Goal: Task Accomplishment & Management: Complete application form

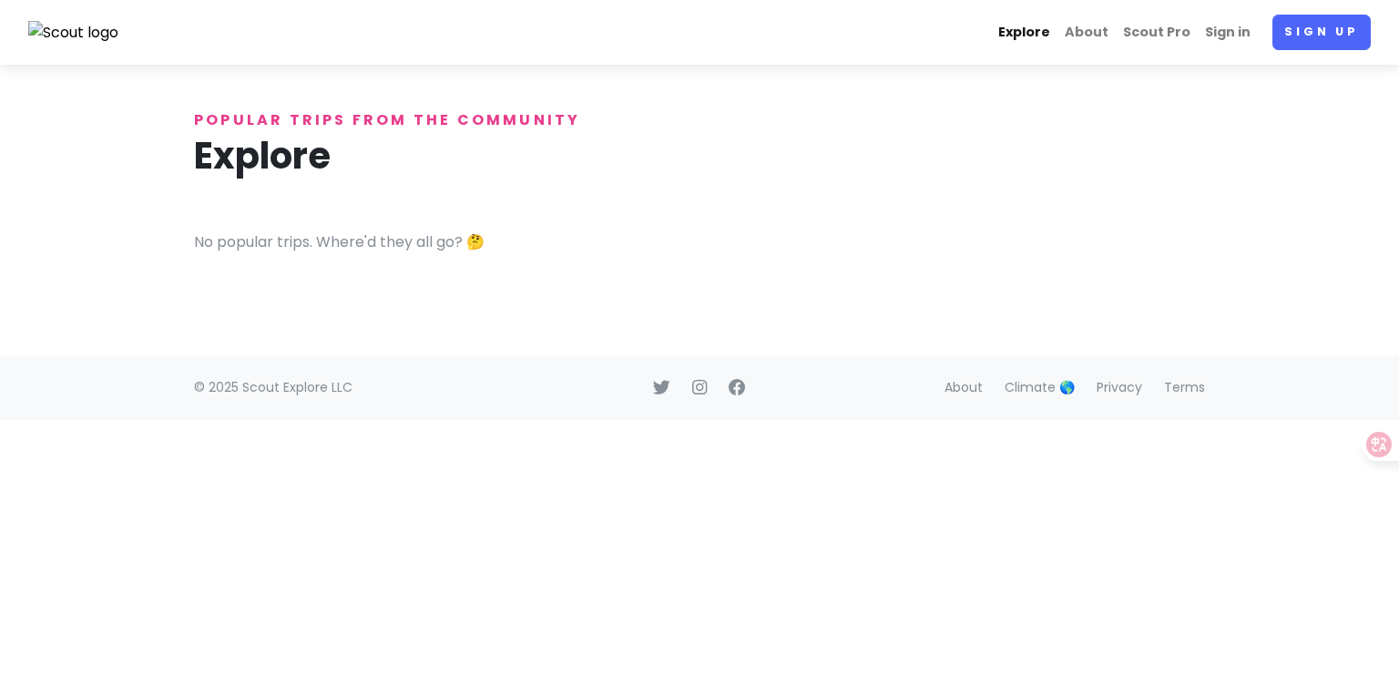
click at [1036, 36] on link "Explore" at bounding box center [1024, 33] width 67 height 36
click at [1330, 45] on link "Sign up" at bounding box center [1322, 33] width 98 height 36
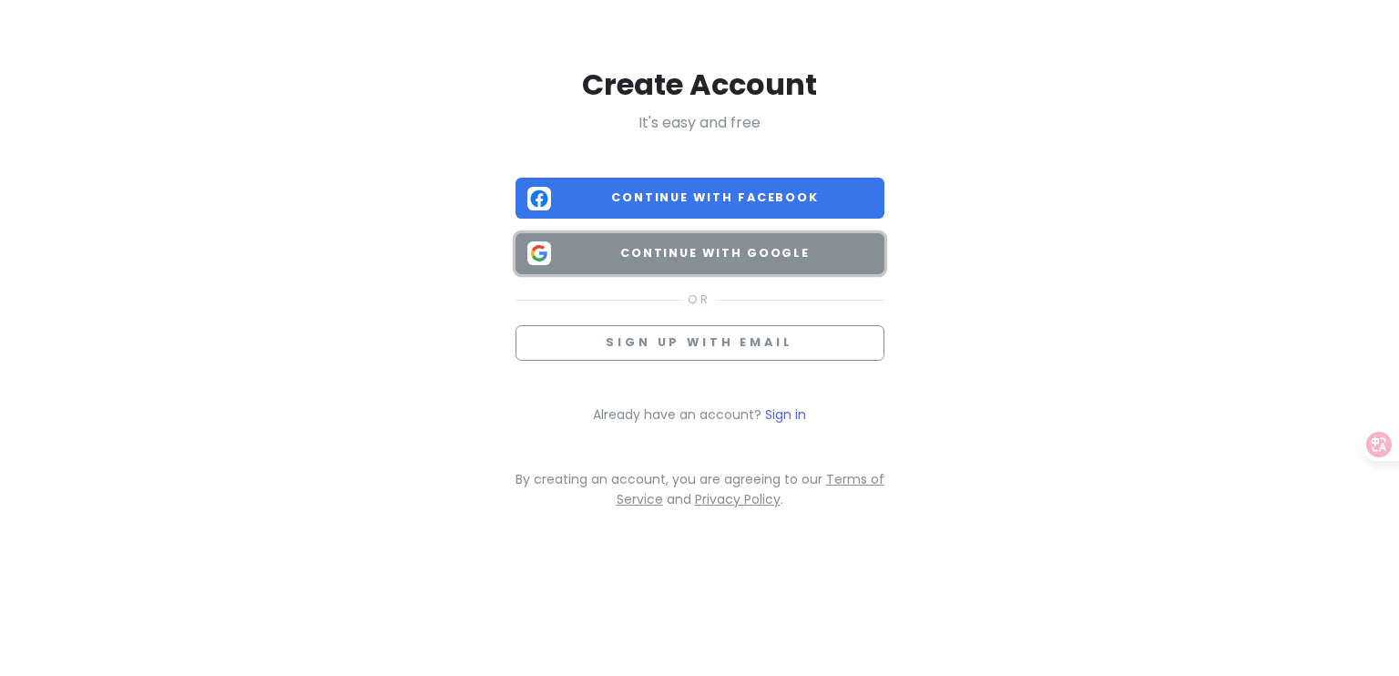
click at [769, 258] on span "Continue with Google" at bounding box center [715, 253] width 314 height 18
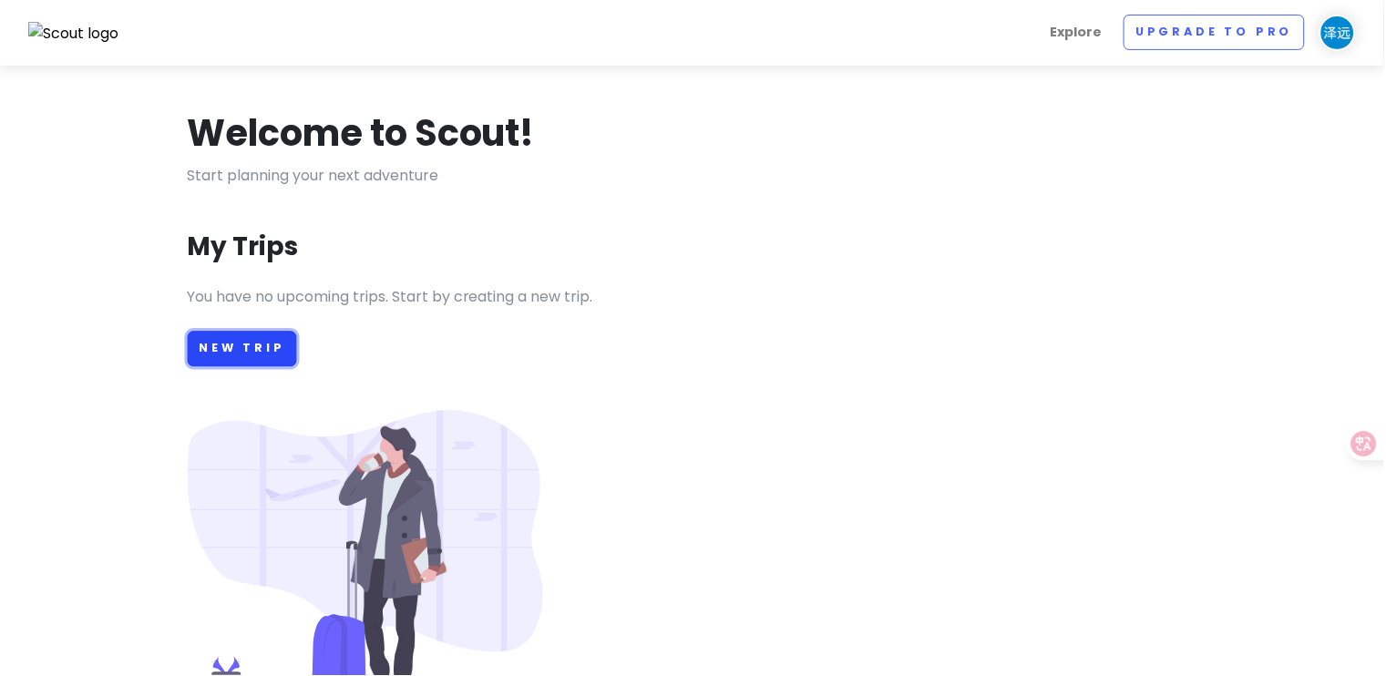
click at [241, 363] on link "New Trip" at bounding box center [243, 350] width 110 height 36
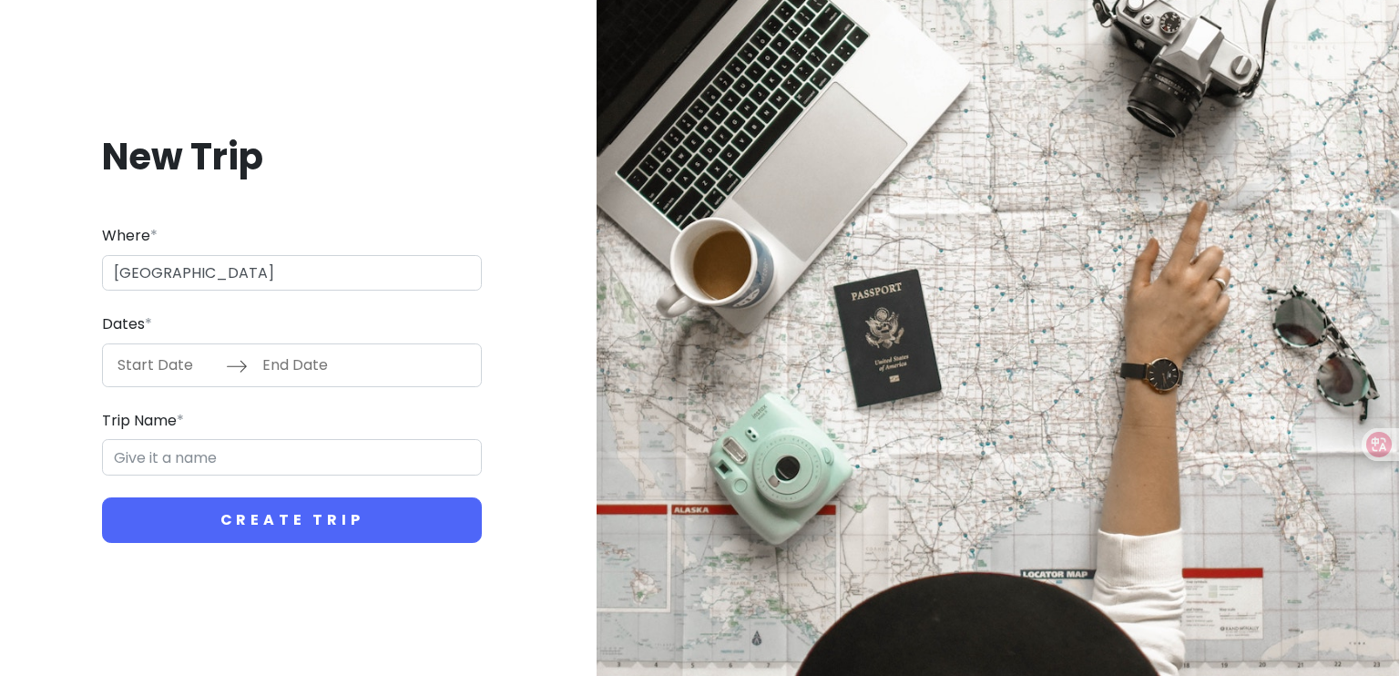
type input "[GEOGRAPHIC_DATA]"
click at [180, 364] on input "Start Date" at bounding box center [167, 365] width 118 height 42
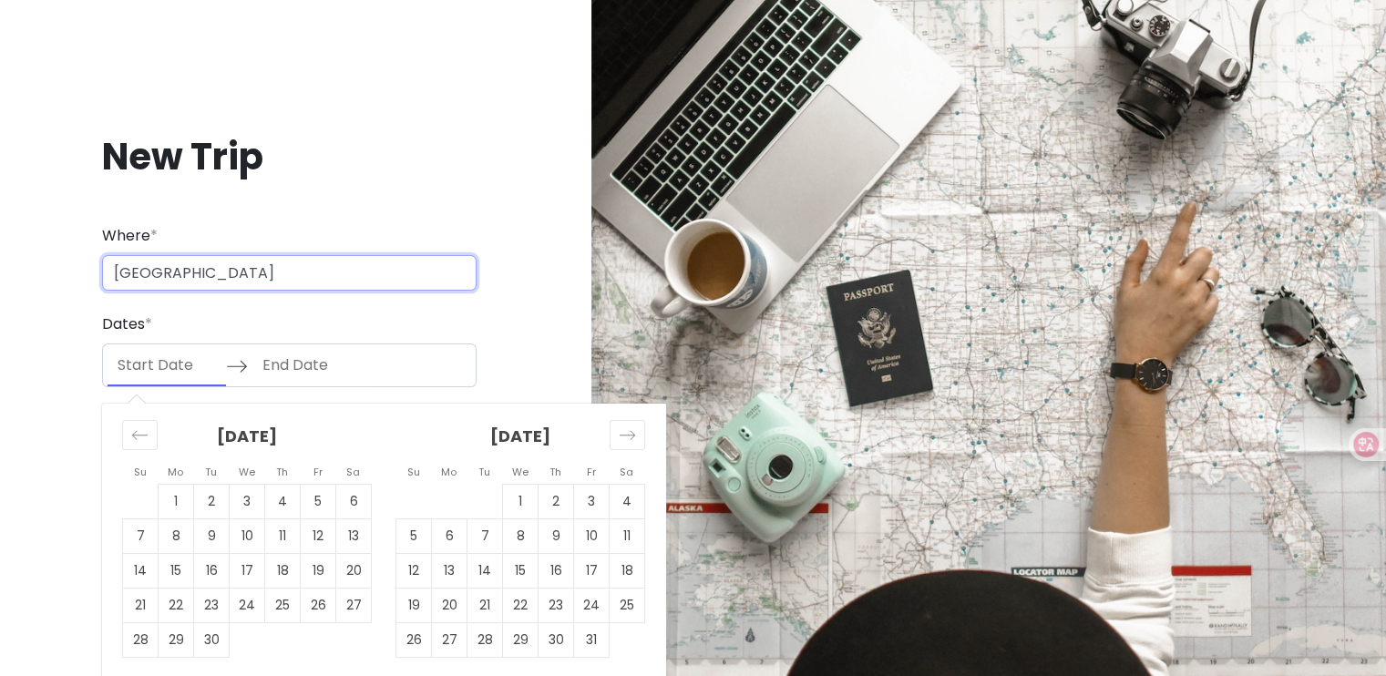
click at [168, 268] on input "[GEOGRAPHIC_DATA]" at bounding box center [289, 273] width 374 height 36
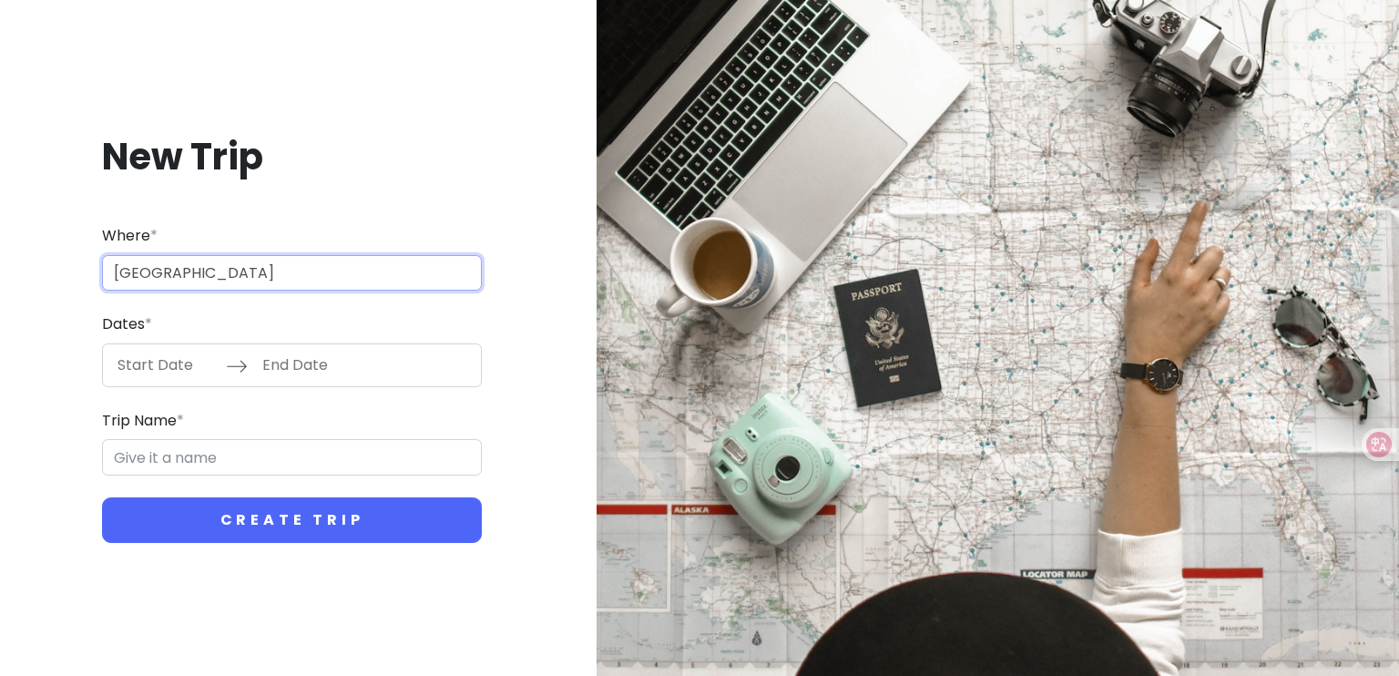
click at [215, 273] on input "[GEOGRAPHIC_DATA]" at bounding box center [292, 273] width 380 height 36
click at [102, 497] on button "Create Trip" at bounding box center [292, 520] width 380 height 46
type input "]"
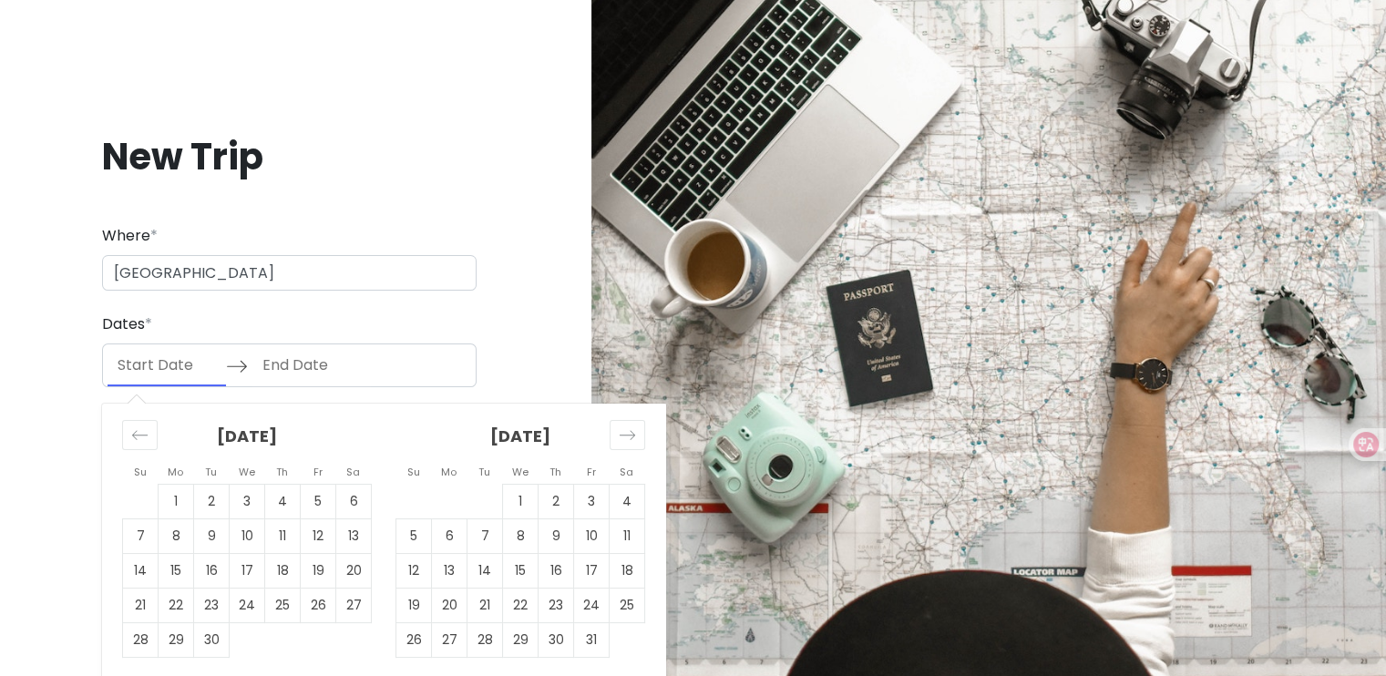
click at [165, 364] on input "Start Date" at bounding box center [167, 365] width 118 height 42
click at [74, 356] on div "New Trip Where * [GEOGRAPHIC_DATA] Dates * Navigate forward to interact with th…" at bounding box center [289, 337] width 549 height 497
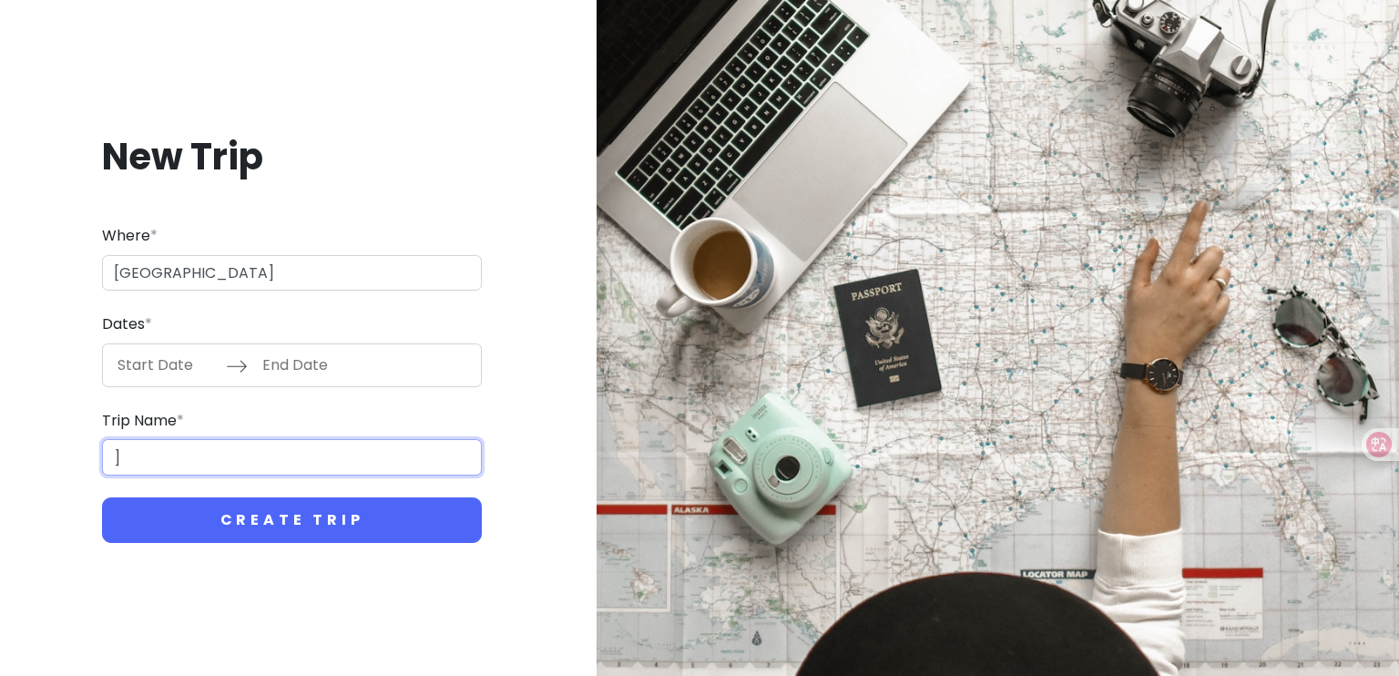
click at [168, 472] on input "]" at bounding box center [292, 457] width 380 height 36
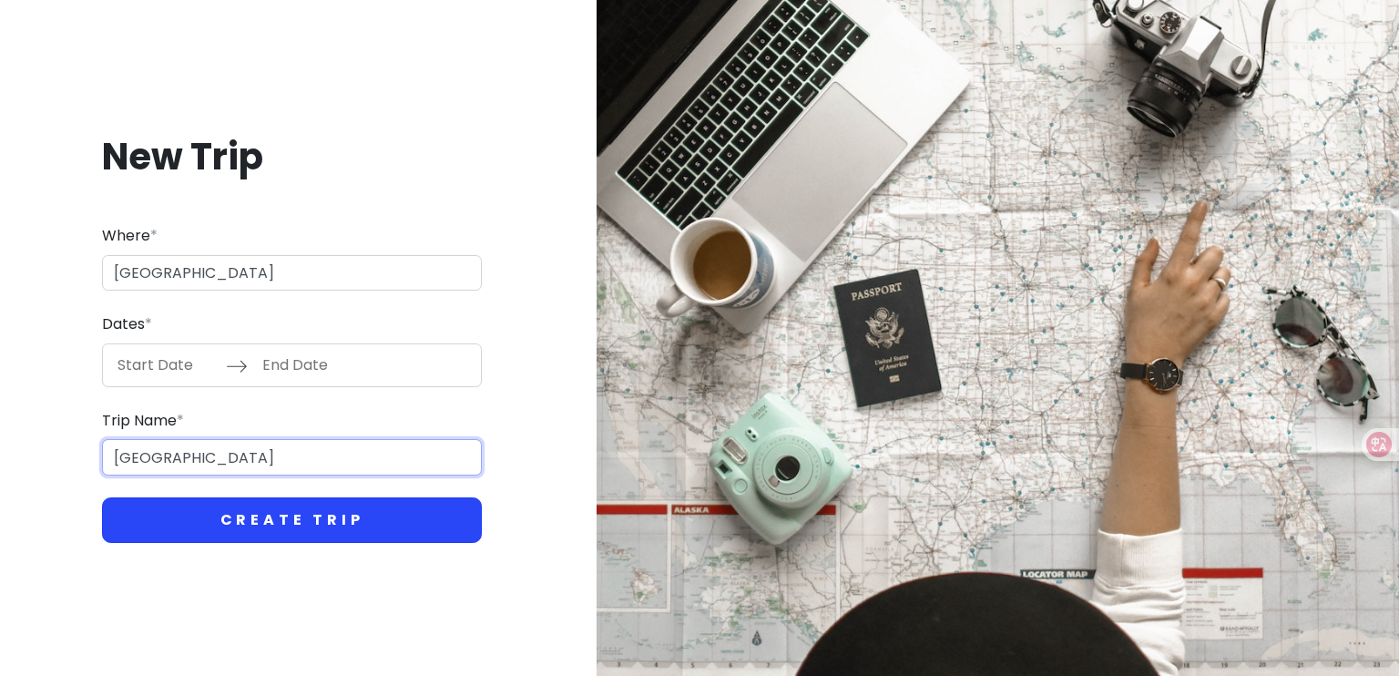
type input "[GEOGRAPHIC_DATA]"
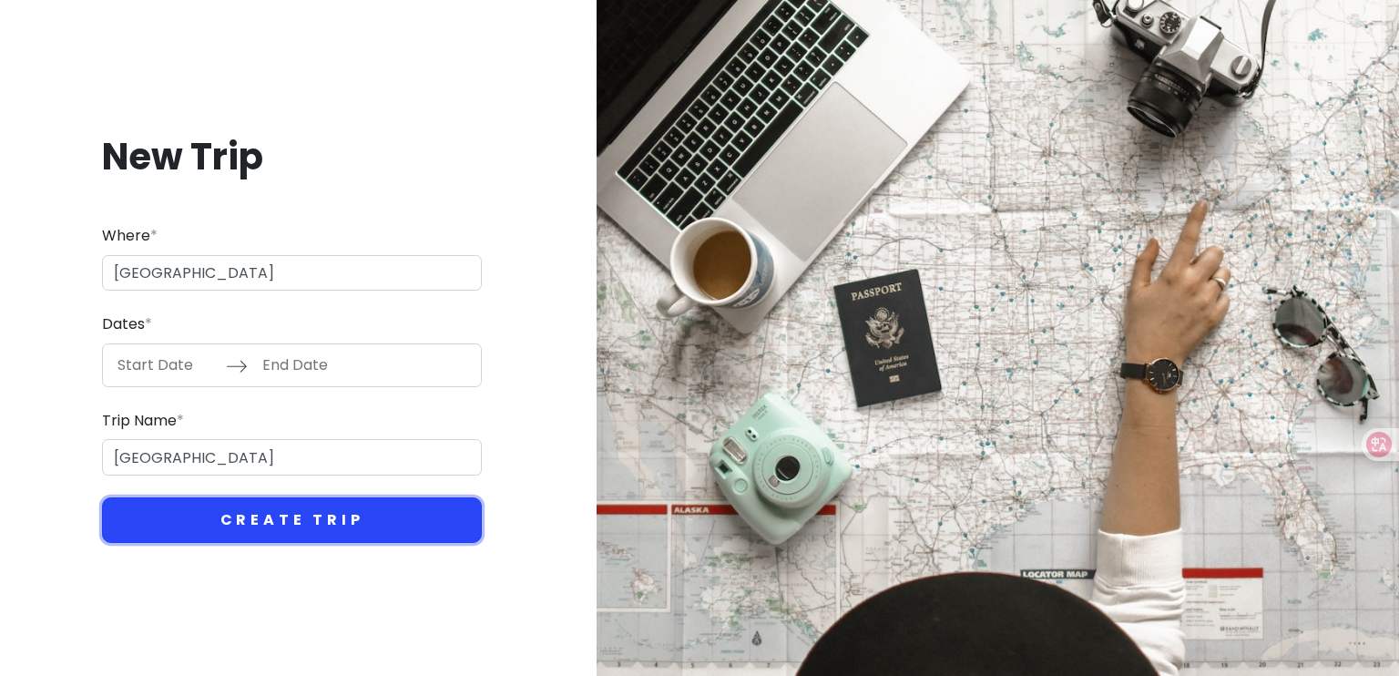
click at [314, 513] on button "Create Trip" at bounding box center [292, 520] width 380 height 46
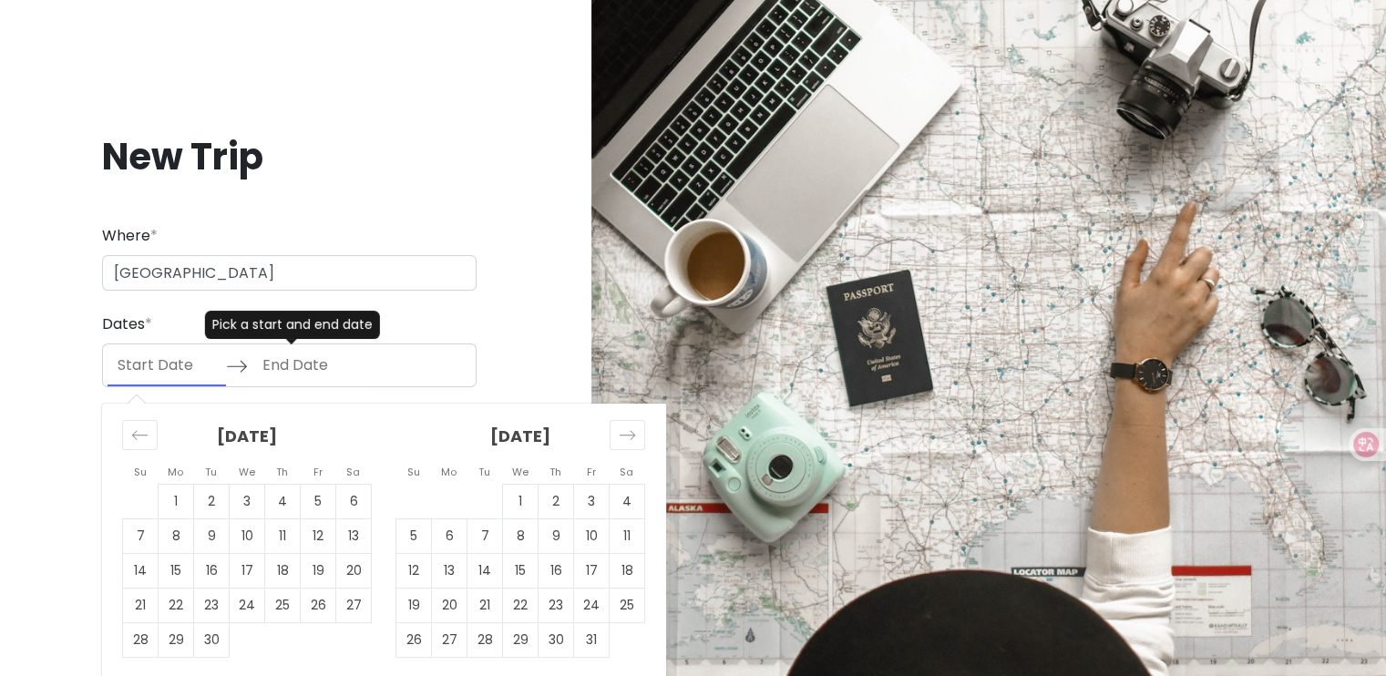
click at [148, 369] on input "Start Date" at bounding box center [167, 365] width 118 height 42
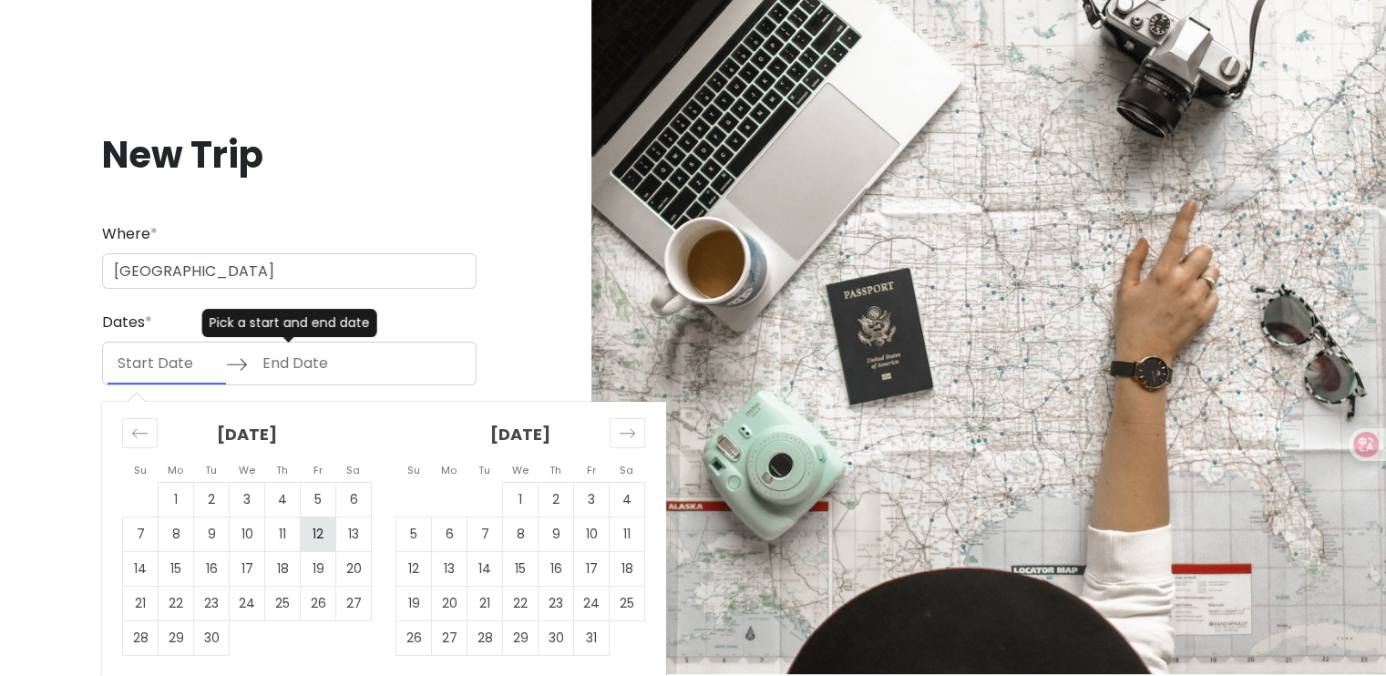
scroll to position [3, 0]
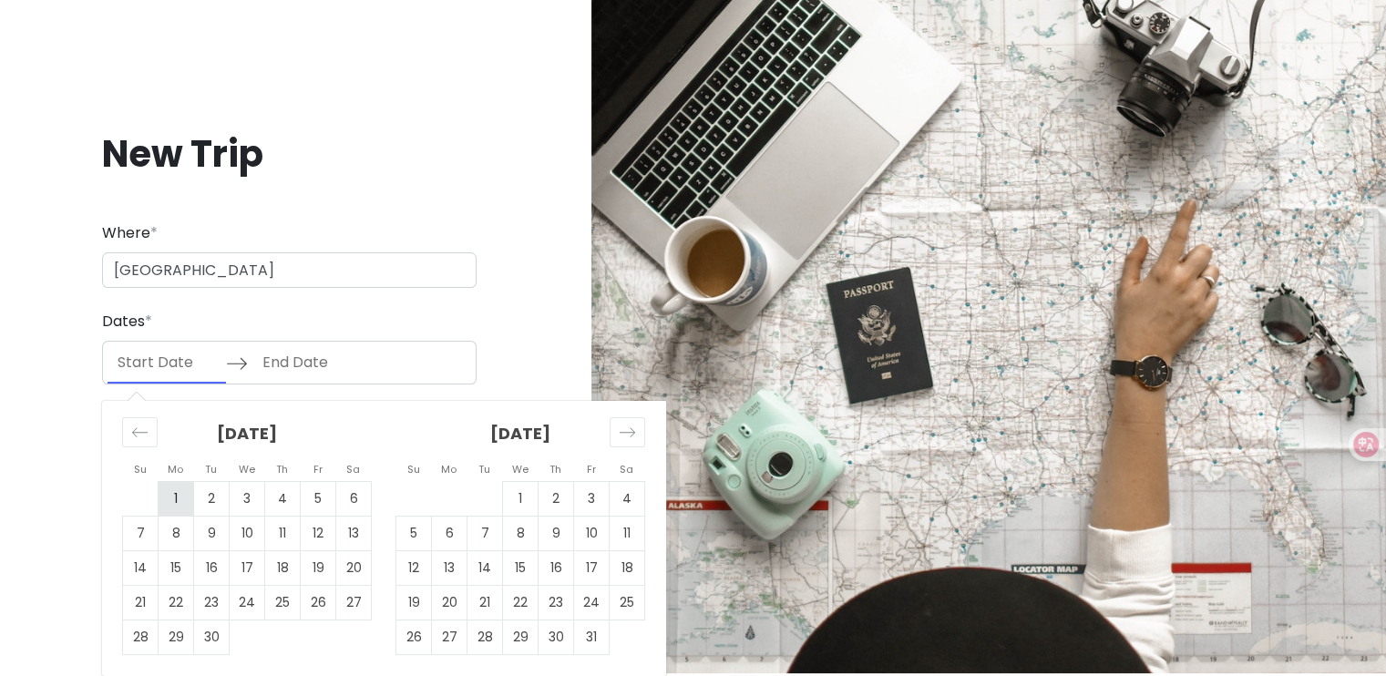
click at [180, 508] on td "1" at bounding box center [177, 498] width 36 height 35
type input "[DATE]"
click at [214, 498] on td "2" at bounding box center [212, 498] width 36 height 35
type input "[DATE]"
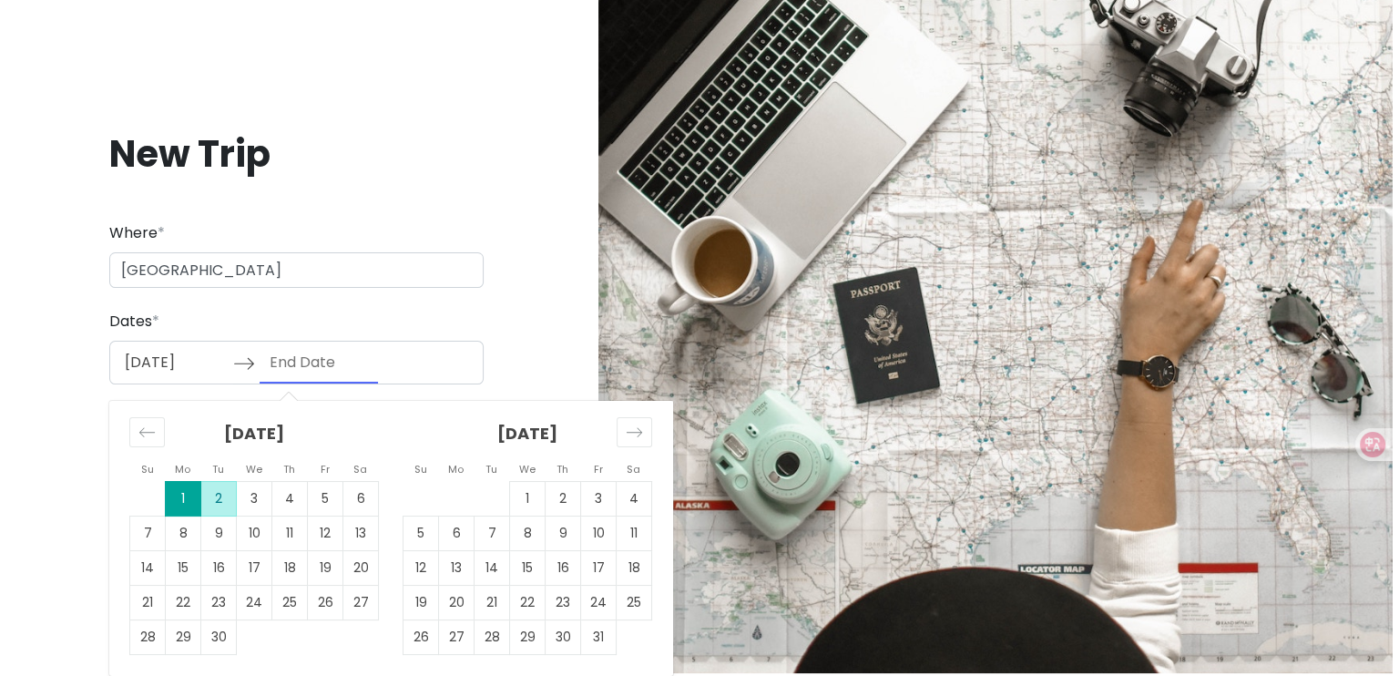
scroll to position [0, 0]
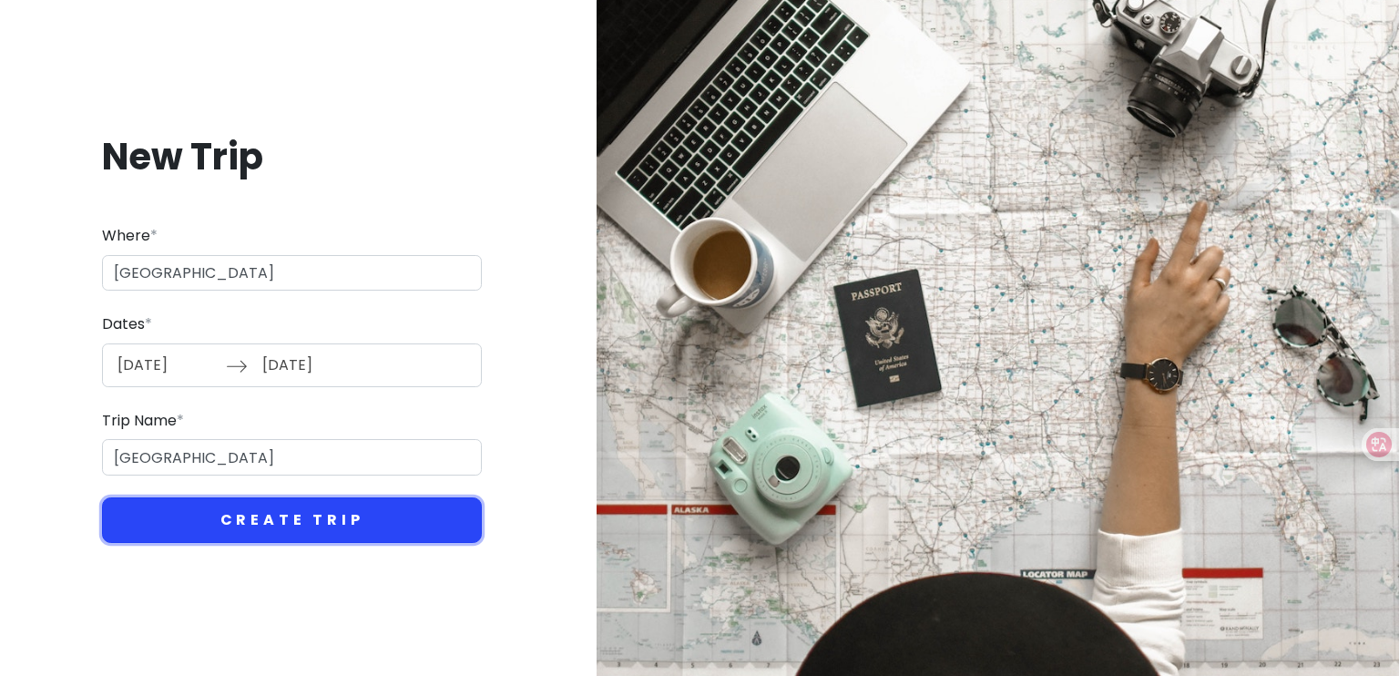
click at [364, 505] on button "Create Trip" at bounding box center [292, 520] width 380 height 46
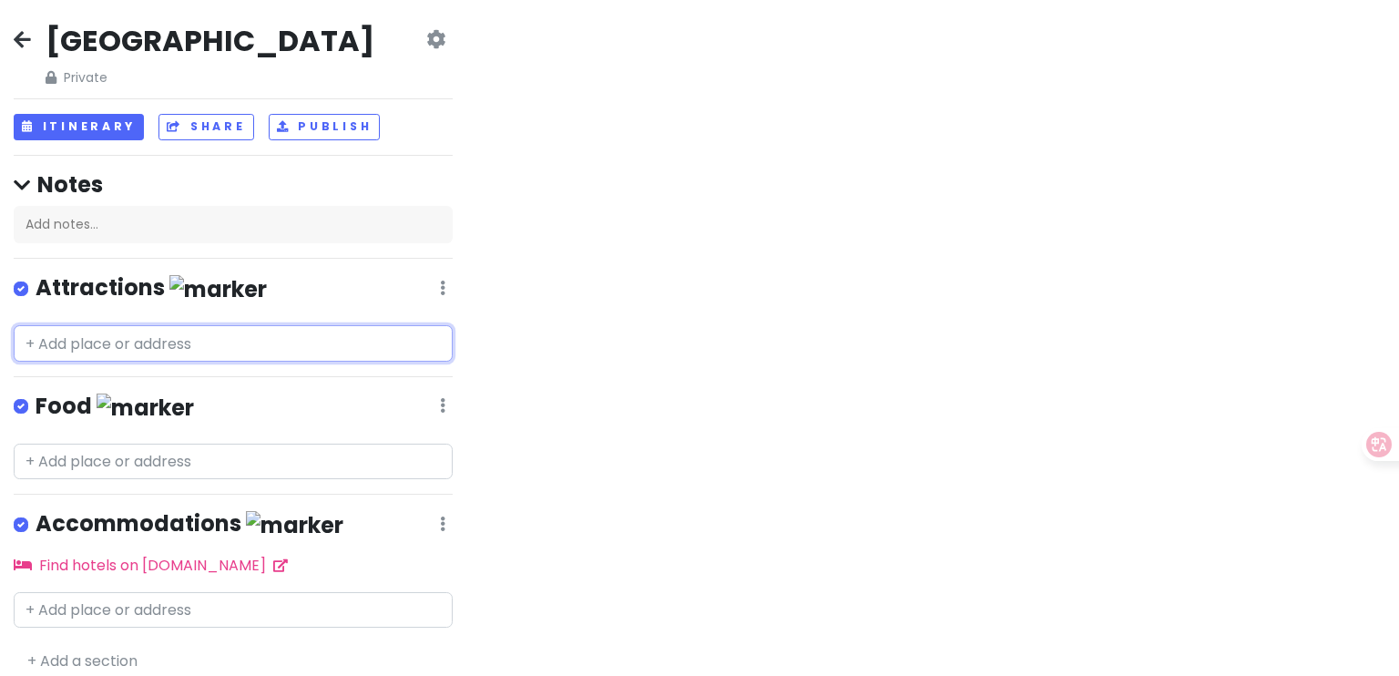
click at [58, 349] on input "text" at bounding box center [233, 343] width 439 height 36
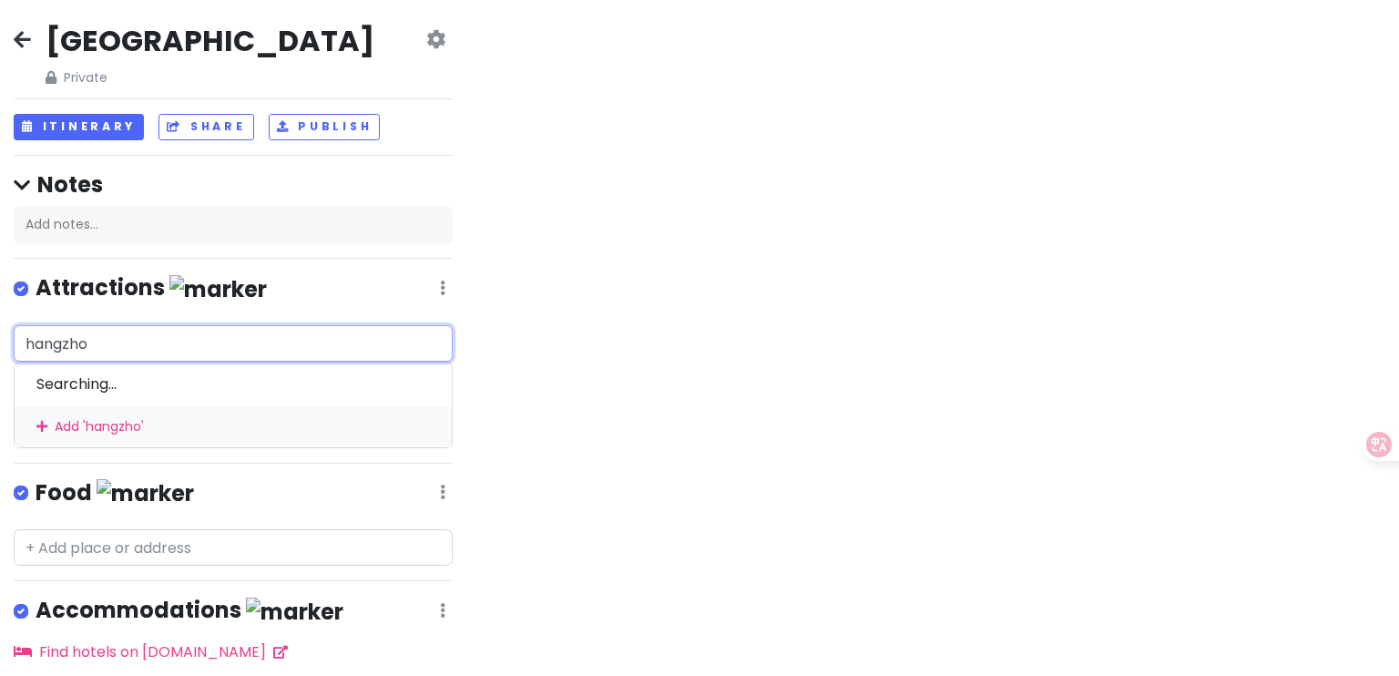
type input "[GEOGRAPHIC_DATA]"
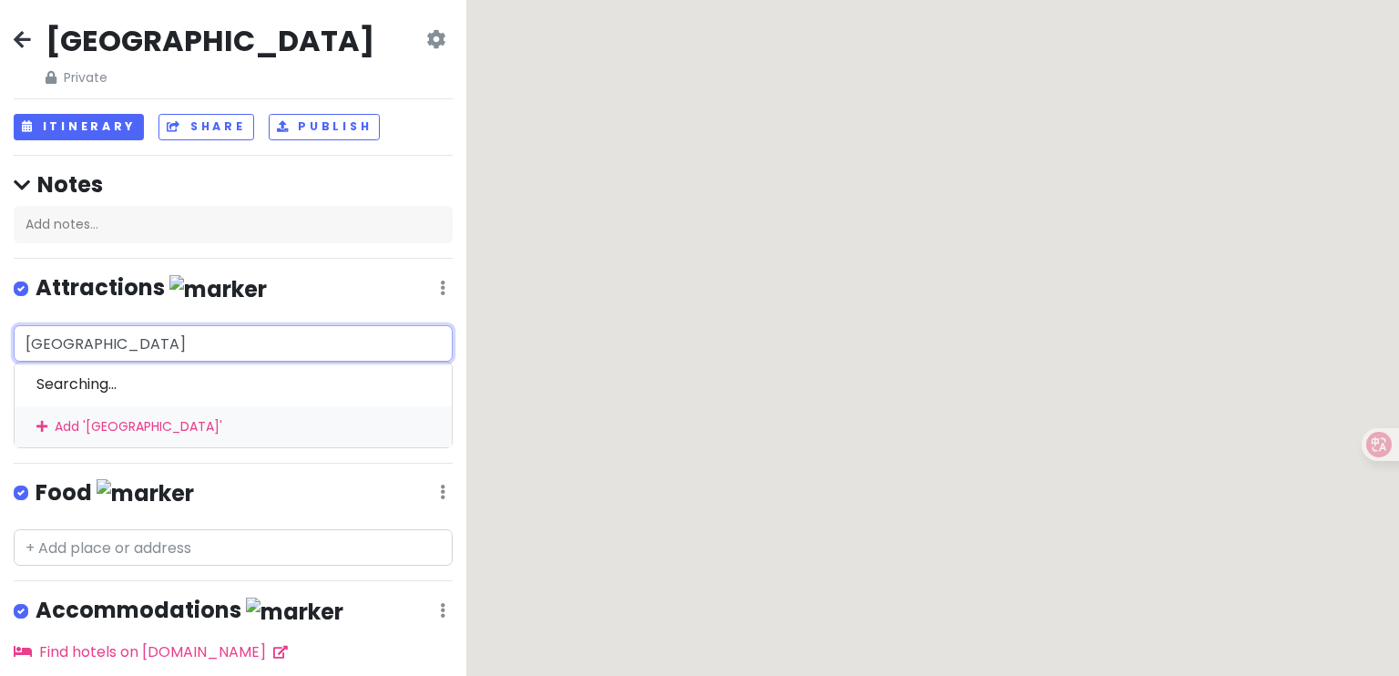
click at [67, 340] on input "[GEOGRAPHIC_DATA]" at bounding box center [233, 343] width 439 height 36
click at [148, 347] on input "[GEOGRAPHIC_DATA]" at bounding box center [233, 343] width 439 height 36
click at [152, 341] on input "[GEOGRAPHIC_DATA]" at bounding box center [233, 343] width 439 height 36
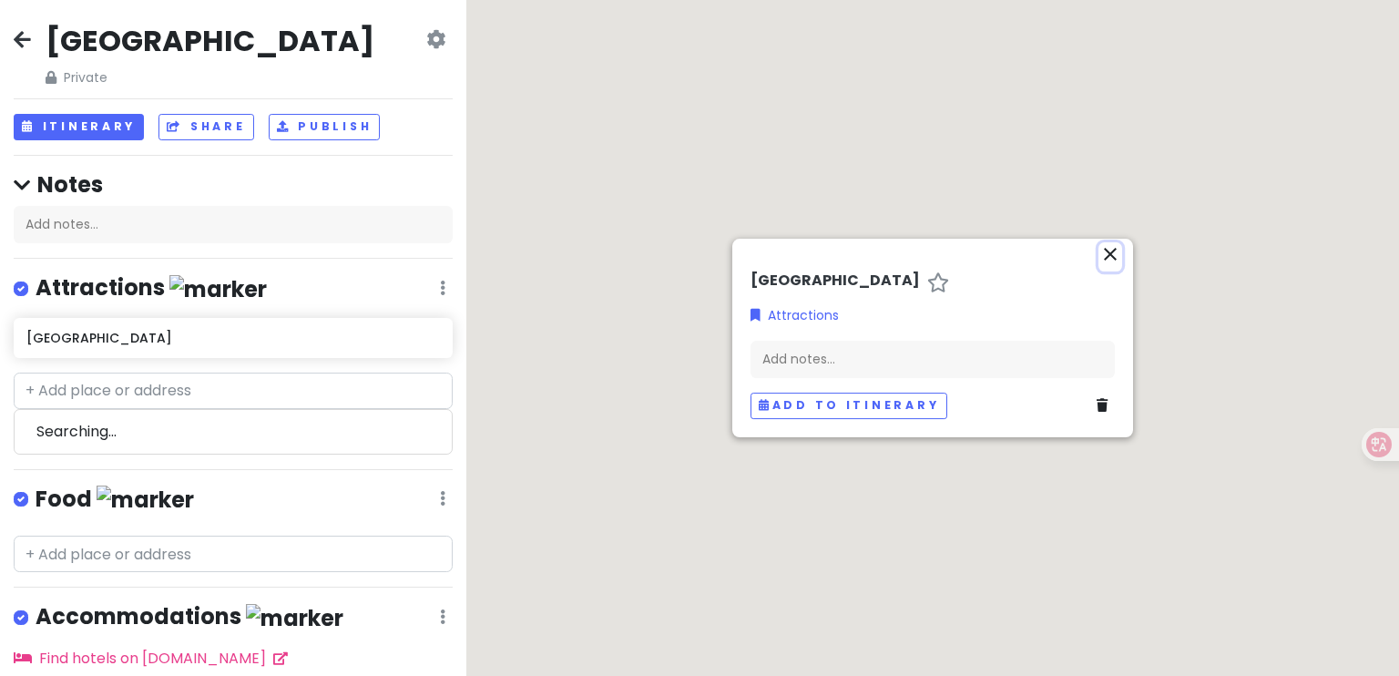
click at [1107, 251] on icon "close" at bounding box center [1111, 254] width 22 height 22
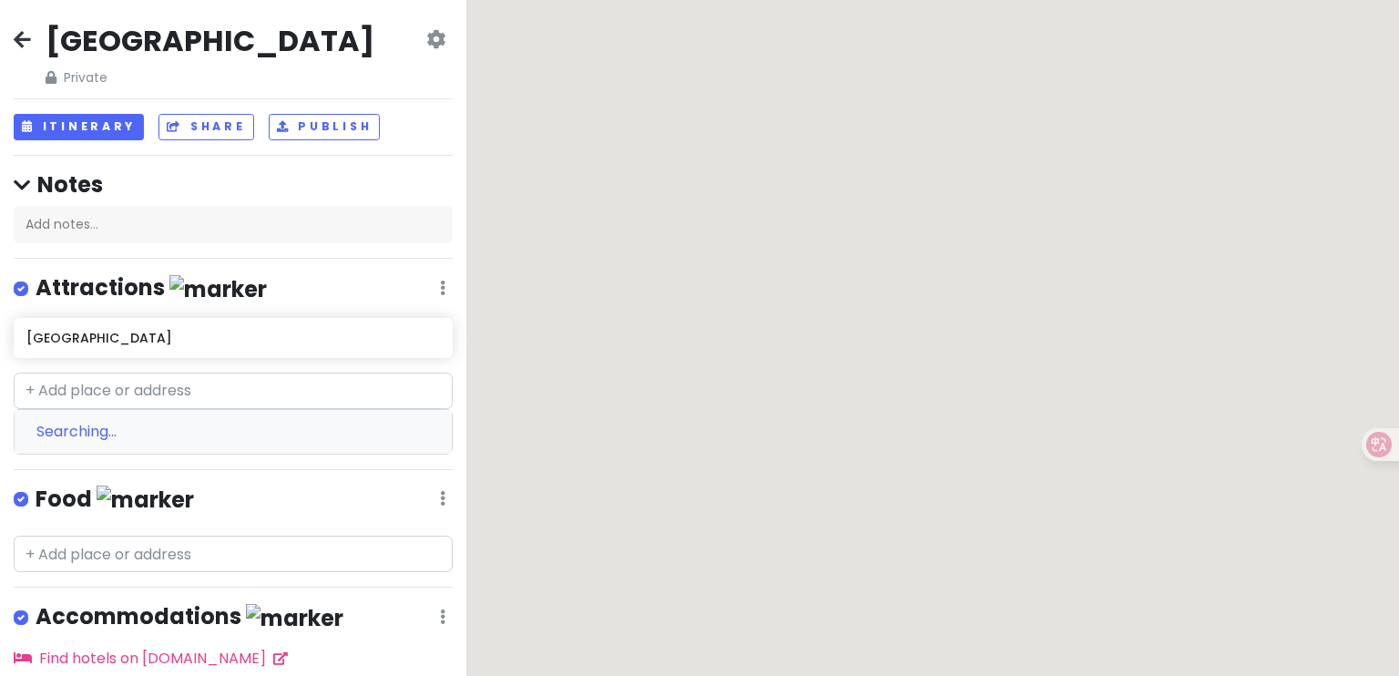
click at [124, 430] on div "Searching..." at bounding box center [233, 432] width 437 height 44
click at [171, 333] on h6 "[GEOGRAPHIC_DATA]" at bounding box center [226, 338] width 400 height 16
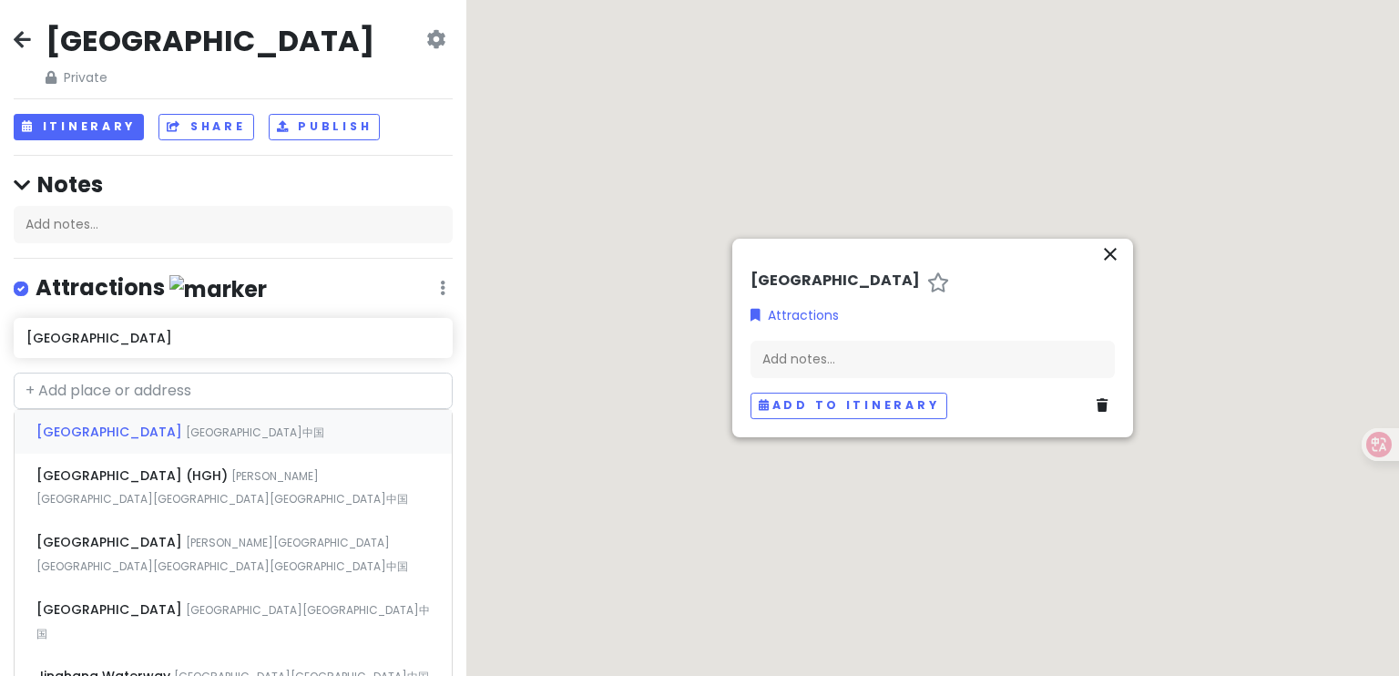
click at [174, 437] on div "[GEOGRAPHIC_DATA] [GEOGRAPHIC_DATA]中国" at bounding box center [233, 432] width 437 height 44
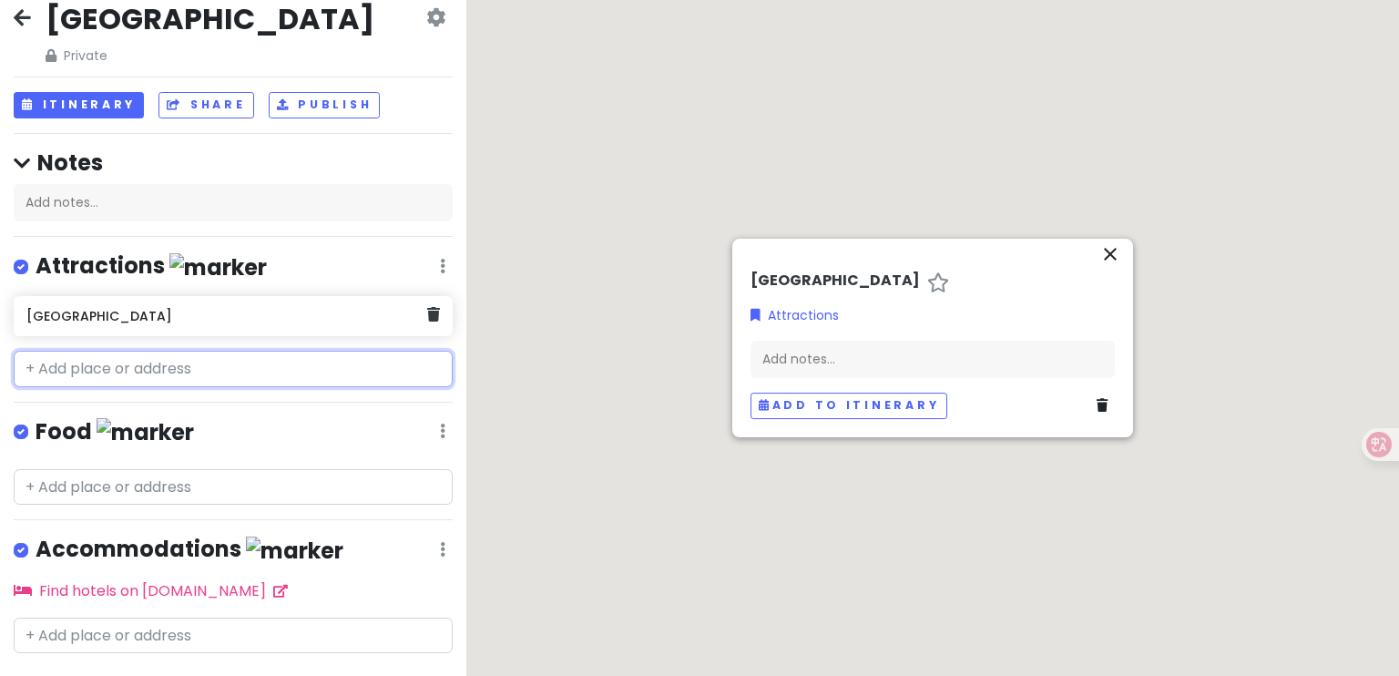
scroll to position [60, 0]
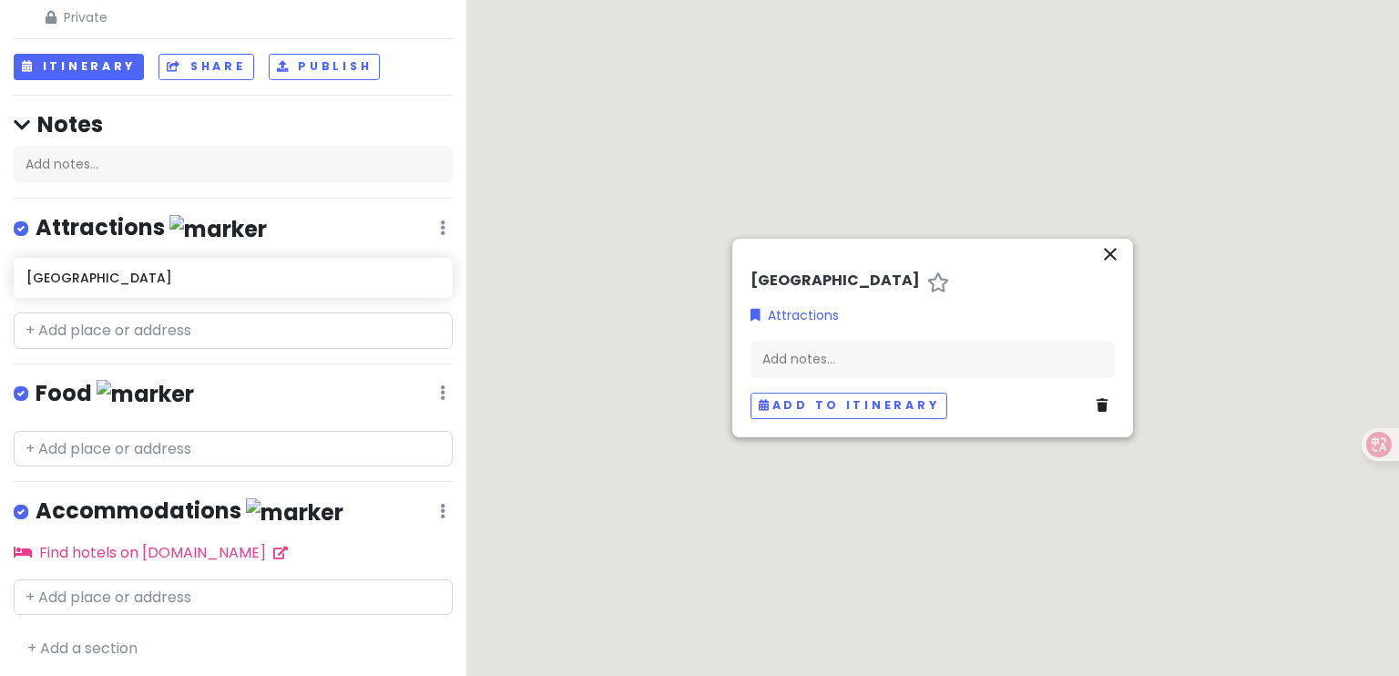
click at [249, 374] on div "[GEOGRAPHIC_DATA] Private Change Dates Make a Copy Delete Trip Go Pro ⚡️ Give F…" at bounding box center [233, 338] width 466 height 676
click at [208, 284] on div "[GEOGRAPHIC_DATA]" at bounding box center [226, 278] width 400 height 26
click at [1116, 258] on icon "close" at bounding box center [1111, 254] width 22 height 22
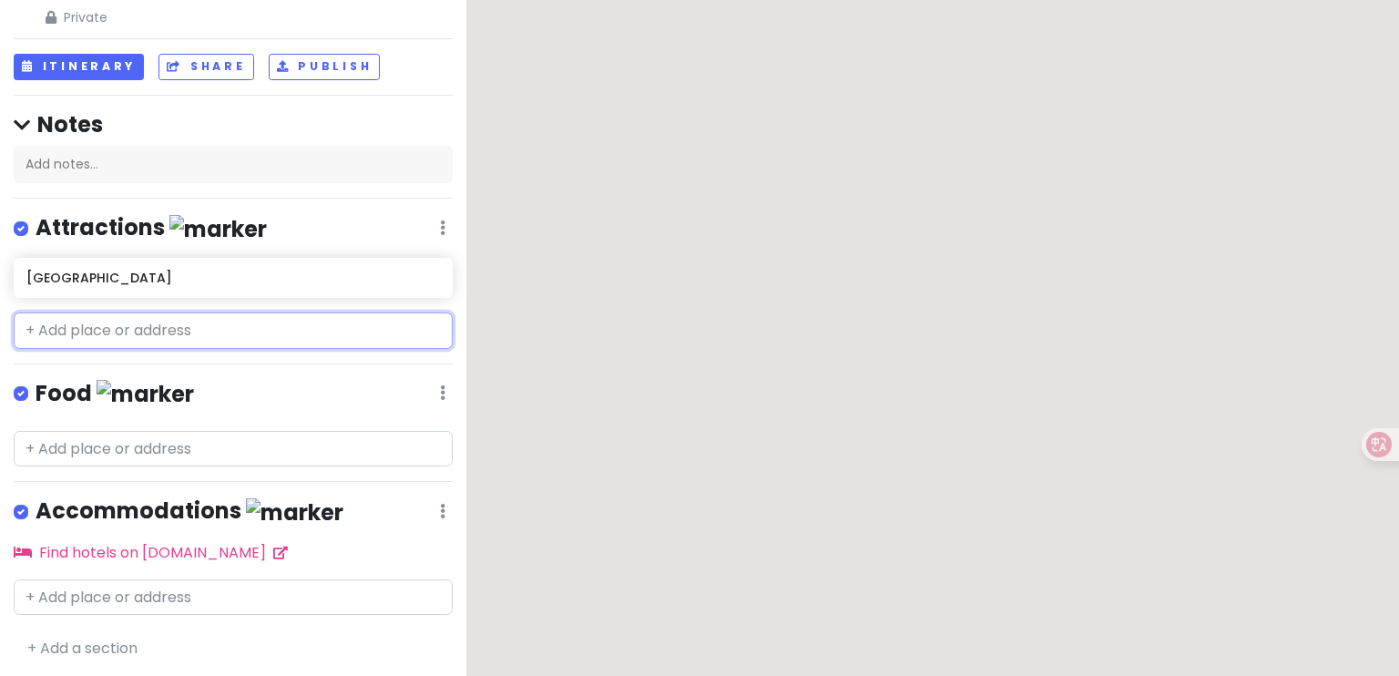
click at [208, 333] on input "text" at bounding box center [233, 331] width 439 height 36
click at [427, 276] on div "[GEOGRAPHIC_DATA]" at bounding box center [233, 278] width 439 height 40
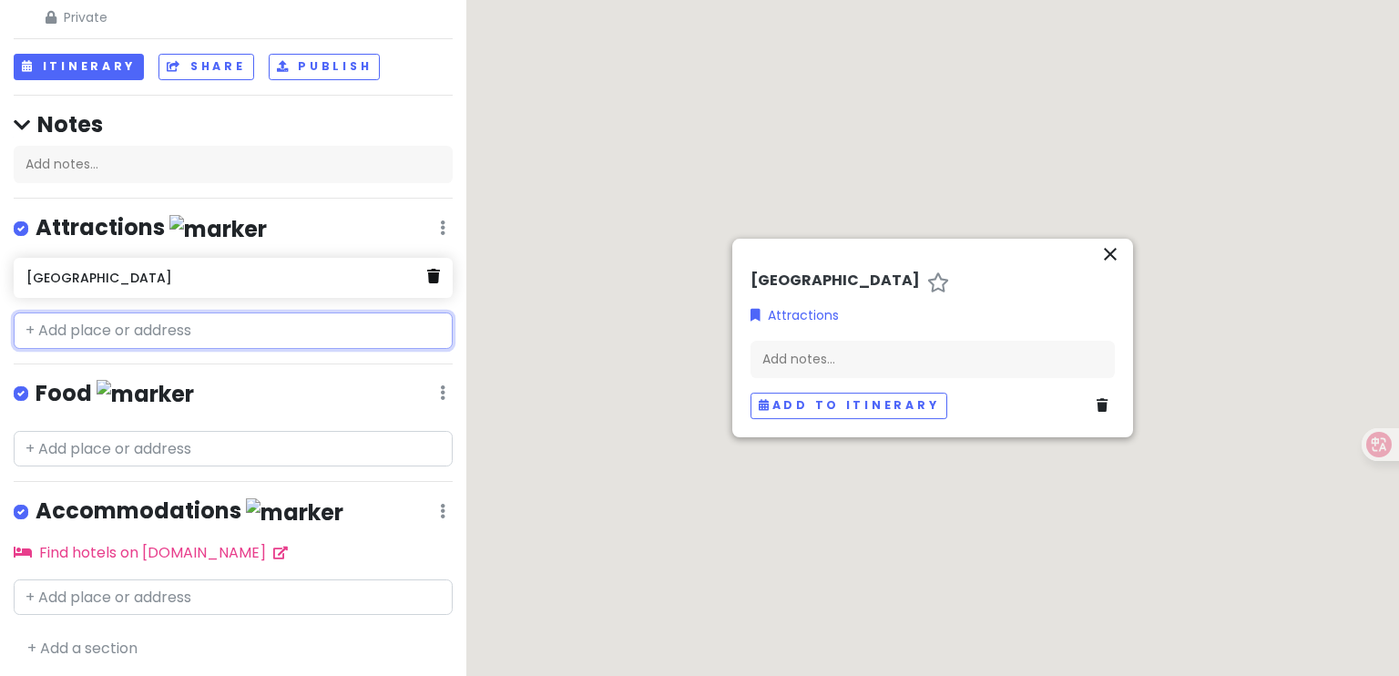
click at [427, 276] on icon at bounding box center [433, 276] width 13 height 15
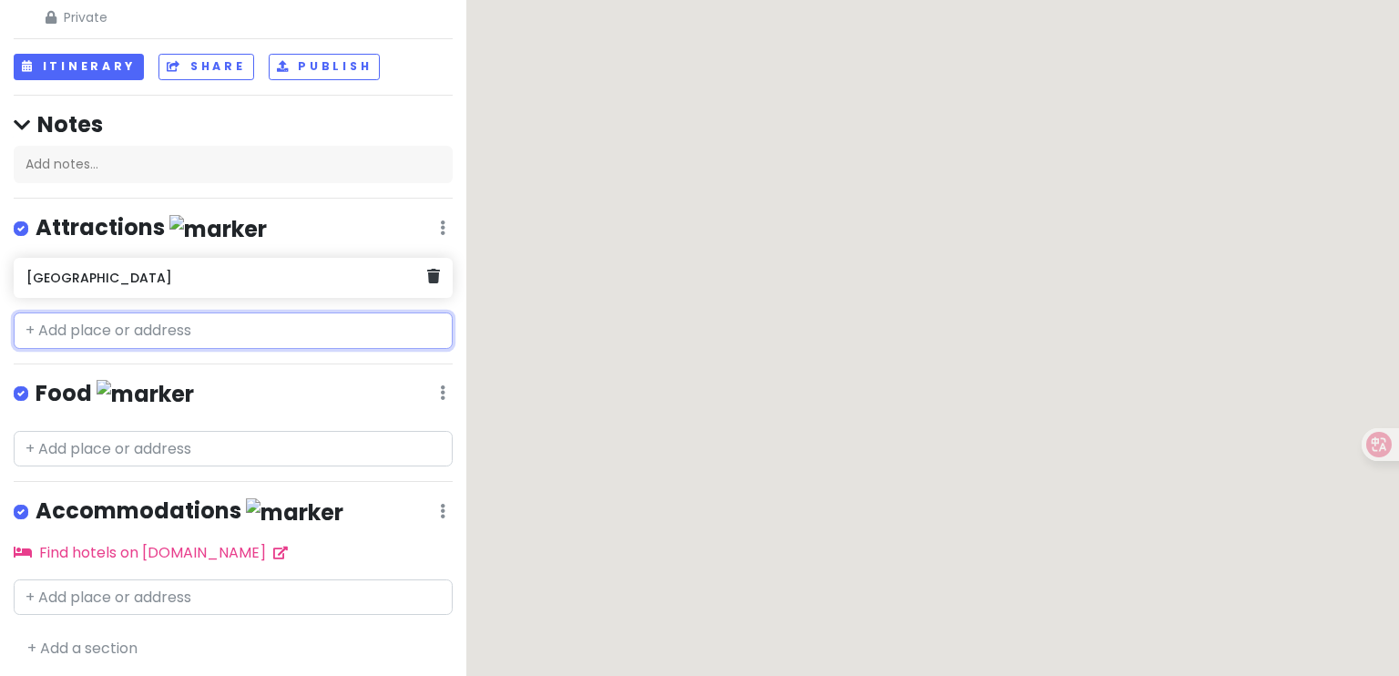
click at [137, 274] on h6 "[GEOGRAPHIC_DATA]" at bounding box center [226, 278] width 400 height 16
click at [199, 343] on input "text" at bounding box center [233, 331] width 439 height 36
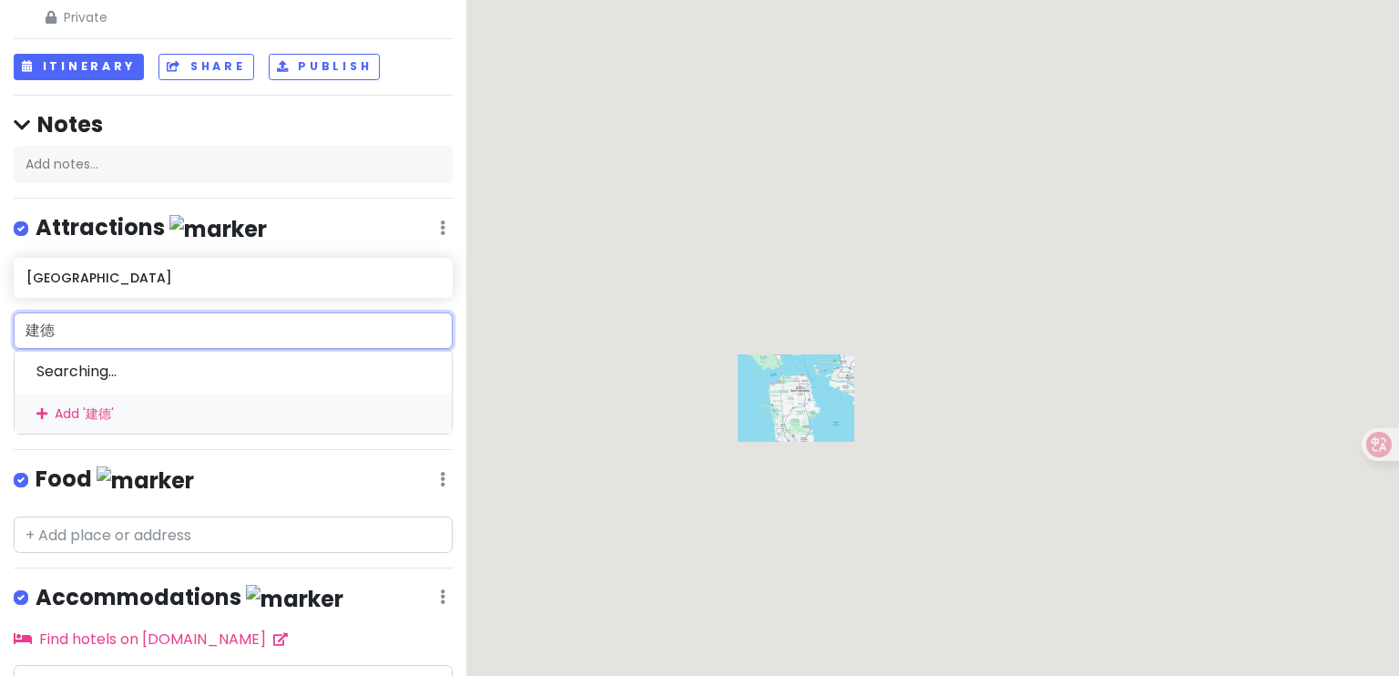
type input "建德"
click at [170, 229] on img at bounding box center [217, 229] width 97 height 28
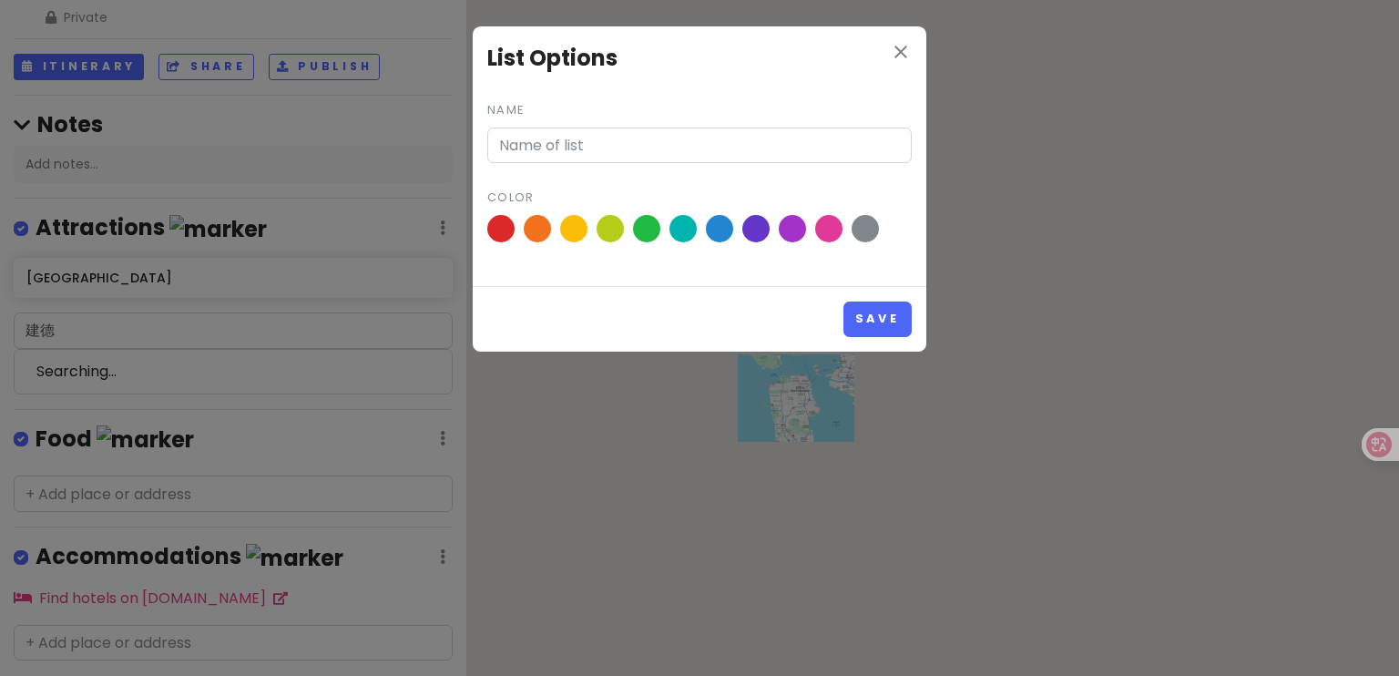
type input "Attractions"
click at [895, 48] on icon "close" at bounding box center [901, 52] width 22 height 22
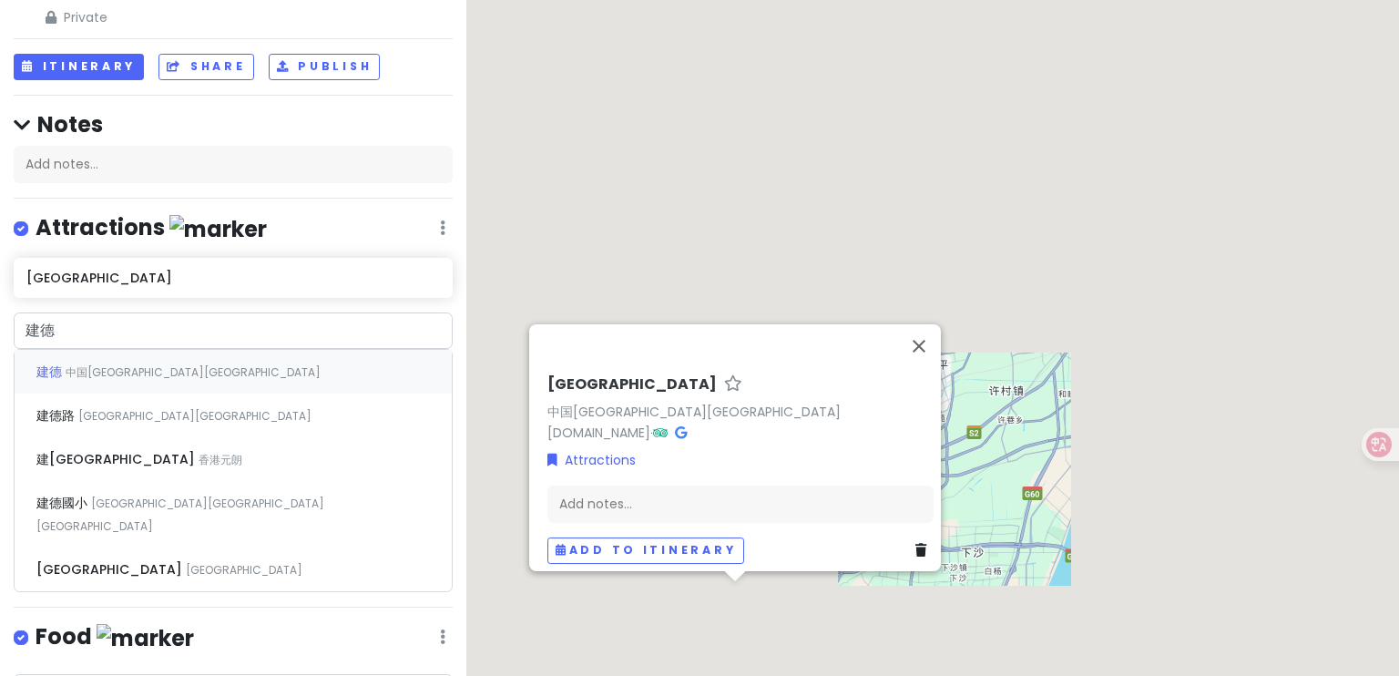
click at [98, 372] on span "中国[GEOGRAPHIC_DATA][GEOGRAPHIC_DATA]" at bounding box center [193, 371] width 255 height 15
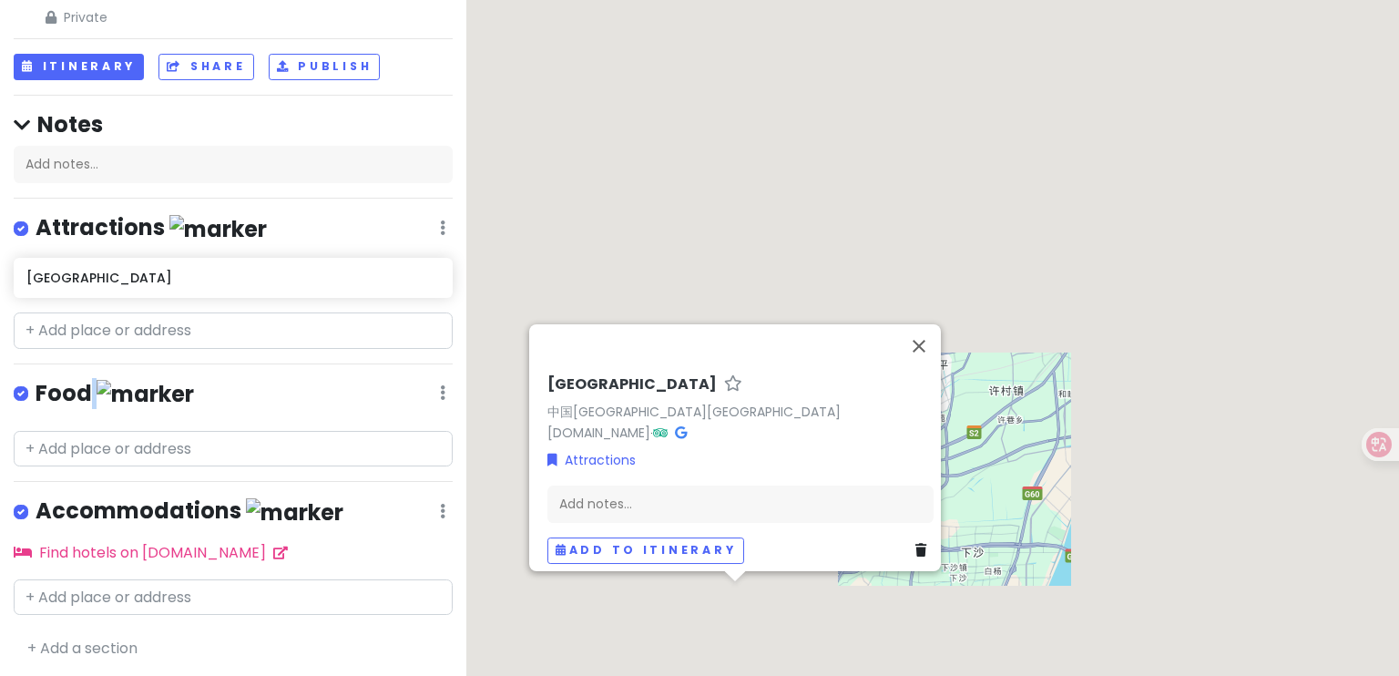
click at [98, 372] on div "Zhejiang Private Change Dates Make a Copy Delete Trip Go Pro ⚡️ Give Feedback 💡…" at bounding box center [233, 338] width 466 height 676
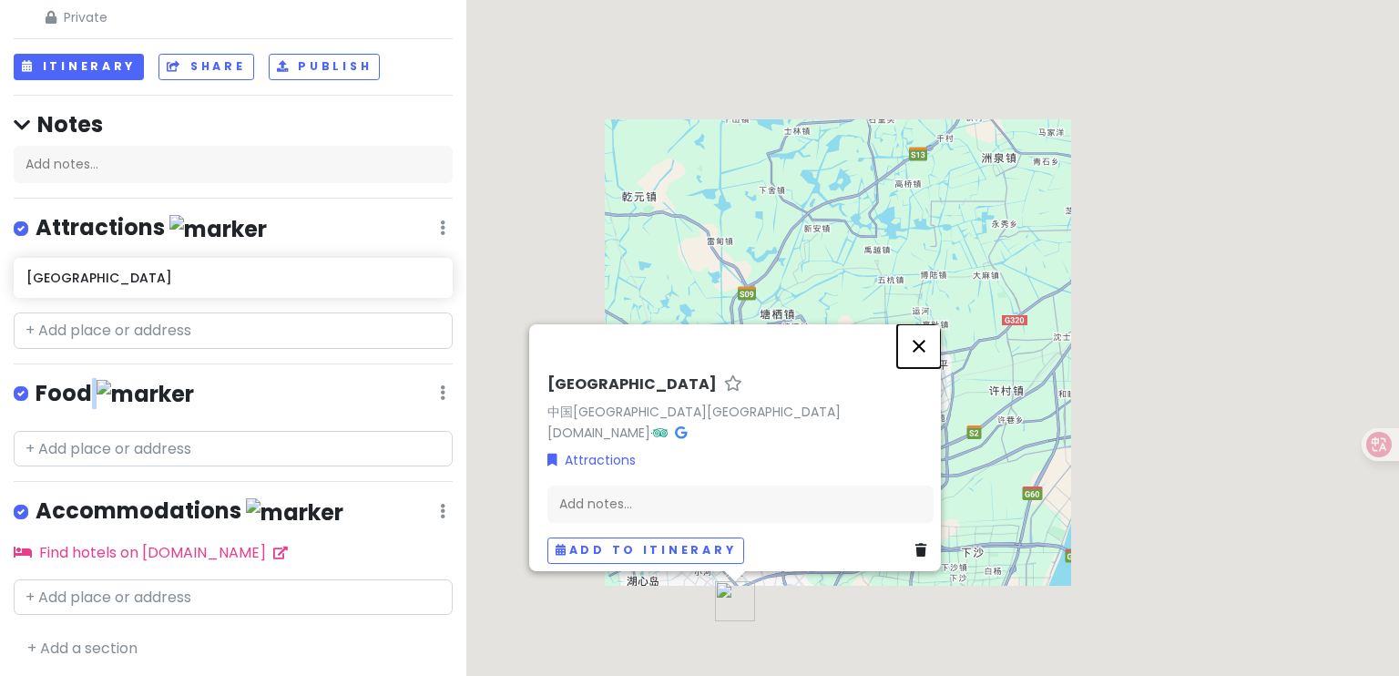
click at [926, 338] on button "关闭" at bounding box center [919, 346] width 44 height 44
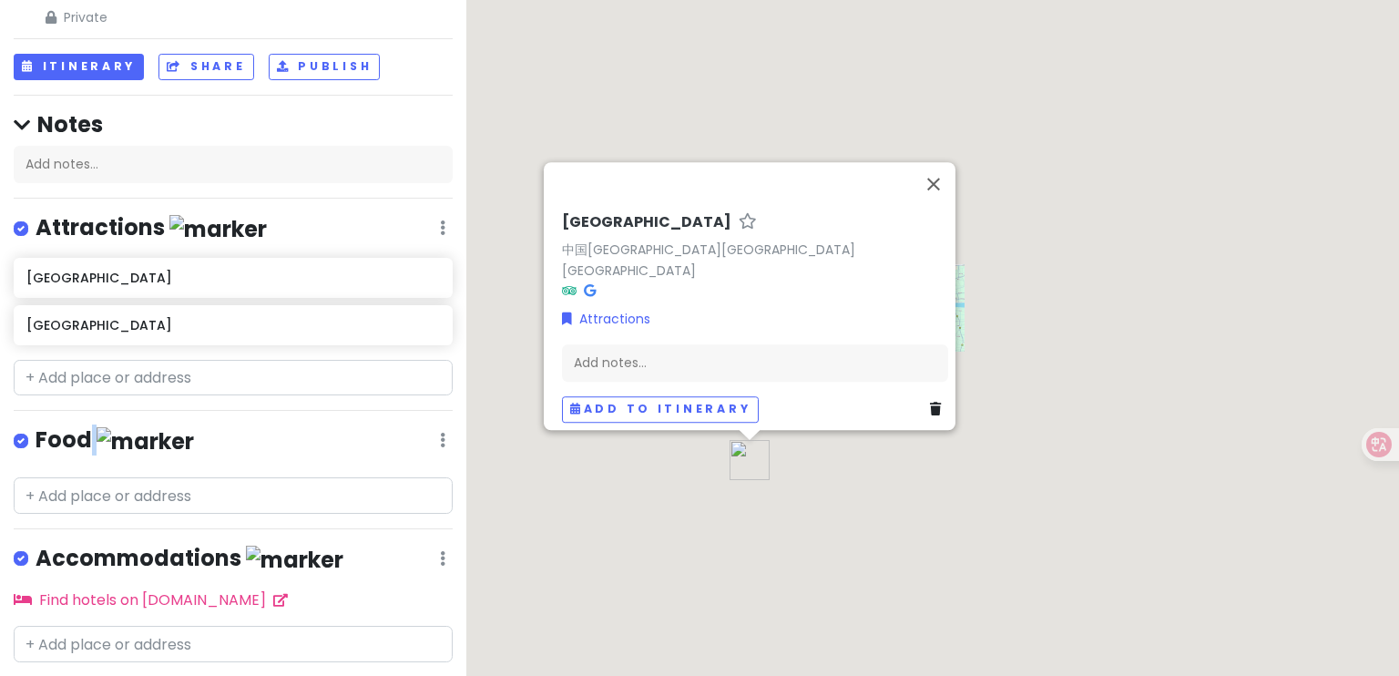
drag, startPoint x: 851, startPoint y: 492, endPoint x: 858, endPoint y: 467, distance: 25.7
click at [858, 467] on div "[GEOGRAPHIC_DATA] 中国[GEOGRAPHIC_DATA][GEOGRAPHIC_DATA][GEOGRAPHIC_DATA] Attract…" at bounding box center [932, 338] width 933 height 676
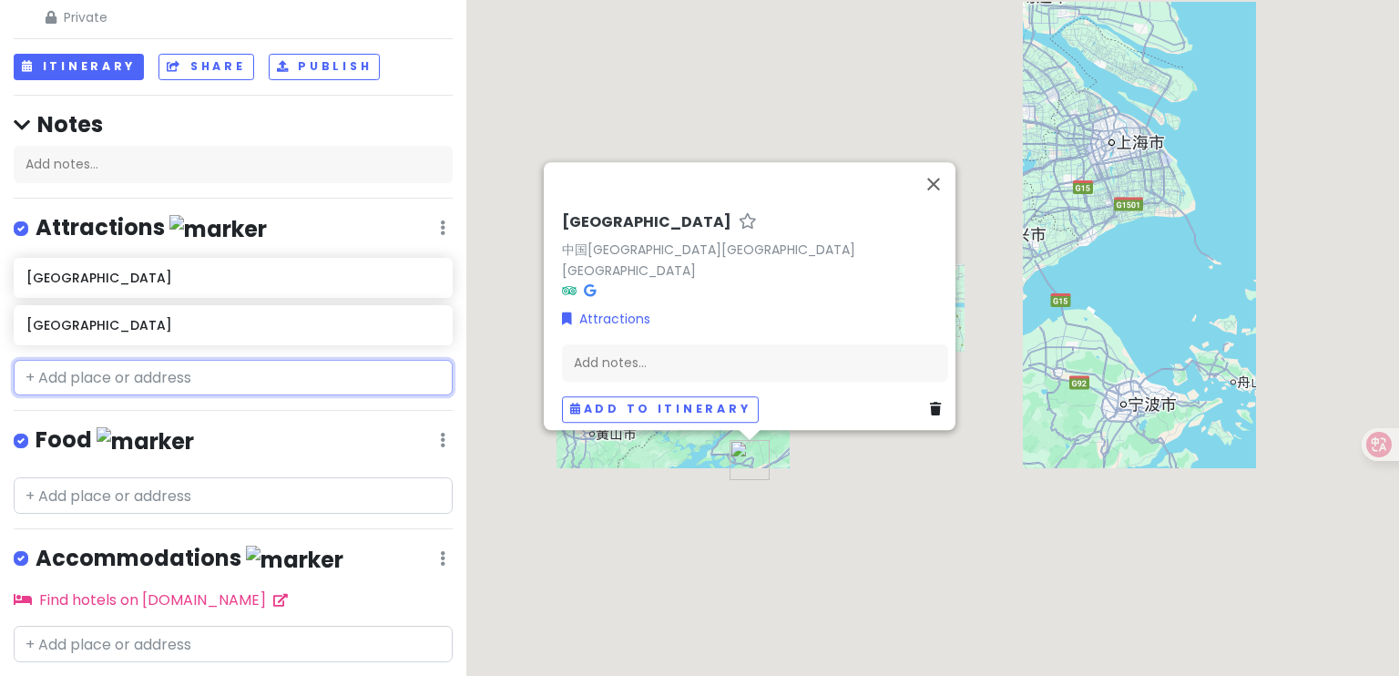
click at [100, 383] on input "text" at bounding box center [233, 378] width 439 height 36
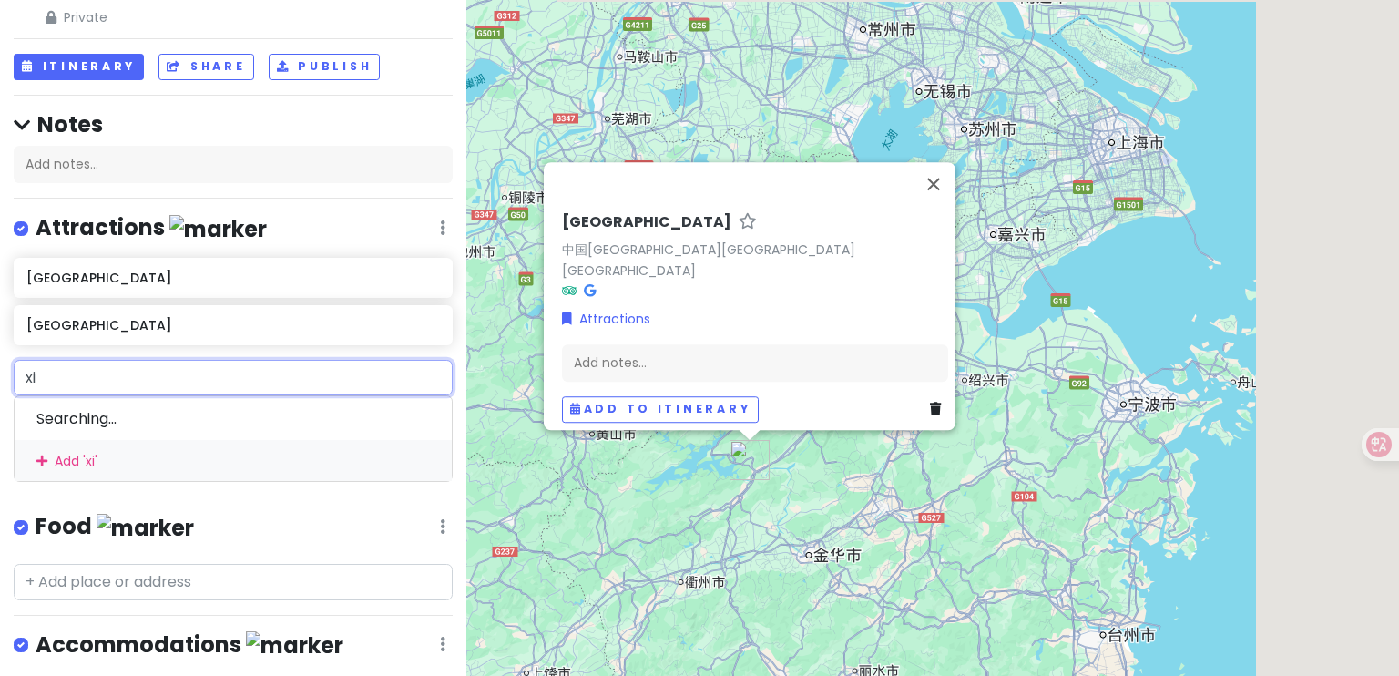
type input "x"
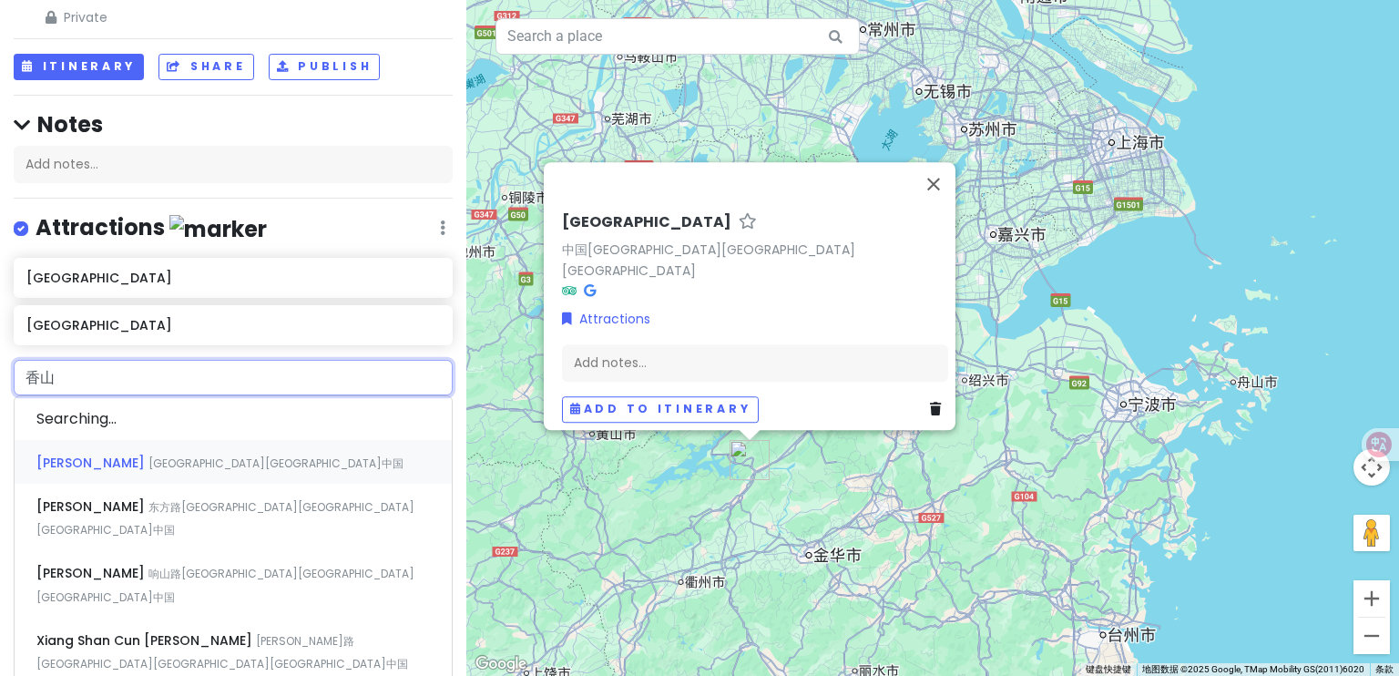
type input "香"
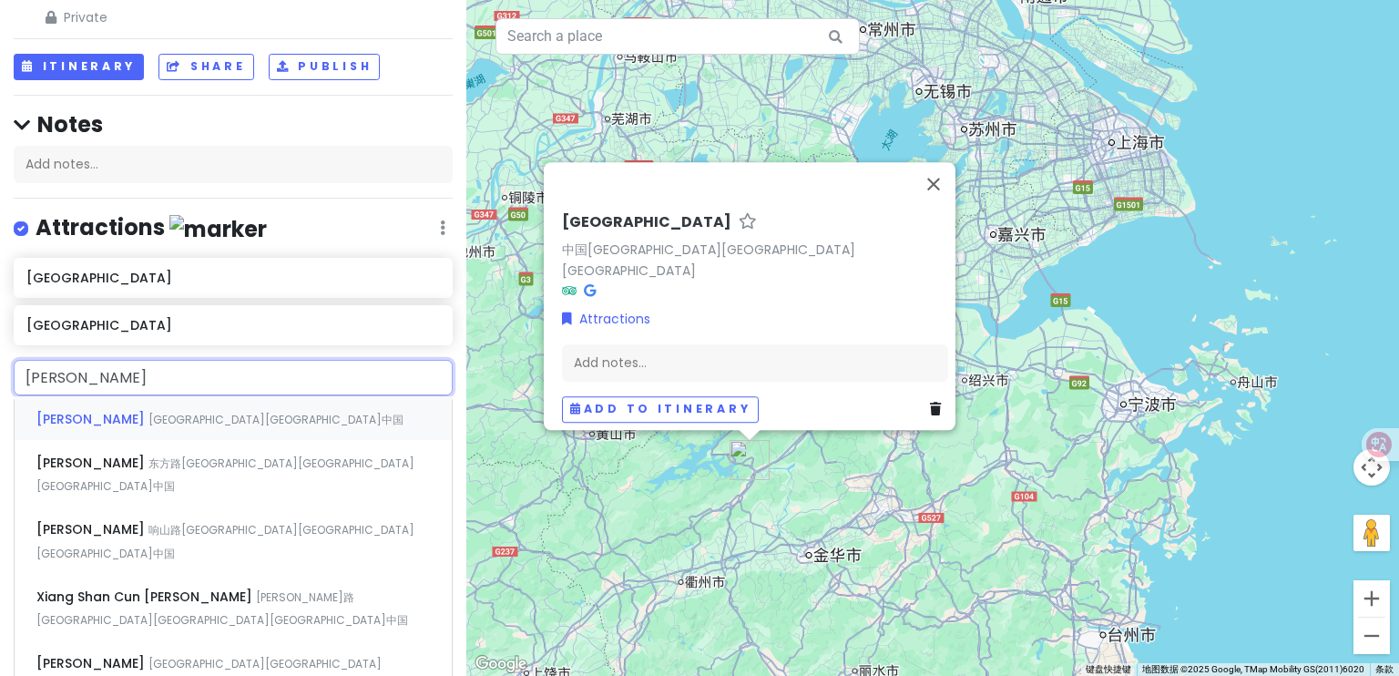
type input "象山"
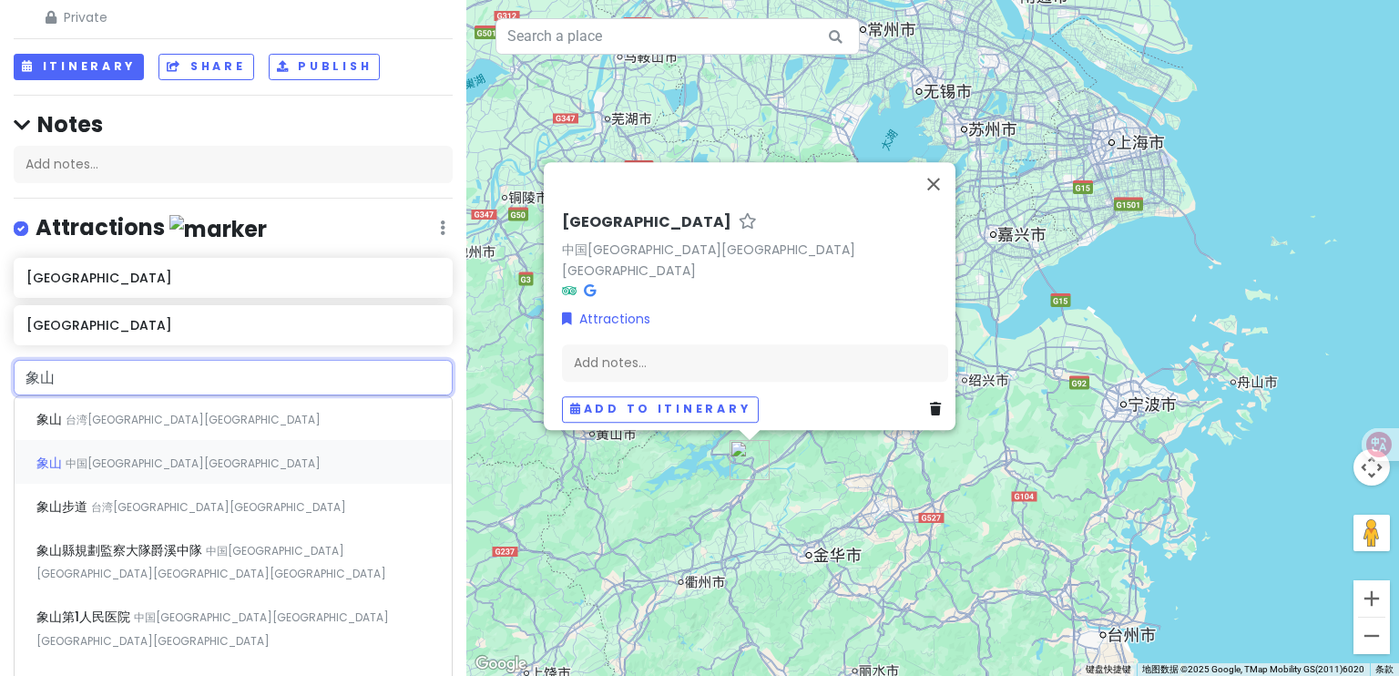
click at [178, 467] on div "象山 中国[GEOGRAPHIC_DATA][GEOGRAPHIC_DATA]" at bounding box center [233, 462] width 437 height 44
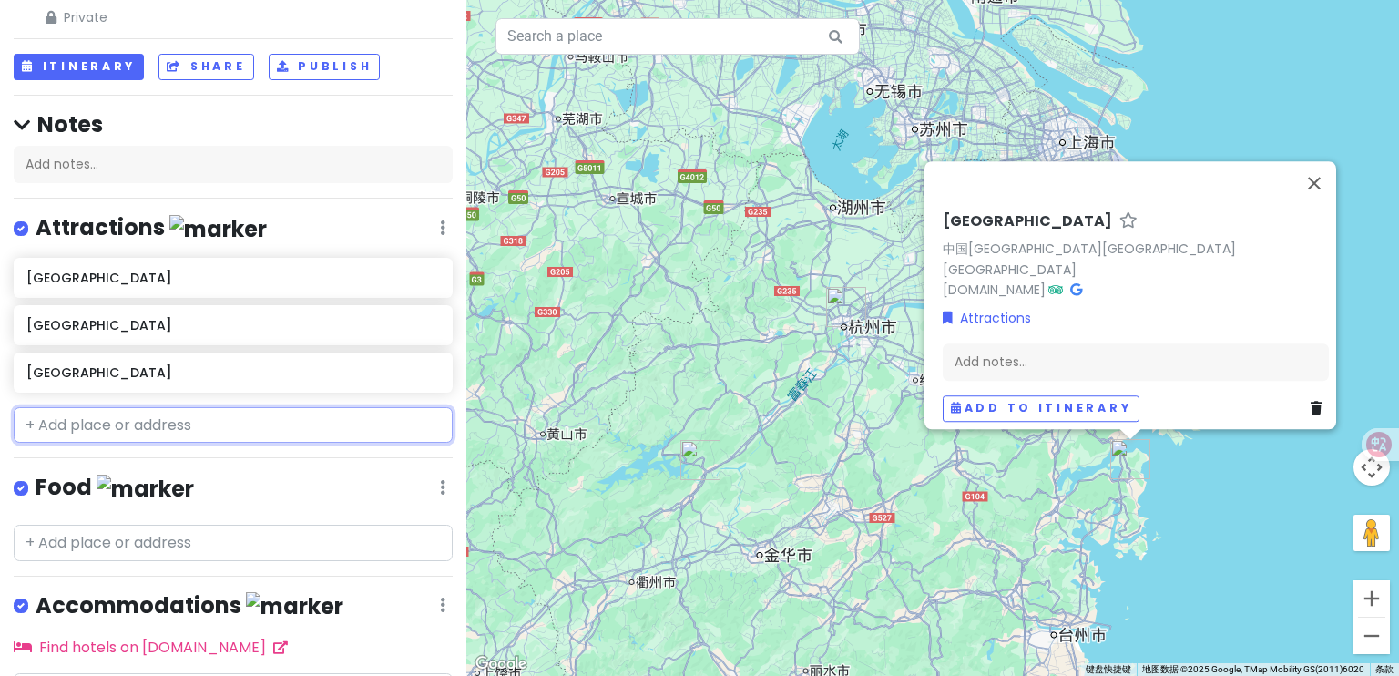
click at [186, 421] on input "text" at bounding box center [233, 425] width 439 height 36
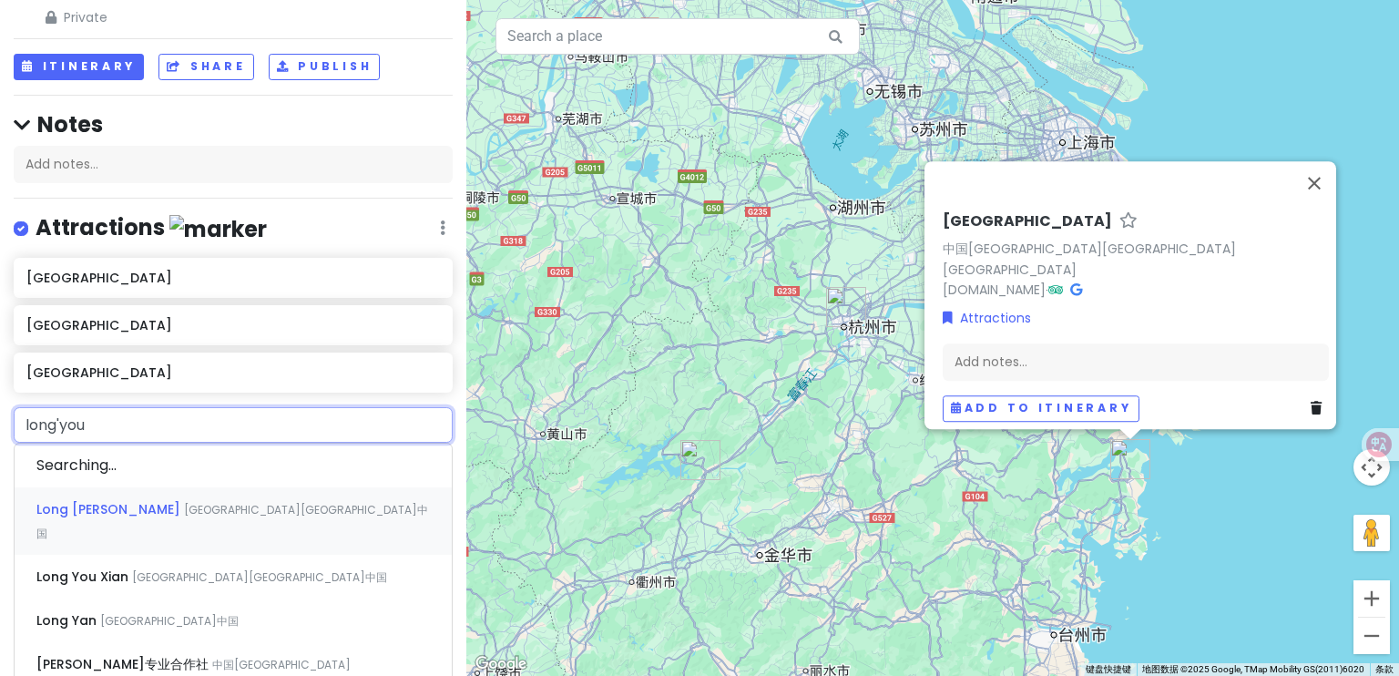
type input "龙游"
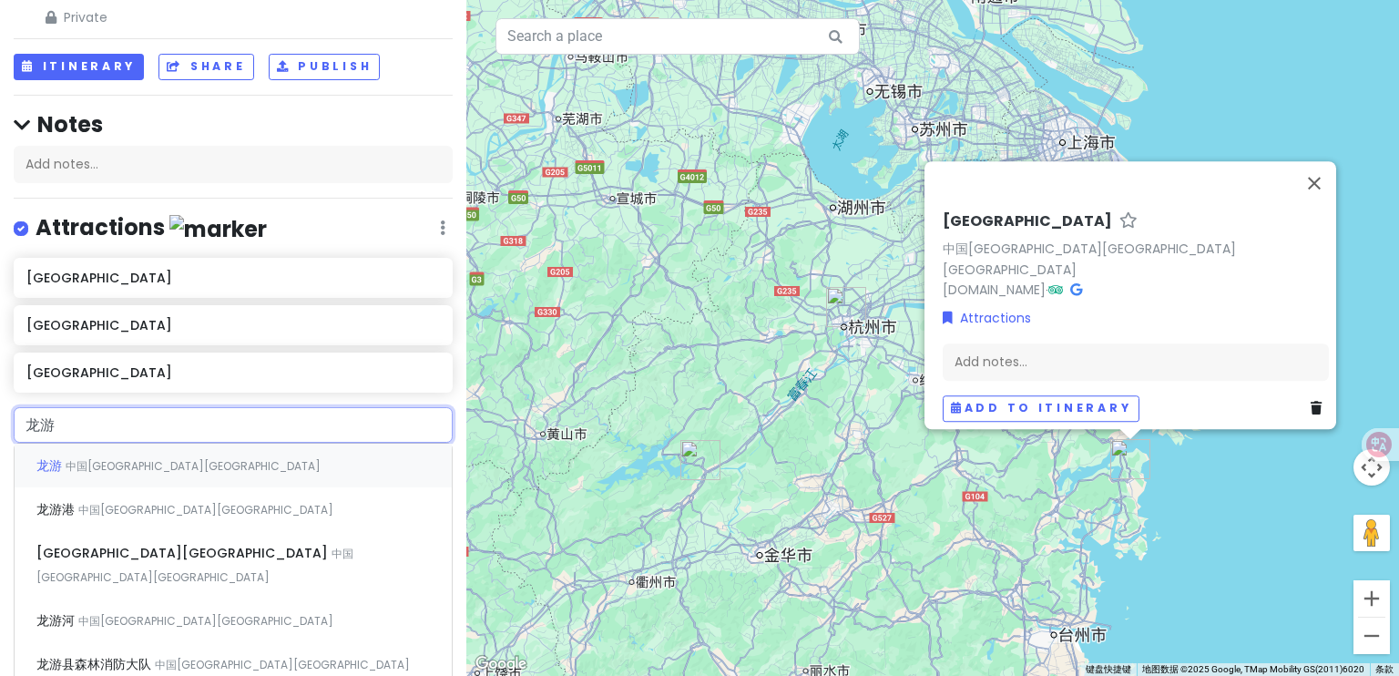
click at [217, 473] on div "龙游 中国[GEOGRAPHIC_DATA][GEOGRAPHIC_DATA]" at bounding box center [233, 466] width 437 height 44
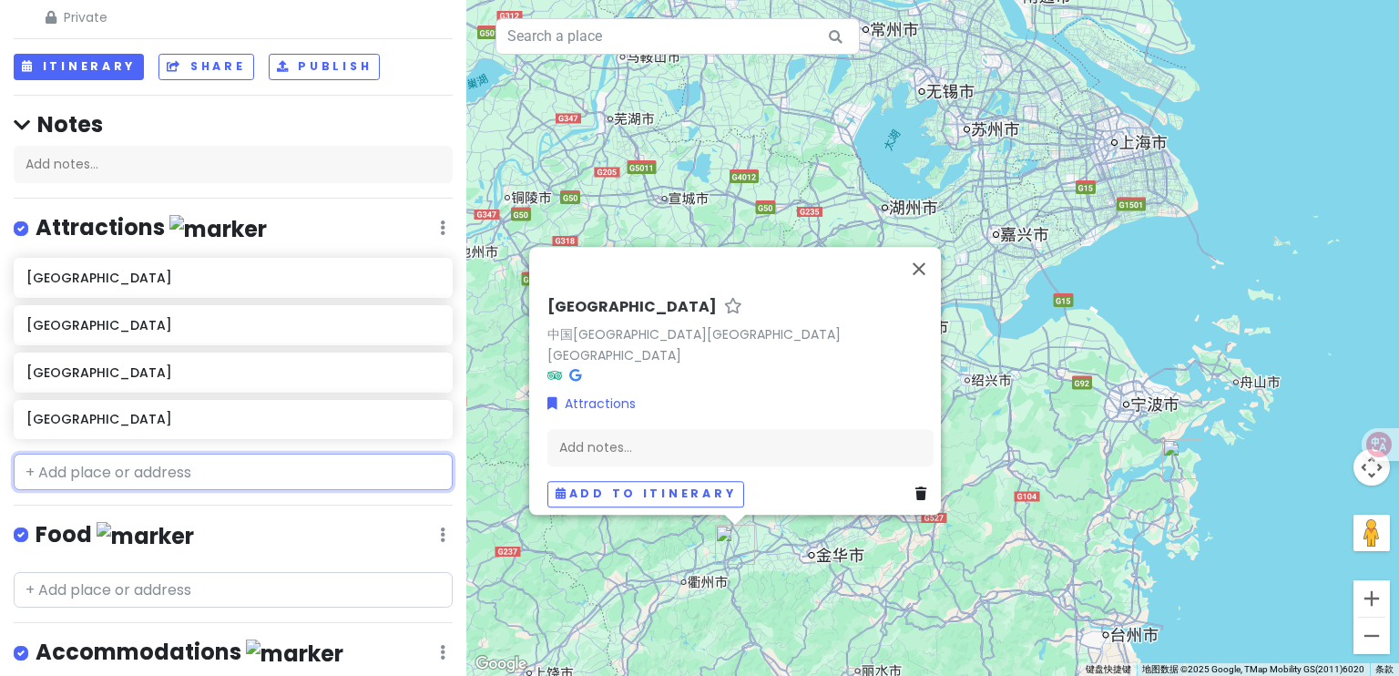
click at [37, 467] on input "text" at bounding box center [233, 472] width 439 height 36
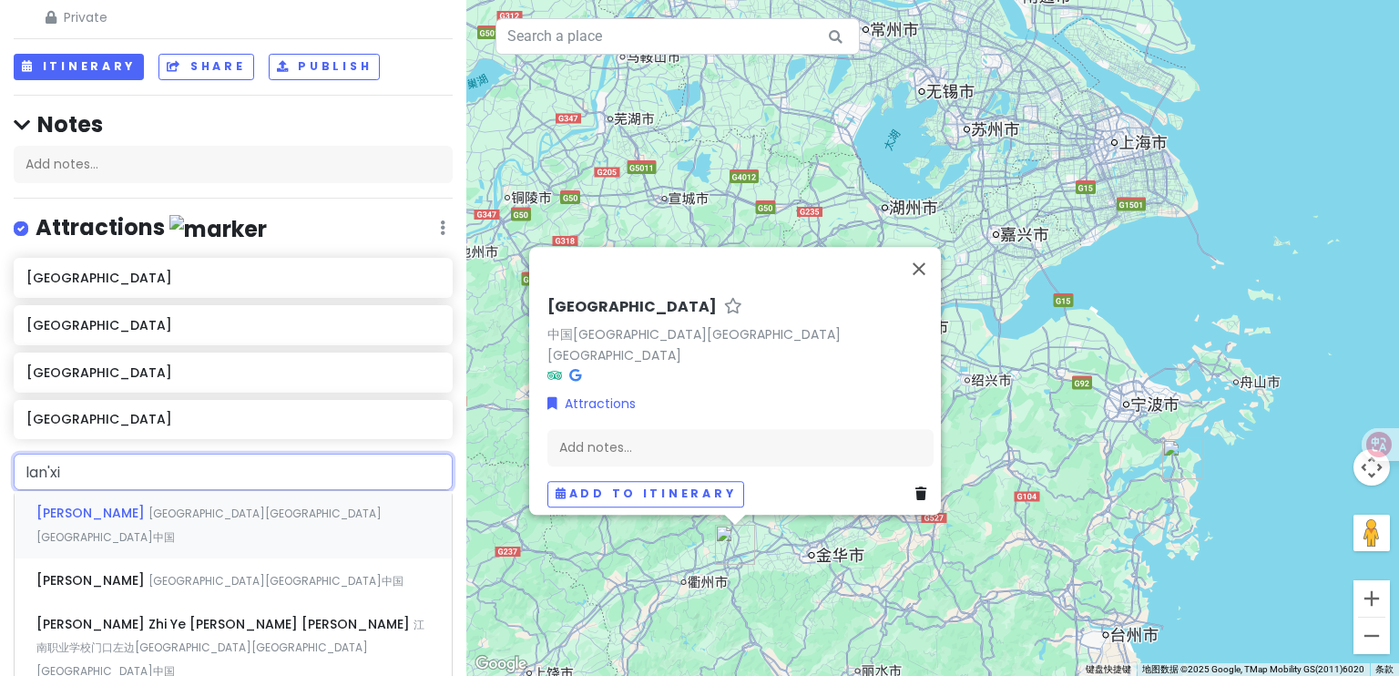
type input "兰溪"
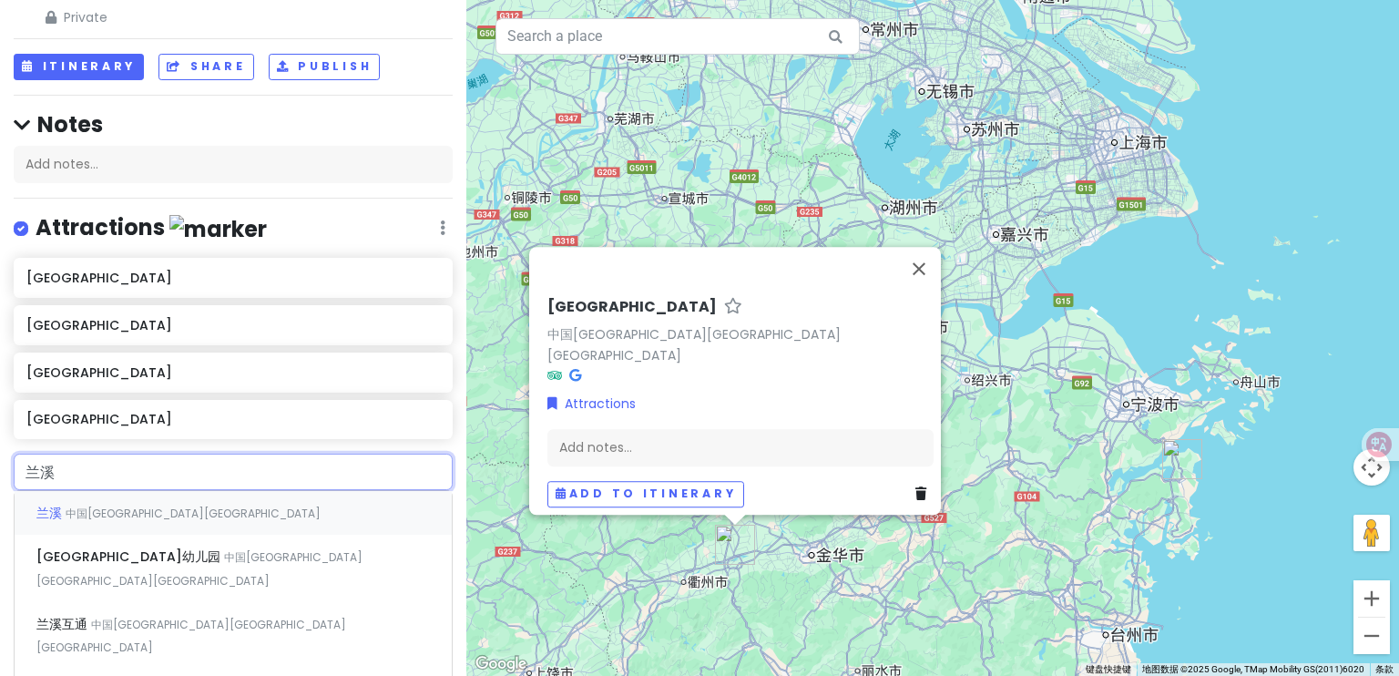
click at [188, 508] on div "兰溪 中国[GEOGRAPHIC_DATA][GEOGRAPHIC_DATA]" at bounding box center [233, 513] width 437 height 44
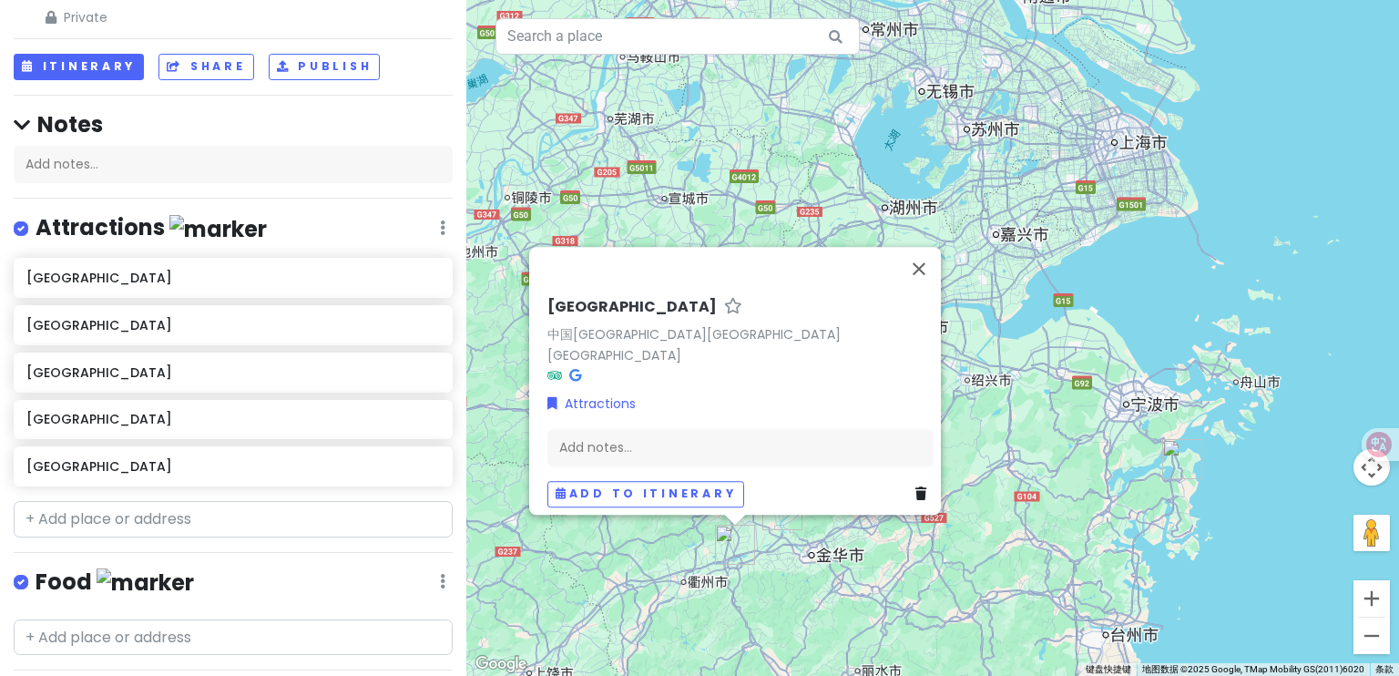
click at [131, 528] on input "text" at bounding box center [233, 519] width 439 height 36
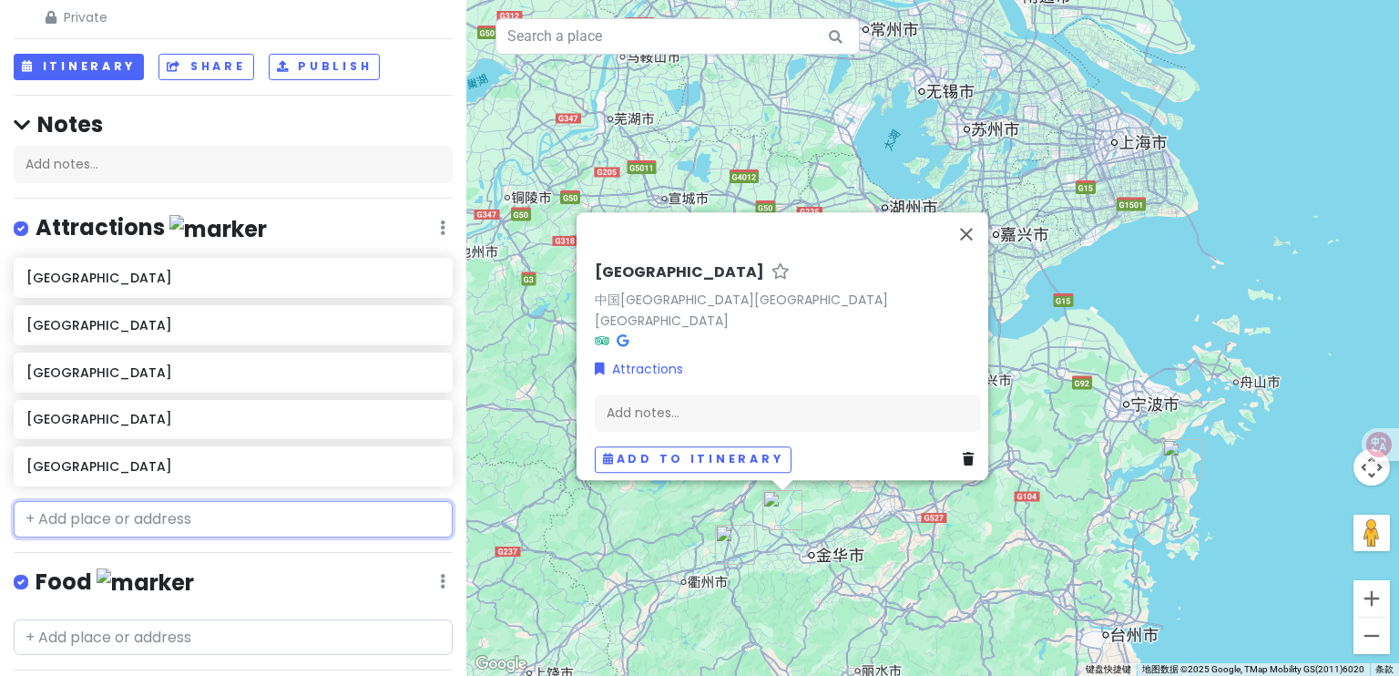
click at [135, 524] on input "text" at bounding box center [233, 519] width 439 height 36
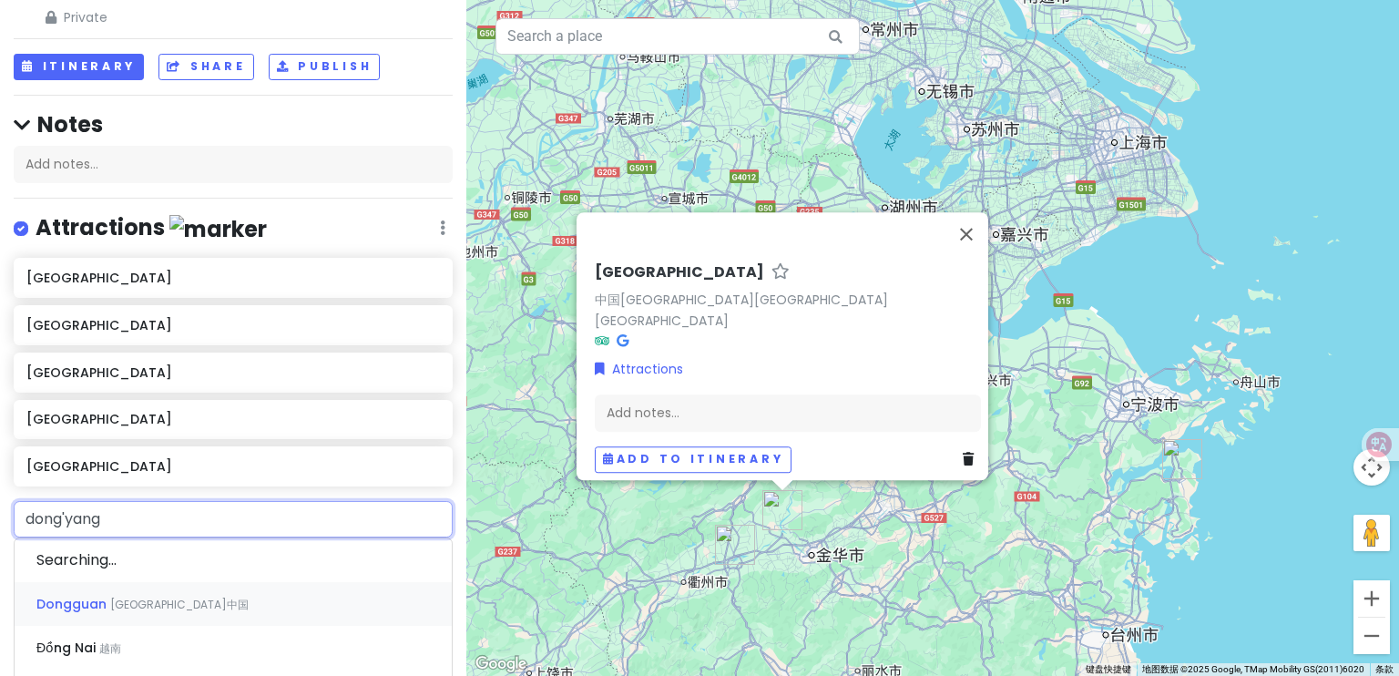
type input "东阳"
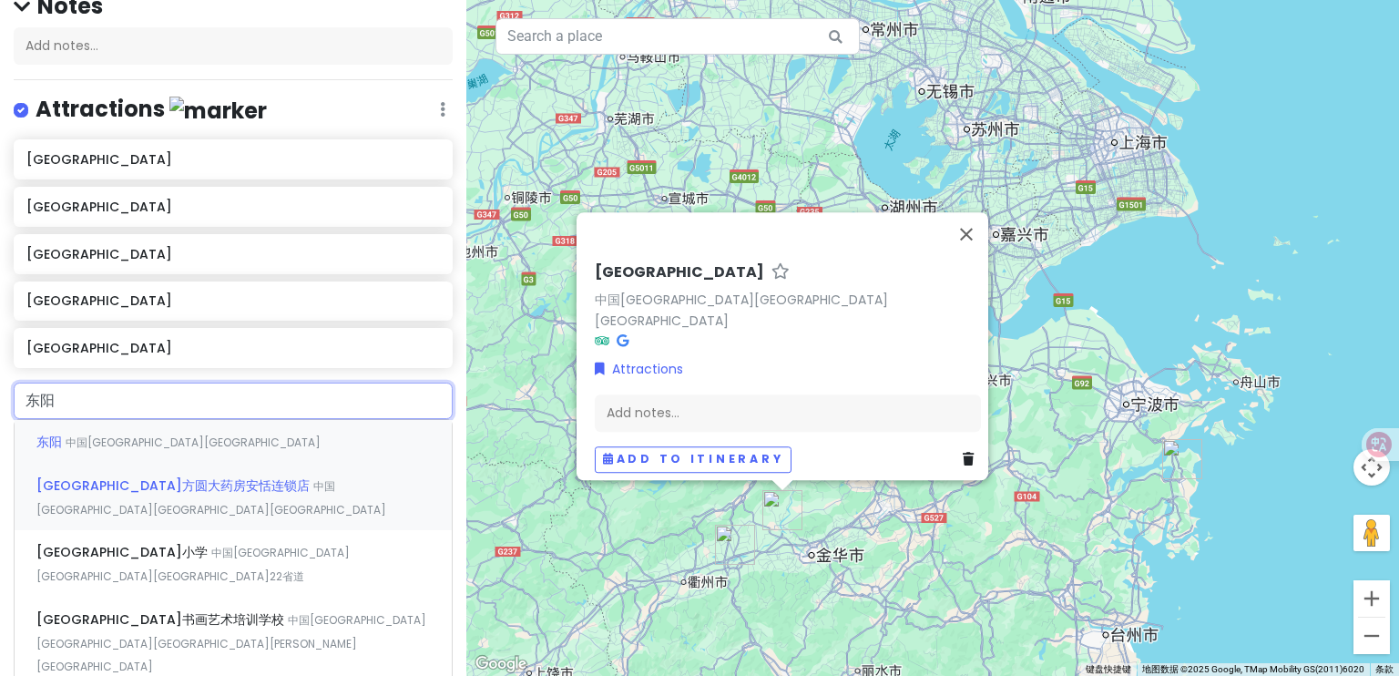
scroll to position [182, 0]
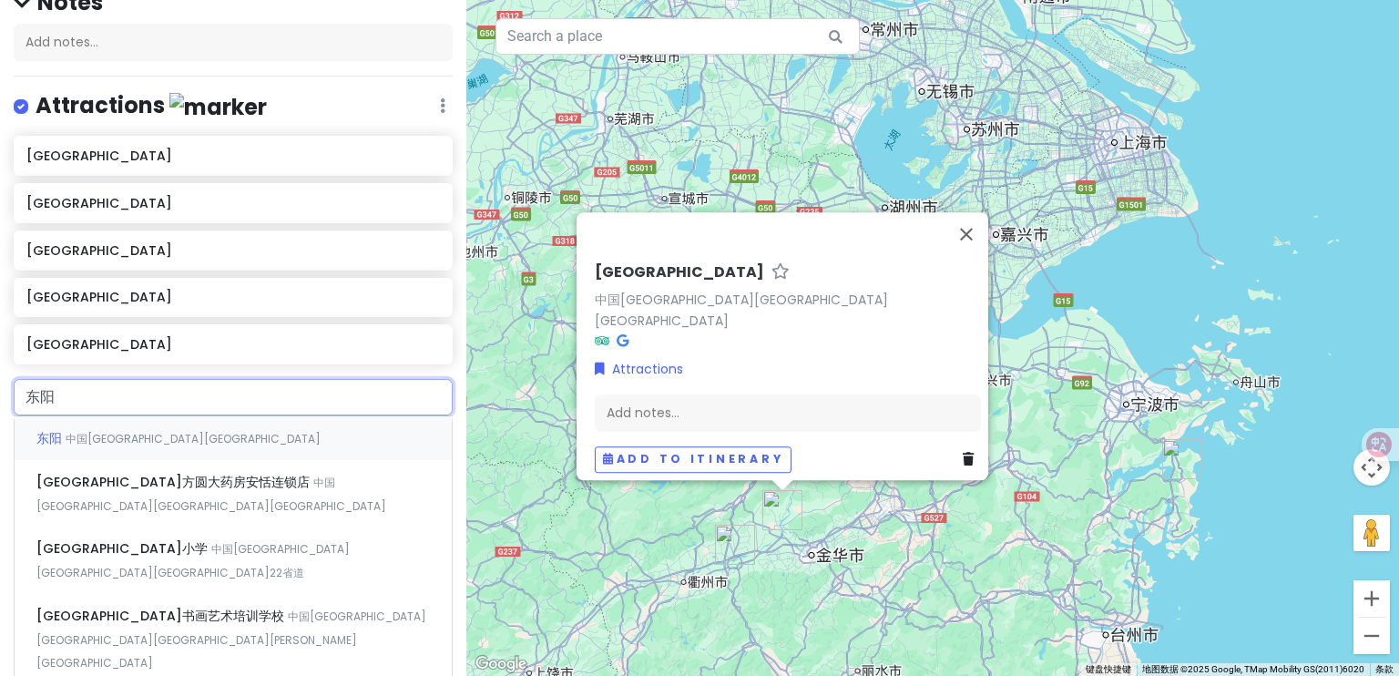
click at [230, 439] on div "东阳 中国[GEOGRAPHIC_DATA][GEOGRAPHIC_DATA]" at bounding box center [233, 438] width 437 height 44
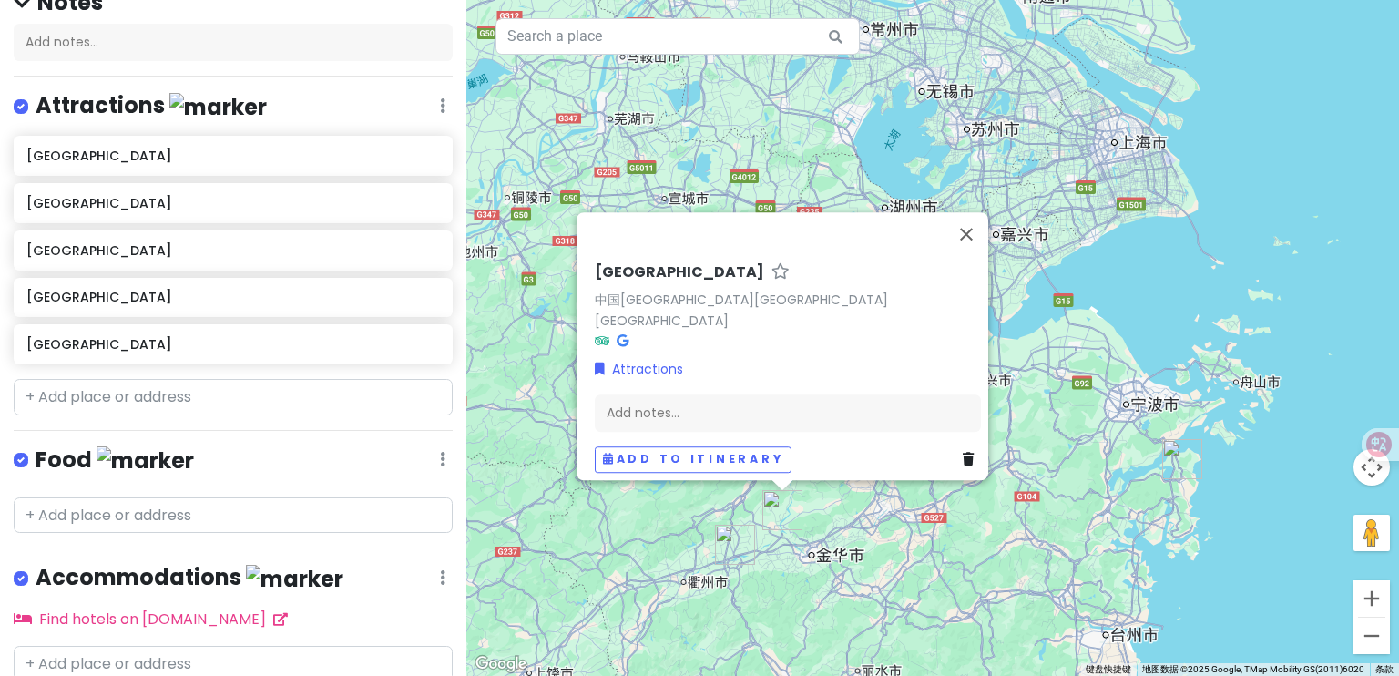
click at [204, 436] on div "Zhejiang Private Change Dates Make a Copy Delete Trip Go Pro ⚡️ Give Feedback 💡…" at bounding box center [233, 338] width 466 height 676
click at [976, 248] on button "关闭" at bounding box center [967, 234] width 44 height 44
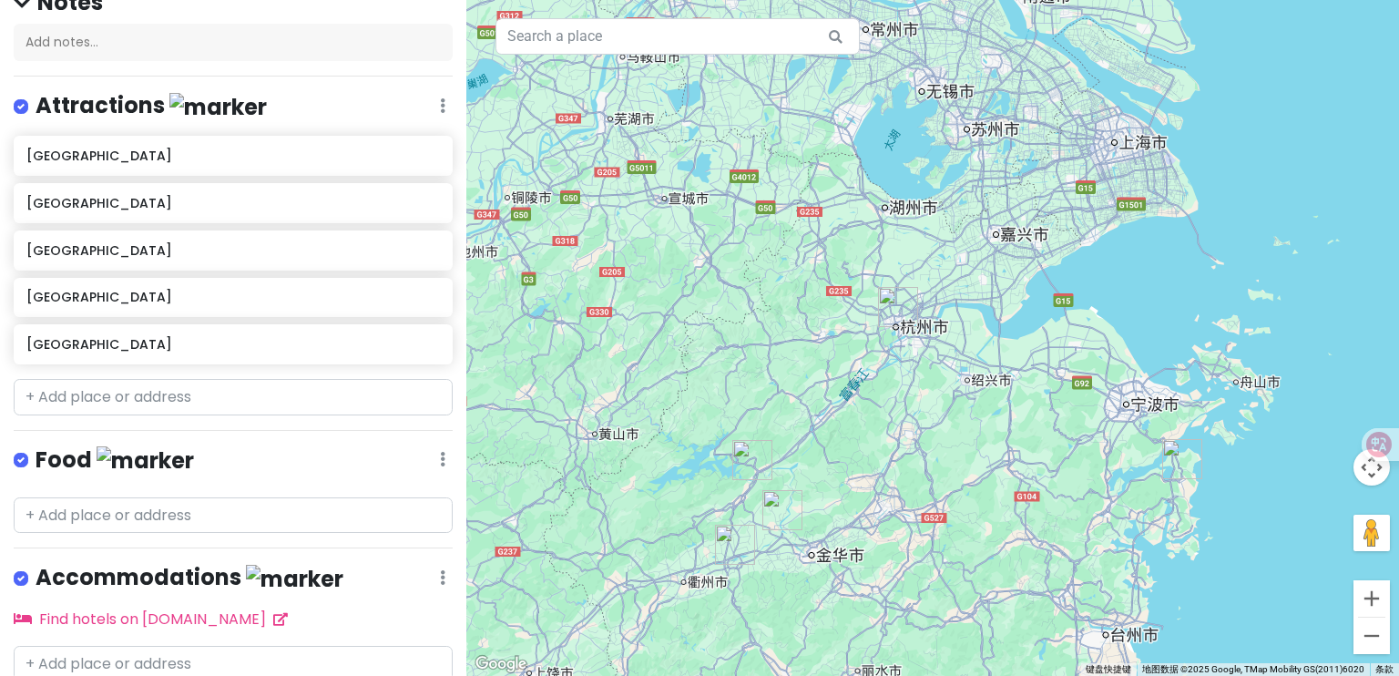
click at [751, 458] on img "建德市" at bounding box center [753, 460] width 40 height 40
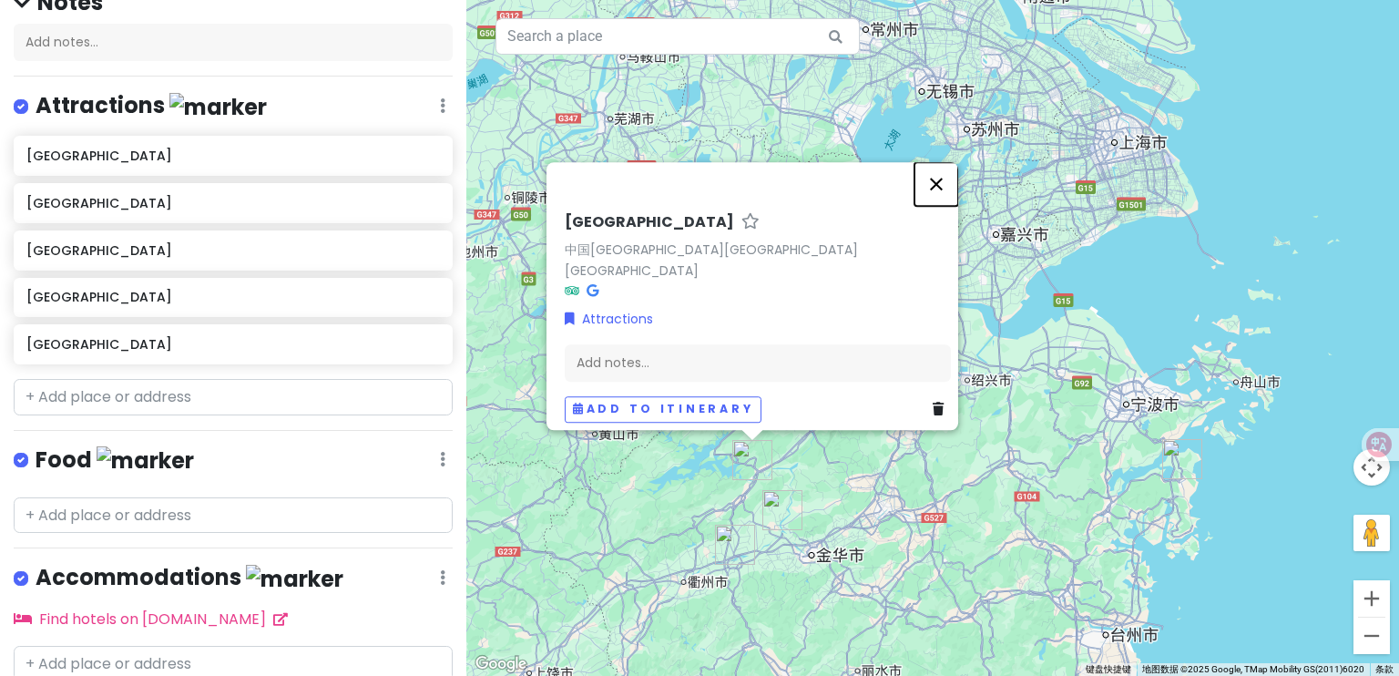
click at [951, 197] on button "关闭" at bounding box center [937, 184] width 44 height 44
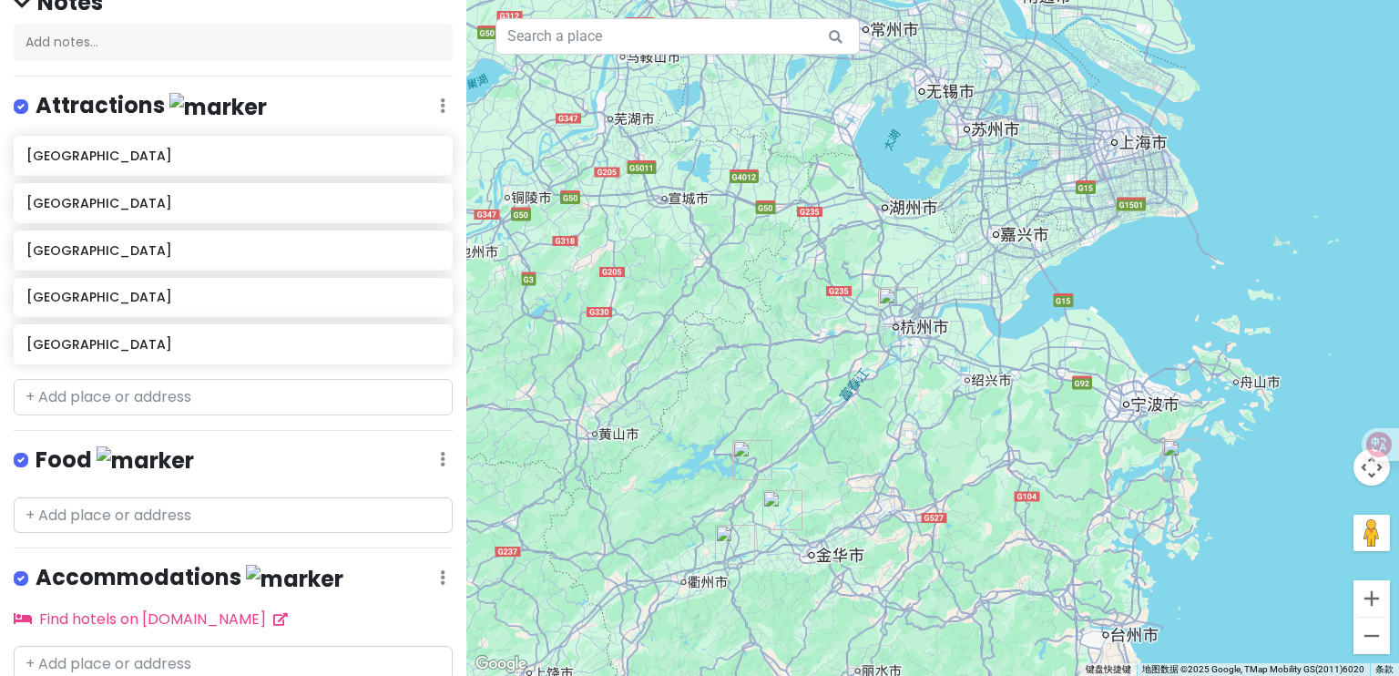
click at [784, 515] on img "兰溪市" at bounding box center [783, 510] width 40 height 40
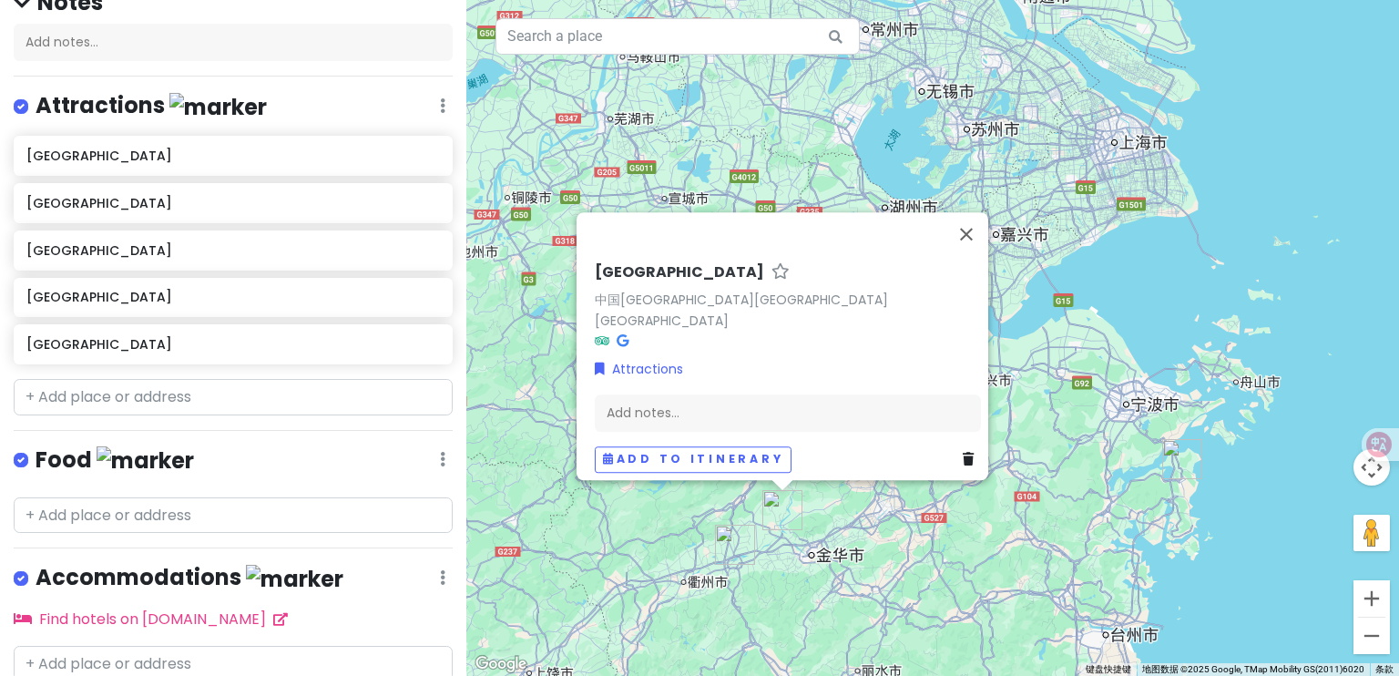
click at [733, 552] on img "龙游县" at bounding box center [735, 545] width 40 height 40
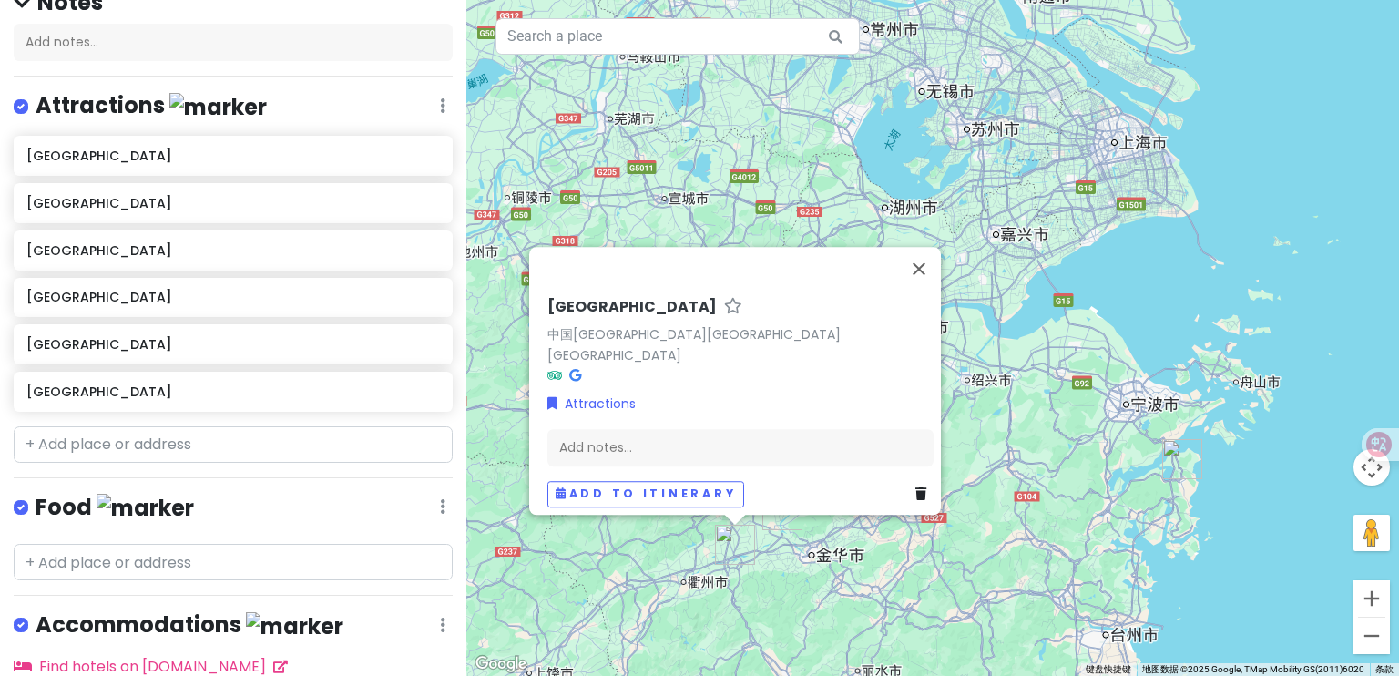
click at [774, 568] on div "[GEOGRAPHIC_DATA] 中国[GEOGRAPHIC_DATA][GEOGRAPHIC_DATA][GEOGRAPHIC_DATA] Attract…" at bounding box center [932, 338] width 933 height 676
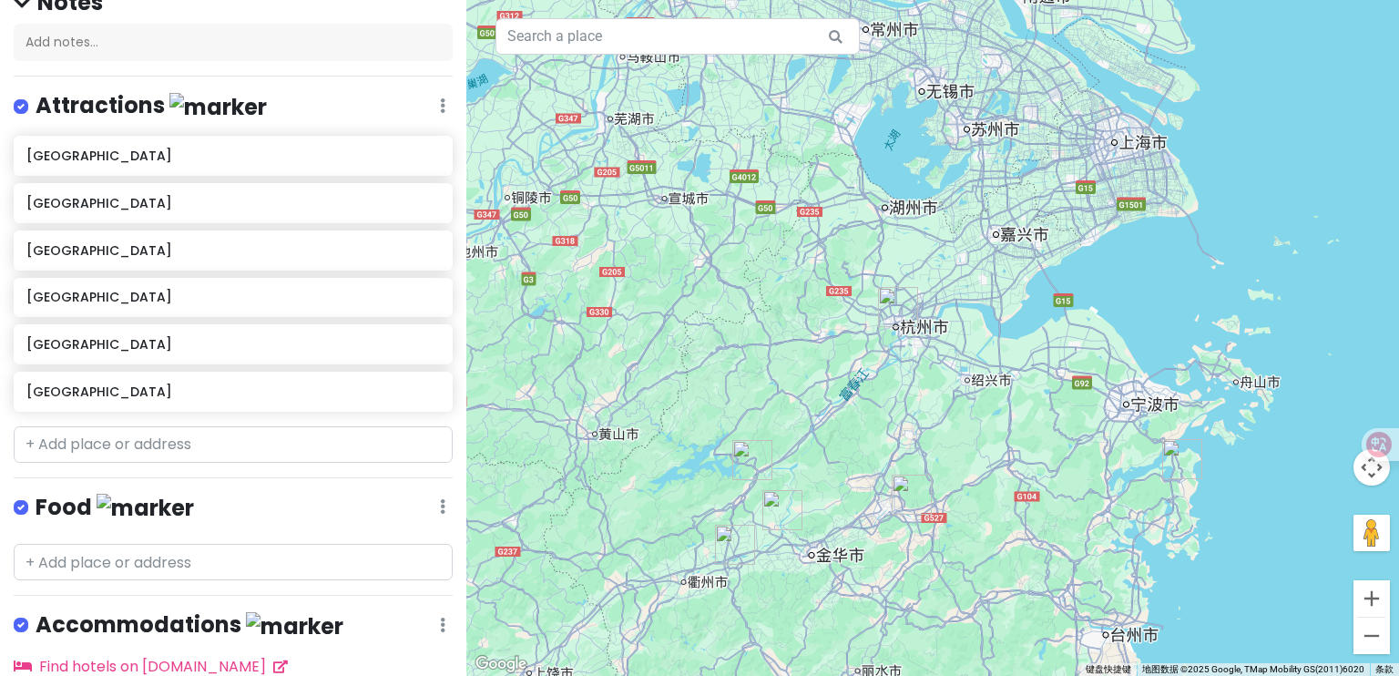
click at [898, 318] on img "杭州市" at bounding box center [898, 307] width 40 height 40
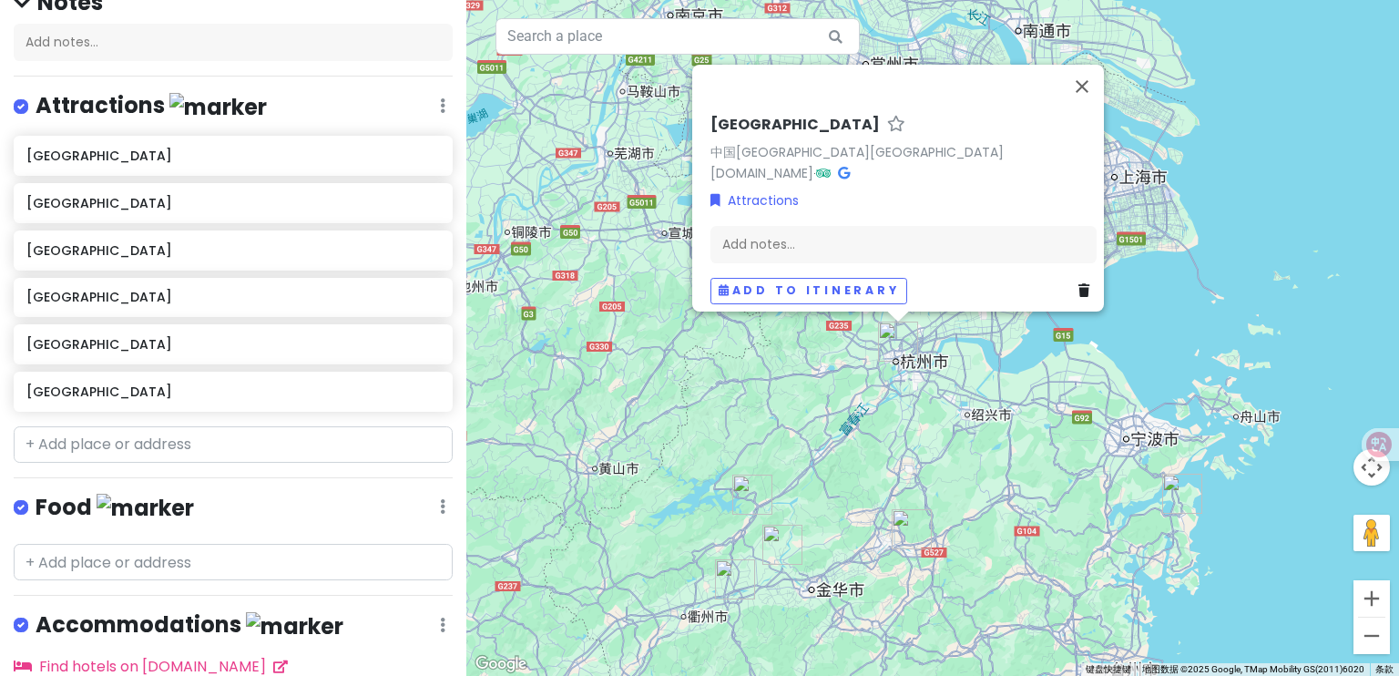
click at [831, 451] on div "[GEOGRAPHIC_DATA] 中国[GEOGRAPHIC_DATA][GEOGRAPHIC_DATA] [DOMAIN_NAME] · Attracti…" at bounding box center [932, 338] width 933 height 676
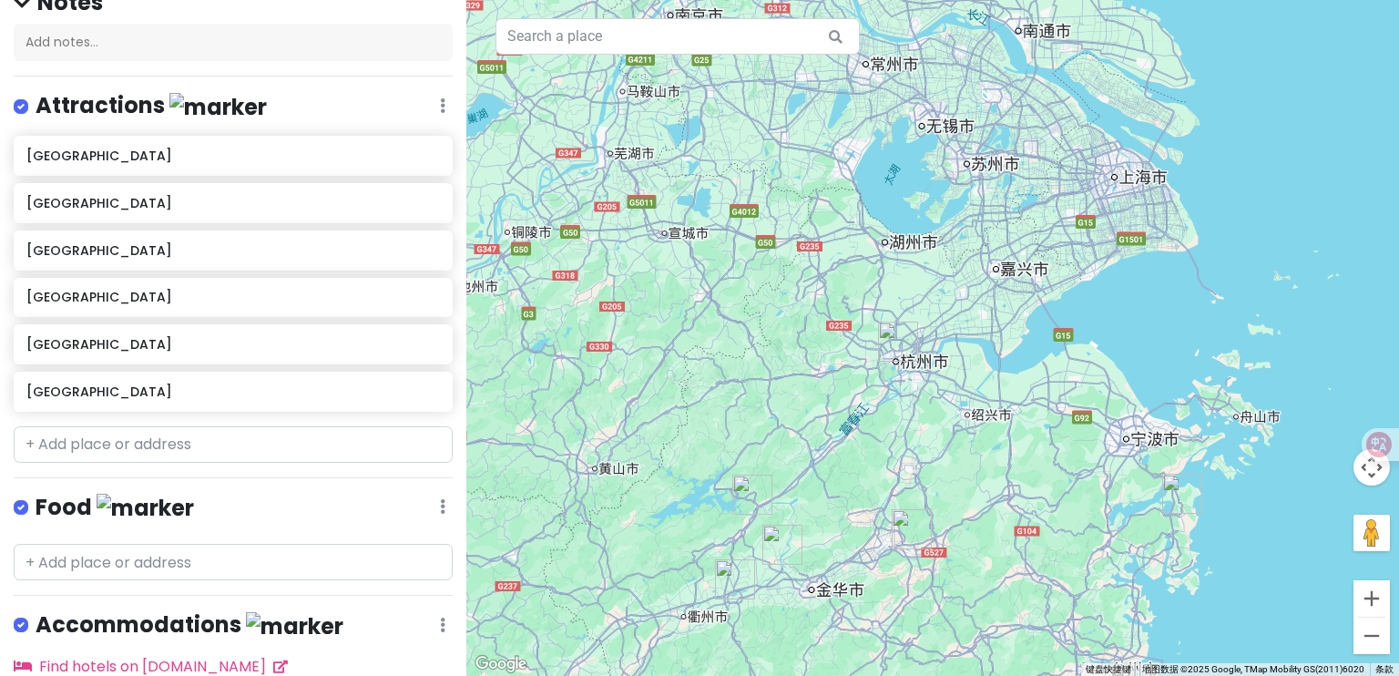
click at [905, 518] on img "东阳市" at bounding box center [912, 529] width 40 height 40
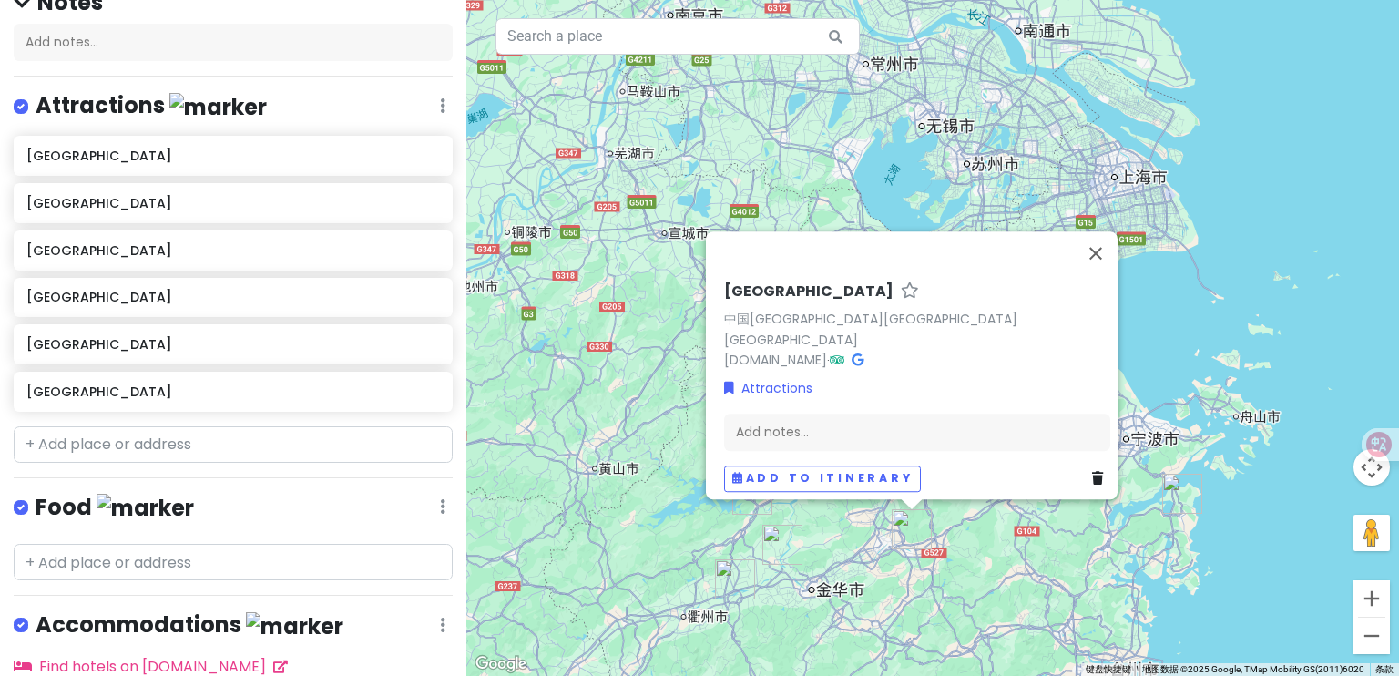
click at [846, 528] on div "[GEOGRAPHIC_DATA] 中国[GEOGRAPHIC_DATA][GEOGRAPHIC_DATA][GEOGRAPHIC_DATA] [DOMAIN…" at bounding box center [932, 338] width 933 height 676
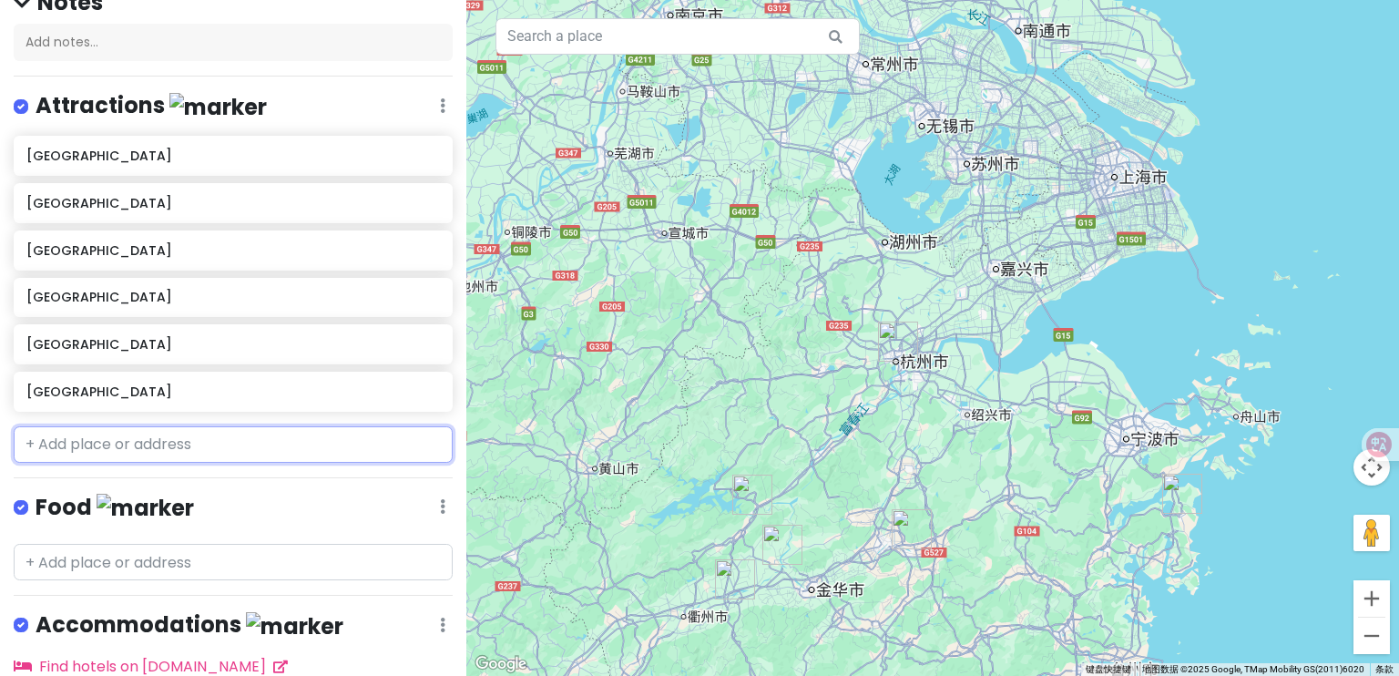
click at [130, 445] on input "text" at bounding box center [233, 444] width 439 height 36
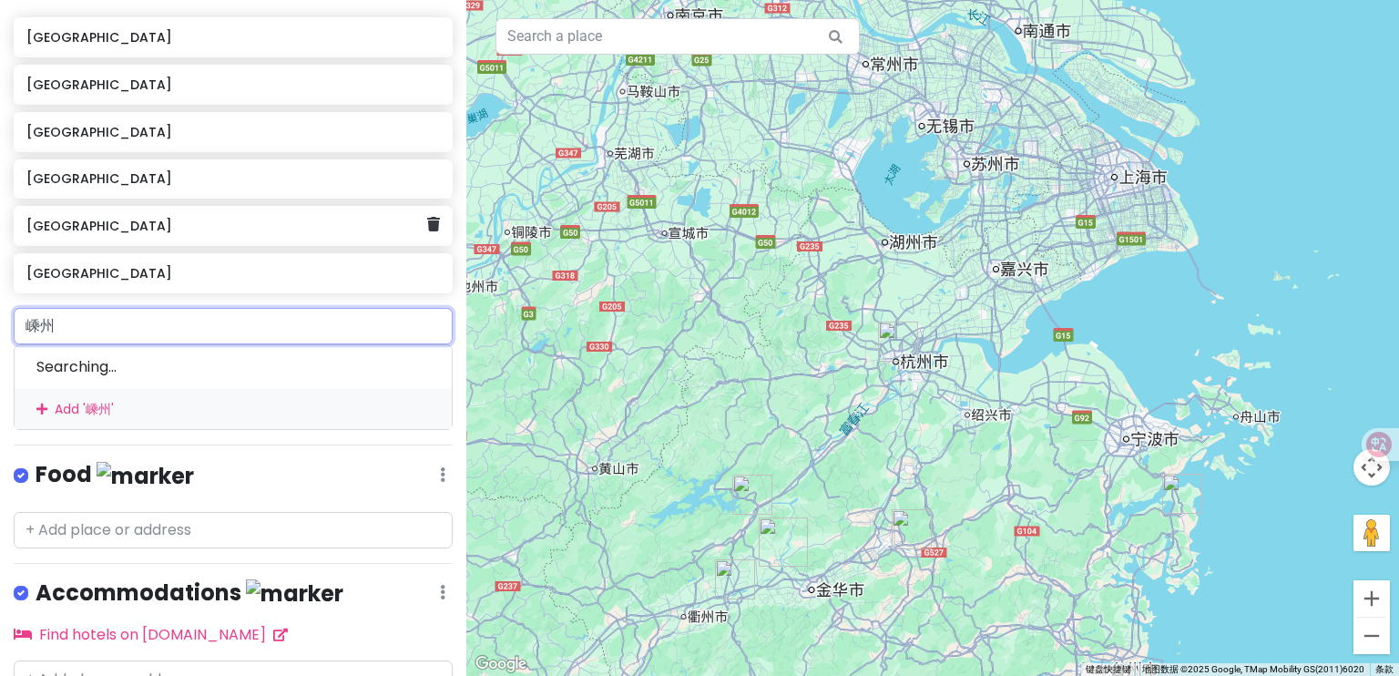
scroll to position [302, 0]
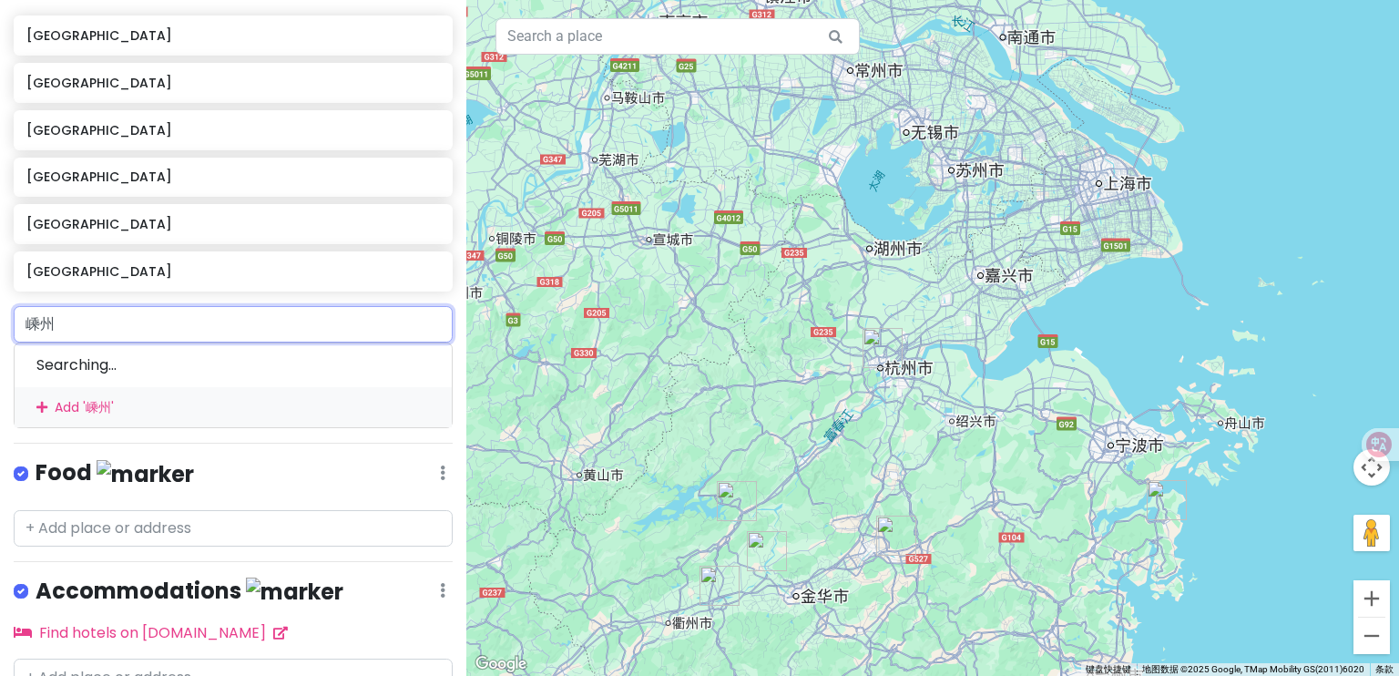
type input "嵊州"
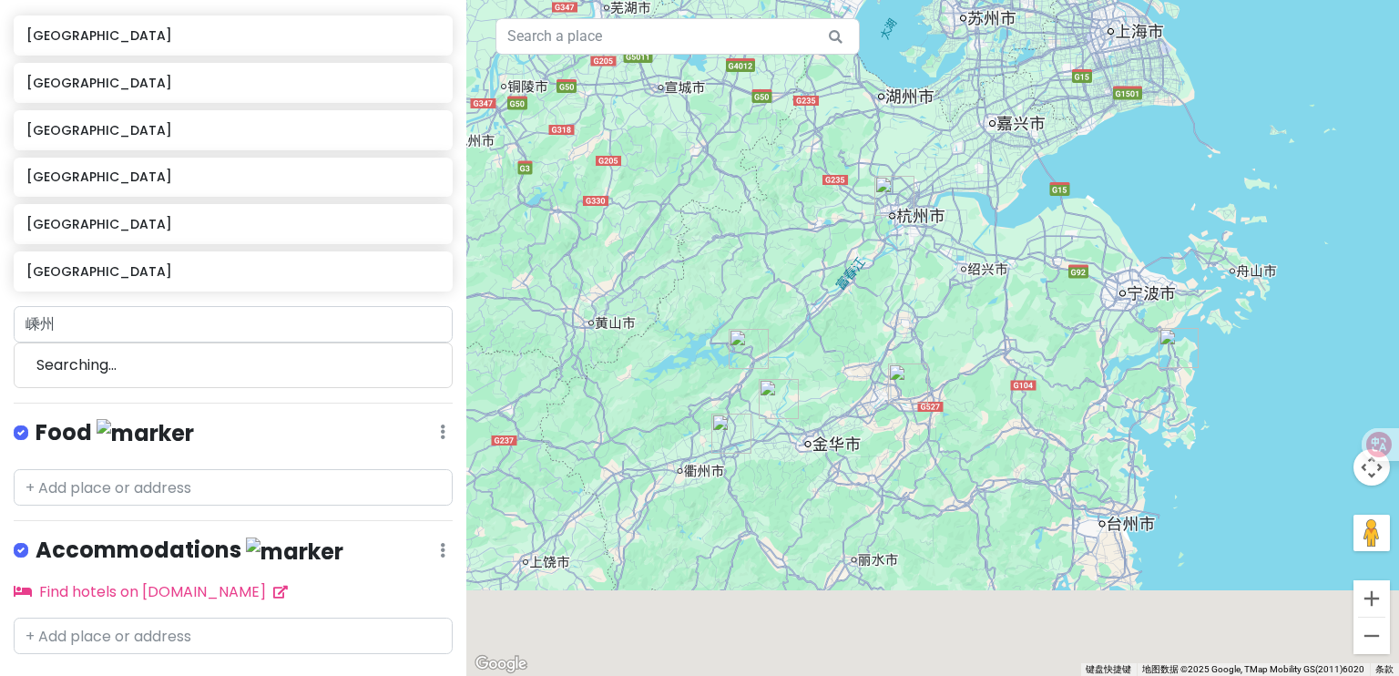
drag, startPoint x: 780, startPoint y: 398, endPoint x: 787, endPoint y: 231, distance: 166.9
click at [787, 231] on div at bounding box center [932, 338] width 933 height 676
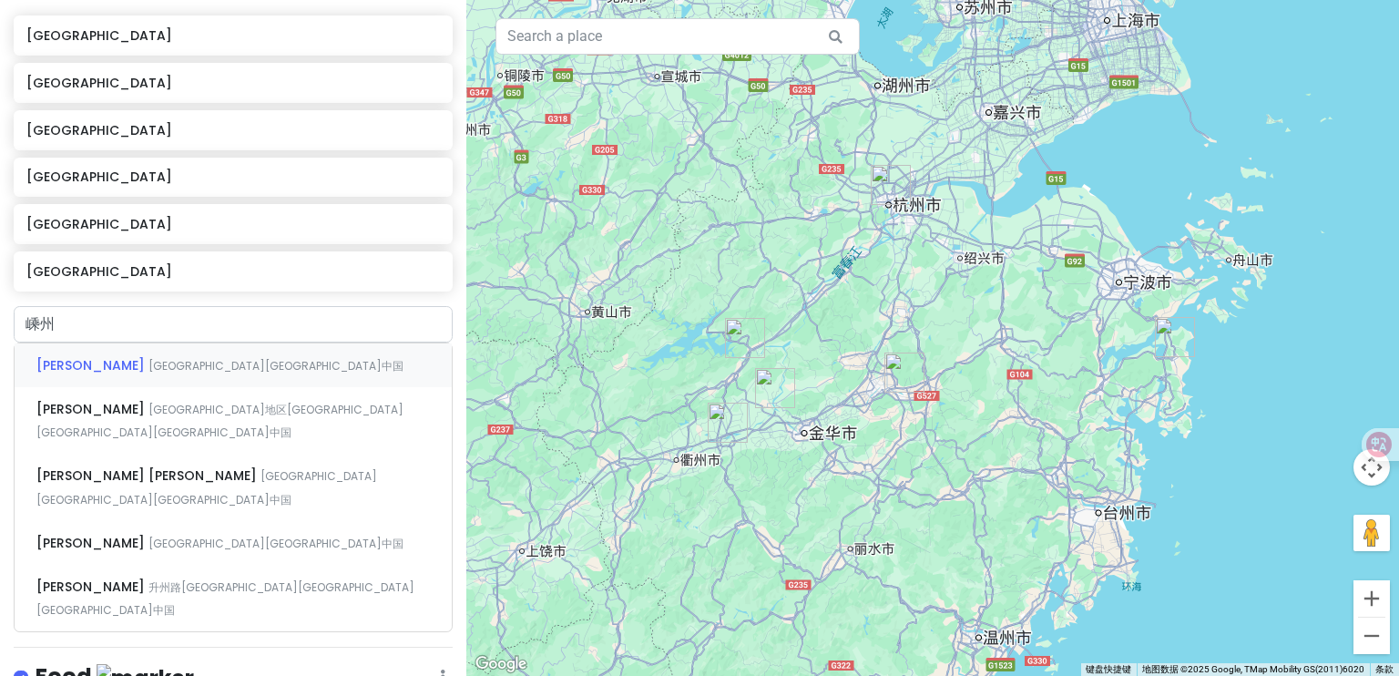
click at [149, 364] on span "[GEOGRAPHIC_DATA][GEOGRAPHIC_DATA]中国" at bounding box center [276, 365] width 255 height 15
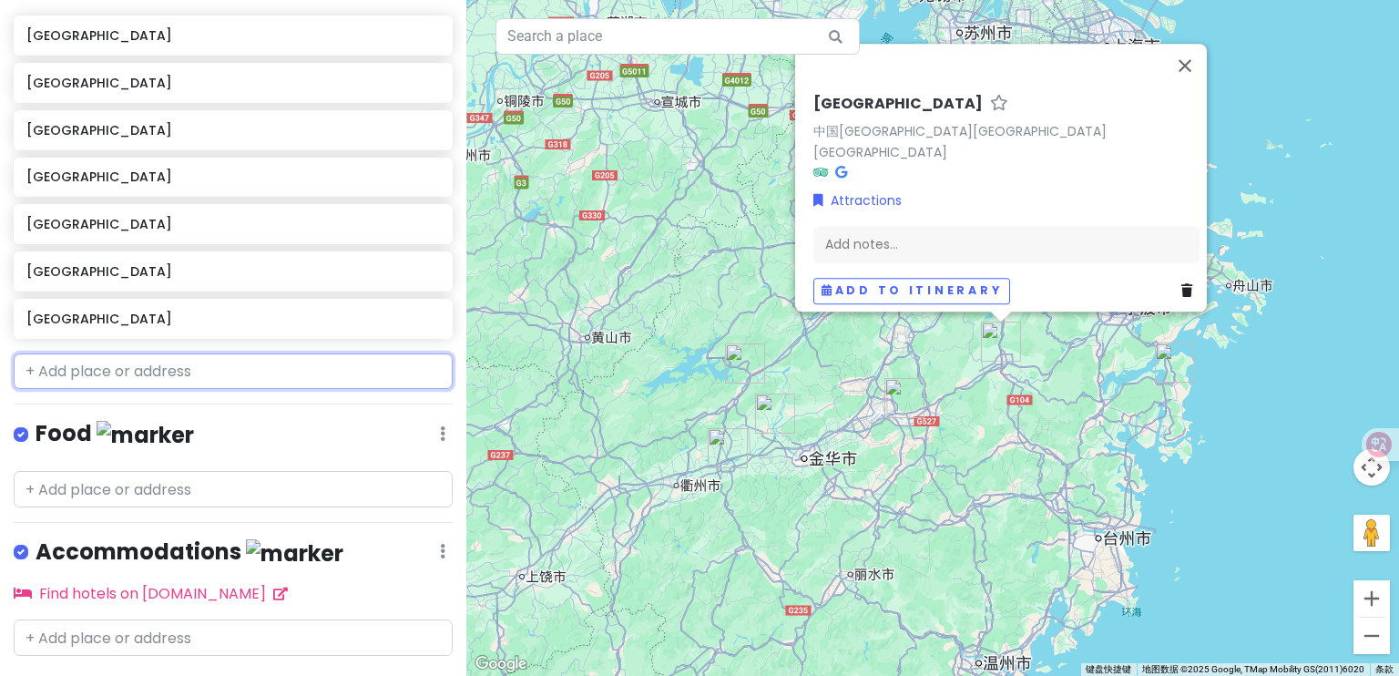
click at [226, 367] on input "text" at bounding box center [233, 372] width 439 height 36
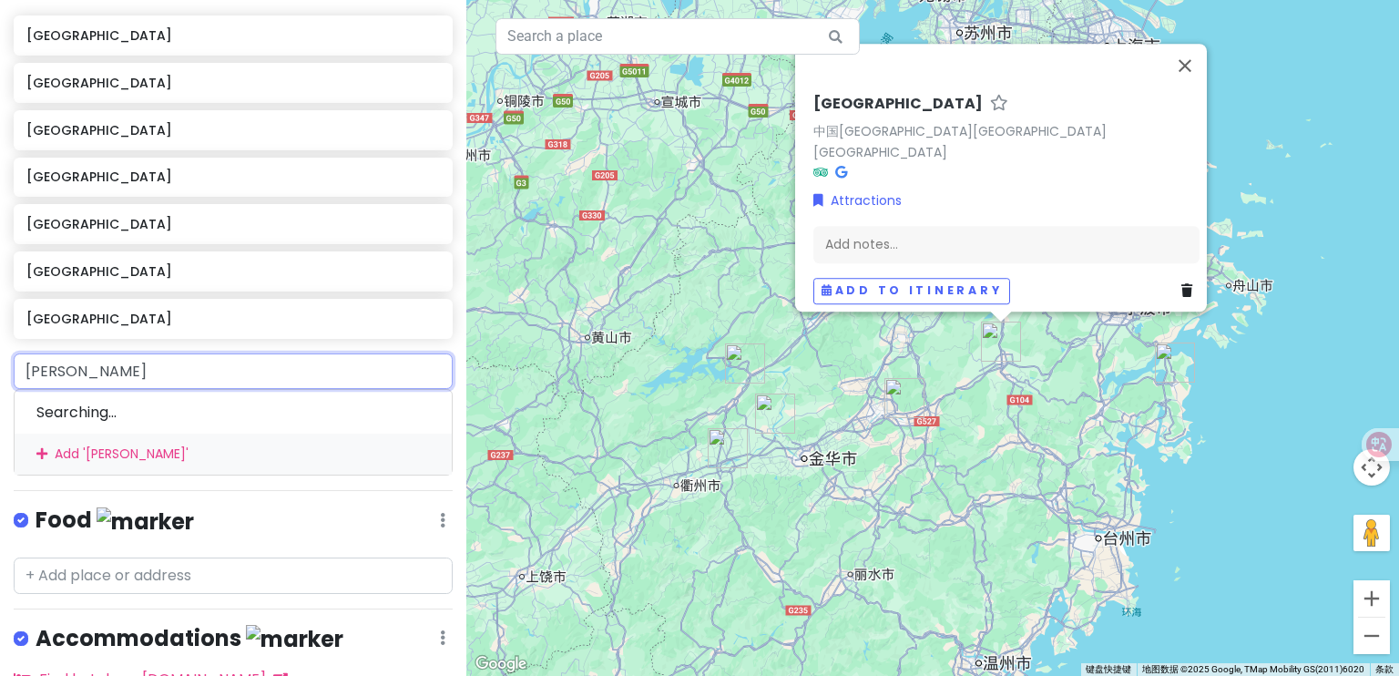
type input "长兴"
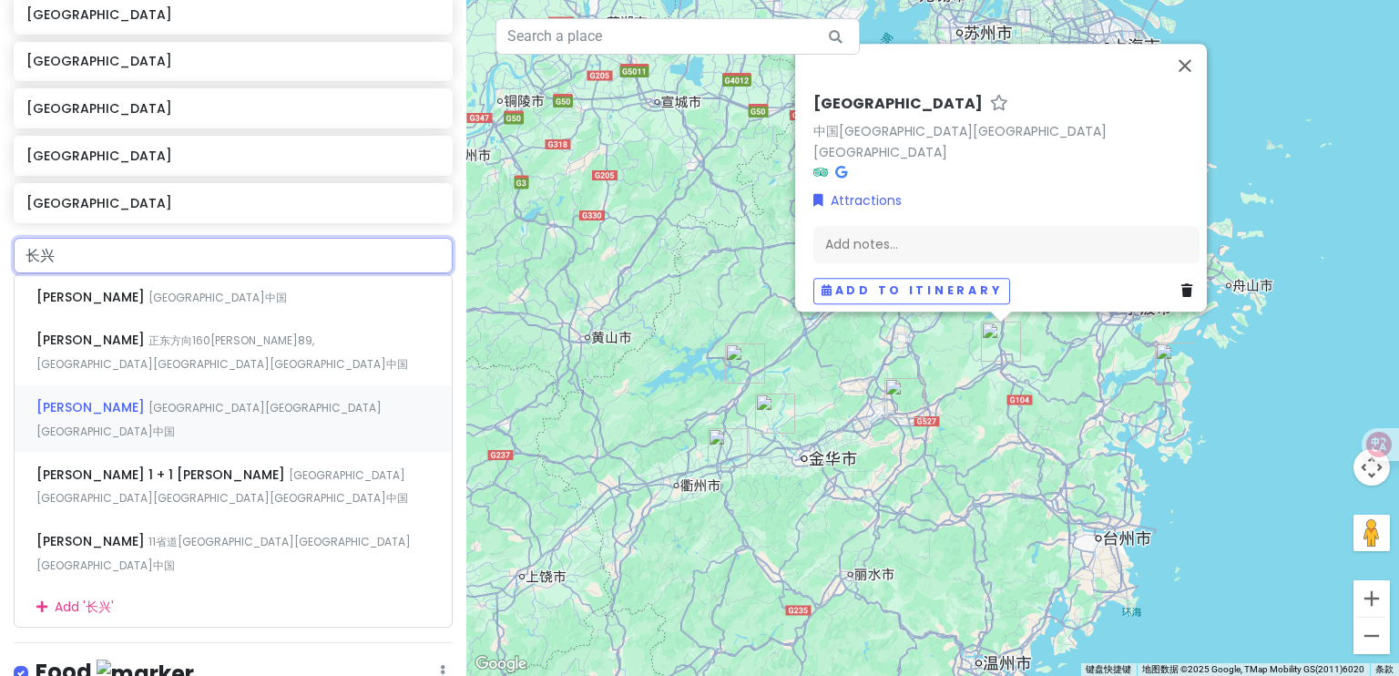
scroll to position [425, 0]
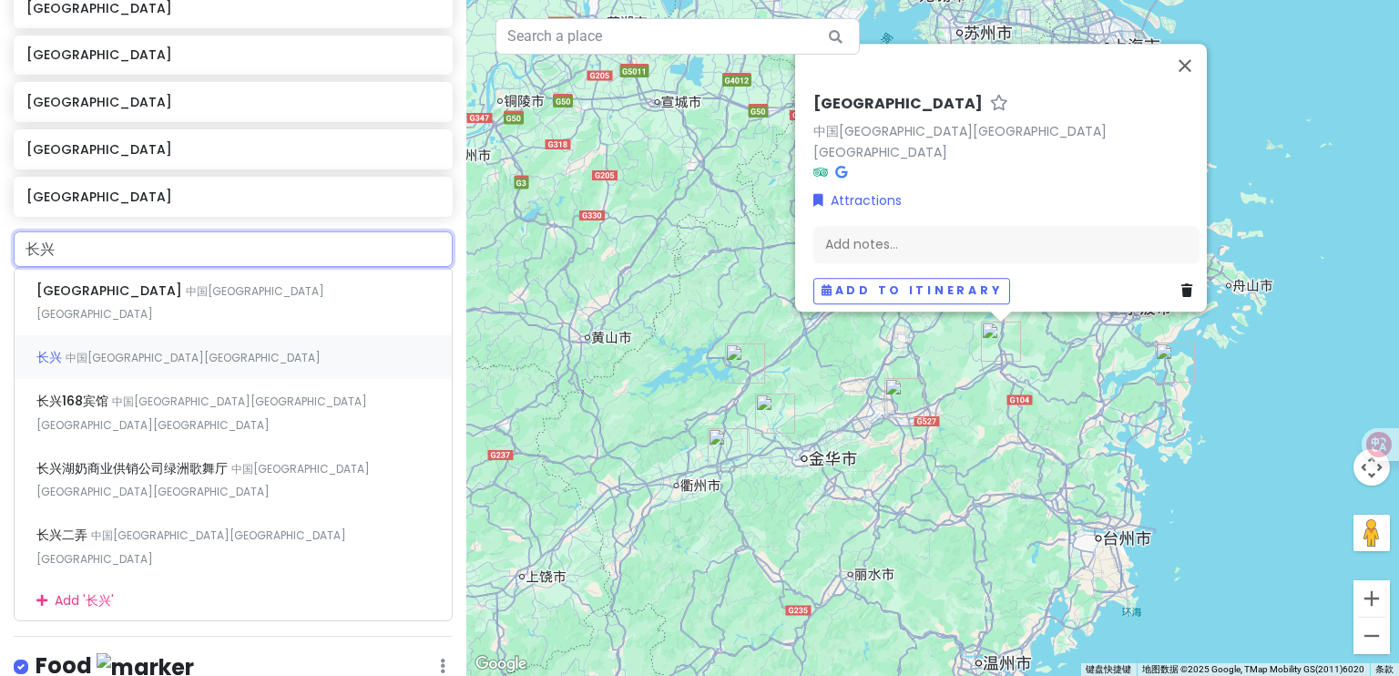
click at [175, 335] on div "长兴 中国[GEOGRAPHIC_DATA][GEOGRAPHIC_DATA]" at bounding box center [233, 357] width 437 height 44
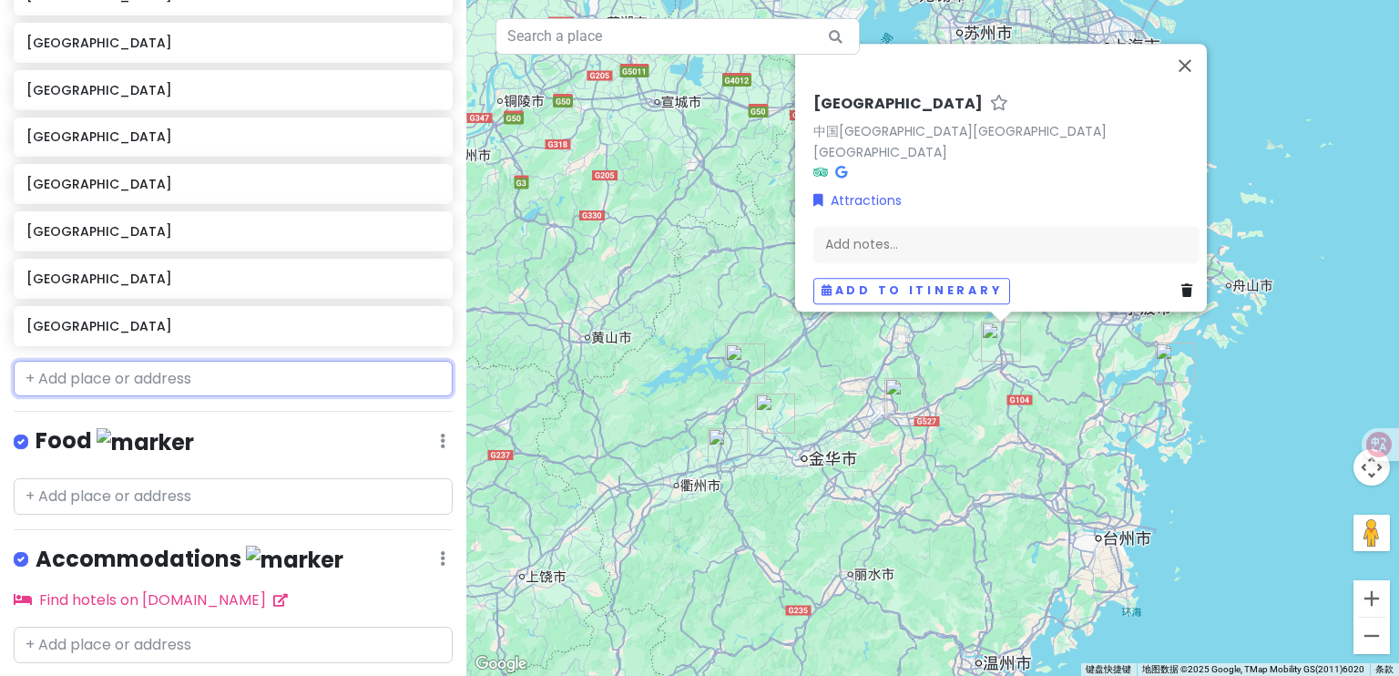
scroll to position [390, 0]
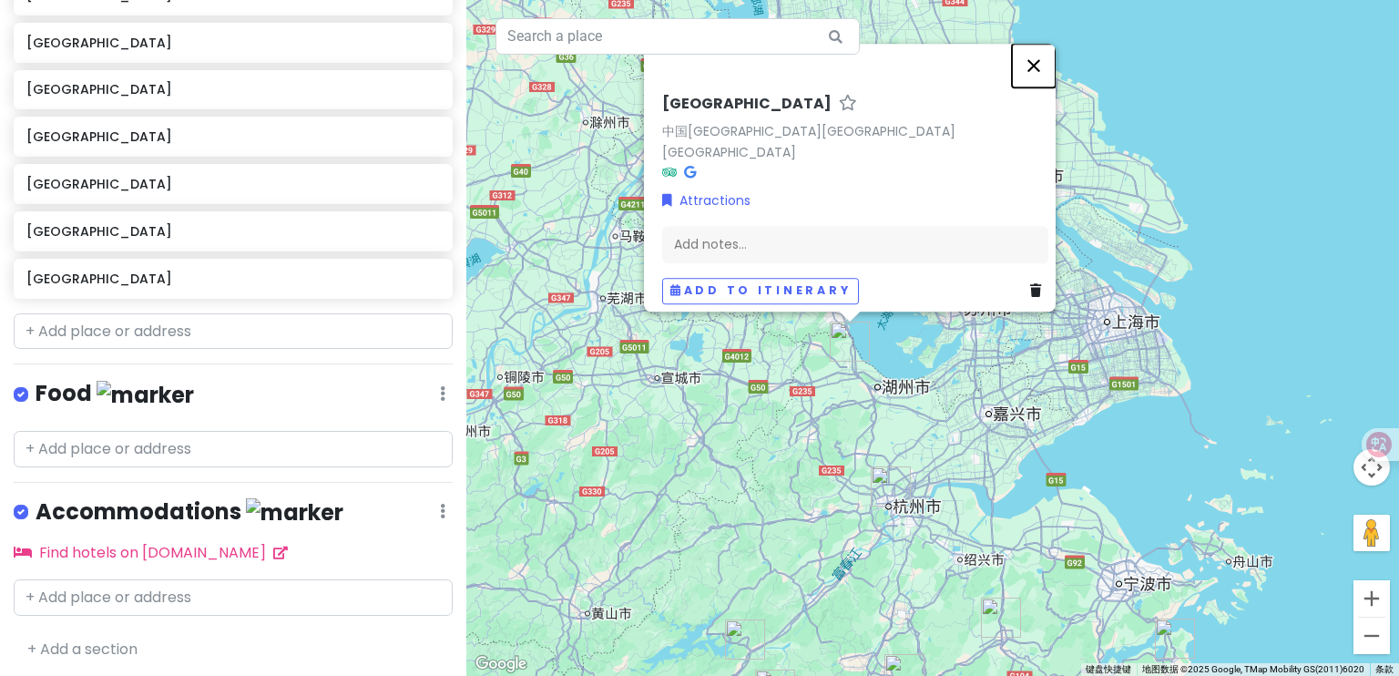
click at [1046, 74] on button "关闭" at bounding box center [1034, 66] width 44 height 44
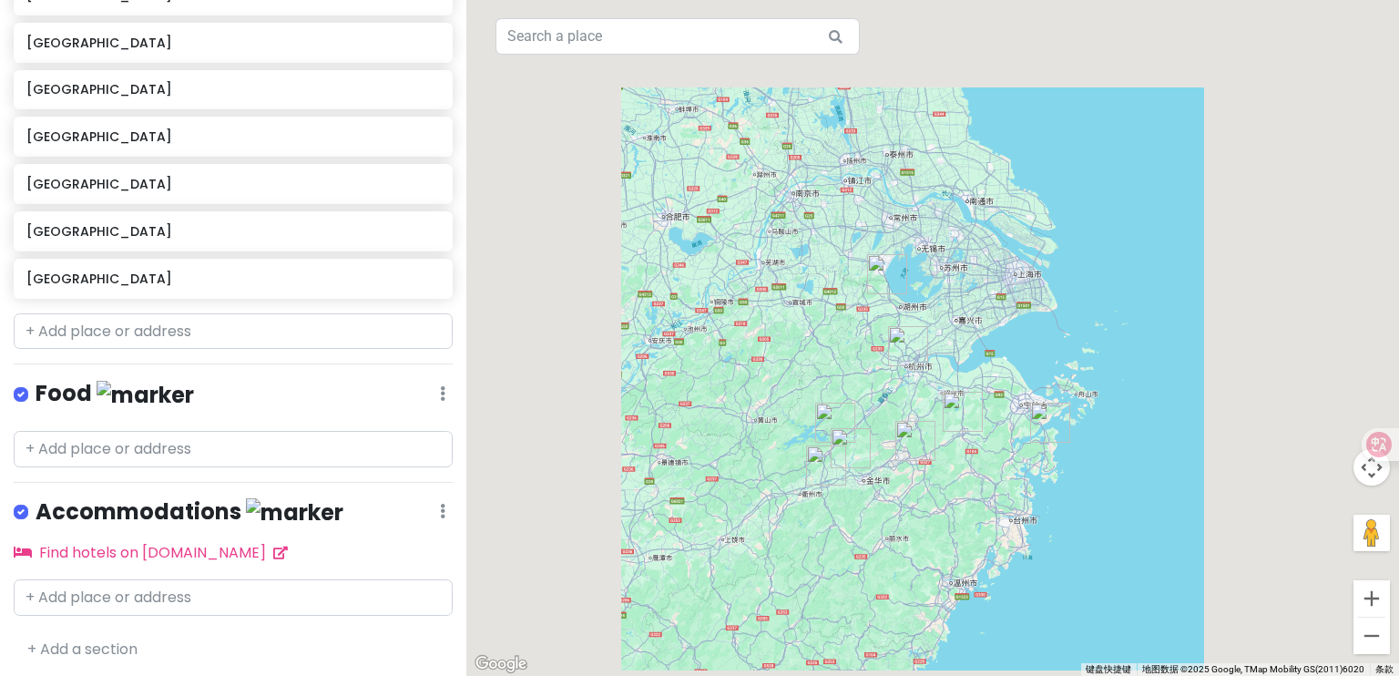
drag, startPoint x: 951, startPoint y: 329, endPoint x: 928, endPoint y: 226, distance: 105.4
click at [937, 222] on div at bounding box center [932, 338] width 933 height 676
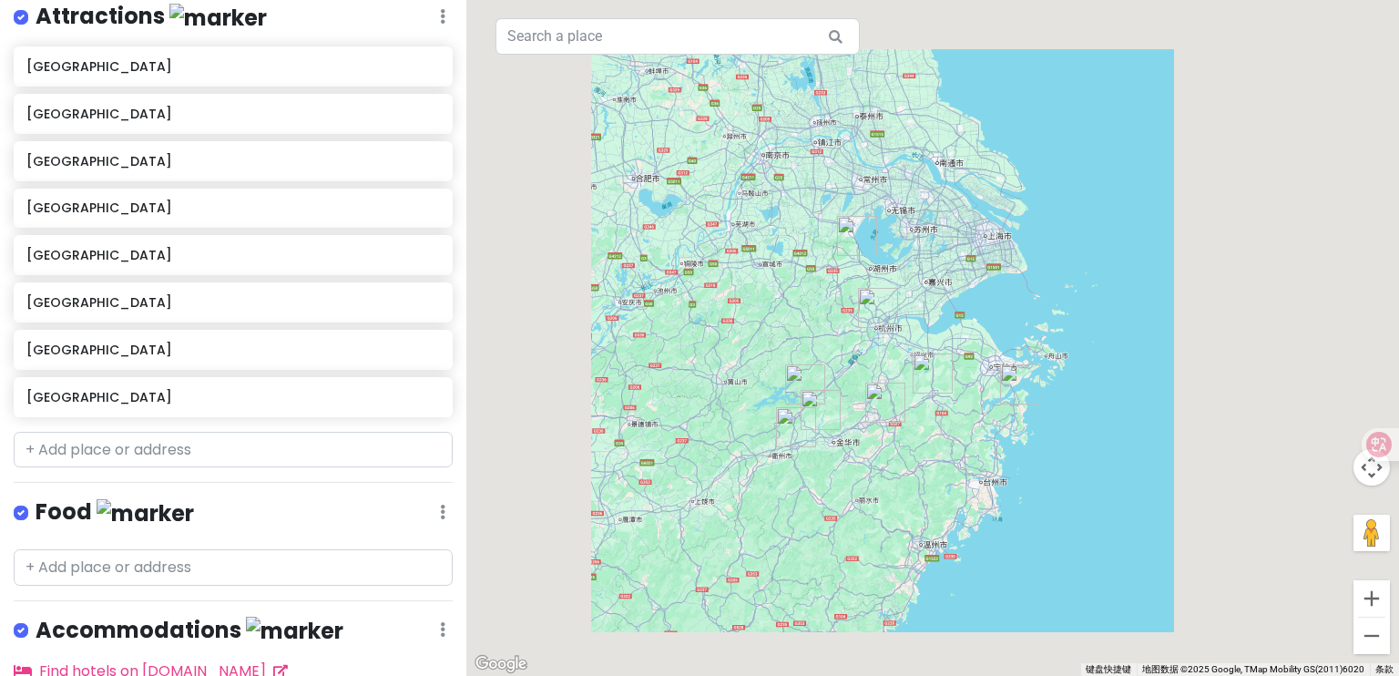
scroll to position [269, 0]
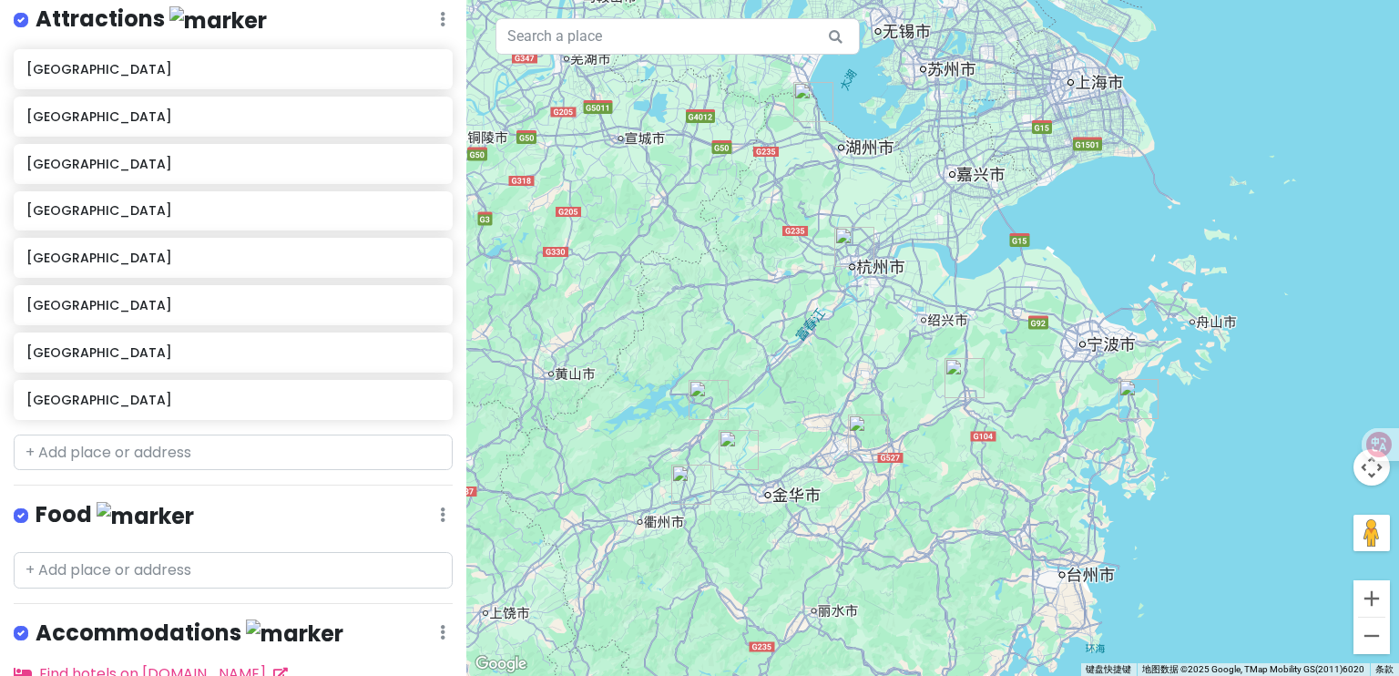
drag, startPoint x: 820, startPoint y: 406, endPoint x: 817, endPoint y: 351, distance: 55.6
click at [817, 351] on div at bounding box center [932, 338] width 933 height 676
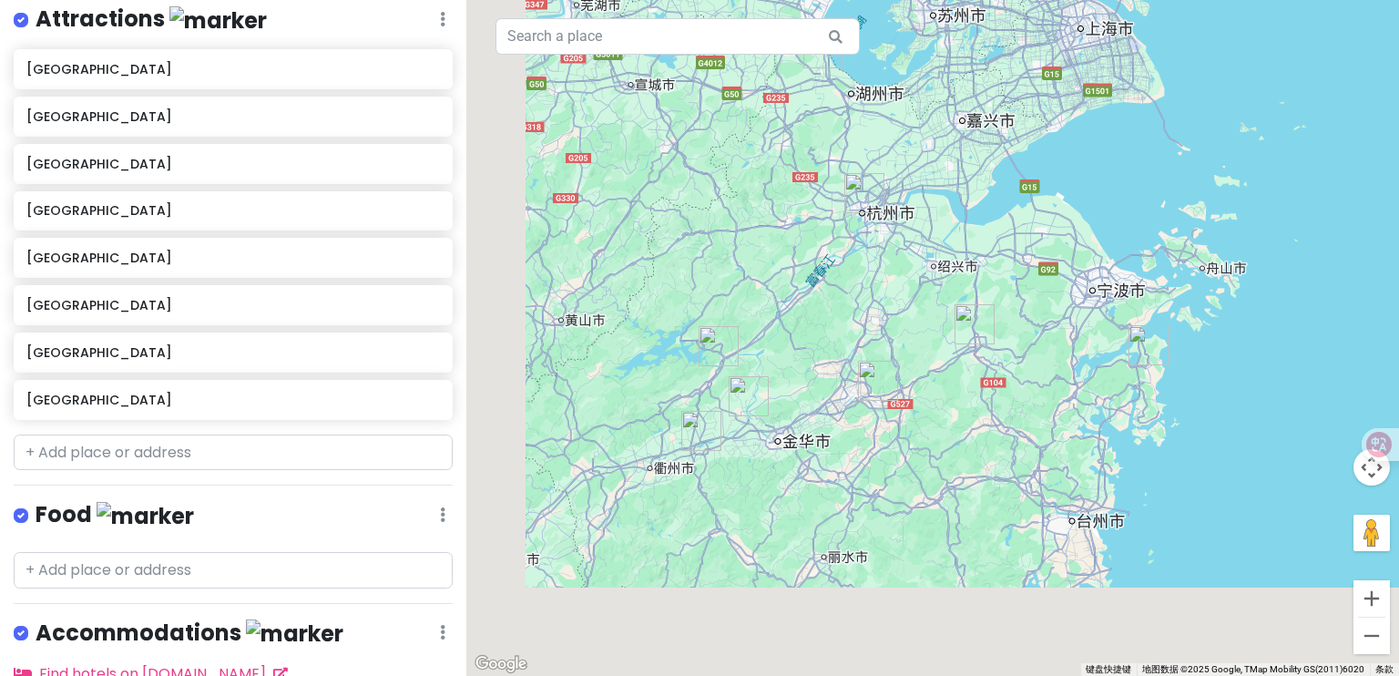
drag, startPoint x: 820, startPoint y: 350, endPoint x: 828, endPoint y: 294, distance: 56.2
click at [828, 294] on div at bounding box center [932, 338] width 933 height 676
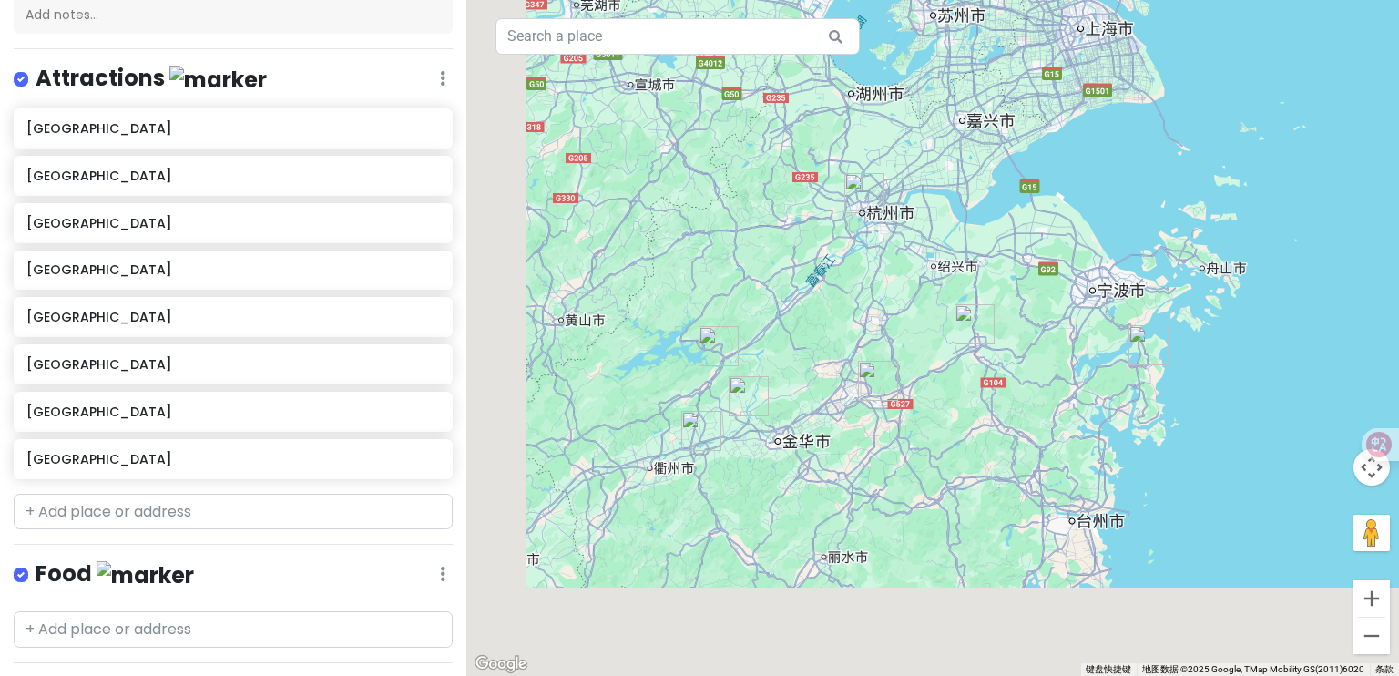
scroll to position [242, 0]
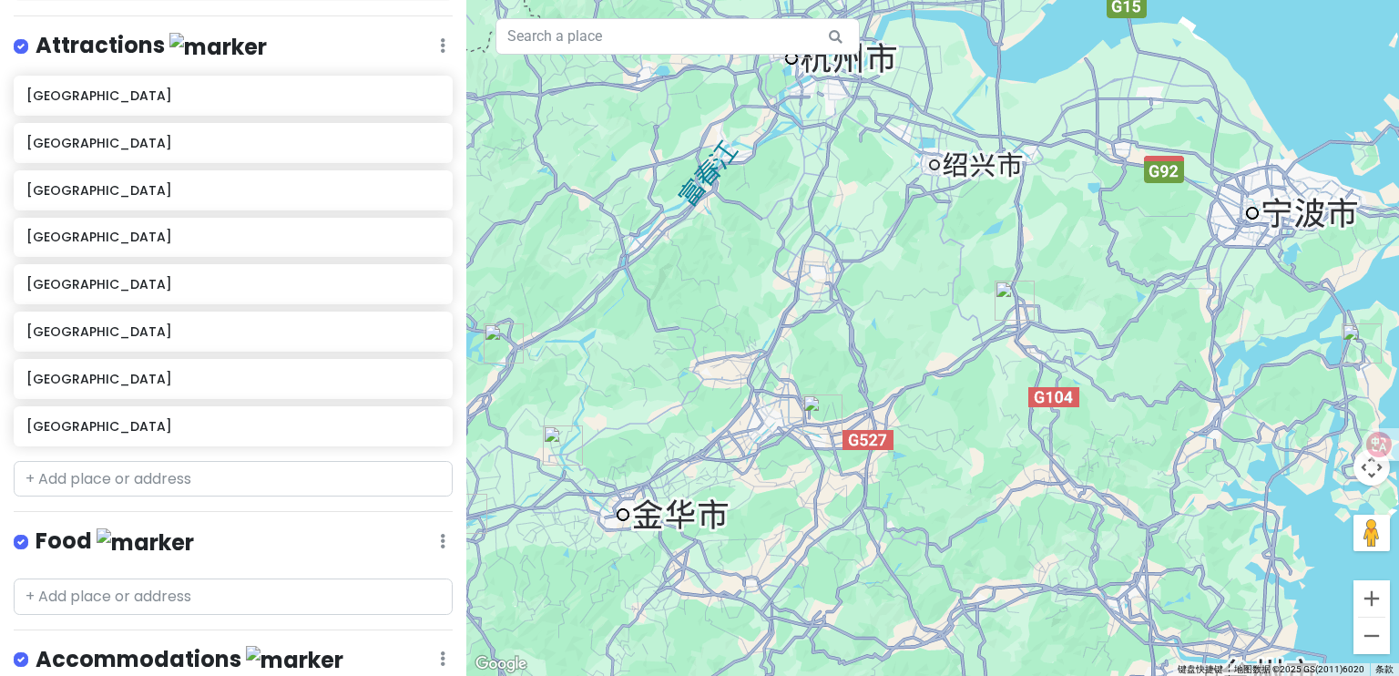
drag, startPoint x: 724, startPoint y: 302, endPoint x: 833, endPoint y: 322, distance: 110.3
click at [833, 322] on div at bounding box center [932, 338] width 933 height 676
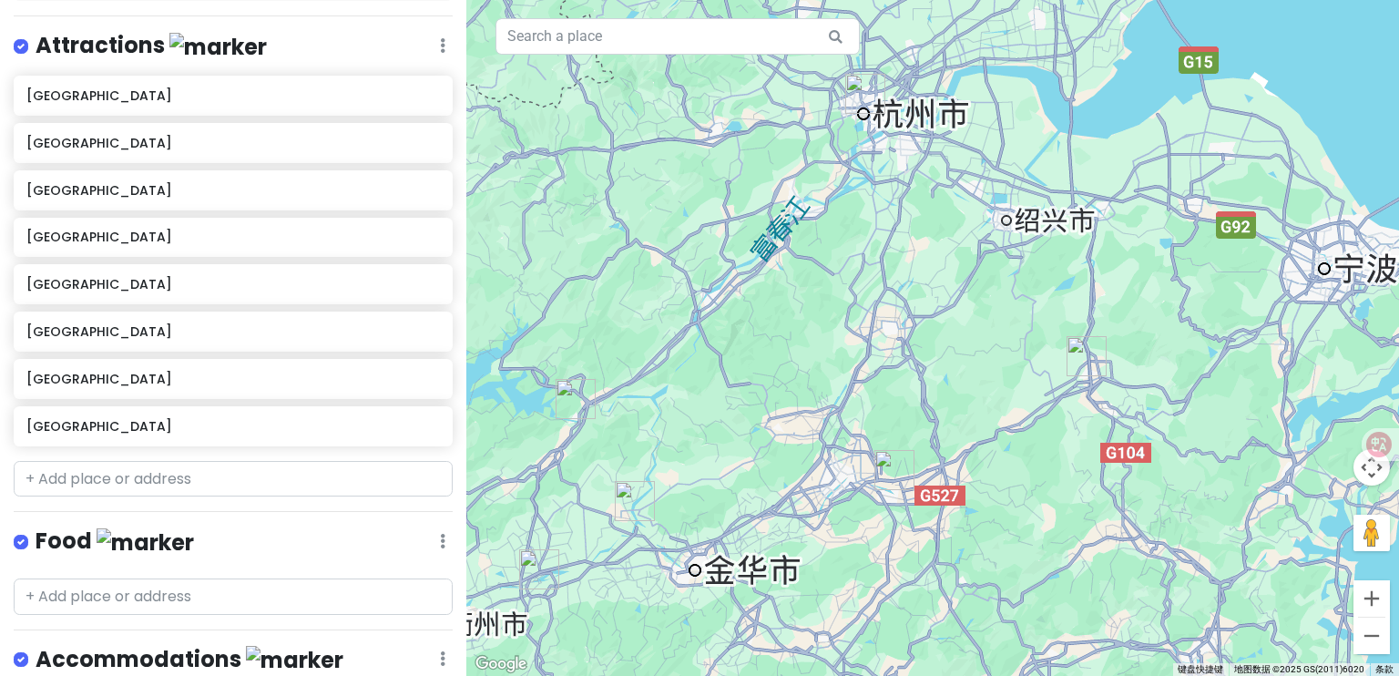
drag, startPoint x: 733, startPoint y: 267, endPoint x: 803, endPoint y: 320, distance: 87.1
click at [803, 320] on div at bounding box center [932, 338] width 933 height 676
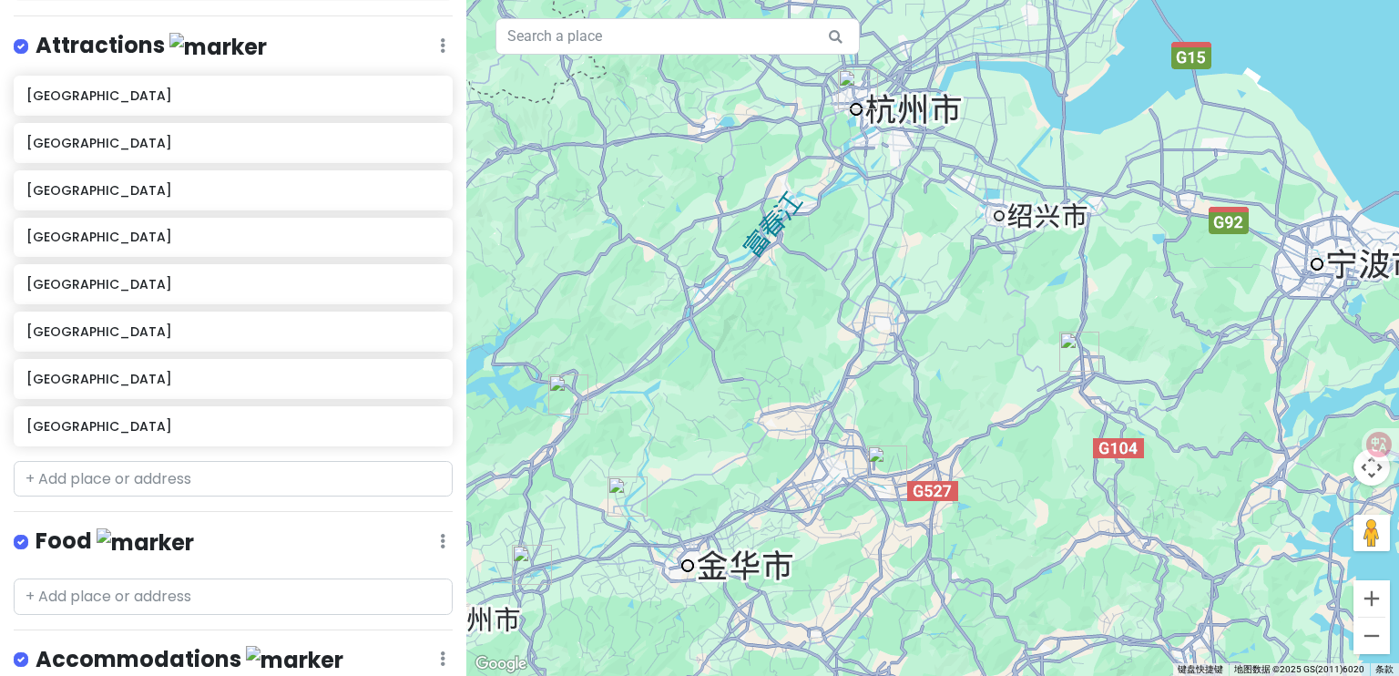
drag, startPoint x: 1019, startPoint y: 476, endPoint x: 723, endPoint y: 413, distance: 301.8
click at [722, 414] on div at bounding box center [932, 338] width 933 height 676
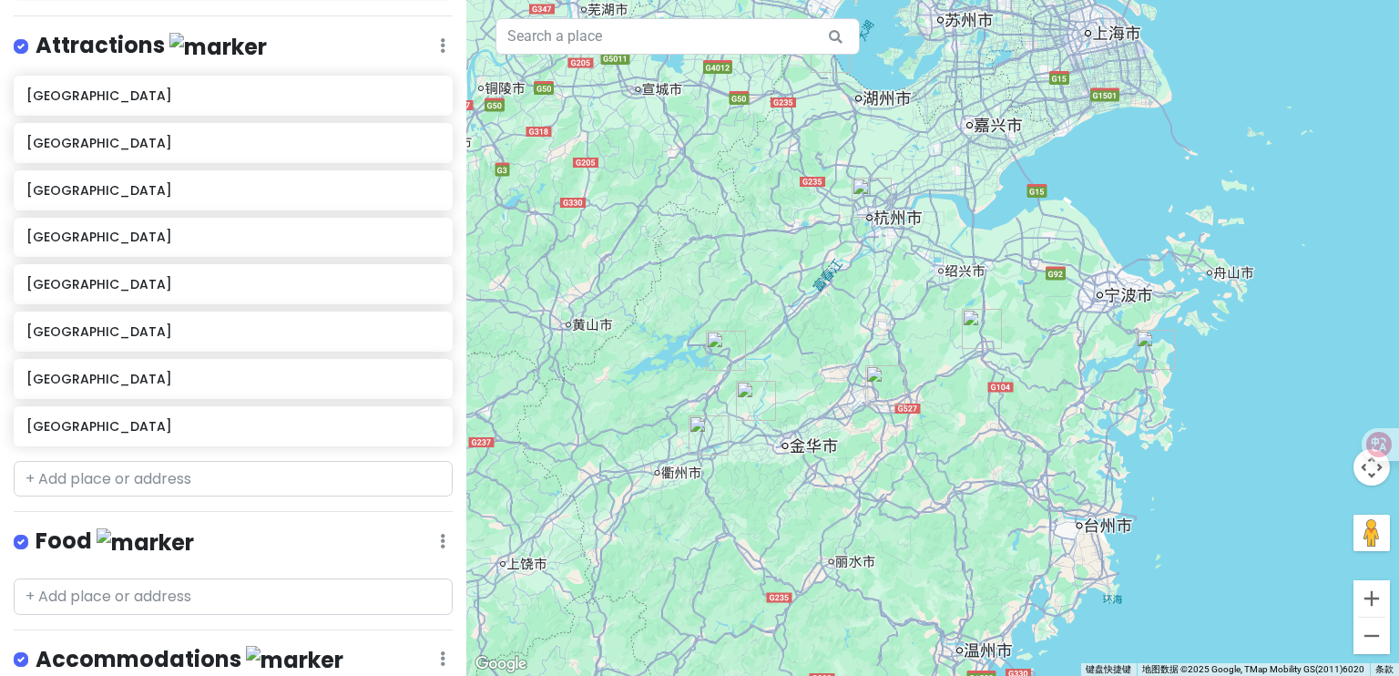
drag, startPoint x: 1024, startPoint y: 346, endPoint x: 1153, endPoint y: 351, distance: 128.5
click at [1152, 351] on img "象山县" at bounding box center [1156, 350] width 40 height 40
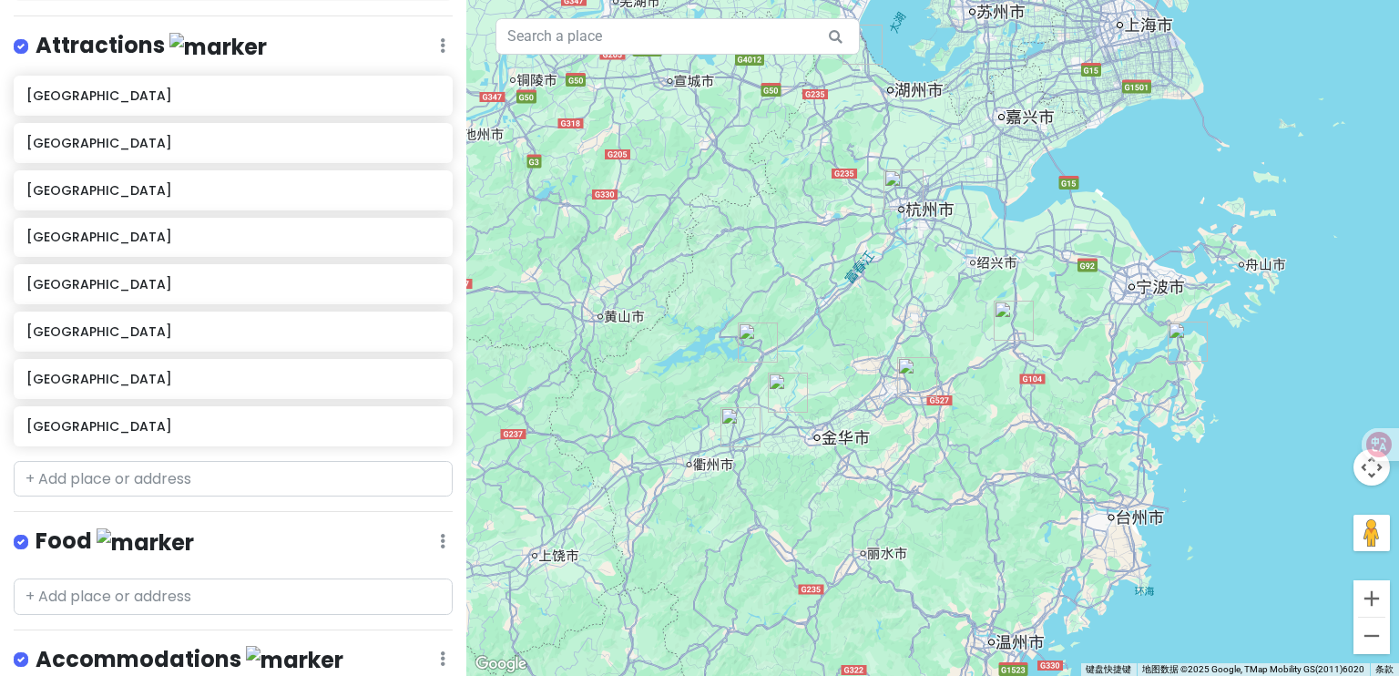
click at [1173, 341] on img "象山县" at bounding box center [1188, 342] width 40 height 40
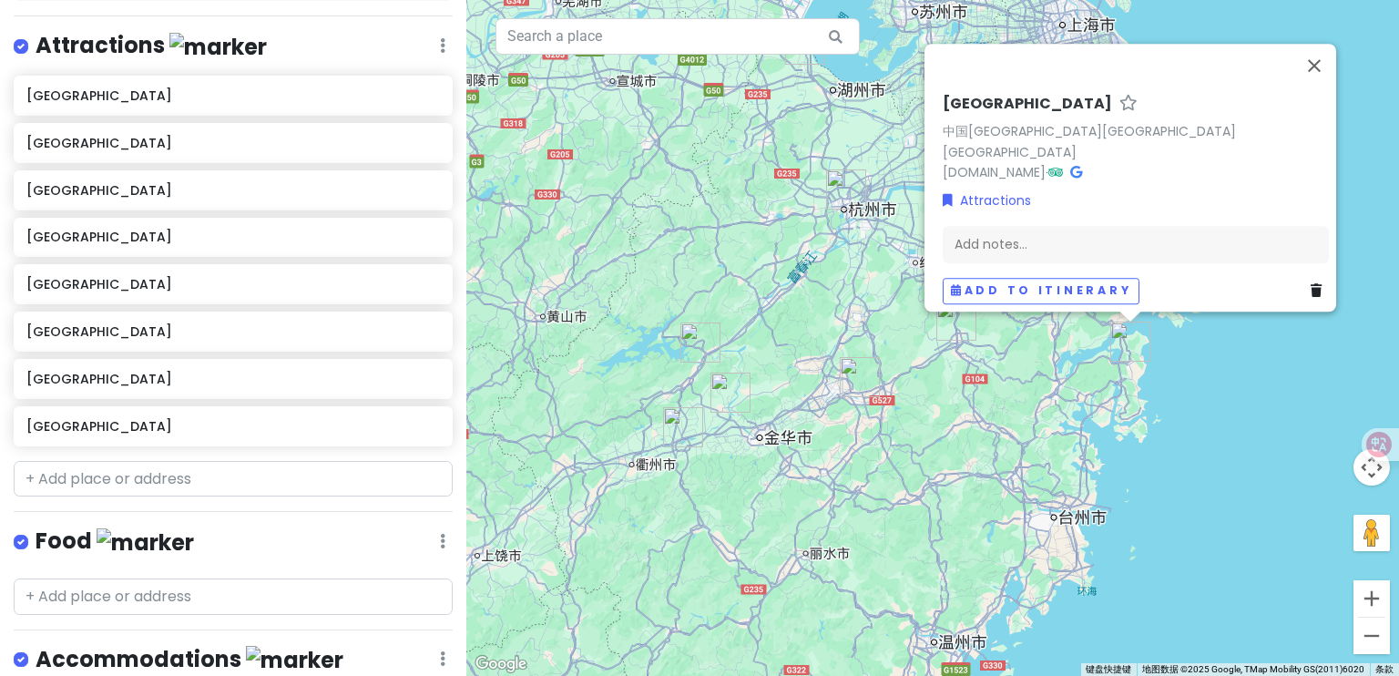
click at [941, 493] on div "[GEOGRAPHIC_DATA] 中国[GEOGRAPHIC_DATA][GEOGRAPHIC_DATA][GEOGRAPHIC_DATA] [DOMAIN…" at bounding box center [932, 338] width 933 height 676
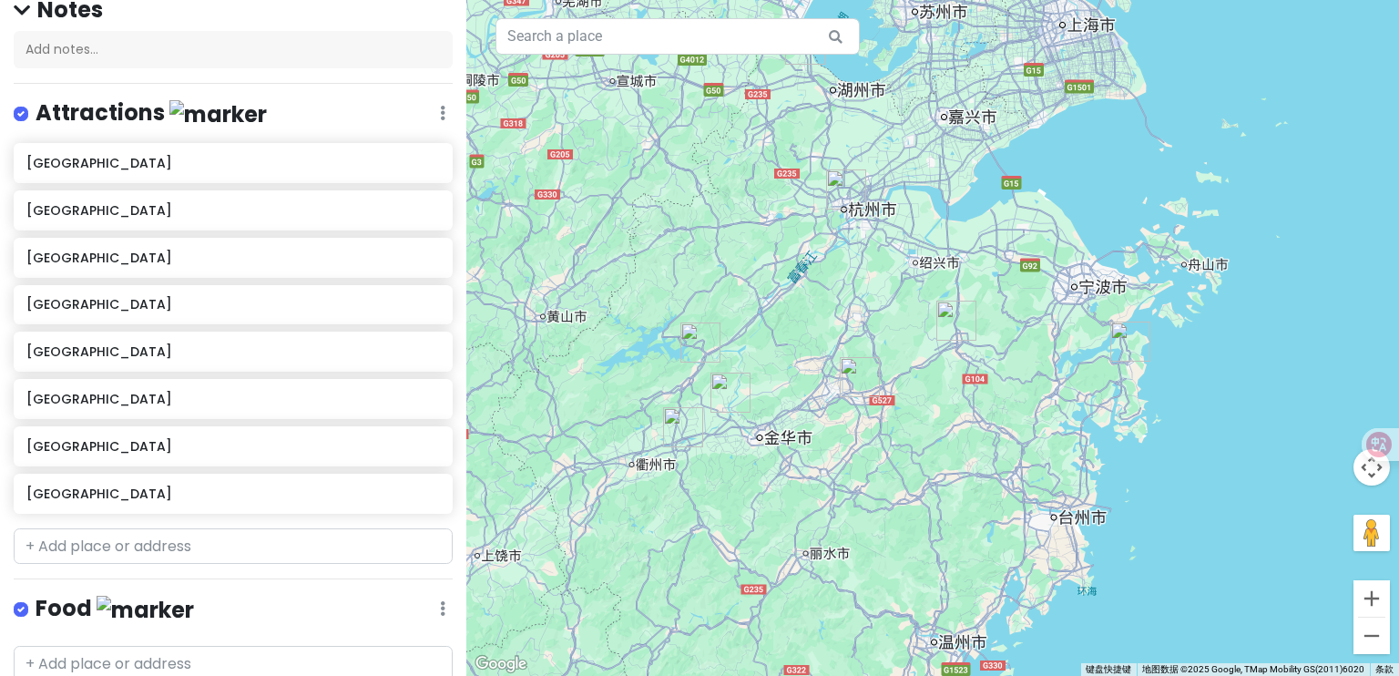
scroll to position [390, 0]
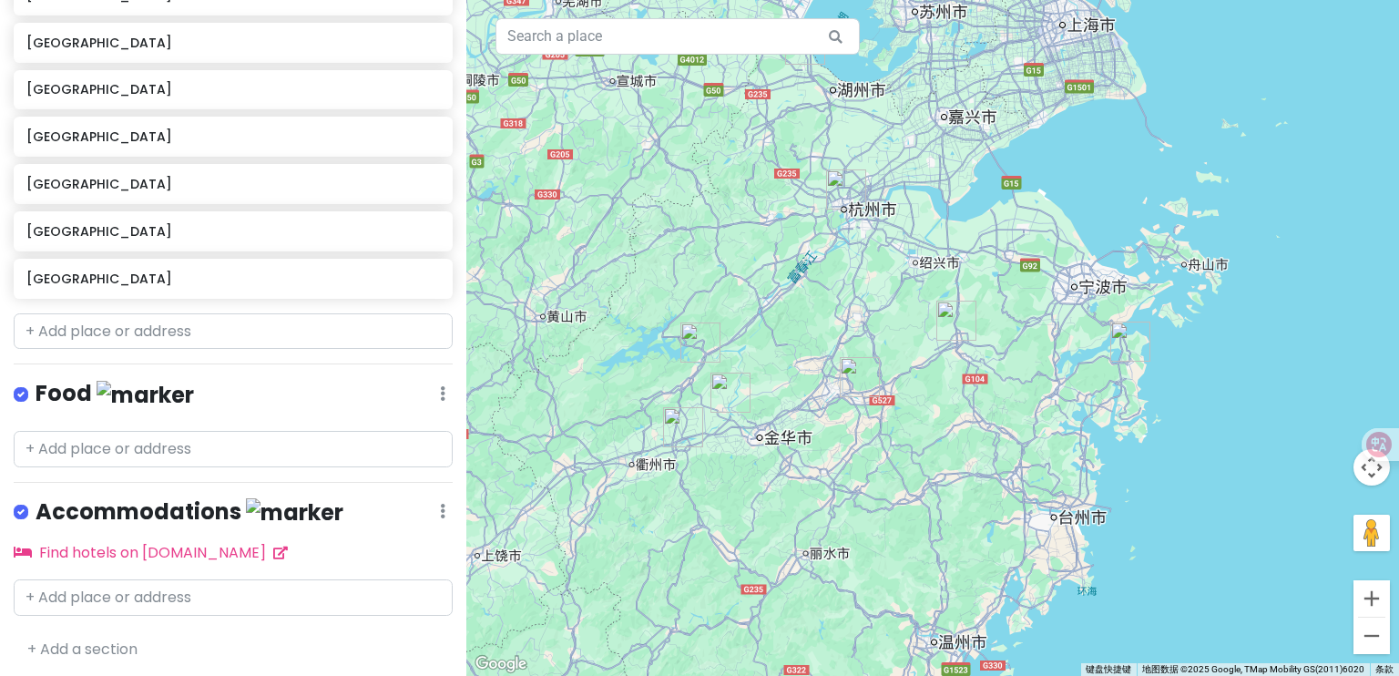
click at [1119, 352] on img "象山县" at bounding box center [1131, 342] width 40 height 40
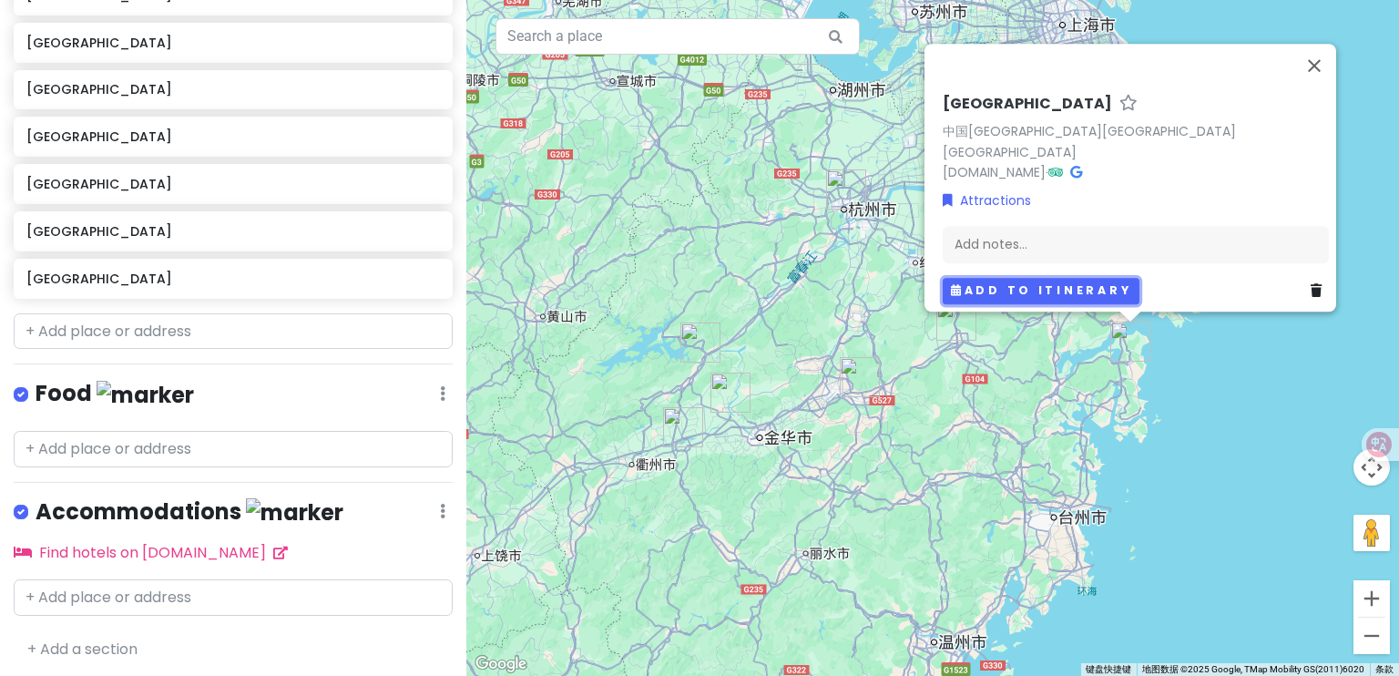
click at [1059, 290] on button "Add to itinerary" at bounding box center [1041, 291] width 197 height 26
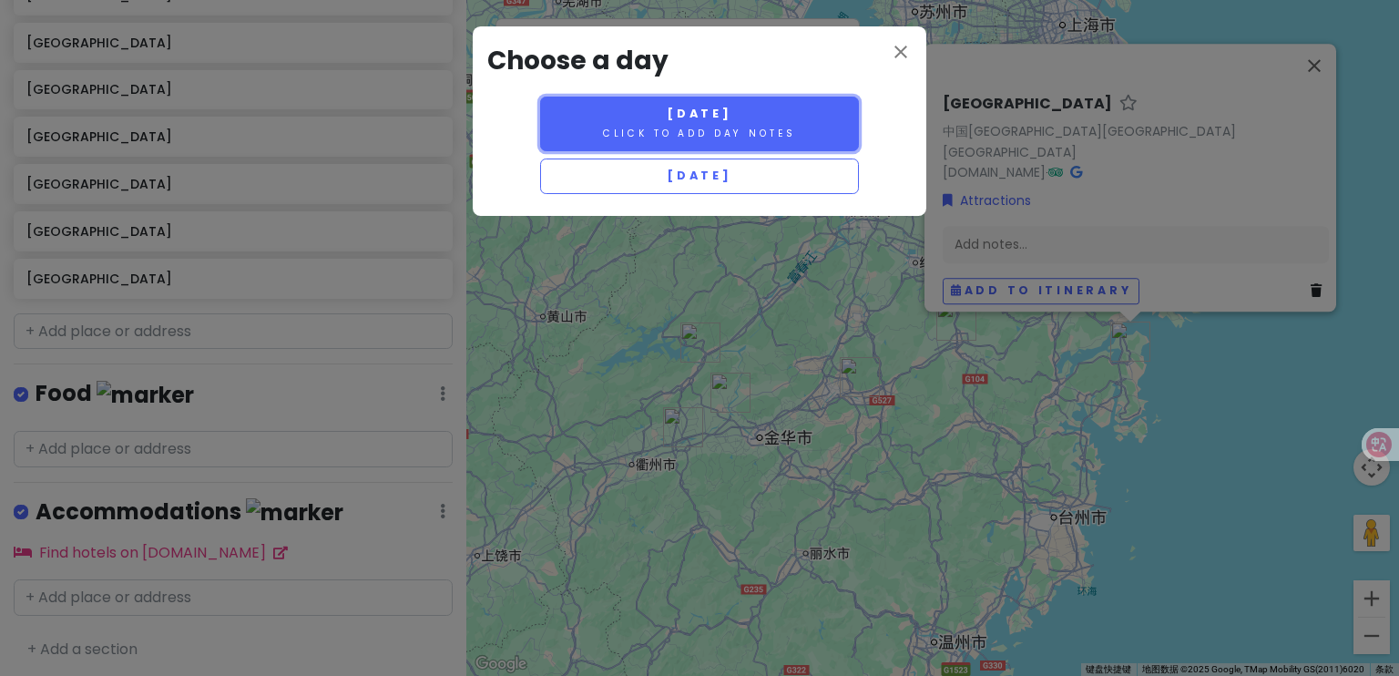
click at [789, 130] on small "Click to add day notes" at bounding box center [699, 134] width 193 height 14
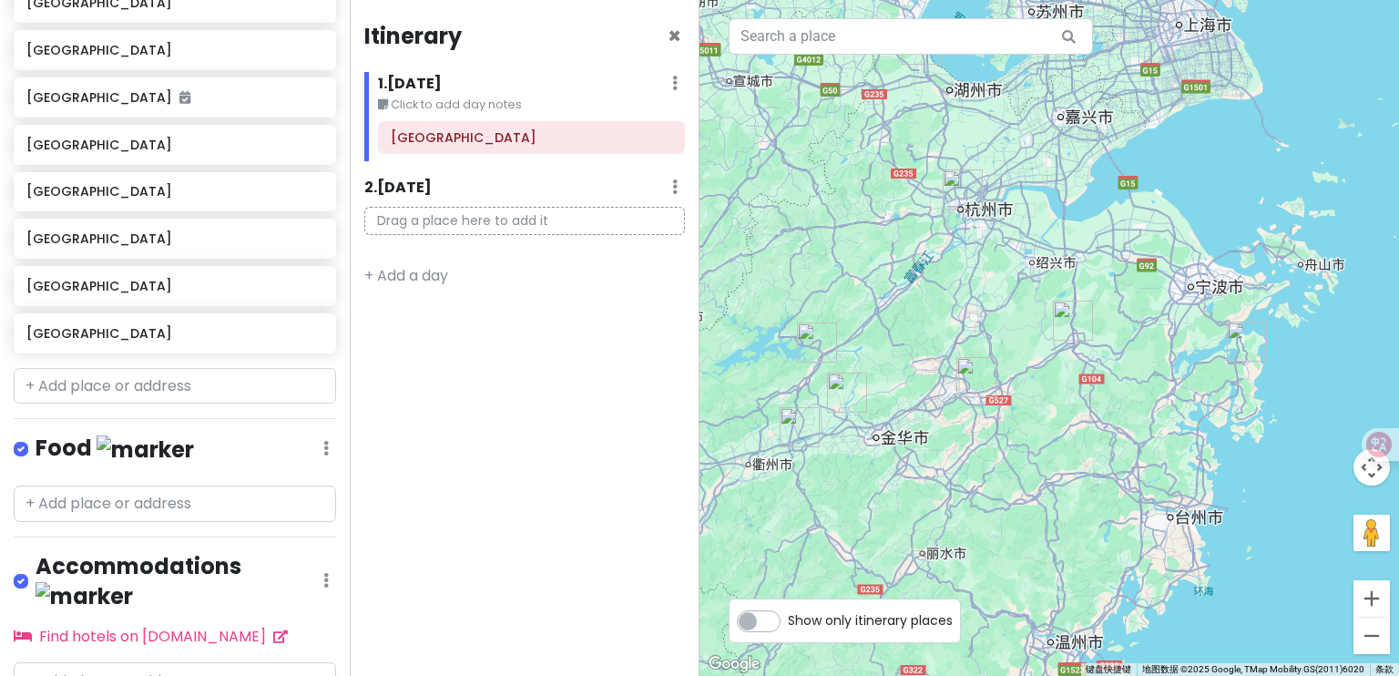
click at [1069, 327] on img "嵊州市" at bounding box center [1073, 321] width 40 height 40
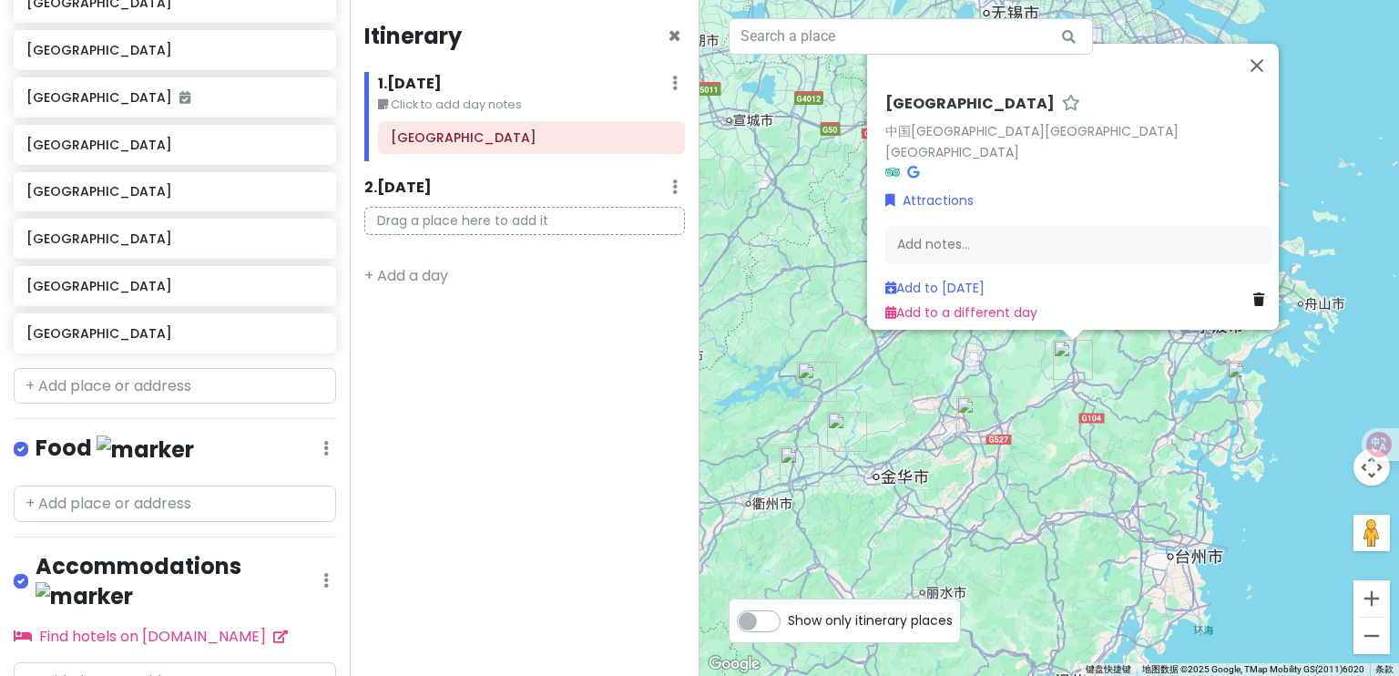
click at [1236, 394] on img "象山县" at bounding box center [1247, 381] width 40 height 40
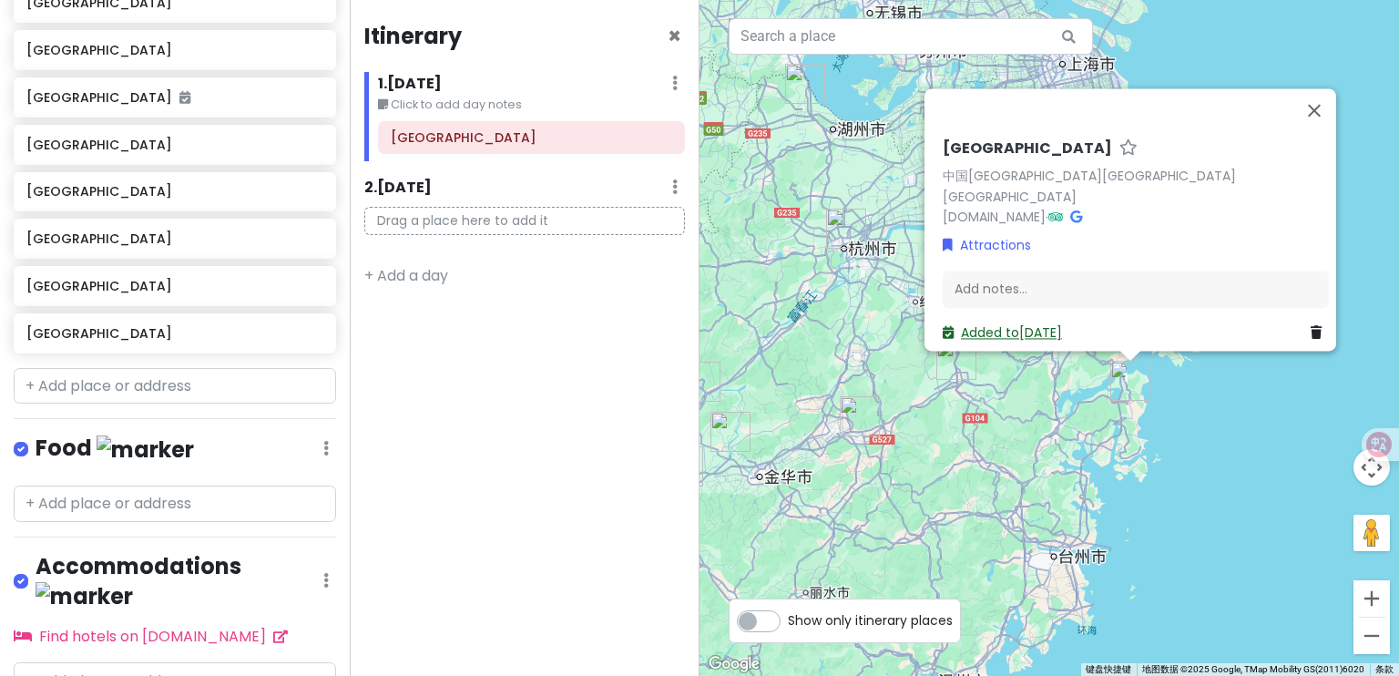
click at [997, 324] on link "Added to [DATE]" at bounding box center [1002, 333] width 119 height 18
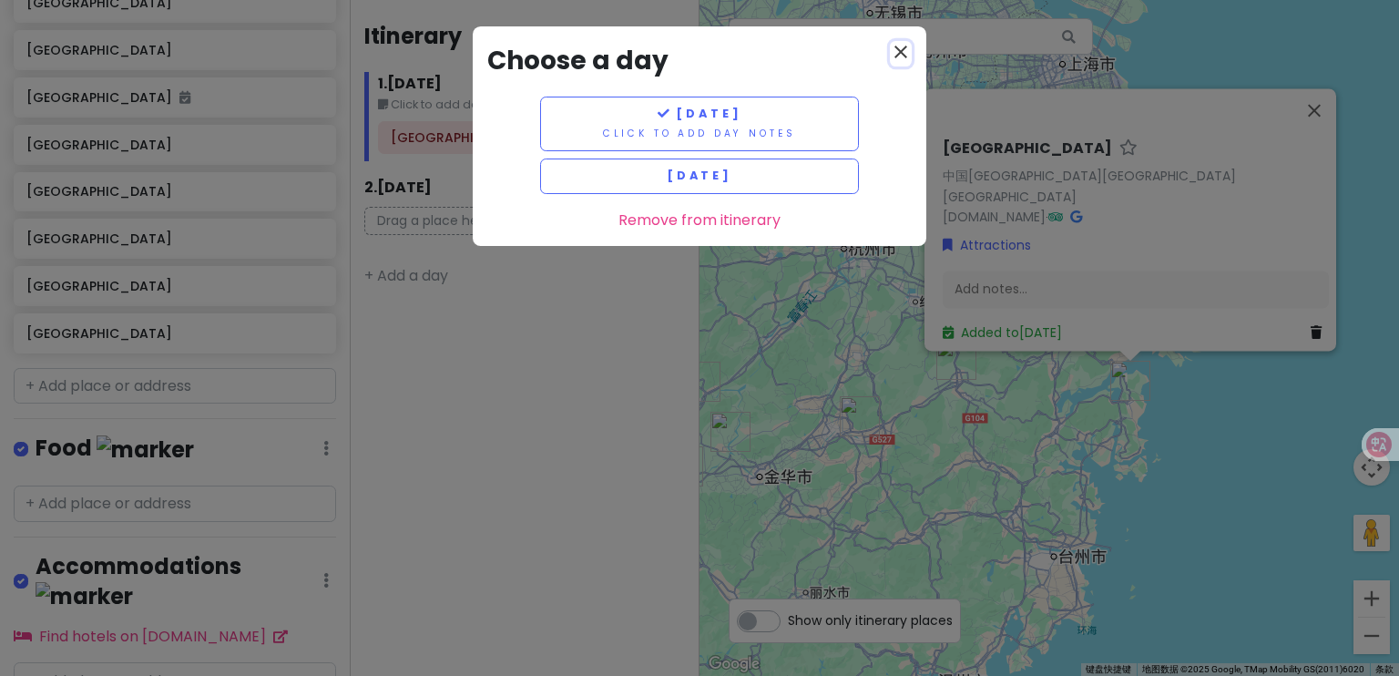
click at [902, 46] on icon "close" at bounding box center [901, 52] width 22 height 22
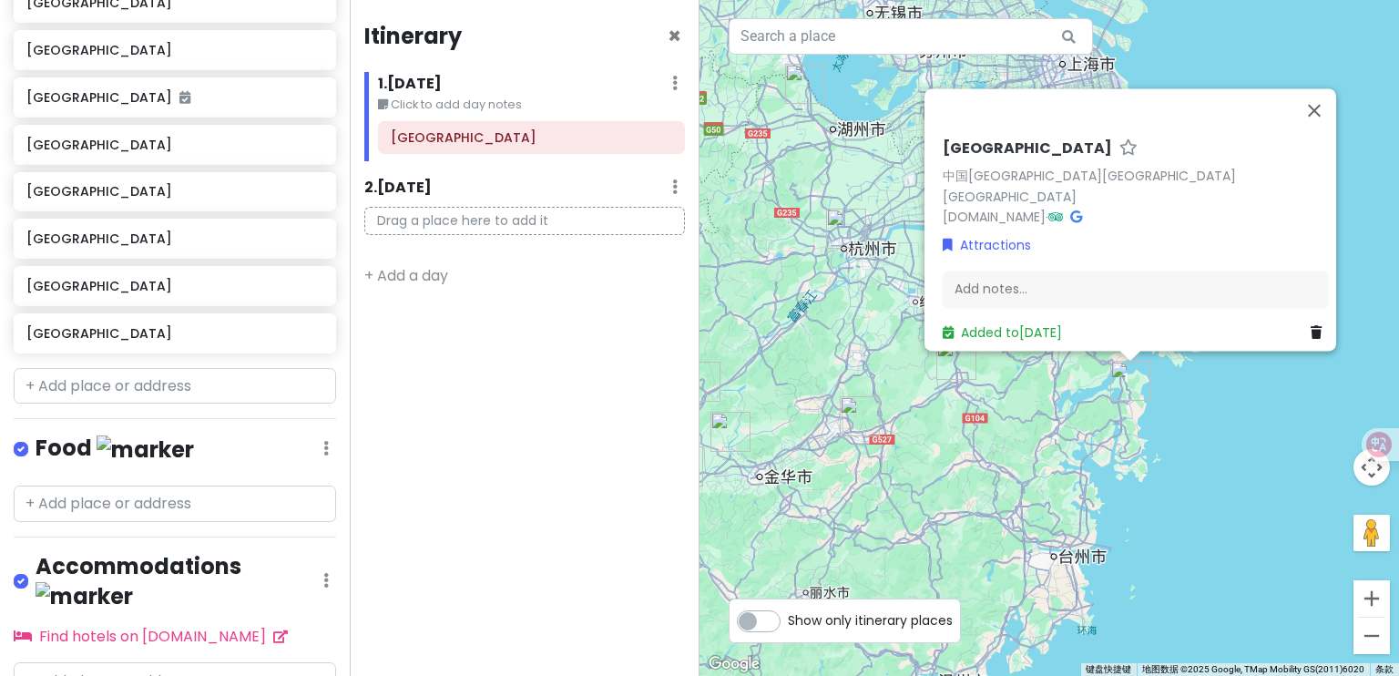
click at [1031, 323] on div "Added to [DATE]" at bounding box center [1002, 333] width 119 height 20
click at [1002, 332] on div "Added to [DATE]" at bounding box center [1002, 333] width 119 height 20
click at [1018, 324] on link "Added to [DATE]" at bounding box center [1002, 333] width 119 height 18
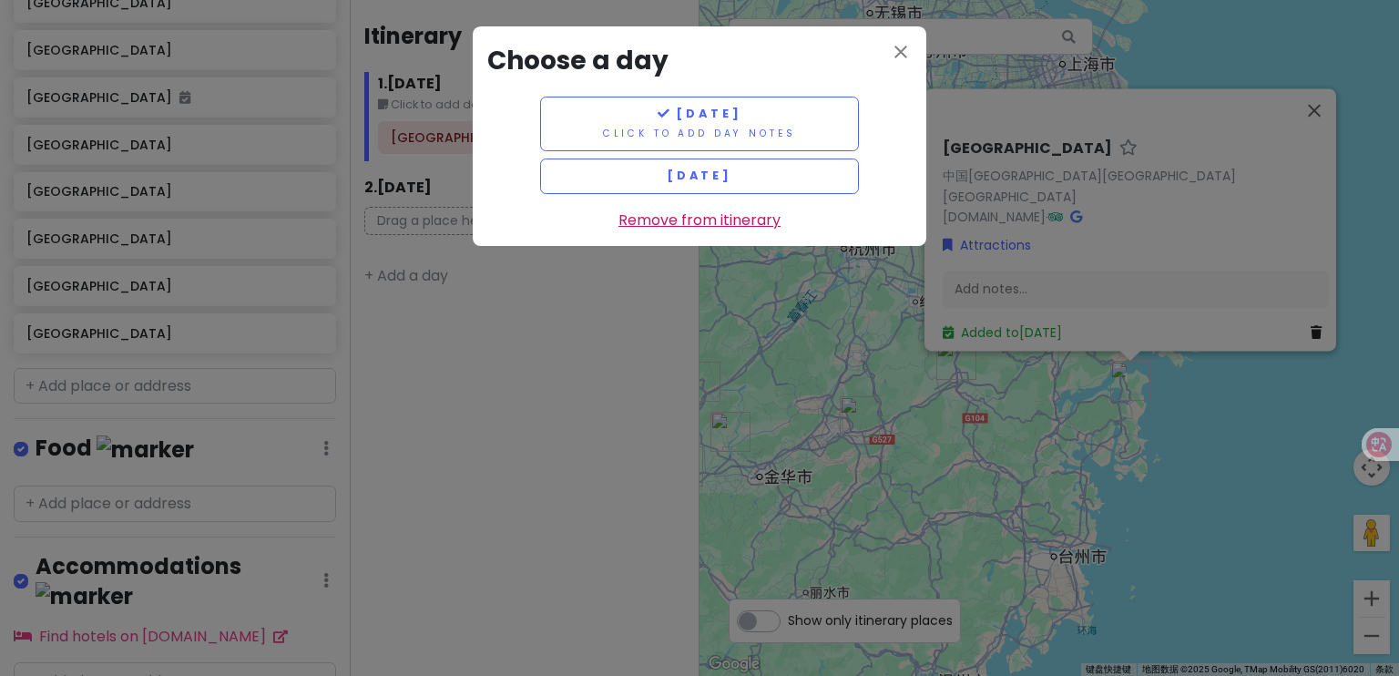
click at [753, 225] on link "Remove from itinerary" at bounding box center [700, 221] width 162 height 24
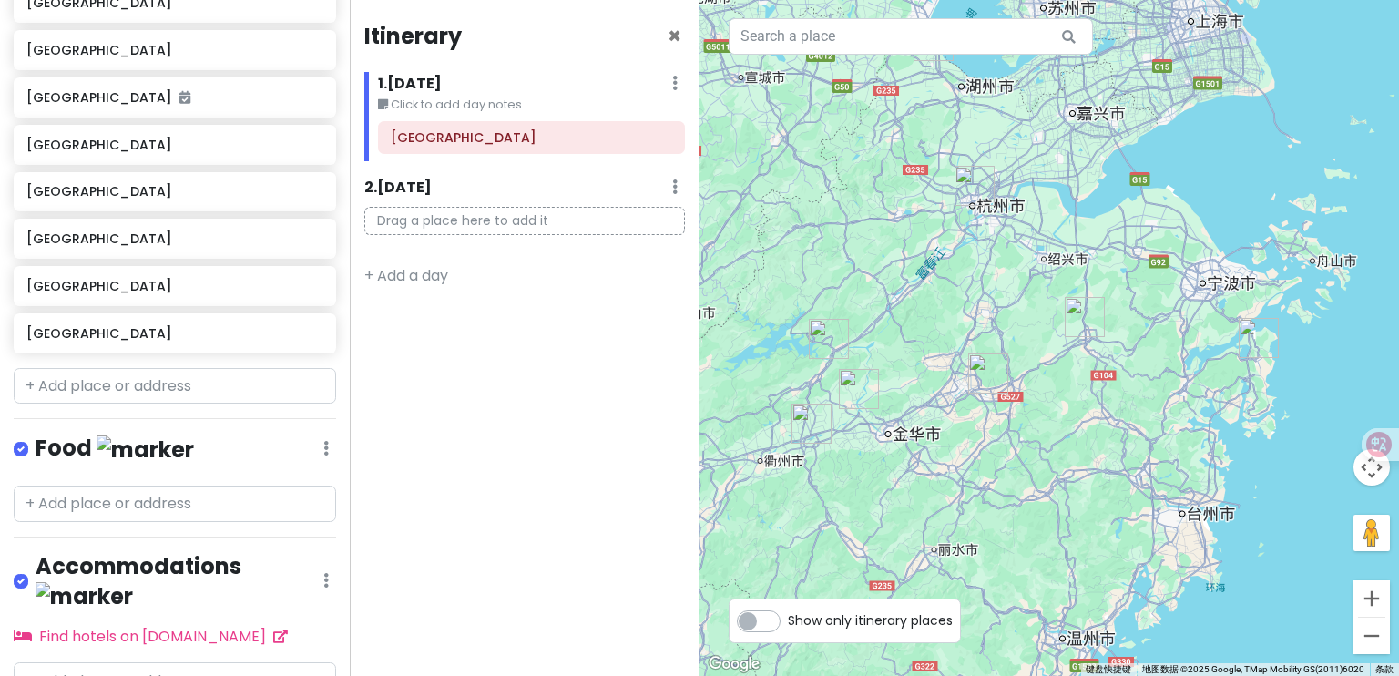
drag, startPoint x: 1021, startPoint y: 436, endPoint x: 1163, endPoint y: 389, distance: 149.0
click at [1163, 389] on div at bounding box center [1050, 338] width 700 height 676
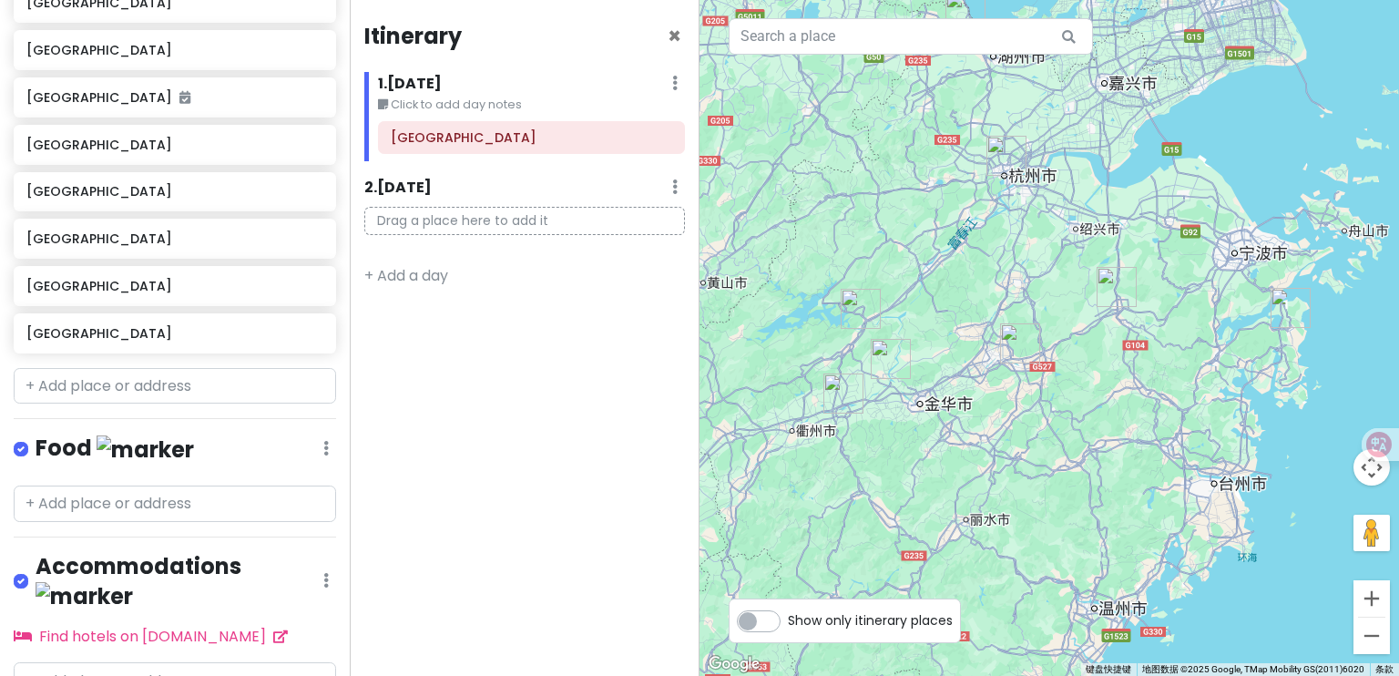
drag, startPoint x: 1082, startPoint y: 368, endPoint x: 1080, endPoint y: 332, distance: 36.5
click at [1080, 332] on div at bounding box center [1050, 338] width 700 height 676
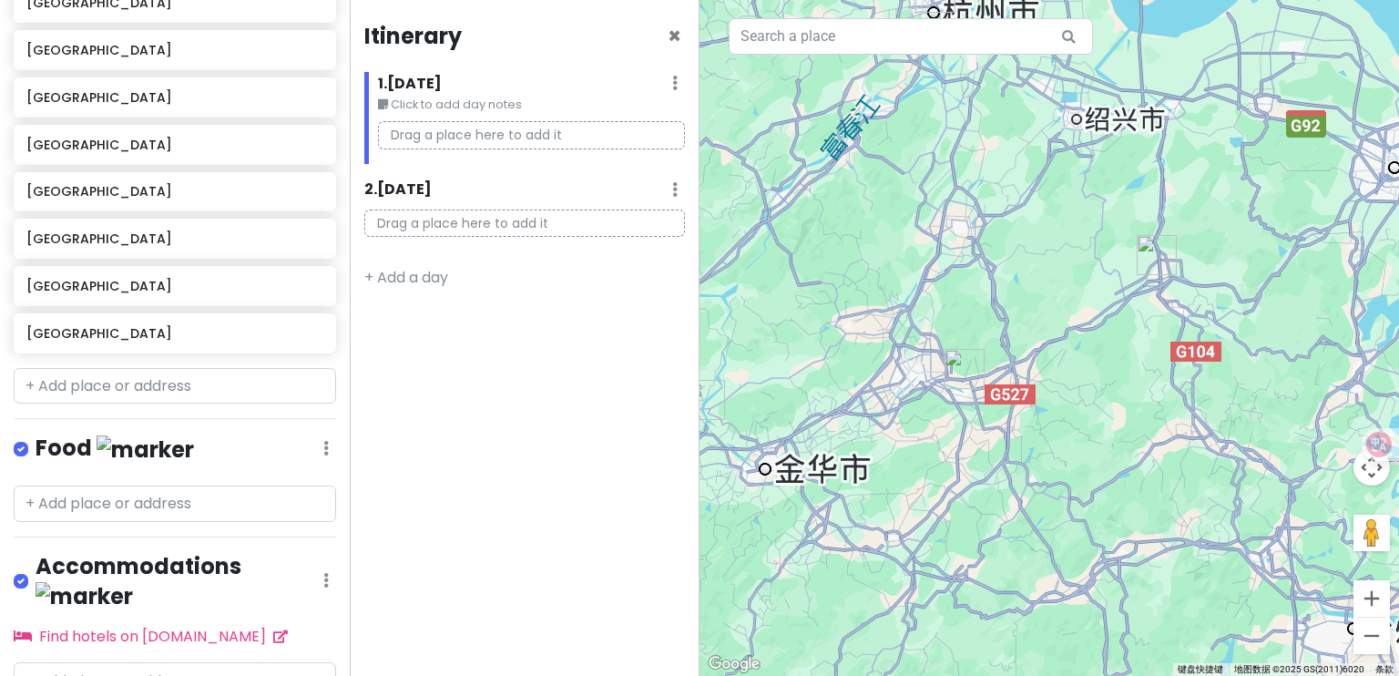
click at [959, 369] on img "东阳市" at bounding box center [965, 369] width 40 height 40
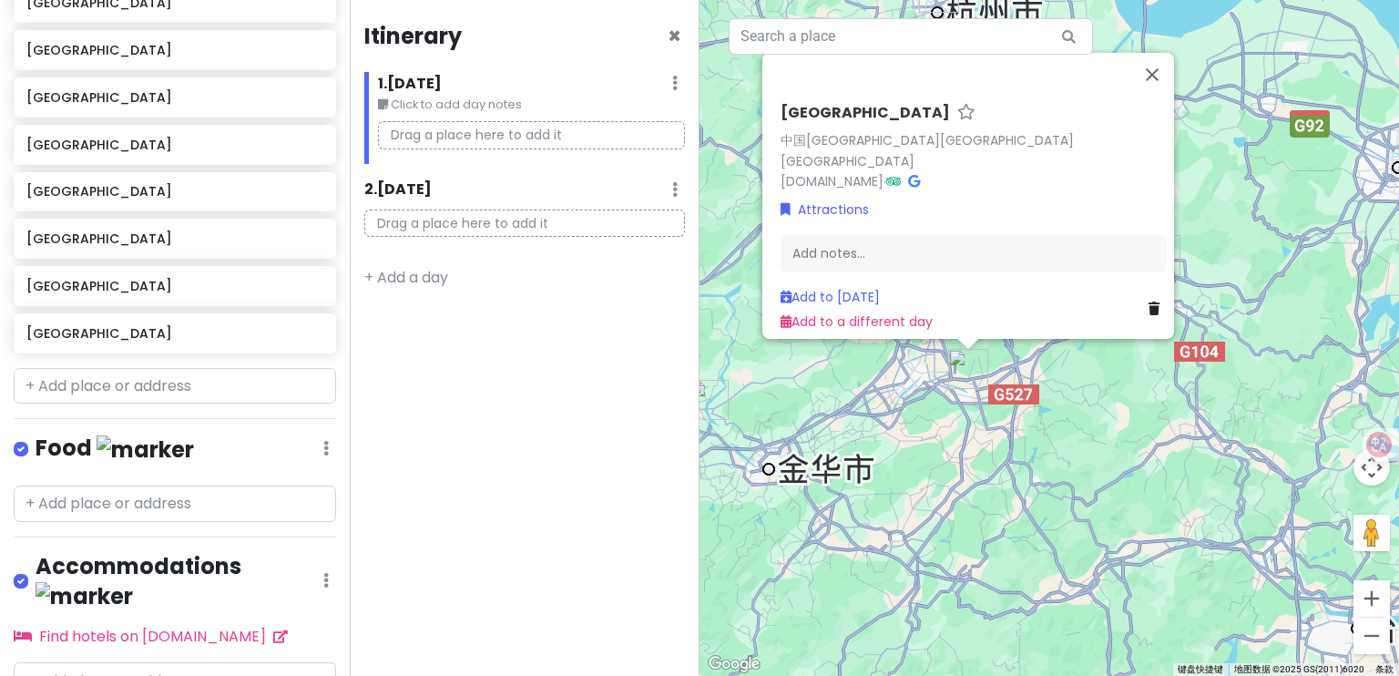
click at [1071, 393] on div "[GEOGRAPHIC_DATA] 中国[GEOGRAPHIC_DATA][GEOGRAPHIC_DATA][GEOGRAPHIC_DATA] [DOMAIN…" at bounding box center [1050, 338] width 700 height 676
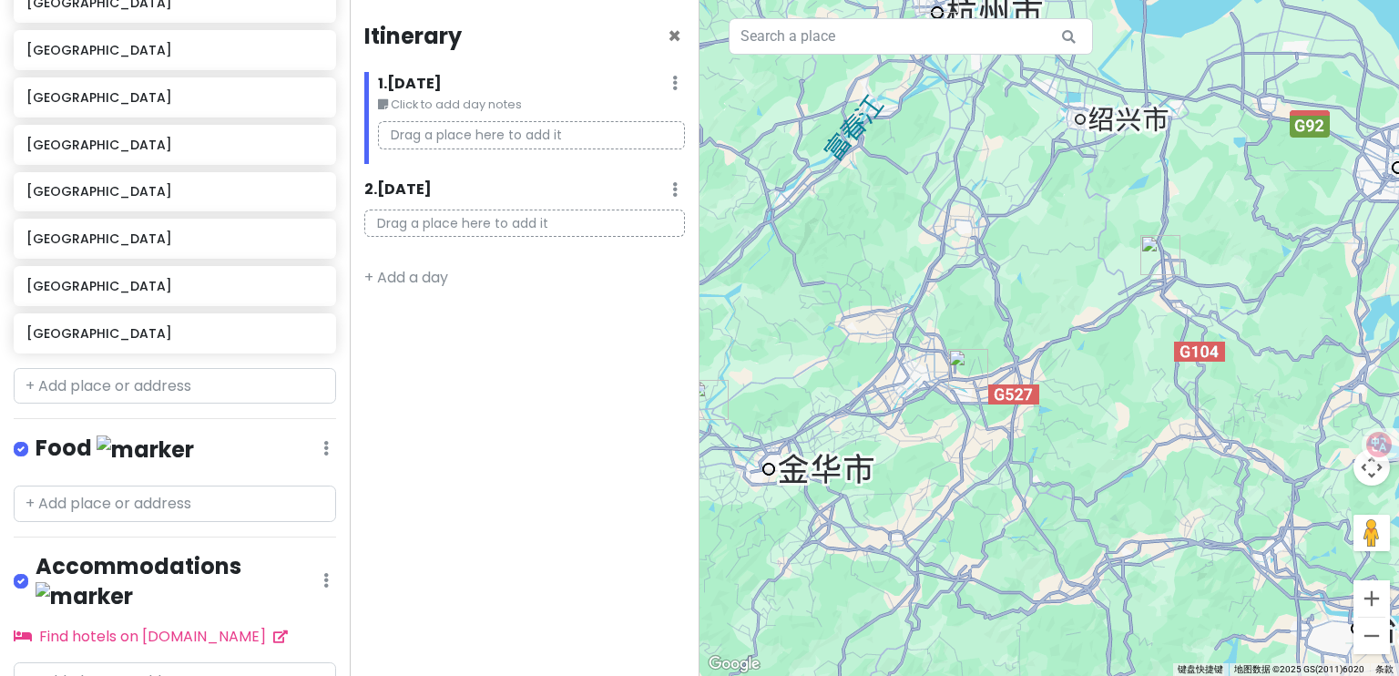
click at [1170, 254] on img "嵊州市" at bounding box center [1161, 255] width 40 height 40
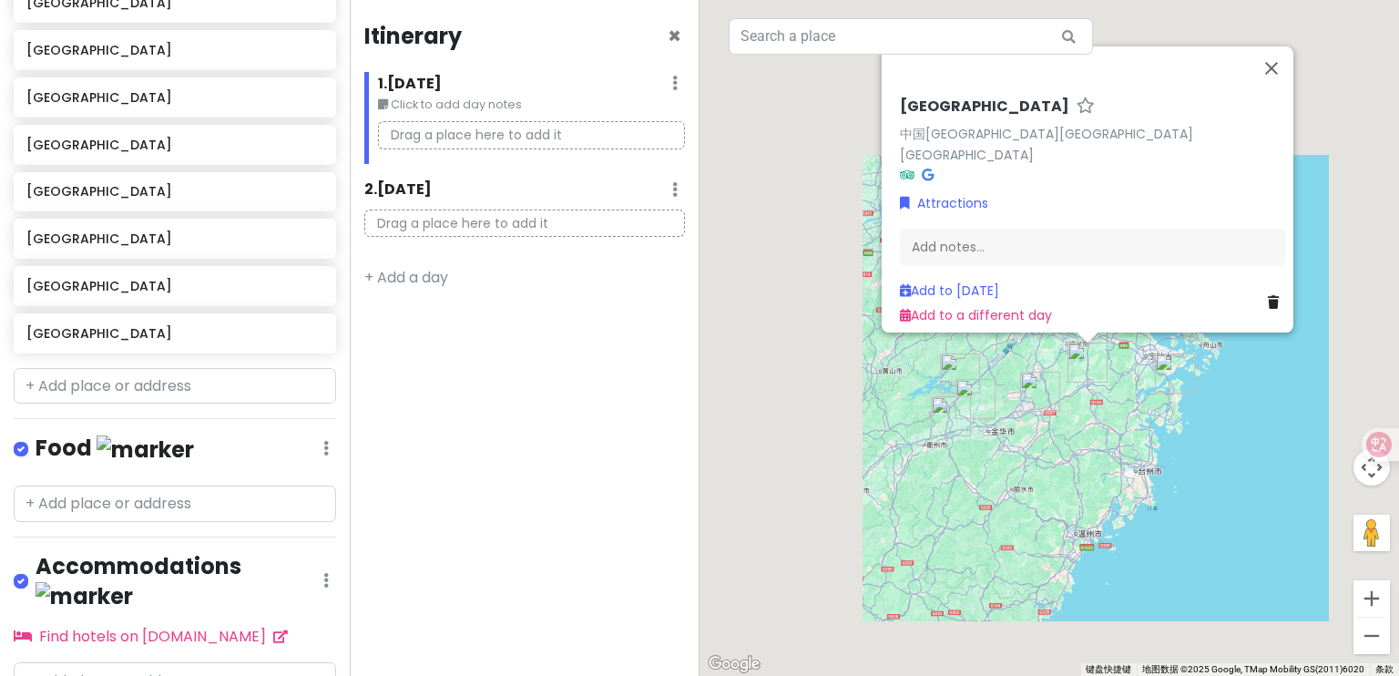
click at [1053, 364] on div "[GEOGRAPHIC_DATA] 中国[GEOGRAPHIC_DATA][GEOGRAPHIC_DATA][GEOGRAPHIC_DATA] Attract…" at bounding box center [1050, 338] width 700 height 676
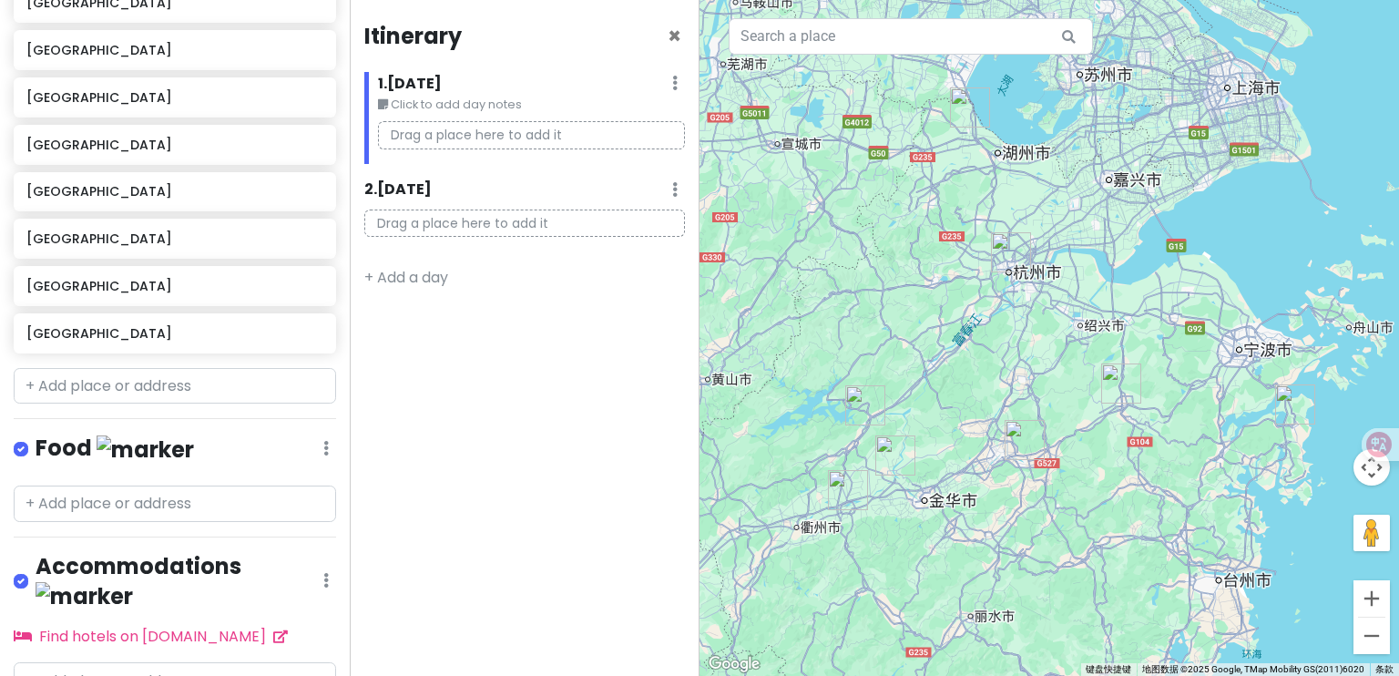
click at [1005, 258] on img "杭州市" at bounding box center [1011, 252] width 40 height 40
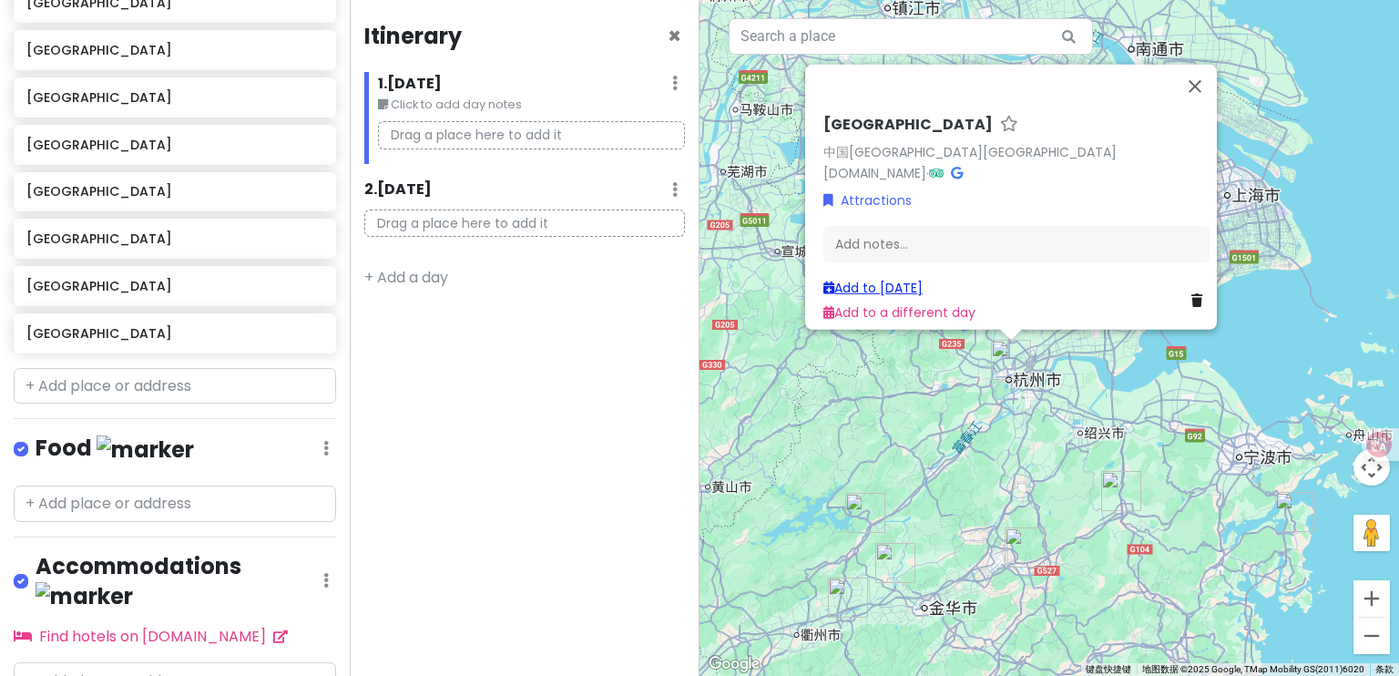
click at [869, 279] on link "Add to [DATE]" at bounding box center [873, 288] width 99 height 18
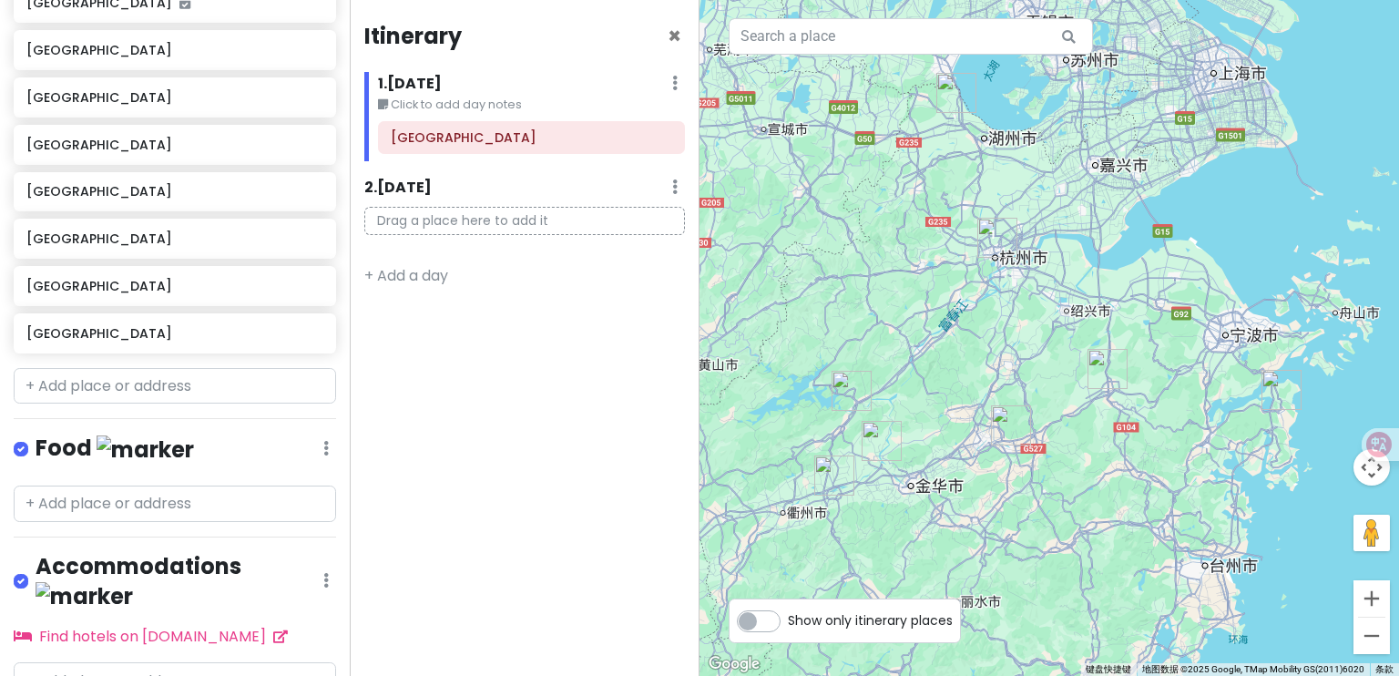
drag, startPoint x: 908, startPoint y: 422, endPoint x: 894, endPoint y: 297, distance: 125.7
click at [894, 297] on div at bounding box center [1050, 338] width 700 height 676
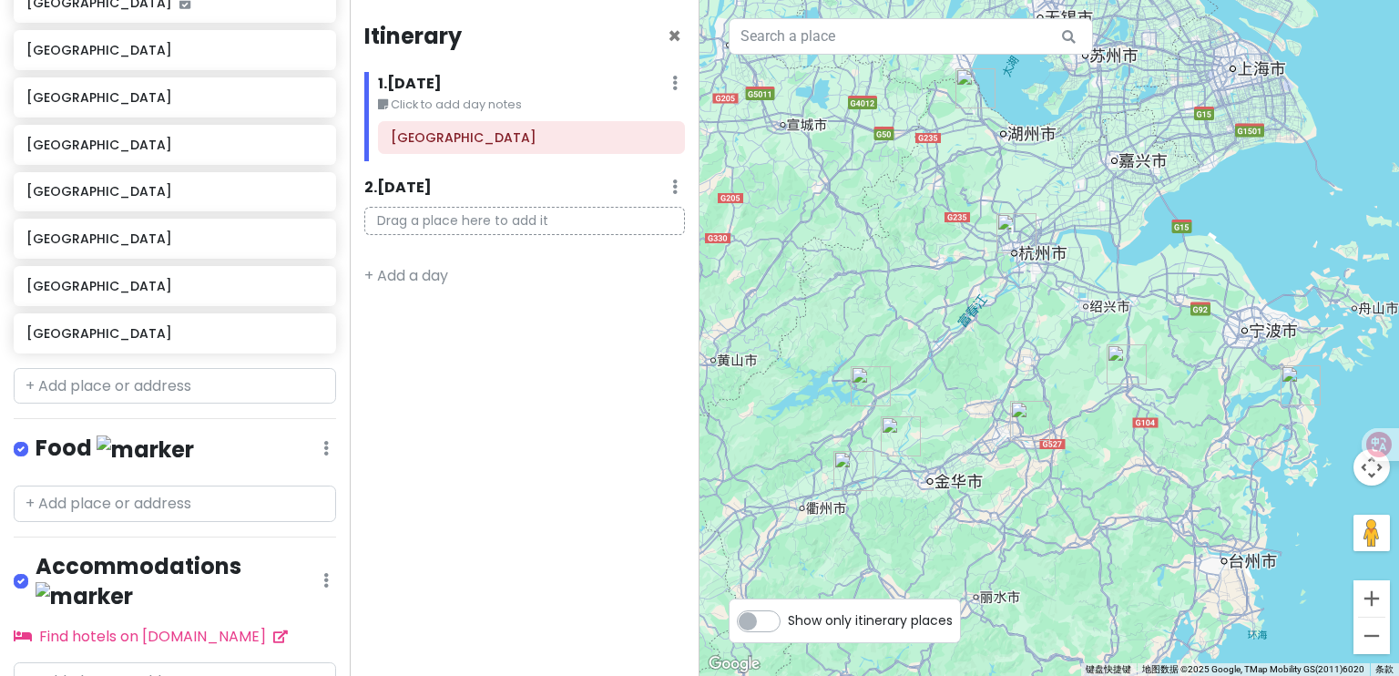
drag, startPoint x: 957, startPoint y: 357, endPoint x: 977, endPoint y: 359, distance: 20.1
click at [977, 359] on div at bounding box center [1050, 338] width 700 height 676
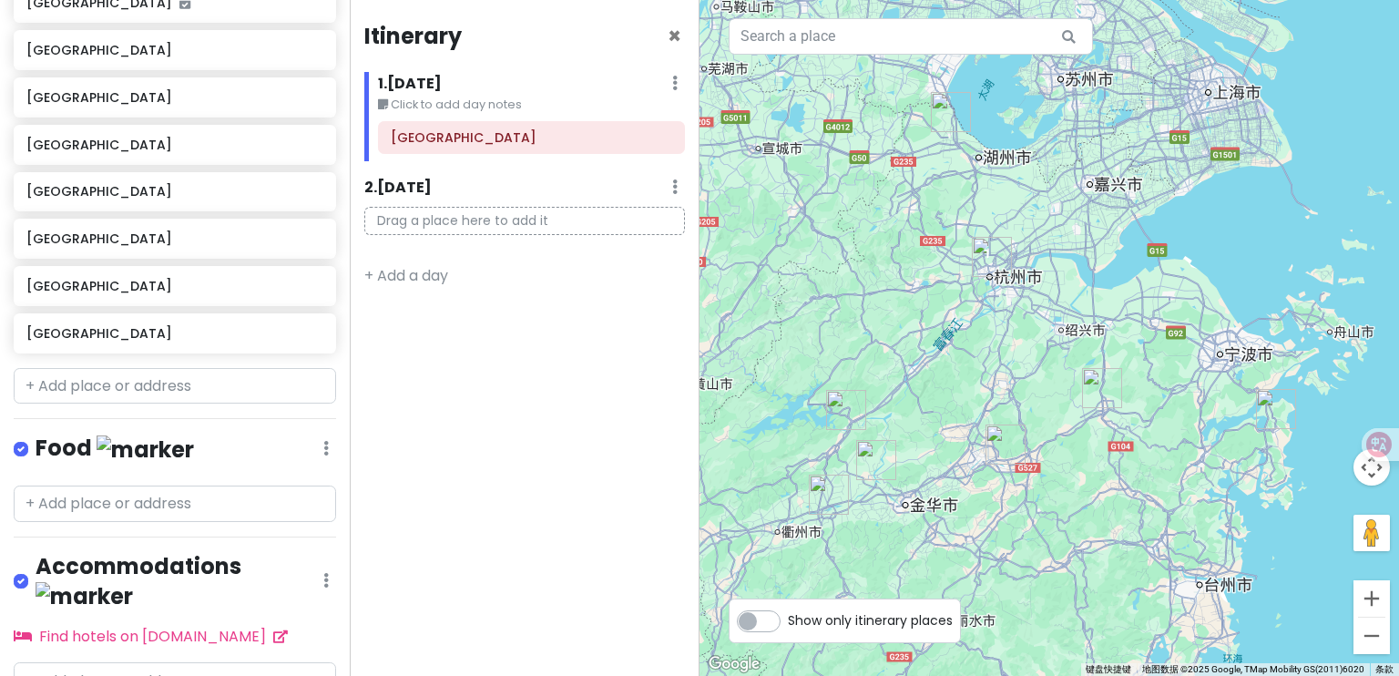
drag, startPoint x: 964, startPoint y: 356, endPoint x: 954, endPoint y: 387, distance: 32.6
click at [954, 387] on div at bounding box center [1050, 338] width 700 height 676
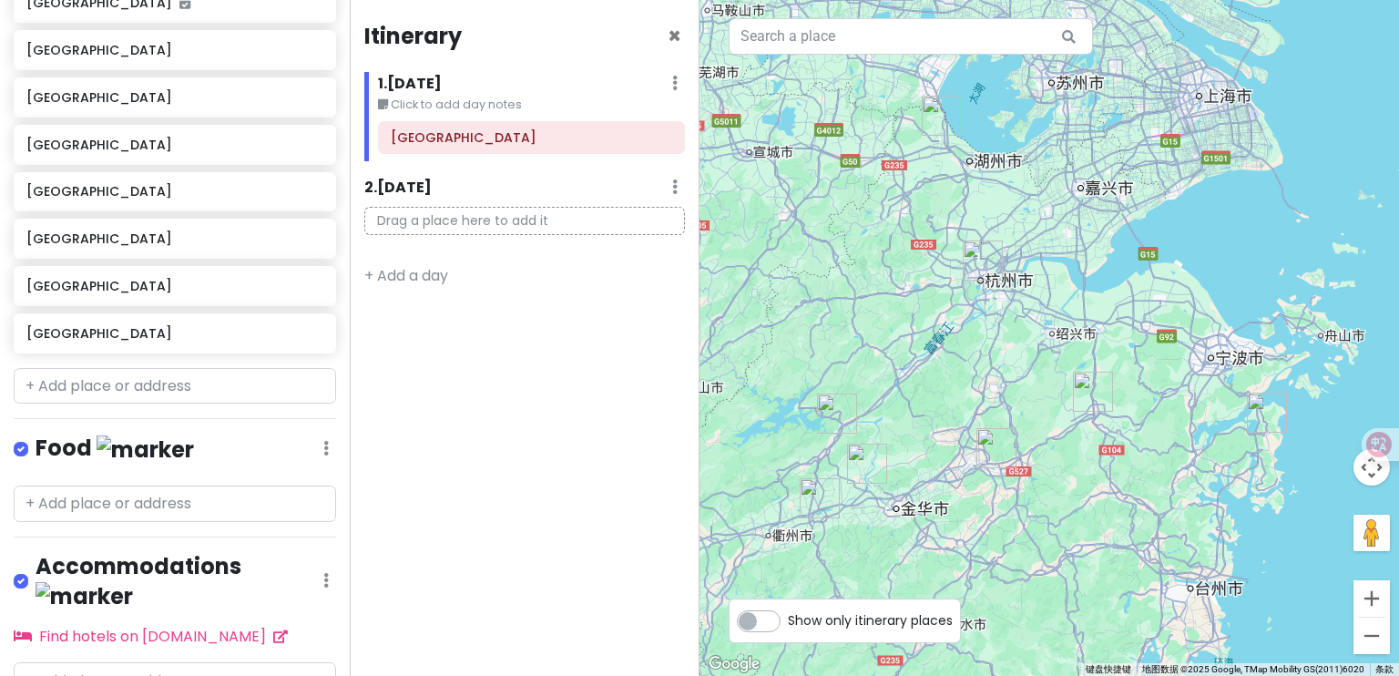
drag, startPoint x: 1046, startPoint y: 183, endPoint x: 999, endPoint y: 210, distance: 54.7
click at [1035, 186] on div at bounding box center [1050, 338] width 700 height 676
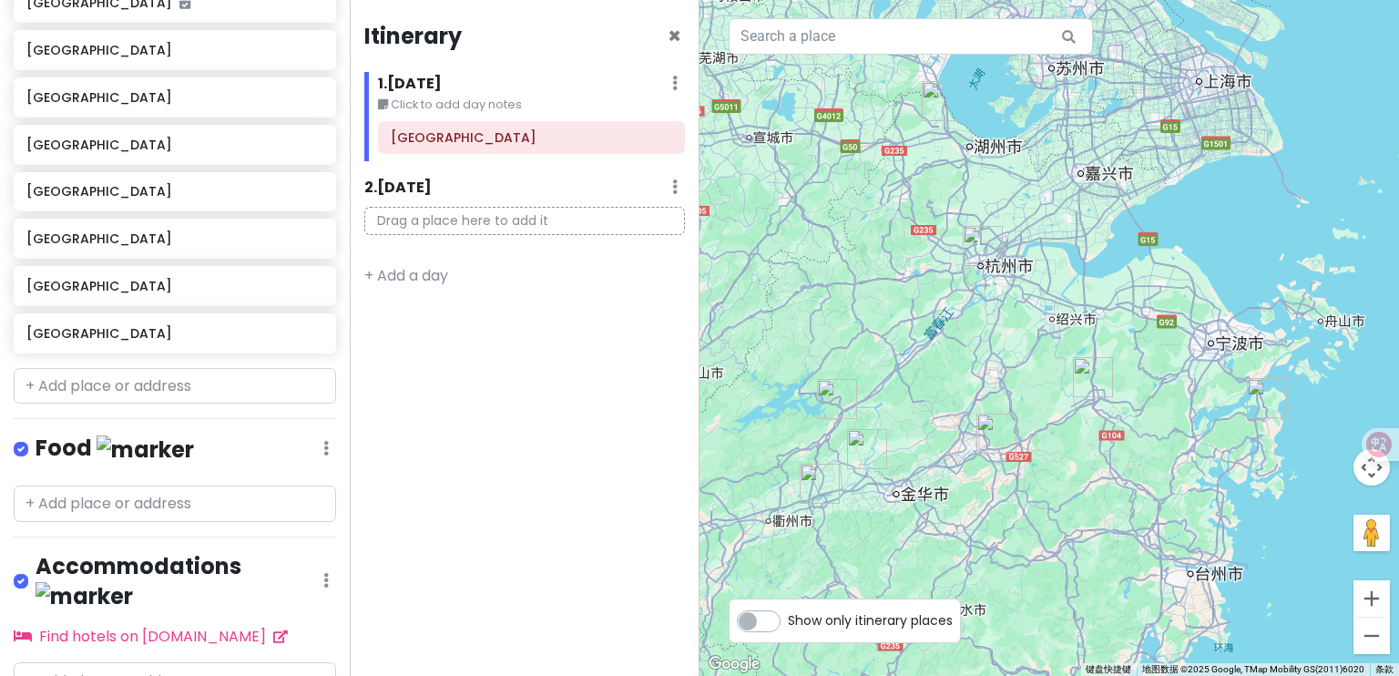
drag, startPoint x: 1093, startPoint y: 309, endPoint x: 1104, endPoint y: 260, distance: 50.4
click at [1104, 258] on div at bounding box center [1050, 338] width 700 height 676
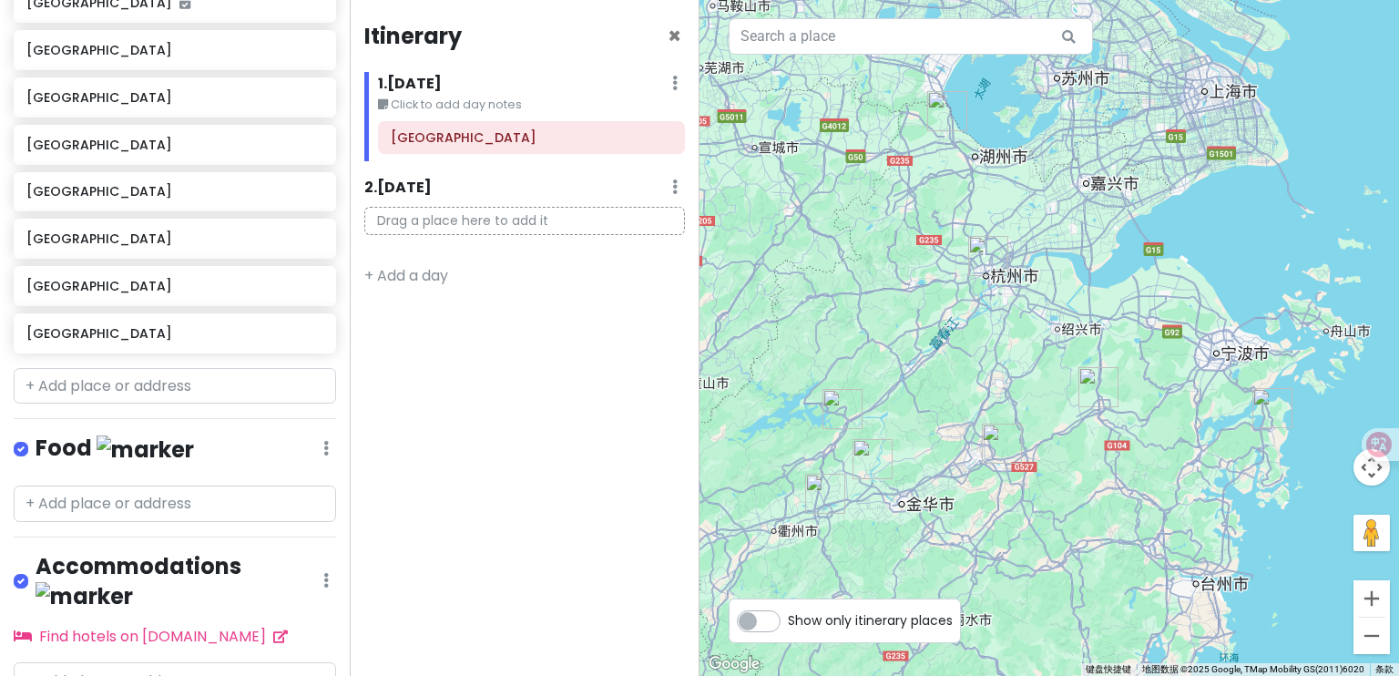
drag, startPoint x: 1105, startPoint y: 193, endPoint x: 1102, endPoint y: 232, distance: 39.3
click at [1102, 232] on div at bounding box center [1050, 338] width 700 height 676
click at [939, 112] on img "长兴县" at bounding box center [946, 111] width 40 height 40
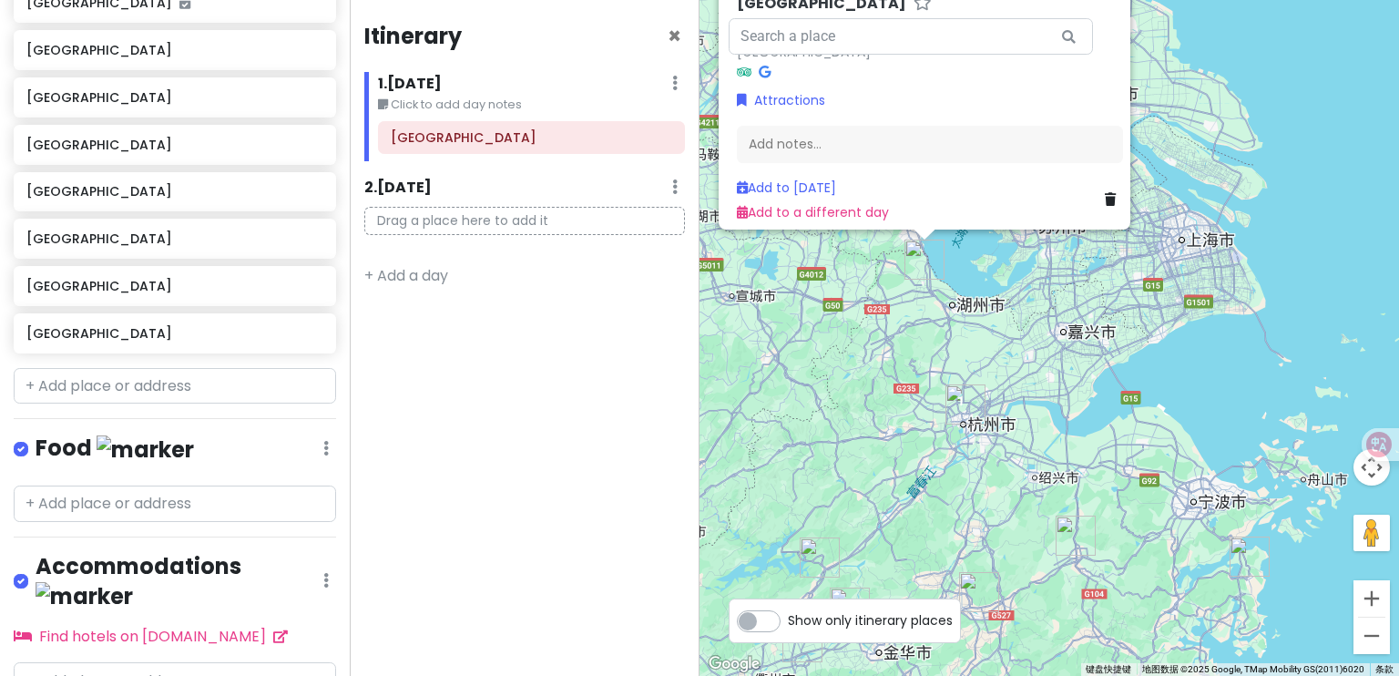
drag, startPoint x: 879, startPoint y: 409, endPoint x: 845, endPoint y: 317, distance: 98.0
click at [838, 313] on div "[GEOGRAPHIC_DATA] 中国[GEOGRAPHIC_DATA][GEOGRAPHIC_DATA][GEOGRAPHIC_DATA] Attract…" at bounding box center [1050, 338] width 700 height 676
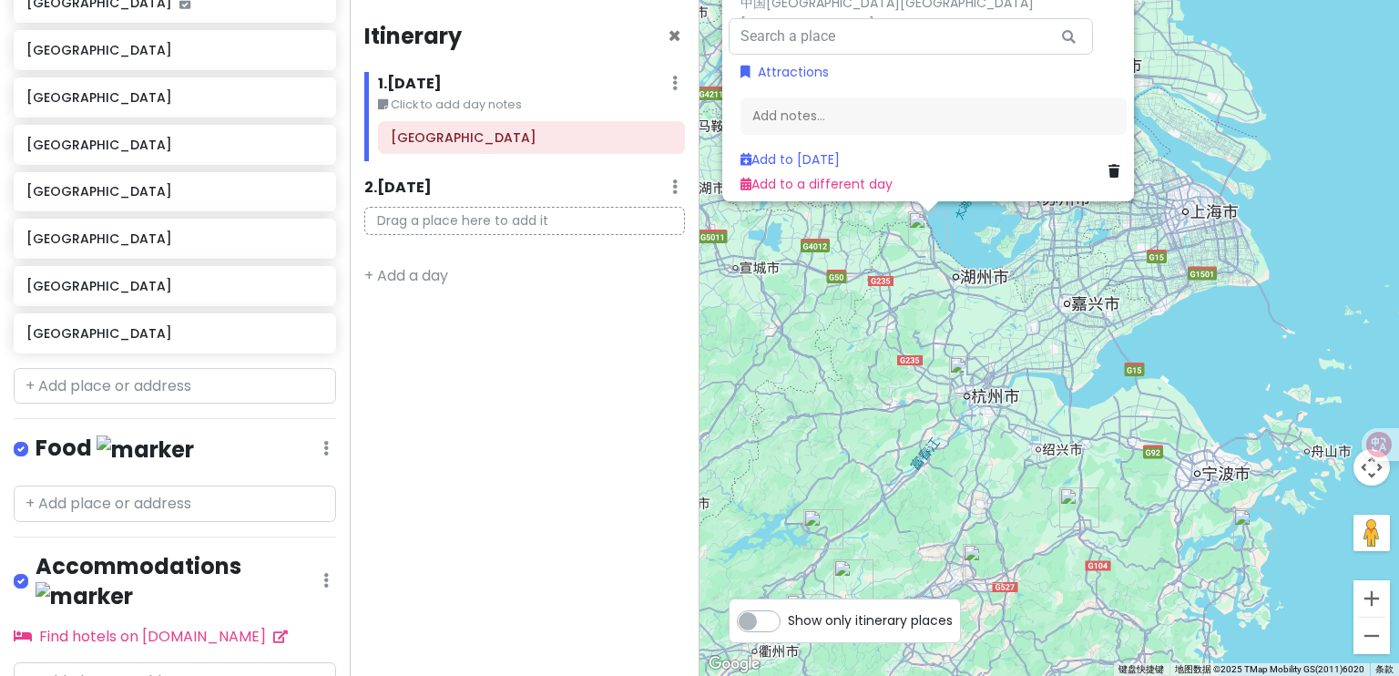
drag, startPoint x: 848, startPoint y: 364, endPoint x: 849, endPoint y: 291, distance: 72.9
click at [849, 292] on div "[GEOGRAPHIC_DATA] 中国[GEOGRAPHIC_DATA][GEOGRAPHIC_DATA][GEOGRAPHIC_DATA] Attract…" at bounding box center [1050, 338] width 700 height 676
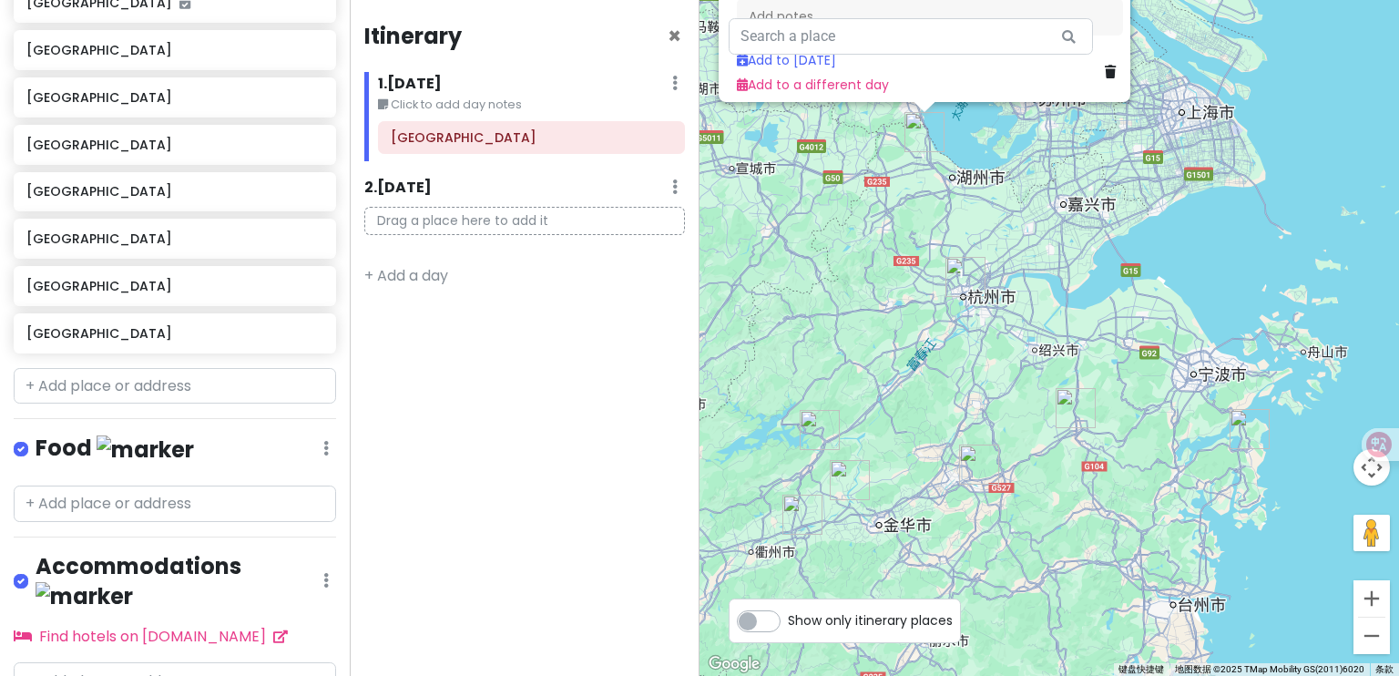
drag, startPoint x: 917, startPoint y: 302, endPoint x: 911, endPoint y: 283, distance: 19.9
click at [911, 283] on div "[GEOGRAPHIC_DATA] 中国[GEOGRAPHIC_DATA][GEOGRAPHIC_DATA][GEOGRAPHIC_DATA] Attract…" at bounding box center [1050, 338] width 700 height 676
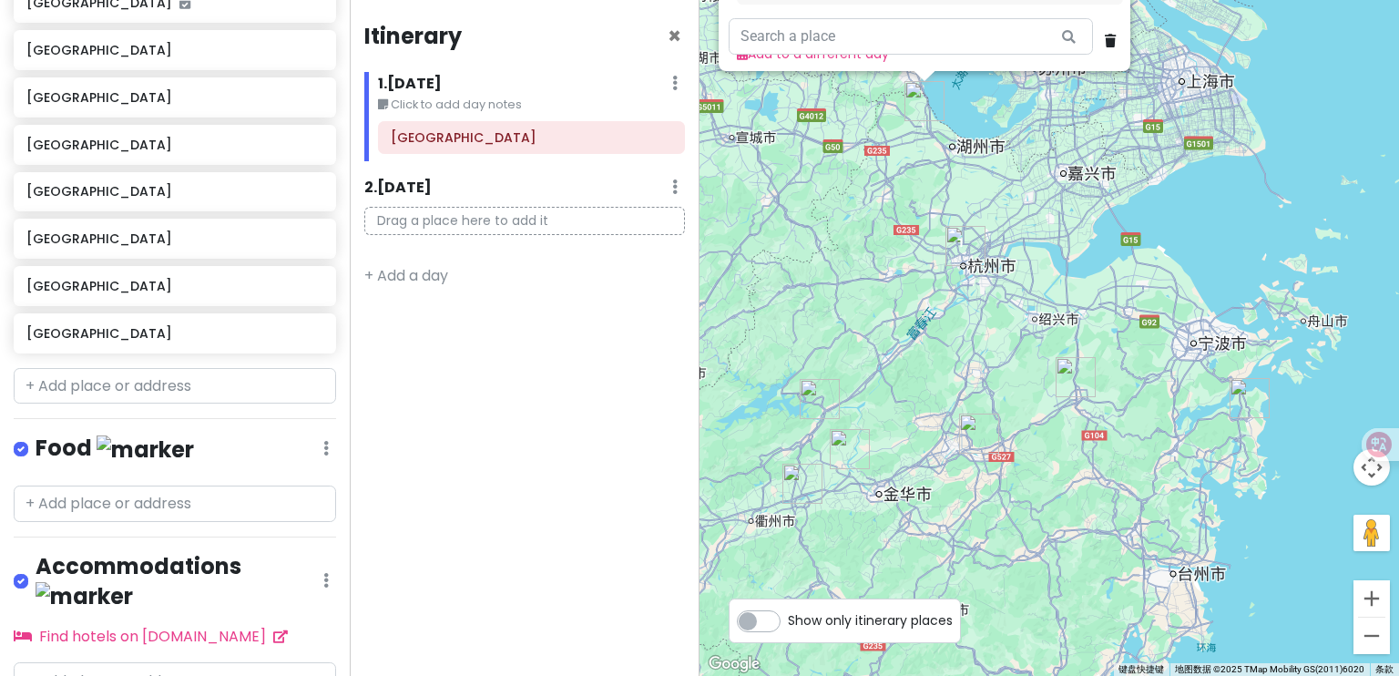
drag, startPoint x: 1000, startPoint y: 244, endPoint x: 1002, endPoint y: 223, distance: 21.0
click at [1002, 223] on div "[GEOGRAPHIC_DATA] 中国[GEOGRAPHIC_DATA][GEOGRAPHIC_DATA][GEOGRAPHIC_DATA] Attract…" at bounding box center [1050, 338] width 700 height 676
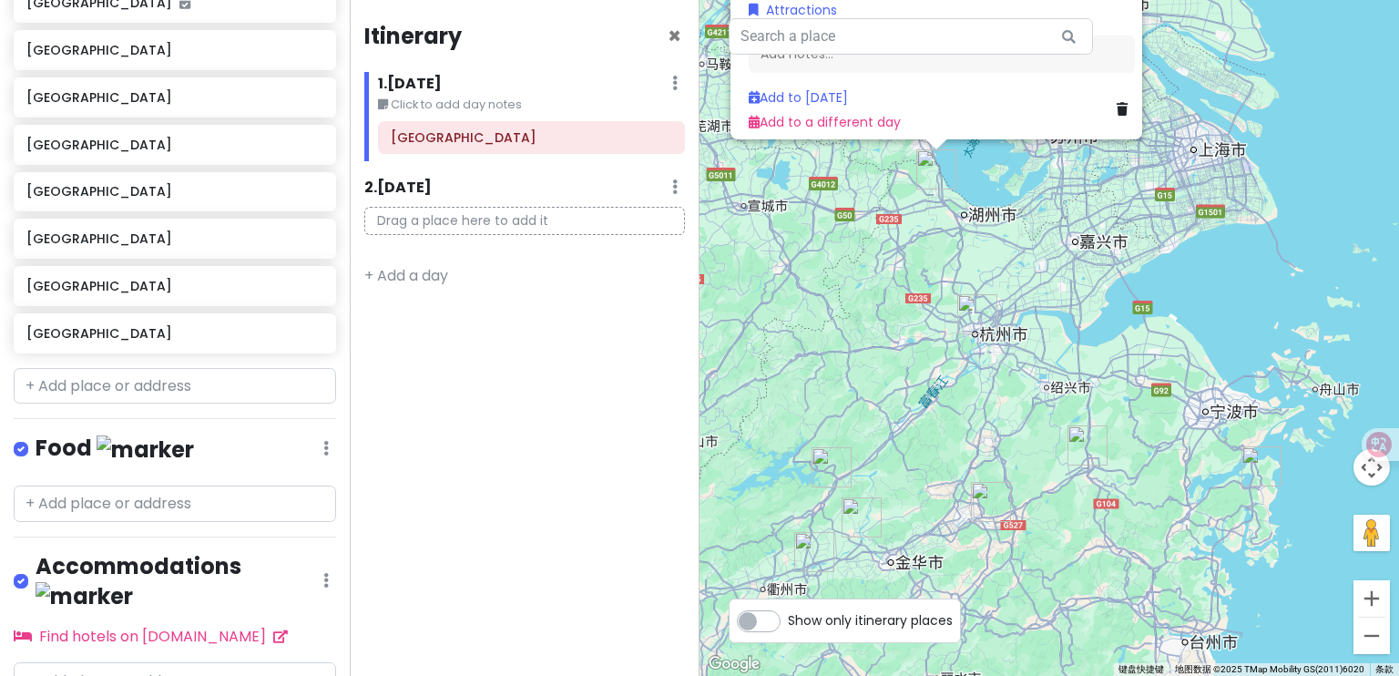
drag, startPoint x: 926, startPoint y: 134, endPoint x: 936, endPoint y: 174, distance: 41.3
click at [935, 207] on div "[GEOGRAPHIC_DATA] 中国[GEOGRAPHIC_DATA][GEOGRAPHIC_DATA][GEOGRAPHIC_DATA] Attract…" at bounding box center [1050, 338] width 700 height 676
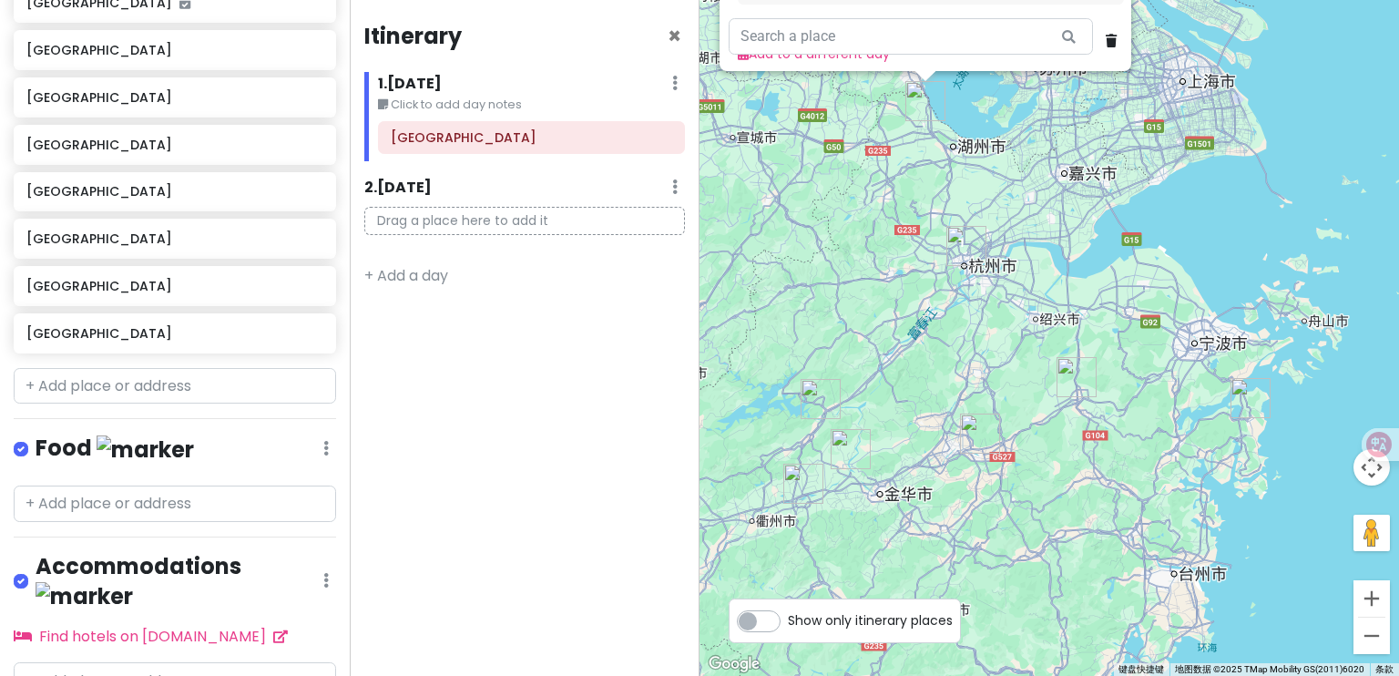
drag, startPoint x: 1089, startPoint y: 332, endPoint x: 1080, endPoint y: 282, distance: 50.0
click at [1080, 282] on div "[GEOGRAPHIC_DATA] 中国[GEOGRAPHIC_DATA][GEOGRAPHIC_DATA][GEOGRAPHIC_DATA] Attract…" at bounding box center [1050, 338] width 700 height 676
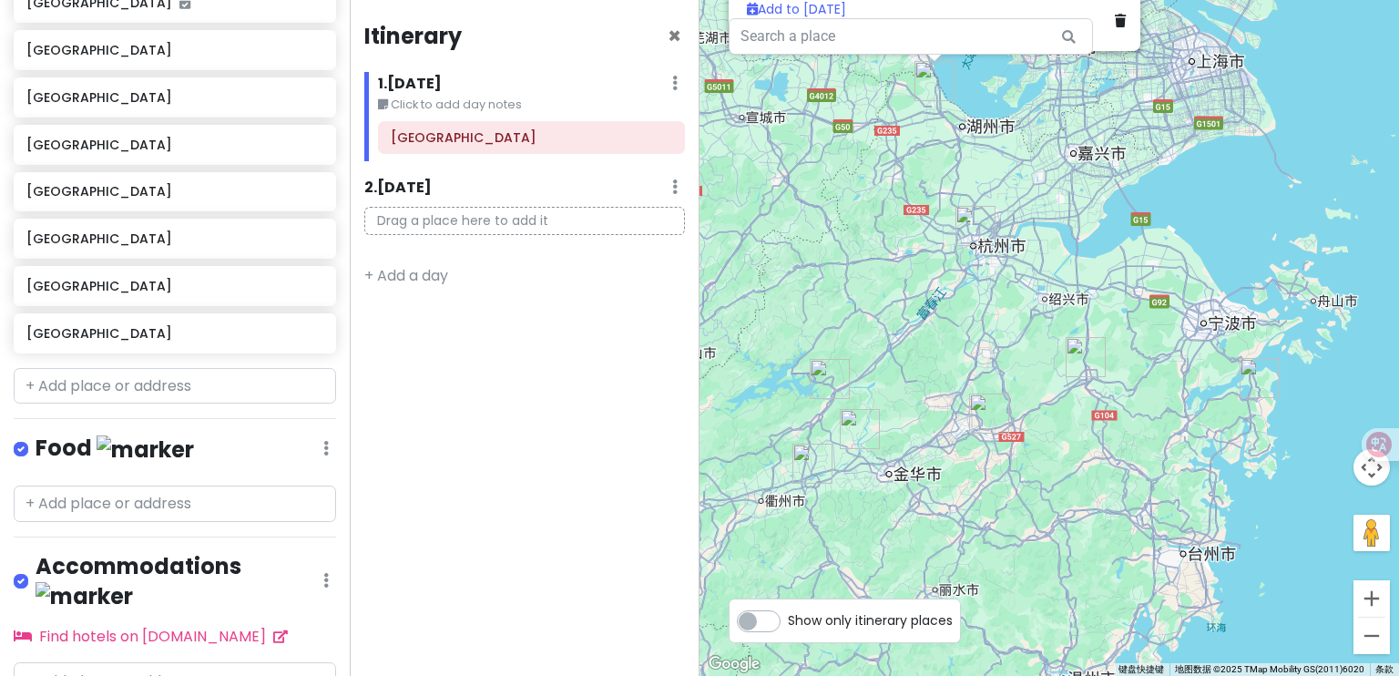
drag, startPoint x: 944, startPoint y: 338, endPoint x: 984, endPoint y: 382, distance: 59.3
click at [984, 382] on div "[GEOGRAPHIC_DATA] 中国[GEOGRAPHIC_DATA][GEOGRAPHIC_DATA][GEOGRAPHIC_DATA] Attract…" at bounding box center [1050, 338] width 700 height 676
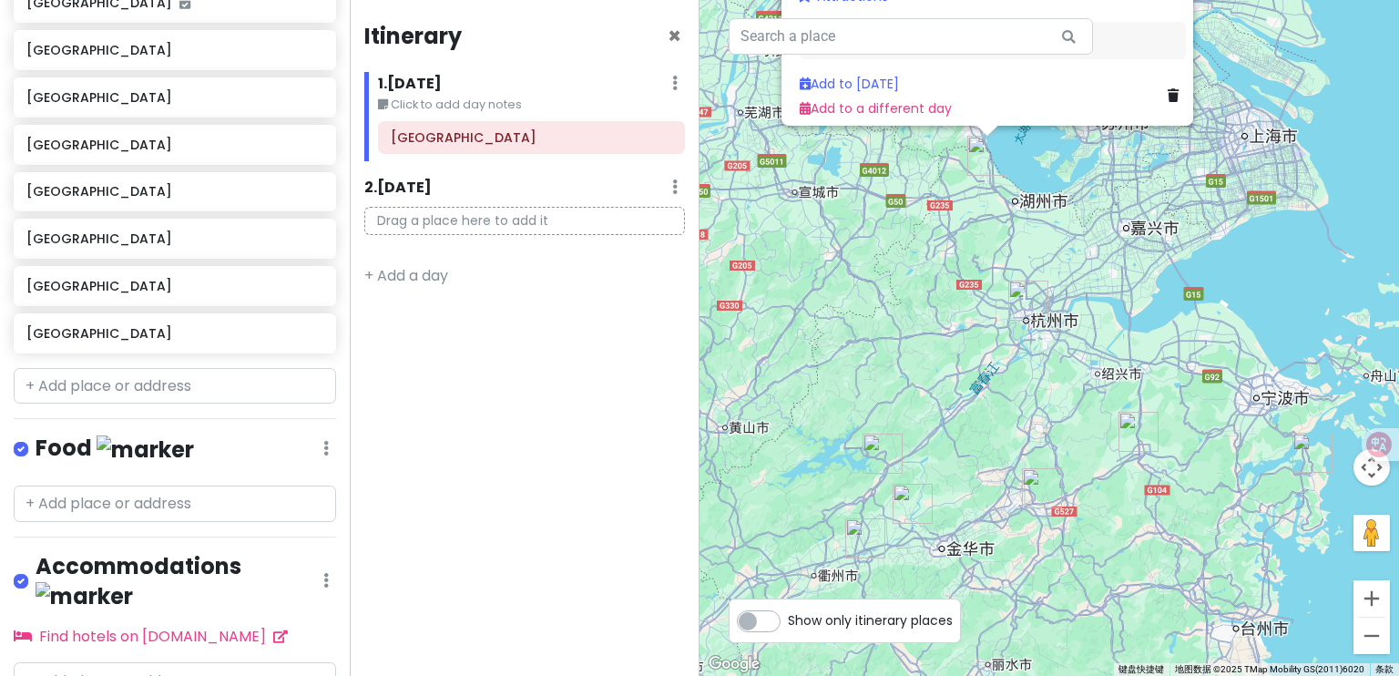
drag, startPoint x: 992, startPoint y: 235, endPoint x: 979, endPoint y: 238, distance: 13.9
click at [979, 238] on div "[GEOGRAPHIC_DATA] 中国[GEOGRAPHIC_DATA][GEOGRAPHIC_DATA][GEOGRAPHIC_DATA] Attract…" at bounding box center [1050, 338] width 700 height 676
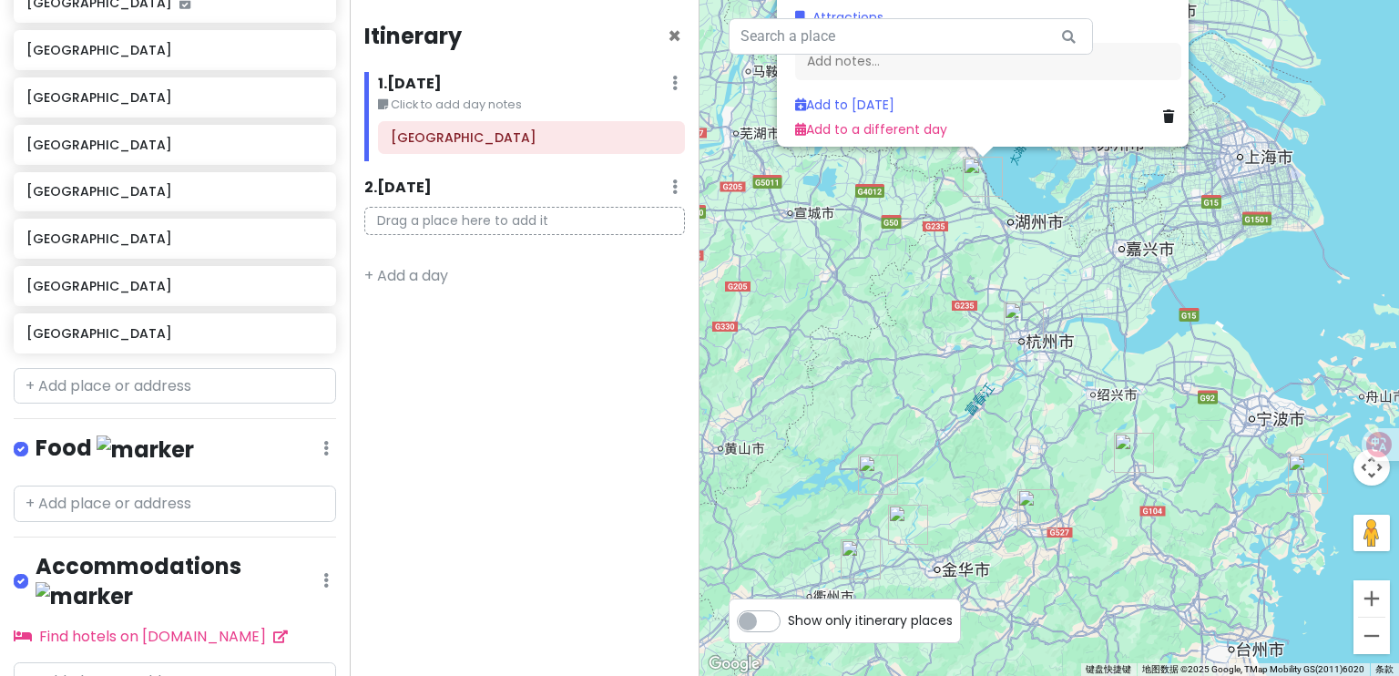
click at [957, 247] on div "[GEOGRAPHIC_DATA] 中国[GEOGRAPHIC_DATA][GEOGRAPHIC_DATA][GEOGRAPHIC_DATA] Attract…" at bounding box center [1050, 338] width 700 height 676
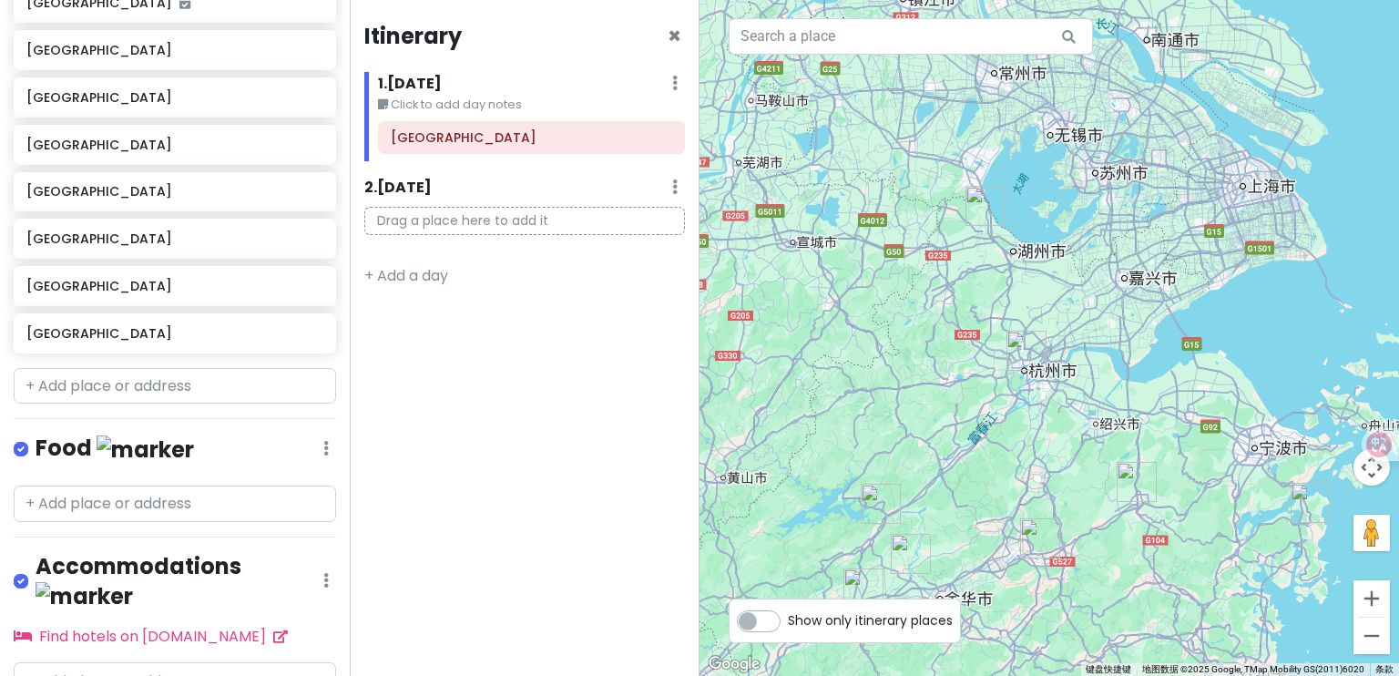
drag, startPoint x: 985, startPoint y: 253, endPoint x: 988, endPoint y: 277, distance: 23.8
click at [988, 277] on div at bounding box center [1050, 338] width 700 height 676
click at [987, 214] on img "长兴县" at bounding box center [986, 206] width 40 height 40
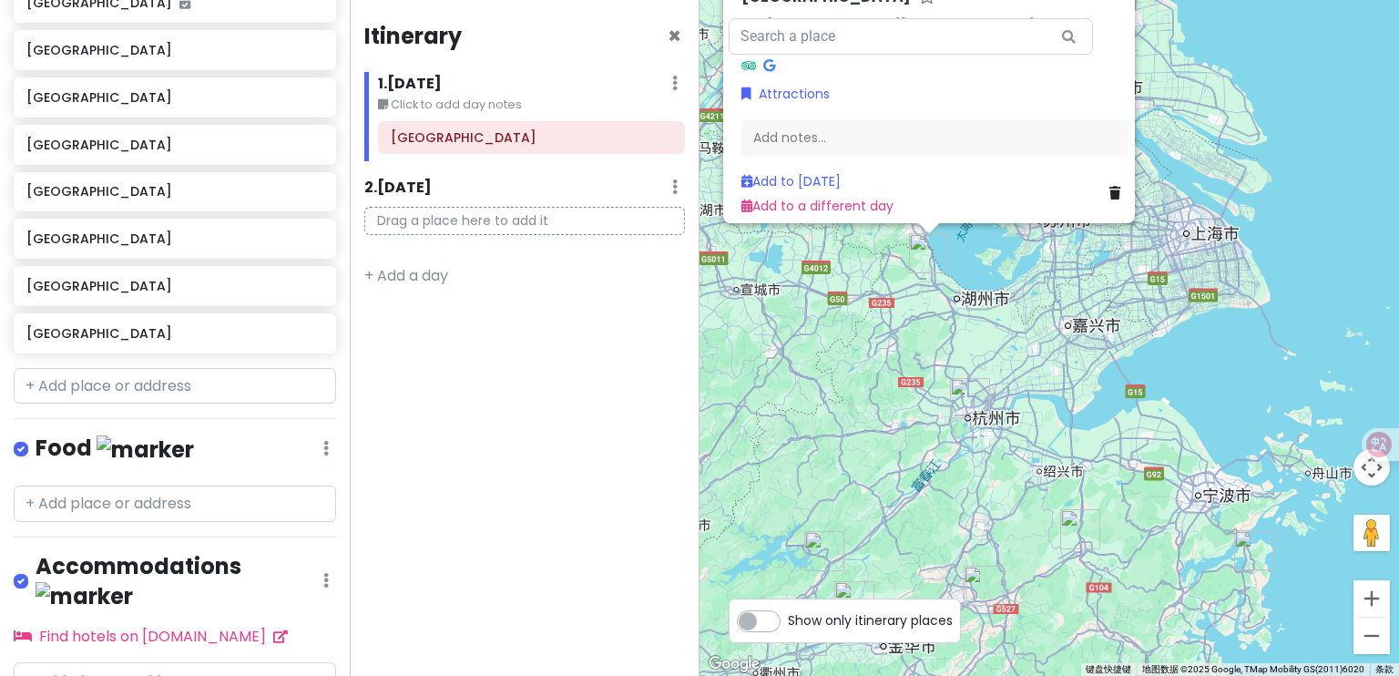
drag, startPoint x: 991, startPoint y: 397, endPoint x: 937, endPoint y: 245, distance: 161.7
click at [937, 245] on div "[GEOGRAPHIC_DATA] 中国[GEOGRAPHIC_DATA][GEOGRAPHIC_DATA][GEOGRAPHIC_DATA] Attract…" at bounding box center [1050, 338] width 700 height 676
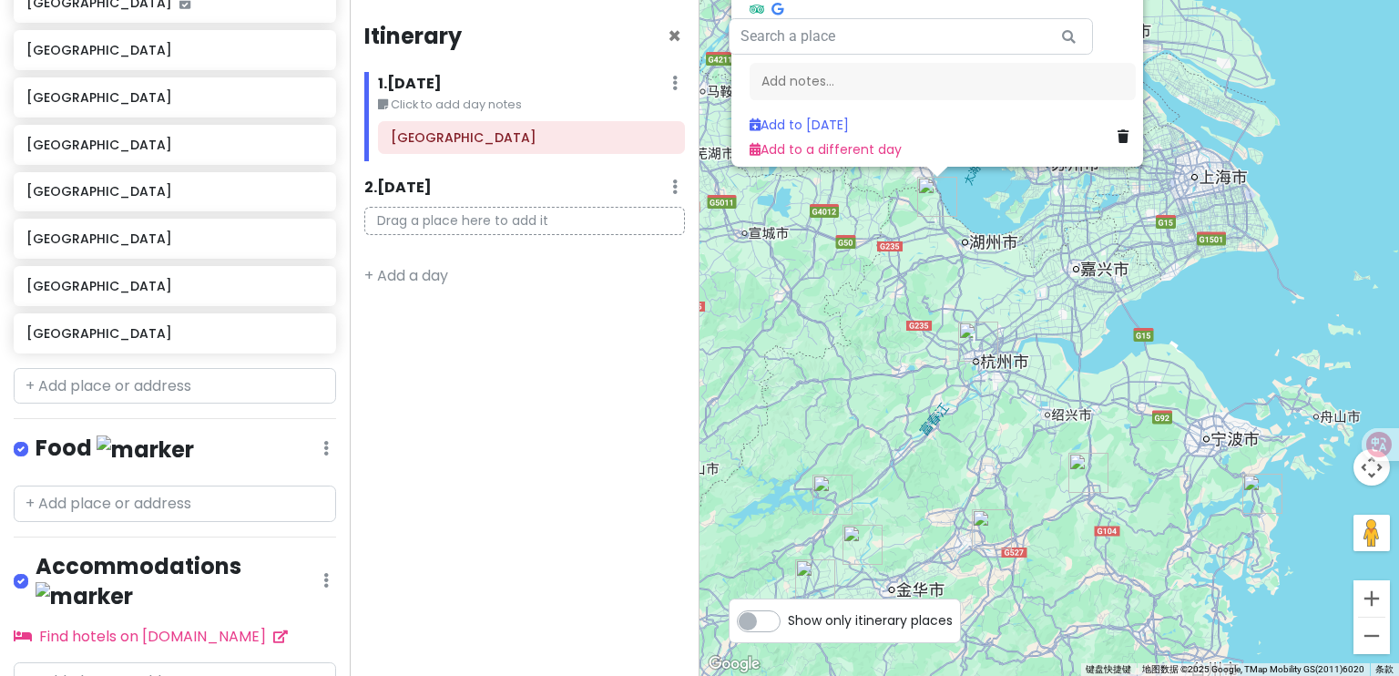
click at [980, 335] on img "杭州市" at bounding box center [978, 342] width 40 height 40
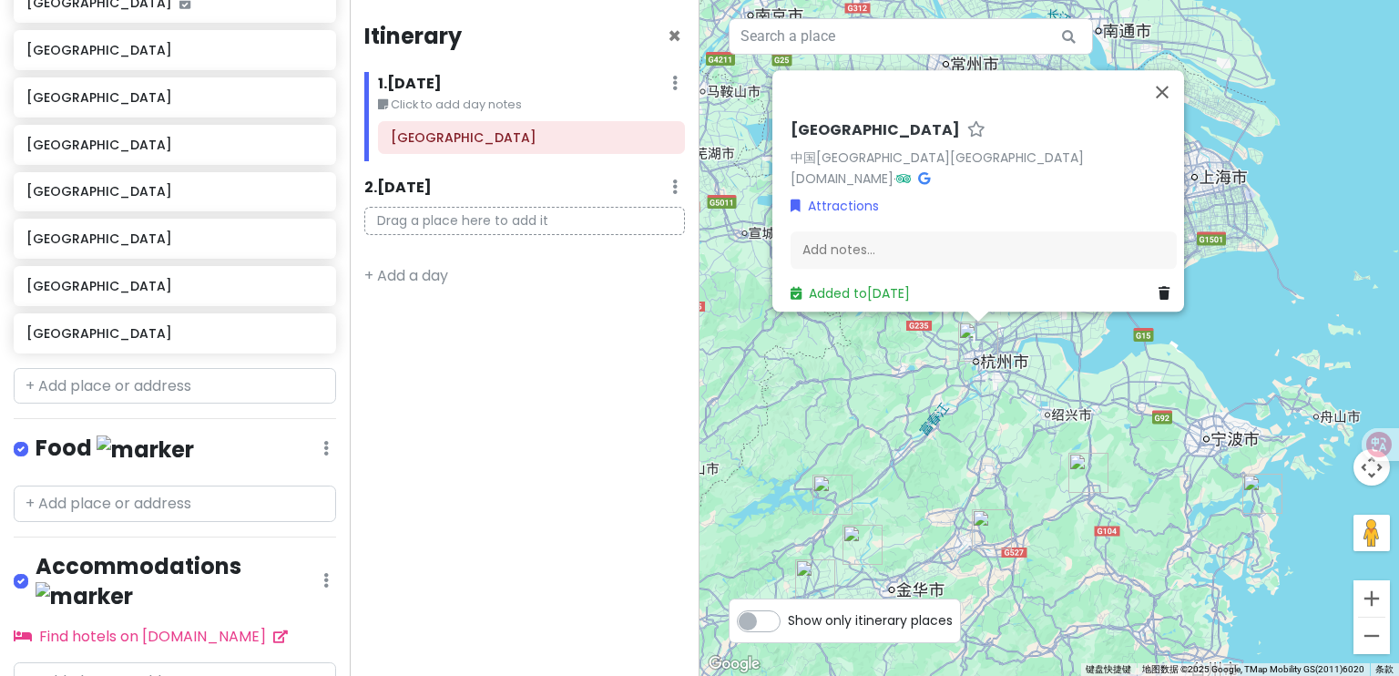
click at [1126, 422] on div "[GEOGRAPHIC_DATA] 中国[GEOGRAPHIC_DATA][GEOGRAPHIC_DATA] [DOMAIN_NAME] · Attracti…" at bounding box center [1050, 338] width 700 height 676
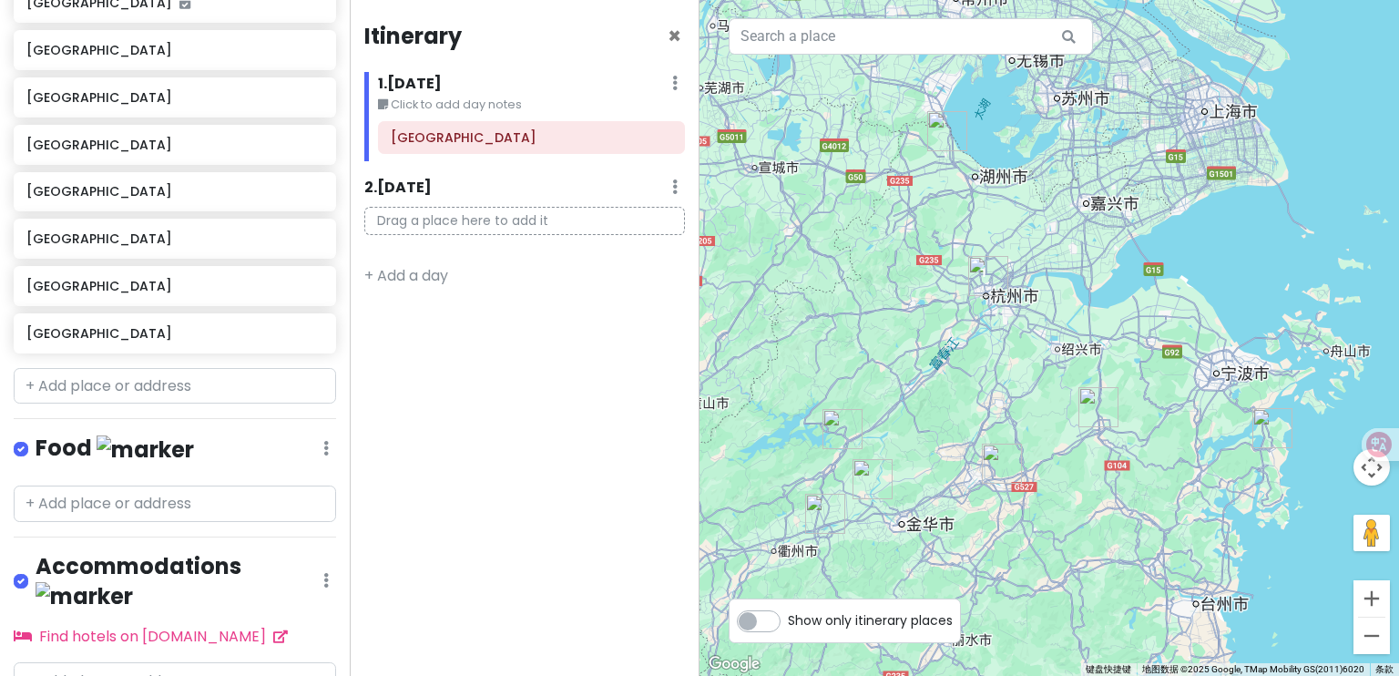
drag, startPoint x: 1094, startPoint y: 418, endPoint x: 1302, endPoint y: 446, distance: 209.5
click at [1103, 360] on div at bounding box center [1050, 338] width 700 height 676
click at [1275, 443] on img "象山县" at bounding box center [1272, 428] width 40 height 40
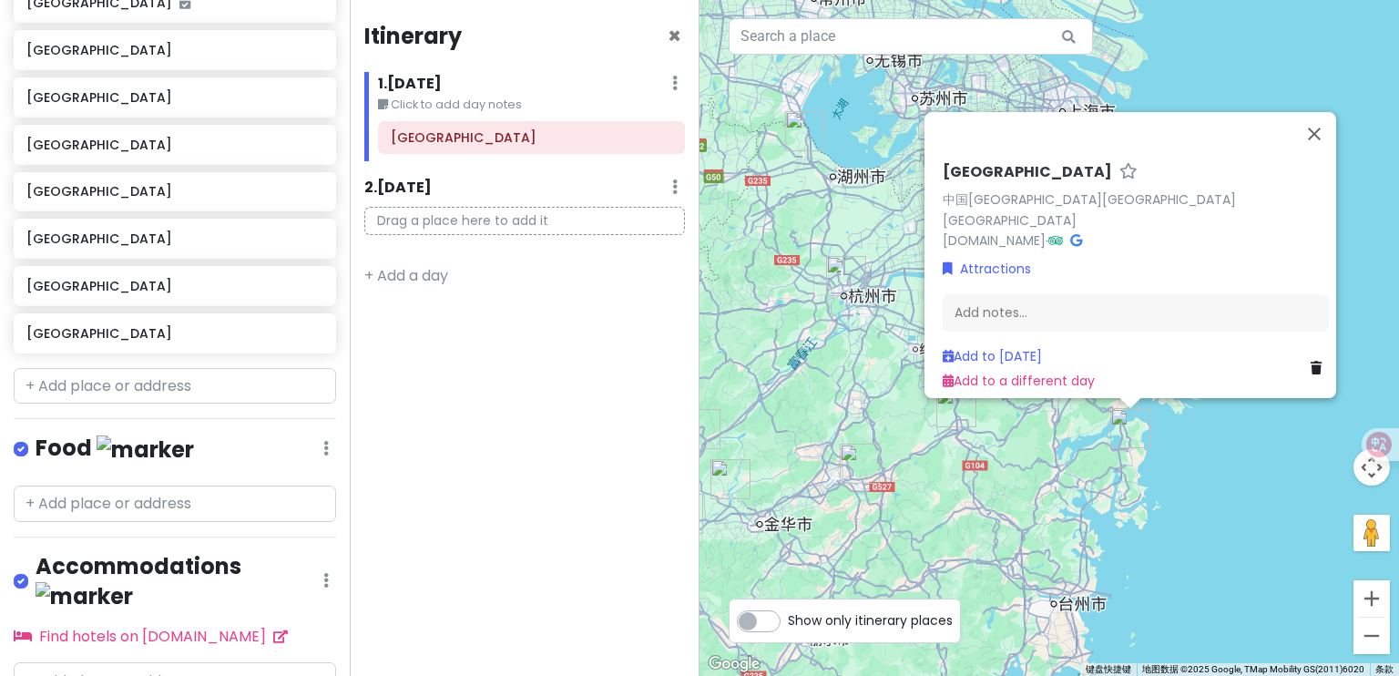
click at [1034, 514] on div "[GEOGRAPHIC_DATA] 中国[GEOGRAPHIC_DATA][GEOGRAPHIC_DATA][GEOGRAPHIC_DATA] [DOMAIN…" at bounding box center [1050, 338] width 700 height 676
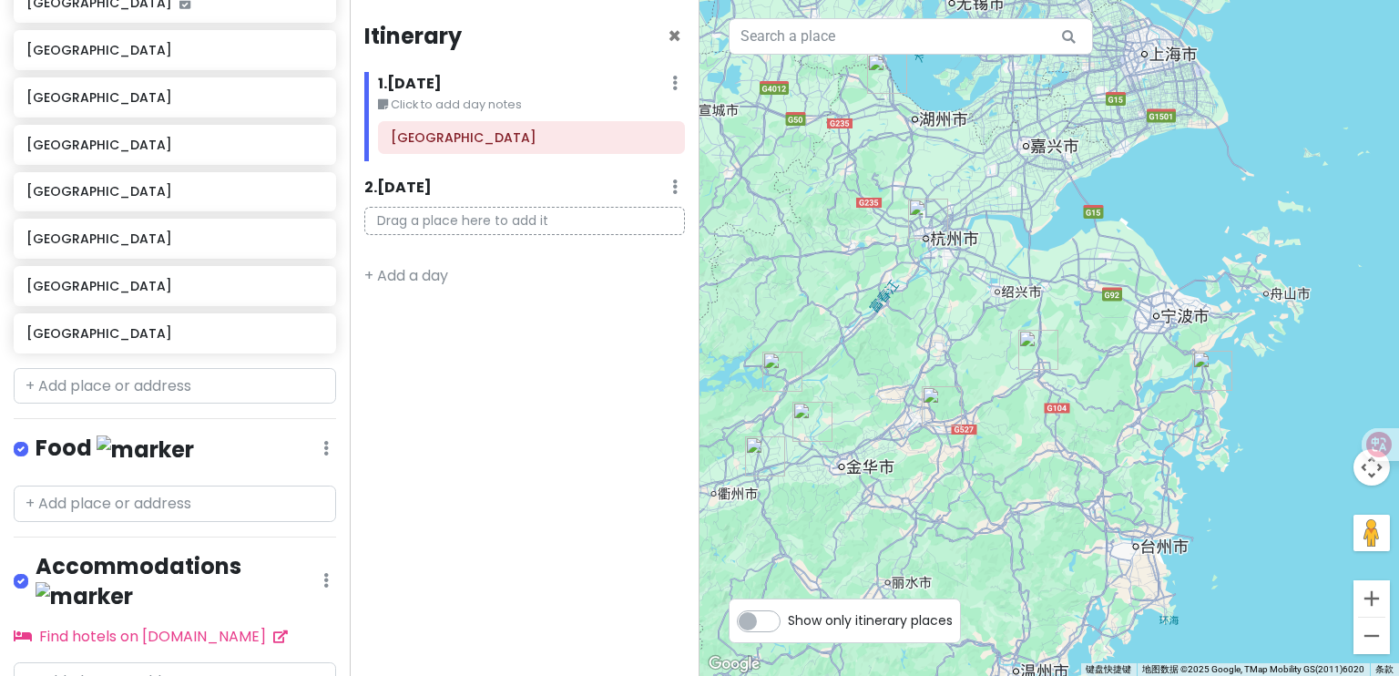
drag, startPoint x: 1086, startPoint y: 468, endPoint x: 1178, endPoint y: 425, distance: 101.5
click at [1178, 425] on div at bounding box center [1050, 338] width 700 height 676
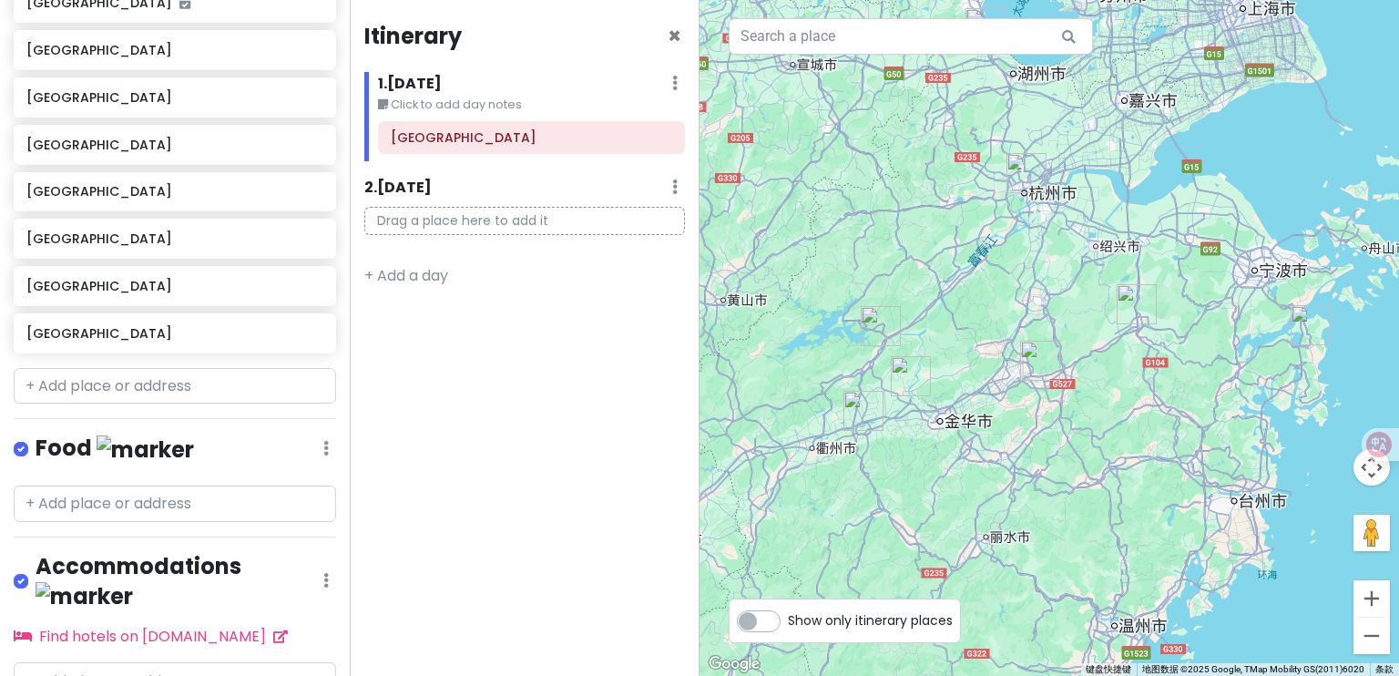
click at [1014, 172] on img "杭州市" at bounding box center [1027, 173] width 40 height 40
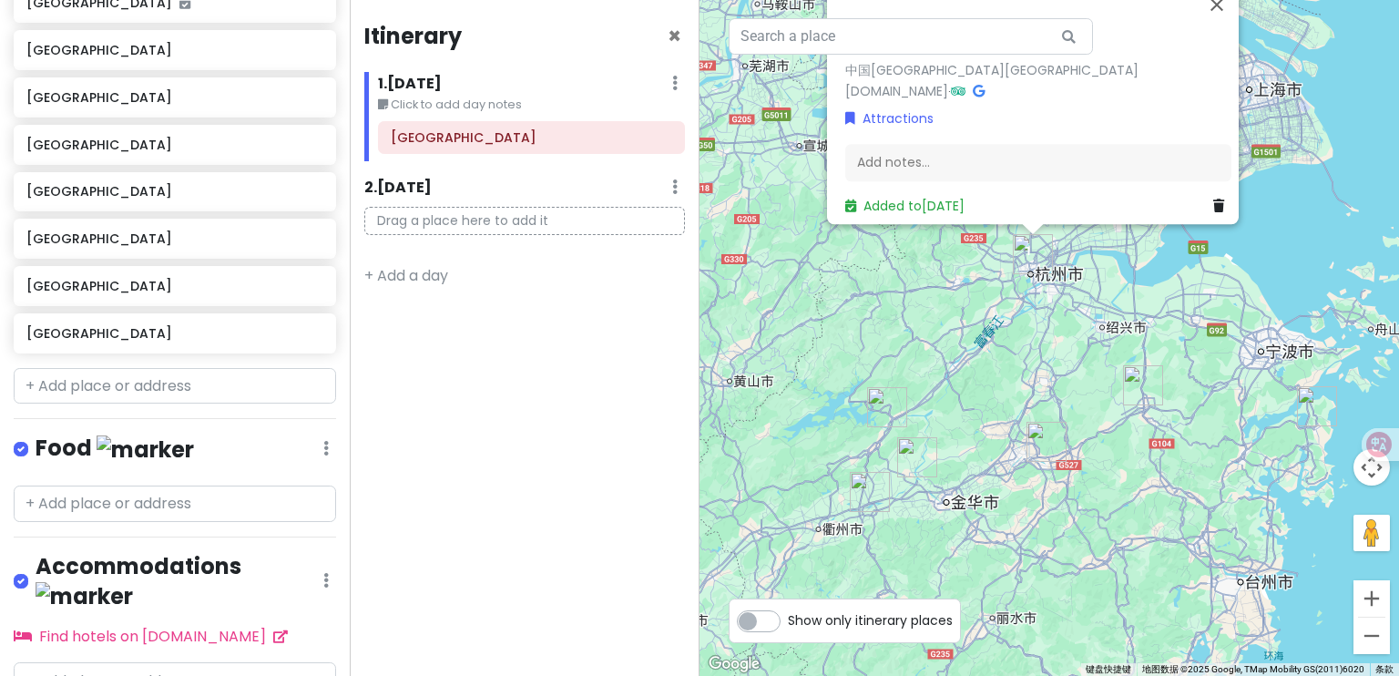
drag, startPoint x: 913, startPoint y: 429, endPoint x: 925, endPoint y: 284, distance: 145.3
click at [925, 284] on div "[GEOGRAPHIC_DATA] 中国[GEOGRAPHIC_DATA][GEOGRAPHIC_DATA] [DOMAIN_NAME] · Attracti…" at bounding box center [1050, 338] width 700 height 676
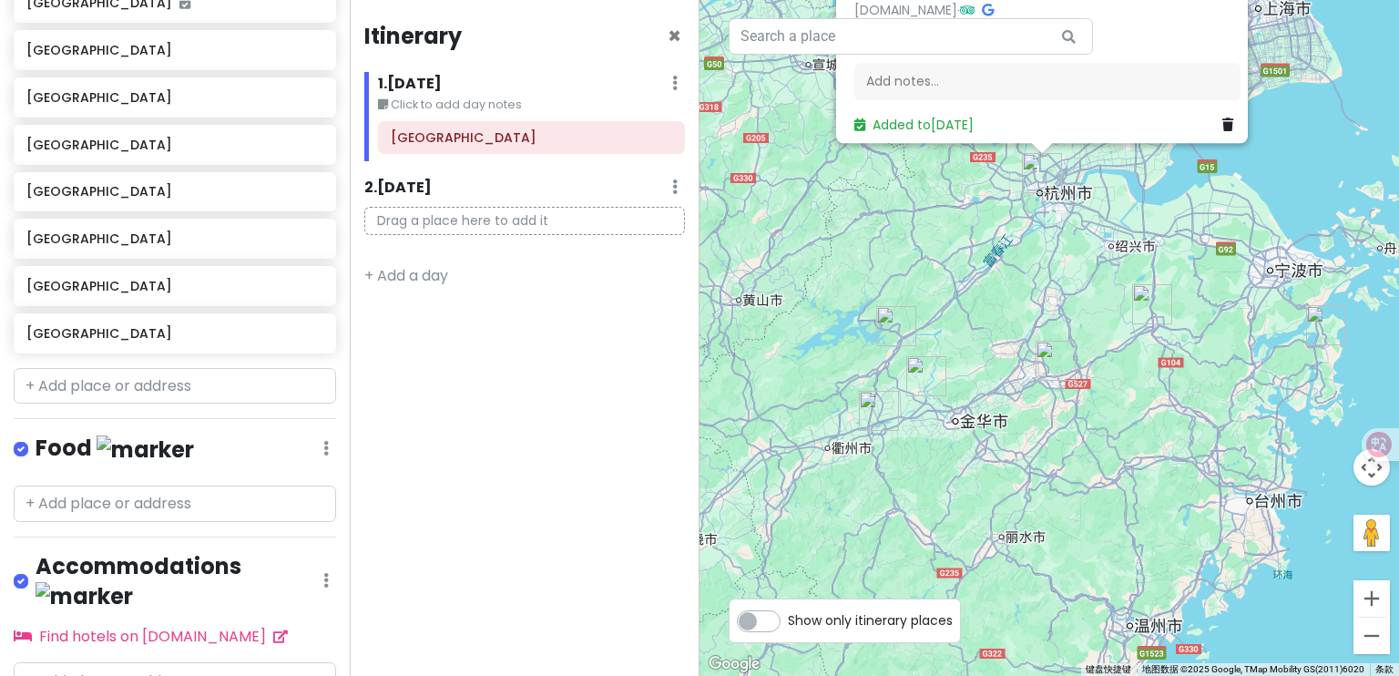
click at [884, 319] on img "建德市" at bounding box center [896, 326] width 40 height 40
click at [893, 332] on img "建德市" at bounding box center [896, 326] width 40 height 40
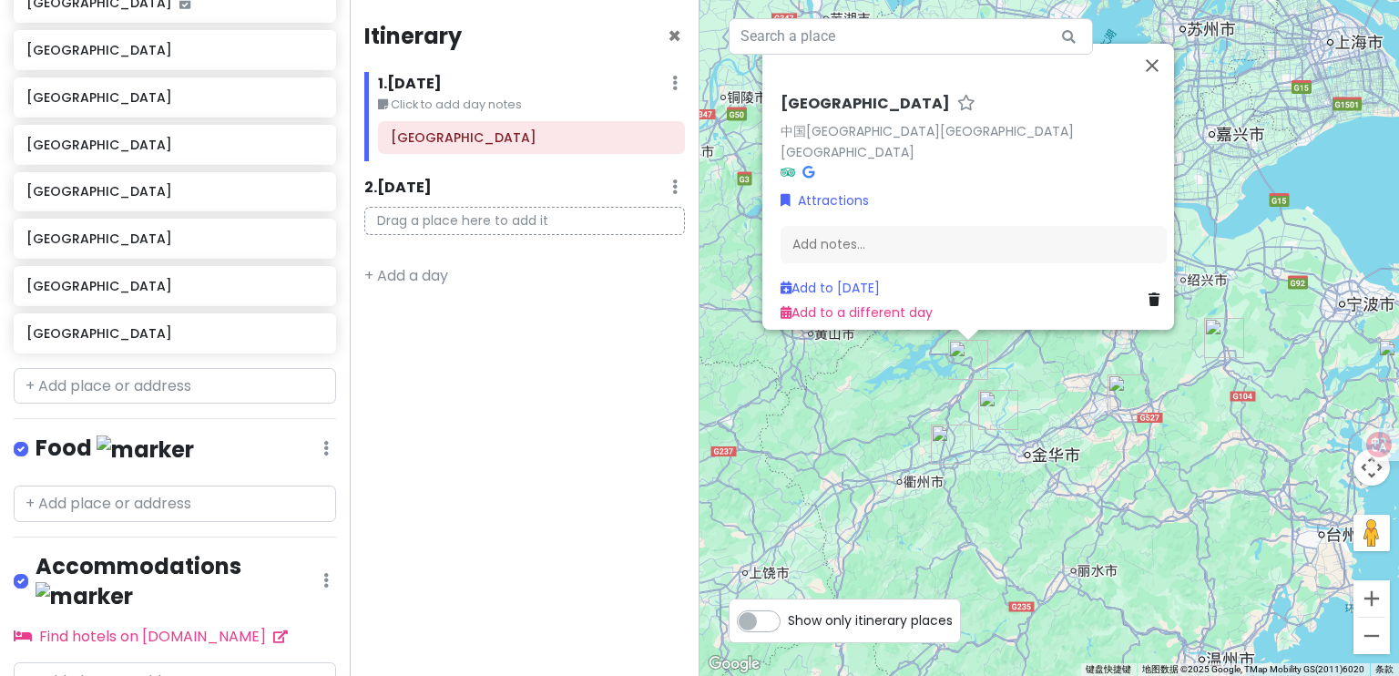
drag, startPoint x: 884, startPoint y: 384, endPoint x: 878, endPoint y: 346, distance: 37.8
click at [878, 346] on div "[GEOGRAPHIC_DATA] 中国[GEOGRAPHIC_DATA][GEOGRAPHIC_DATA][GEOGRAPHIC_DATA] Attract…" at bounding box center [1050, 338] width 700 height 676
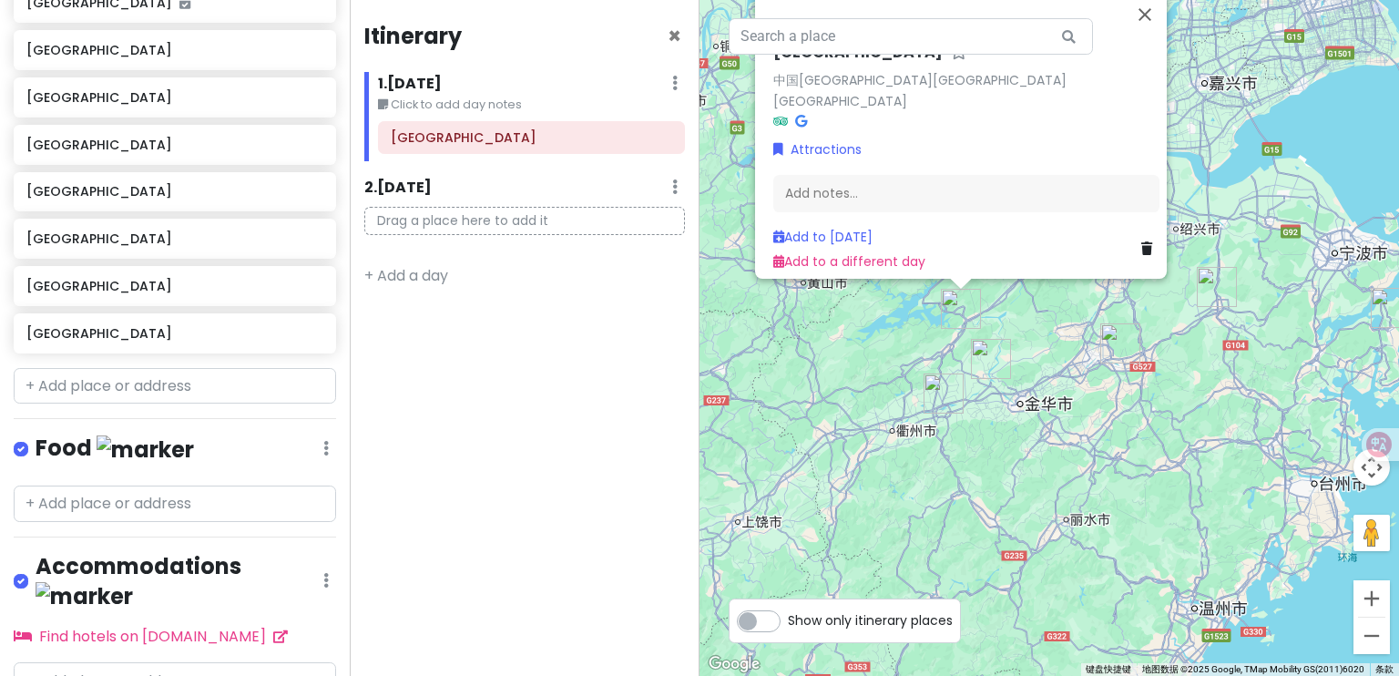
click at [937, 404] on img "龙游县" at bounding box center [944, 394] width 40 height 40
click at [940, 396] on img "龙游县" at bounding box center [944, 394] width 40 height 40
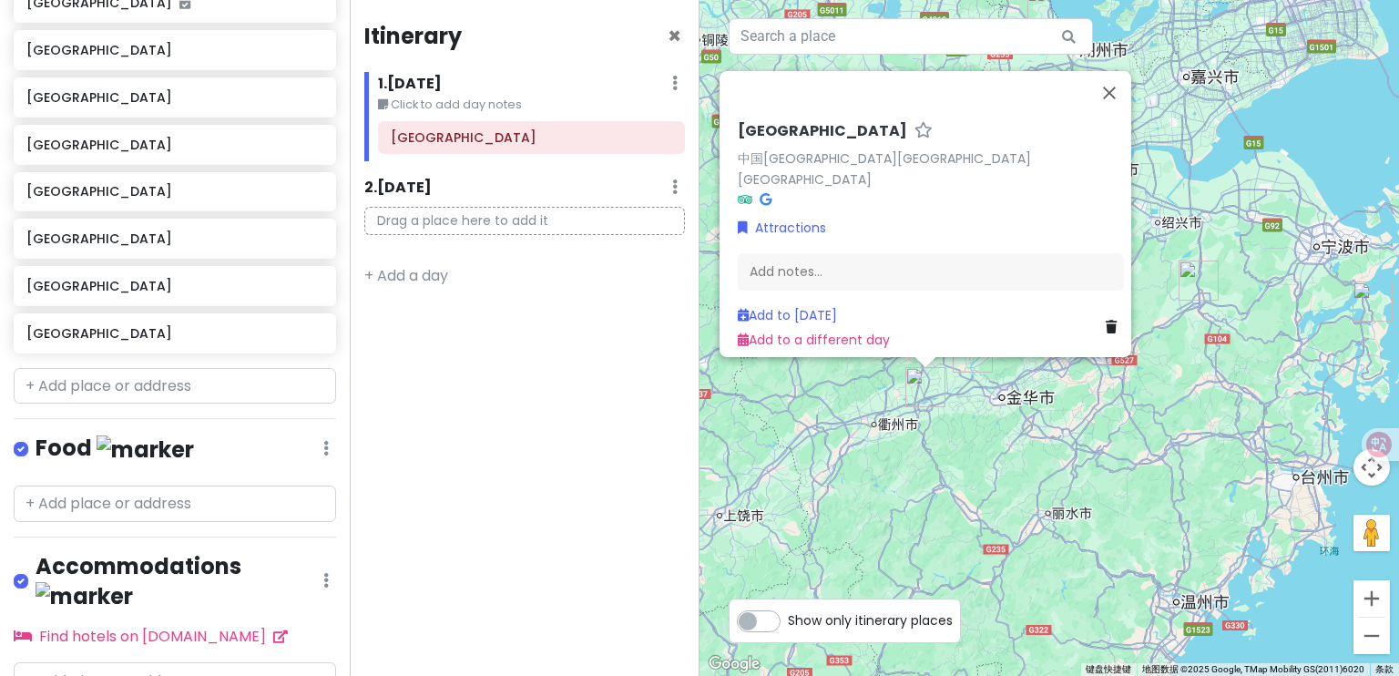
drag, startPoint x: 988, startPoint y: 429, endPoint x: 968, endPoint y: 428, distance: 20.1
click at [968, 428] on div "[GEOGRAPHIC_DATA] 中国[GEOGRAPHIC_DATA][GEOGRAPHIC_DATA][GEOGRAPHIC_DATA] Attract…" at bounding box center [1050, 338] width 700 height 676
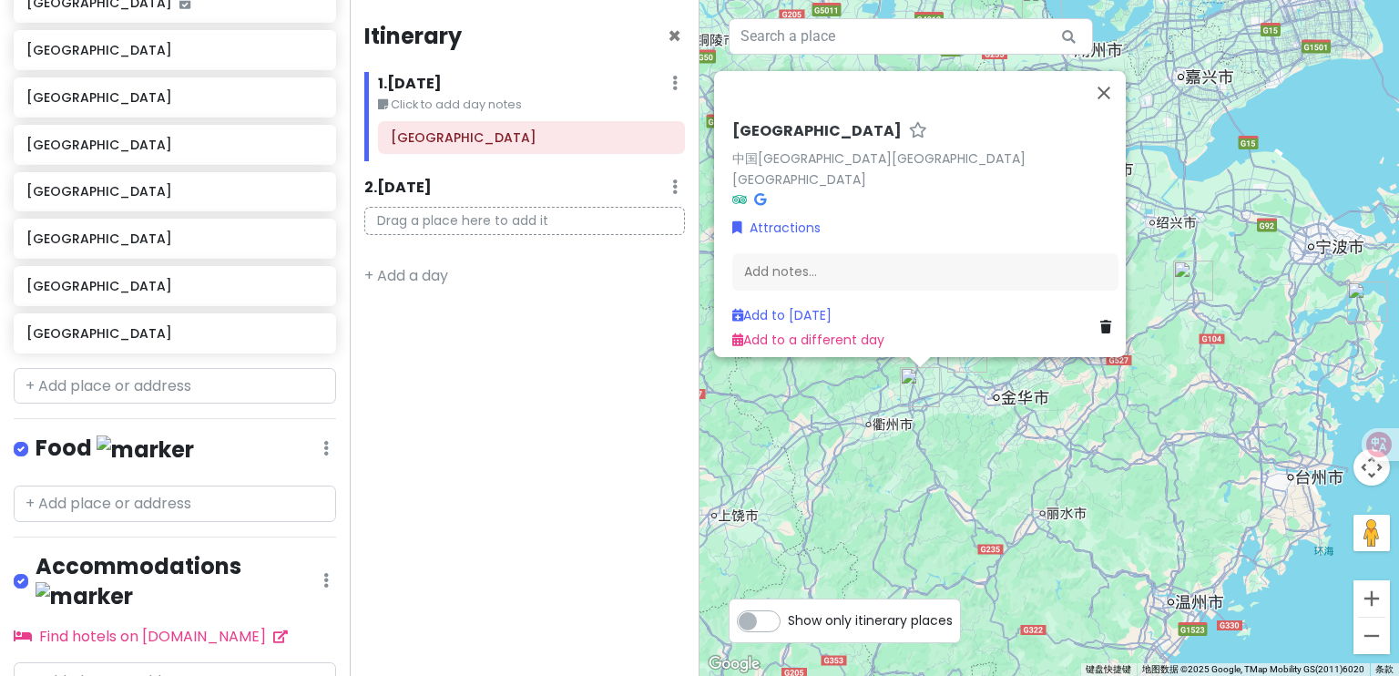
click at [966, 410] on div "[GEOGRAPHIC_DATA] 中国[GEOGRAPHIC_DATA][GEOGRAPHIC_DATA][GEOGRAPHIC_DATA] Attract…" at bounding box center [1050, 338] width 700 height 676
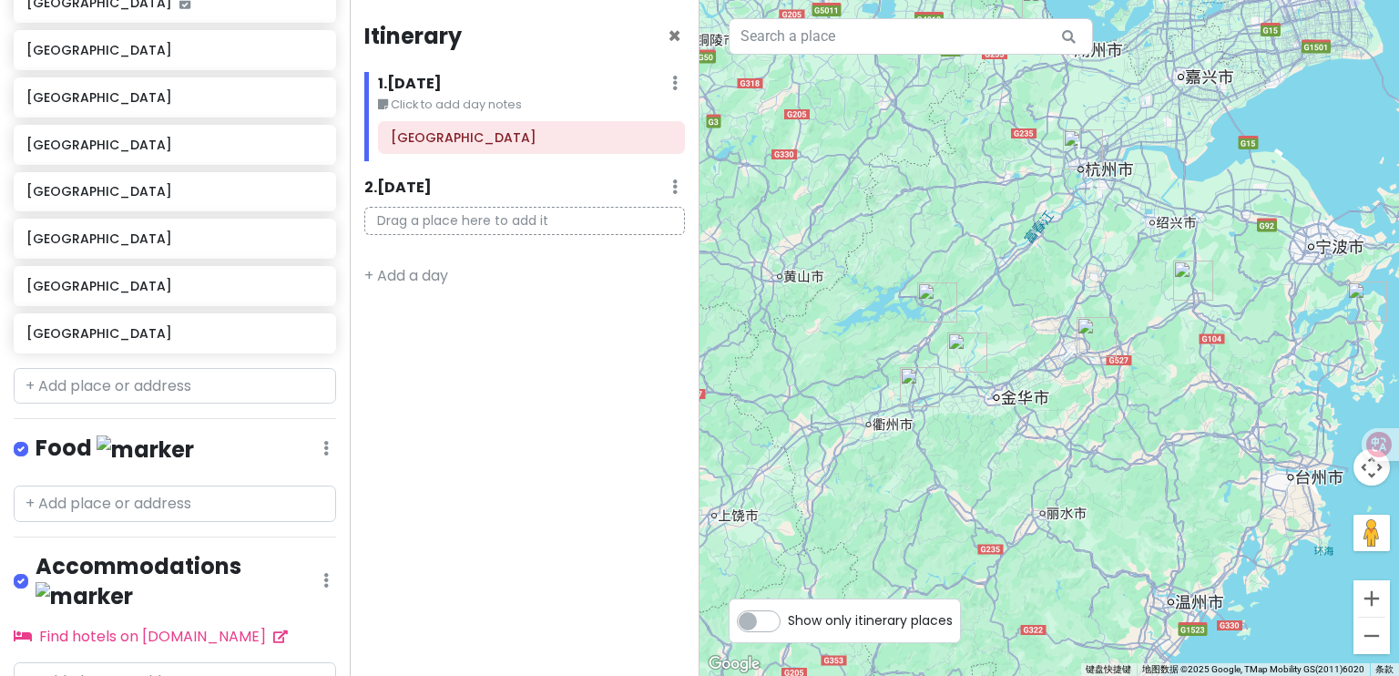
click at [970, 367] on img "兰溪市" at bounding box center [968, 353] width 40 height 40
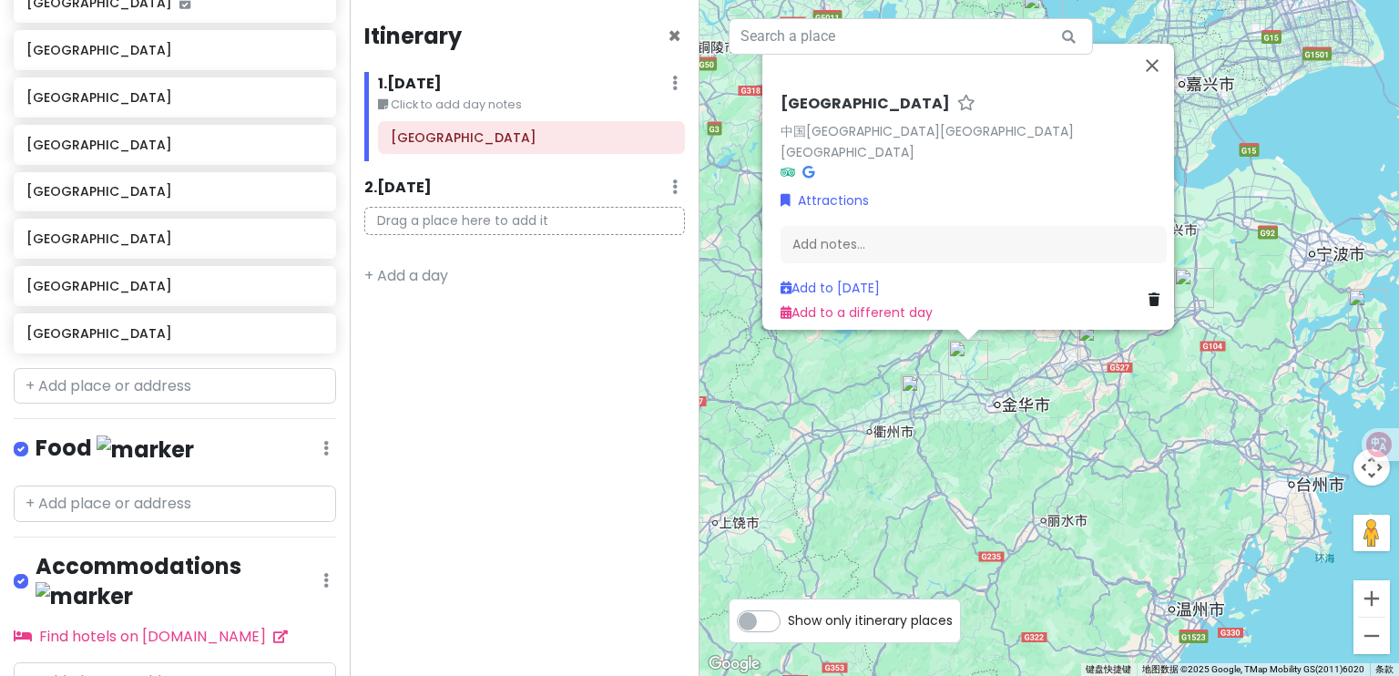
drag, startPoint x: 1005, startPoint y: 391, endPoint x: 933, endPoint y: 415, distance: 76.1
click at [927, 420] on div "[GEOGRAPHIC_DATA] 中国[GEOGRAPHIC_DATA][GEOGRAPHIC_DATA][GEOGRAPHIC_DATA] Attract…" at bounding box center [1050, 338] width 700 height 676
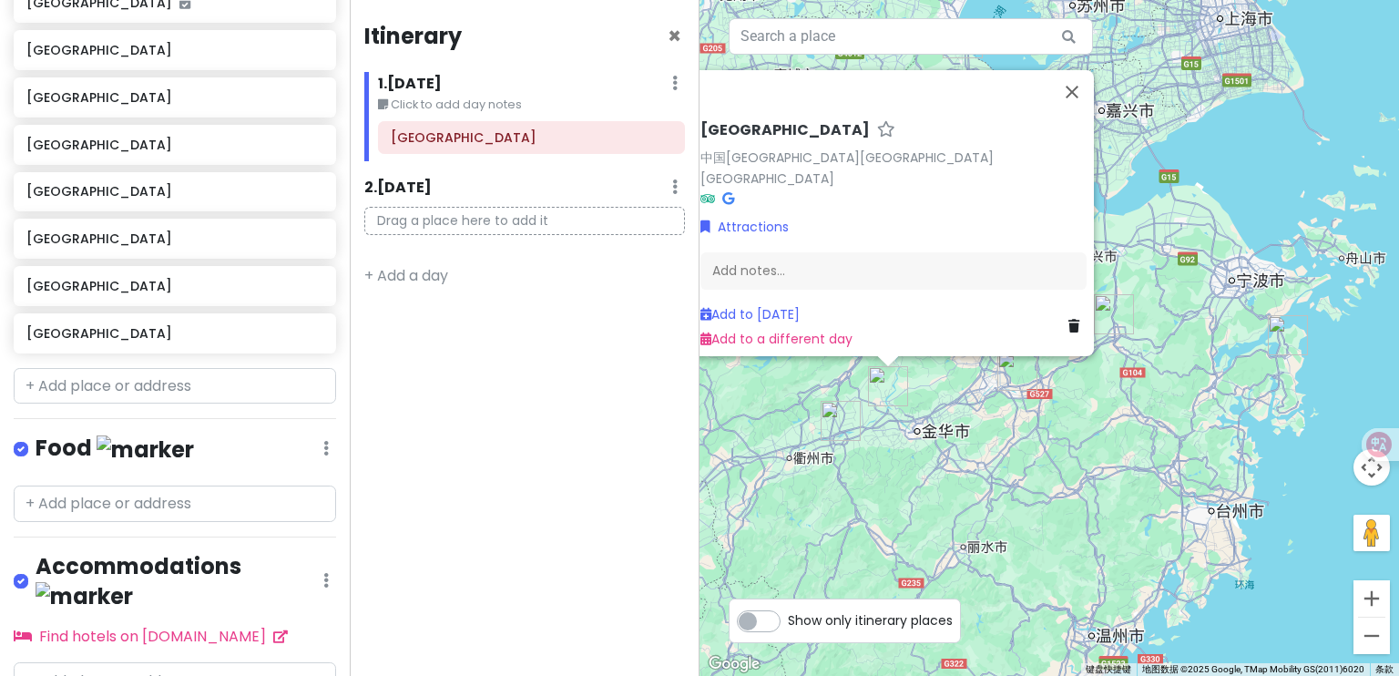
click at [1009, 379] on img "东阳市" at bounding box center [1018, 371] width 40 height 40
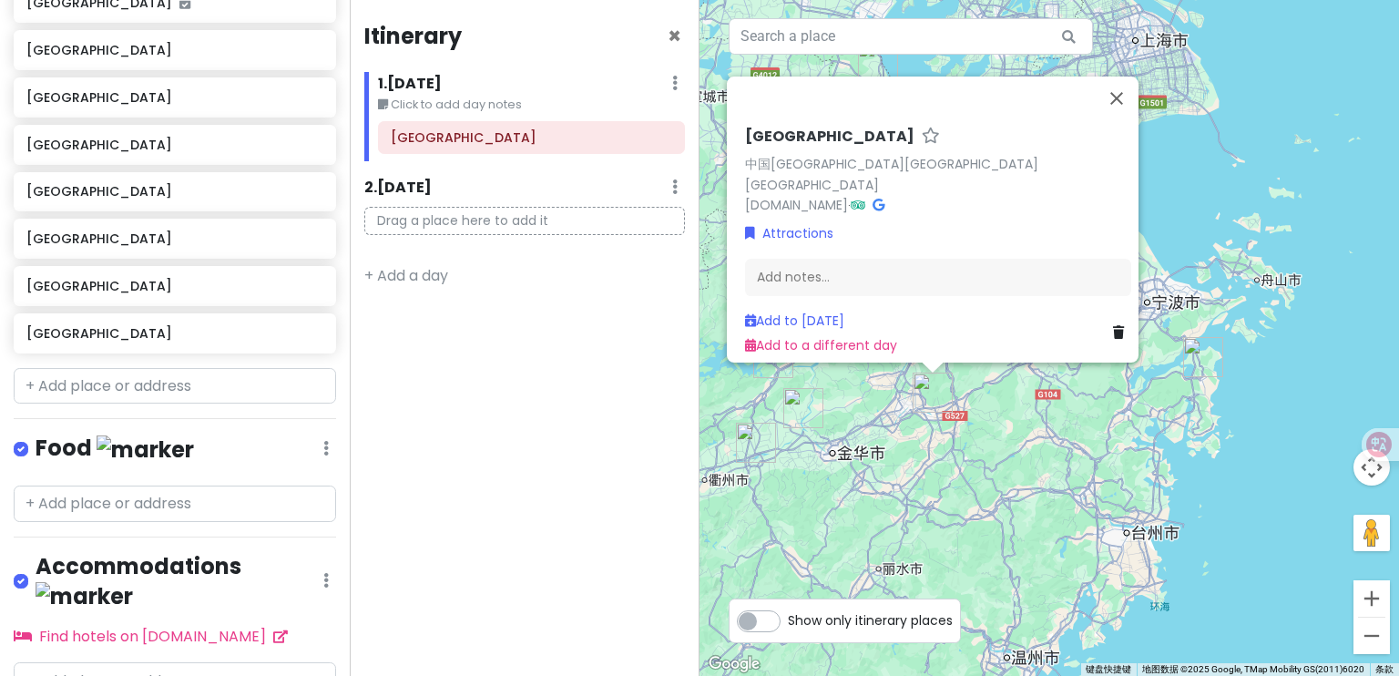
drag, startPoint x: 1101, startPoint y: 401, endPoint x: 980, endPoint y: 424, distance: 122.4
click at [980, 425] on div "[GEOGRAPHIC_DATA] 中国[GEOGRAPHIC_DATA][GEOGRAPHIC_DATA][GEOGRAPHIC_DATA] [DOMAIN…" at bounding box center [1050, 338] width 700 height 676
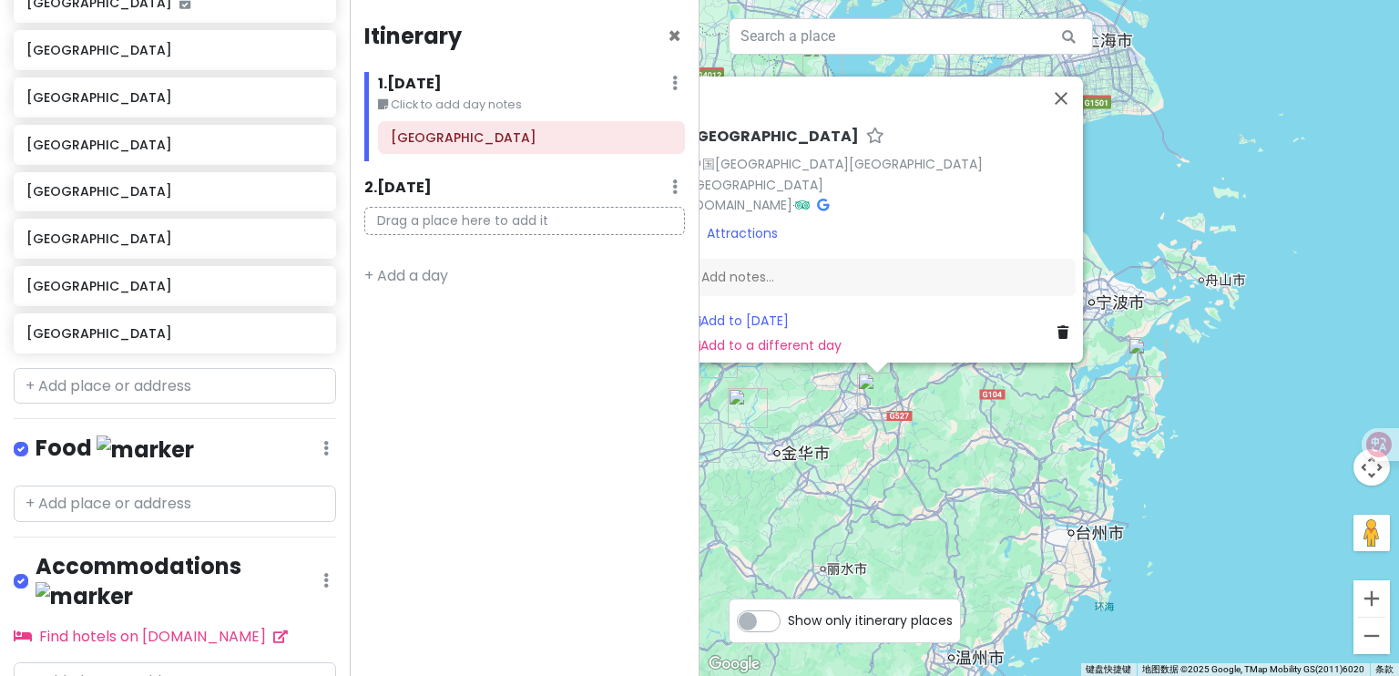
click at [976, 395] on div "[GEOGRAPHIC_DATA] 中国[GEOGRAPHIC_DATA][GEOGRAPHIC_DATA][GEOGRAPHIC_DATA] [DOMAIN…" at bounding box center [1050, 338] width 700 height 676
drag, startPoint x: 993, startPoint y: 379, endPoint x: 1009, endPoint y: 389, distance: 19.2
click at [993, 378] on div "[GEOGRAPHIC_DATA] 中国[GEOGRAPHIC_DATA][GEOGRAPHIC_DATA][GEOGRAPHIC_DATA] [DOMAIN…" at bounding box center [1050, 338] width 700 height 676
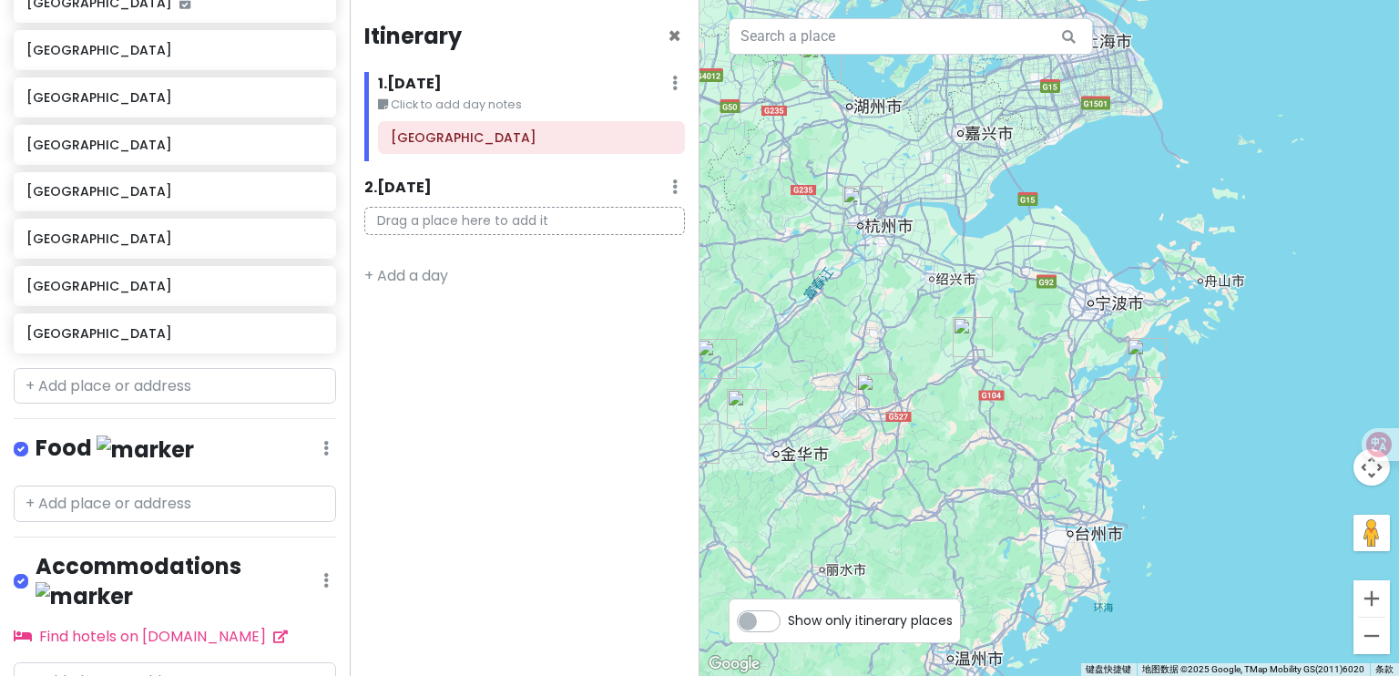
click at [980, 348] on img "嵊州市" at bounding box center [973, 337] width 40 height 40
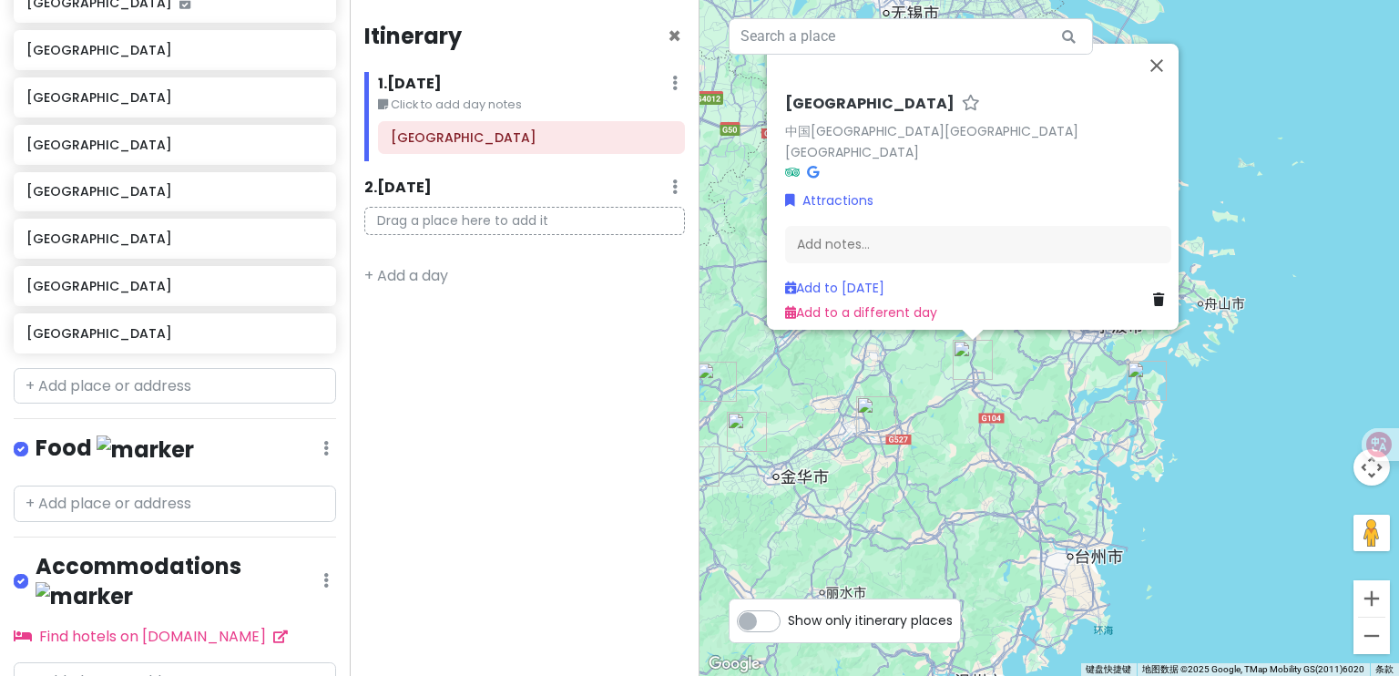
drag, startPoint x: 1018, startPoint y: 396, endPoint x: 1069, endPoint y: 388, distance: 51.7
click at [1021, 396] on div "[GEOGRAPHIC_DATA] 中国[GEOGRAPHIC_DATA][GEOGRAPHIC_DATA][GEOGRAPHIC_DATA] Attract…" at bounding box center [1050, 338] width 700 height 676
click at [1150, 395] on img "象山县" at bounding box center [1149, 381] width 40 height 40
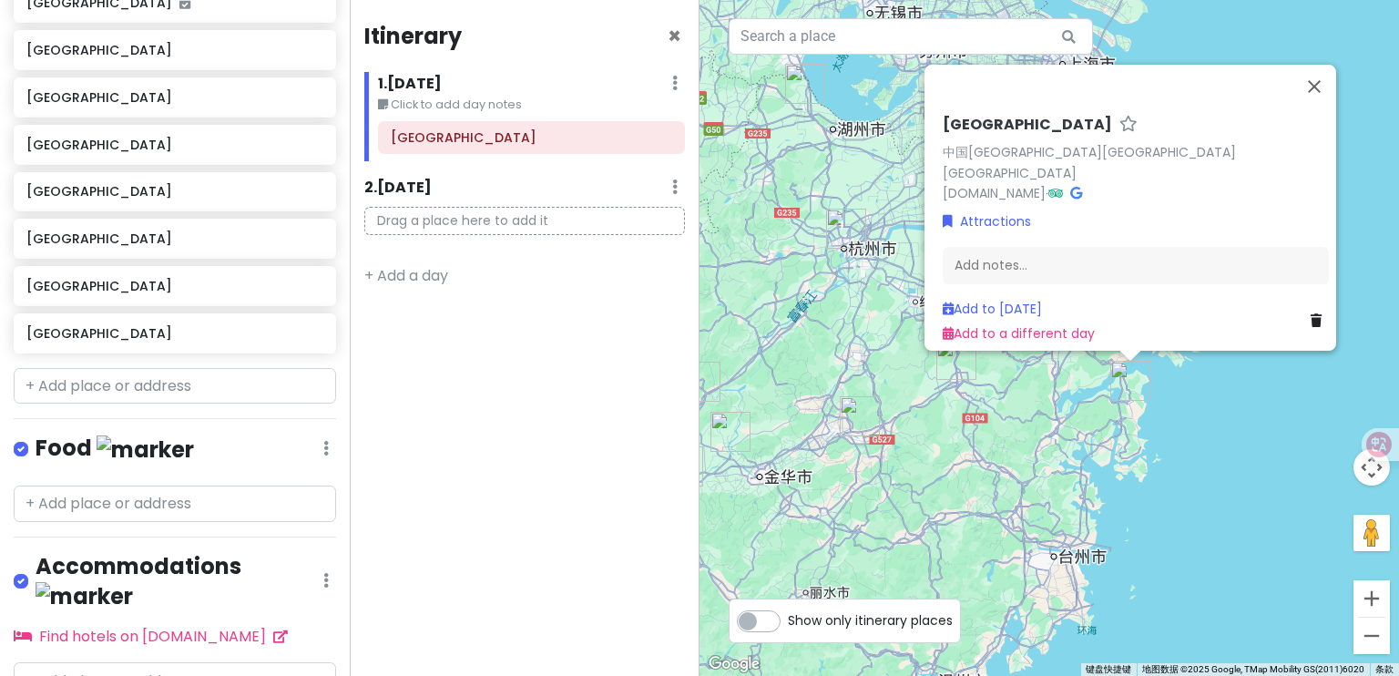
click at [1062, 429] on div "[GEOGRAPHIC_DATA] 中国[GEOGRAPHIC_DATA][GEOGRAPHIC_DATA][GEOGRAPHIC_DATA] [DOMAIN…" at bounding box center [1050, 338] width 700 height 676
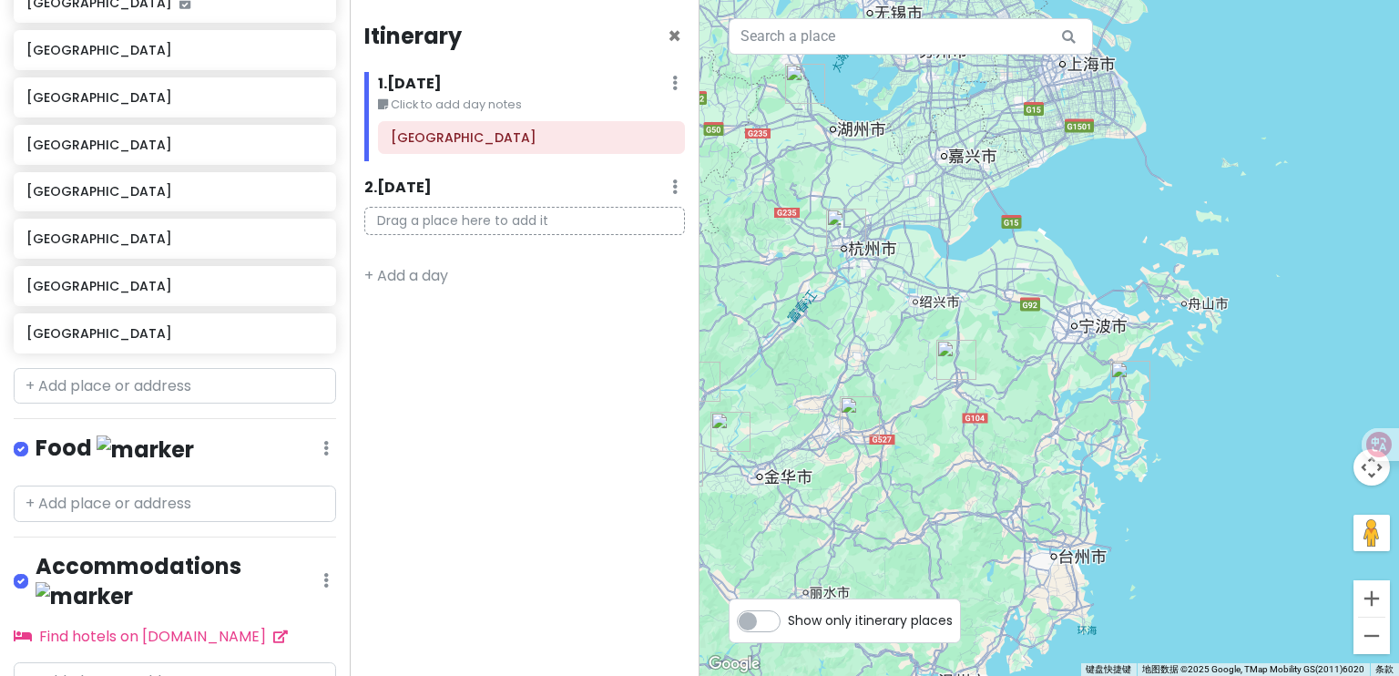
click at [853, 251] on div at bounding box center [1050, 338] width 700 height 676
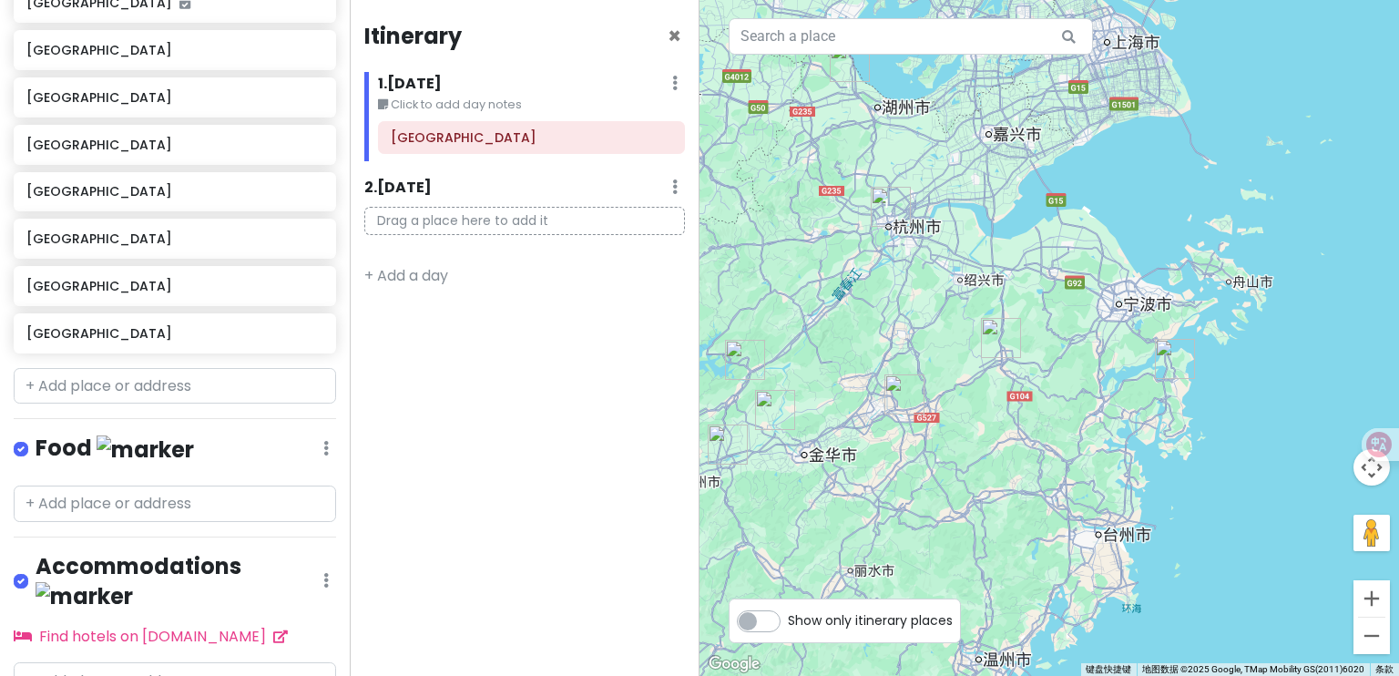
drag, startPoint x: 877, startPoint y: 340, endPoint x: 948, endPoint y: 312, distance: 75.6
click at [948, 312] on div at bounding box center [1050, 338] width 700 height 676
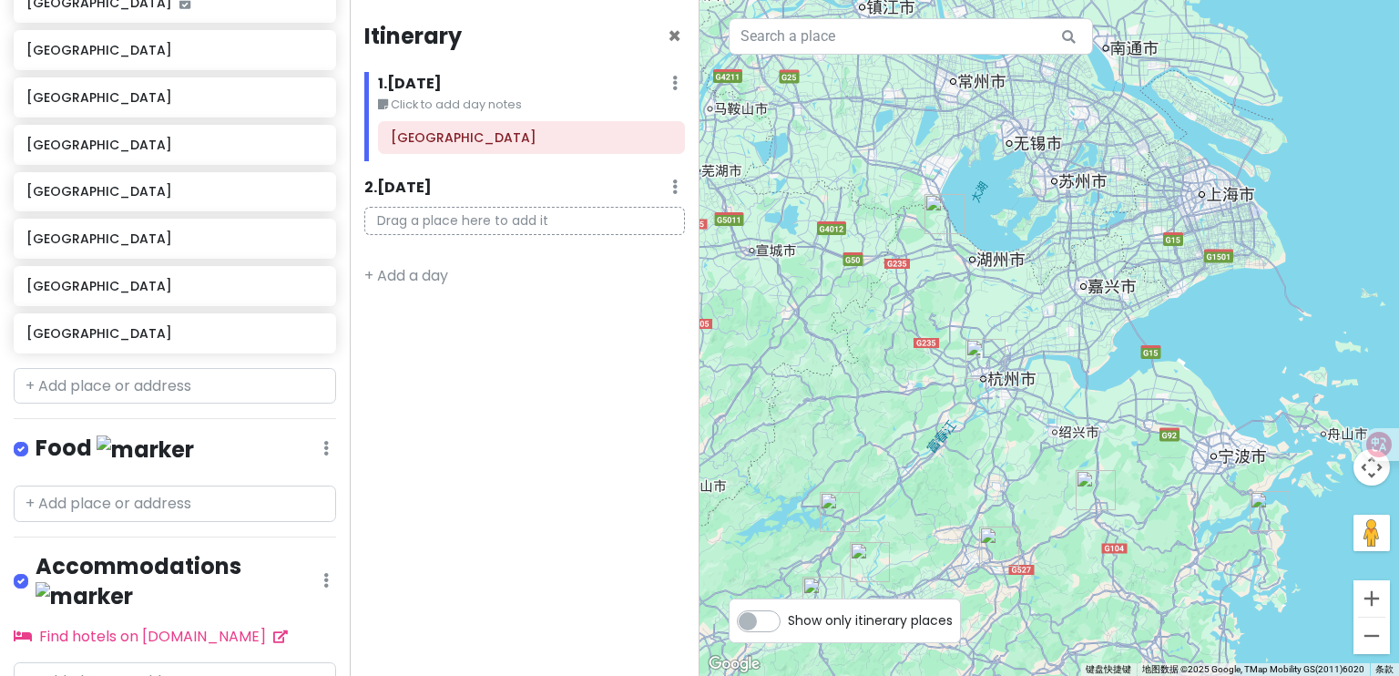
drag, startPoint x: 1090, startPoint y: 258, endPoint x: 1086, endPoint y: 403, distance: 144.9
click at [1086, 403] on div at bounding box center [1050, 338] width 700 height 676
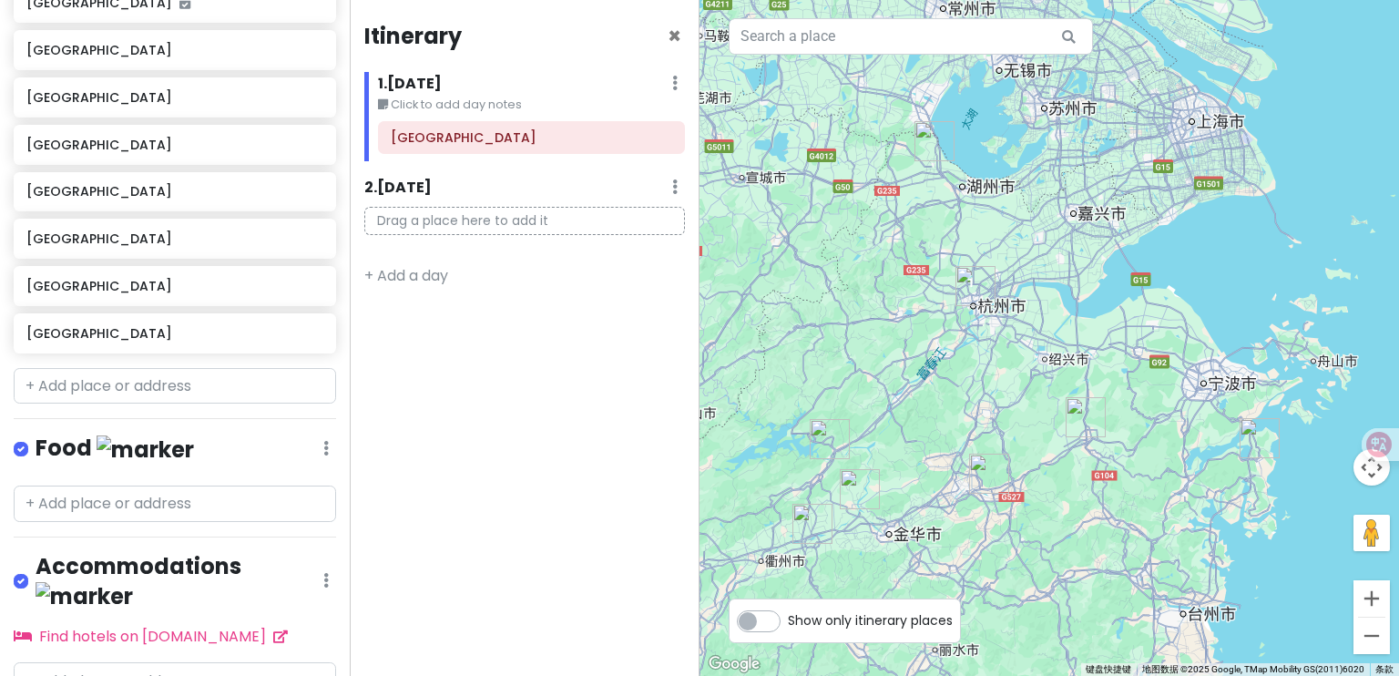
drag, startPoint x: 1071, startPoint y: 323, endPoint x: 1061, endPoint y: 256, distance: 68.2
click at [1061, 256] on div at bounding box center [1050, 338] width 700 height 676
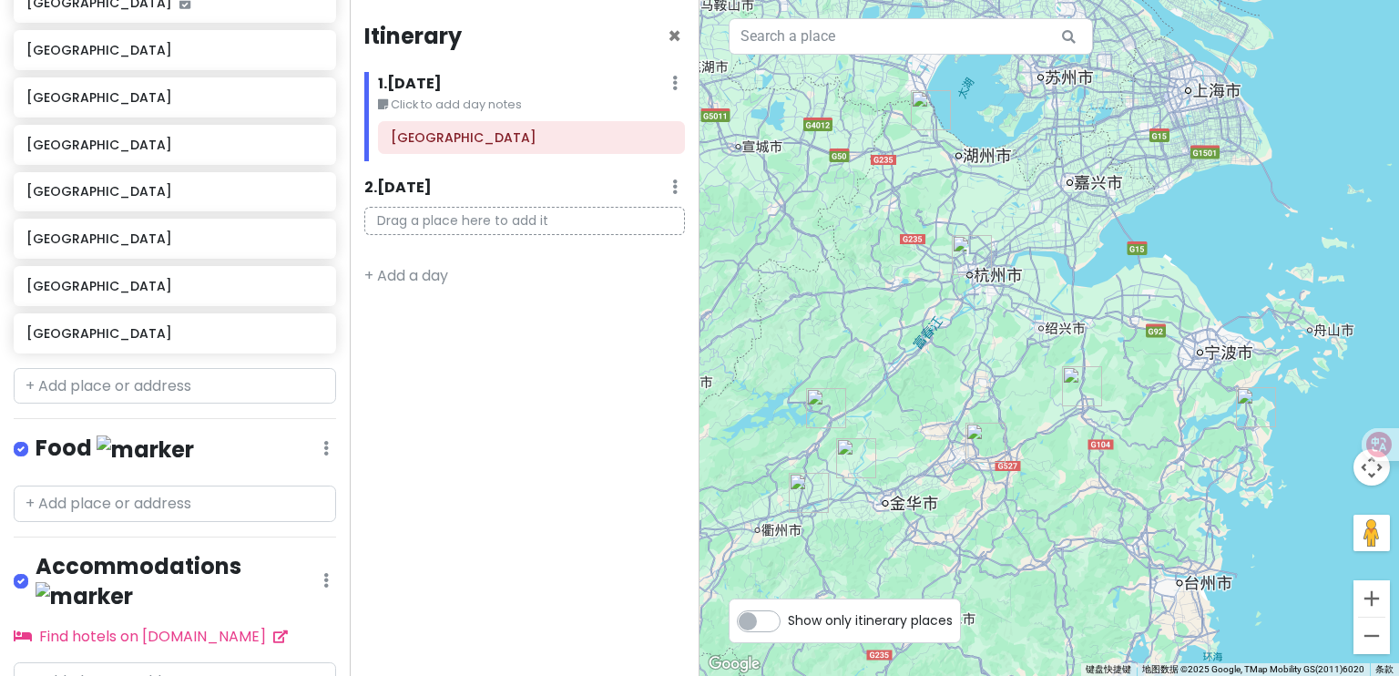
drag, startPoint x: 1064, startPoint y: 271, endPoint x: 1035, endPoint y: 302, distance: 42.5
click at [1071, 302] on div at bounding box center [1050, 338] width 700 height 676
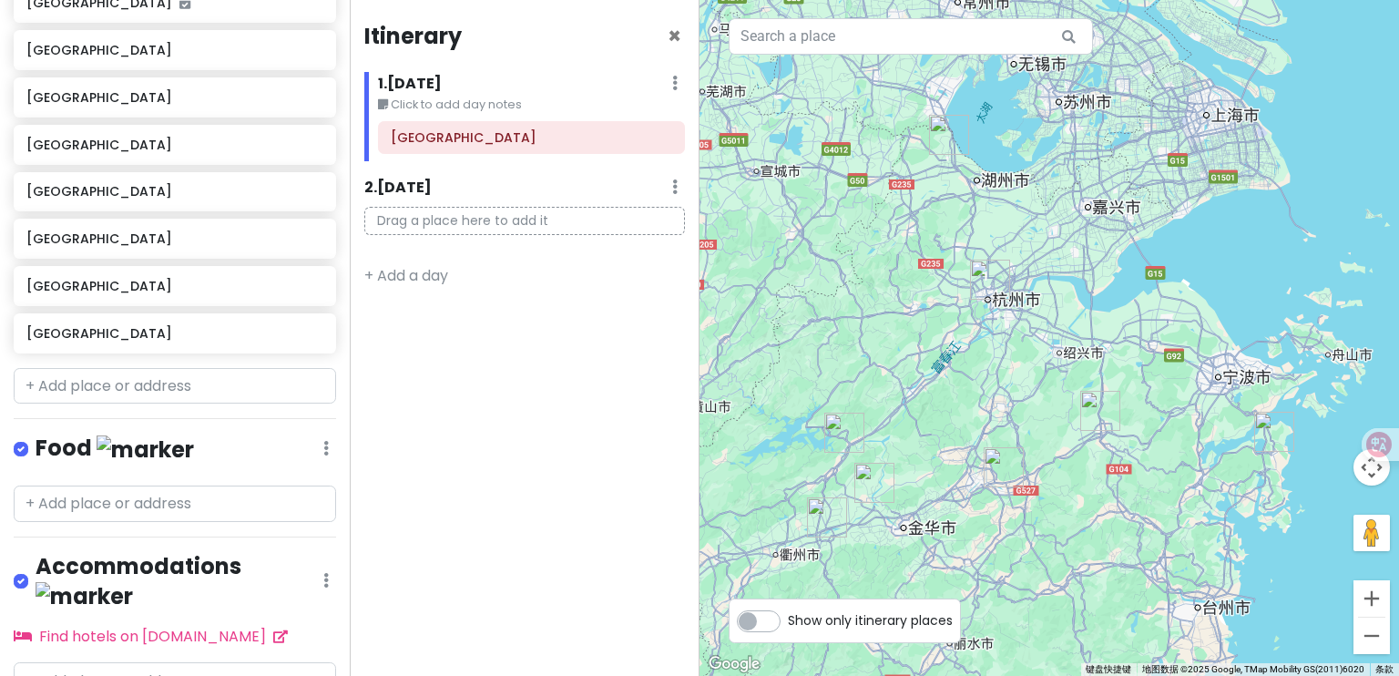
drag, startPoint x: 987, startPoint y: 251, endPoint x: 1019, endPoint y: 325, distance: 81.2
click at [1010, 300] on img "杭州市" at bounding box center [990, 280] width 40 height 40
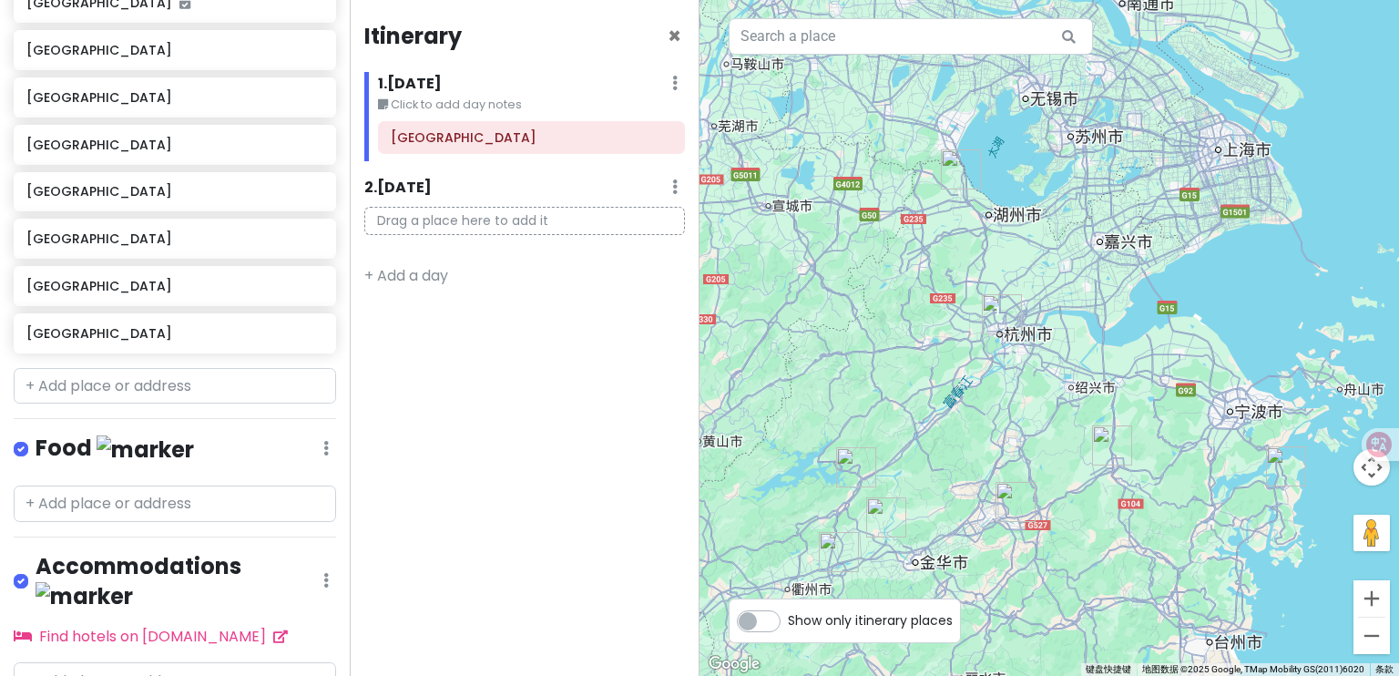
click at [951, 169] on img "长兴县" at bounding box center [961, 169] width 40 height 40
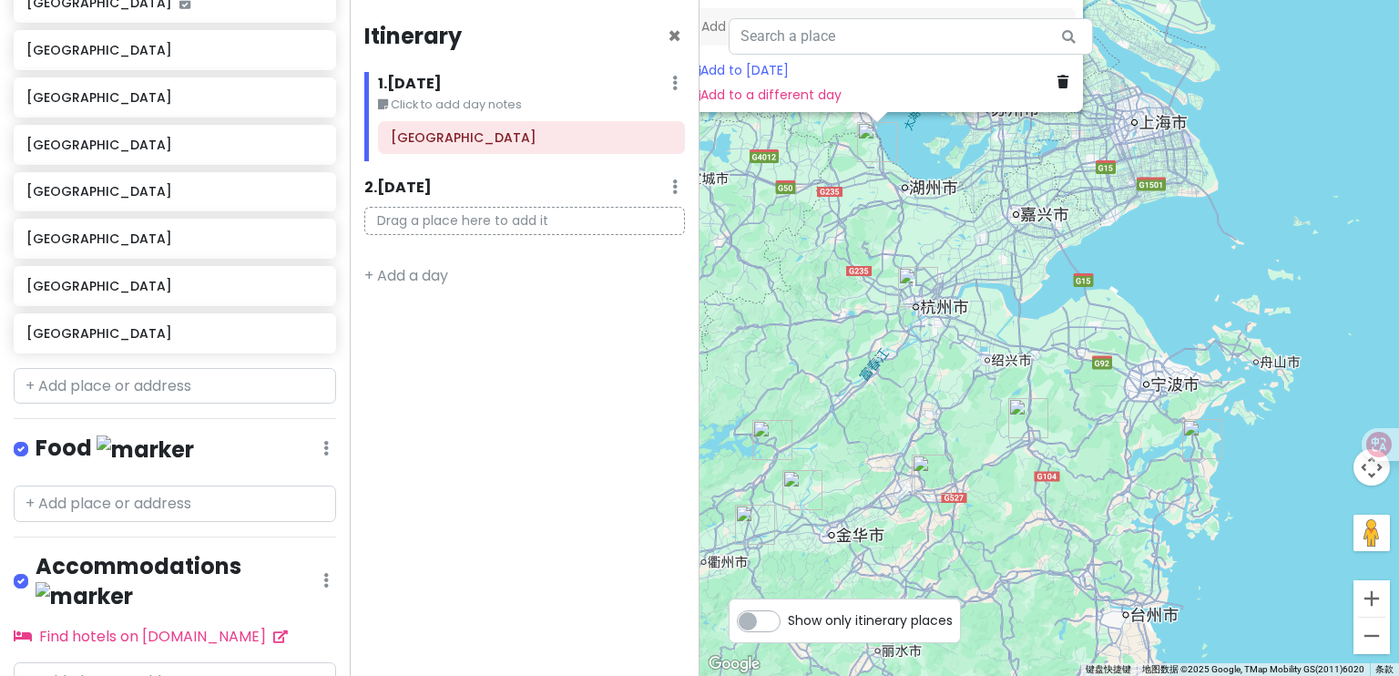
drag, startPoint x: 1090, startPoint y: 385, endPoint x: 996, endPoint y: 167, distance: 237.9
click at [996, 167] on div "[GEOGRAPHIC_DATA] 中国[GEOGRAPHIC_DATA][GEOGRAPHIC_DATA][GEOGRAPHIC_DATA] Attract…" at bounding box center [1050, 338] width 700 height 676
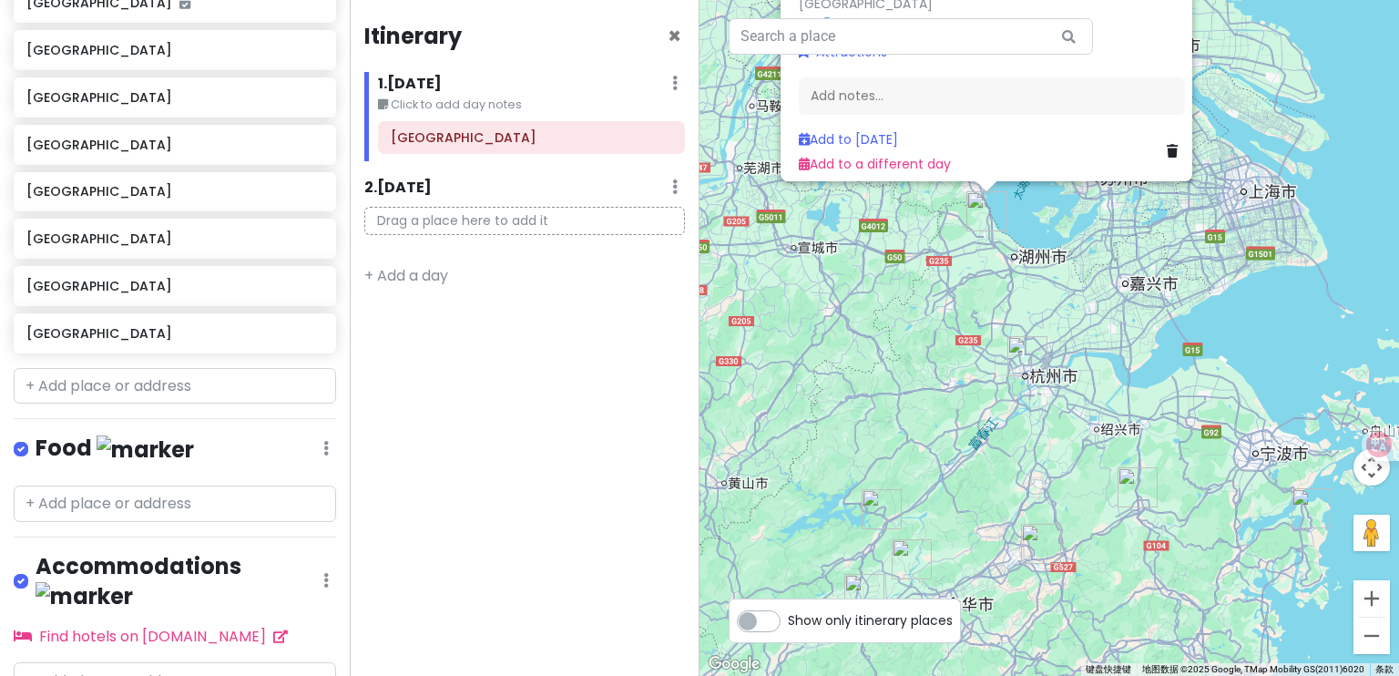
click at [1122, 335] on div "[GEOGRAPHIC_DATA] 中国[GEOGRAPHIC_DATA][GEOGRAPHIC_DATA][GEOGRAPHIC_DATA] Attract…" at bounding box center [1050, 338] width 700 height 676
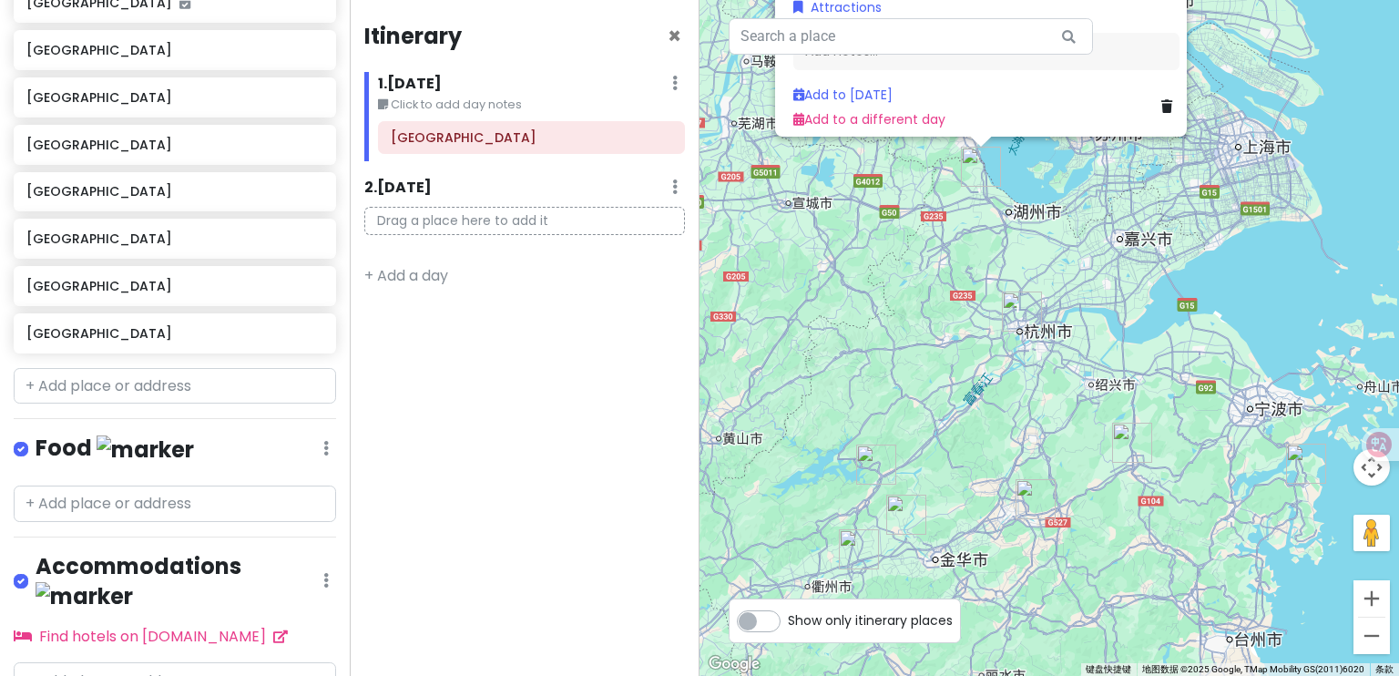
drag, startPoint x: 1127, startPoint y: 344, endPoint x: 1130, endPoint y: 276, distance: 68.4
click at [1130, 276] on div "[GEOGRAPHIC_DATA] 中国[GEOGRAPHIC_DATA][GEOGRAPHIC_DATA][GEOGRAPHIC_DATA] Attract…" at bounding box center [1050, 338] width 700 height 676
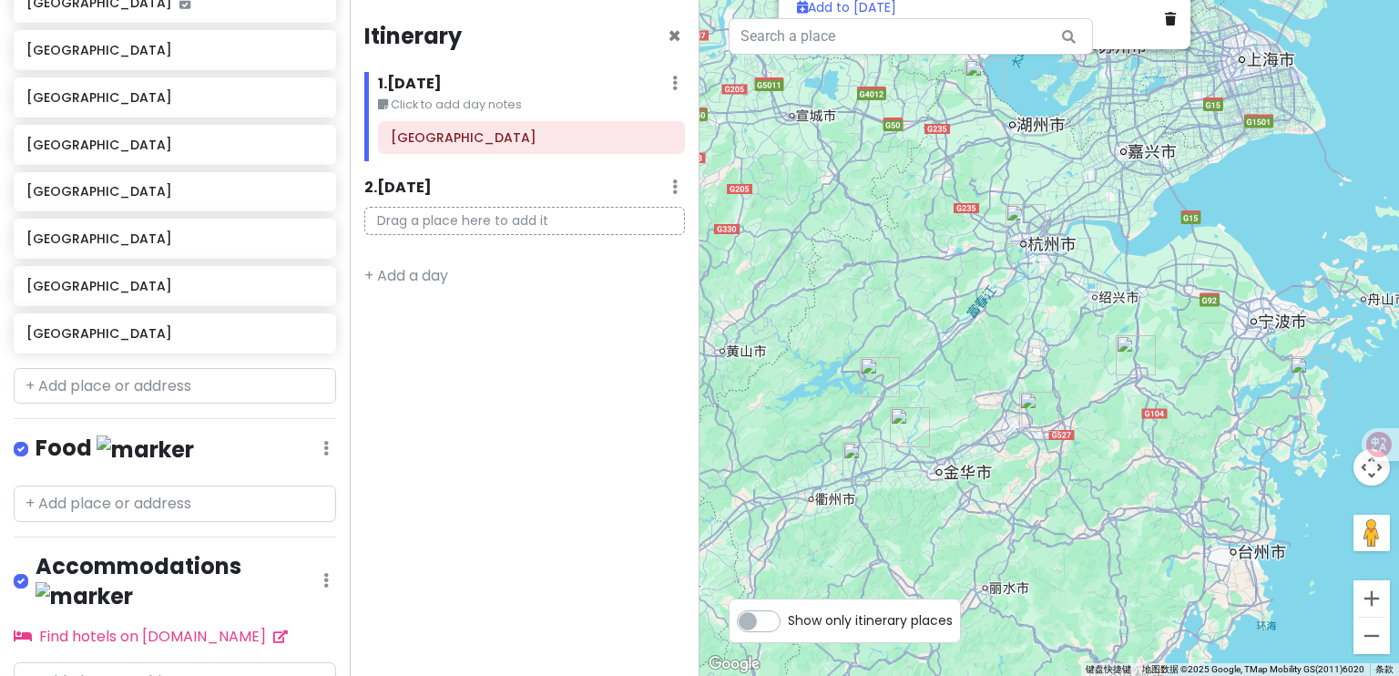
drag, startPoint x: 1163, startPoint y: 311, endPoint x: 1151, endPoint y: 242, distance: 69.5
click at [1151, 242] on div "[GEOGRAPHIC_DATA] 中国[GEOGRAPHIC_DATA][GEOGRAPHIC_DATA][GEOGRAPHIC_DATA] Attract…" at bounding box center [1050, 338] width 700 height 676
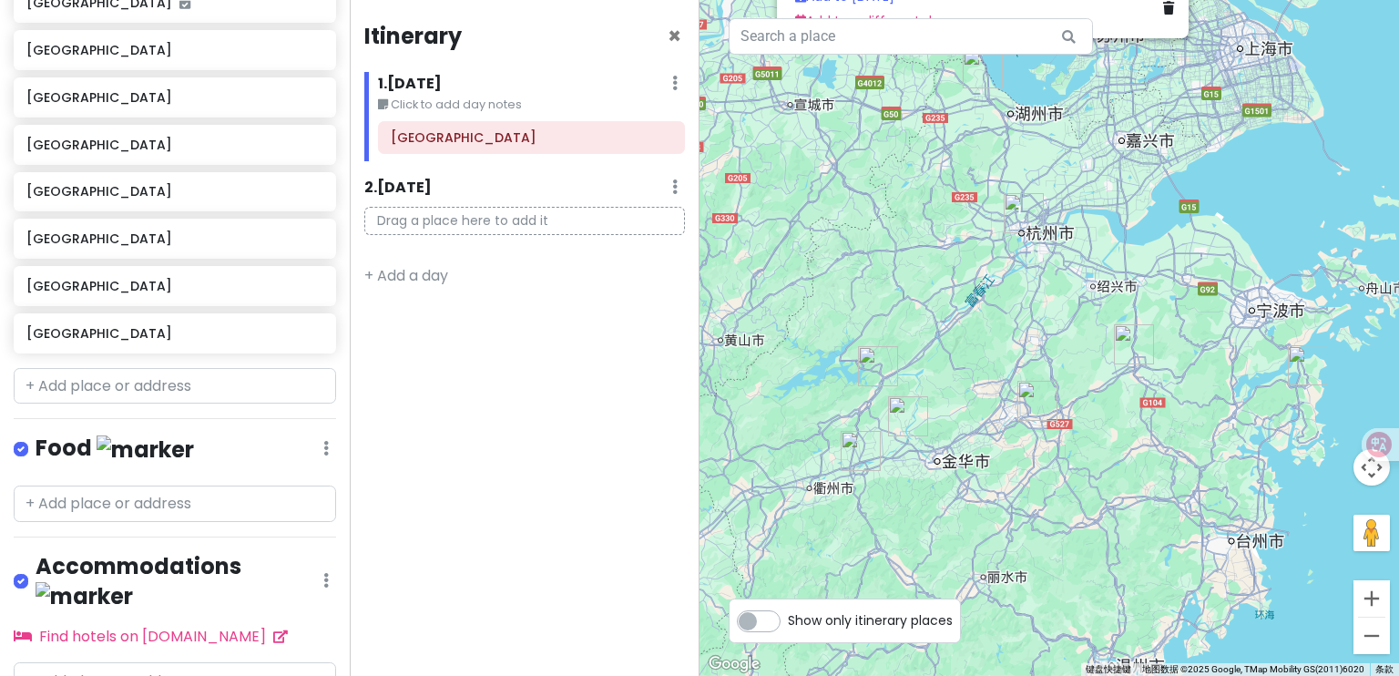
drag
click at [1119, 260] on div "[GEOGRAPHIC_DATA] 中国[GEOGRAPHIC_DATA][GEOGRAPHIC_DATA][GEOGRAPHIC_DATA] Attract…" at bounding box center [1050, 338] width 700 height 676
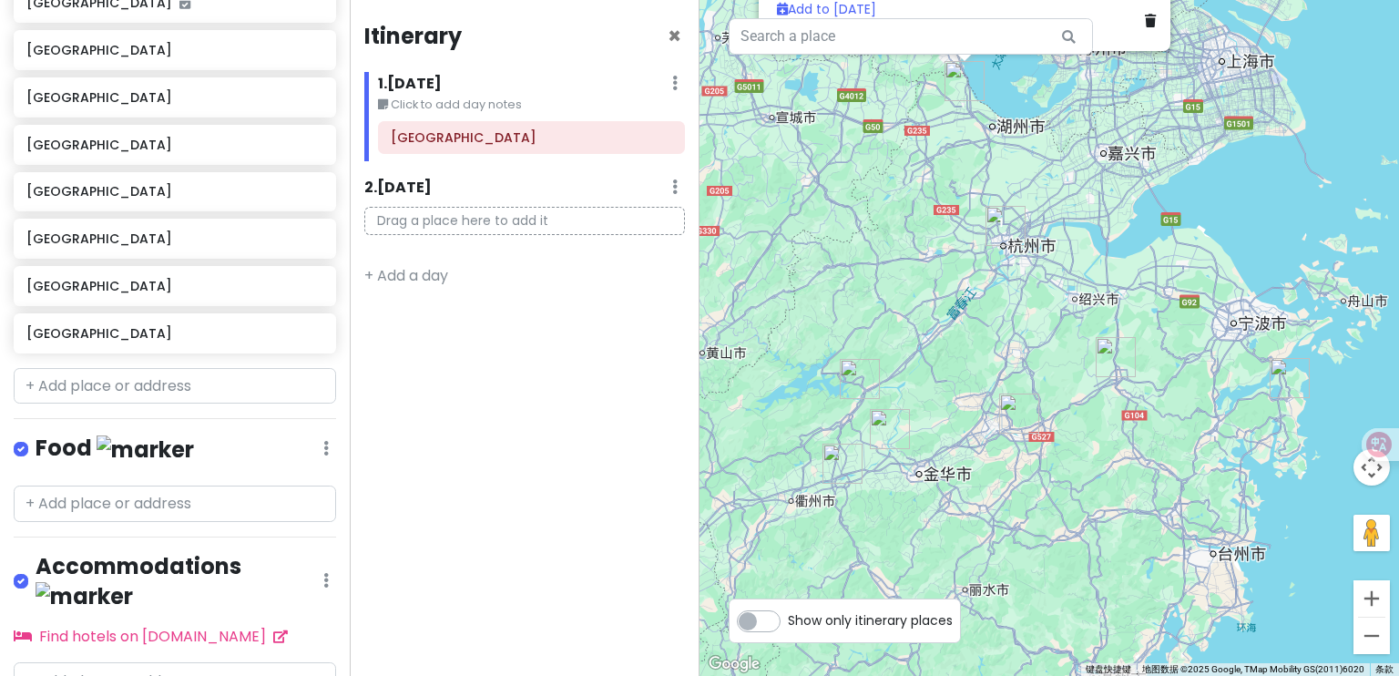
click at [1107, 265] on div "[GEOGRAPHIC_DATA] 中国[GEOGRAPHIC_DATA][GEOGRAPHIC_DATA][GEOGRAPHIC_DATA] Attract…" at bounding box center [1050, 338] width 700 height 676
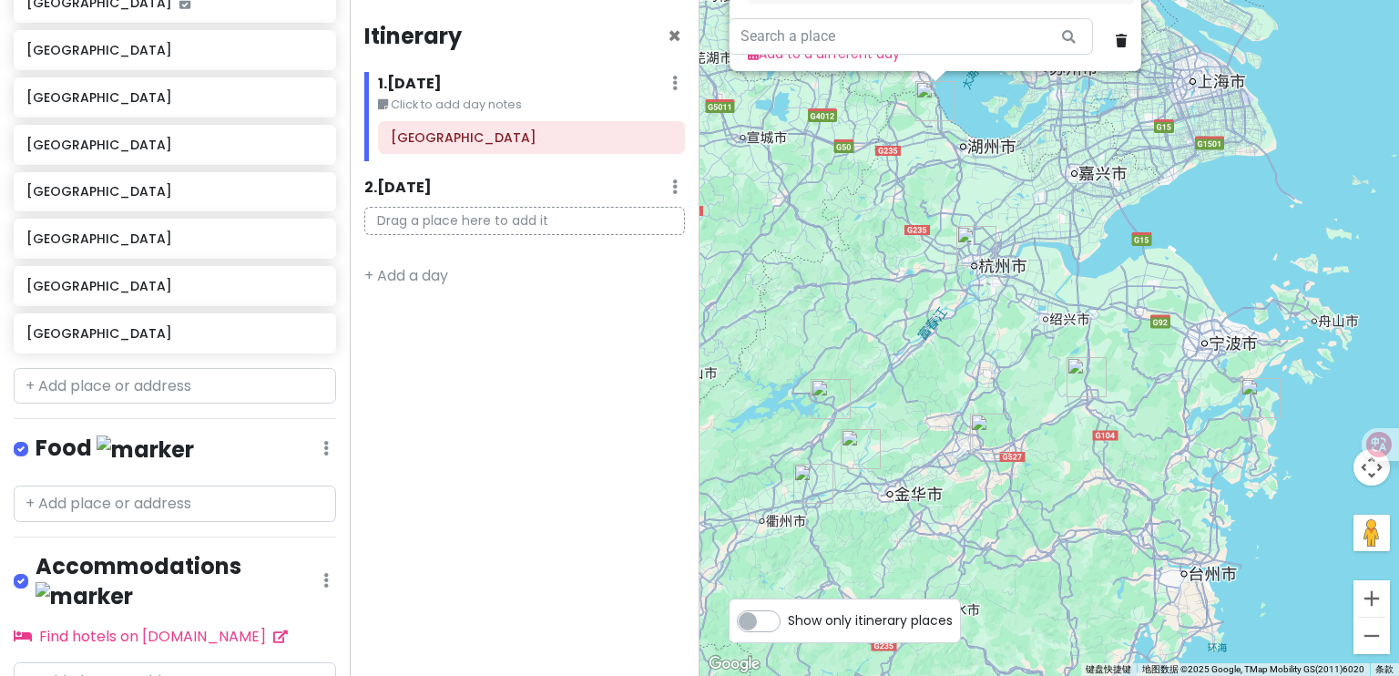
drag, startPoint x: 1056, startPoint y: 347, endPoint x: 1021, endPoint y: 338, distance: 35.8
click at [1021, 338] on div "[GEOGRAPHIC_DATA] 中国[GEOGRAPHIC_DATA][GEOGRAPHIC_DATA][GEOGRAPHIC_DATA] Attract…" at bounding box center [1050, 338] width 700 height 676
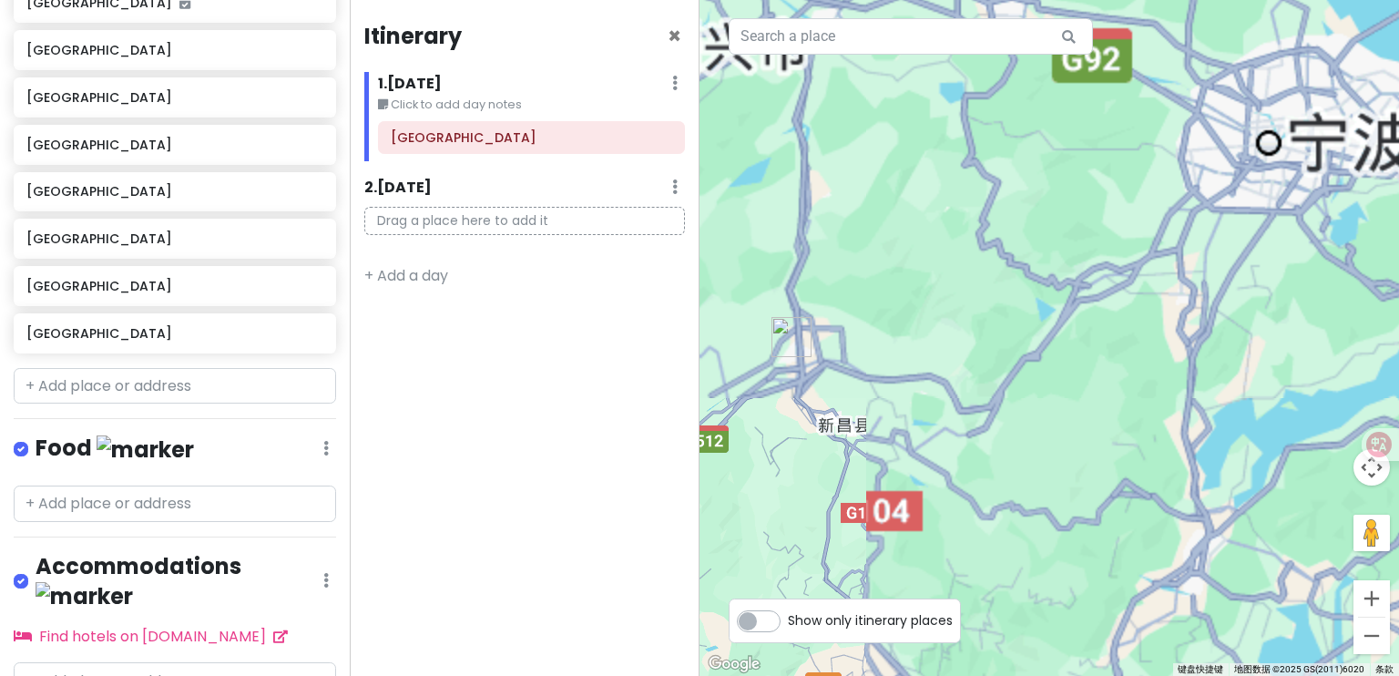
click at [1050, 322] on div "[GEOGRAPHIC_DATA] 中国[GEOGRAPHIC_DATA][GEOGRAPHIC_DATA][GEOGRAPHIC_DATA] Attract…" at bounding box center [1050, 338] width 700 height 676
click at [1052, 337] on div at bounding box center [1050, 338] width 700 height 676
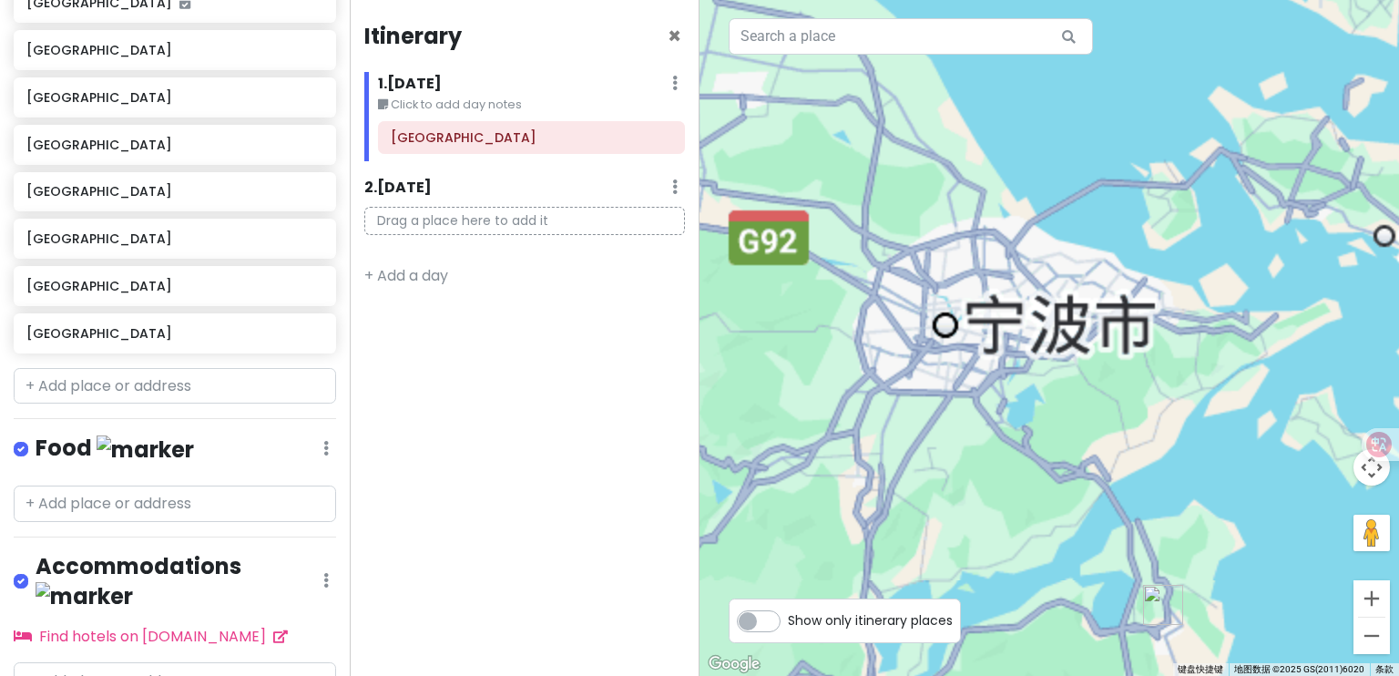
drag, startPoint x: 1082, startPoint y: 362, endPoint x: 813, endPoint y: 470, distance: 290.7
click at [813, 470] on div at bounding box center [1050, 338] width 700 height 676
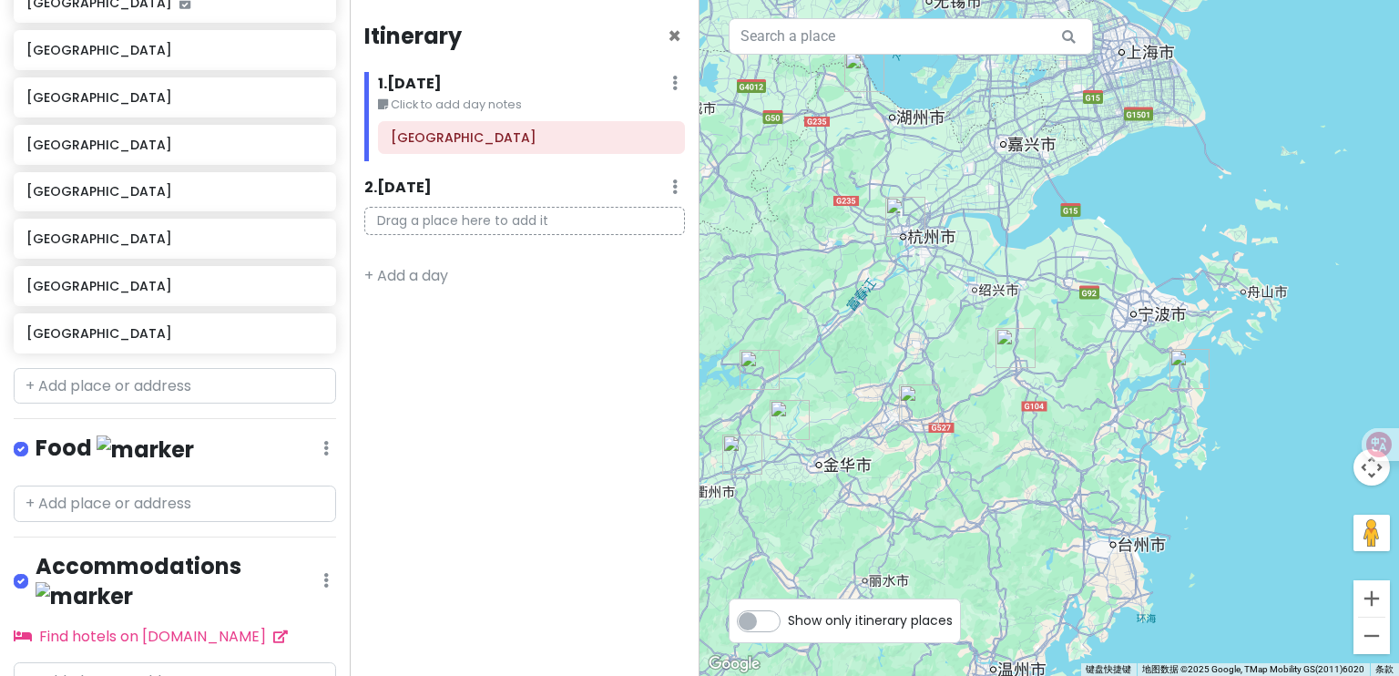
drag, startPoint x: 907, startPoint y: 458, endPoint x: 1144, endPoint y: 385, distance: 247.8
click at [1144, 385] on div at bounding box center [1050, 338] width 700 height 676
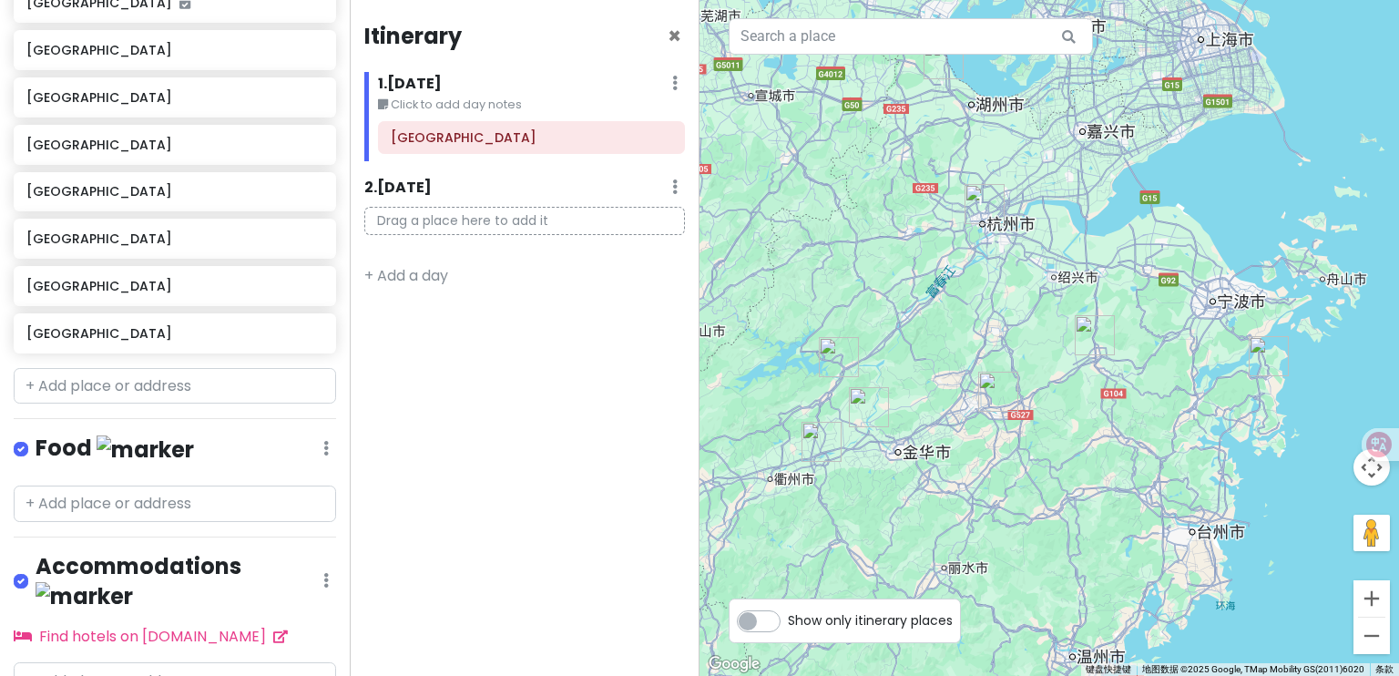
drag, startPoint x: 971, startPoint y: 223, endPoint x: 1073, endPoint y: 290, distance: 121.8
click at [1073, 290] on div at bounding box center [1050, 338] width 700 height 676
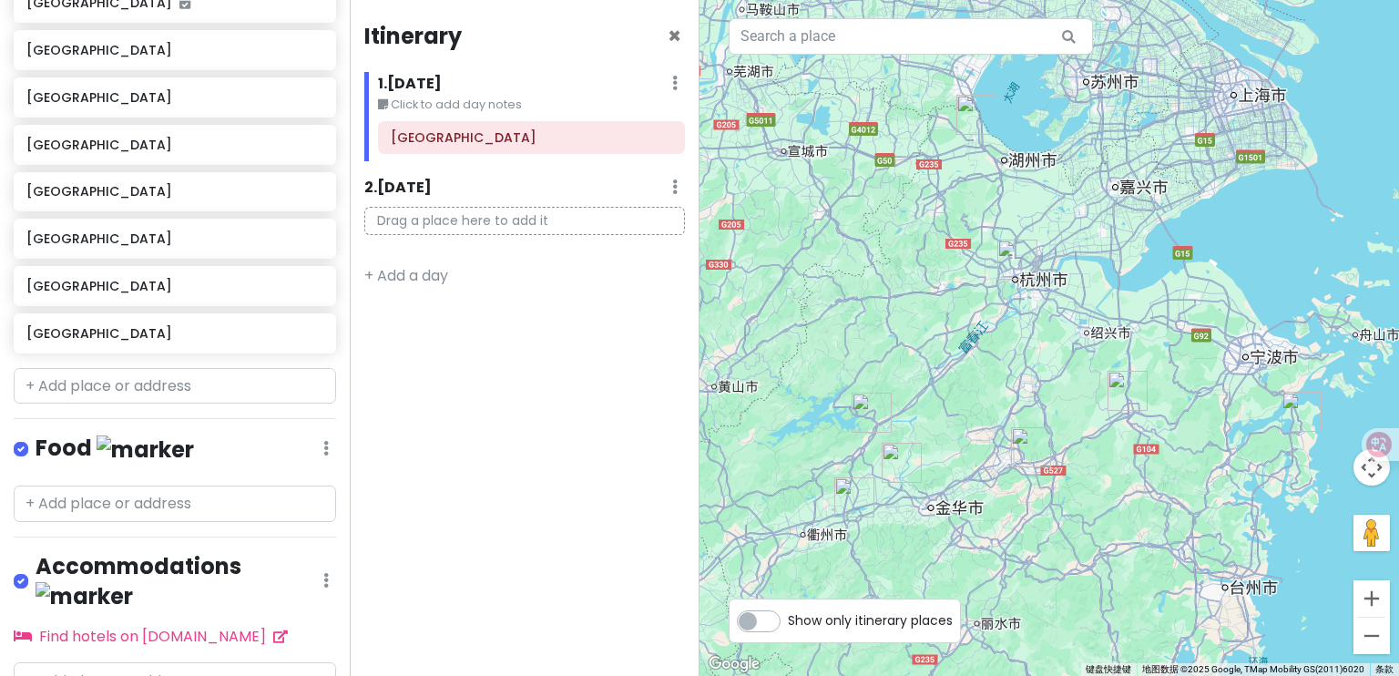
drag, startPoint x: 1040, startPoint y: 243, endPoint x: 1077, endPoint y: 309, distance: 75.5
click at [1077, 309] on div at bounding box center [1050, 338] width 700 height 676
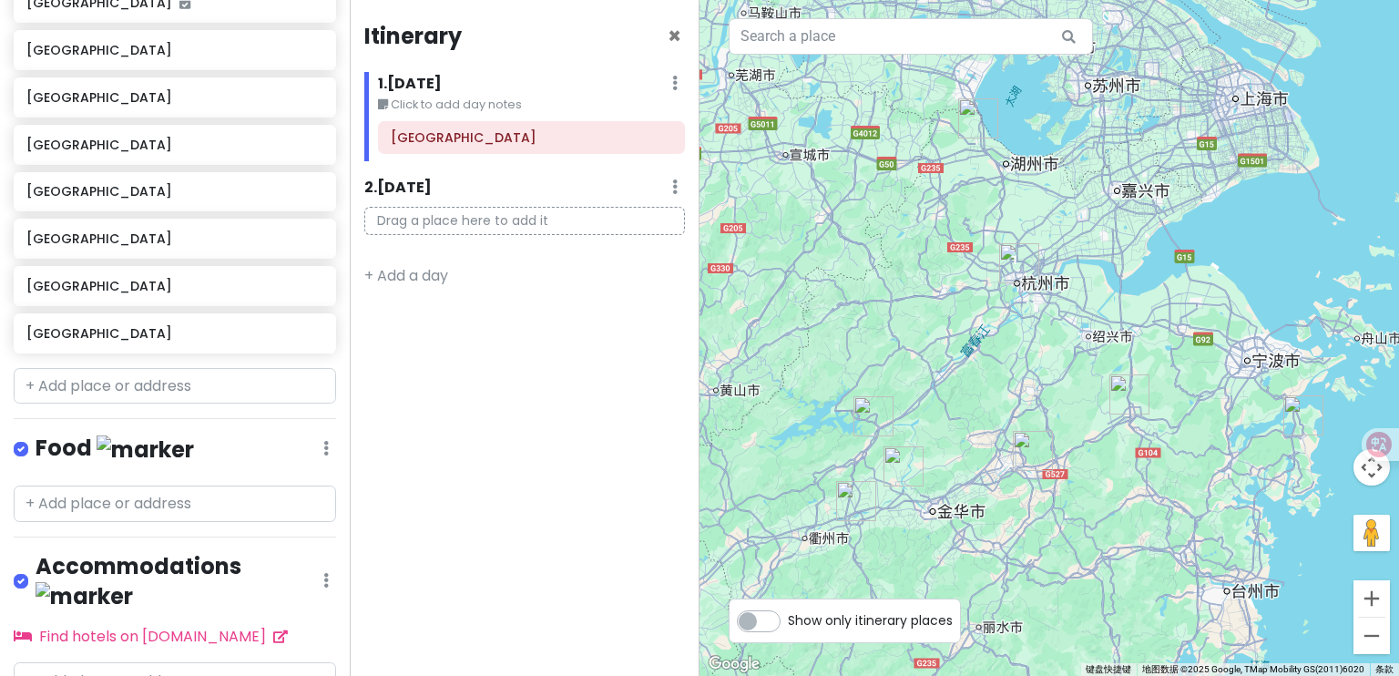
click at [1294, 419] on img "象山县" at bounding box center [1304, 415] width 40 height 40
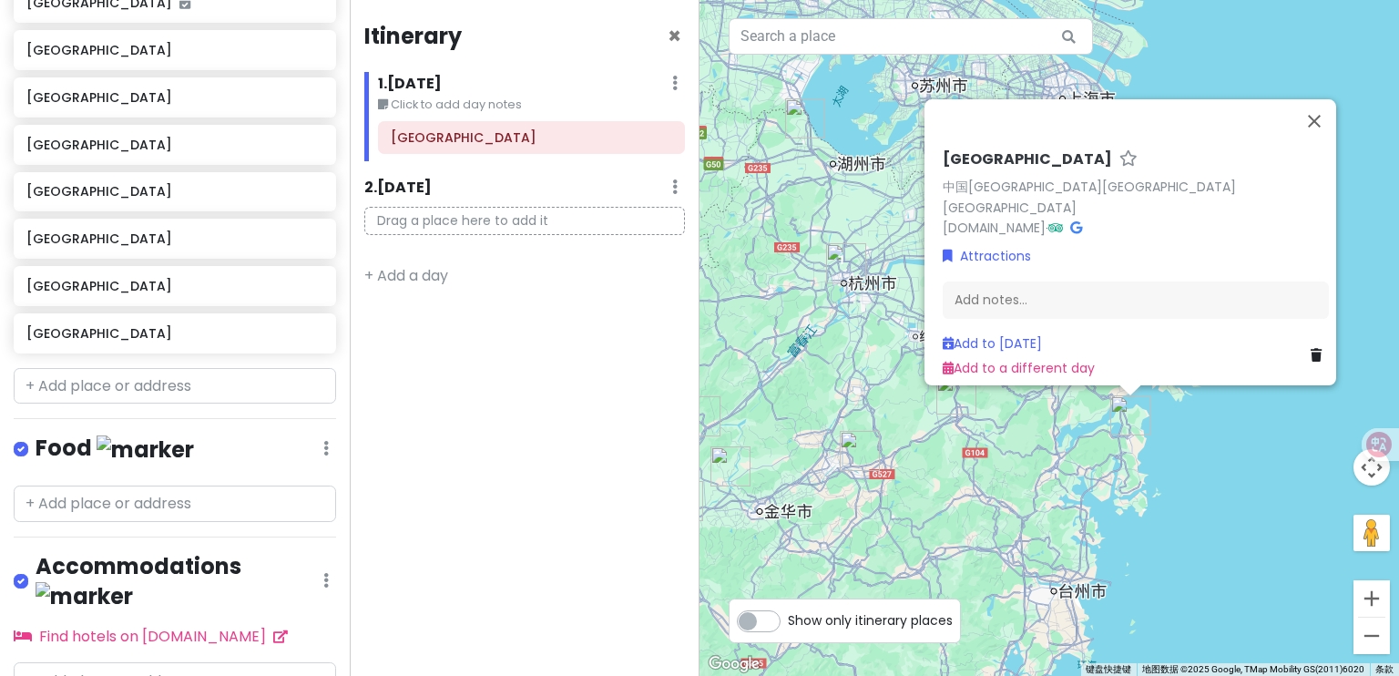
click at [1035, 452] on div "[GEOGRAPHIC_DATA] 中国[GEOGRAPHIC_DATA][GEOGRAPHIC_DATA][GEOGRAPHIC_DATA] [DOMAIN…" at bounding box center [1050, 338] width 700 height 676
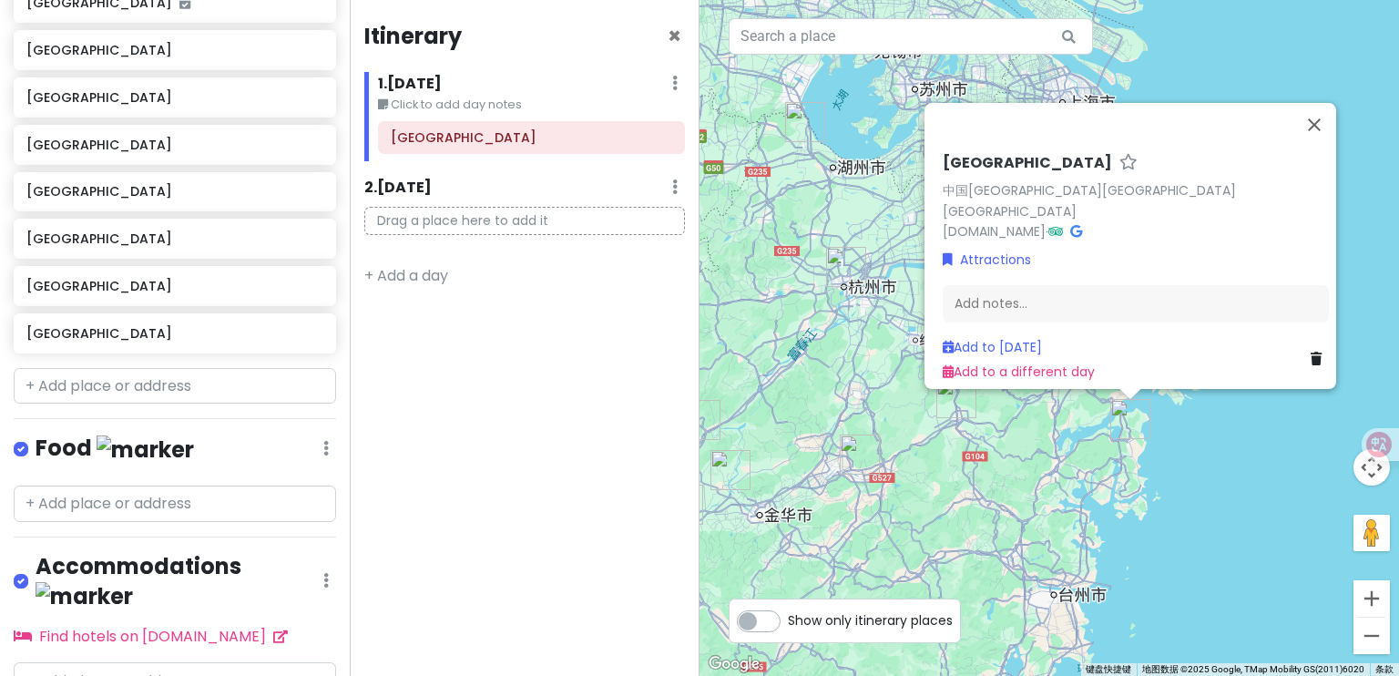
drag, startPoint x: 1050, startPoint y: 447, endPoint x: 1077, endPoint y: 435, distance: 30.2
click at [1050, 447] on div "[GEOGRAPHIC_DATA] 中国[GEOGRAPHIC_DATA][GEOGRAPHIC_DATA][GEOGRAPHIC_DATA] [DOMAIN…" at bounding box center [1050, 338] width 700 height 676
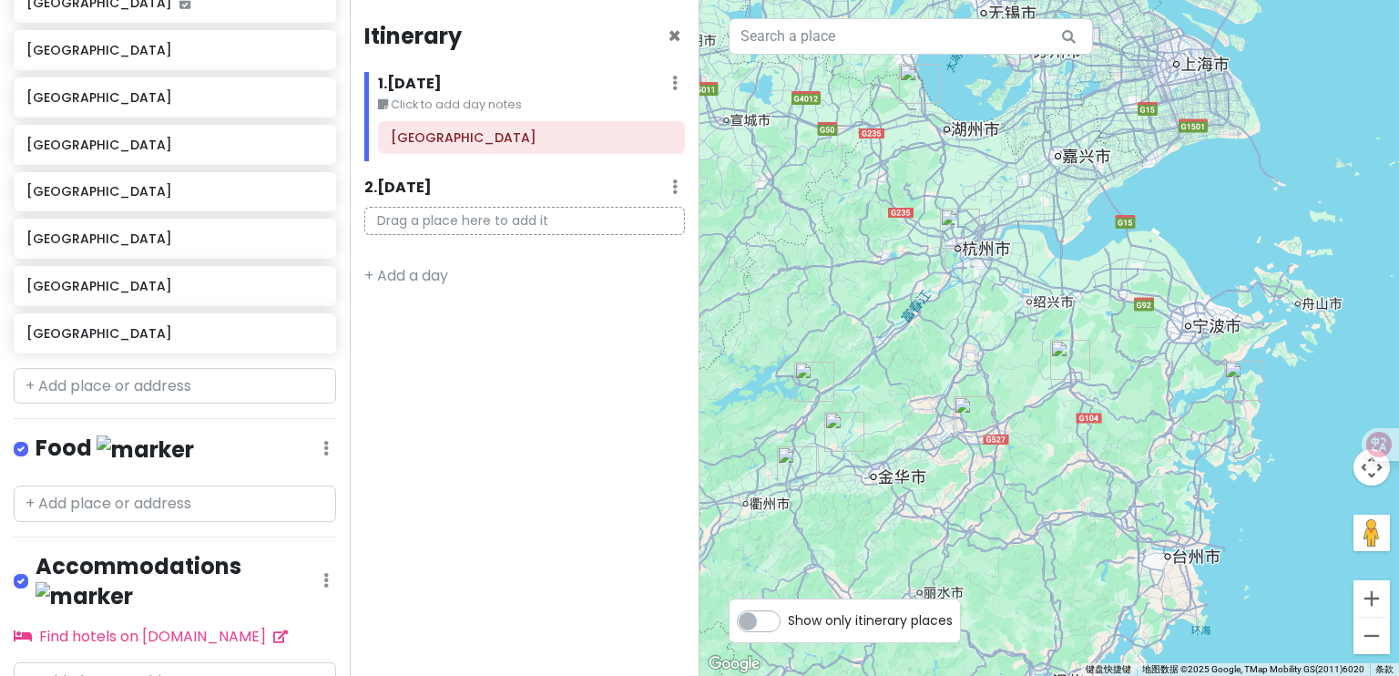
drag, startPoint x: 1073, startPoint y: 341, endPoint x: 1204, endPoint y: 302, distance: 136.0
click at [1203, 302] on div at bounding box center [1050, 338] width 700 height 676
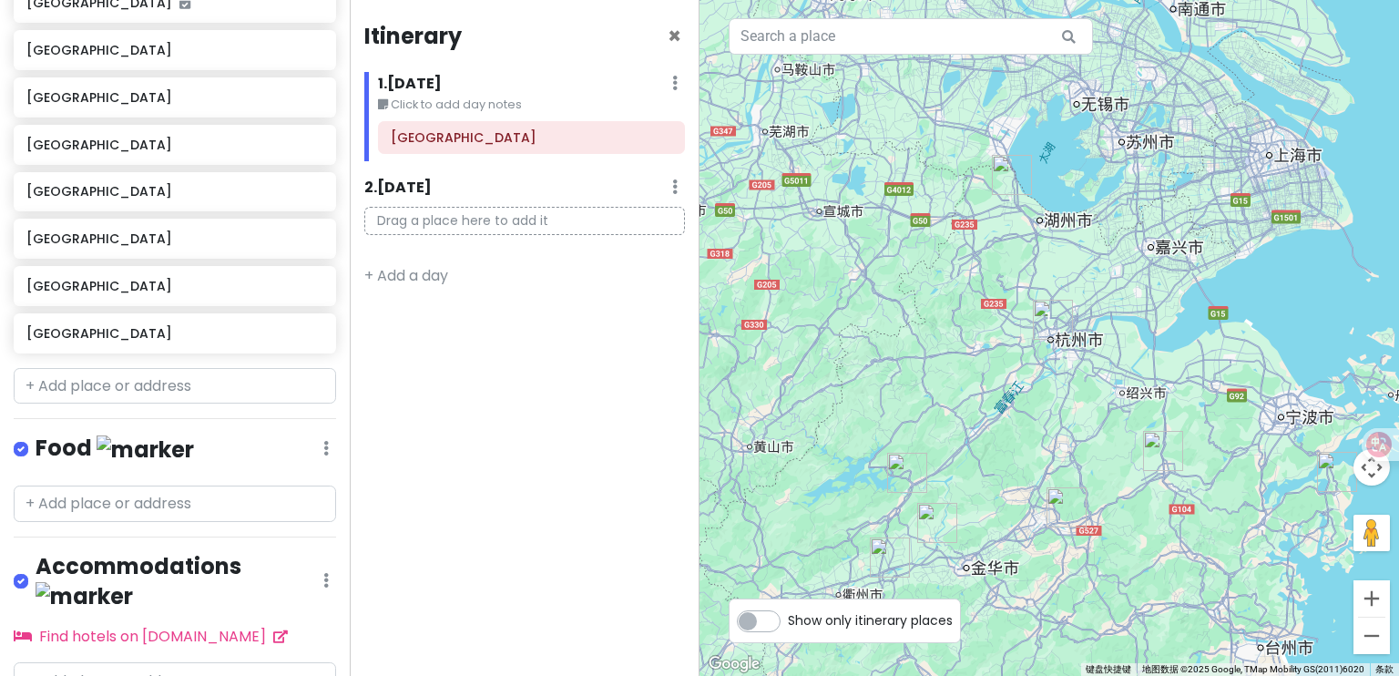
drag, startPoint x: 1020, startPoint y: 326, endPoint x: 1091, endPoint y: 415, distance: 114.1
click at [1097, 416] on div at bounding box center [1050, 338] width 700 height 676
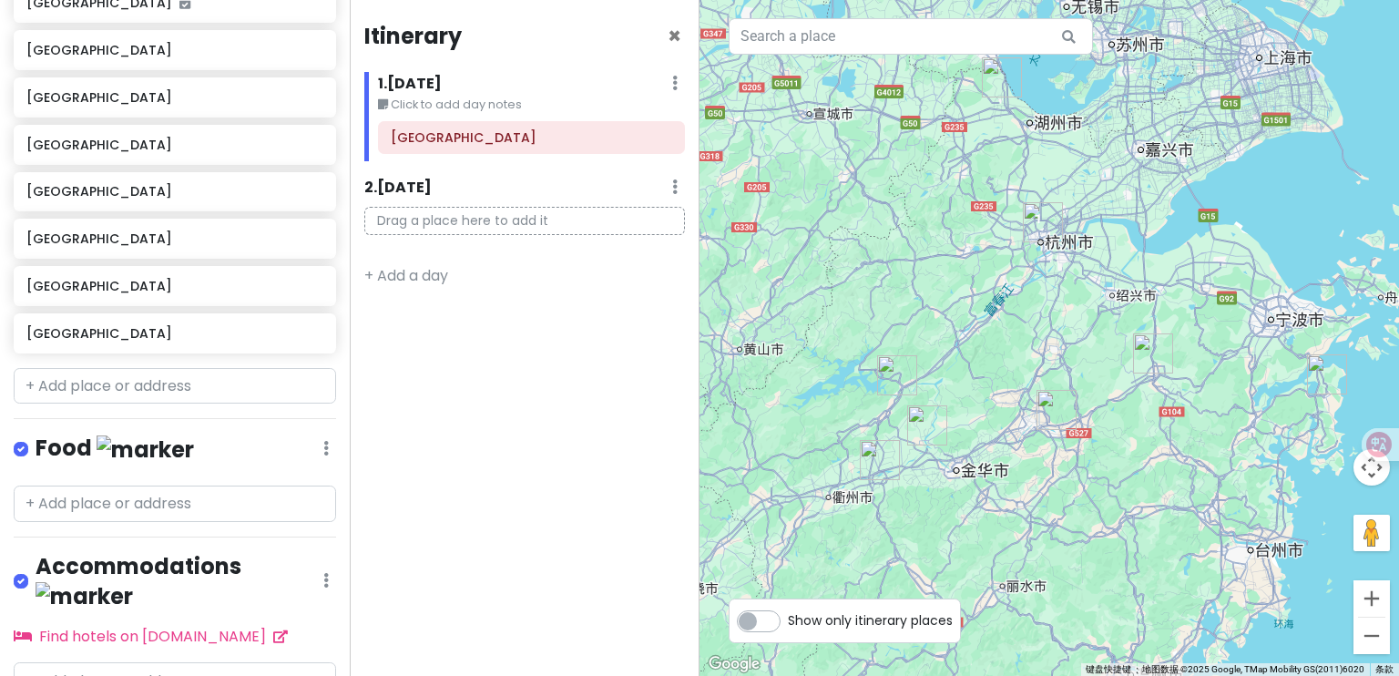
drag, startPoint x: 1102, startPoint y: 393, endPoint x: 1097, endPoint y: 327, distance: 65.8
click at [1097, 327] on div at bounding box center [1050, 338] width 700 height 676
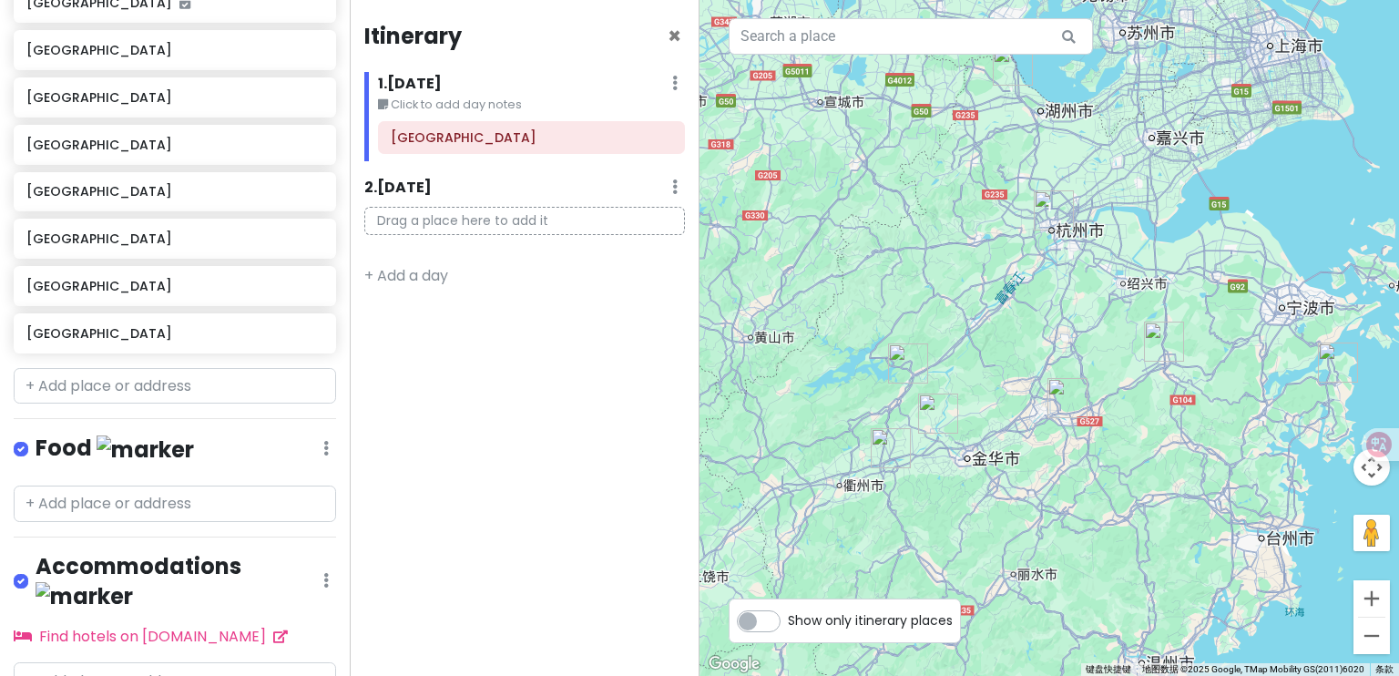
drag, startPoint x: 941, startPoint y: 415, endPoint x: 944, endPoint y: 336, distance: 79.3
click at [950, 343] on div at bounding box center [1050, 338] width 700 height 676
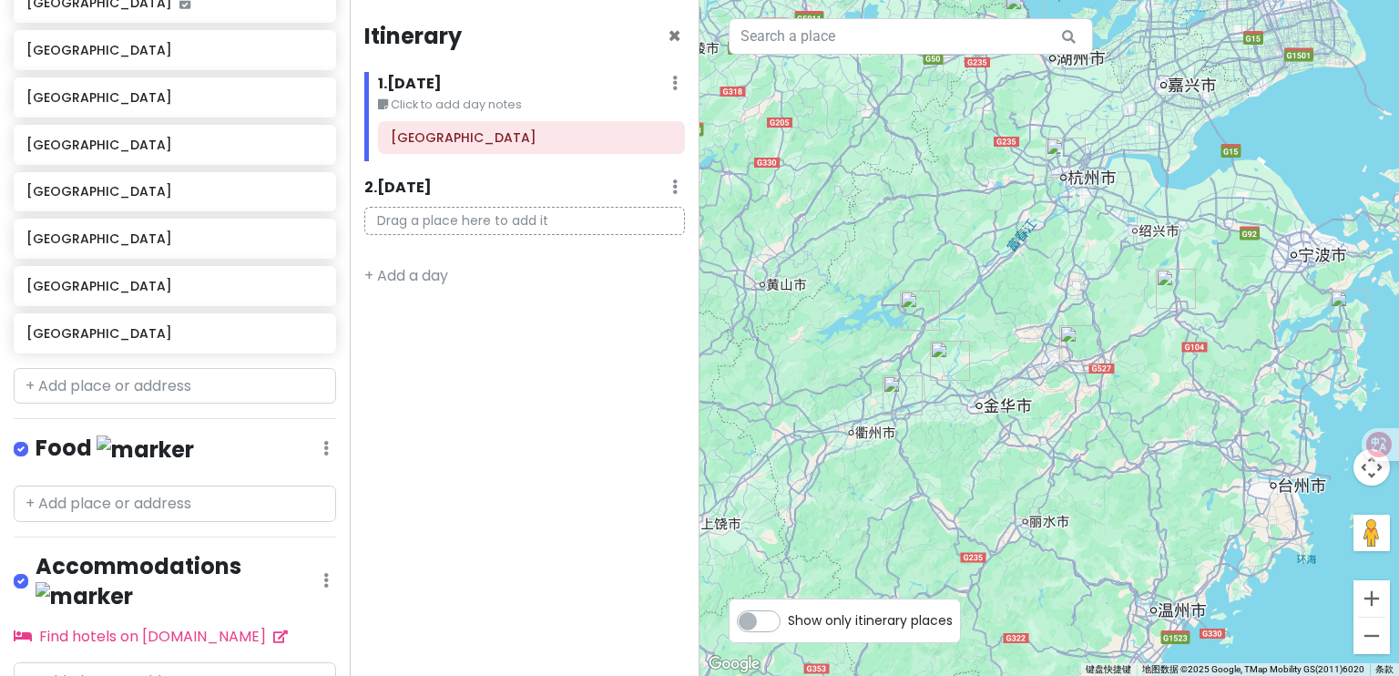
click at [921, 306] on img "建德市" at bounding box center [920, 311] width 40 height 40
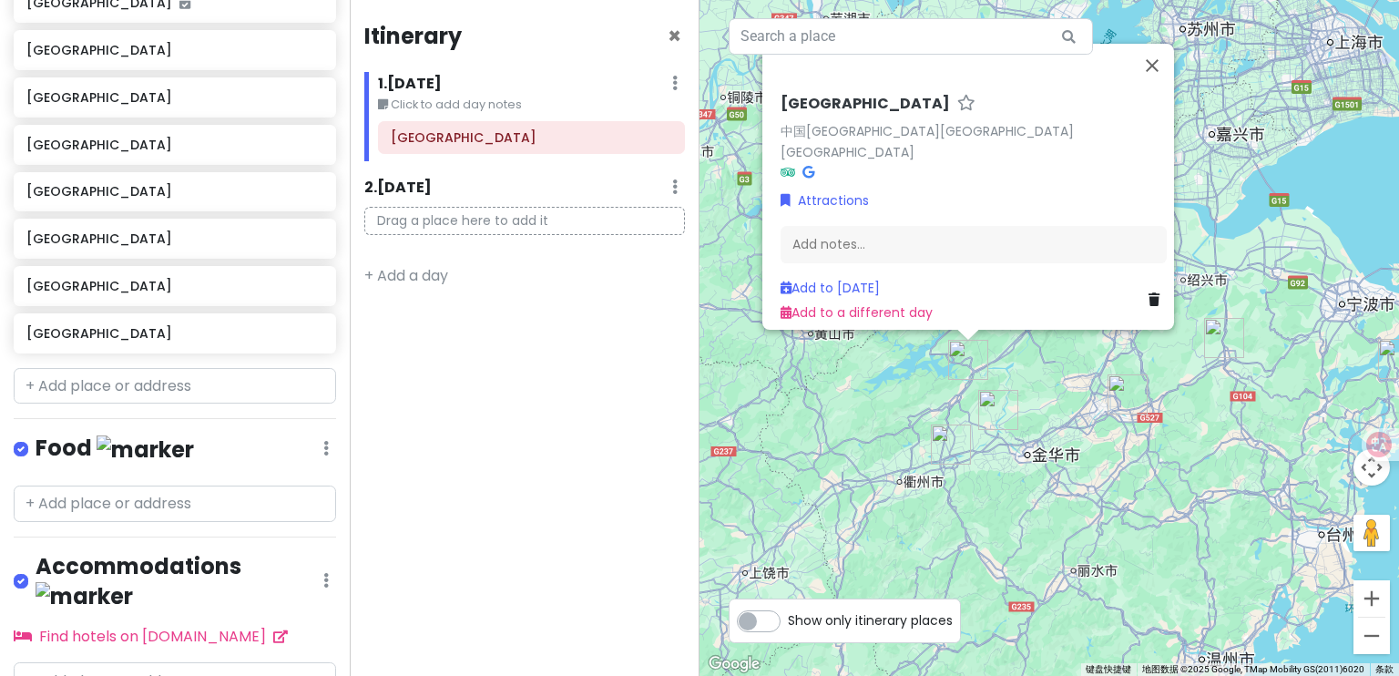
click at [929, 447] on div "[GEOGRAPHIC_DATA] 中国[GEOGRAPHIC_DATA][GEOGRAPHIC_DATA][GEOGRAPHIC_DATA] Attract…" at bounding box center [1050, 338] width 700 height 676
click at [956, 452] on img "龙游县" at bounding box center [951, 445] width 40 height 40
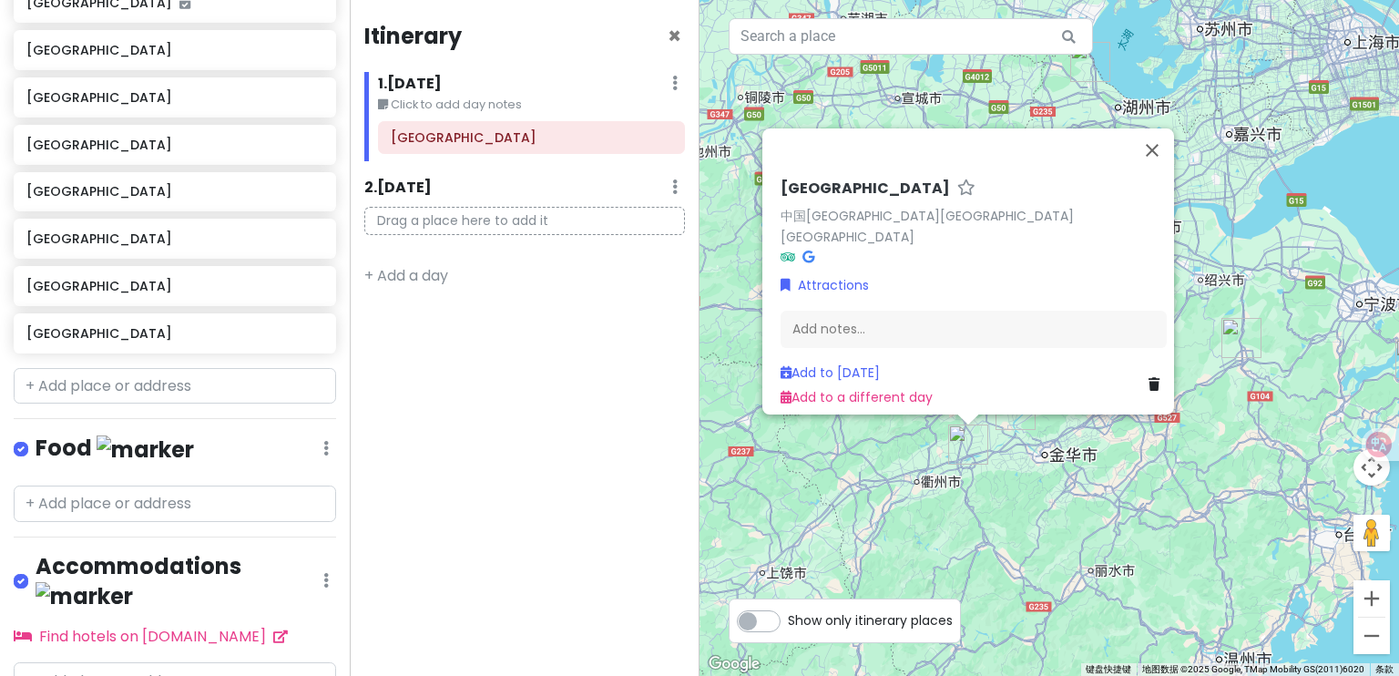
click at [991, 477] on div "[GEOGRAPHIC_DATA] 中国[GEOGRAPHIC_DATA][GEOGRAPHIC_DATA][GEOGRAPHIC_DATA] Attract…" at bounding box center [1050, 338] width 700 height 676
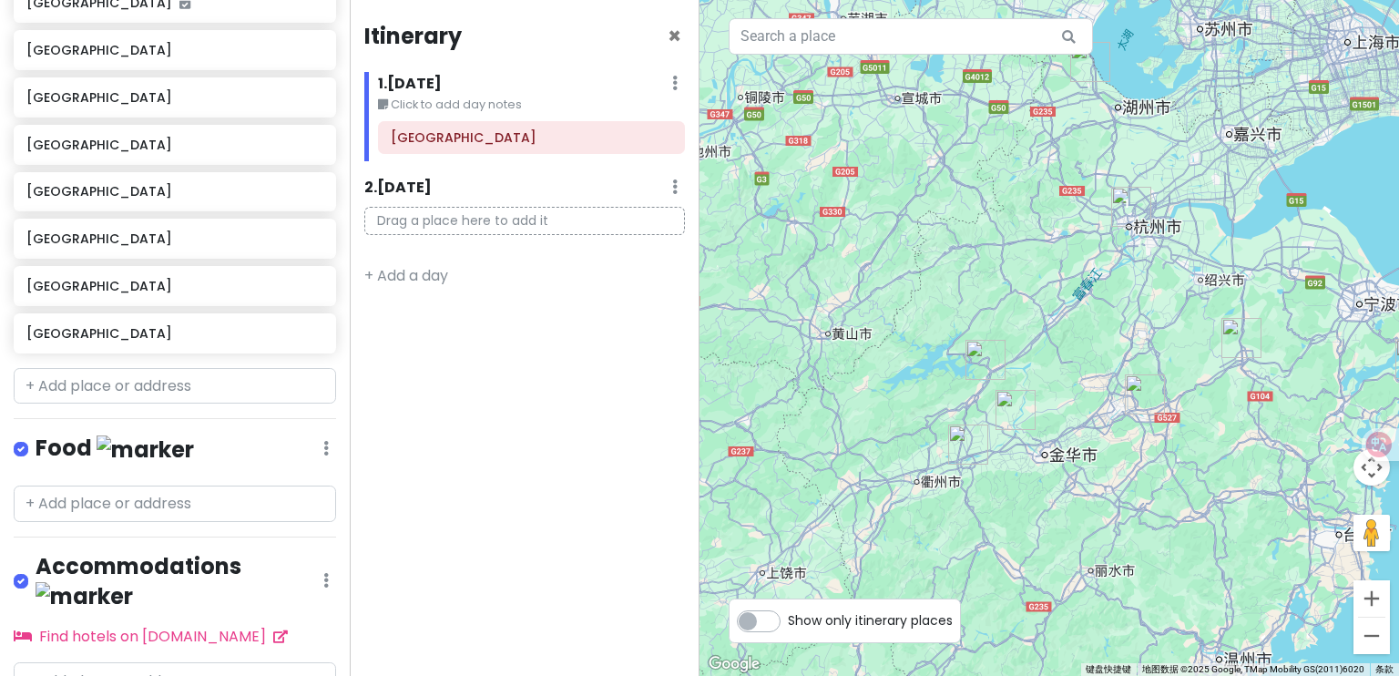
drag, startPoint x: 1013, startPoint y: 409, endPoint x: 1016, endPoint y: 425, distance: 16.6
click at [1014, 411] on img "兰溪市" at bounding box center [1016, 410] width 40 height 40
drag, startPoint x: 1075, startPoint y: 526, endPoint x: 1031, endPoint y: 479, distance: 63.8
click at [1034, 490] on div "若要浏览不同元素，请按箭头键。" at bounding box center [1050, 338] width 700 height 676
click at [1007, 416] on img "兰溪市" at bounding box center [1016, 410] width 40 height 40
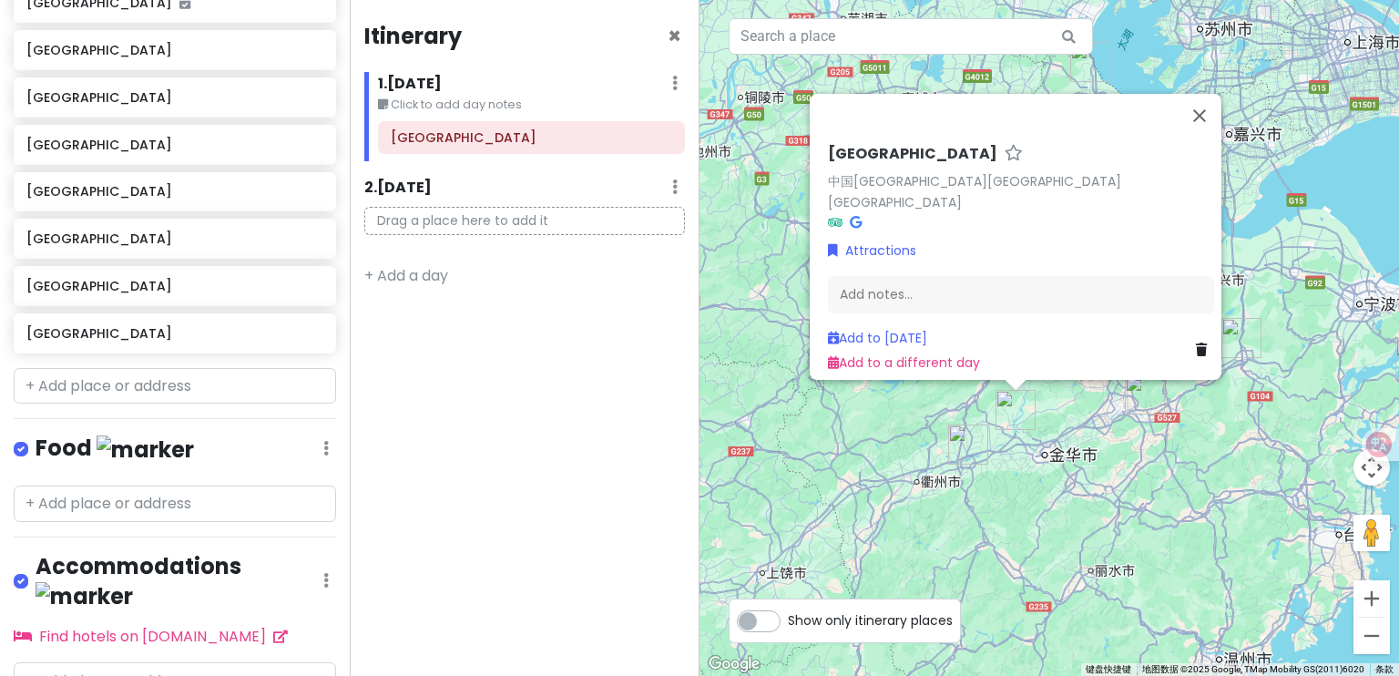
drag, startPoint x: 1141, startPoint y: 458, endPoint x: 989, endPoint y: 440, distance: 153.2
click at [989, 440] on div "[GEOGRAPHIC_DATA] 中国[GEOGRAPHIC_DATA][GEOGRAPHIC_DATA][GEOGRAPHIC_DATA] Attract…" at bounding box center [1050, 338] width 700 height 676
click at [1143, 446] on div "[GEOGRAPHIC_DATA] 中国[GEOGRAPHIC_DATA][GEOGRAPHIC_DATA][GEOGRAPHIC_DATA] Attract…" at bounding box center [1050, 338] width 700 height 676
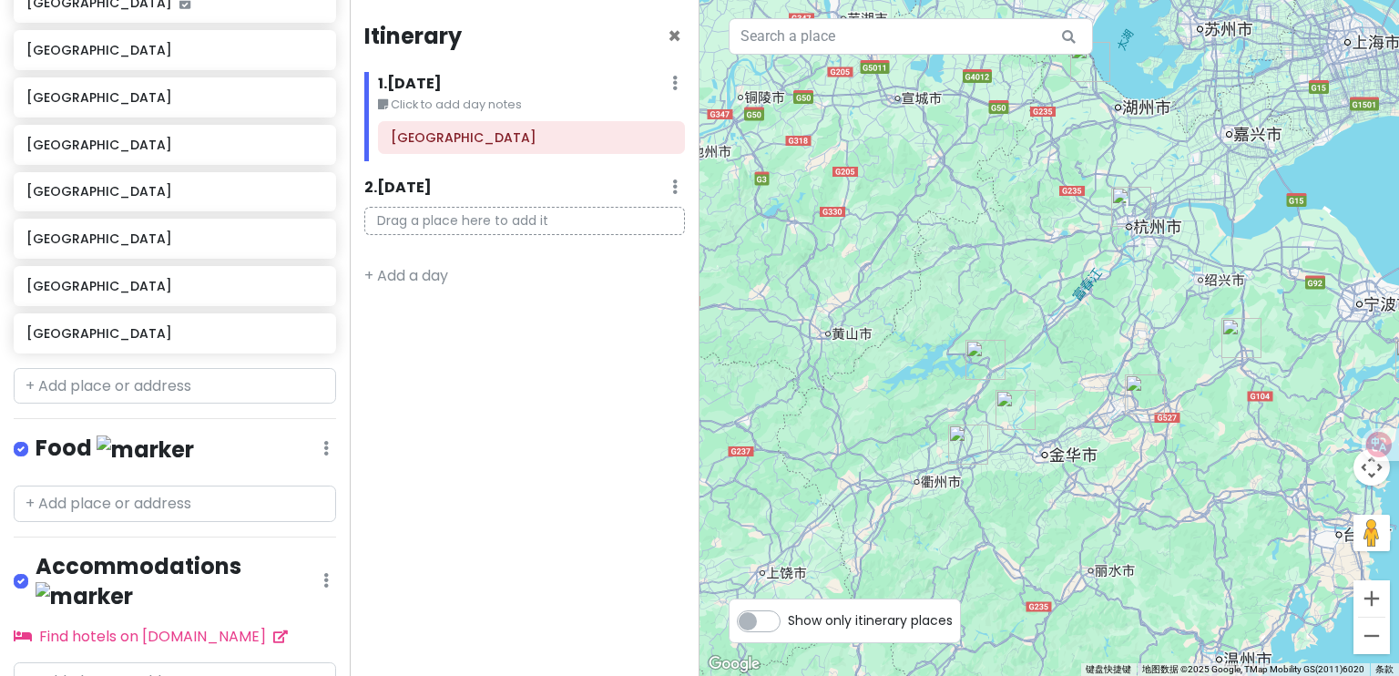
click at [1143, 406] on img "东阳市" at bounding box center [1145, 394] width 40 height 40
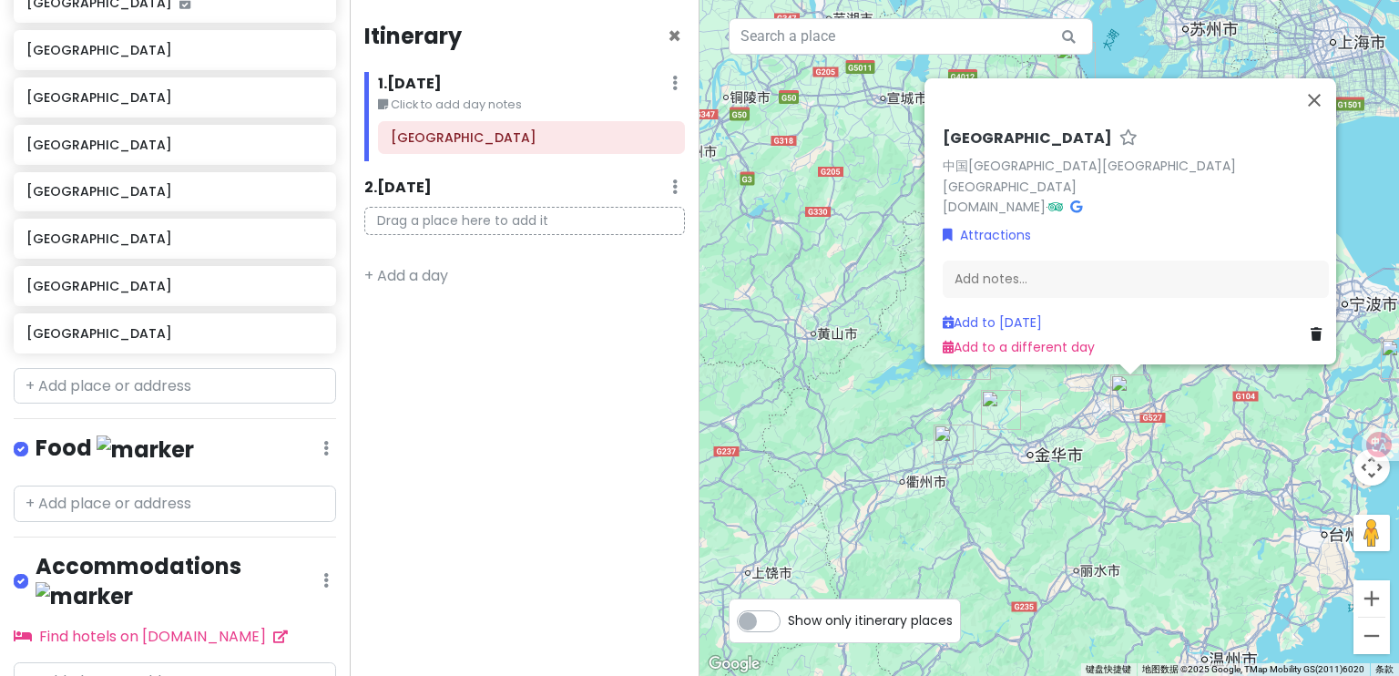
click at [1160, 473] on div "[GEOGRAPHIC_DATA] 中国[GEOGRAPHIC_DATA][GEOGRAPHIC_DATA][GEOGRAPHIC_DATA] [DOMAIN…" at bounding box center [1050, 338] width 700 height 676
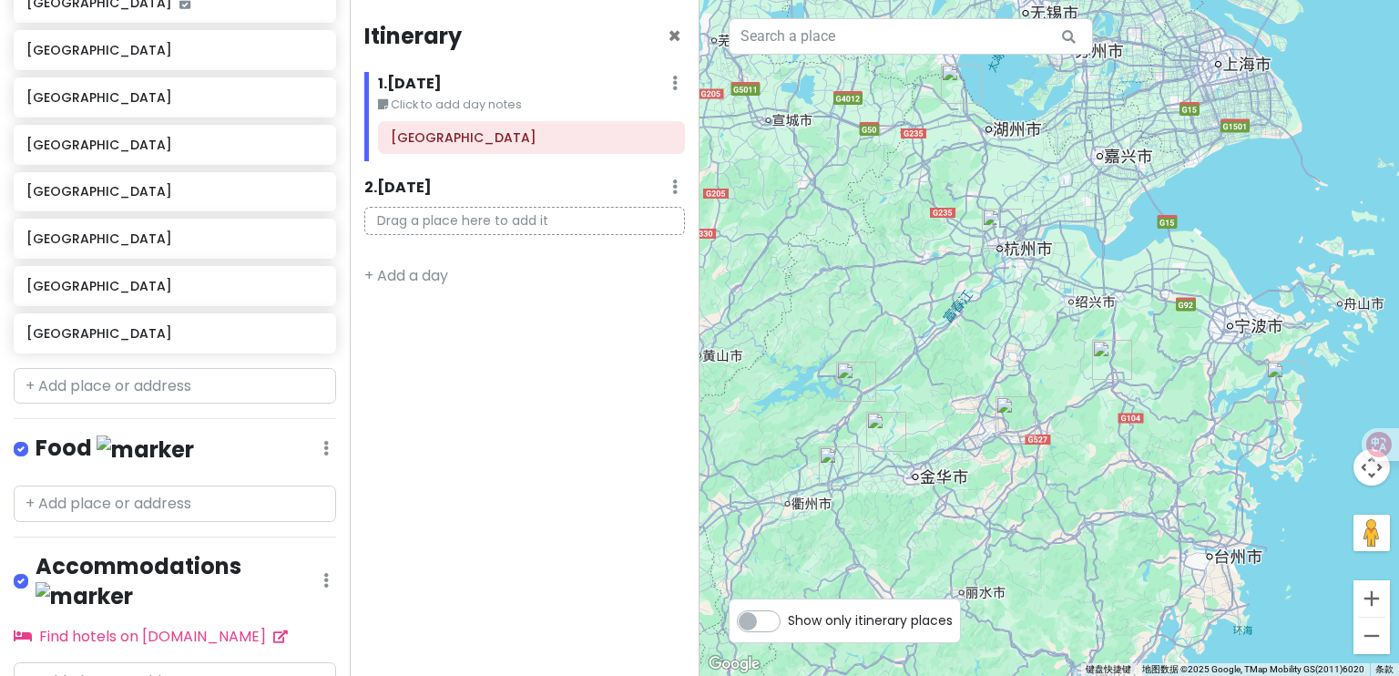
drag, startPoint x: 1211, startPoint y: 415, endPoint x: 1091, endPoint y: 439, distance: 122.6
click at [1091, 439] on div at bounding box center [1050, 338] width 700 height 676
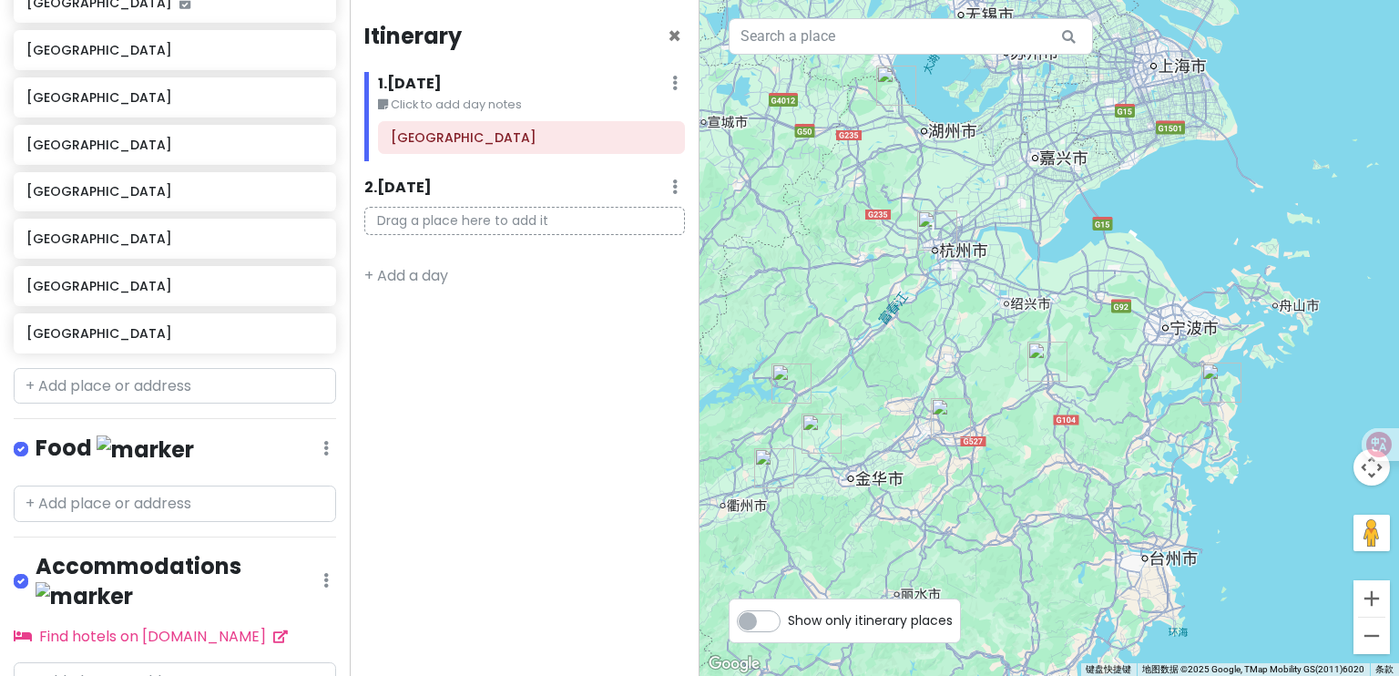
drag, startPoint x: 1039, startPoint y: 367, endPoint x: 1057, endPoint y: 408, distance: 44.9
click at [1039, 367] on img "嵊州市" at bounding box center [1048, 362] width 40 height 40
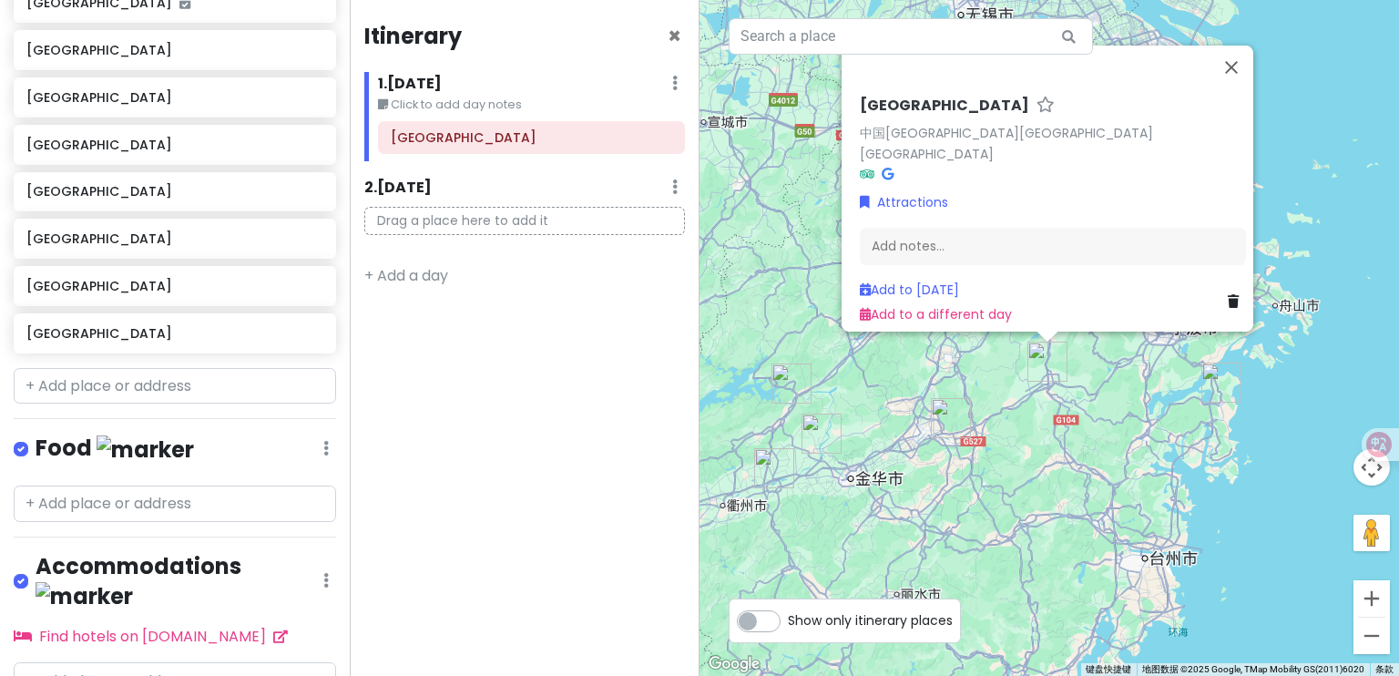
click at [1102, 467] on div "[GEOGRAPHIC_DATA] 中国[GEOGRAPHIC_DATA][GEOGRAPHIC_DATA][GEOGRAPHIC_DATA] Attract…" at bounding box center [1050, 338] width 700 height 676
click at [1205, 390] on img "象山县" at bounding box center [1222, 383] width 40 height 40
drag, startPoint x: 1290, startPoint y: 371, endPoint x: 1279, endPoint y: 387, distance: 19.7
click at [1291, 372] on div "若要浏览不同元素，请按箭头键。 [GEOGRAPHIC_DATA] 中国[GEOGRAPHIC_DATA][GEOGRAPHIC_DATA][GEOGRAPH…" at bounding box center [1050, 338] width 700 height 676
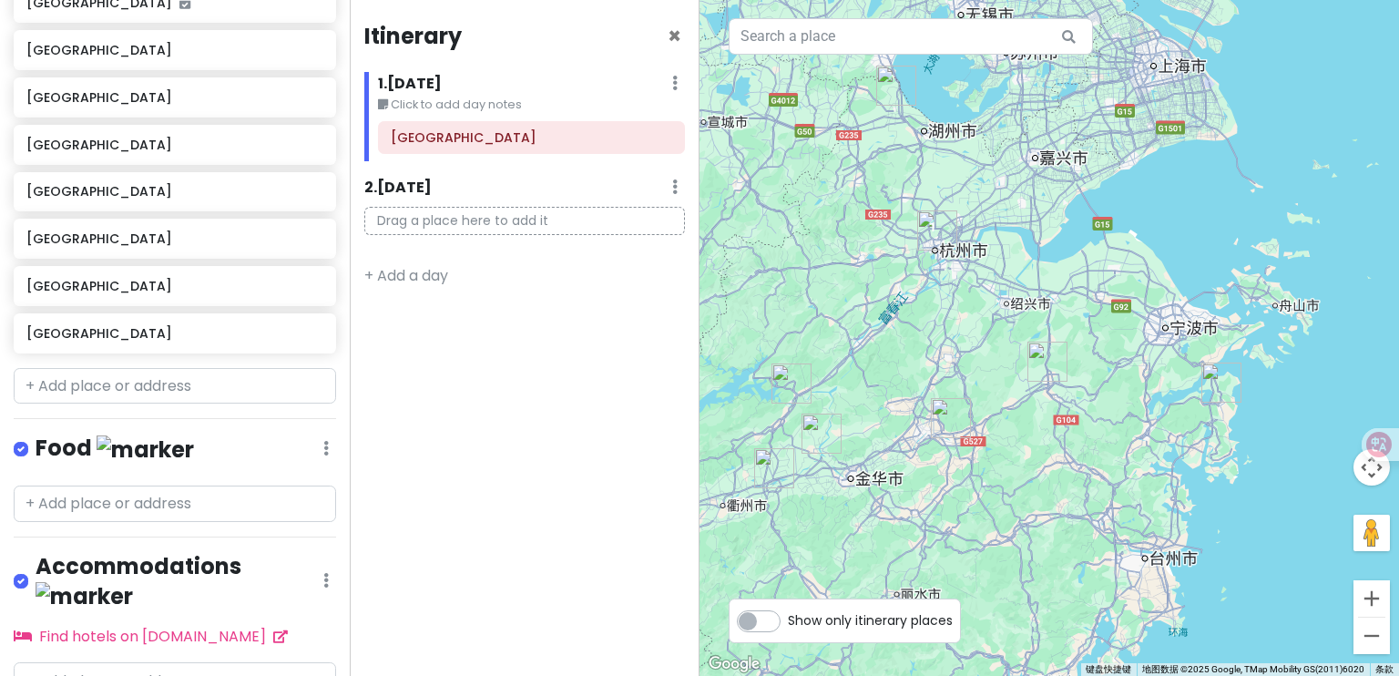
click at [1218, 389] on img "象山县" at bounding box center [1222, 383] width 40 height 40
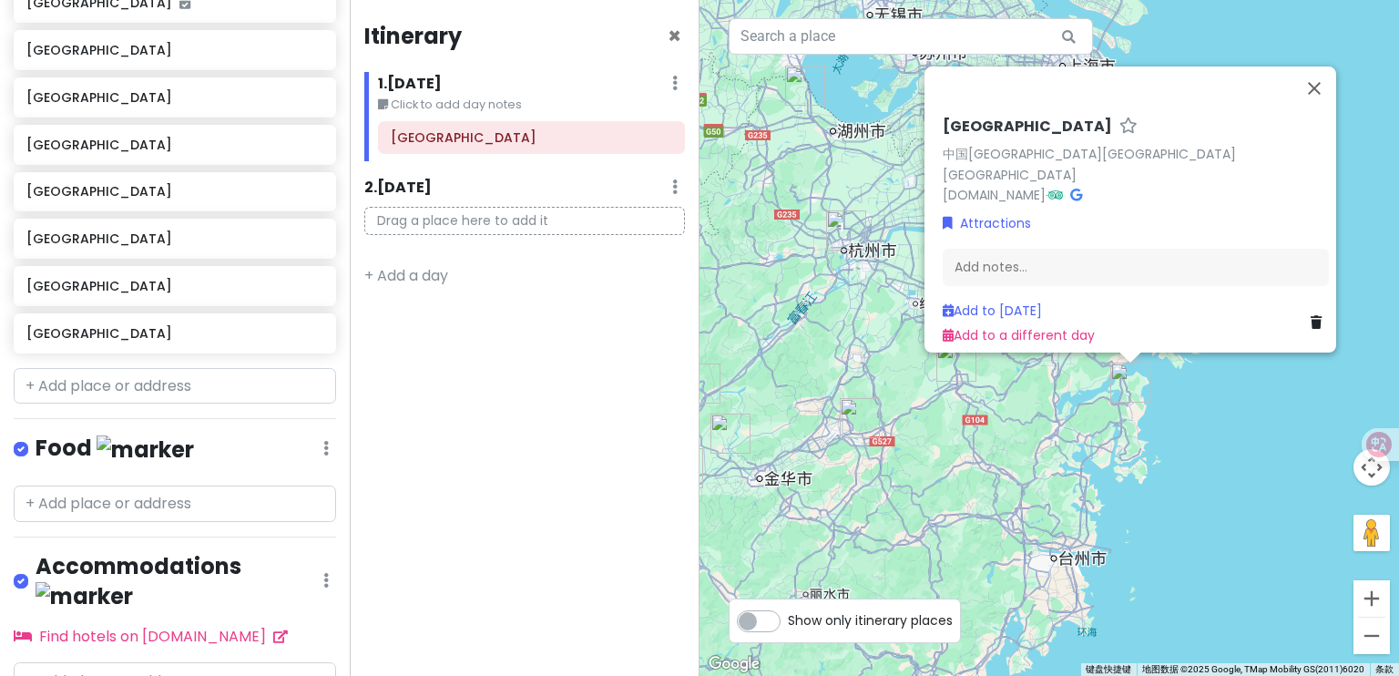
click at [1144, 478] on div "[GEOGRAPHIC_DATA] 中国[GEOGRAPHIC_DATA][GEOGRAPHIC_DATA][GEOGRAPHIC_DATA] [DOMAIN…" at bounding box center [1050, 338] width 700 height 676
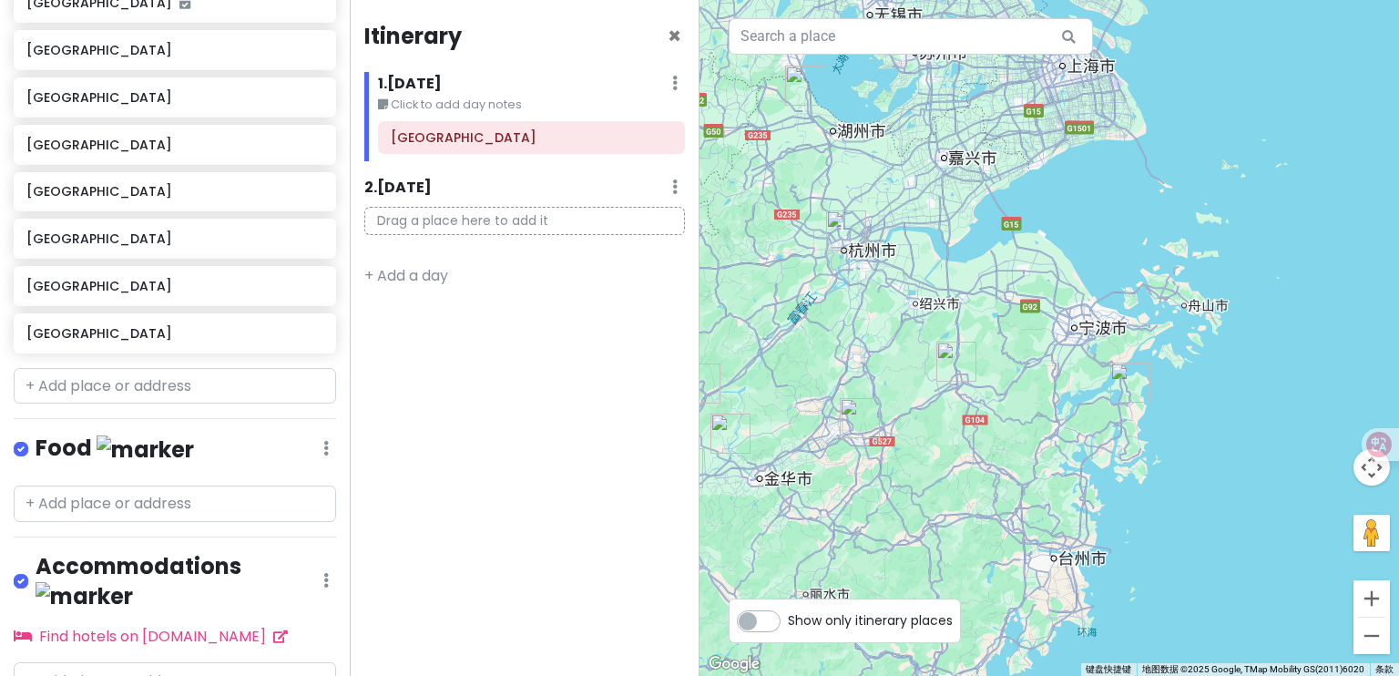
click at [1125, 388] on img "象山县" at bounding box center [1131, 383] width 40 height 40
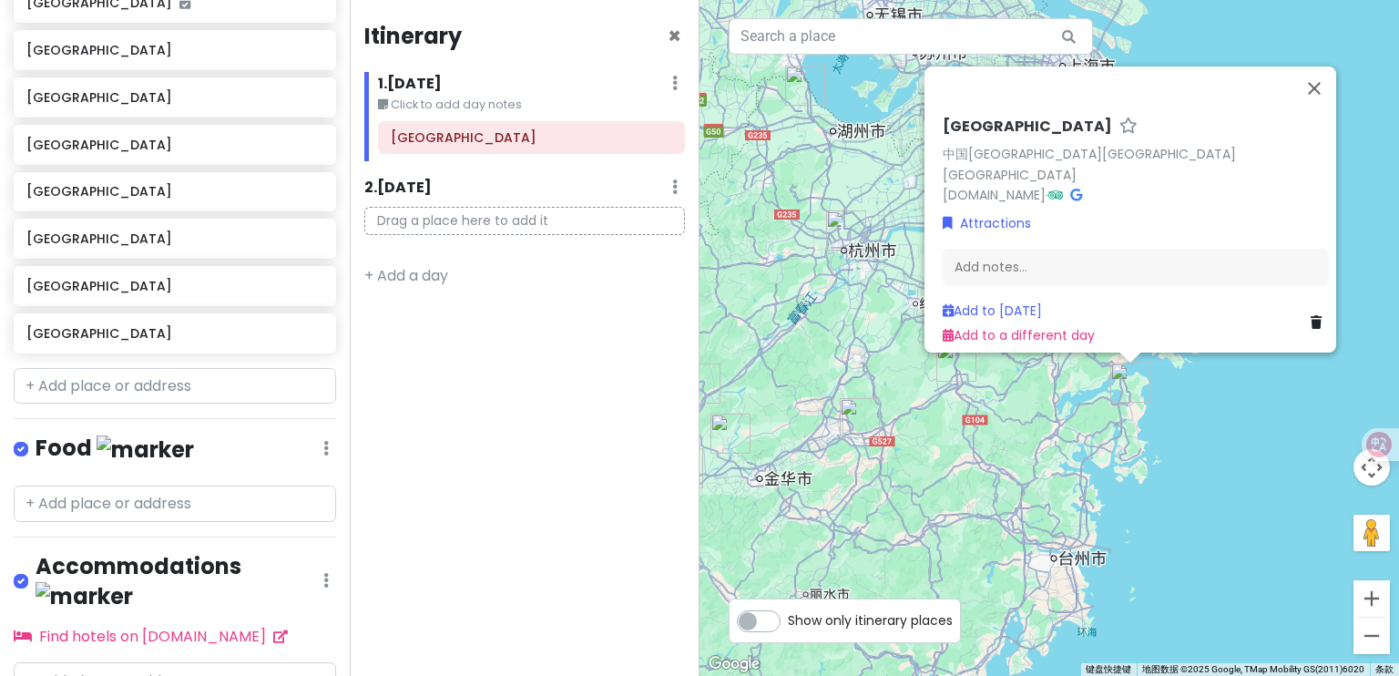
click at [1080, 473] on div "[GEOGRAPHIC_DATA] 中国[GEOGRAPHIC_DATA][GEOGRAPHIC_DATA][GEOGRAPHIC_DATA] [DOMAIN…" at bounding box center [1050, 338] width 700 height 676
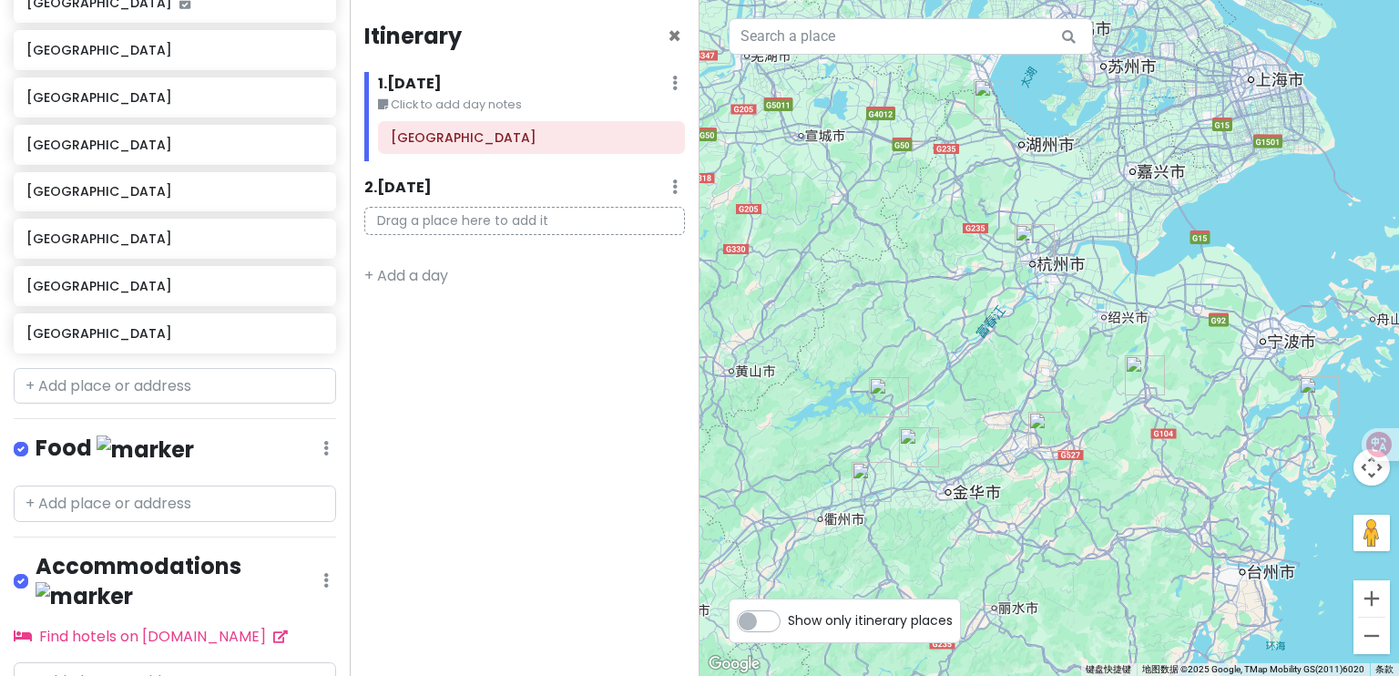
drag, startPoint x: 1027, startPoint y: 321, endPoint x: 1200, endPoint y: 323, distance: 173.1
click at [1200, 323] on div at bounding box center [1050, 338] width 700 height 676
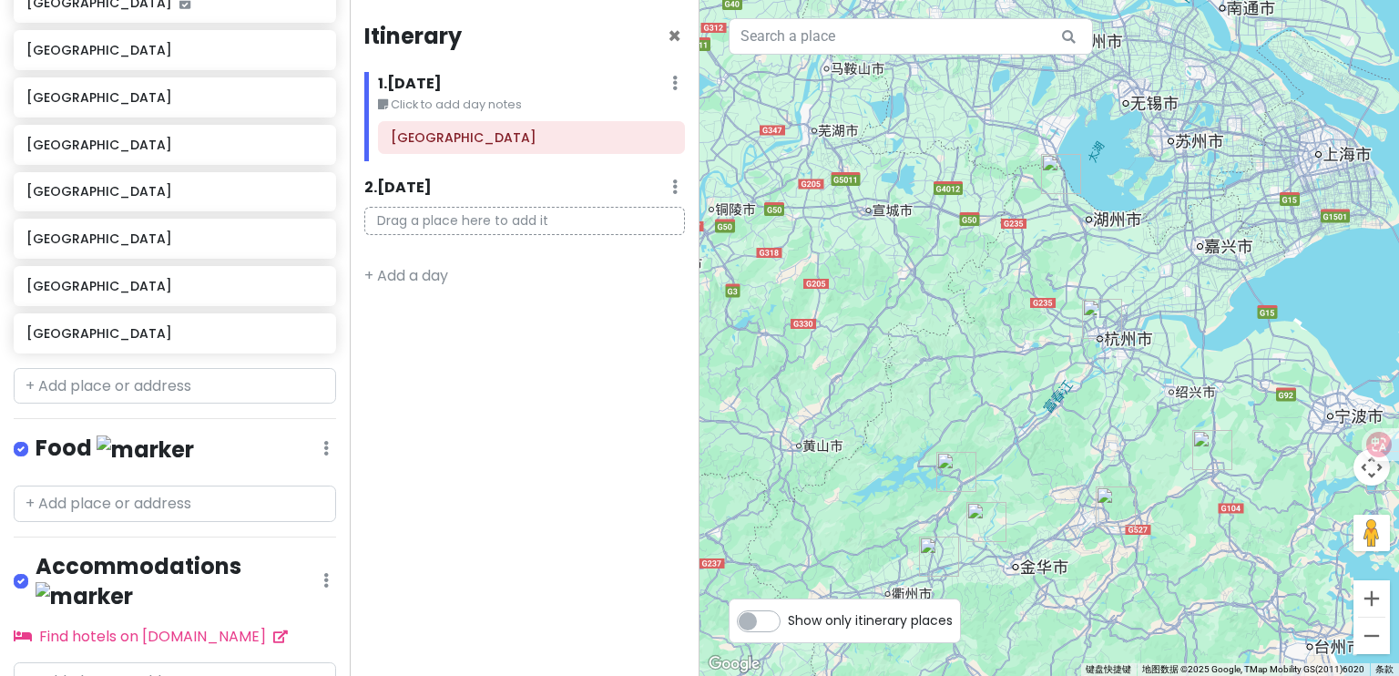
drag, startPoint x: 1101, startPoint y: 186, endPoint x: 1170, endPoint y: 280, distance: 116.6
click at [1170, 280] on div at bounding box center [1050, 338] width 700 height 676
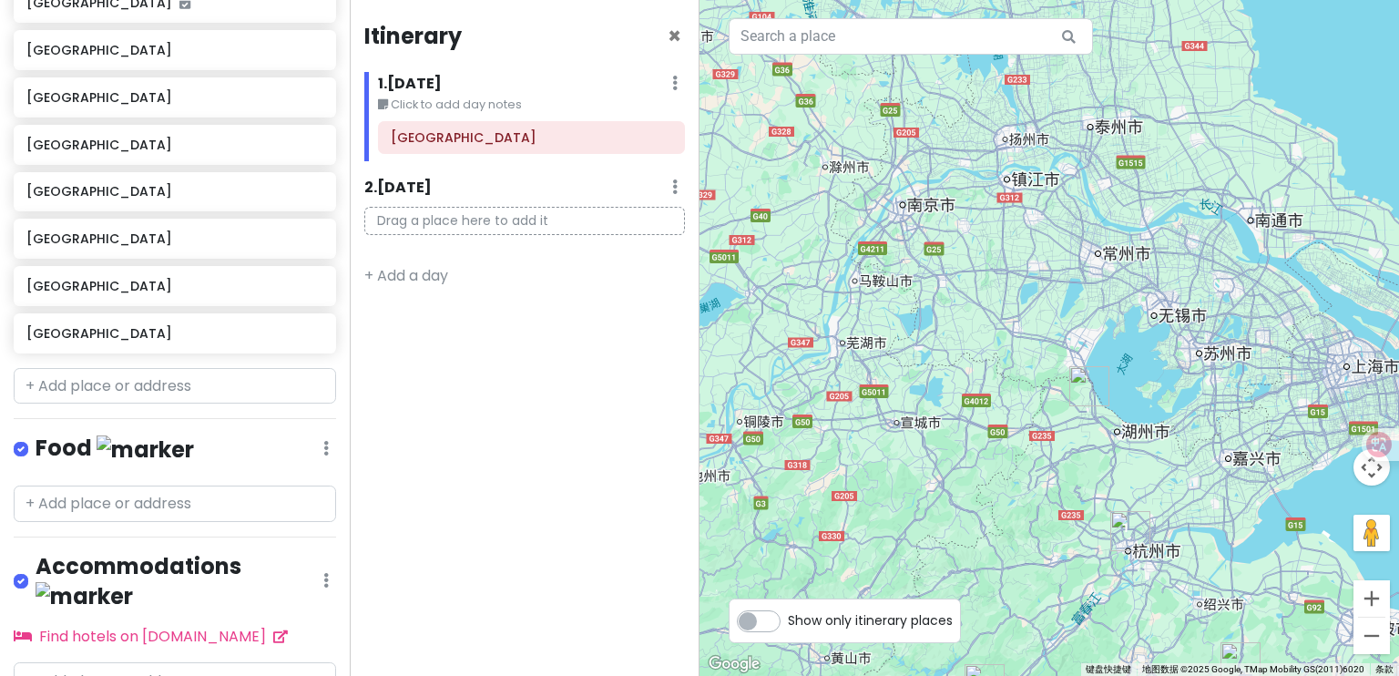
drag, startPoint x: 1064, startPoint y: 230, endPoint x: 1085, endPoint y: 372, distance: 143.7
click at [1079, 377] on div at bounding box center [1050, 338] width 700 height 676
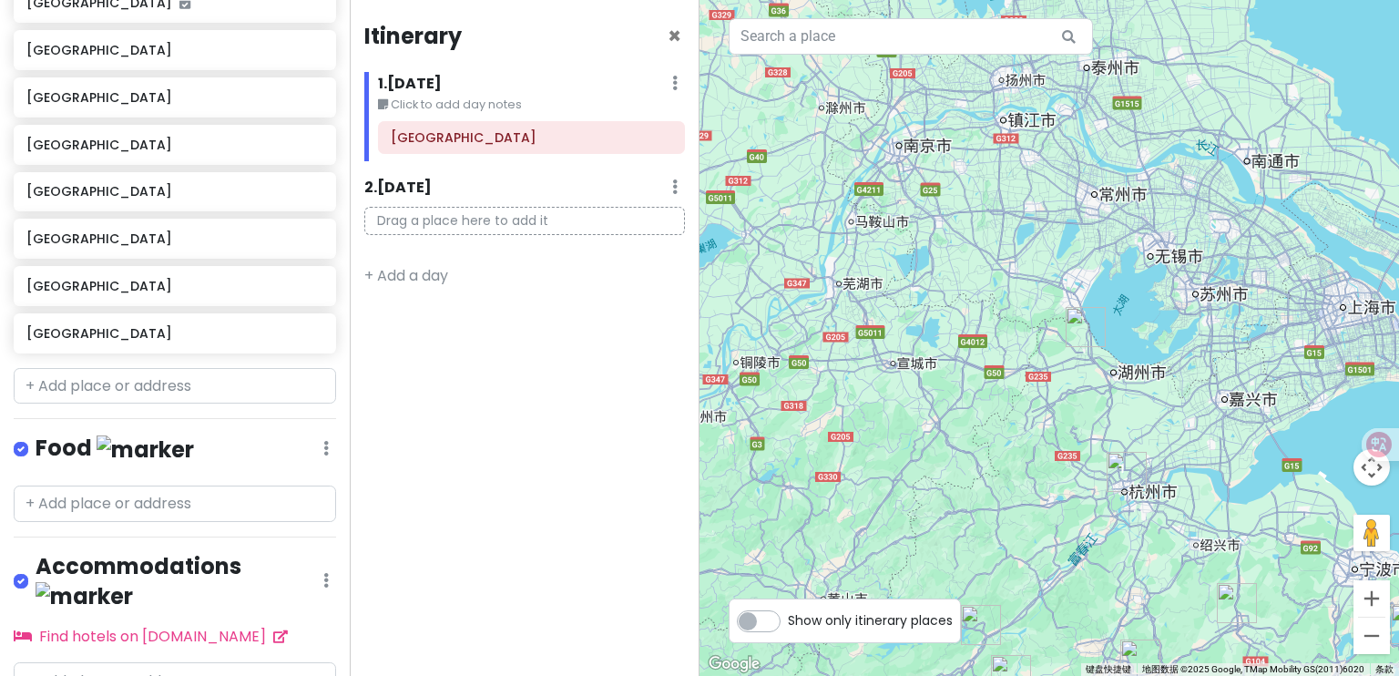
click at [1090, 329] on img "长兴县" at bounding box center [1086, 327] width 40 height 40
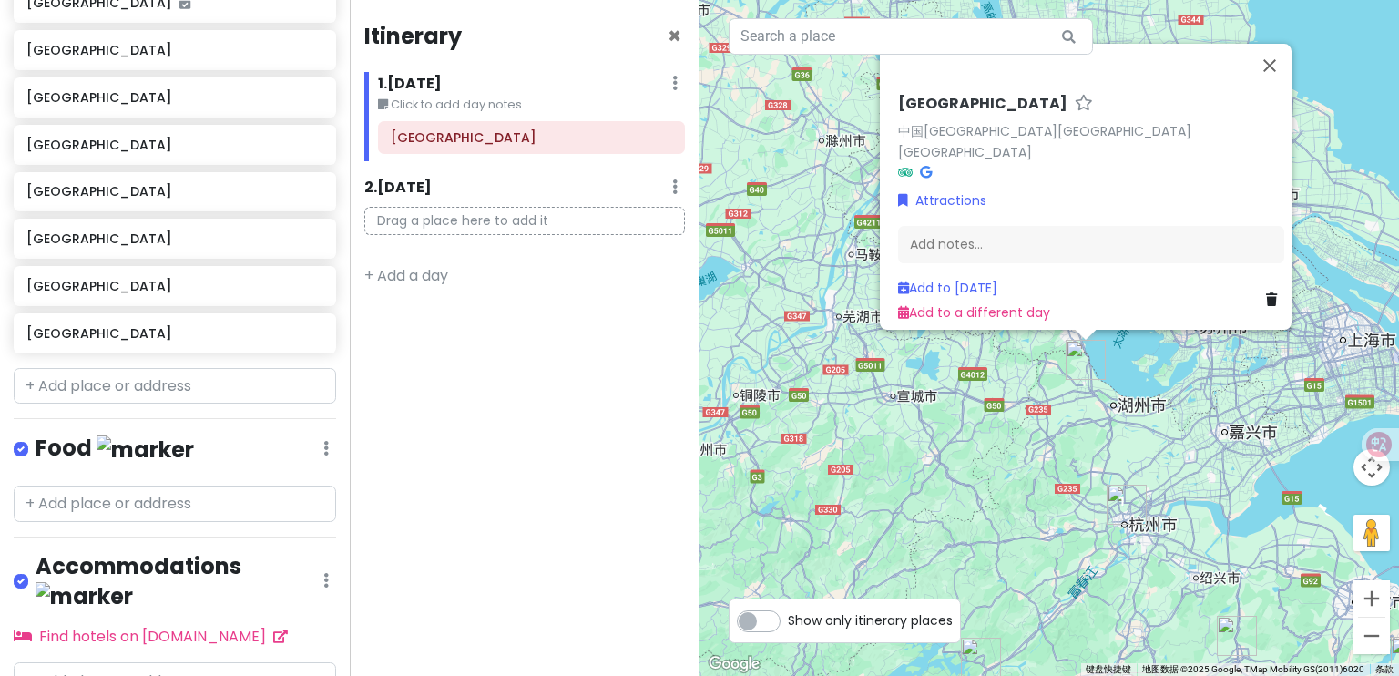
click at [1055, 427] on div "[GEOGRAPHIC_DATA] 中国[GEOGRAPHIC_DATA][GEOGRAPHIC_DATA][GEOGRAPHIC_DATA] Attract…" at bounding box center [1050, 338] width 700 height 676
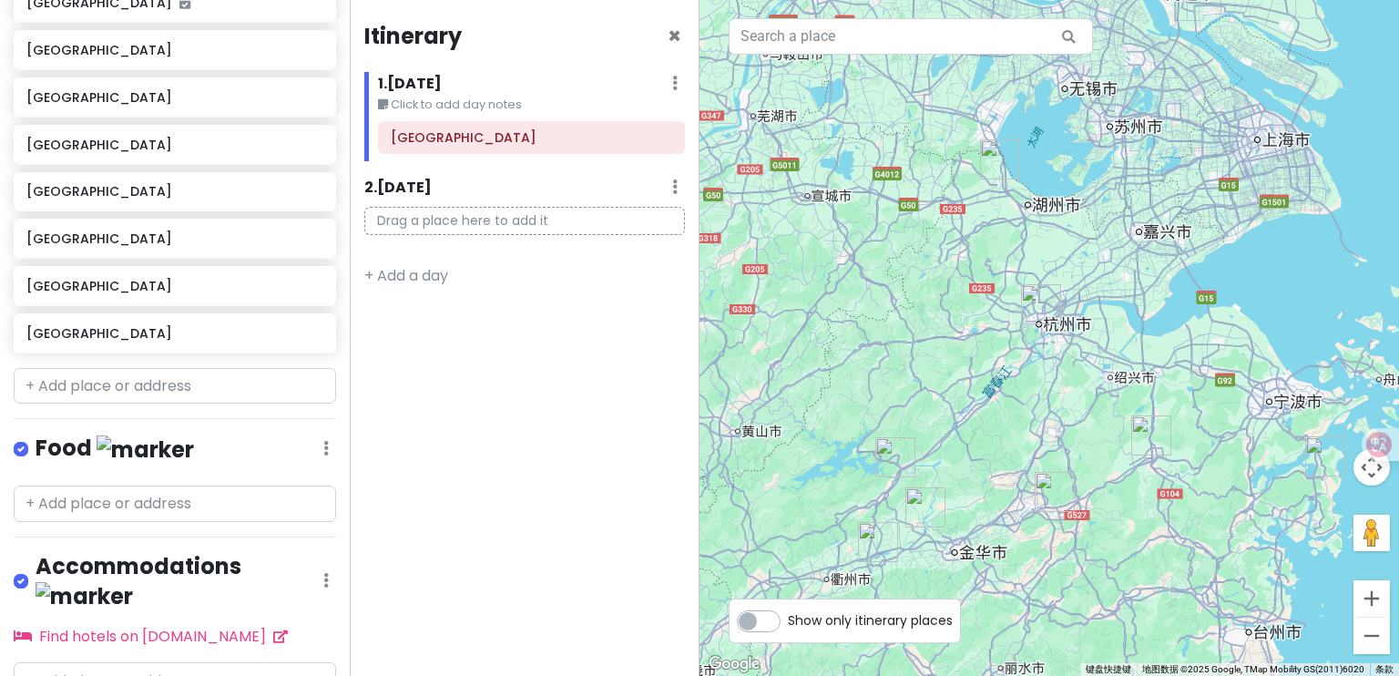
drag, startPoint x: 1081, startPoint y: 450, endPoint x: 994, endPoint y: 247, distance: 220.8
click at [994, 247] on div at bounding box center [1050, 338] width 700 height 676
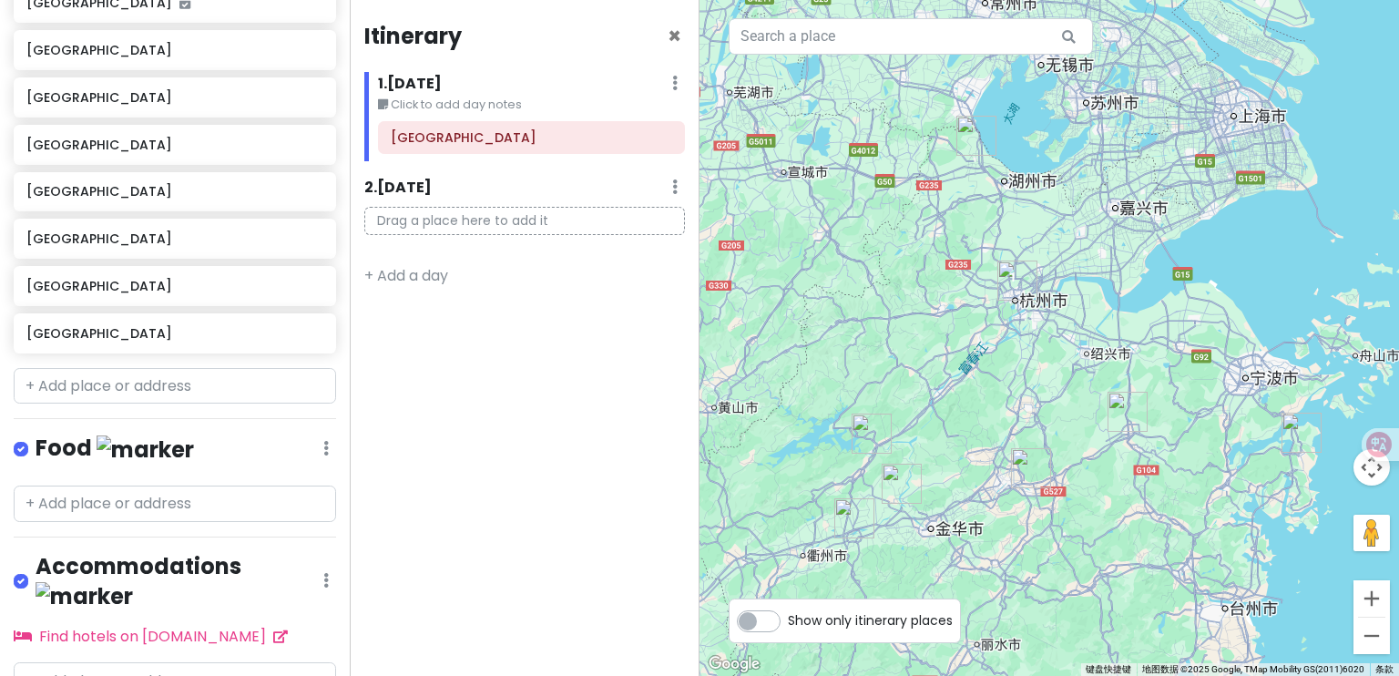
drag, startPoint x: 1061, startPoint y: 366, endPoint x: 1055, endPoint y: 354, distance: 13.9
click at [1055, 354] on div at bounding box center [1050, 338] width 700 height 676
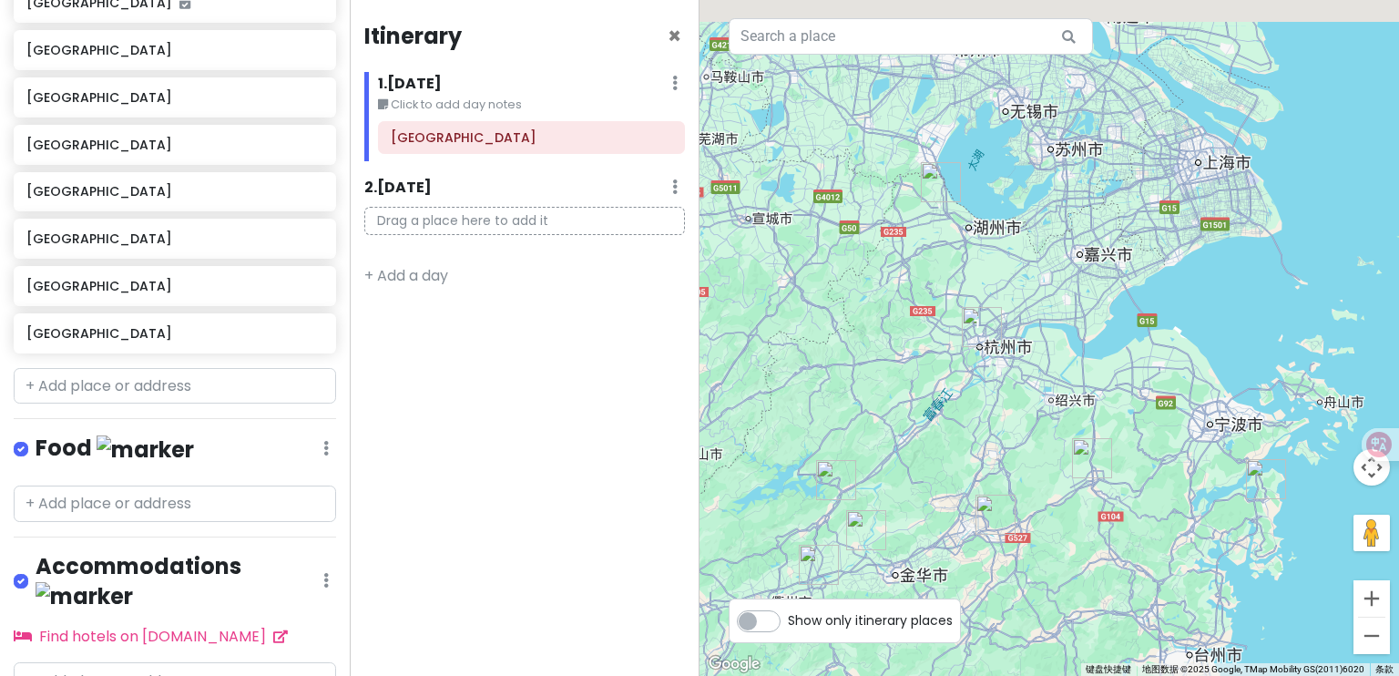
drag, startPoint x: 1226, startPoint y: 308, endPoint x: 1162, endPoint y: 367, distance: 87.7
click at [1162, 367] on div at bounding box center [1050, 338] width 700 height 676
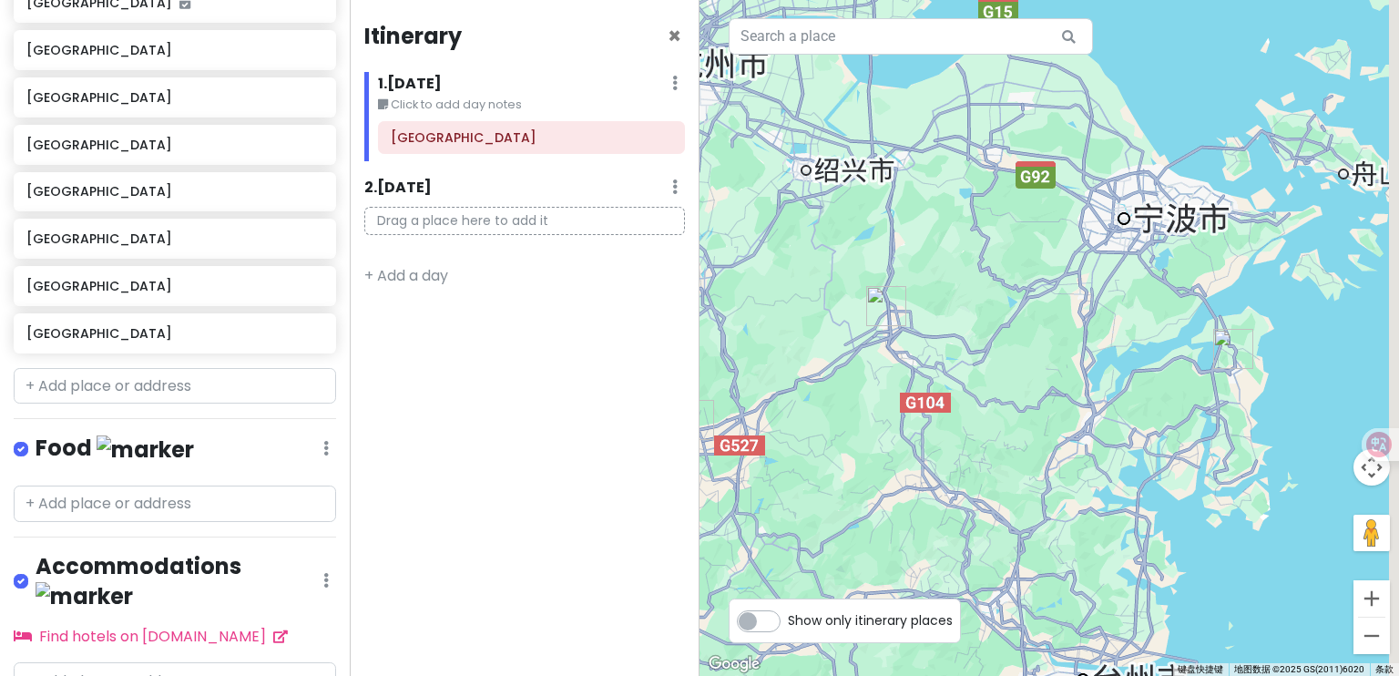
drag, startPoint x: 1175, startPoint y: 412, endPoint x: 1053, endPoint y: 179, distance: 263.3
click at [1053, 179] on div at bounding box center [1050, 338] width 700 height 676
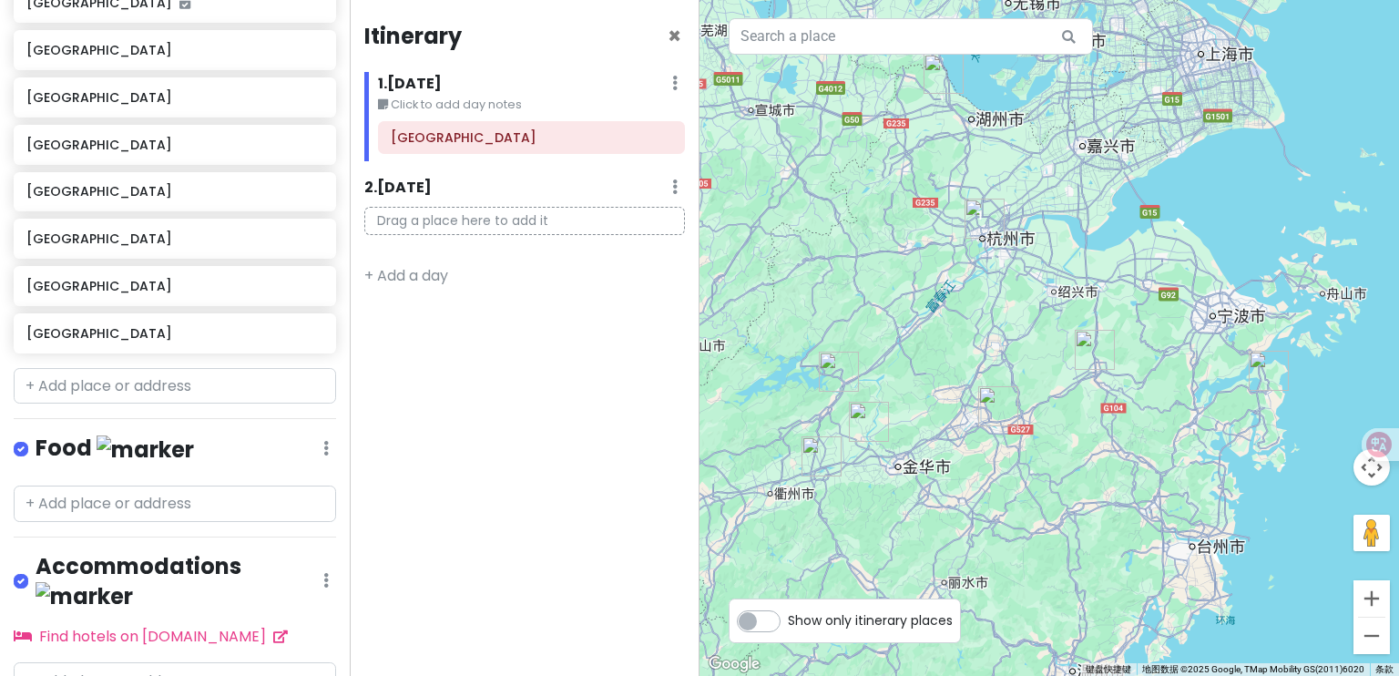
drag, startPoint x: 1106, startPoint y: 396, endPoint x: 1180, endPoint y: 415, distance: 76.2
click at [1180, 415] on div at bounding box center [1050, 338] width 700 height 676
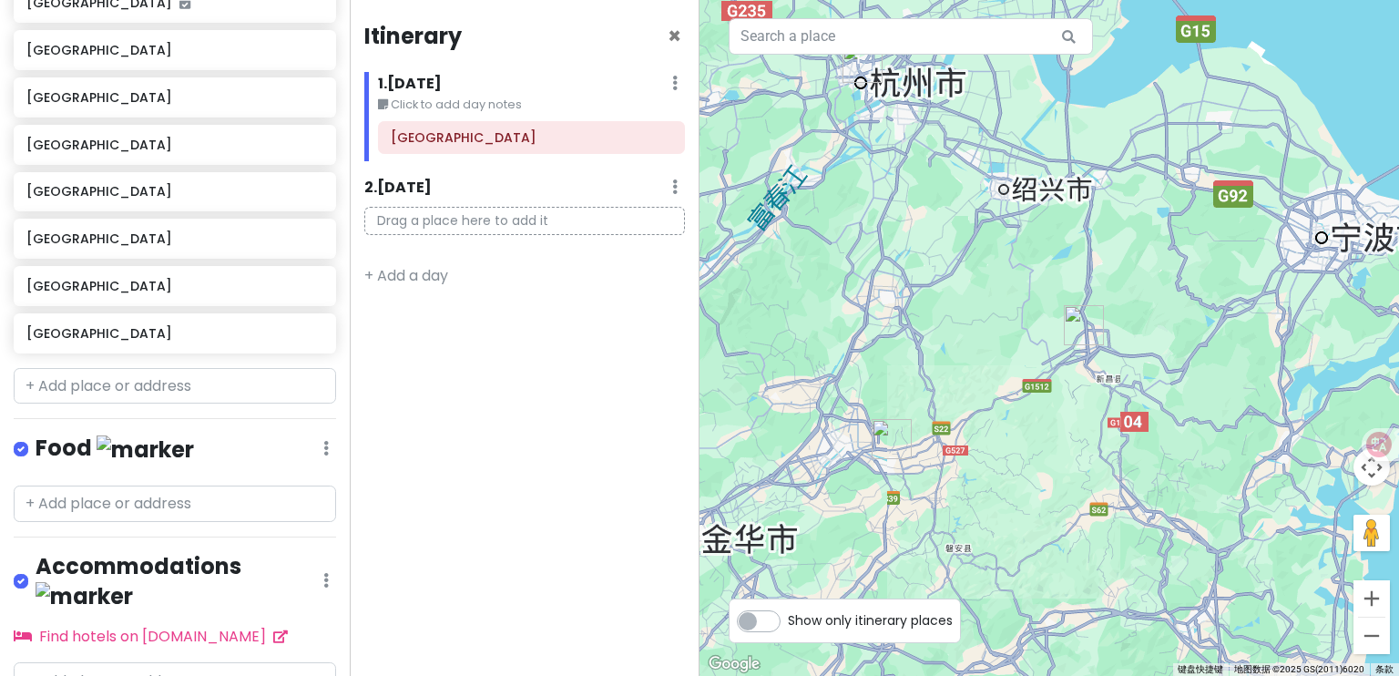
drag, startPoint x: 1087, startPoint y: 374, endPoint x: 1157, endPoint y: 384, distance: 70.9
click at [1152, 385] on div at bounding box center [1050, 338] width 700 height 676
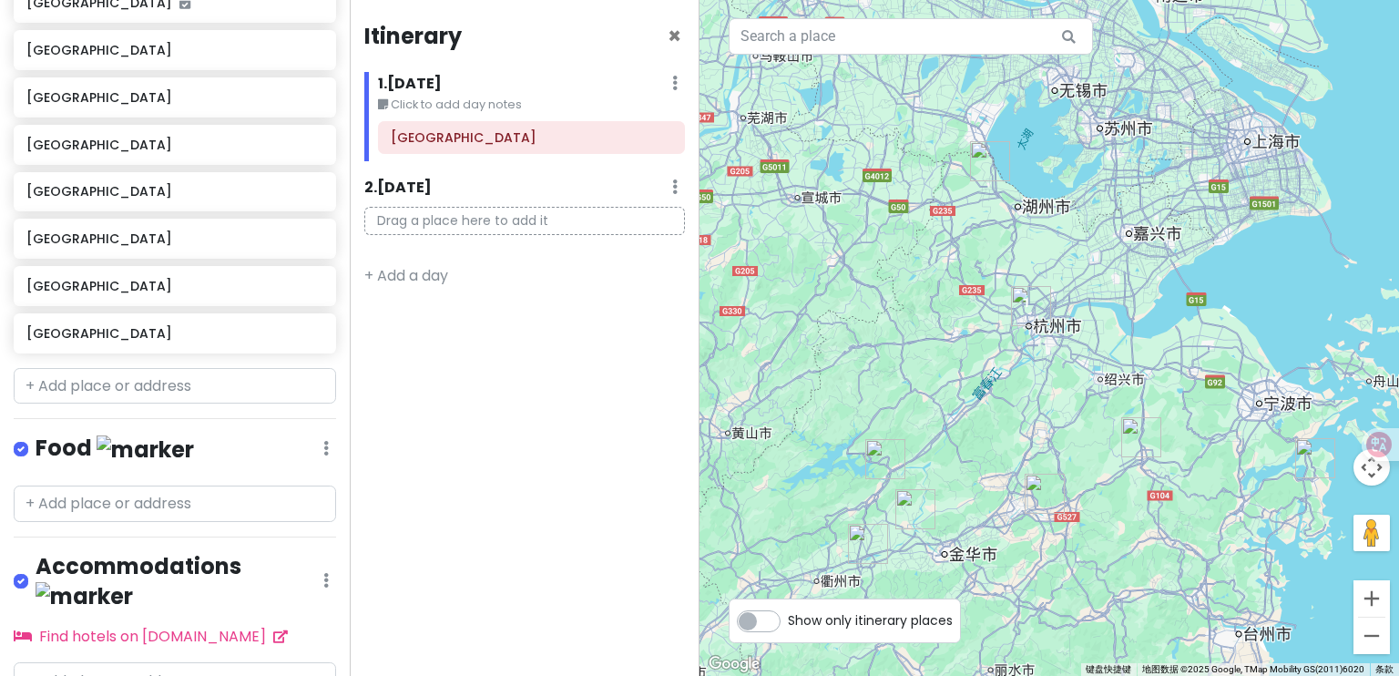
drag, startPoint x: 973, startPoint y: 329, endPoint x: 1080, endPoint y: 439, distance: 153.4
click at [1080, 439] on div at bounding box center [1050, 338] width 700 height 676
click at [999, 171] on img "长兴县" at bounding box center [991, 163] width 40 height 40
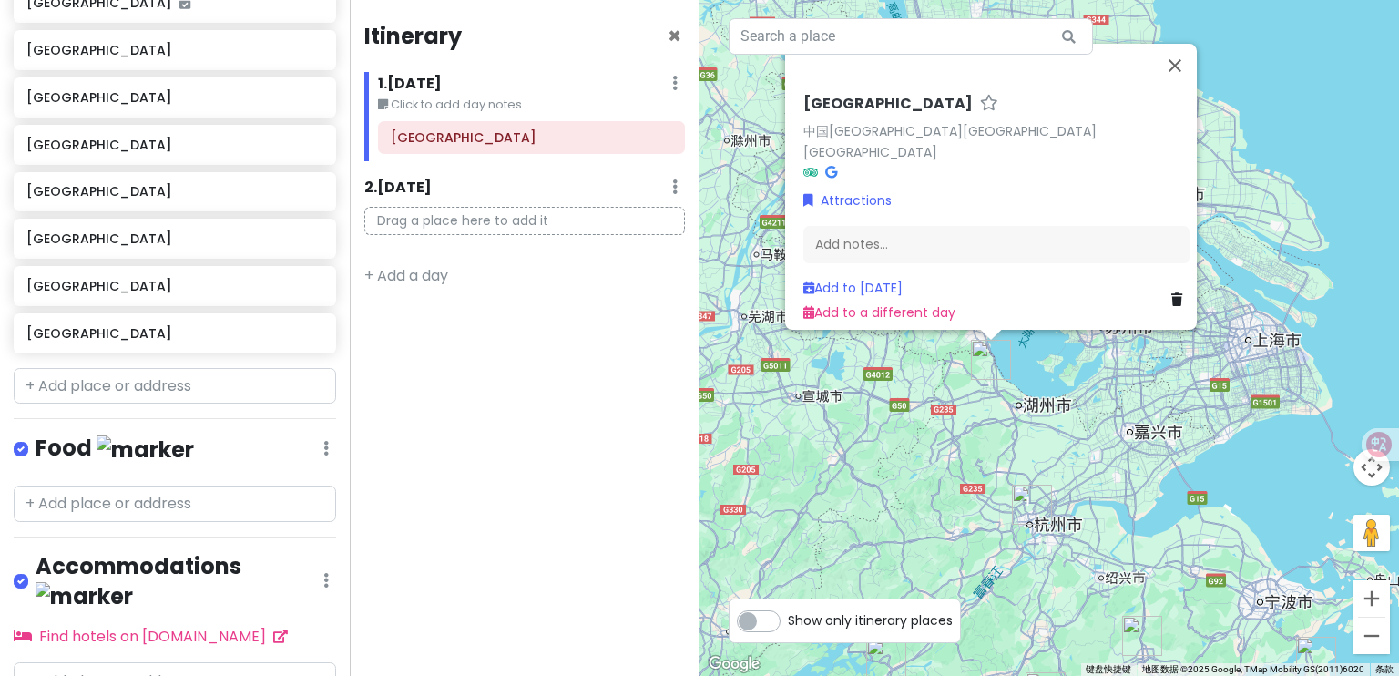
click at [1102, 415] on div "[GEOGRAPHIC_DATA] 中国[GEOGRAPHIC_DATA][GEOGRAPHIC_DATA][GEOGRAPHIC_DATA] Attract…" at bounding box center [1050, 338] width 700 height 676
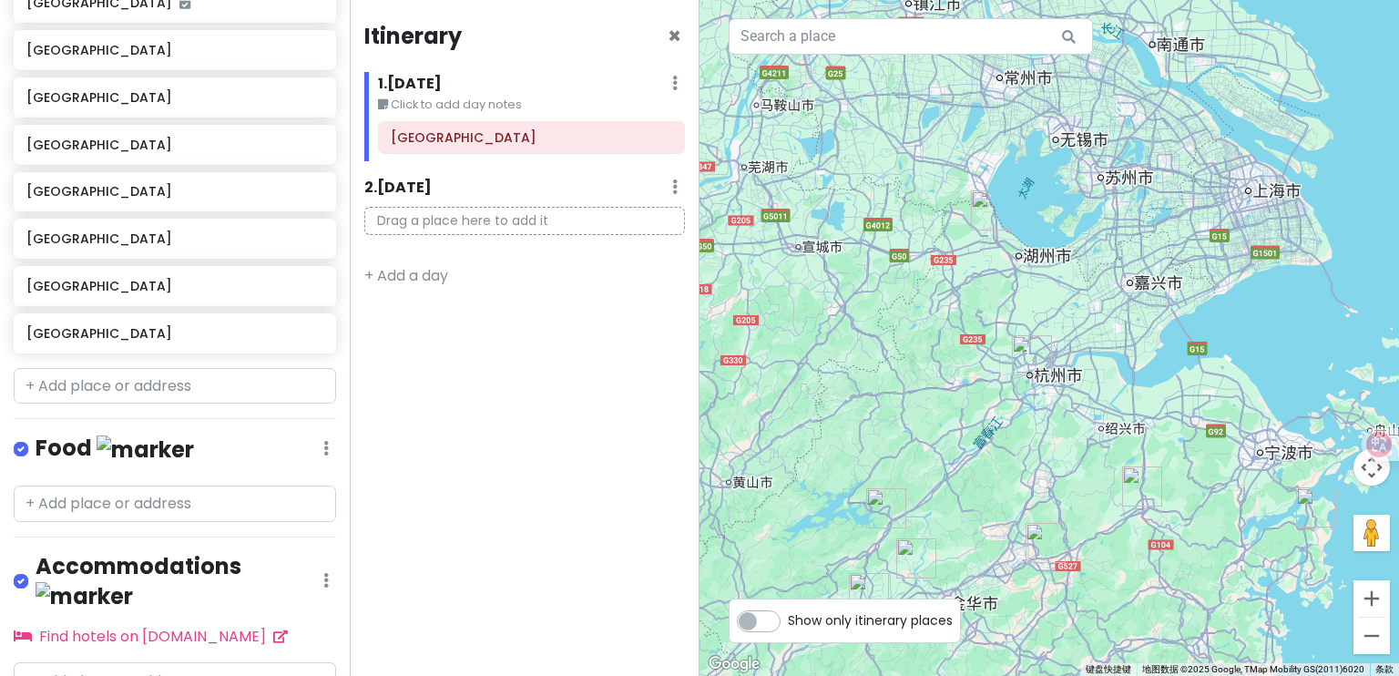
drag, startPoint x: 1105, startPoint y: 466, endPoint x: 1107, endPoint y: 291, distance: 174.9
click at [1108, 294] on div at bounding box center [1050, 338] width 700 height 676
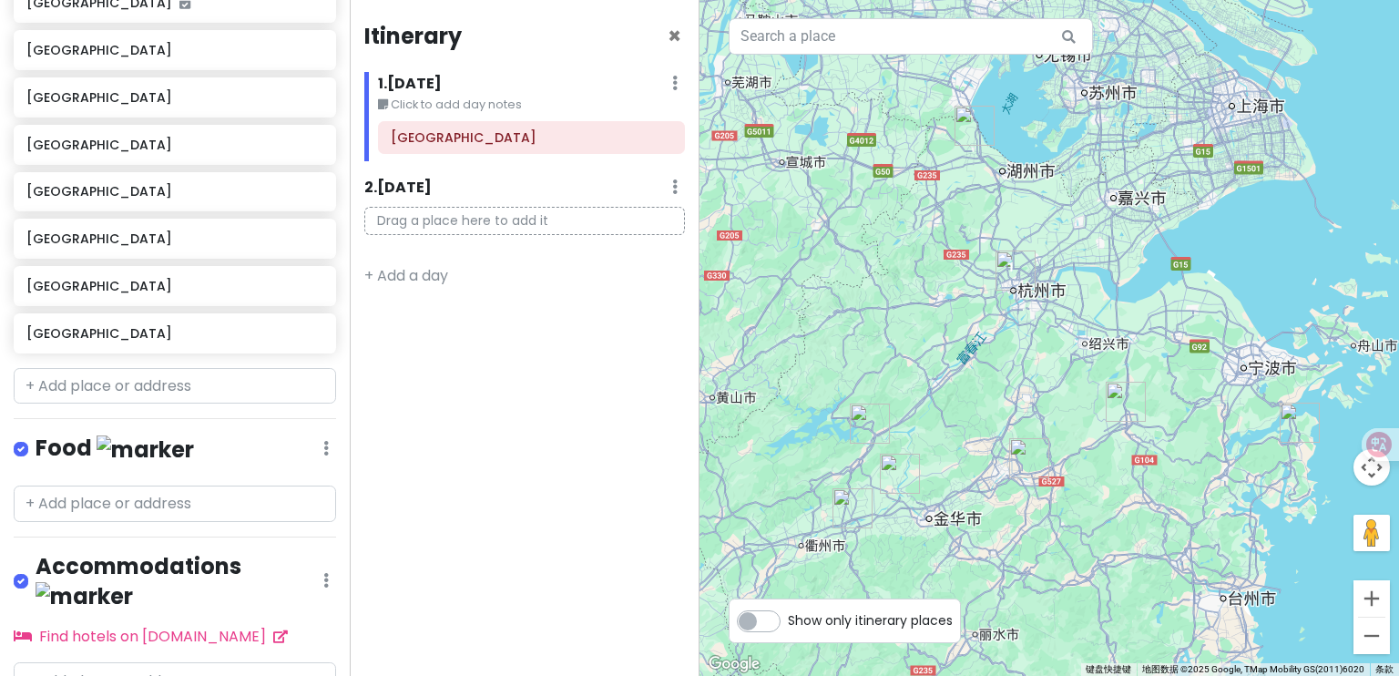
drag, startPoint x: 1004, startPoint y: 459, endPoint x: 1003, endPoint y: 387, distance: 72.0
click at [1003, 387] on div at bounding box center [1050, 338] width 700 height 676
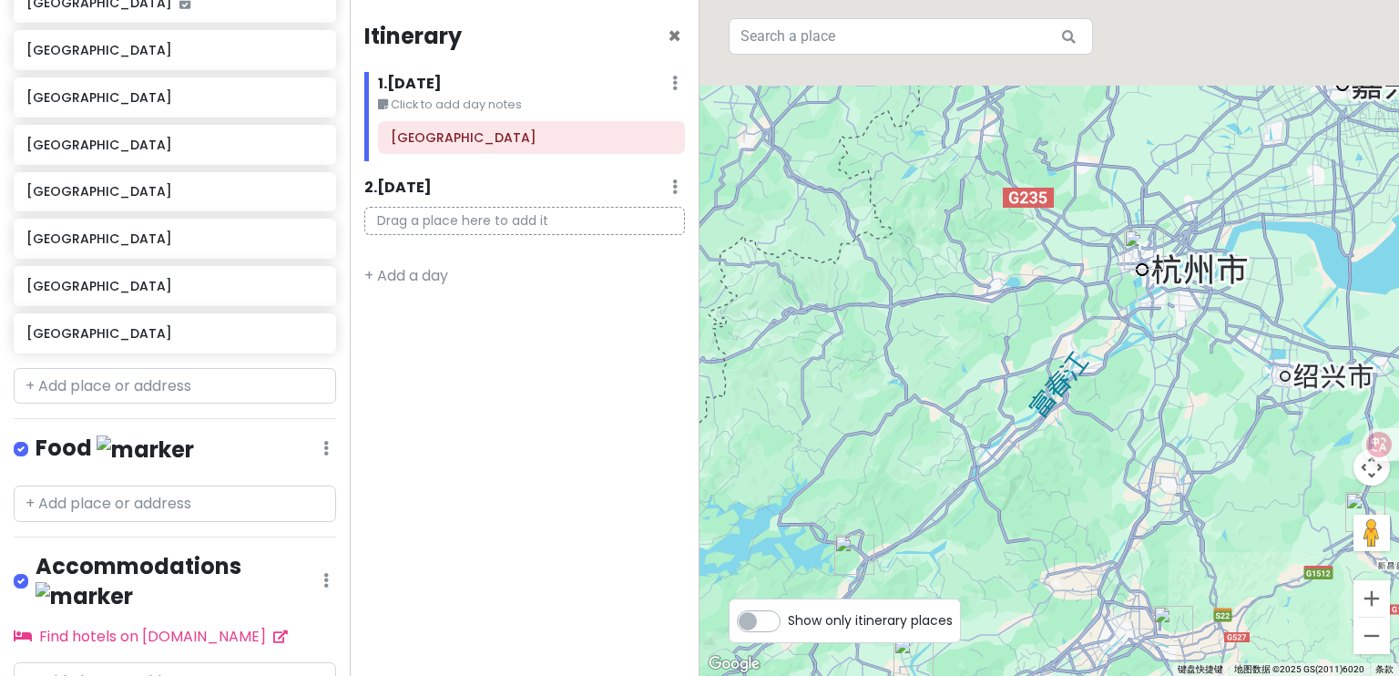
drag, startPoint x: 972, startPoint y: 356, endPoint x: 973, endPoint y: 487, distance: 131.2
click at [973, 487] on div at bounding box center [1050, 338] width 700 height 676
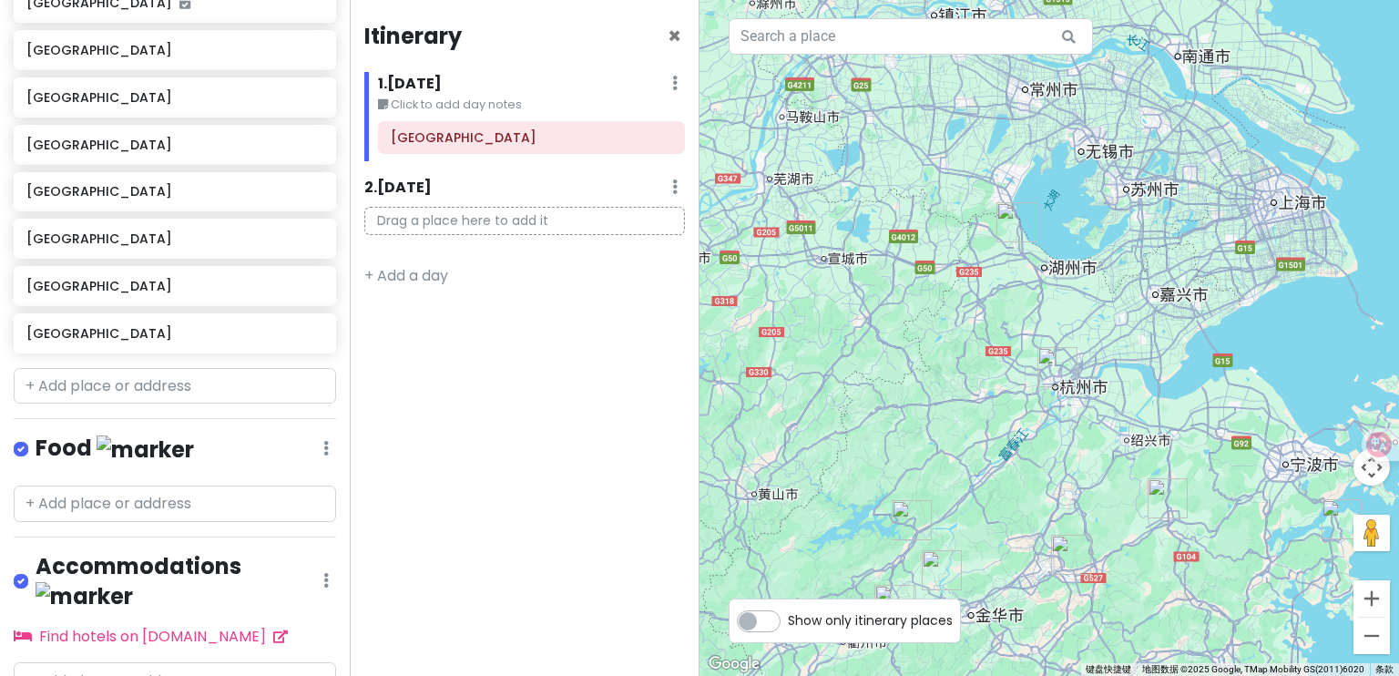
drag, startPoint x: 1090, startPoint y: 483, endPoint x: 1048, endPoint y: 346, distance: 142.9
click at [1048, 346] on div at bounding box center [1050, 338] width 700 height 676
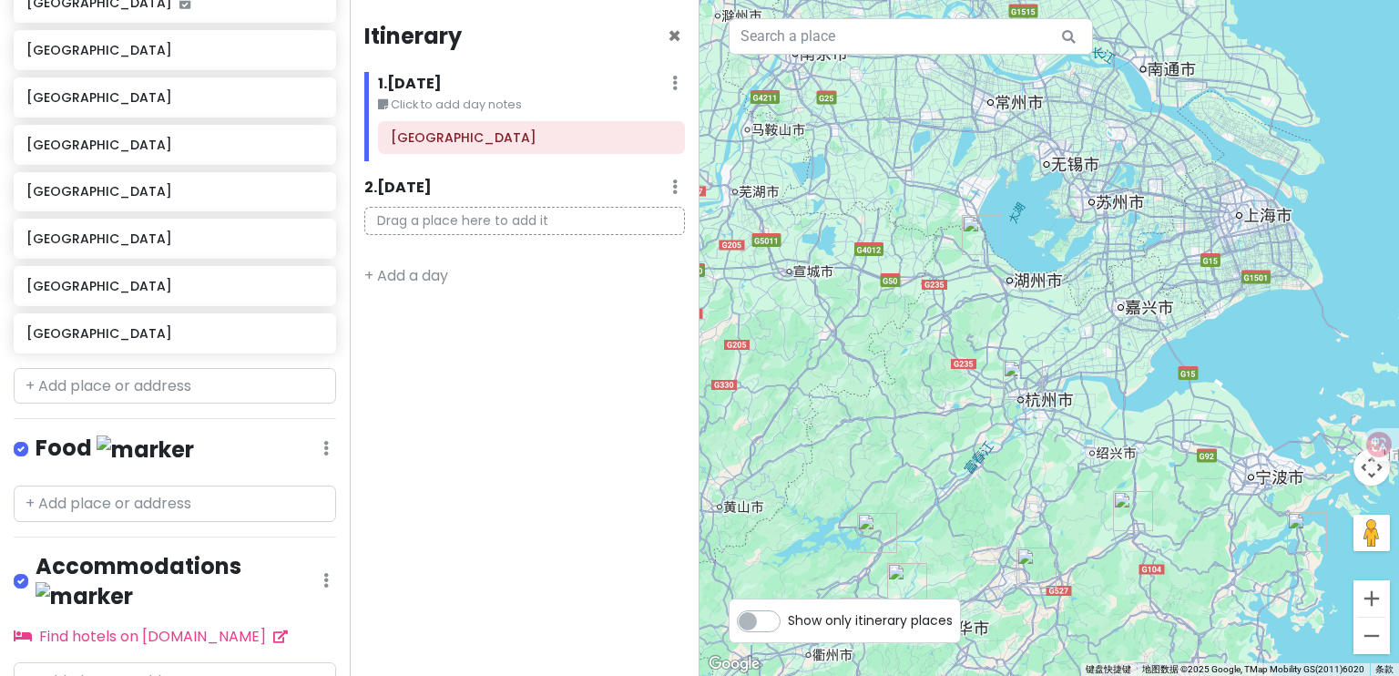
drag, startPoint x: 1046, startPoint y: 231, endPoint x: 1062, endPoint y: 430, distance: 199.3
click at [1062, 430] on div at bounding box center [1050, 338] width 700 height 676
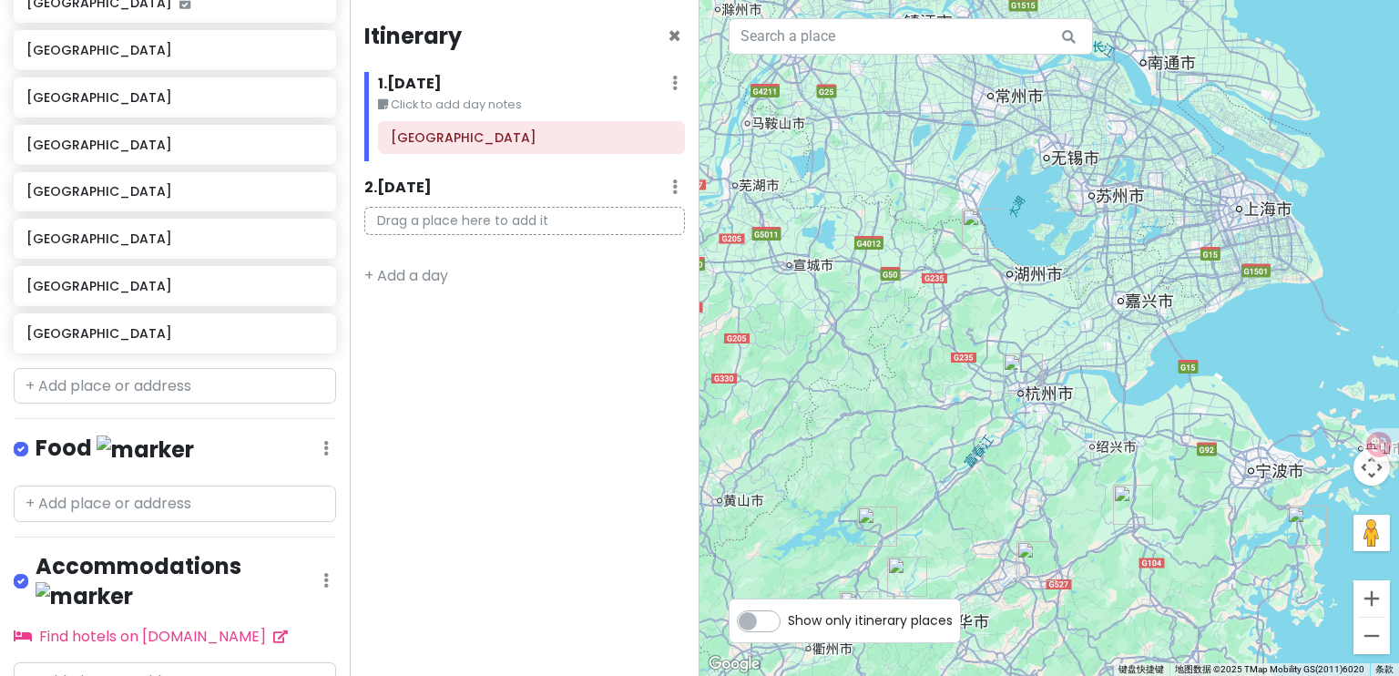
click at [980, 232] on img "长兴县" at bounding box center [982, 229] width 40 height 40
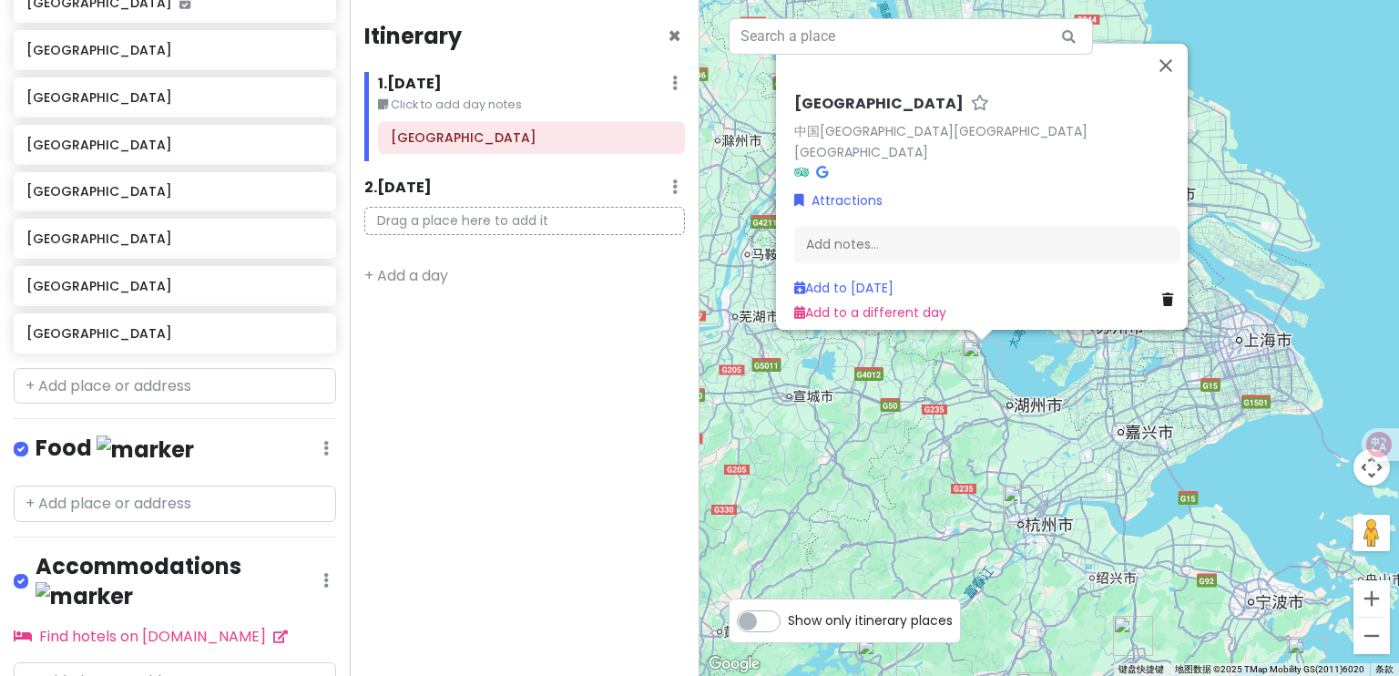
click at [1019, 422] on div "[GEOGRAPHIC_DATA] 中国[GEOGRAPHIC_DATA][GEOGRAPHIC_DATA][GEOGRAPHIC_DATA] Attract…" at bounding box center [1050, 338] width 700 height 676
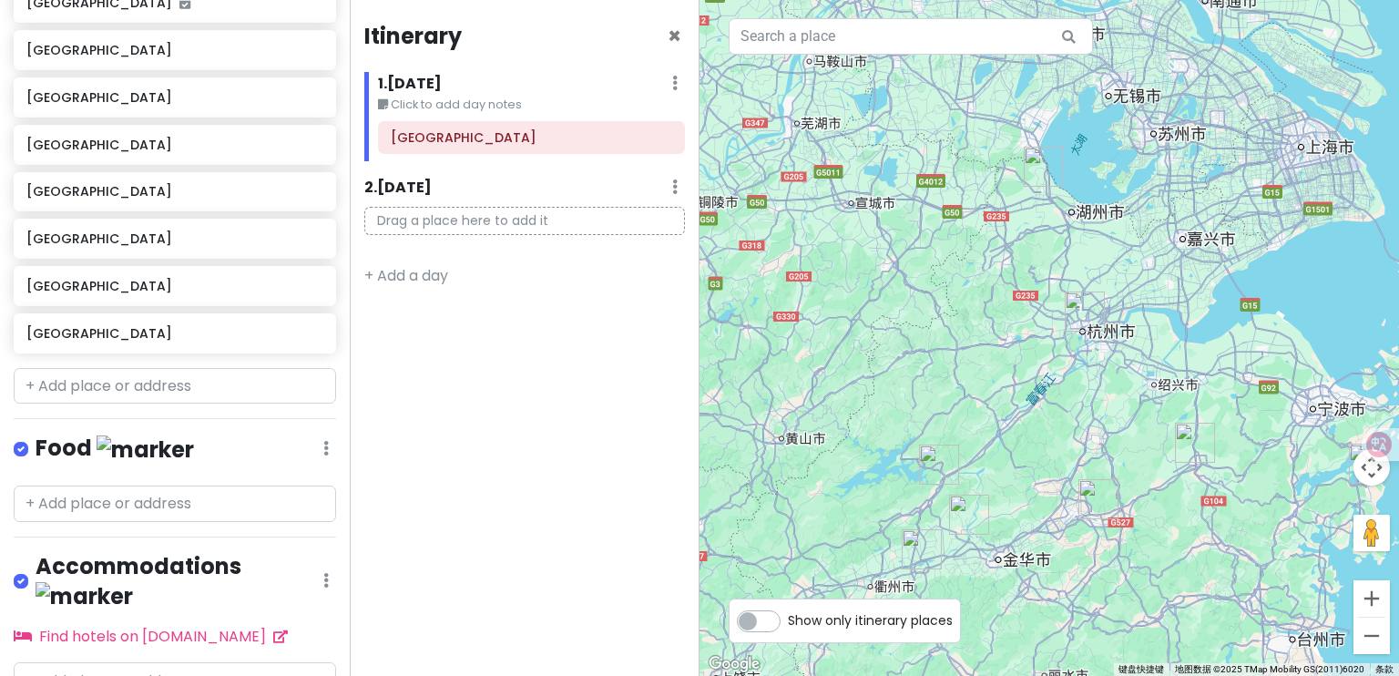
drag, startPoint x: 1040, startPoint y: 382, endPoint x: 1131, endPoint y: 266, distance: 147.3
click at [1131, 266] on div at bounding box center [1050, 338] width 700 height 676
drag, startPoint x: 1081, startPoint y: 312, endPoint x: 1066, endPoint y: 367, distance: 57.7
click at [1081, 313] on img "杭州市" at bounding box center [1085, 312] width 40 height 40
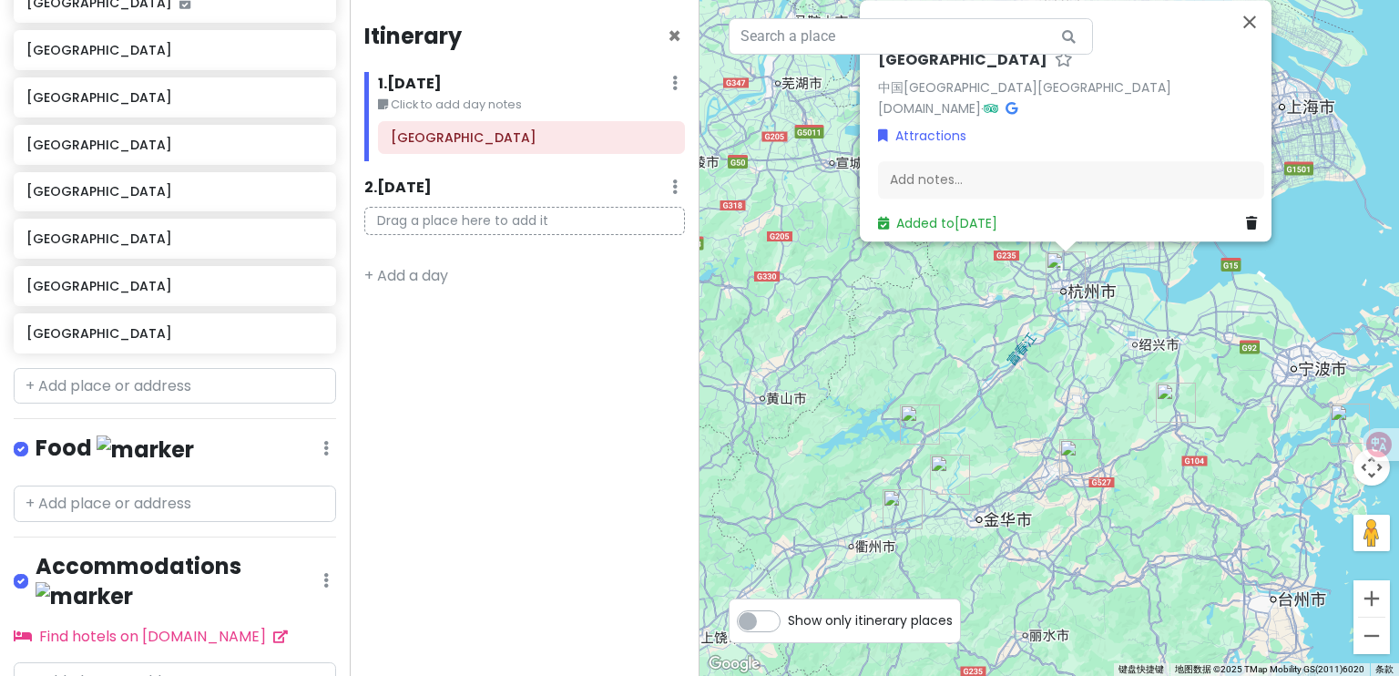
drag, startPoint x: 1044, startPoint y: 455, endPoint x: 1020, endPoint y: 385, distance: 73.2
click at [1020, 385] on div "[GEOGRAPHIC_DATA] 中国[GEOGRAPHIC_DATA][GEOGRAPHIC_DATA] [DOMAIN_NAME] · Attracti…" at bounding box center [1050, 338] width 700 height 676
click at [1104, 382] on div "[GEOGRAPHIC_DATA] 中国[GEOGRAPHIC_DATA][GEOGRAPHIC_DATA] [DOMAIN_NAME] · Attracti…" at bounding box center [1050, 338] width 700 height 676
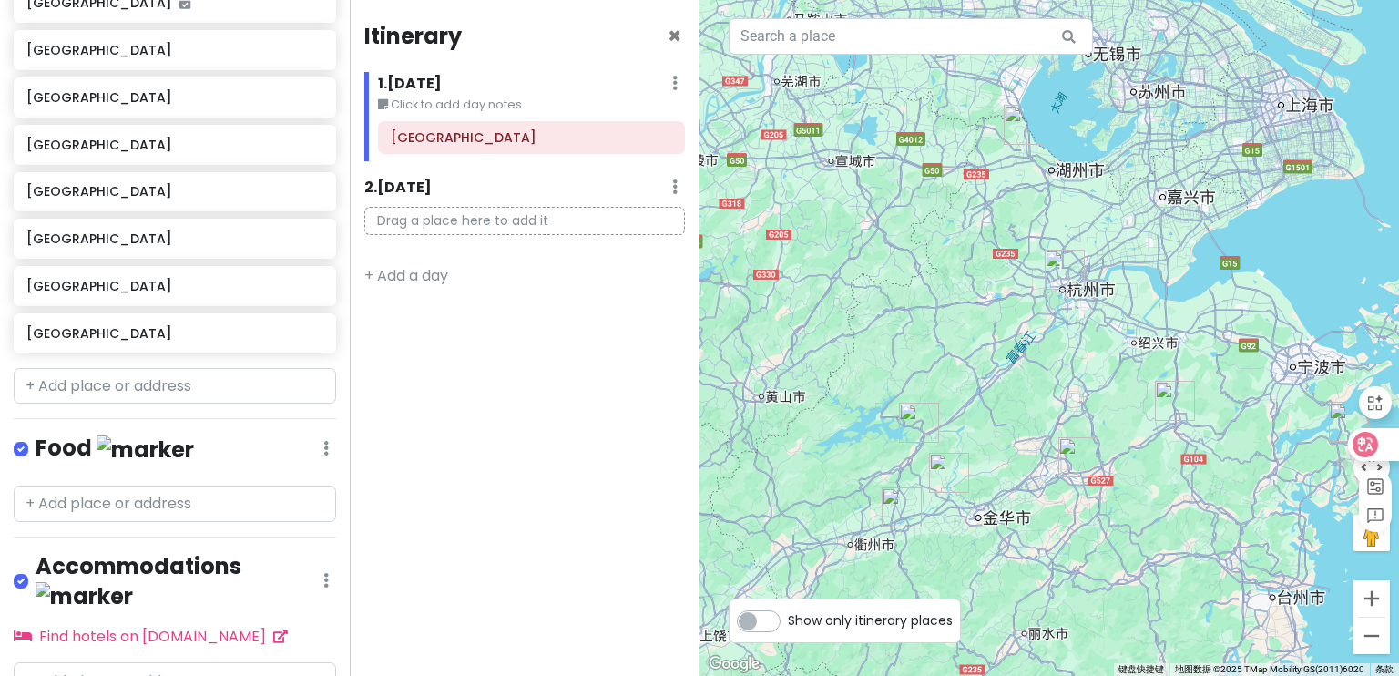
click at [1341, 417] on div at bounding box center [1368, 454] width 64 height 155
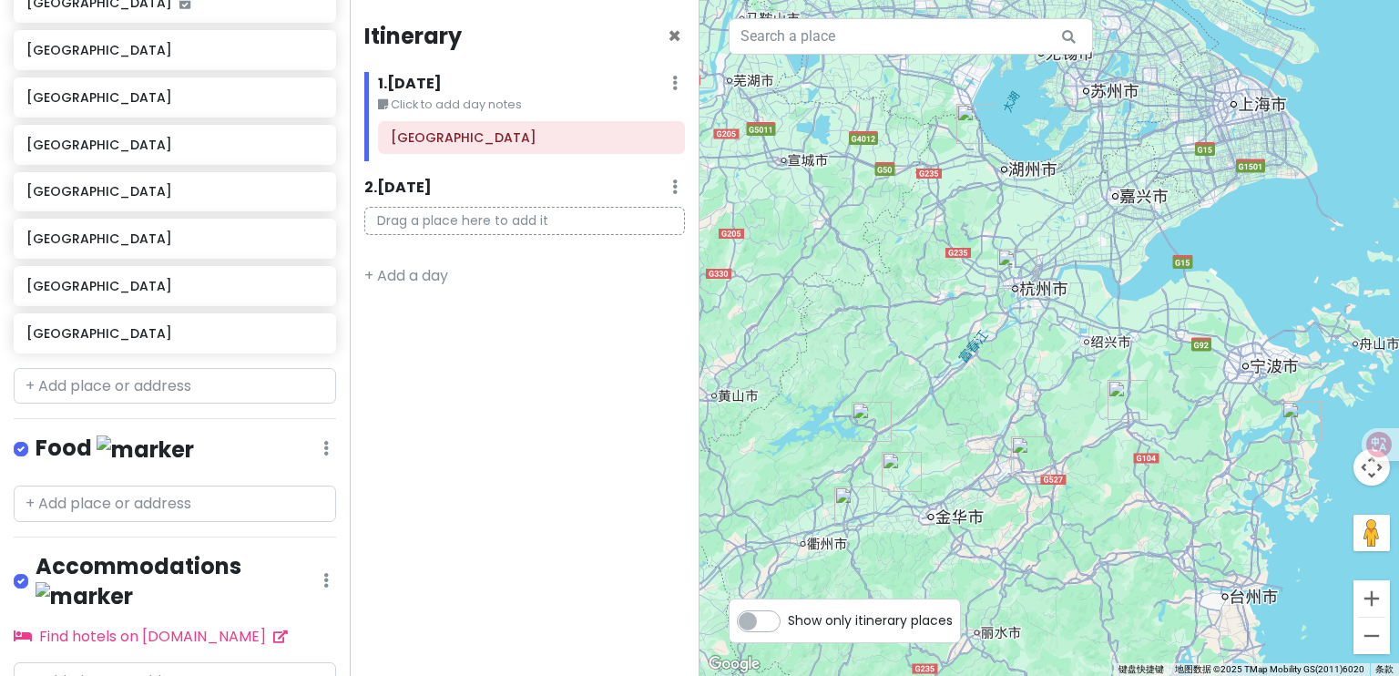
drag, startPoint x: 1229, startPoint y: 413, endPoint x: 1119, endPoint y: 384, distance: 114.0
click at [1119, 384] on div at bounding box center [1050, 338] width 700 height 676
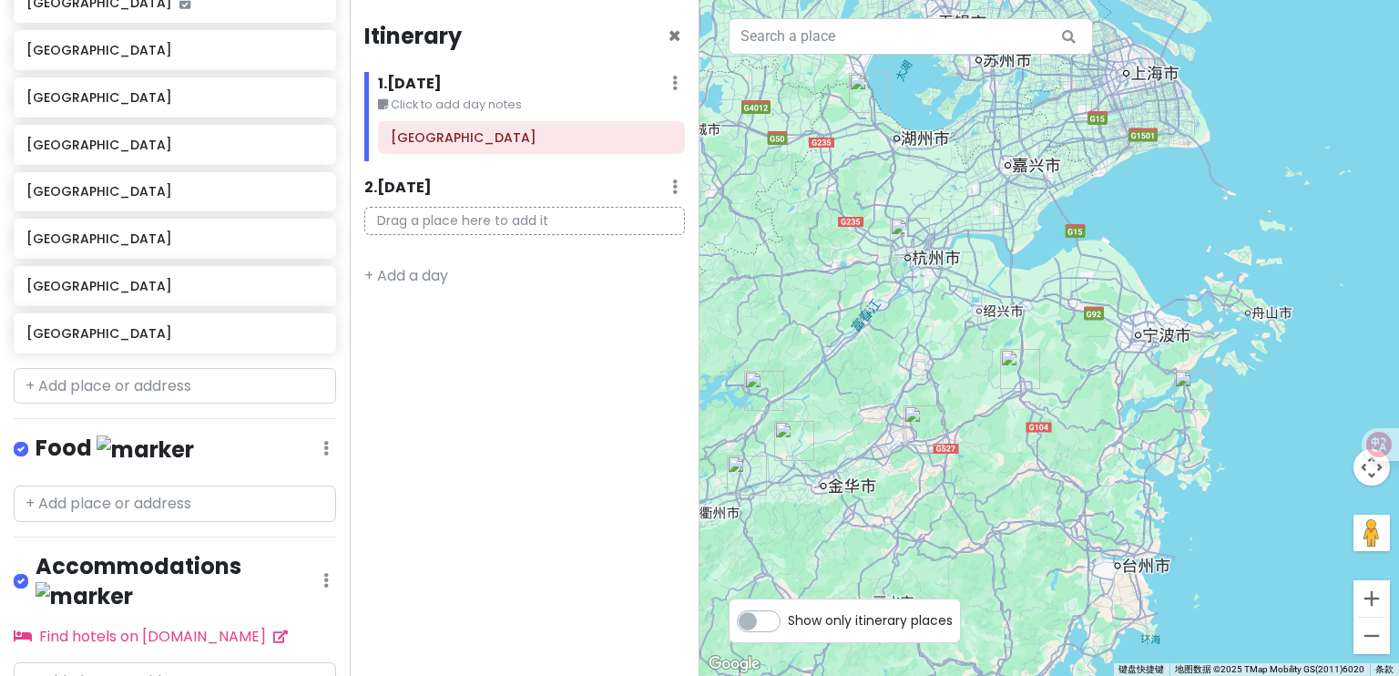
click at [1184, 395] on img "象山县" at bounding box center [1194, 390] width 40 height 40
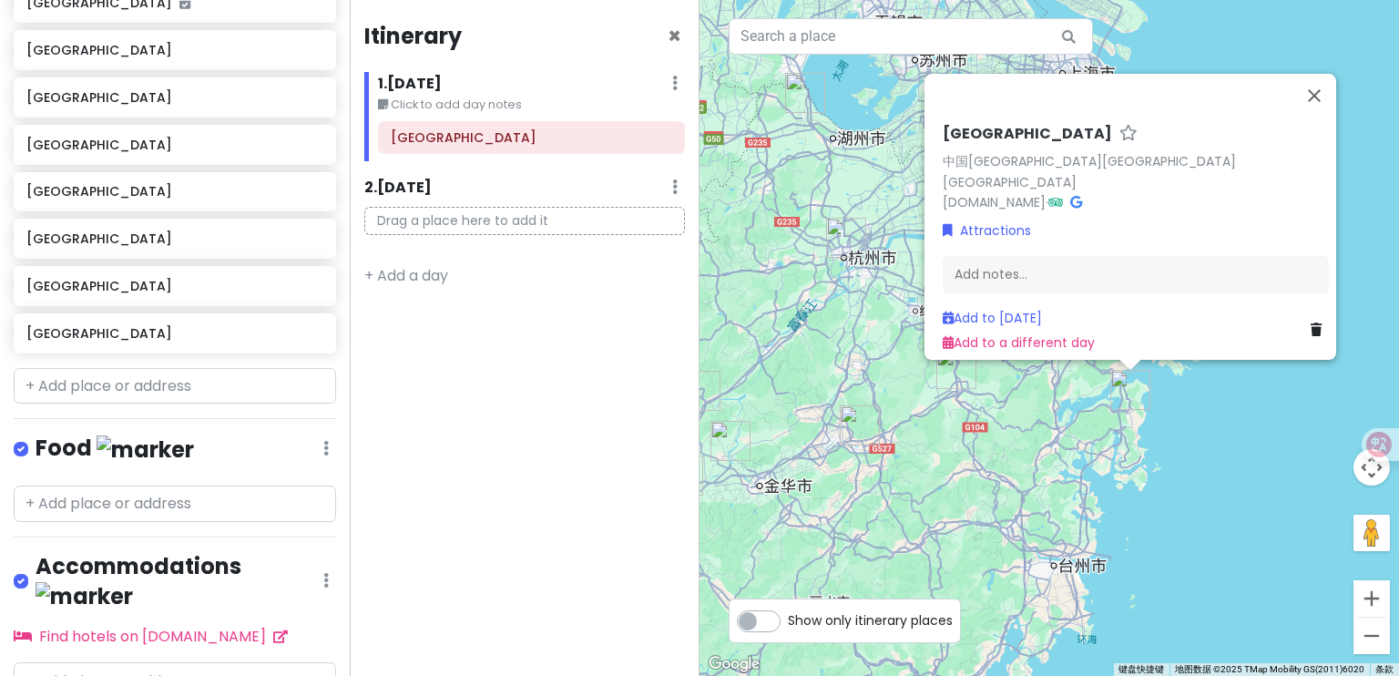
click at [1100, 456] on div "[GEOGRAPHIC_DATA] 中国[GEOGRAPHIC_DATA][GEOGRAPHIC_DATA][GEOGRAPHIC_DATA] [DOMAIN…" at bounding box center [1050, 338] width 700 height 676
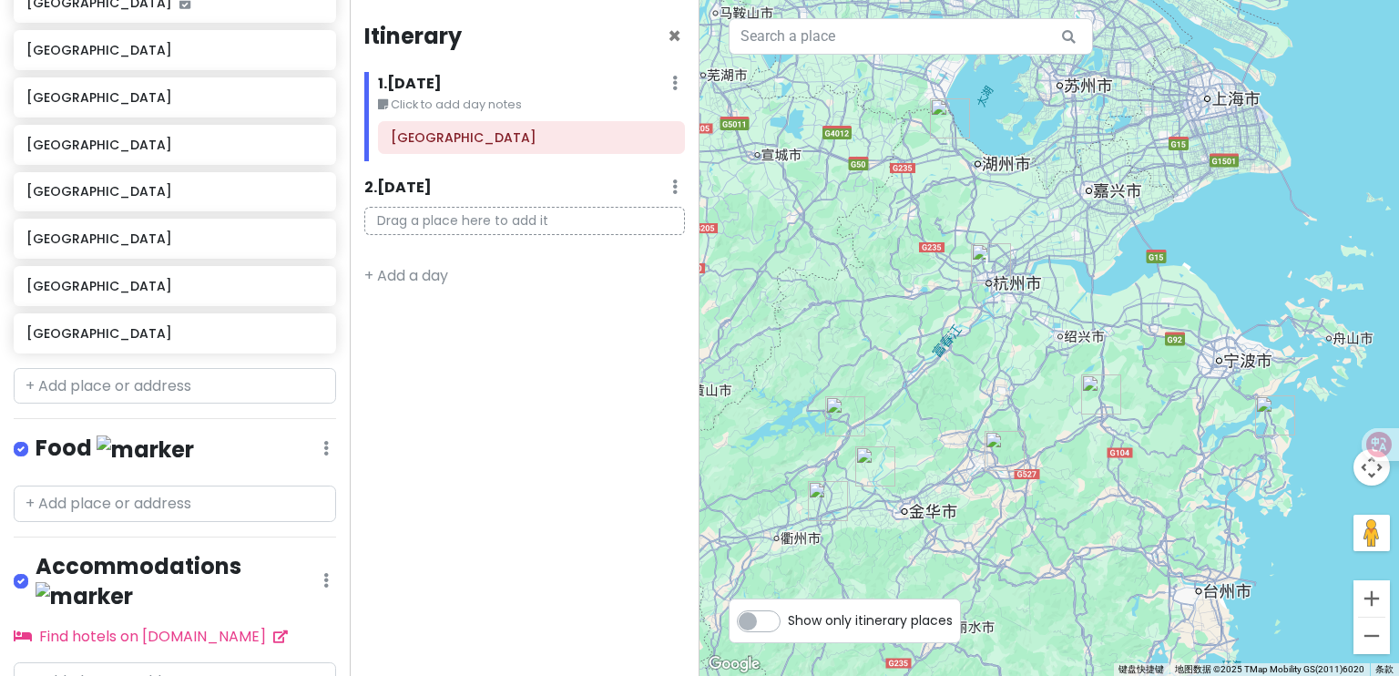
drag, startPoint x: 1068, startPoint y: 394, endPoint x: 1216, endPoint y: 420, distance: 150.8
click at [1216, 420] on div at bounding box center [1050, 338] width 700 height 676
click at [999, 272] on img "杭州市" at bounding box center [991, 263] width 40 height 40
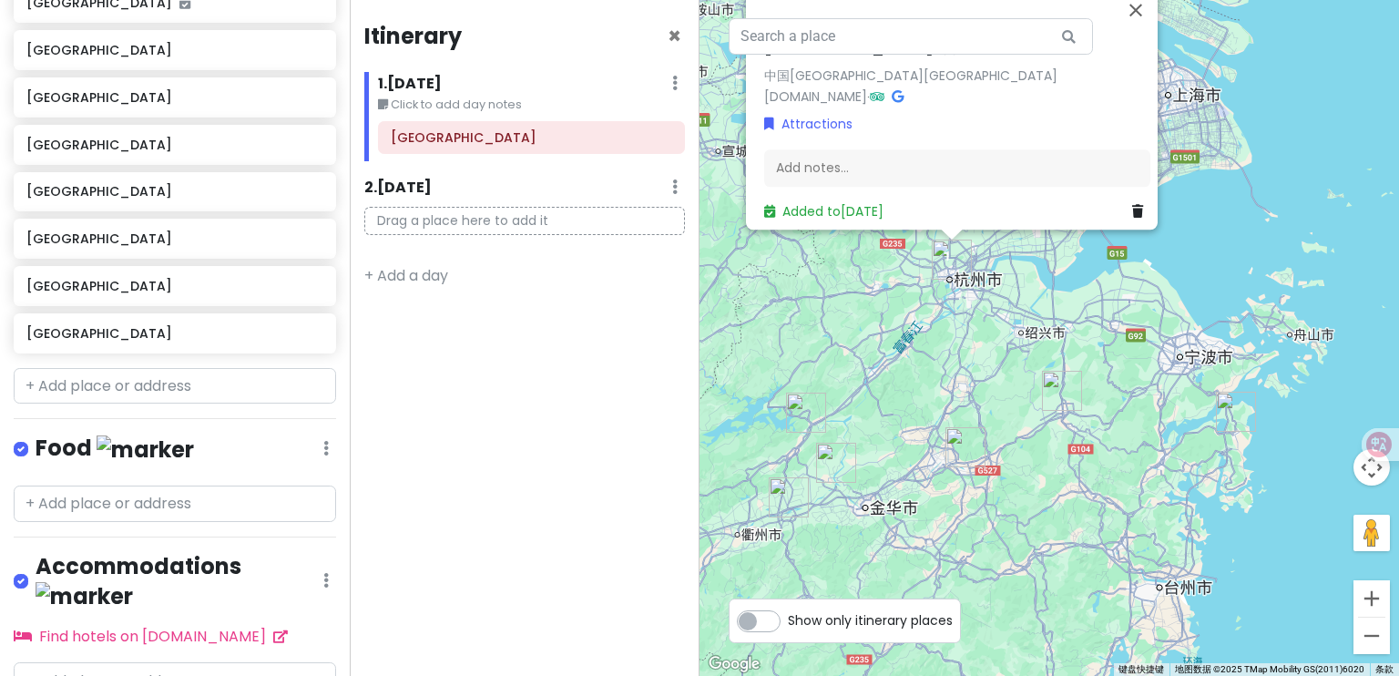
drag, startPoint x: 1171, startPoint y: 484, endPoint x: 1131, endPoint y: 404, distance: 89.6
click at [1130, 405] on div "[GEOGRAPHIC_DATA] 中国[GEOGRAPHIC_DATA][GEOGRAPHIC_DATA] [DOMAIN_NAME] · Attracti…" at bounding box center [1050, 338] width 700 height 676
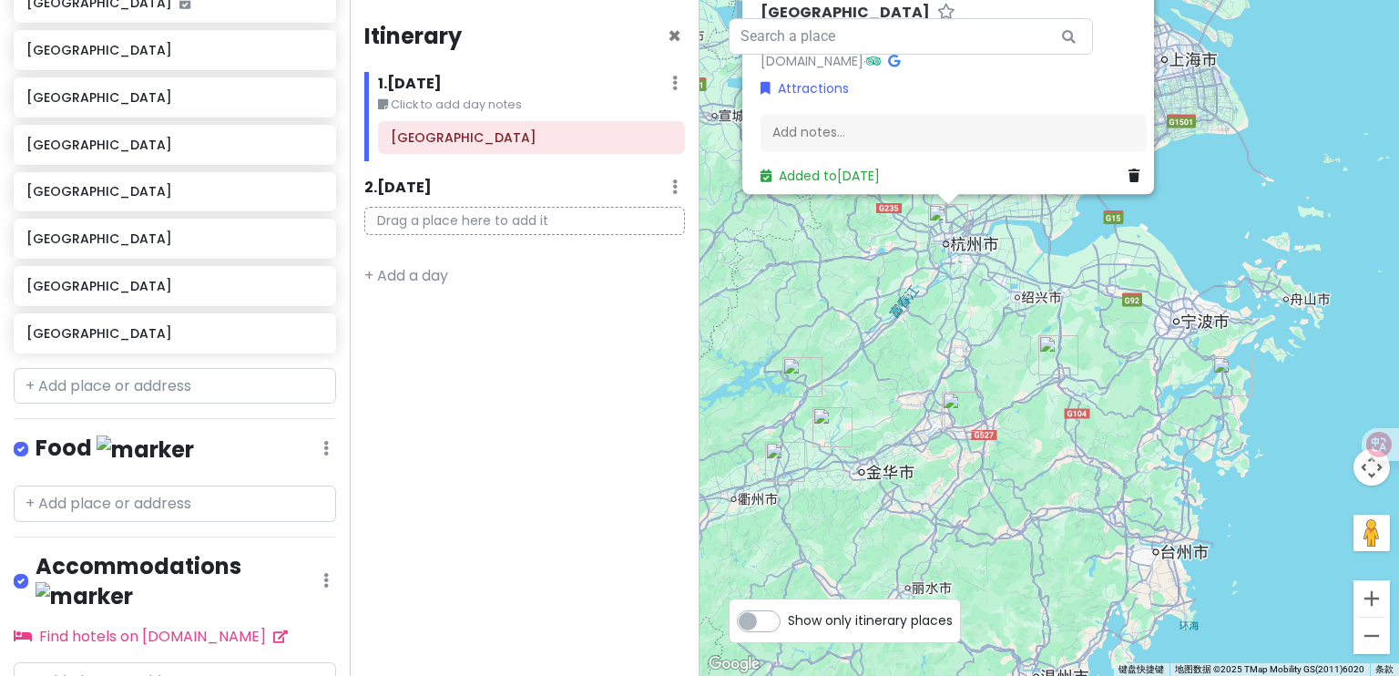
drag, startPoint x: 1227, startPoint y: 414, endPoint x: 1222, endPoint y: 378, distance: 36.0
click at [1222, 378] on img "象山县" at bounding box center [1233, 376] width 40 height 40
drag, startPoint x: 1177, startPoint y: 450, endPoint x: 1185, endPoint y: 474, distance: 25.1
click at [1179, 456] on div "若要浏览不同元素，请按箭头键。 [GEOGRAPHIC_DATA] 中国[GEOGRAPHIC_DATA][GEOGRAPHIC_DATA] [DOMAIN_…" at bounding box center [1050, 338] width 700 height 676
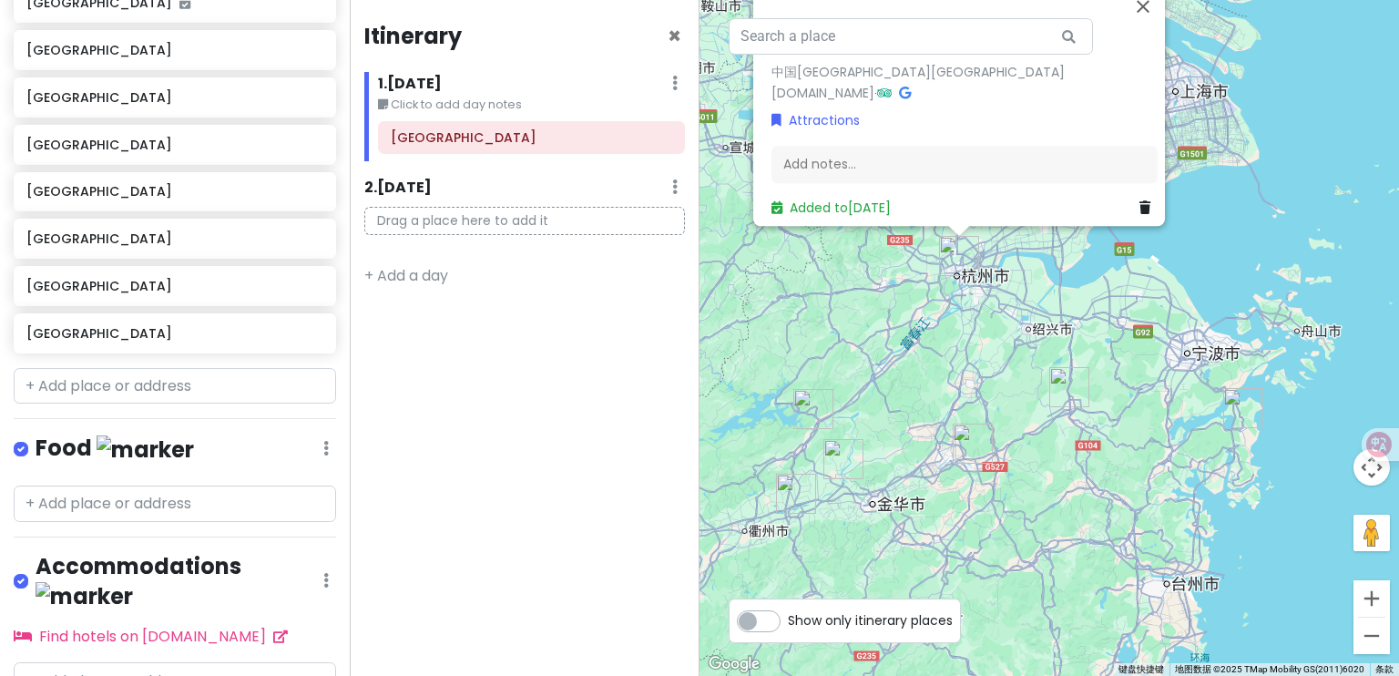
click at [1165, 469] on div "[GEOGRAPHIC_DATA] 中国[GEOGRAPHIC_DATA][GEOGRAPHIC_DATA] [DOMAIN_NAME] · Attracti…" at bounding box center [1050, 338] width 700 height 676
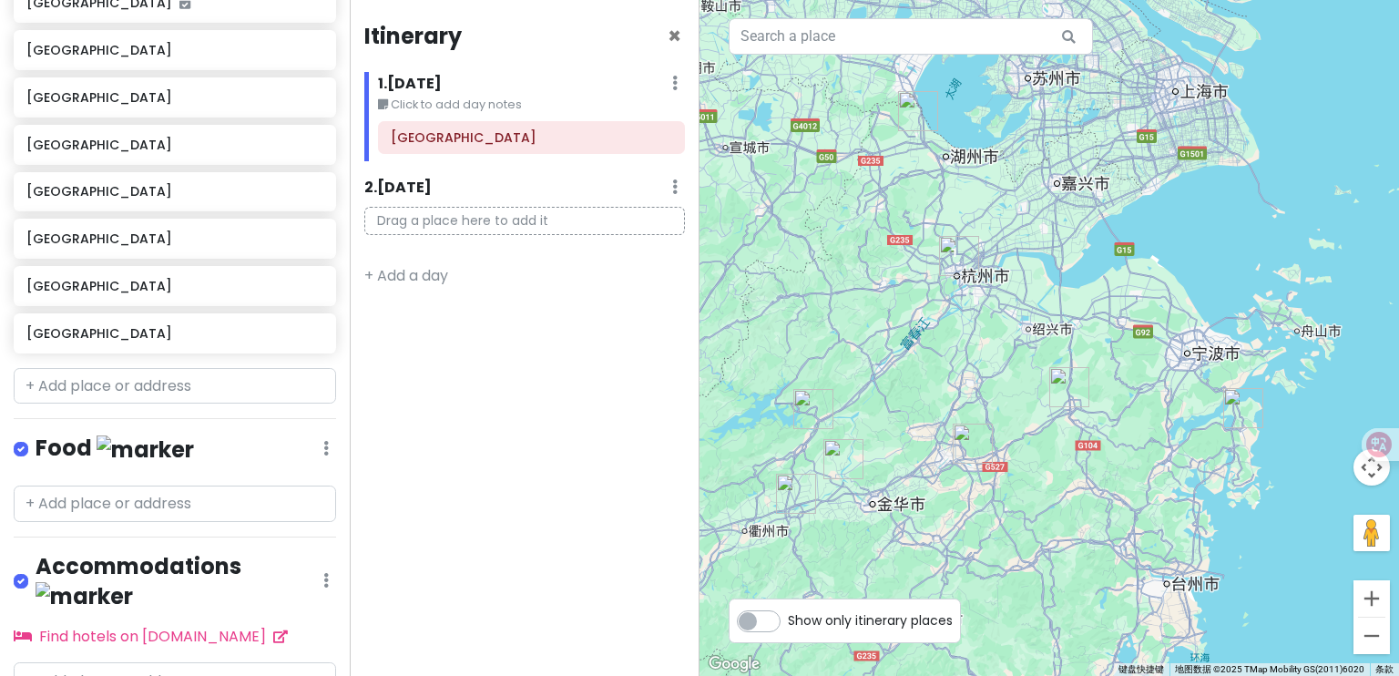
click at [810, 423] on img "建德市" at bounding box center [814, 409] width 40 height 40
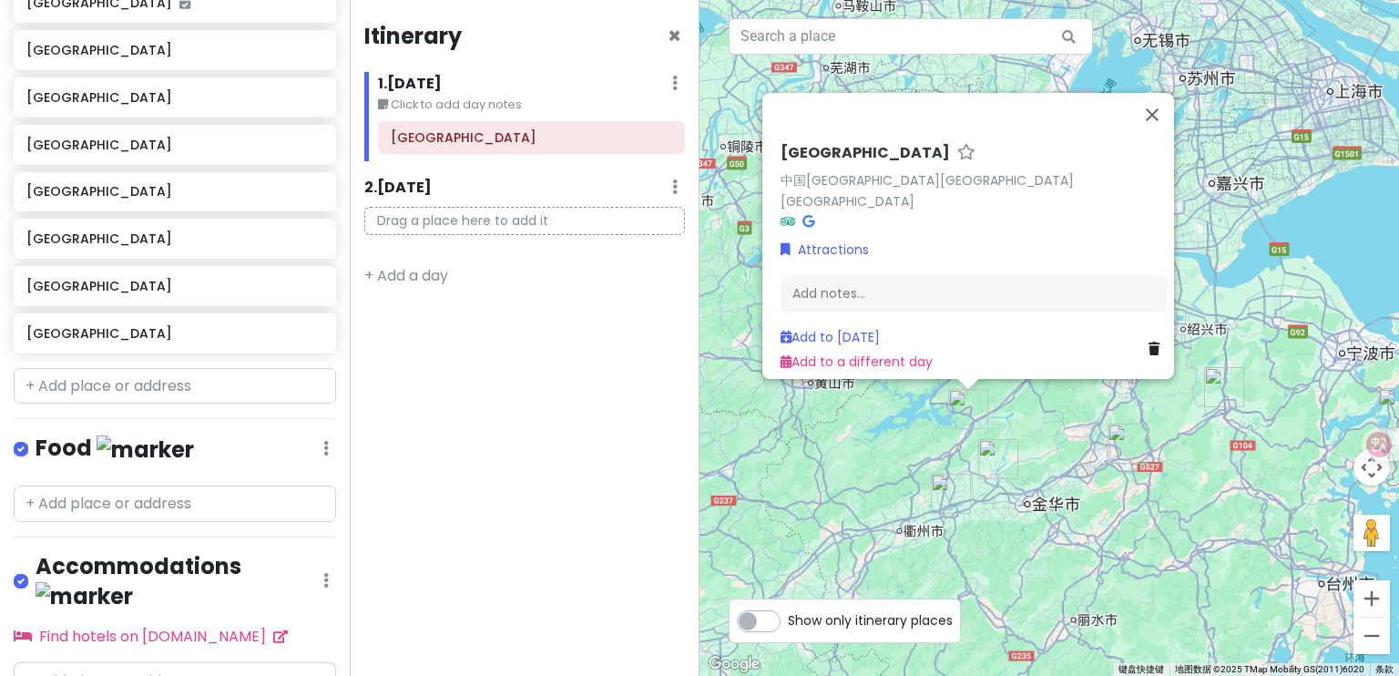
click at [1014, 413] on div "[GEOGRAPHIC_DATA] 中国[GEOGRAPHIC_DATA][GEOGRAPHIC_DATA][GEOGRAPHIC_DATA] Attract…" at bounding box center [1050, 338] width 700 height 676
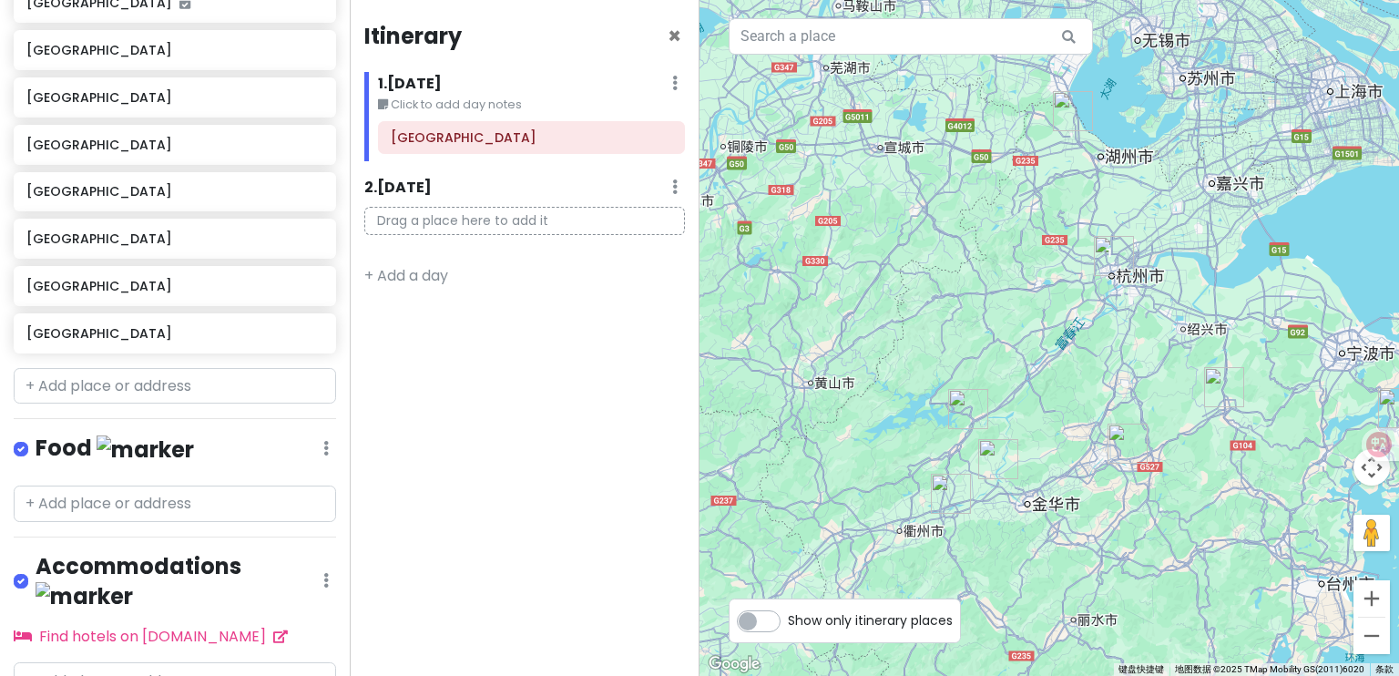
click at [1105, 262] on img "杭州市" at bounding box center [1114, 256] width 40 height 40
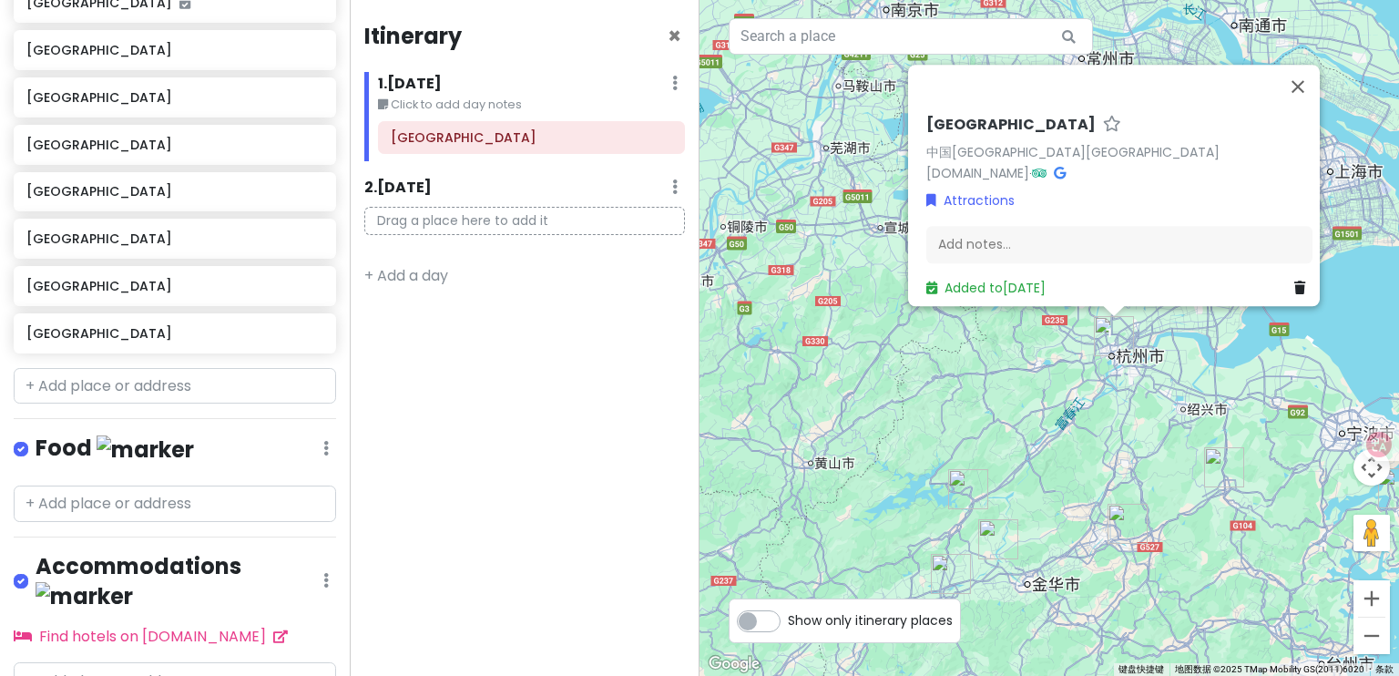
click at [1057, 377] on div "[GEOGRAPHIC_DATA] 中国[GEOGRAPHIC_DATA][GEOGRAPHIC_DATA] [DOMAIN_NAME] · Attracti…" at bounding box center [1050, 338] width 700 height 676
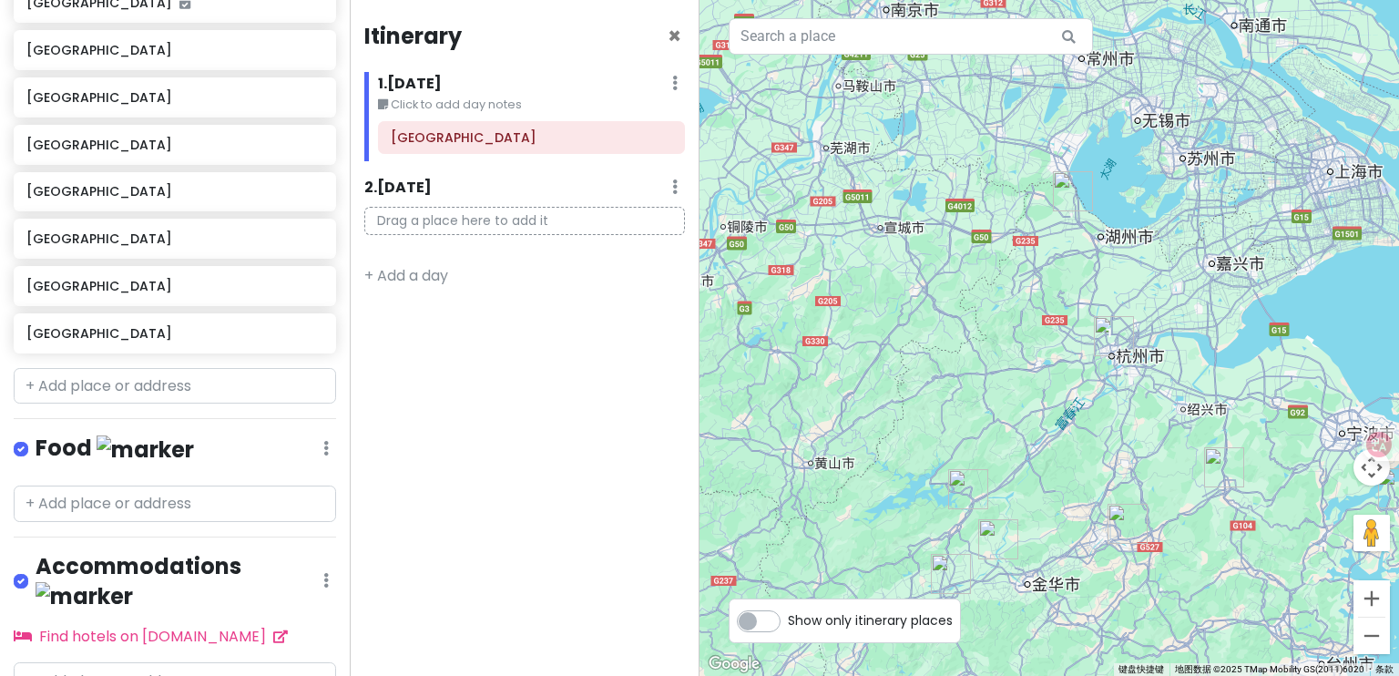
click at [1070, 200] on img "长兴县" at bounding box center [1073, 191] width 40 height 40
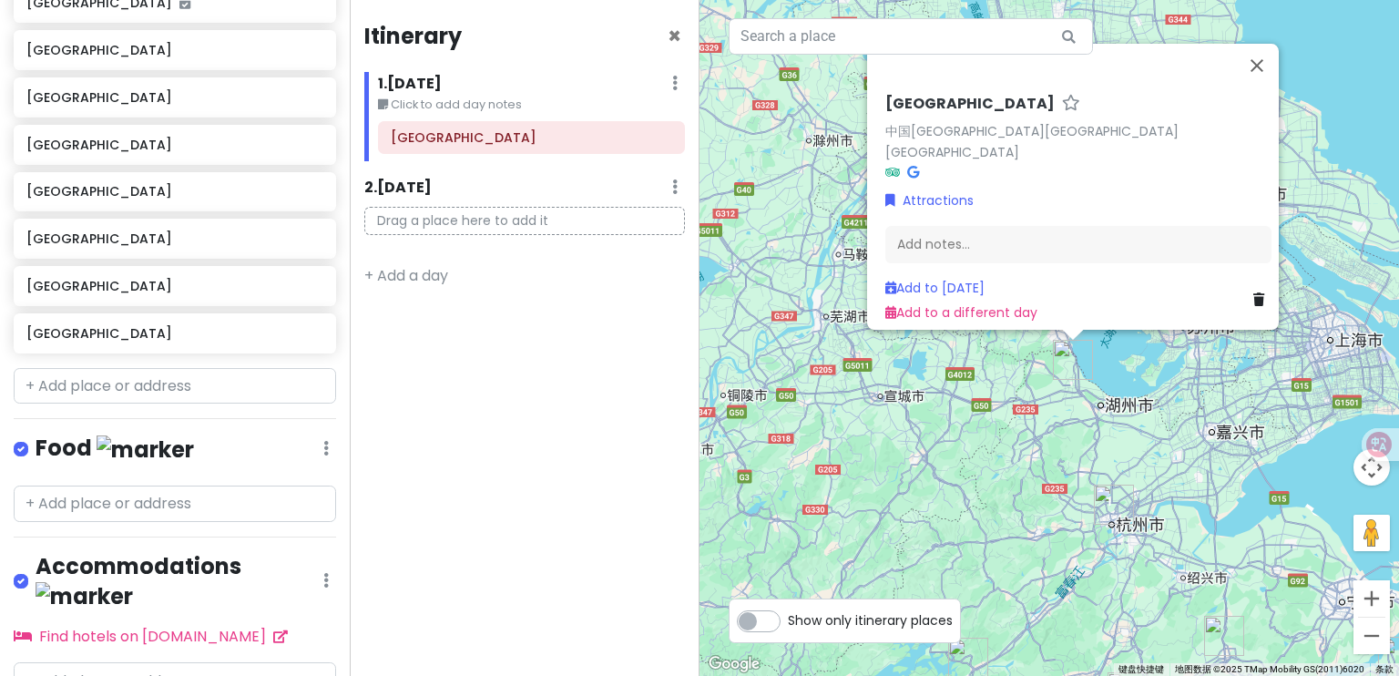
click at [989, 456] on div "[GEOGRAPHIC_DATA] 中国[GEOGRAPHIC_DATA][GEOGRAPHIC_DATA][GEOGRAPHIC_DATA] Attract…" at bounding box center [1050, 338] width 700 height 676
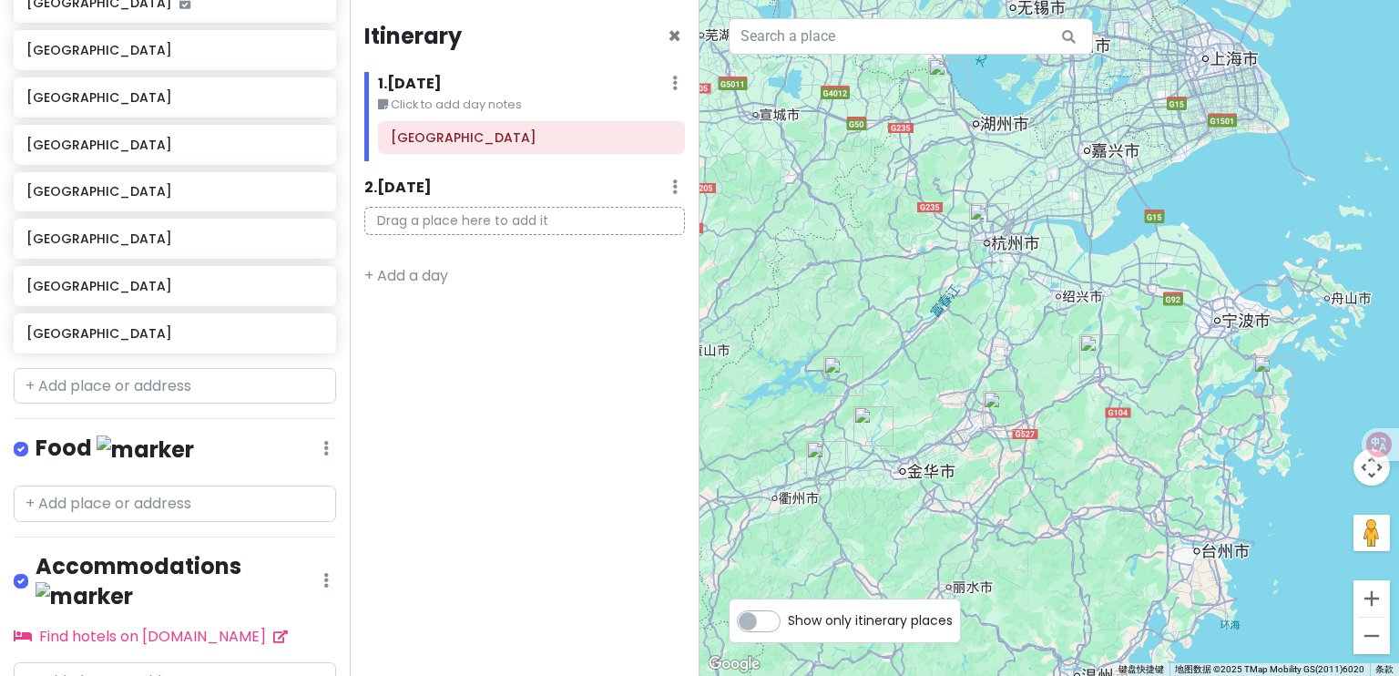
drag, startPoint x: 945, startPoint y: 330, endPoint x: 885, endPoint y: 216, distance: 128.8
click at [885, 216] on div at bounding box center [1050, 338] width 700 height 676
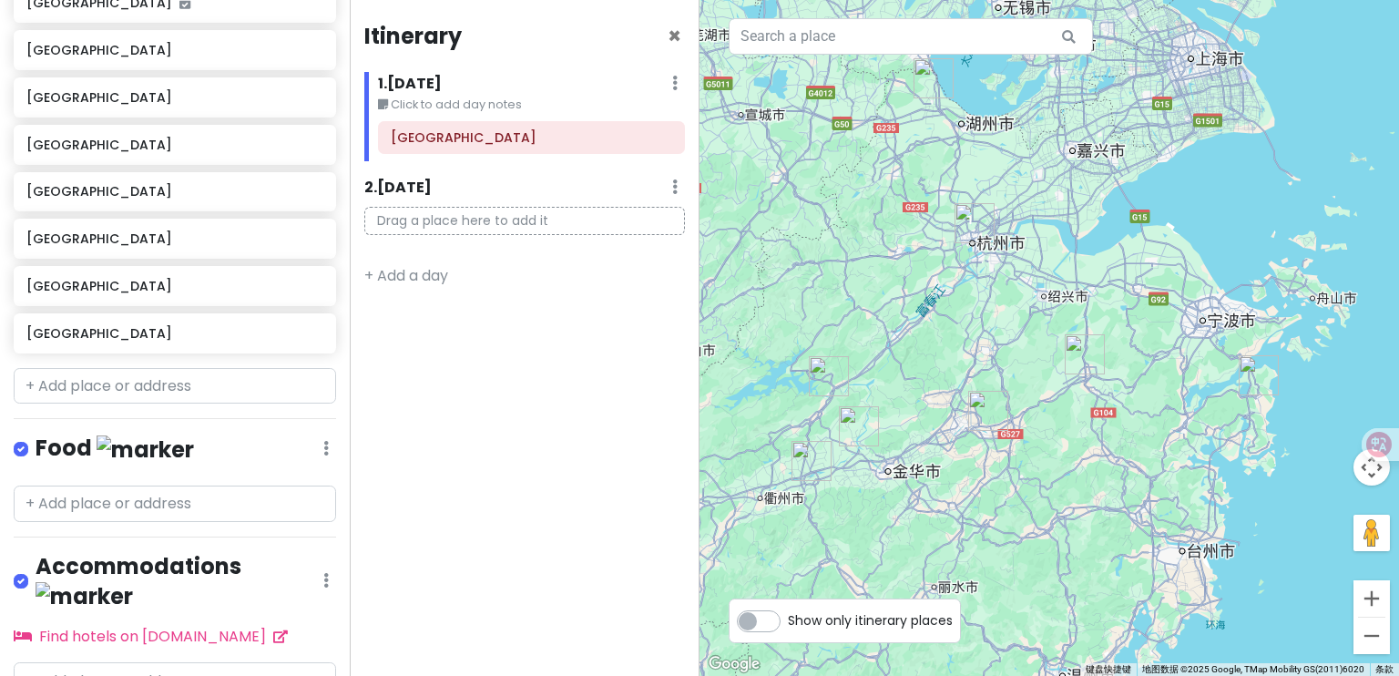
click at [1257, 373] on img "象山县" at bounding box center [1259, 375] width 40 height 40
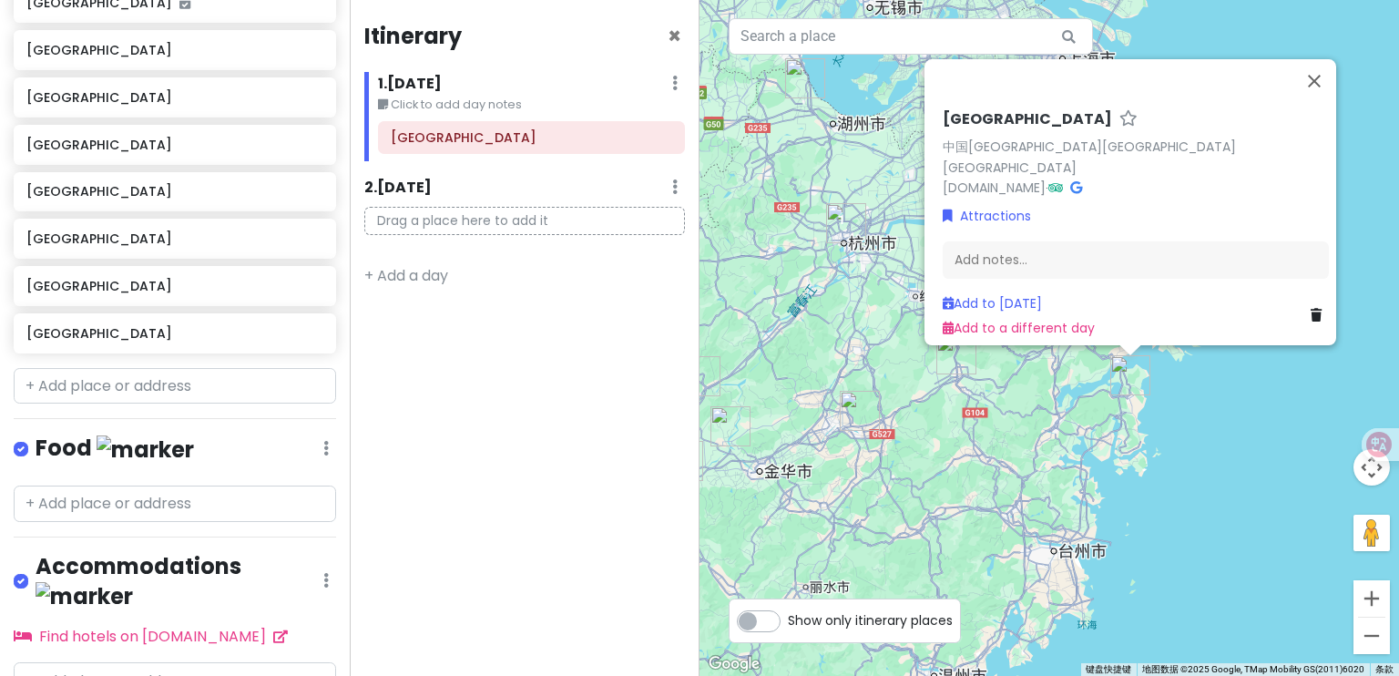
click at [1095, 437] on div "[GEOGRAPHIC_DATA] 中国[GEOGRAPHIC_DATA][GEOGRAPHIC_DATA][GEOGRAPHIC_DATA] [DOMAIN…" at bounding box center [1050, 338] width 700 height 676
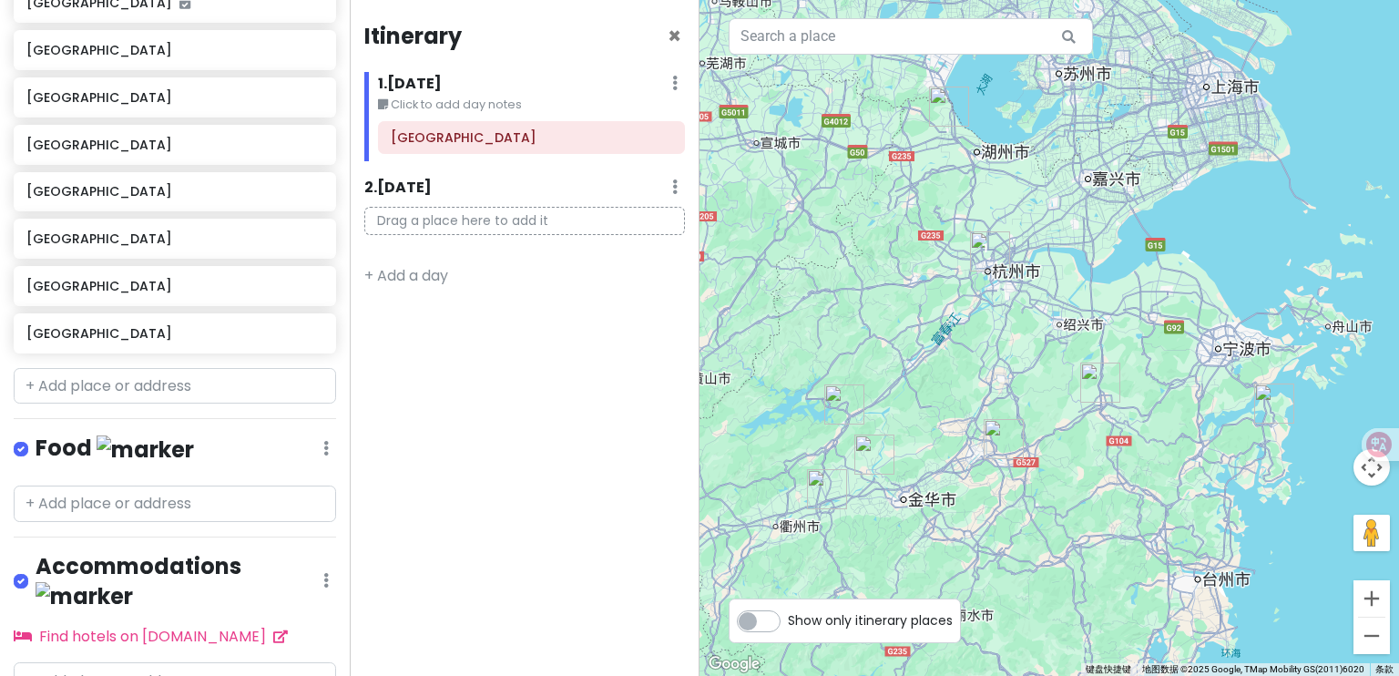
drag, startPoint x: 1074, startPoint y: 379, endPoint x: 1225, endPoint y: 403, distance: 152.2
click at [1225, 403] on div at bounding box center [1050, 338] width 700 height 676
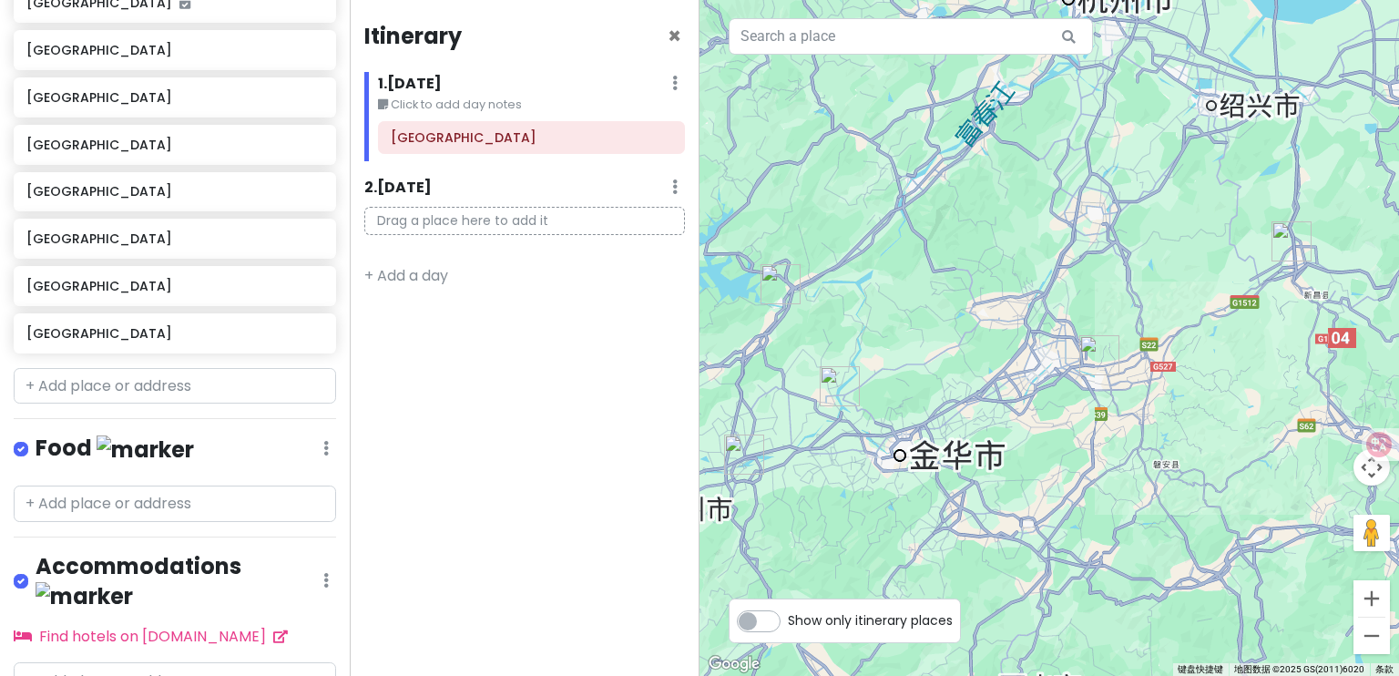
drag, startPoint x: 938, startPoint y: 420, endPoint x: 948, endPoint y: 223, distance: 197.1
click at [944, 222] on div at bounding box center [1050, 338] width 700 height 676
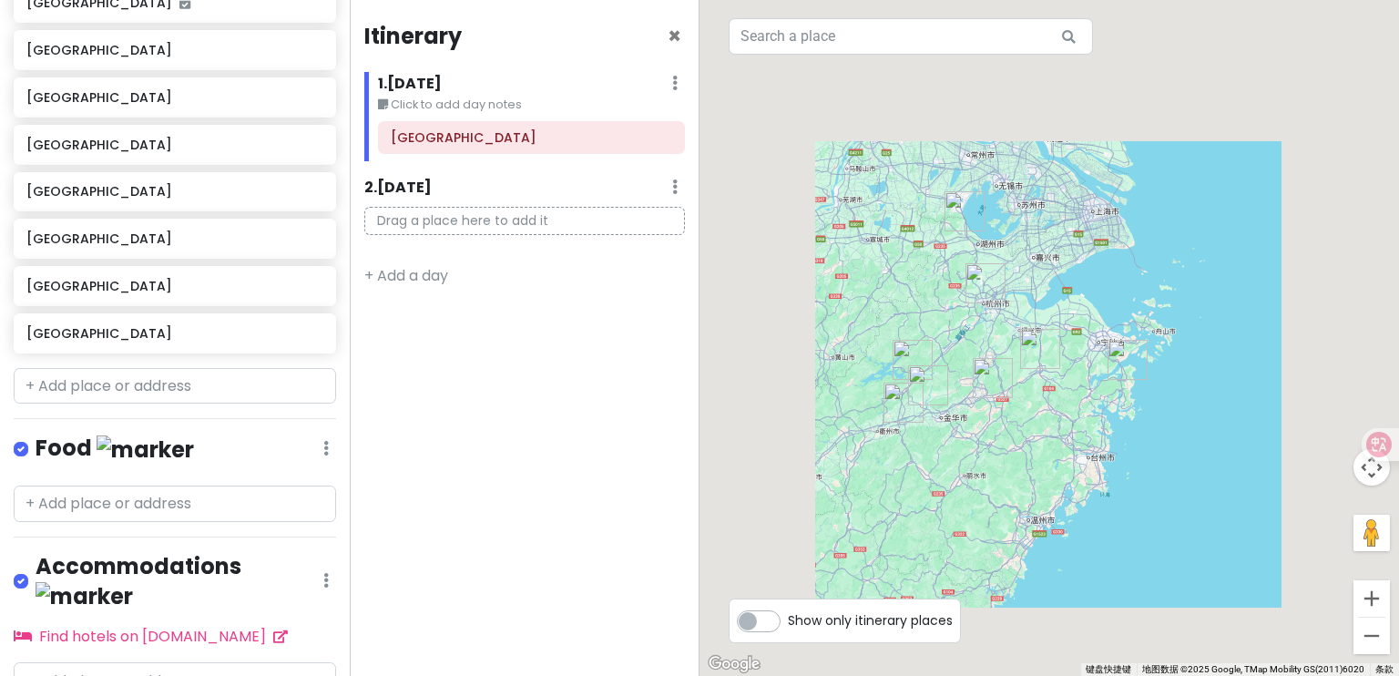
drag, startPoint x: 949, startPoint y: 230, endPoint x: 939, endPoint y: 333, distance: 104.3
click at [939, 333] on div at bounding box center [1050, 338] width 700 height 676
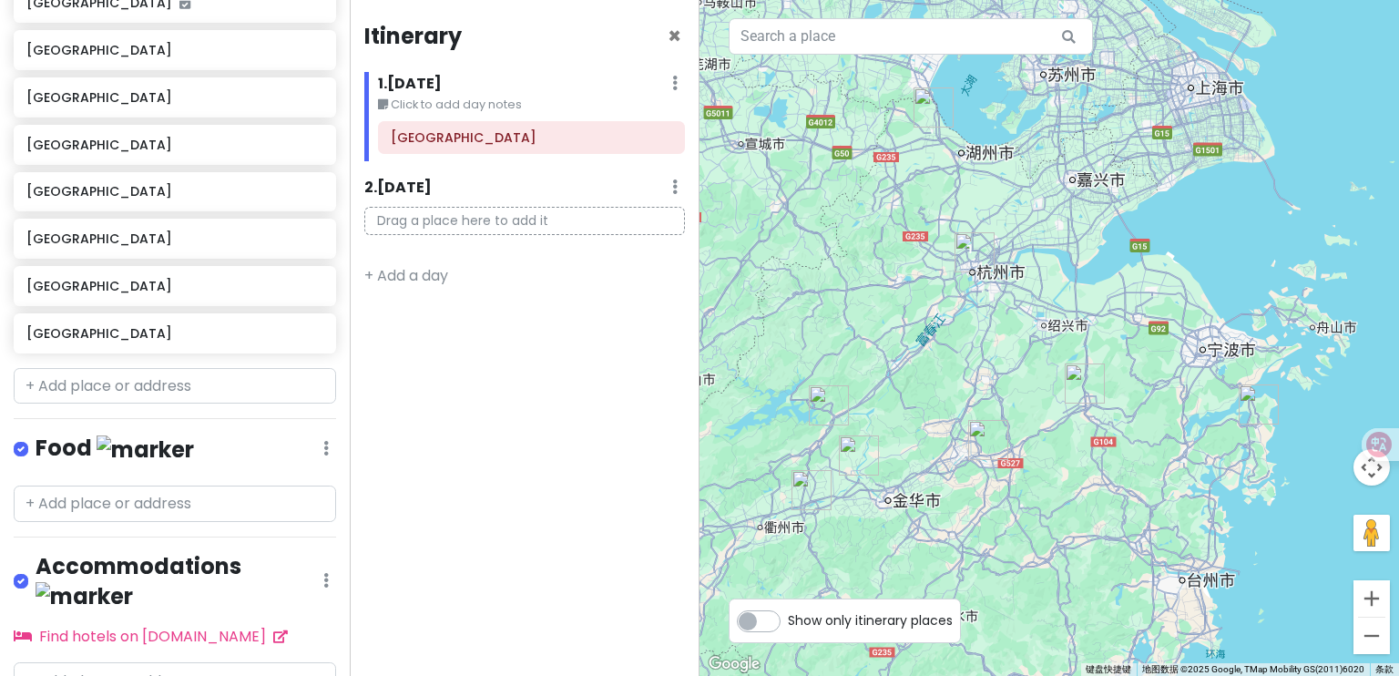
drag, startPoint x: 956, startPoint y: 334, endPoint x: 906, endPoint y: 285, distance: 70.2
click at [906, 285] on div at bounding box center [1050, 338] width 700 height 676
click at [1246, 419] on img "象山县" at bounding box center [1259, 404] width 40 height 40
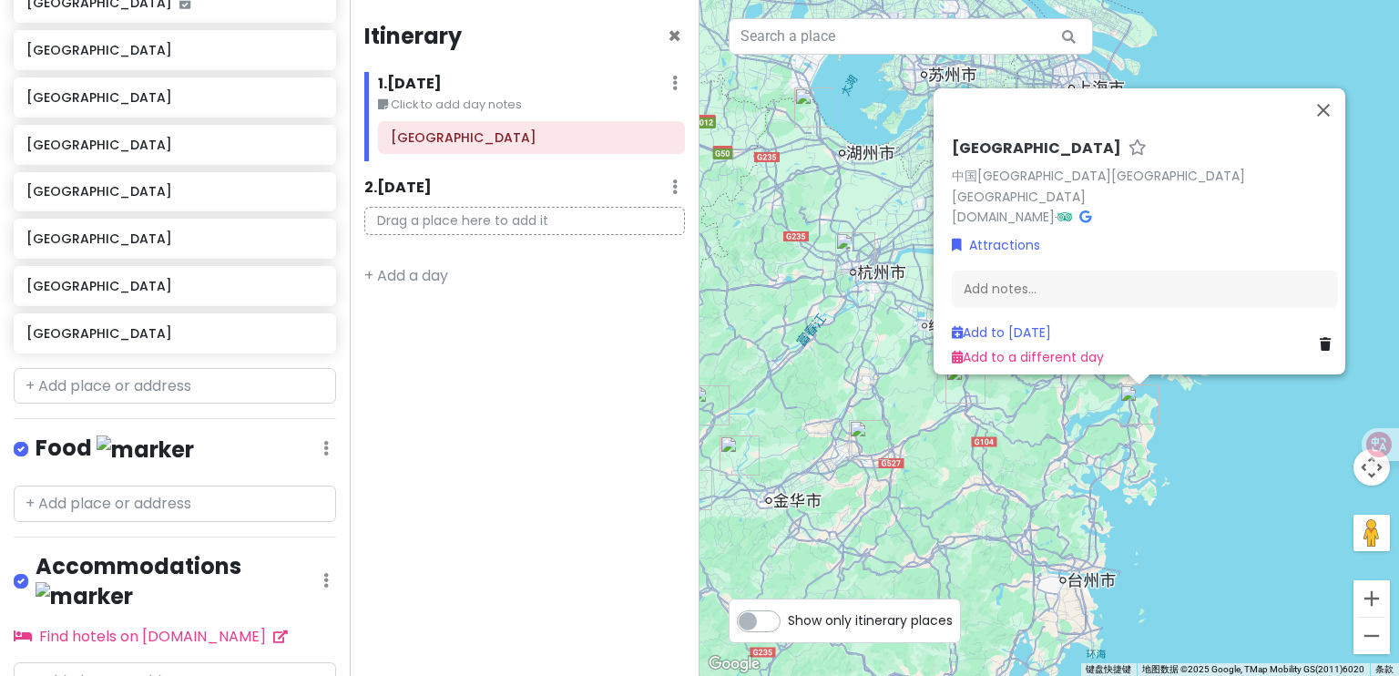
click at [1170, 460] on div "[GEOGRAPHIC_DATA] 中国[GEOGRAPHIC_DATA][GEOGRAPHIC_DATA][GEOGRAPHIC_DATA] [DOMAIN…" at bounding box center [1050, 338] width 700 height 676
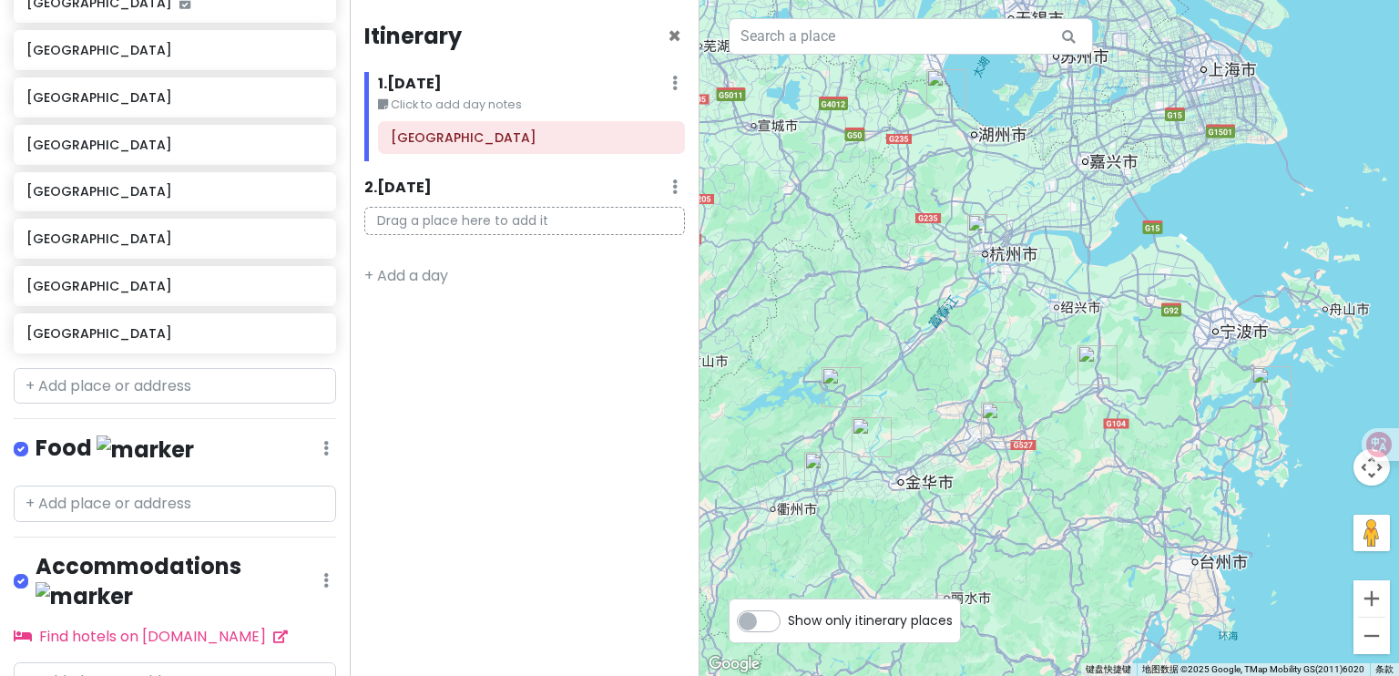
drag, startPoint x: 1162, startPoint y: 429, endPoint x: 1216, endPoint y: 425, distance: 54.8
click at [1216, 425] on div at bounding box center [1050, 338] width 700 height 676
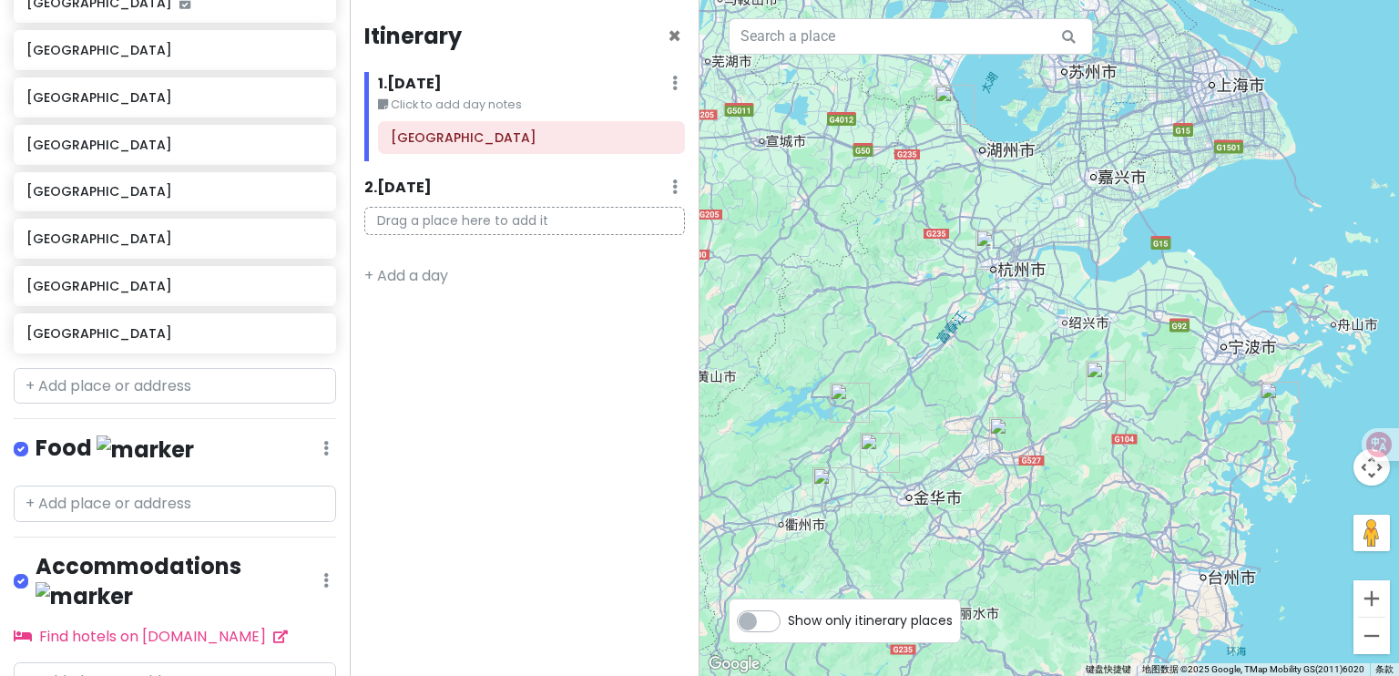
drag, startPoint x: 1133, startPoint y: 299, endPoint x: 1141, endPoint y: 307, distance: 11.0
click at [1141, 307] on div at bounding box center [1050, 338] width 700 height 676
click at [1280, 411] on img "象山县" at bounding box center [1283, 403] width 40 height 40
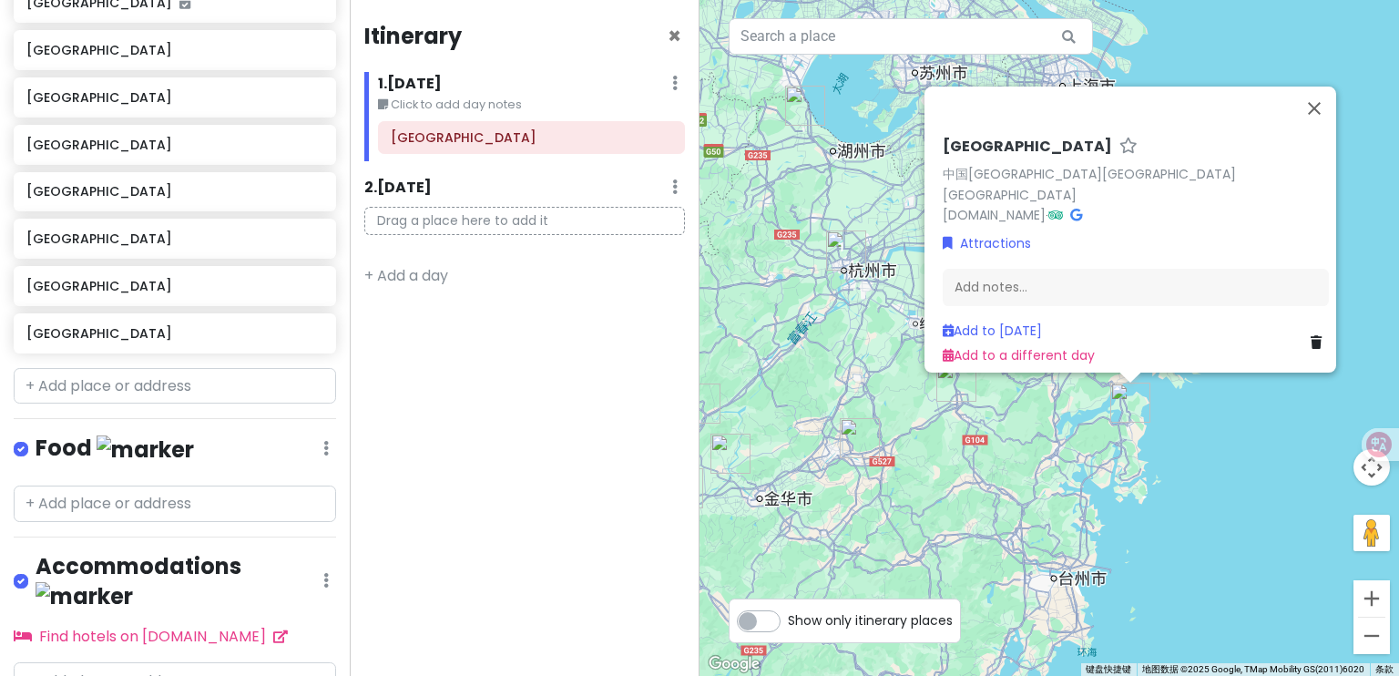
click at [902, 181] on div "[GEOGRAPHIC_DATA] 中国[GEOGRAPHIC_DATA][GEOGRAPHIC_DATA][GEOGRAPHIC_DATA] [DOMAIN…" at bounding box center [1050, 338] width 700 height 676
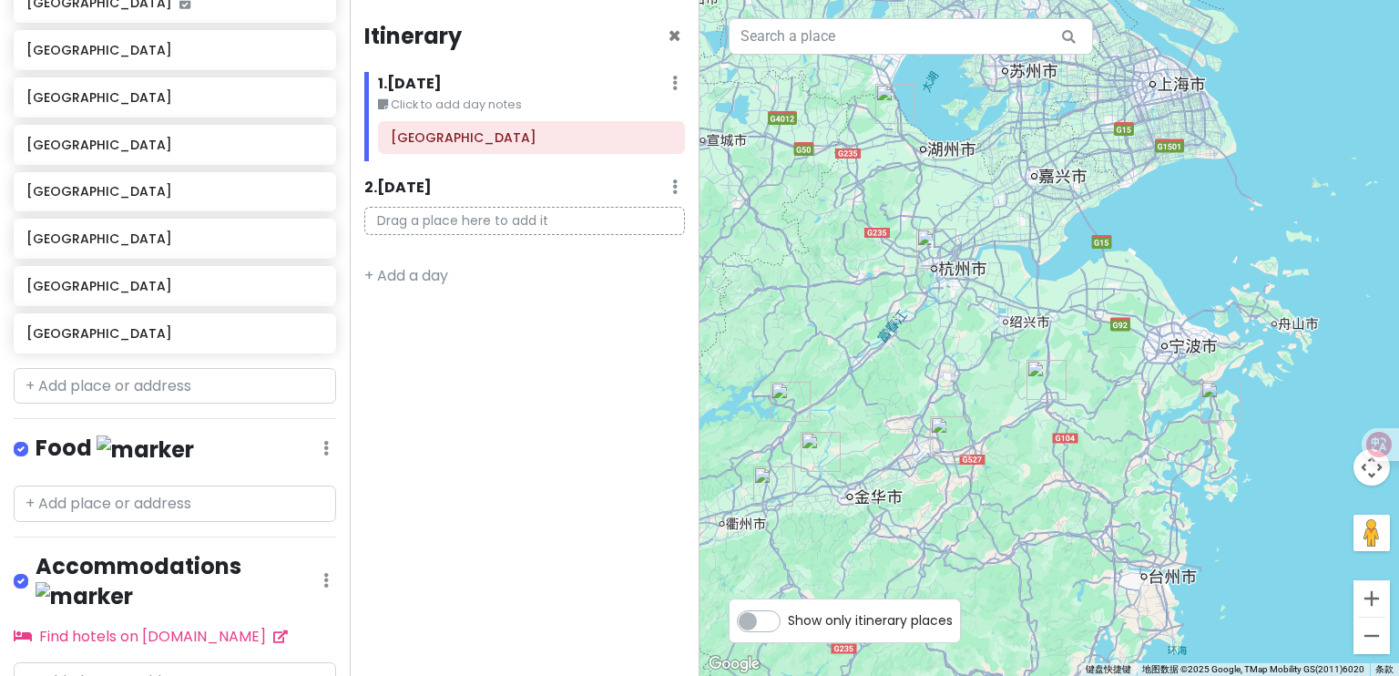
drag, startPoint x: 1030, startPoint y: 306, endPoint x: 1064, endPoint y: 268, distance: 51.0
click at [1064, 268] on div at bounding box center [1050, 338] width 700 height 676
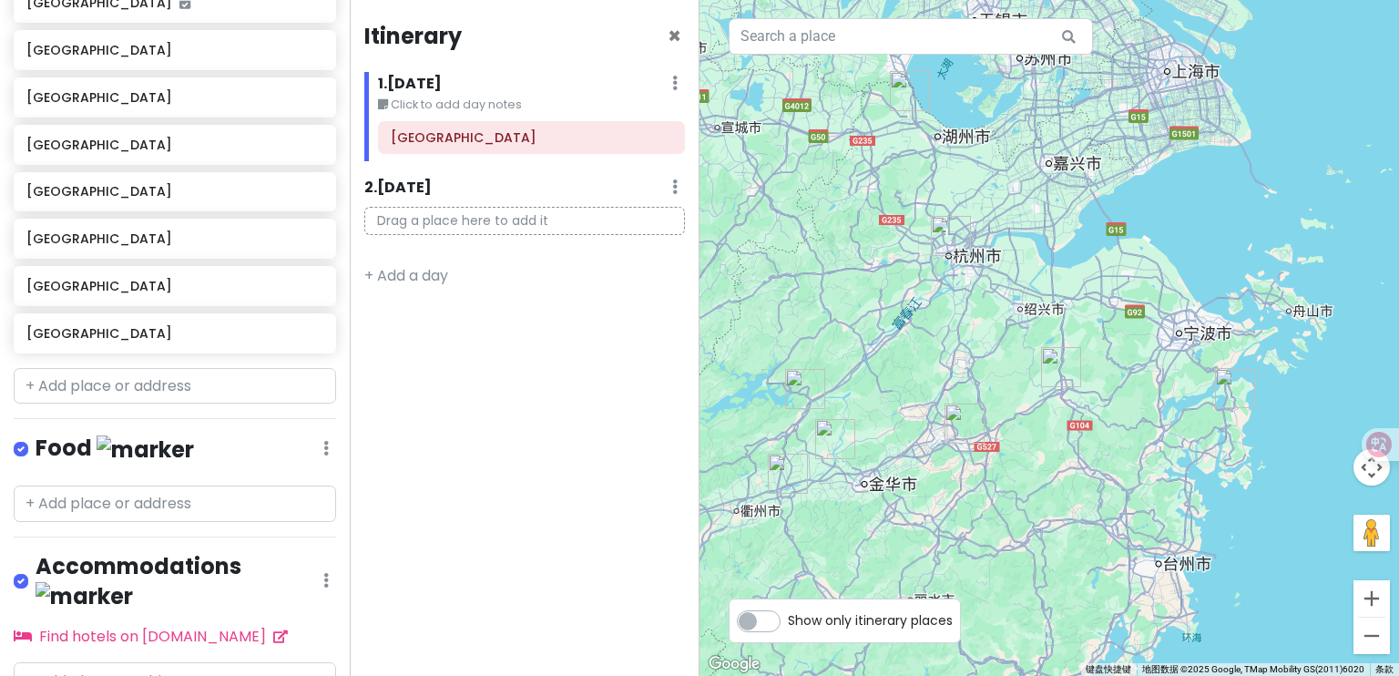
click at [1232, 415] on div at bounding box center [1050, 338] width 700 height 676
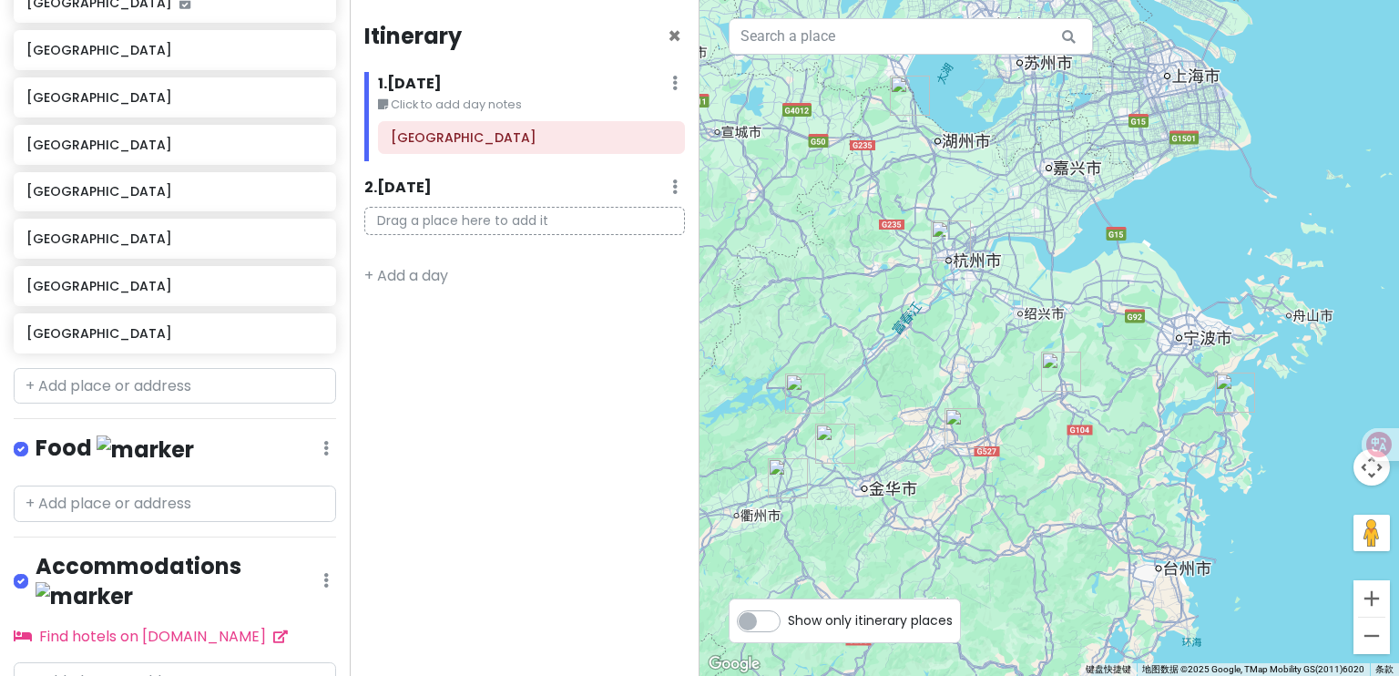
click at [907, 111] on img "长兴县" at bounding box center [910, 96] width 40 height 40
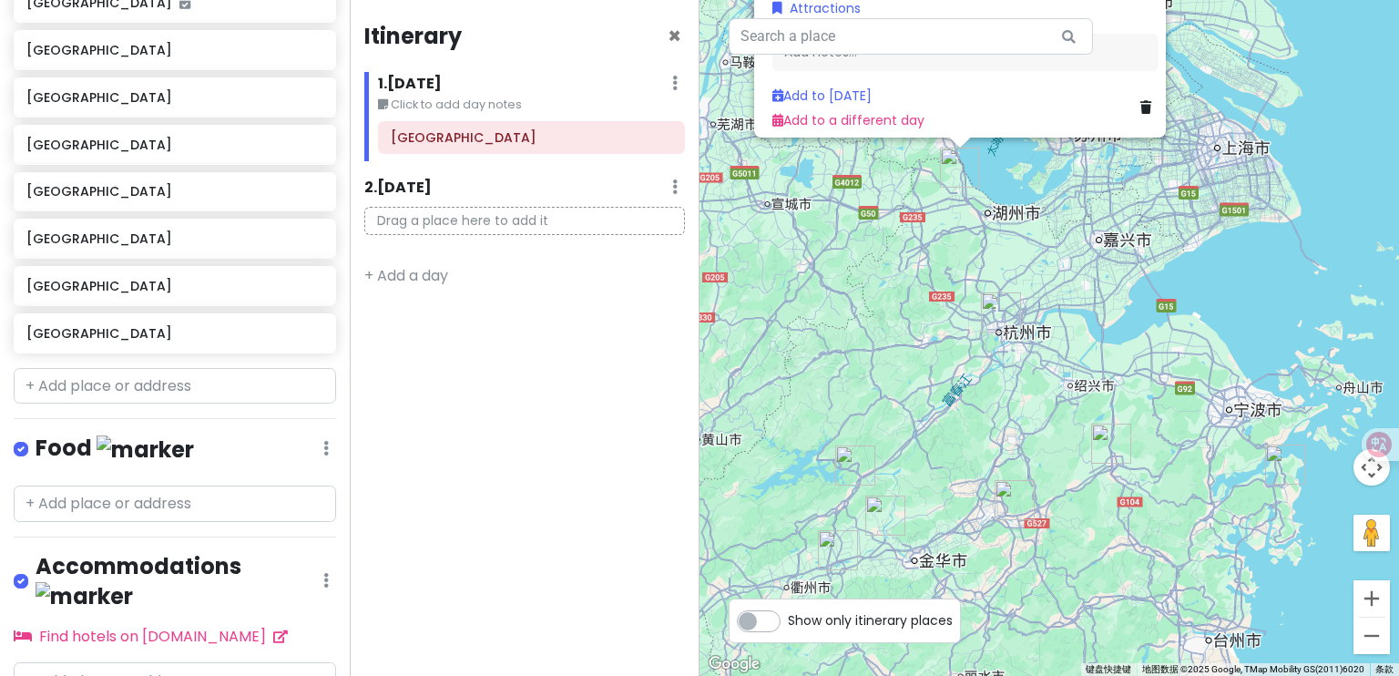
drag, startPoint x: 886, startPoint y: 432, endPoint x: 877, endPoint y: 237, distance: 195.1
click at [877, 237] on div "[GEOGRAPHIC_DATA] 中国[GEOGRAPHIC_DATA][GEOGRAPHIC_DATA][GEOGRAPHIC_DATA] Attract…" at bounding box center [1050, 338] width 700 height 676
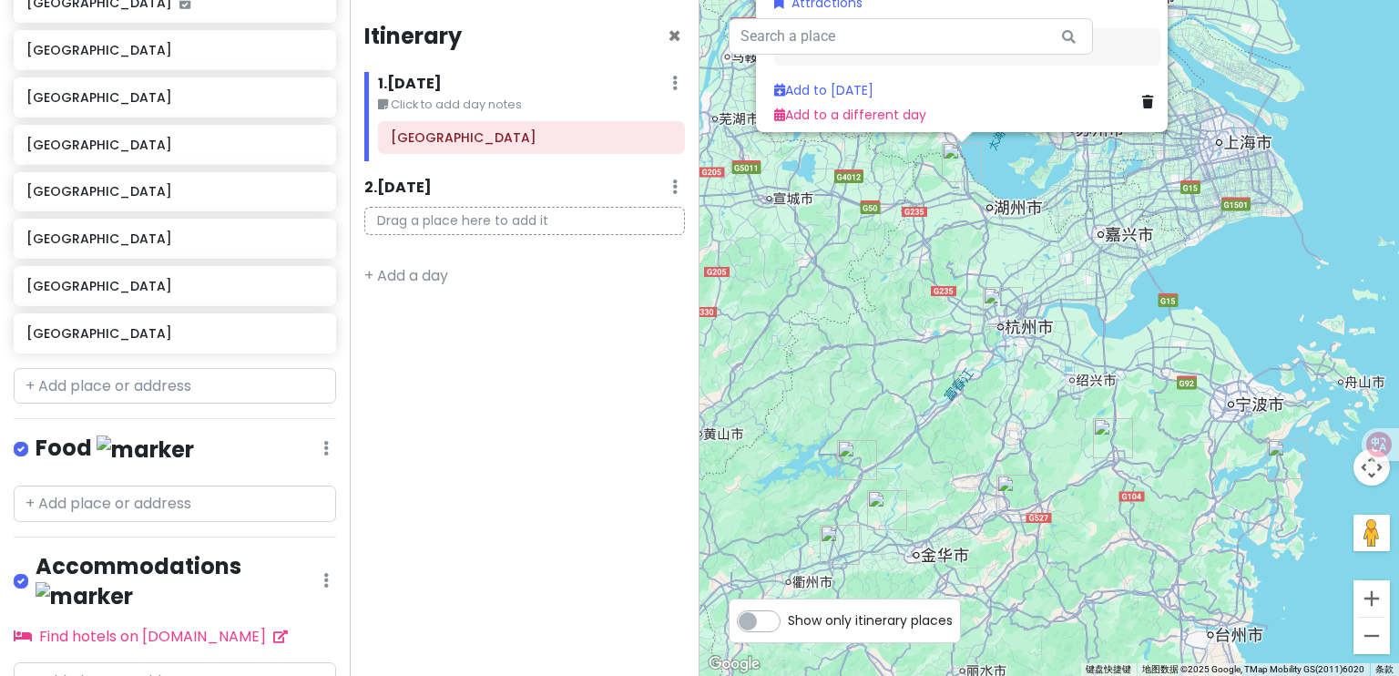
click at [918, 402] on div "[GEOGRAPHIC_DATA] 中国[GEOGRAPHIC_DATA][GEOGRAPHIC_DATA][GEOGRAPHIC_DATA] Attract…" at bounding box center [1050, 338] width 700 height 676
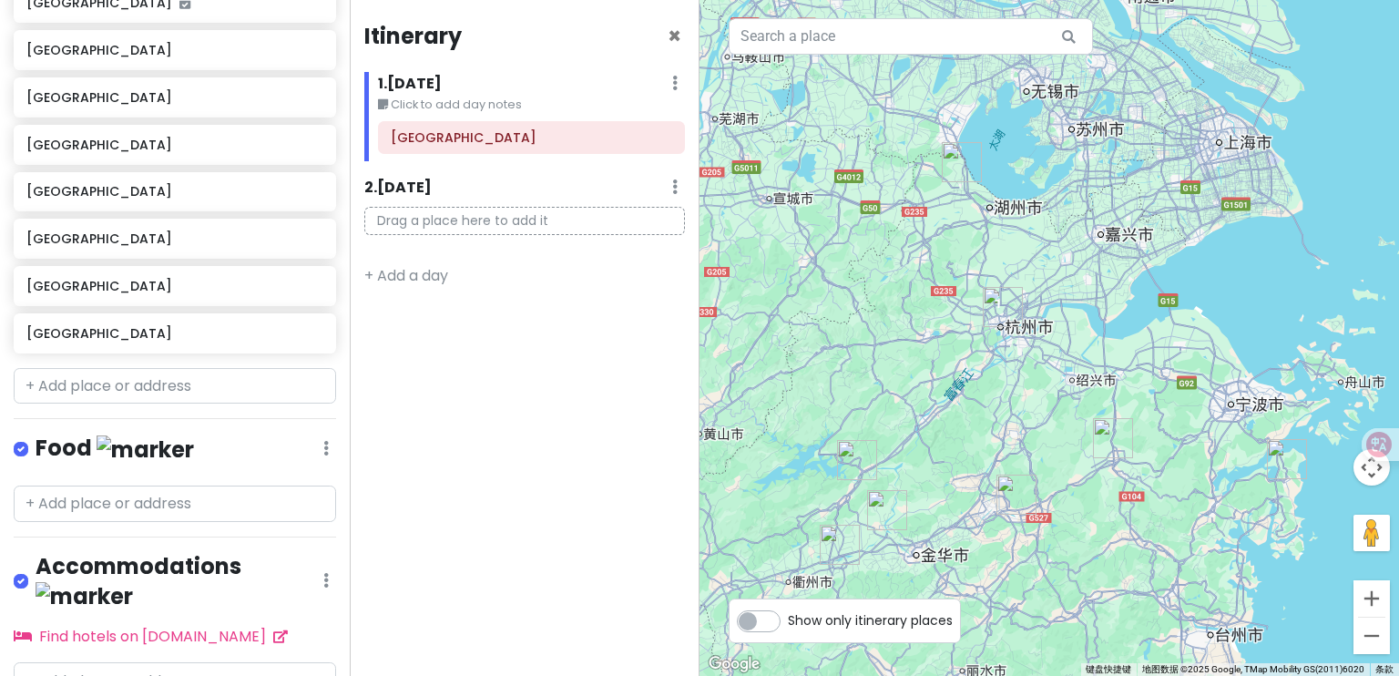
click at [859, 462] on img "建德市" at bounding box center [857, 460] width 40 height 40
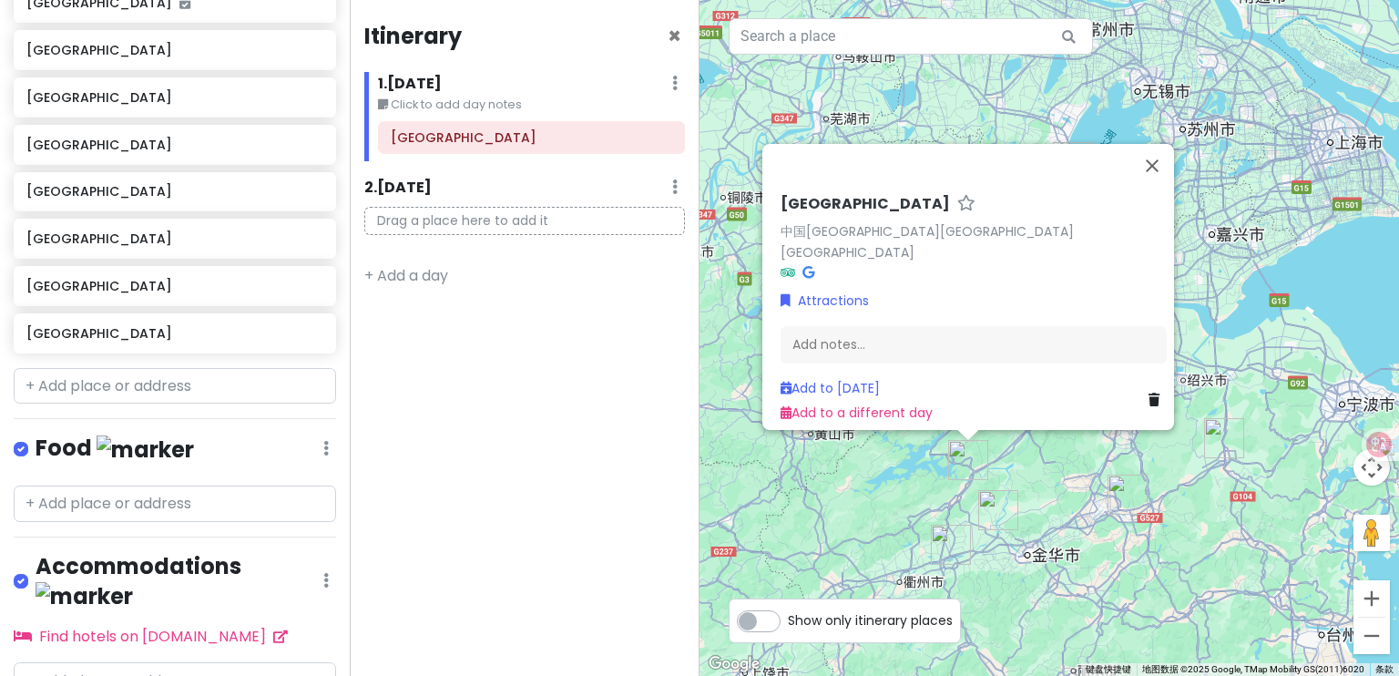
click at [1067, 483] on div "[GEOGRAPHIC_DATA] 中国[GEOGRAPHIC_DATA][GEOGRAPHIC_DATA][GEOGRAPHIC_DATA] Attract…" at bounding box center [1050, 338] width 700 height 676
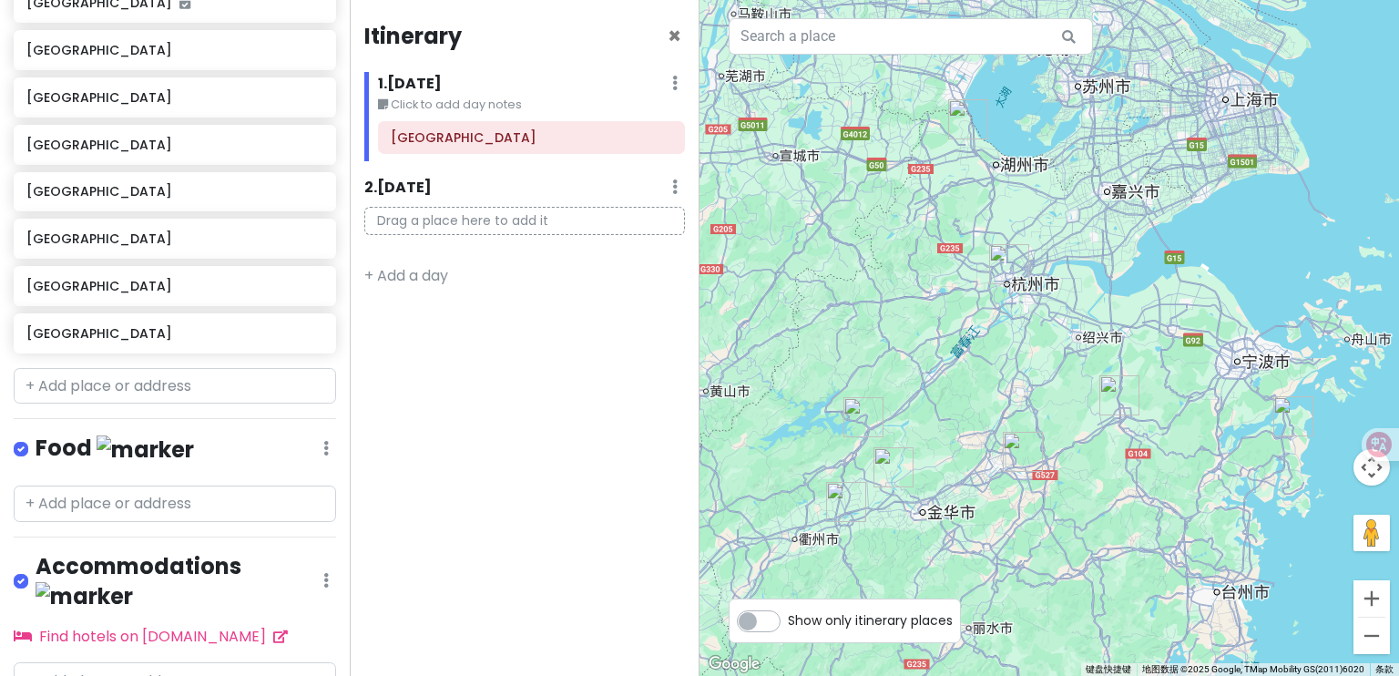
drag, startPoint x: 1182, startPoint y: 344, endPoint x: 1075, endPoint y: 302, distance: 114.9
click at [1075, 302] on div at bounding box center [1050, 338] width 700 height 676
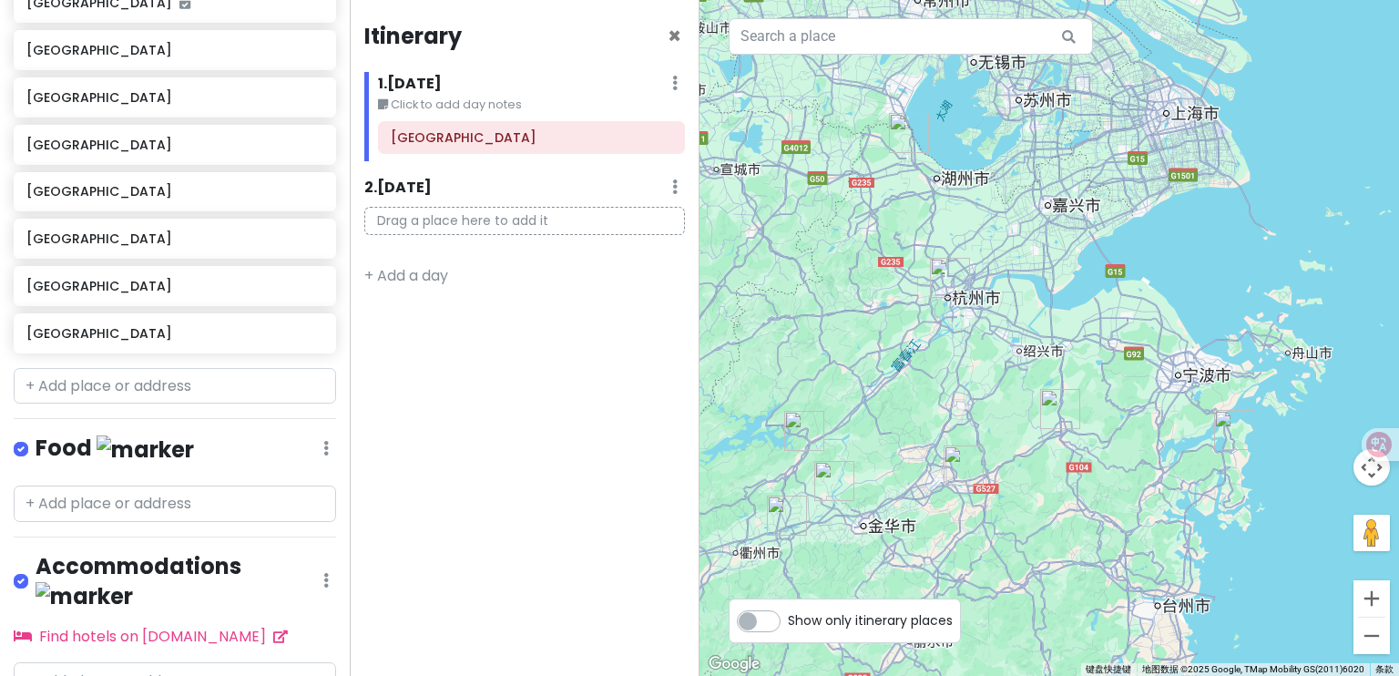
drag, startPoint x: 978, startPoint y: 338, endPoint x: 958, endPoint y: 336, distance: 20.1
click at [958, 336] on div at bounding box center [1050, 338] width 700 height 676
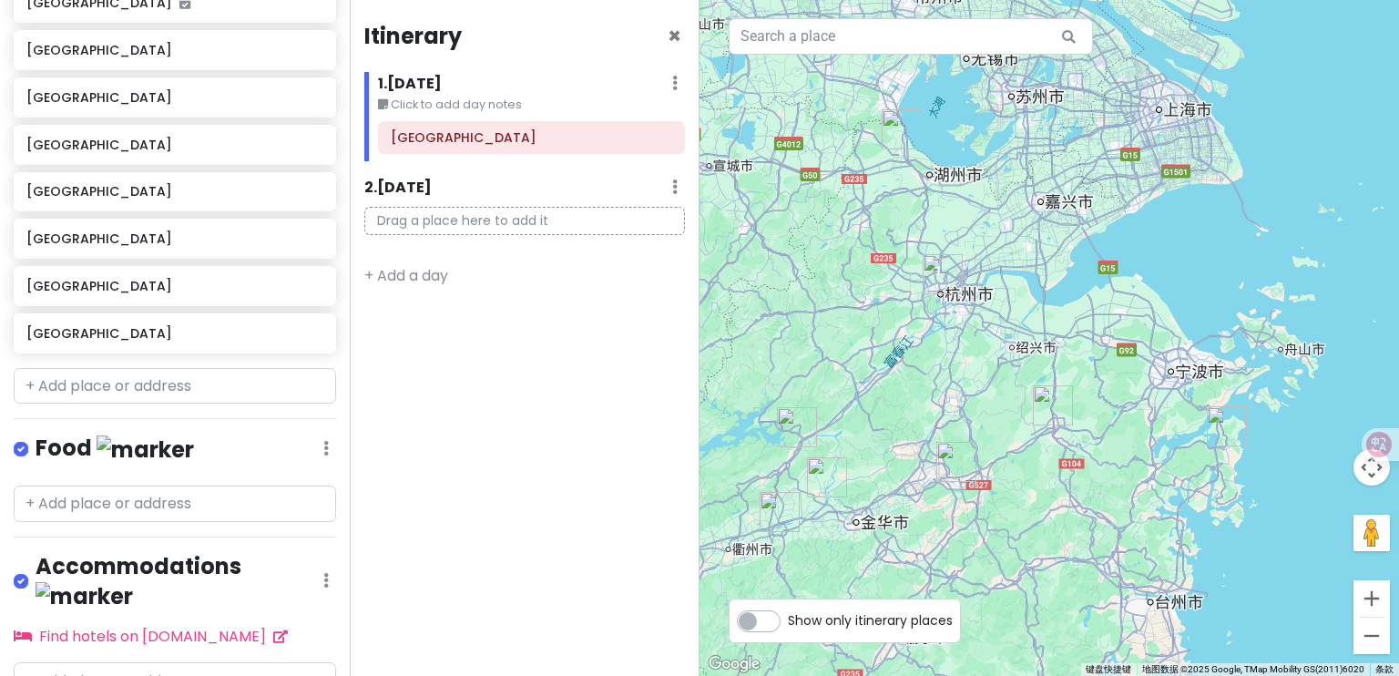
drag, startPoint x: 853, startPoint y: 404, endPoint x: 851, endPoint y: 380, distance: 23.8
click at [849, 383] on div at bounding box center [1050, 338] width 700 height 676
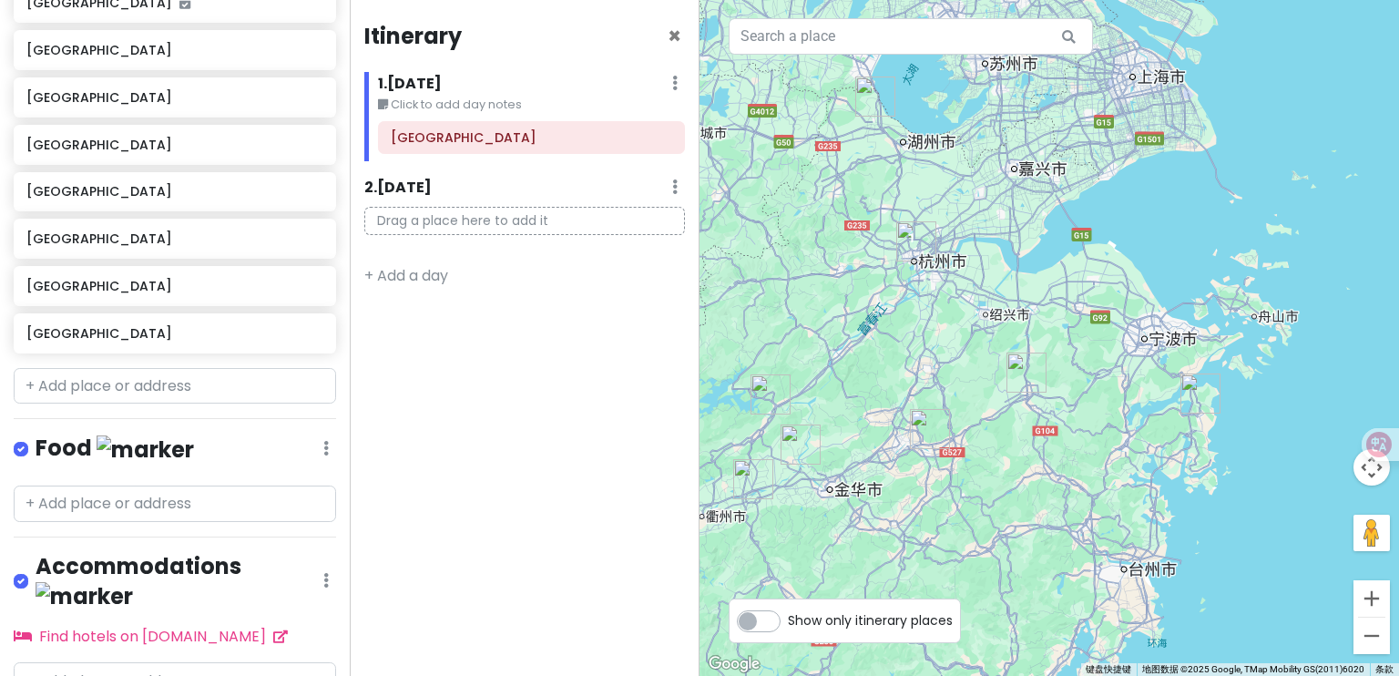
drag, startPoint x: 935, startPoint y: 200, endPoint x: 971, endPoint y: 260, distance: 70.3
click at [971, 260] on div at bounding box center [1050, 338] width 700 height 676
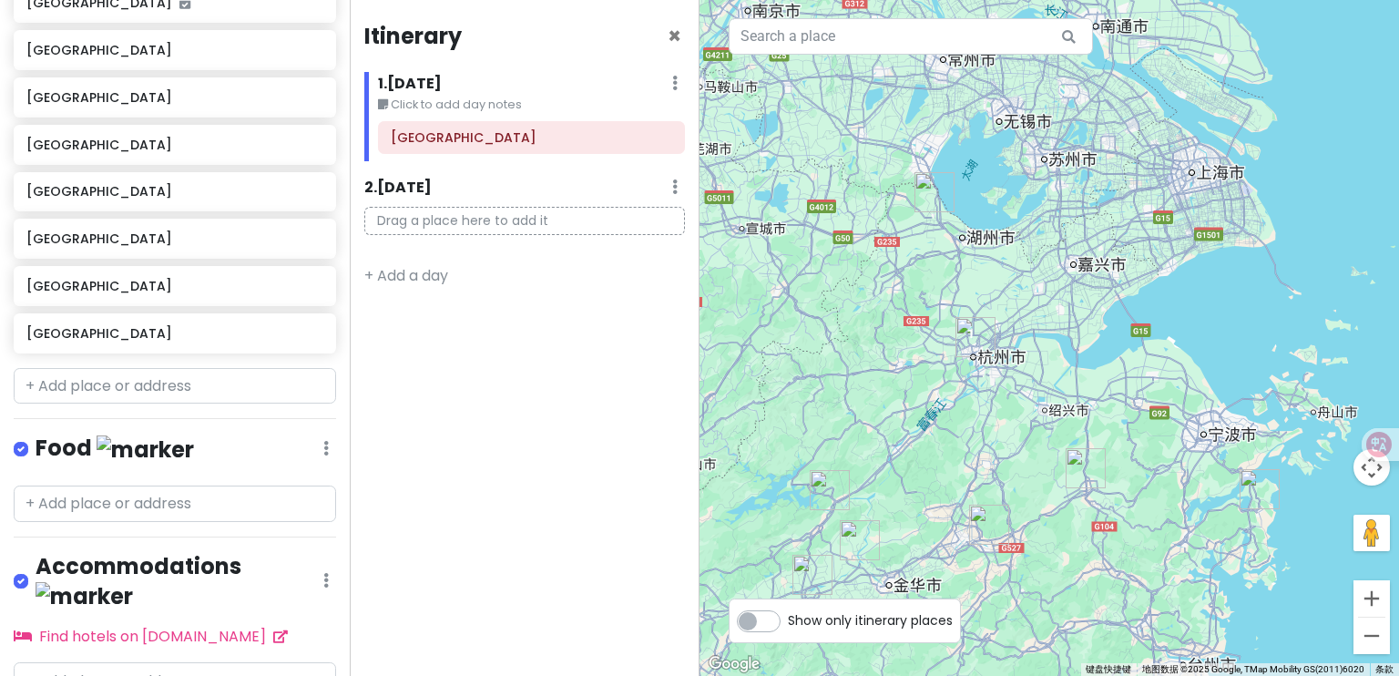
drag, startPoint x: 961, startPoint y: 425, endPoint x: 927, endPoint y: 358, distance: 74.6
click at [927, 358] on div at bounding box center [1050, 338] width 700 height 676
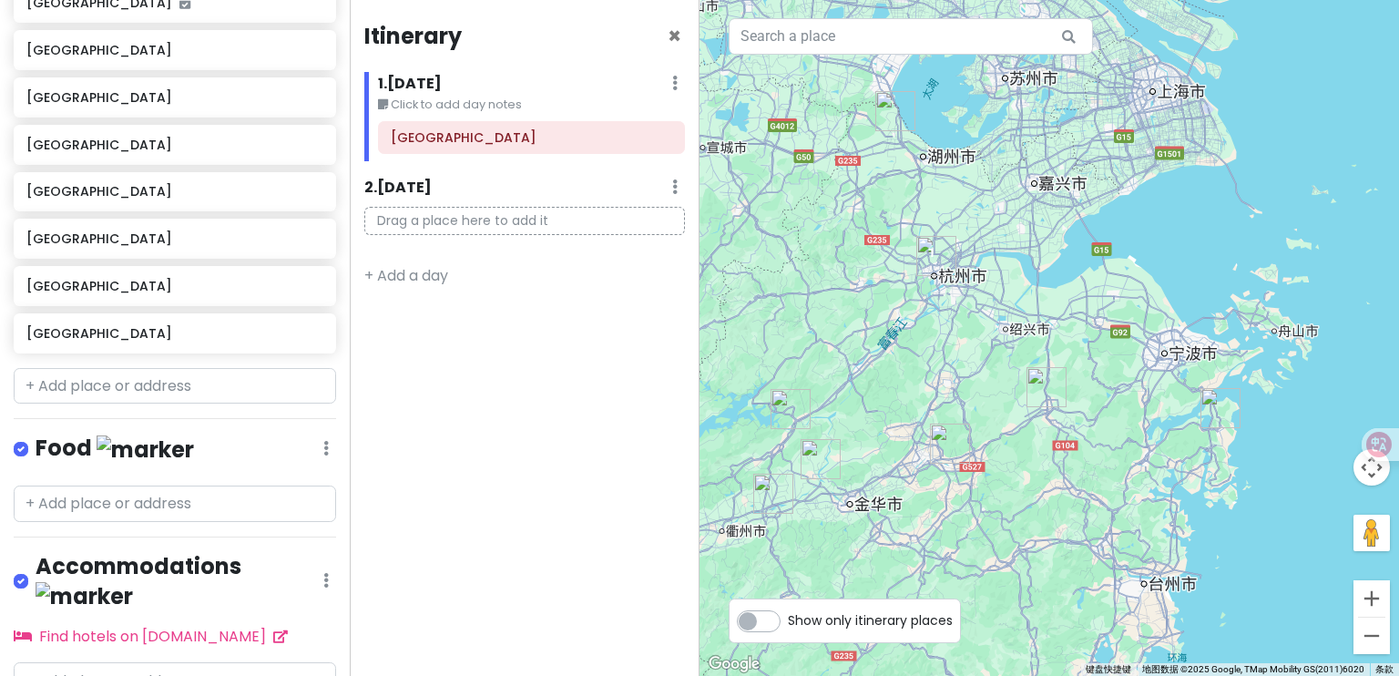
drag, startPoint x: 1097, startPoint y: 345, endPoint x: 1091, endPoint y: 312, distance: 34.3
click at [1091, 312] on div at bounding box center [1050, 338] width 700 height 676
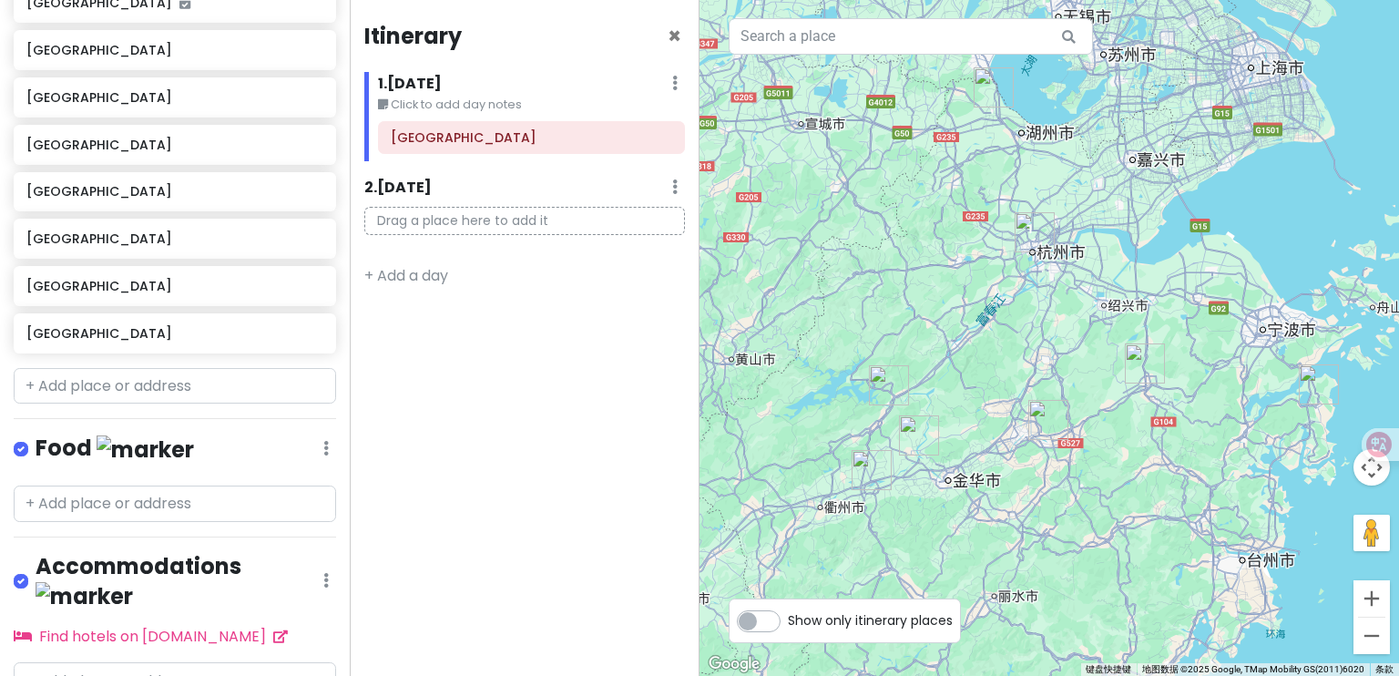
drag, startPoint x: 889, startPoint y: 328, endPoint x: 963, endPoint y: 351, distance: 77.2
click at [963, 351] on div at bounding box center [1050, 338] width 700 height 676
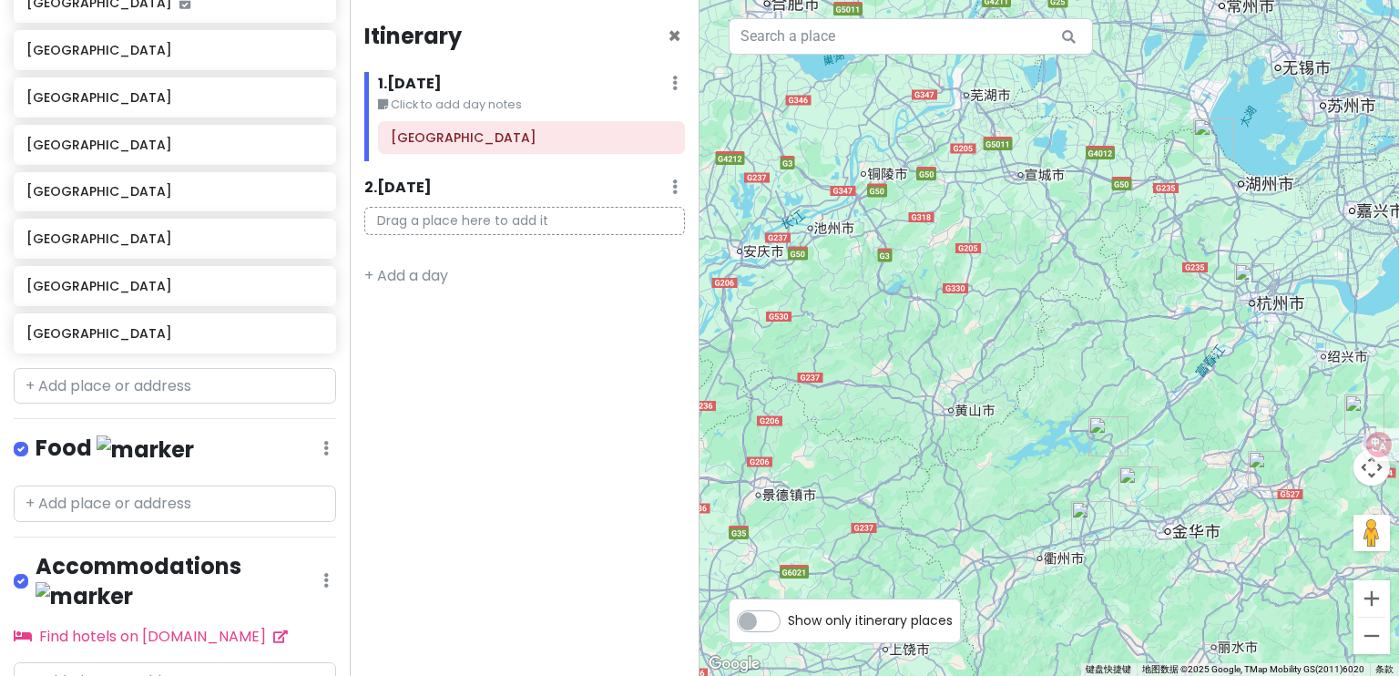
click at [1110, 439] on img "建德市" at bounding box center [1109, 436] width 40 height 40
drag, startPoint x: 1169, startPoint y: 302, endPoint x: 1007, endPoint y: 316, distance: 162.7
click at [1007, 316] on div at bounding box center [1050, 338] width 700 height 676
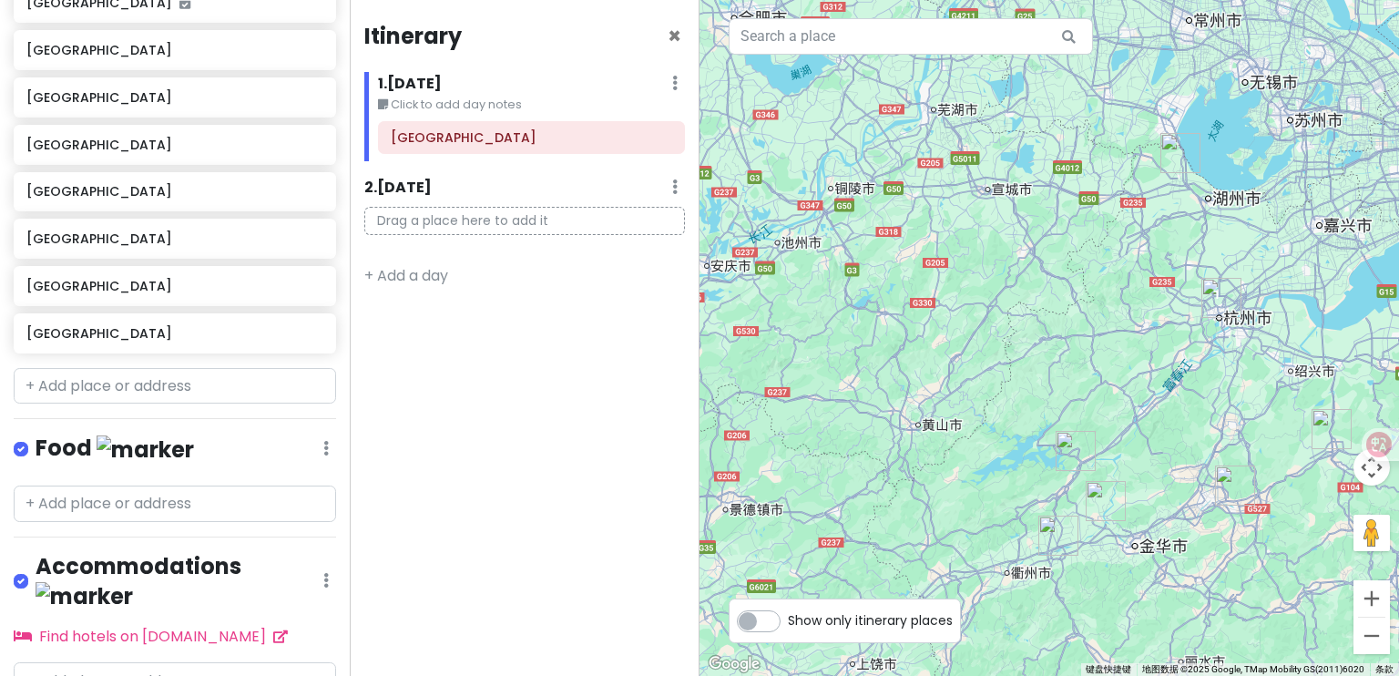
drag, startPoint x: 1163, startPoint y: 286, endPoint x: 1009, endPoint y: 281, distance: 153.2
click at [1014, 282] on div at bounding box center [1050, 338] width 700 height 676
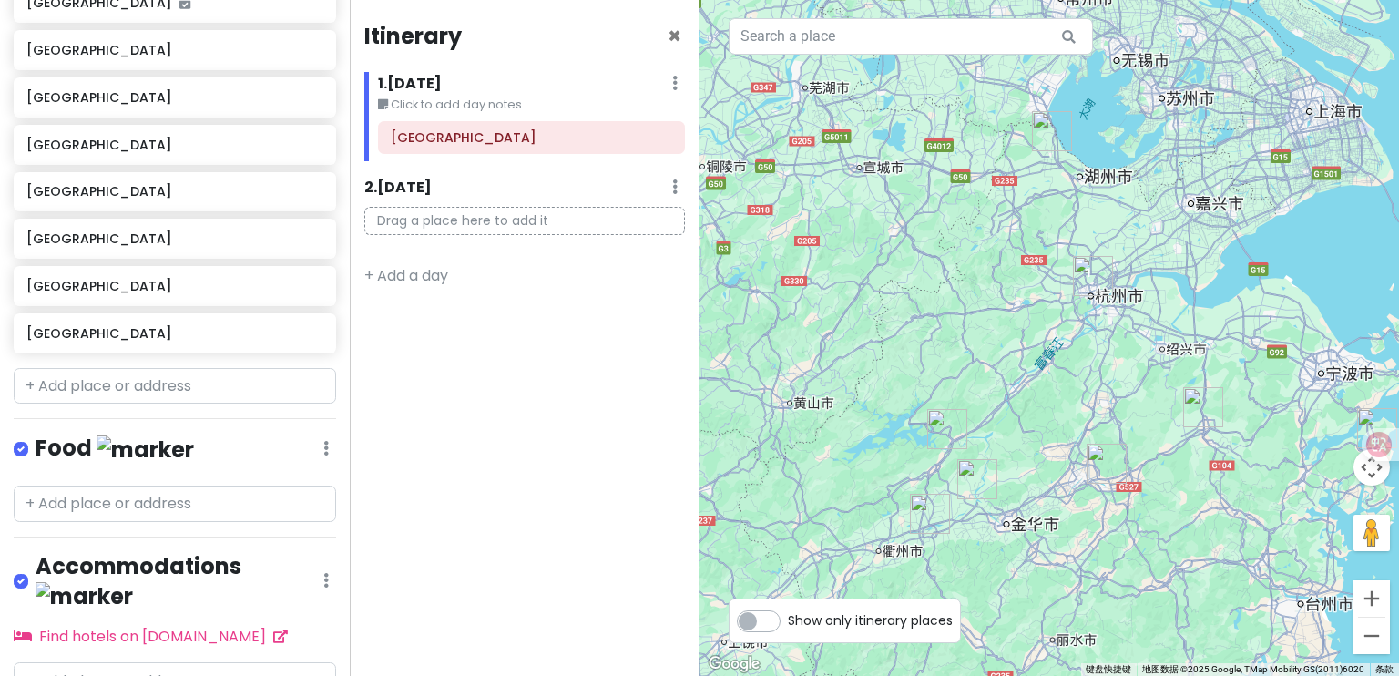
click at [930, 423] on img "建德市" at bounding box center [947, 429] width 40 height 40
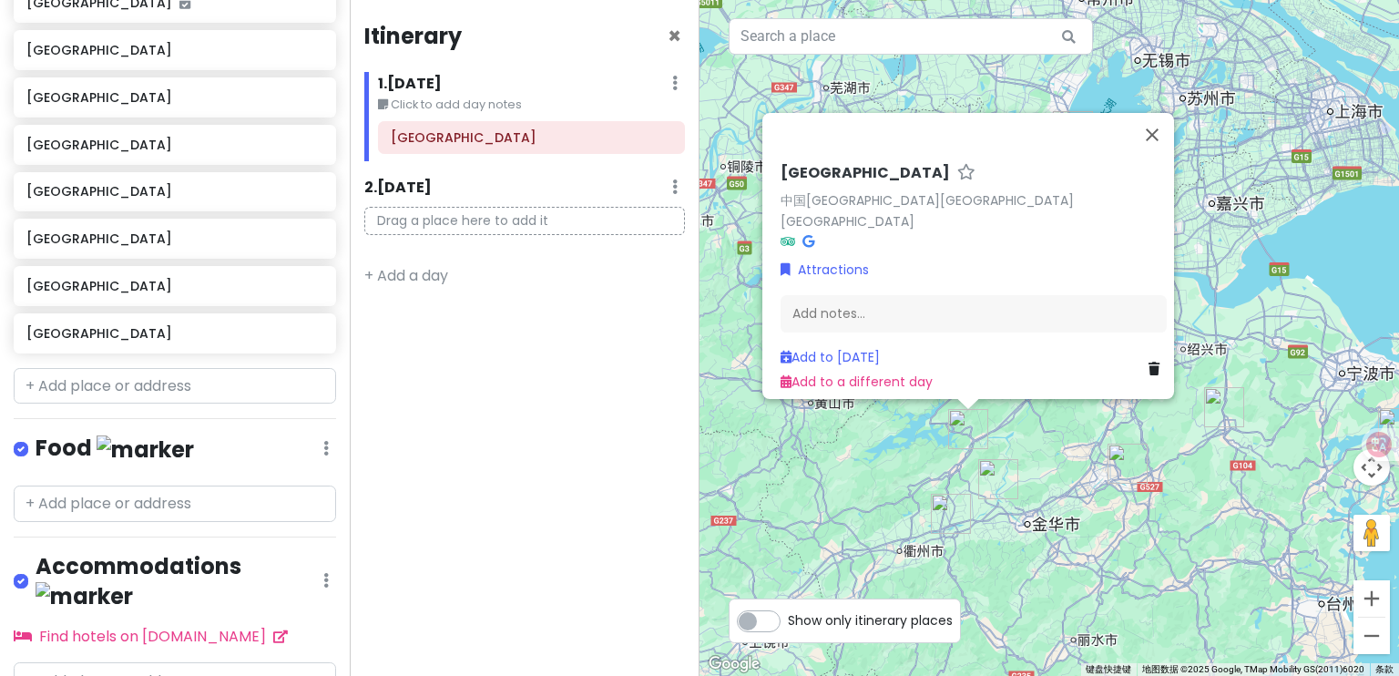
click at [1195, 152] on div "[GEOGRAPHIC_DATA] 中国[GEOGRAPHIC_DATA][GEOGRAPHIC_DATA][GEOGRAPHIC_DATA] Attract…" at bounding box center [1050, 338] width 700 height 676
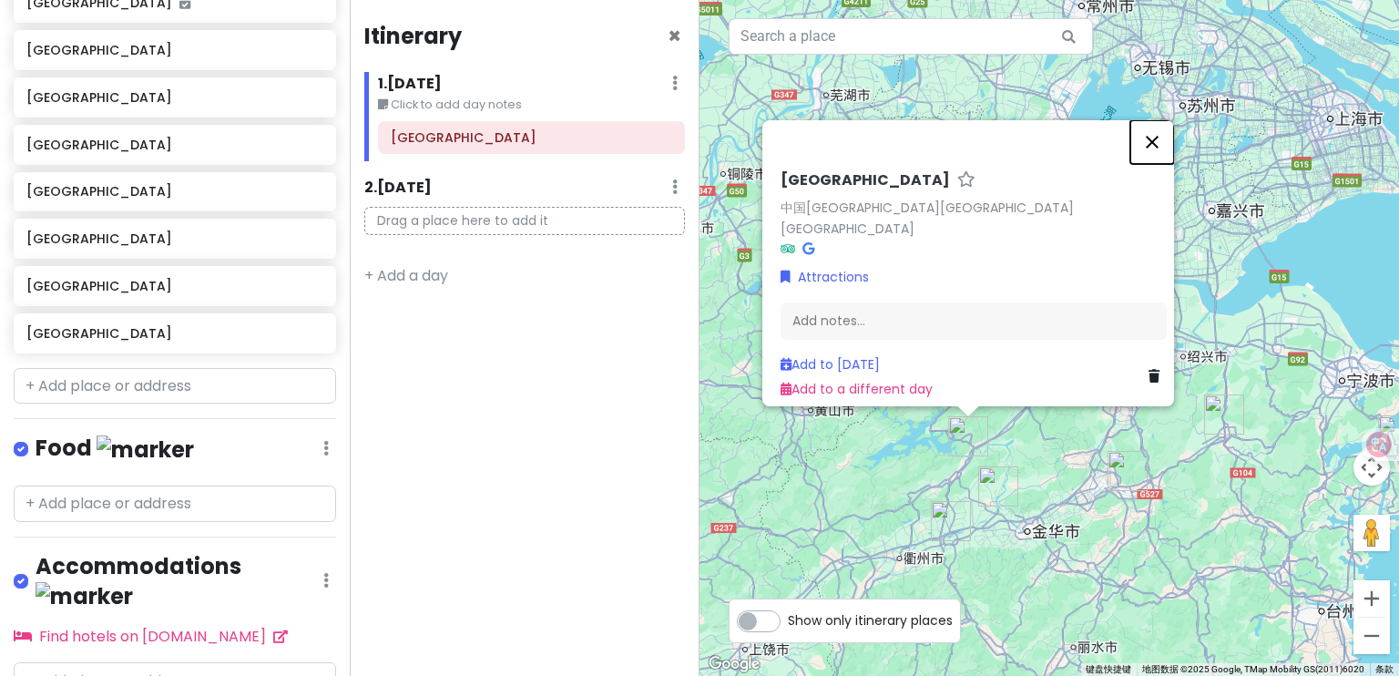
click at [1158, 151] on button "关闭" at bounding box center [1153, 142] width 44 height 44
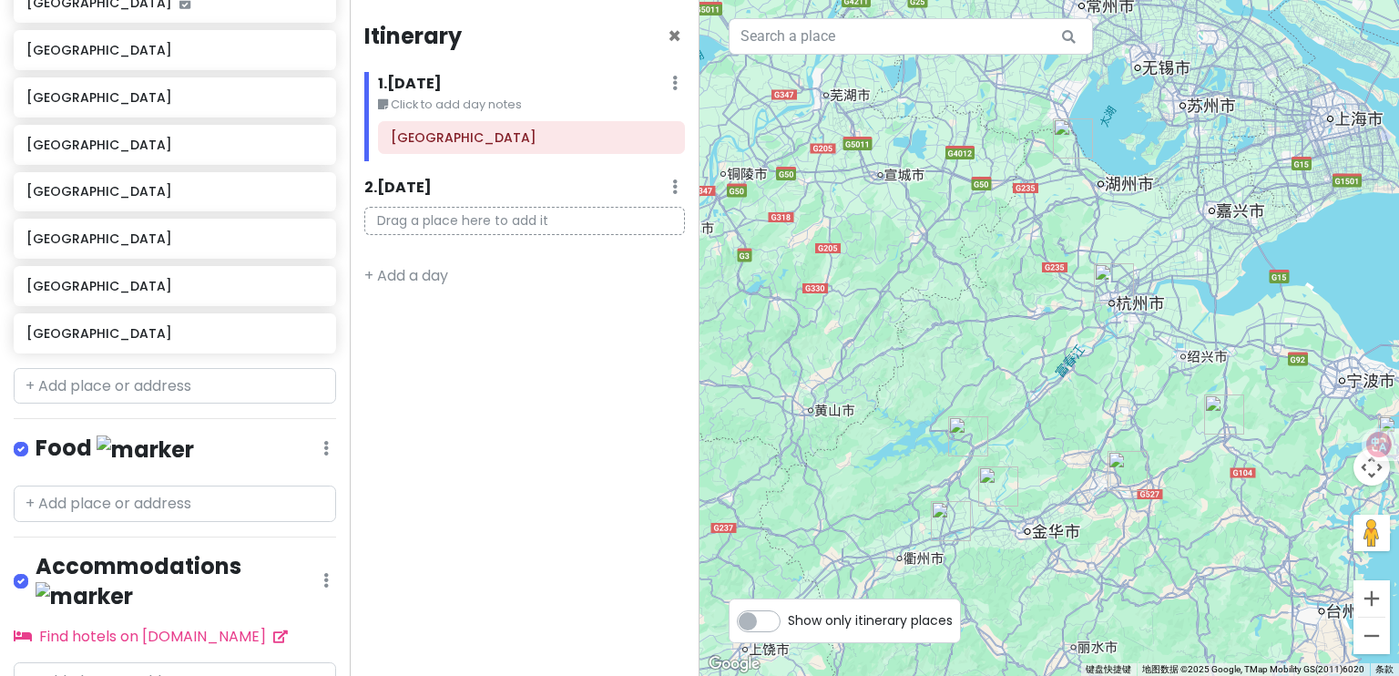
drag, startPoint x: 985, startPoint y: 426, endPoint x: 977, endPoint y: 433, distance: 10.4
click at [982, 430] on img "建德市" at bounding box center [968, 436] width 40 height 40
click at [976, 433] on img "建德市" at bounding box center [967, 438] width 40 height 40
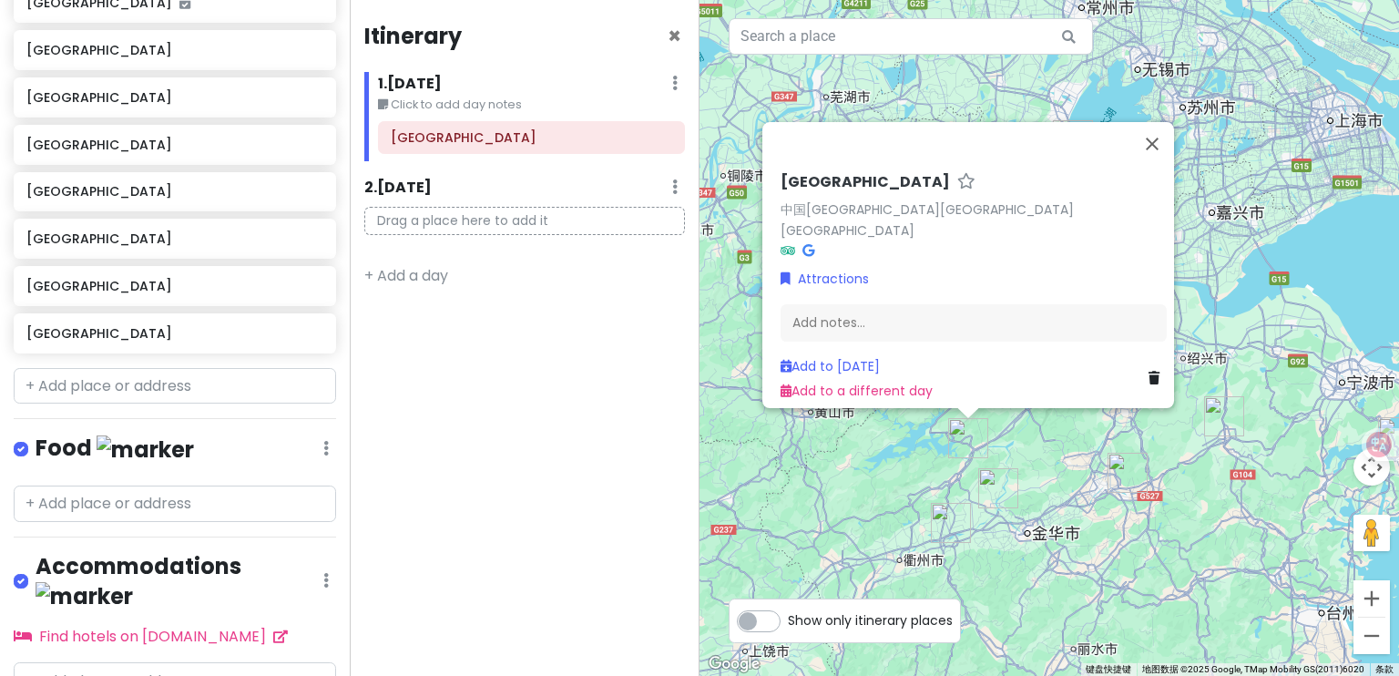
click at [1203, 284] on div "[GEOGRAPHIC_DATA] 中国[GEOGRAPHIC_DATA][GEOGRAPHIC_DATA][GEOGRAPHIC_DATA] Attract…" at bounding box center [1050, 338] width 700 height 676
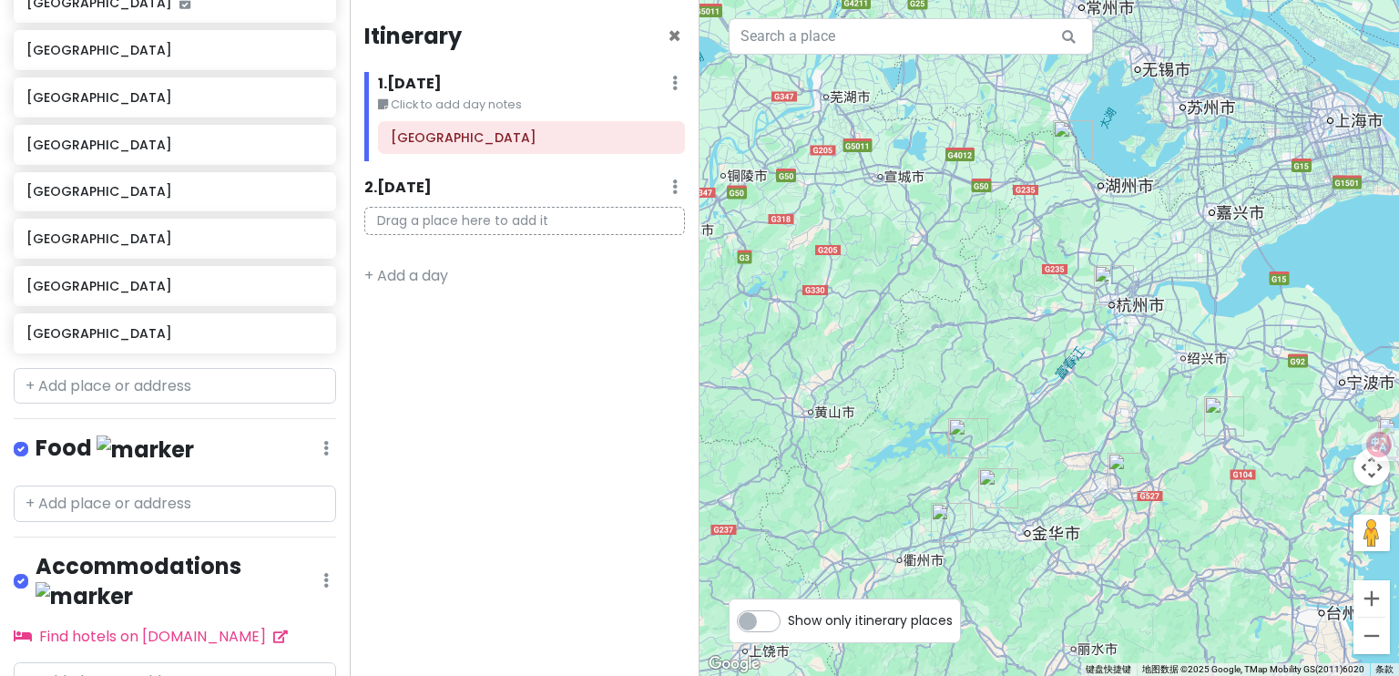
click at [1069, 149] on img "长兴县" at bounding box center [1073, 140] width 40 height 40
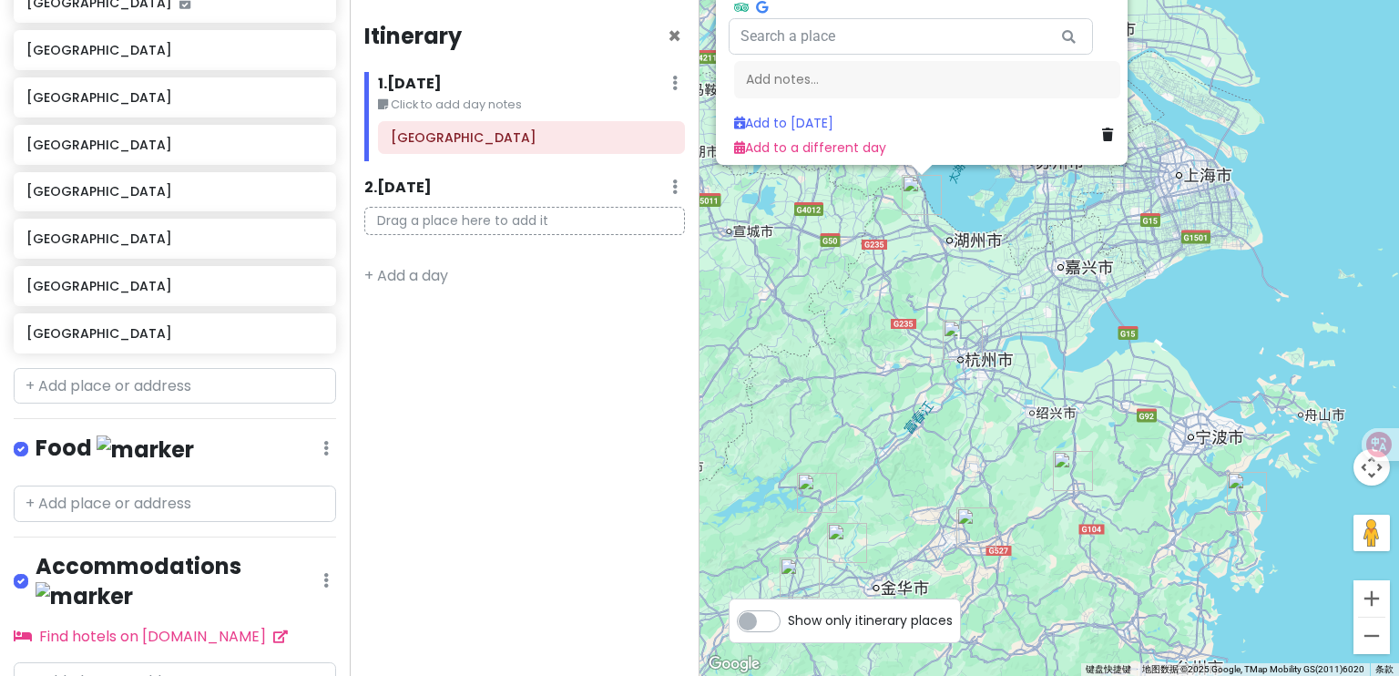
drag, startPoint x: 1163, startPoint y: 451, endPoint x: 991, endPoint y: 269, distance: 250.1
click at [991, 269] on div "[GEOGRAPHIC_DATA] 中国[GEOGRAPHIC_DATA][GEOGRAPHIC_DATA][GEOGRAPHIC_DATA] Attract…" at bounding box center [1050, 338] width 700 height 676
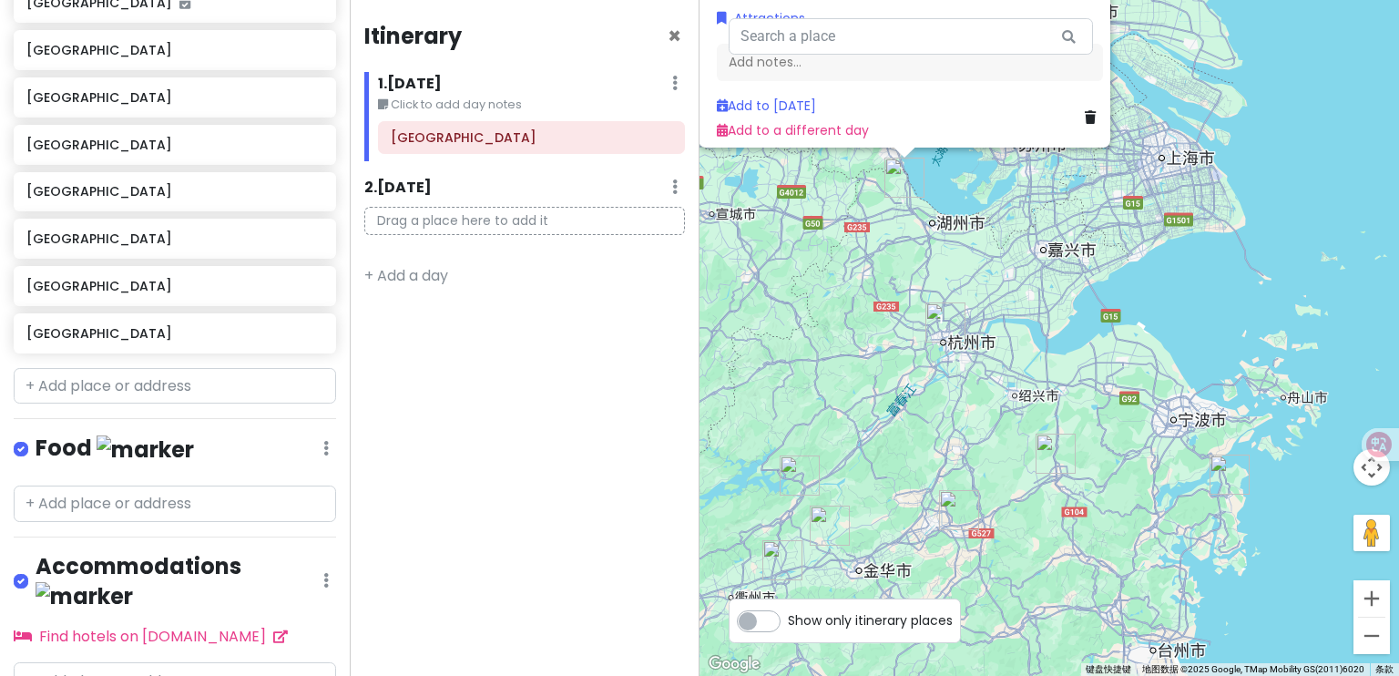
click at [1029, 318] on div "[GEOGRAPHIC_DATA] 中国[GEOGRAPHIC_DATA][GEOGRAPHIC_DATA][GEOGRAPHIC_DATA] Attract…" at bounding box center [1050, 338] width 700 height 676
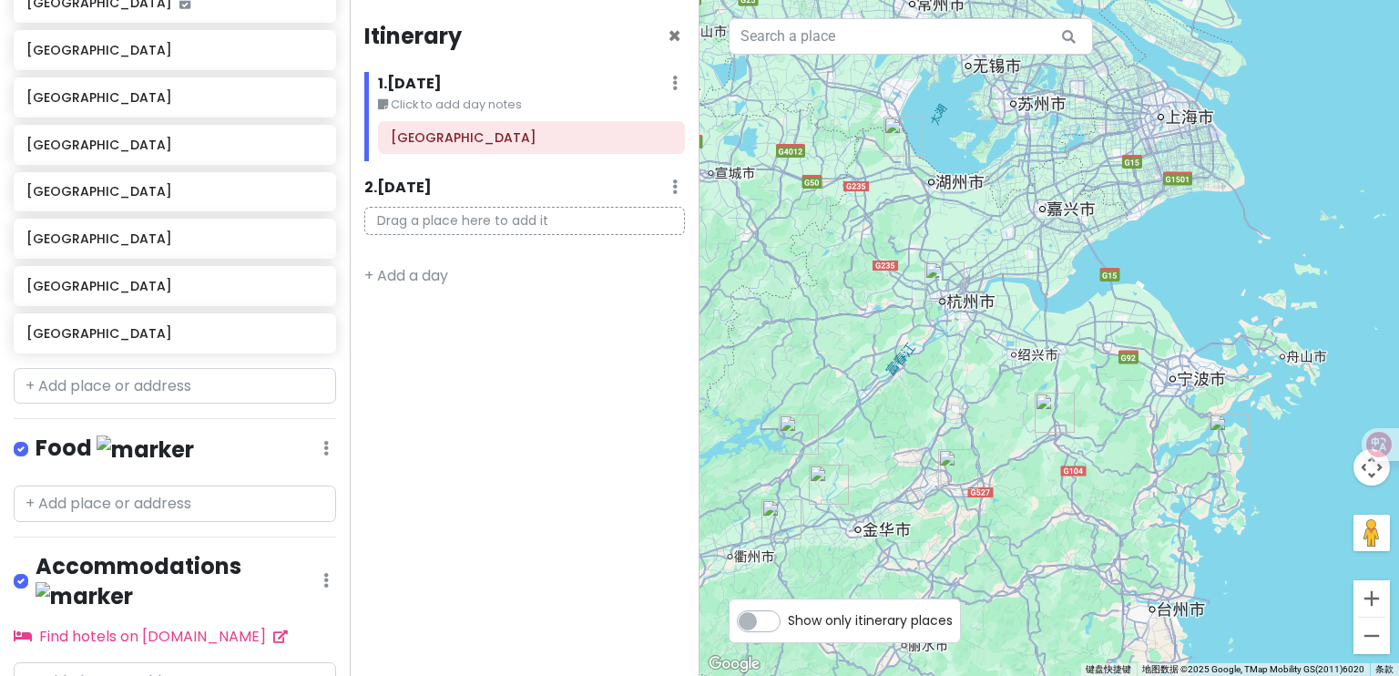
drag, startPoint x: 1031, startPoint y: 362, endPoint x: 1030, endPoint y: 319, distance: 42.8
click at [1030, 319] on div at bounding box center [1050, 338] width 700 height 676
click at [1050, 413] on img "嵊州市" at bounding box center [1055, 413] width 40 height 40
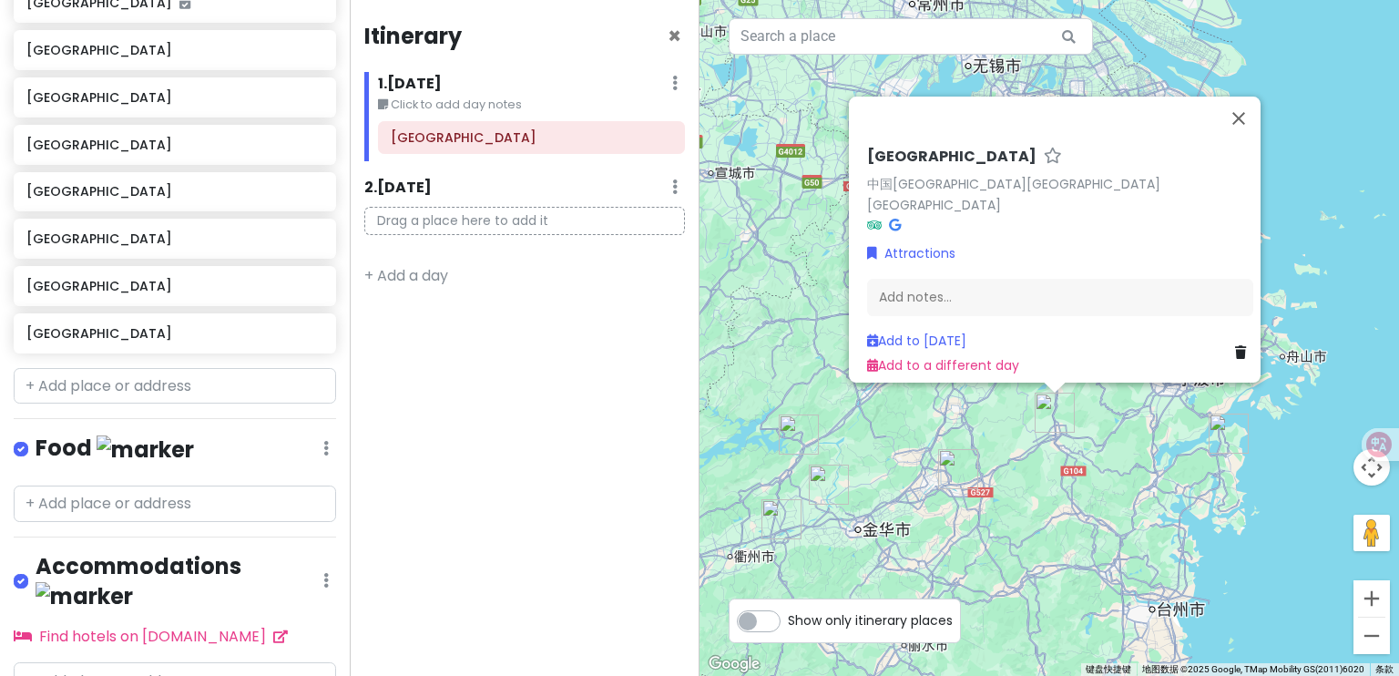
click at [951, 466] on img "东阳市" at bounding box center [958, 469] width 40 height 40
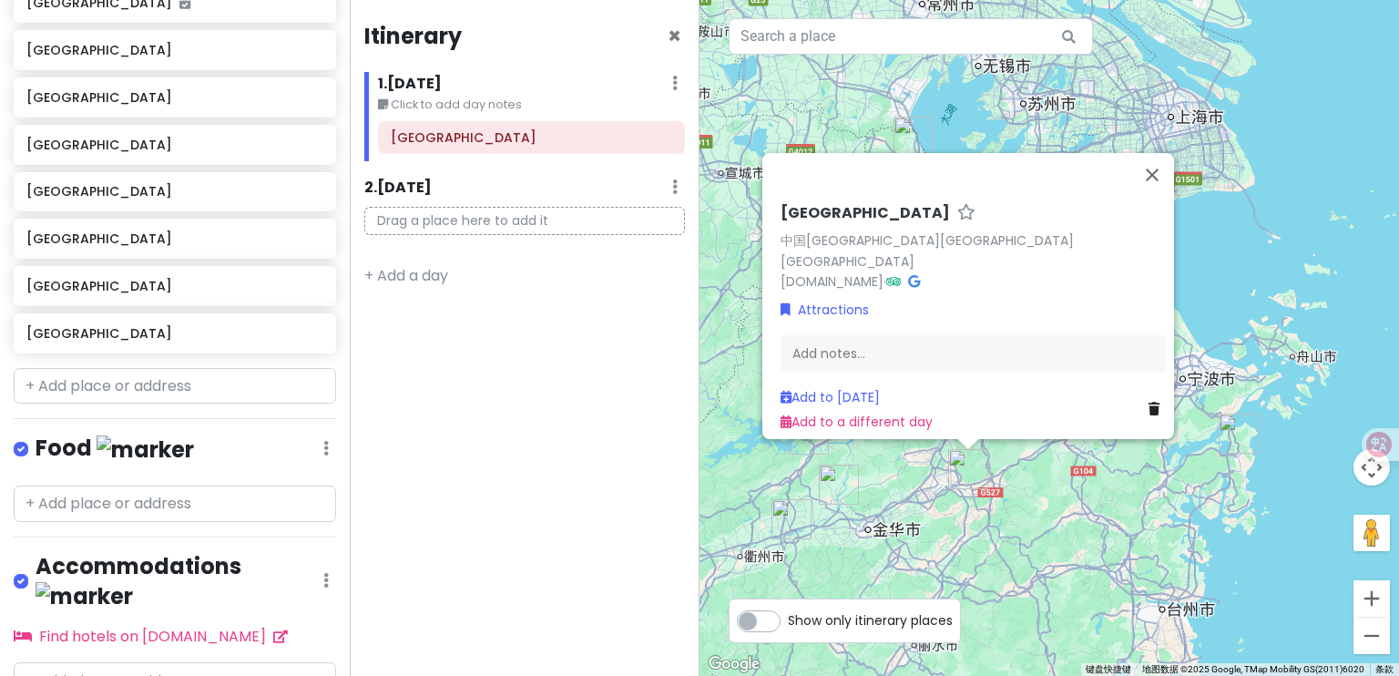
click at [889, 506] on div "[GEOGRAPHIC_DATA] 中国[GEOGRAPHIC_DATA][GEOGRAPHIC_DATA][GEOGRAPHIC_DATA] [DOMAIN…" at bounding box center [1050, 338] width 700 height 676
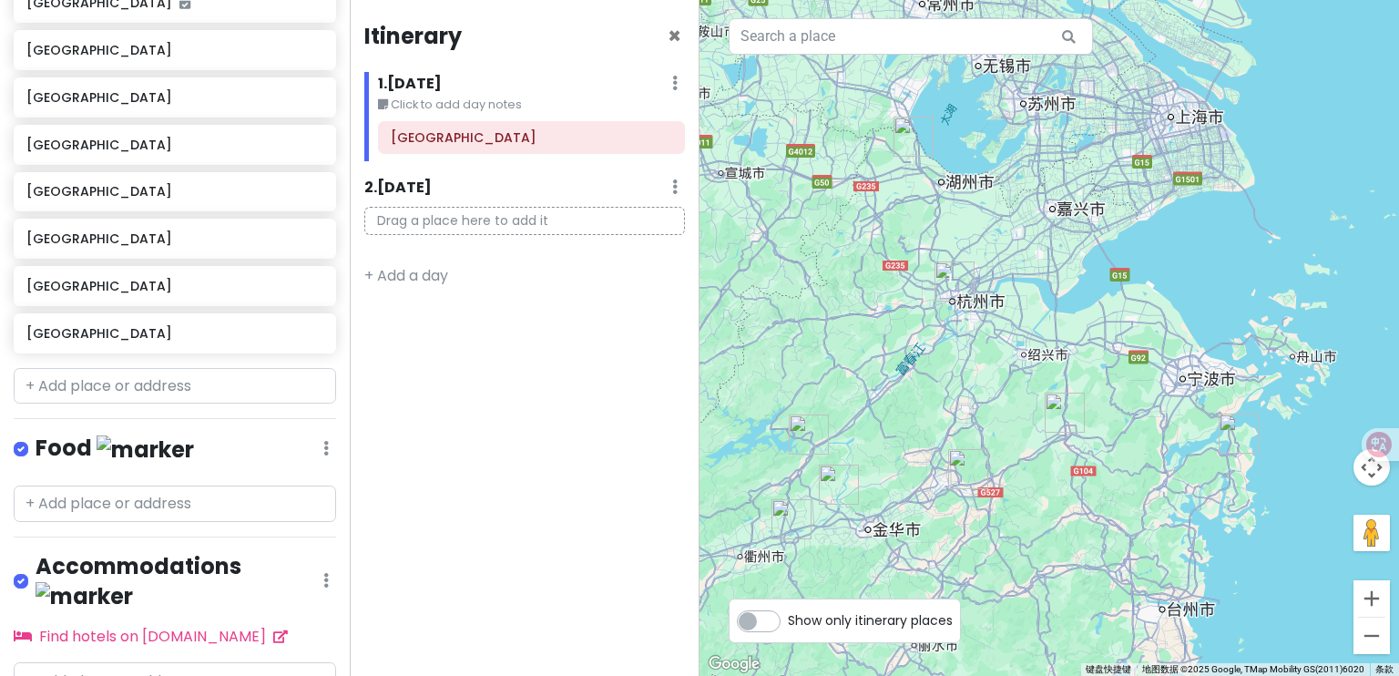
click at [799, 436] on img "建德市" at bounding box center [809, 435] width 40 height 40
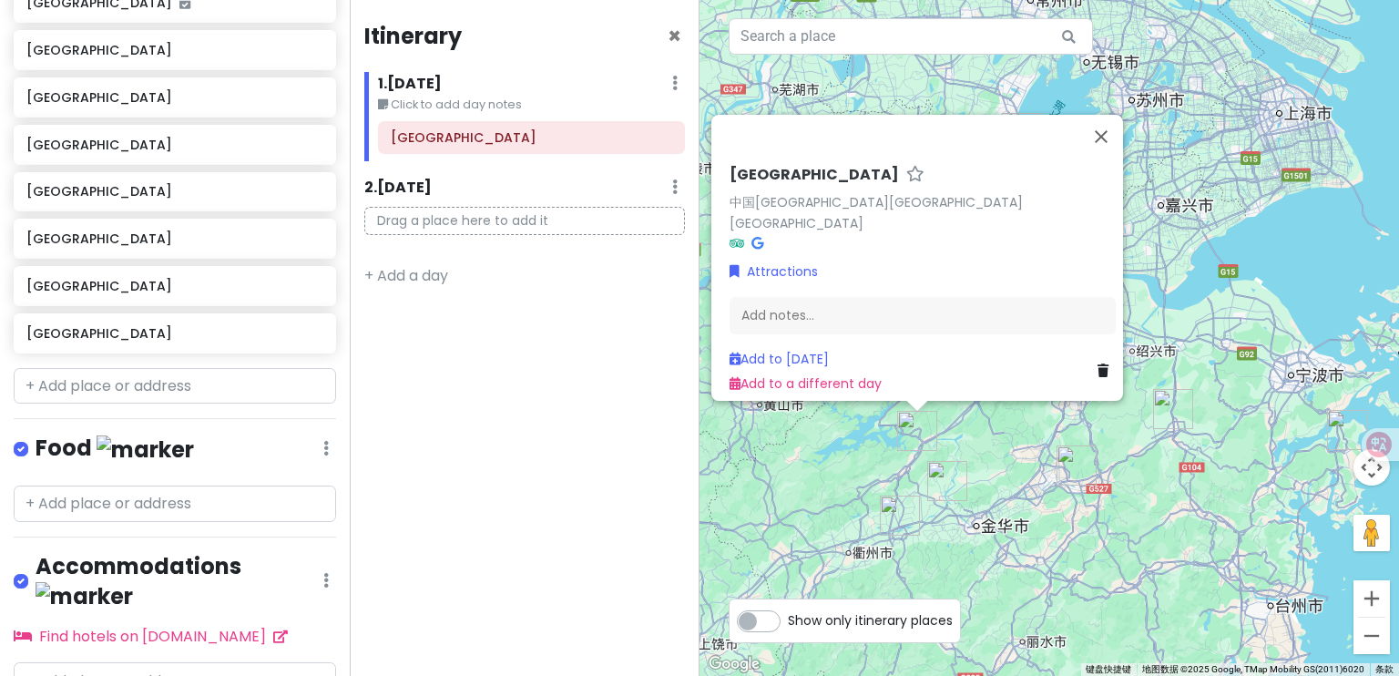
drag, startPoint x: 1245, startPoint y: 289, endPoint x: 1151, endPoint y: 273, distance: 96.0
click at [1151, 273] on div "[GEOGRAPHIC_DATA] 中国[GEOGRAPHIC_DATA][GEOGRAPHIC_DATA][GEOGRAPHIC_DATA] Attract…" at bounding box center [1050, 338] width 700 height 676
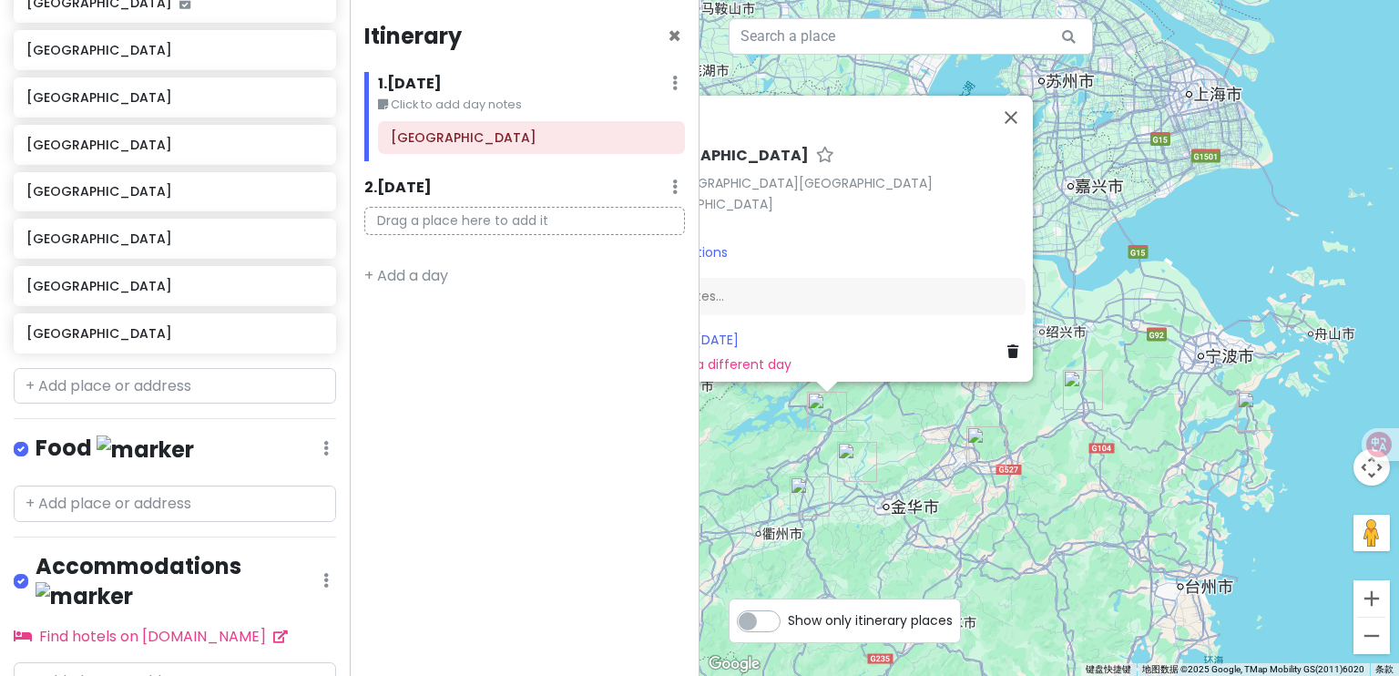
click at [1256, 415] on img "象山县" at bounding box center [1257, 411] width 40 height 40
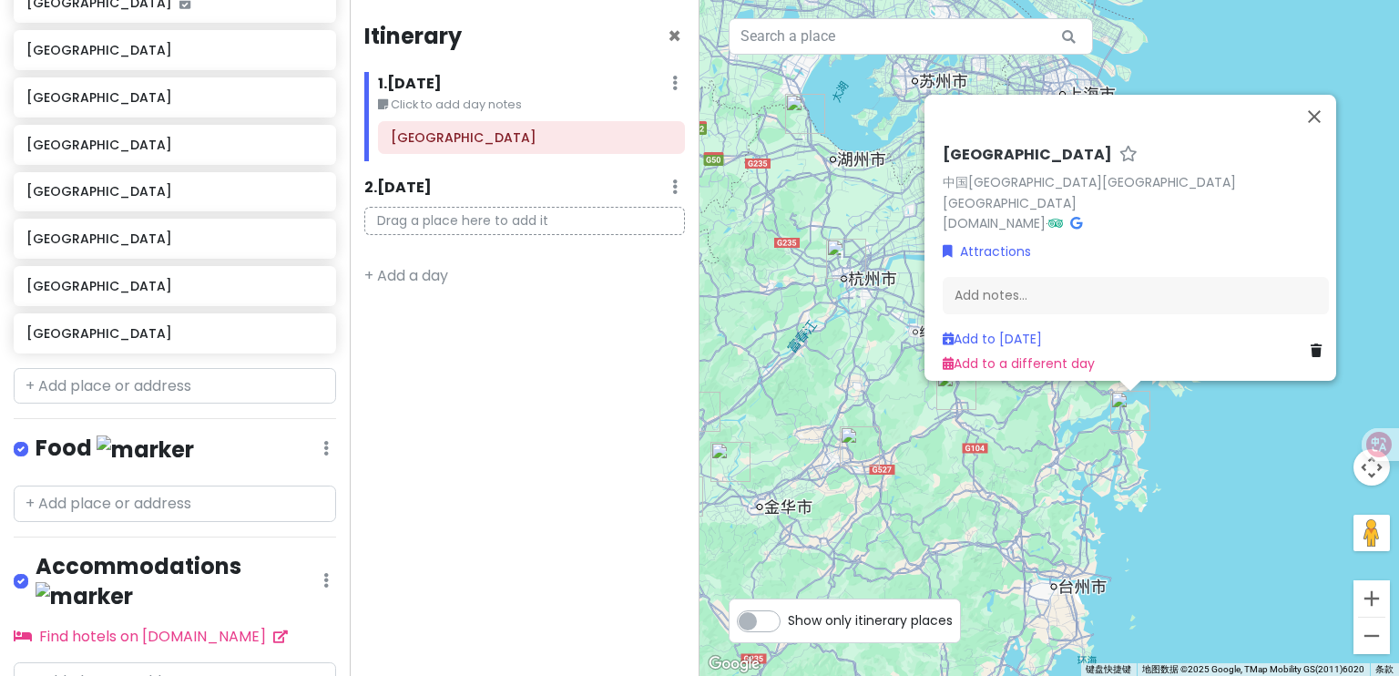
click at [875, 314] on div "[GEOGRAPHIC_DATA] 中国[GEOGRAPHIC_DATA][GEOGRAPHIC_DATA][GEOGRAPHIC_DATA] [DOMAIN…" at bounding box center [1050, 338] width 700 height 676
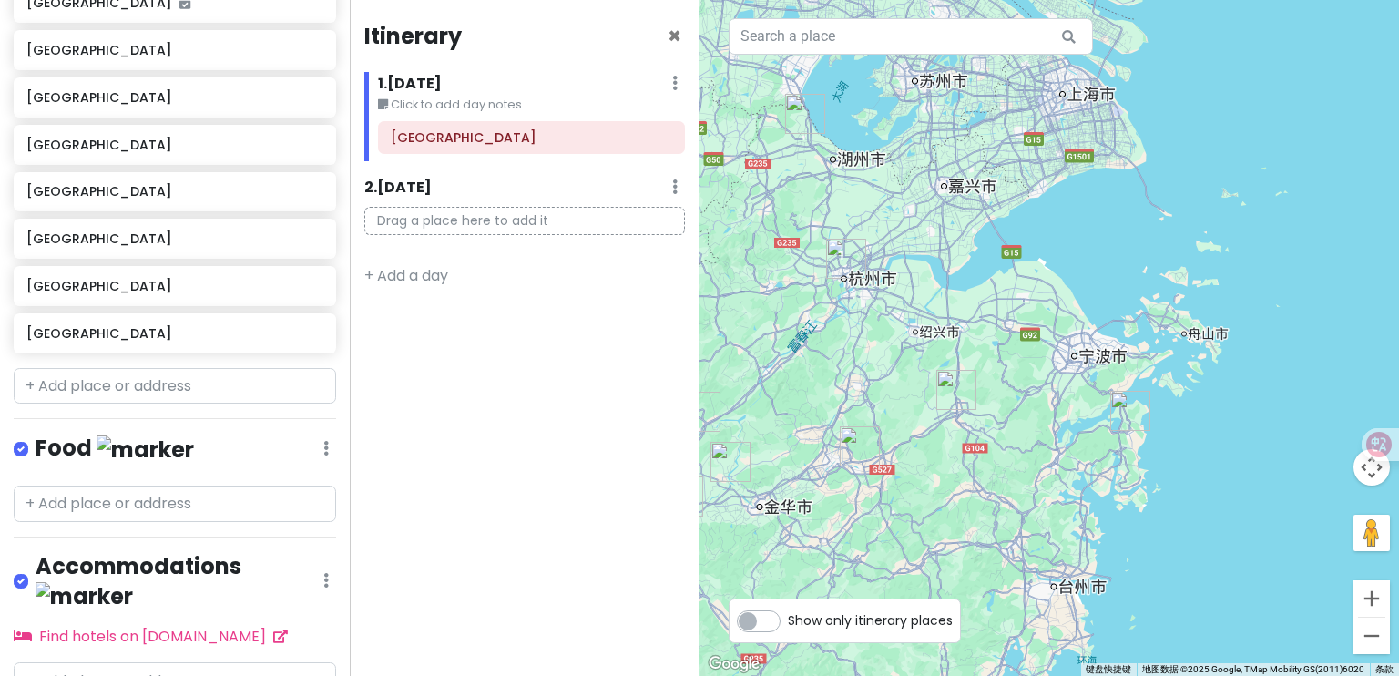
drag, startPoint x: 843, startPoint y: 367, endPoint x: 950, endPoint y: 384, distance: 108.9
click at [954, 392] on div at bounding box center [1050, 338] width 700 height 676
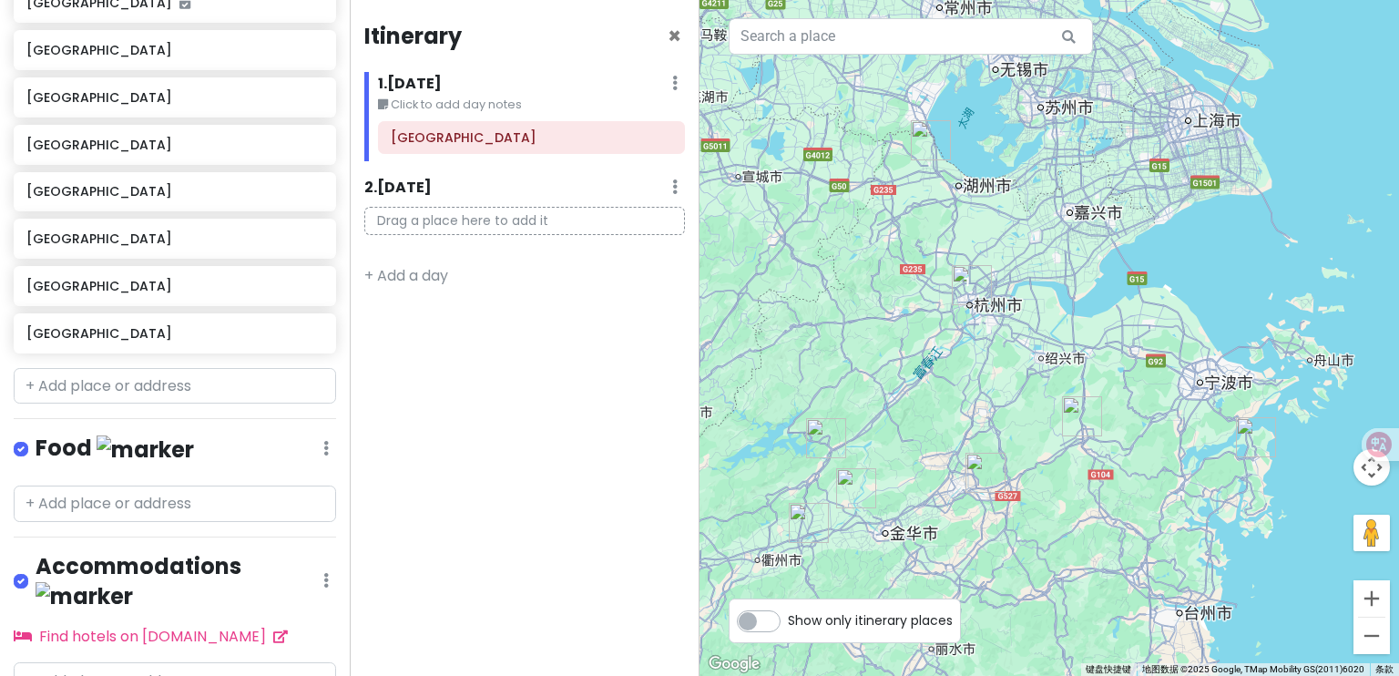
click at [939, 143] on img "长兴县" at bounding box center [931, 140] width 40 height 40
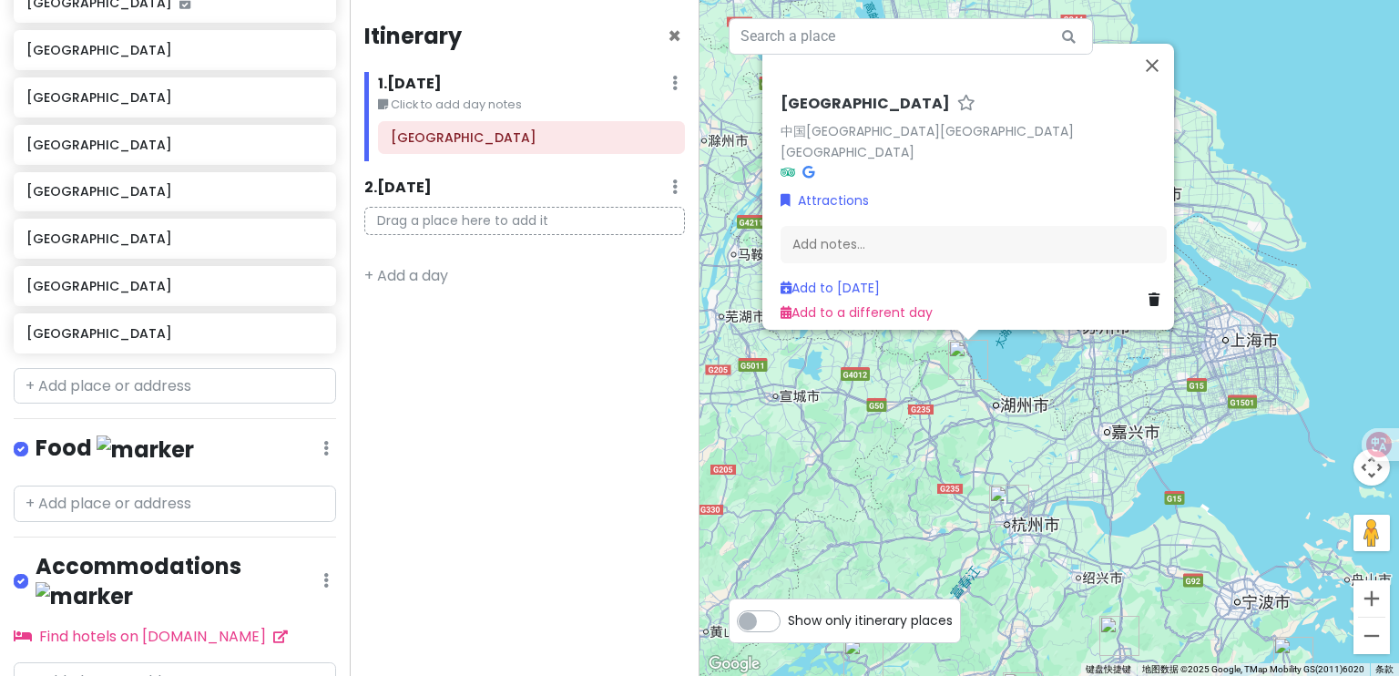
click at [1100, 375] on div "[GEOGRAPHIC_DATA] 中国[GEOGRAPHIC_DATA][GEOGRAPHIC_DATA][GEOGRAPHIC_DATA] Attract…" at bounding box center [1050, 338] width 700 height 676
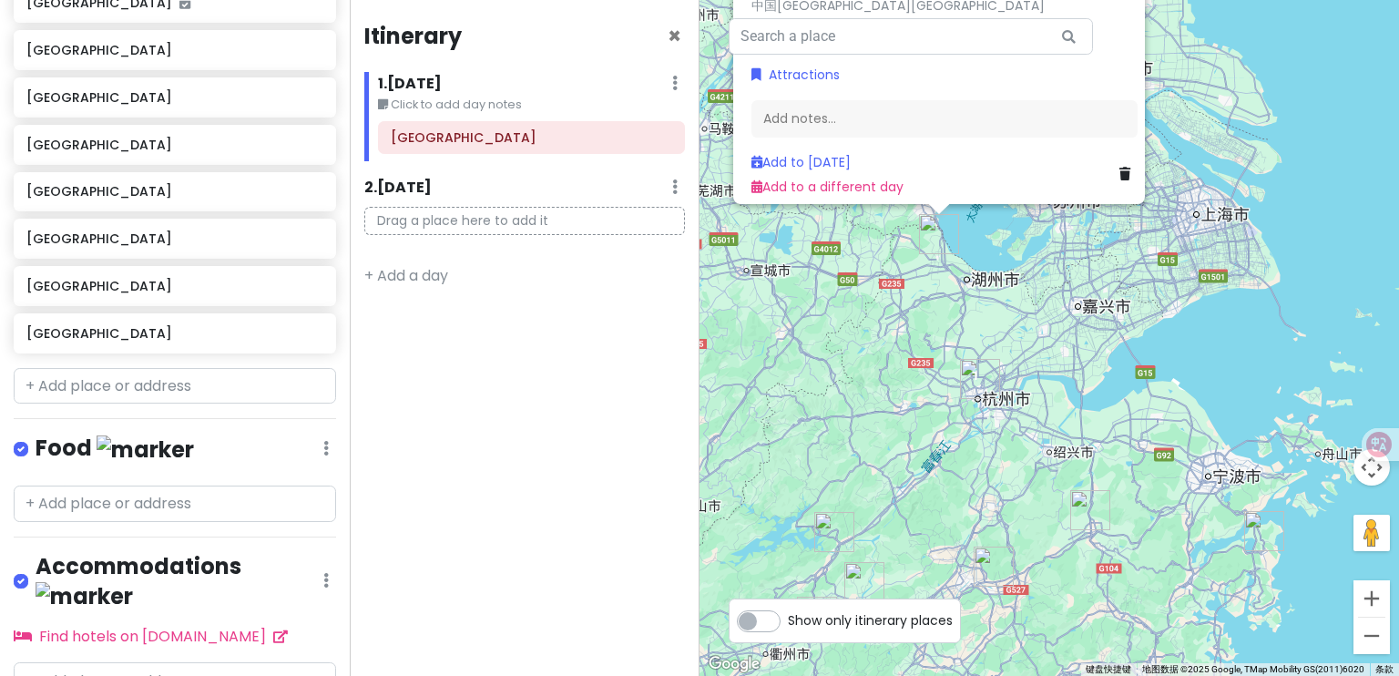
drag, startPoint x: 1097, startPoint y: 425, endPoint x: 1082, endPoint y: 342, distance: 85.1
click at [1082, 342] on div "[GEOGRAPHIC_DATA] 中国[GEOGRAPHIC_DATA][GEOGRAPHIC_DATA][GEOGRAPHIC_DATA] Attract…" at bounding box center [1050, 338] width 700 height 676
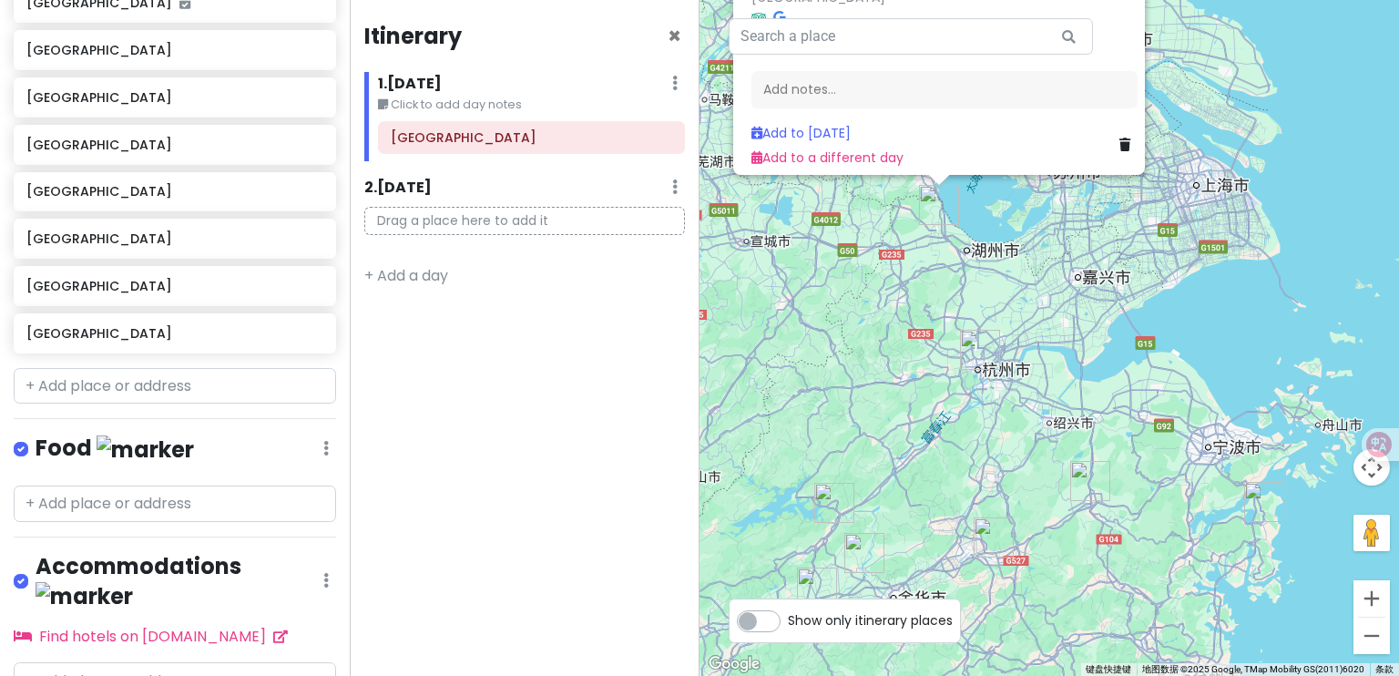
click at [1082, 342] on div "[GEOGRAPHIC_DATA] 中国[GEOGRAPHIC_DATA][GEOGRAPHIC_DATA][GEOGRAPHIC_DATA] Attract…" at bounding box center [1050, 338] width 700 height 676
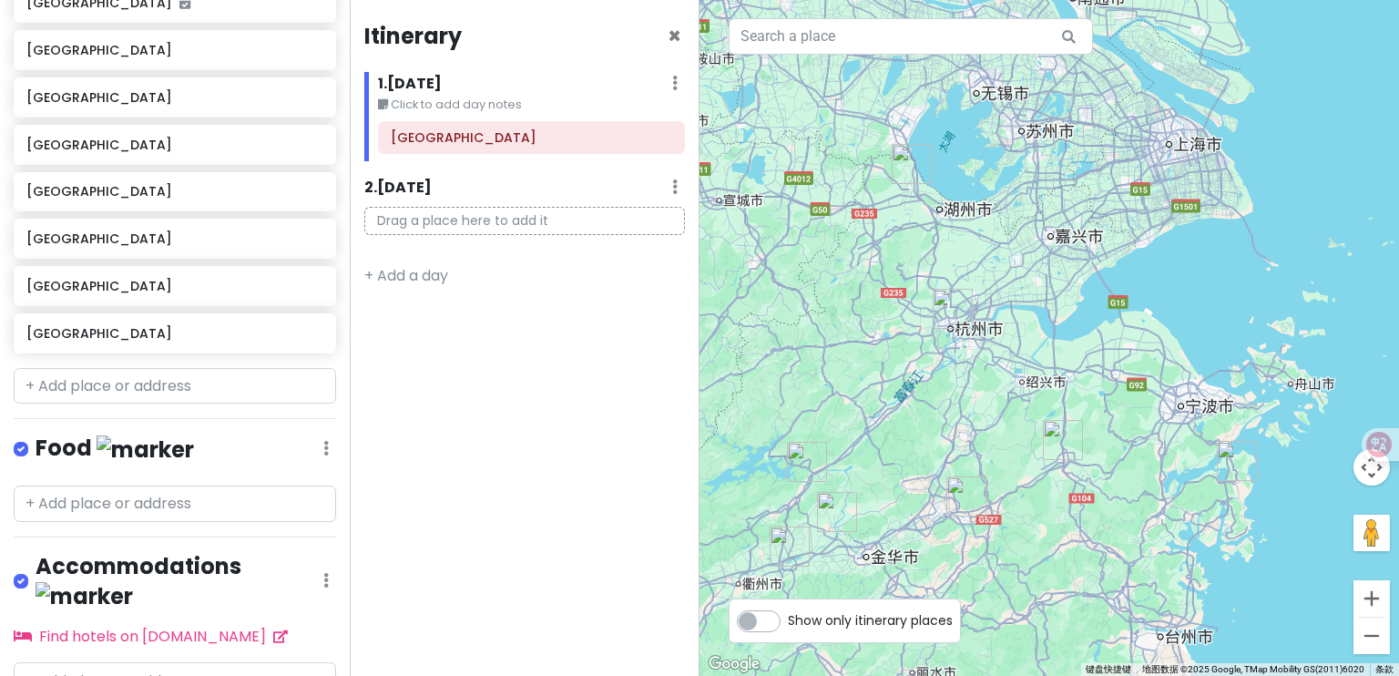
drag, startPoint x: 1112, startPoint y: 356, endPoint x: 1102, endPoint y: 336, distance: 22.4
click at [1103, 332] on div at bounding box center [1050, 338] width 700 height 676
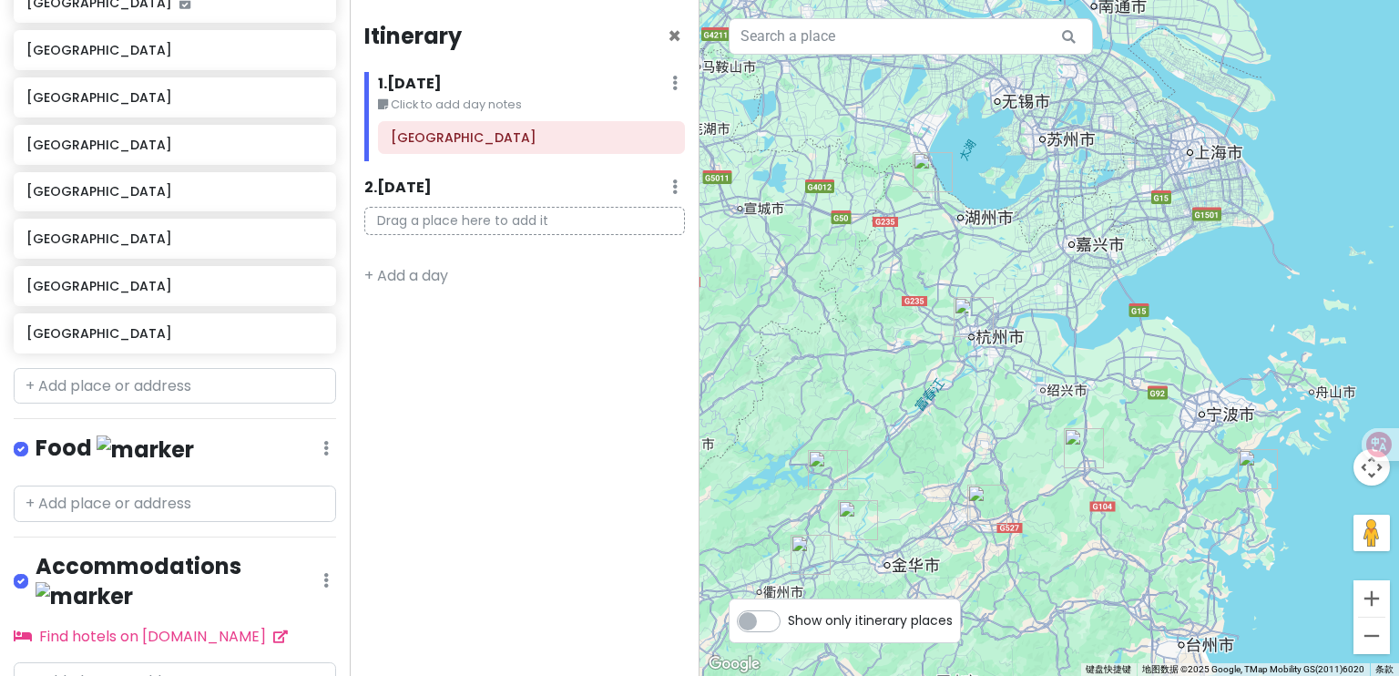
click at [1252, 459] on img "象山县" at bounding box center [1258, 469] width 40 height 40
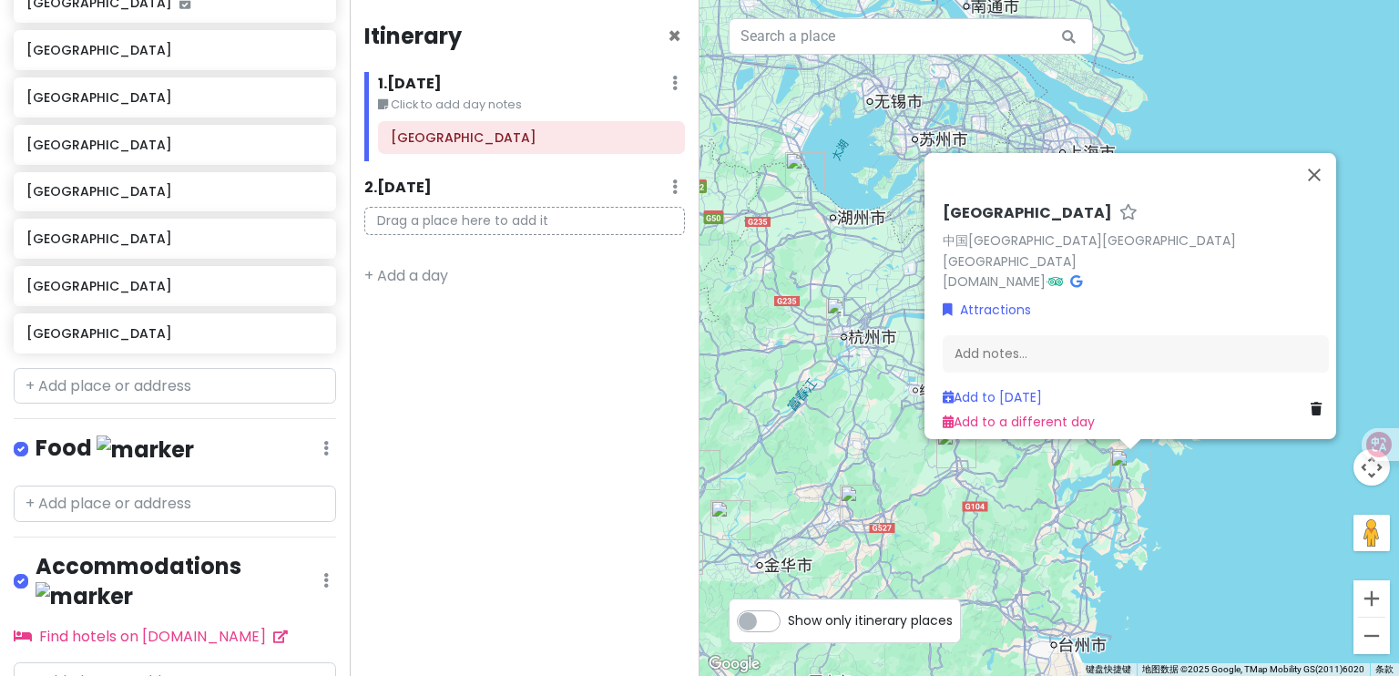
click at [1061, 535] on div "[GEOGRAPHIC_DATA] 中国[GEOGRAPHIC_DATA][GEOGRAPHIC_DATA][GEOGRAPHIC_DATA] [DOMAIN…" at bounding box center [1050, 338] width 700 height 676
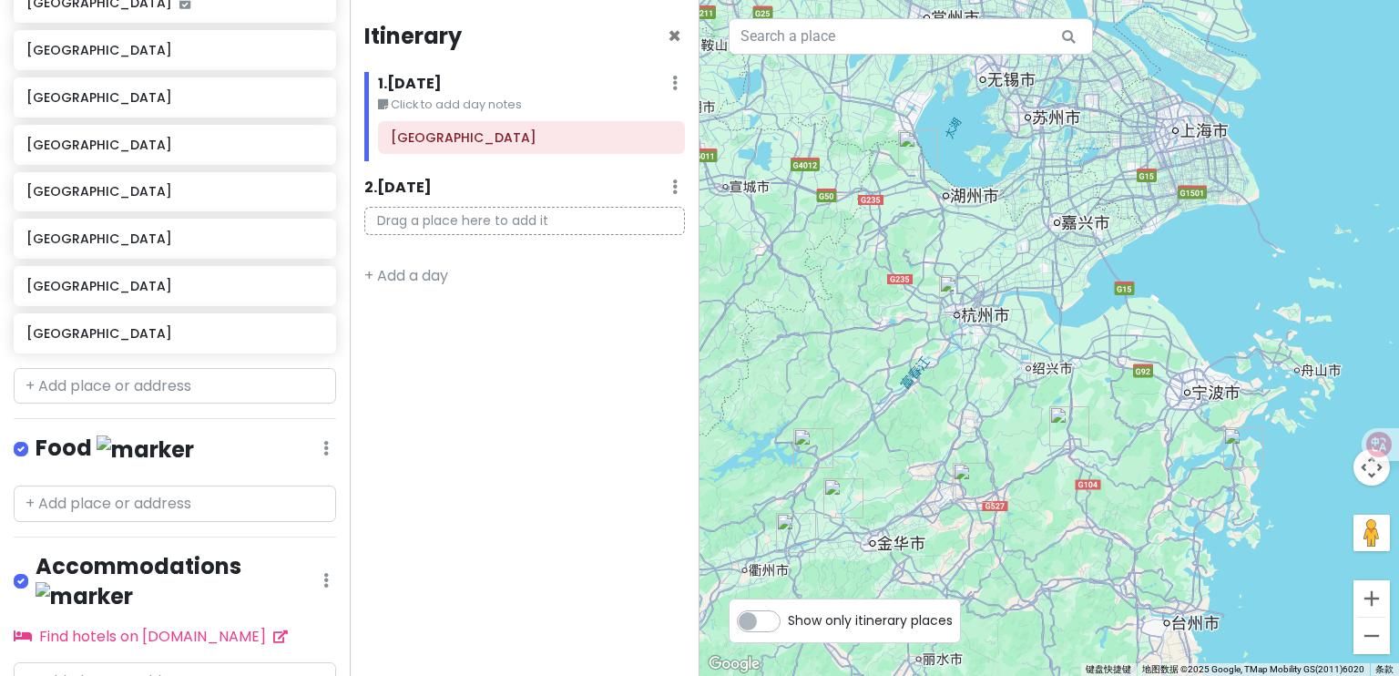
drag, startPoint x: 918, startPoint y: 310, endPoint x: 1035, endPoint y: 286, distance: 119.0
click at [1035, 286] on div at bounding box center [1050, 338] width 700 height 676
click at [810, 447] on img "建德市" at bounding box center [814, 447] width 40 height 40
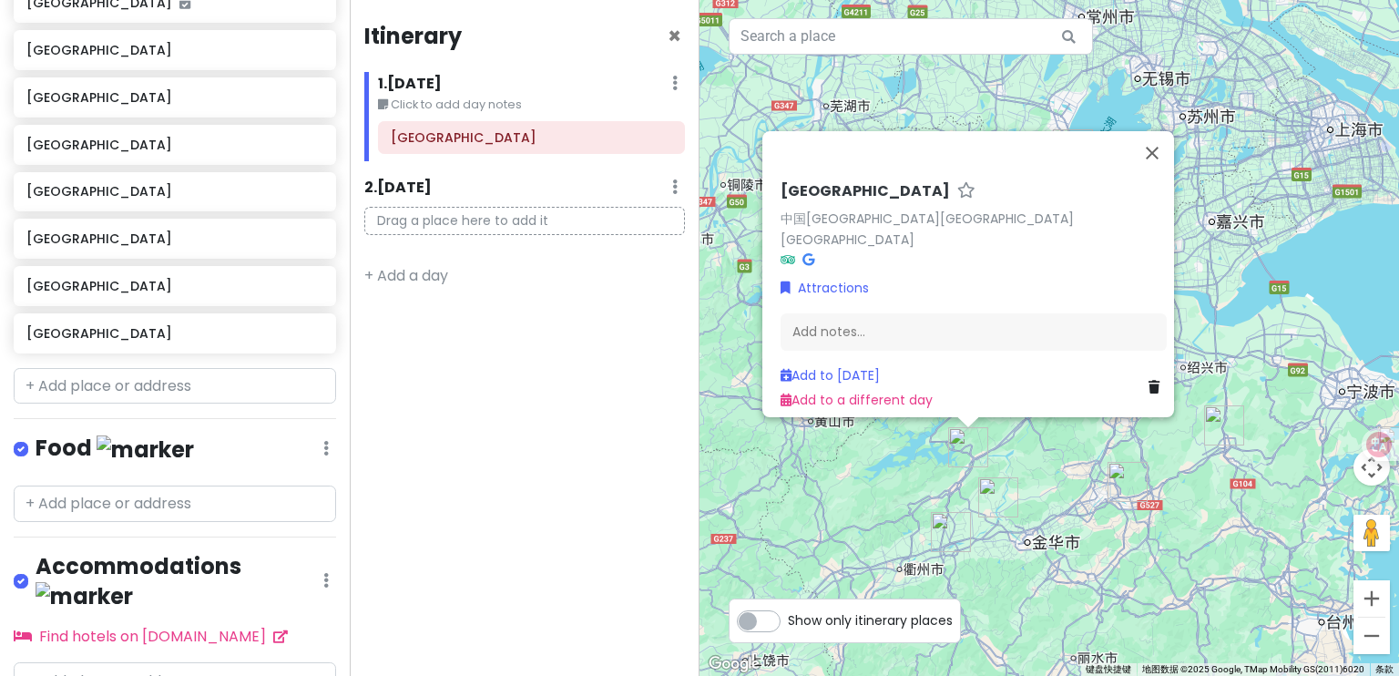
click at [835, 473] on div "[GEOGRAPHIC_DATA] 中国[GEOGRAPHIC_DATA][GEOGRAPHIC_DATA][GEOGRAPHIC_DATA] Attract…" at bounding box center [1050, 338] width 700 height 676
drag, startPoint x: 917, startPoint y: 466, endPoint x: 924, endPoint y: 476, distance: 12.4
click at [917, 466] on div "[GEOGRAPHIC_DATA] 中国[GEOGRAPHIC_DATA][GEOGRAPHIC_DATA][GEOGRAPHIC_DATA] Attract…" at bounding box center [1050, 338] width 700 height 676
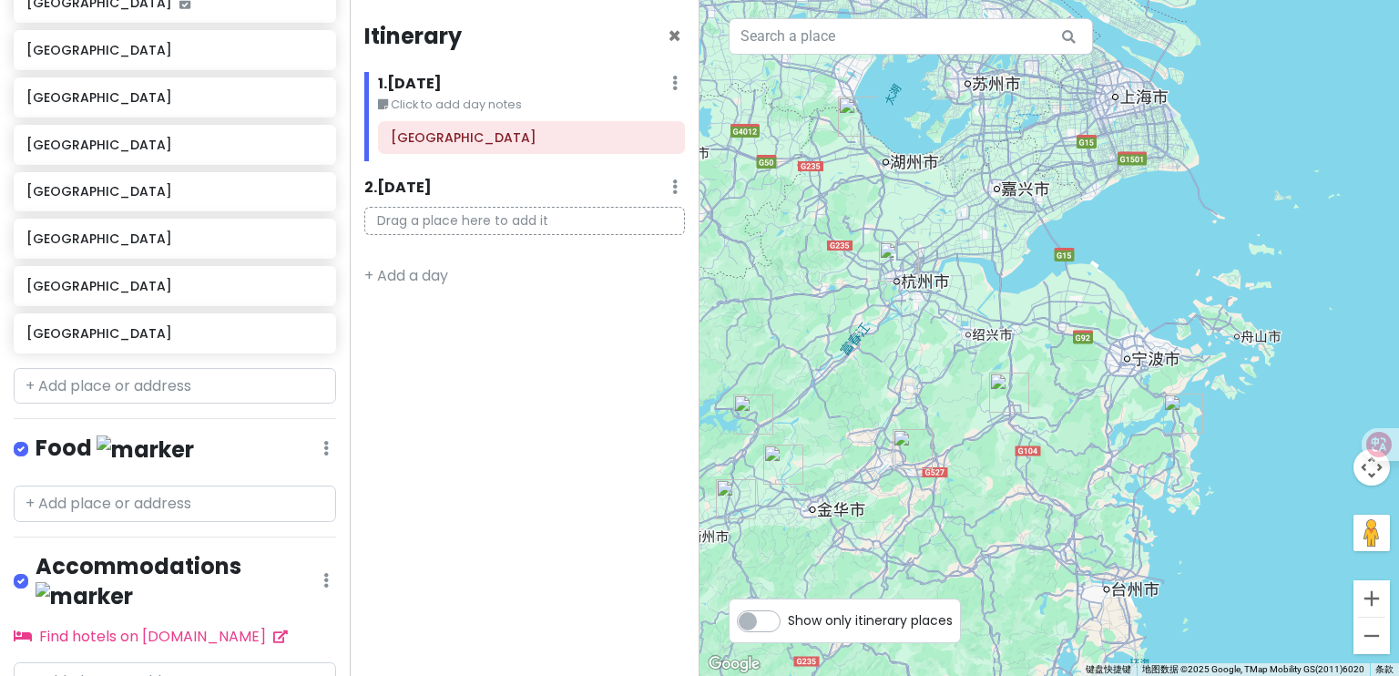
drag, startPoint x: 1143, startPoint y: 384, endPoint x: 937, endPoint y: 353, distance: 209.1
click at [937, 353] on div at bounding box center [1050, 338] width 700 height 676
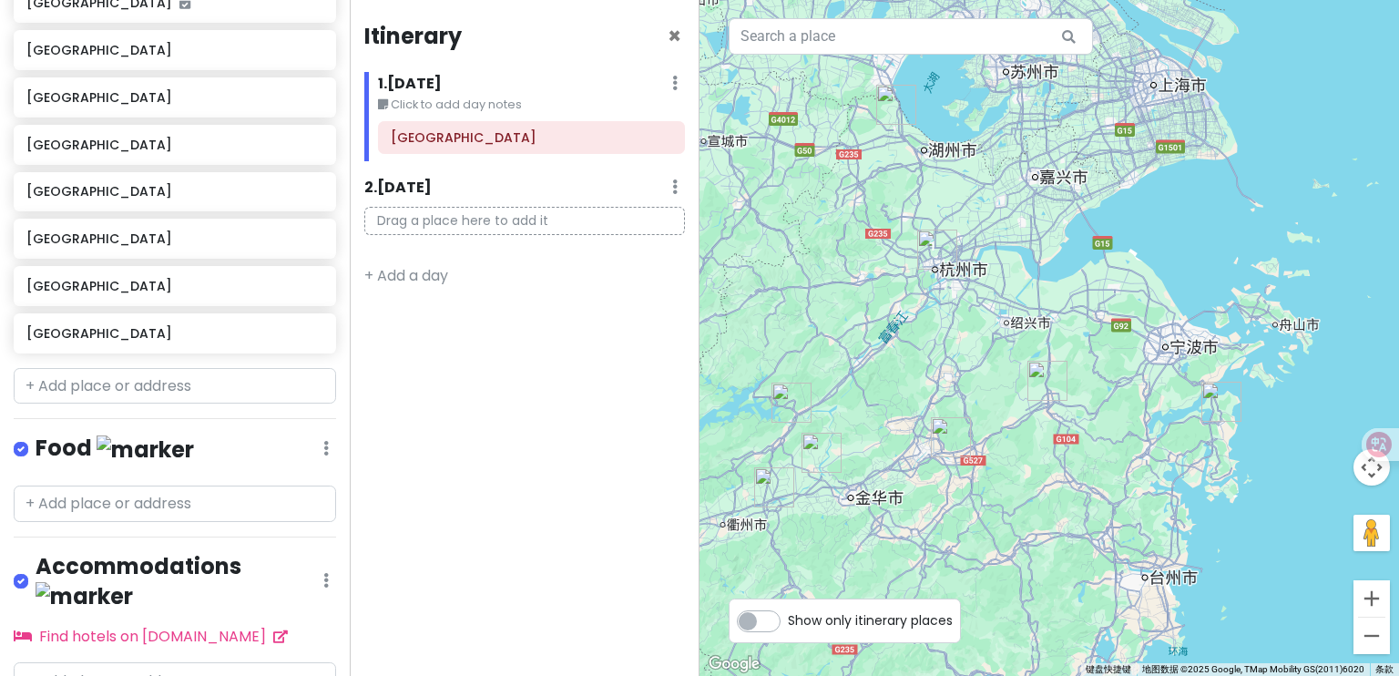
drag, startPoint x: 933, startPoint y: 526, endPoint x: 962, endPoint y: 506, distance: 35.4
click at [955, 509] on div at bounding box center [1050, 338] width 700 height 676
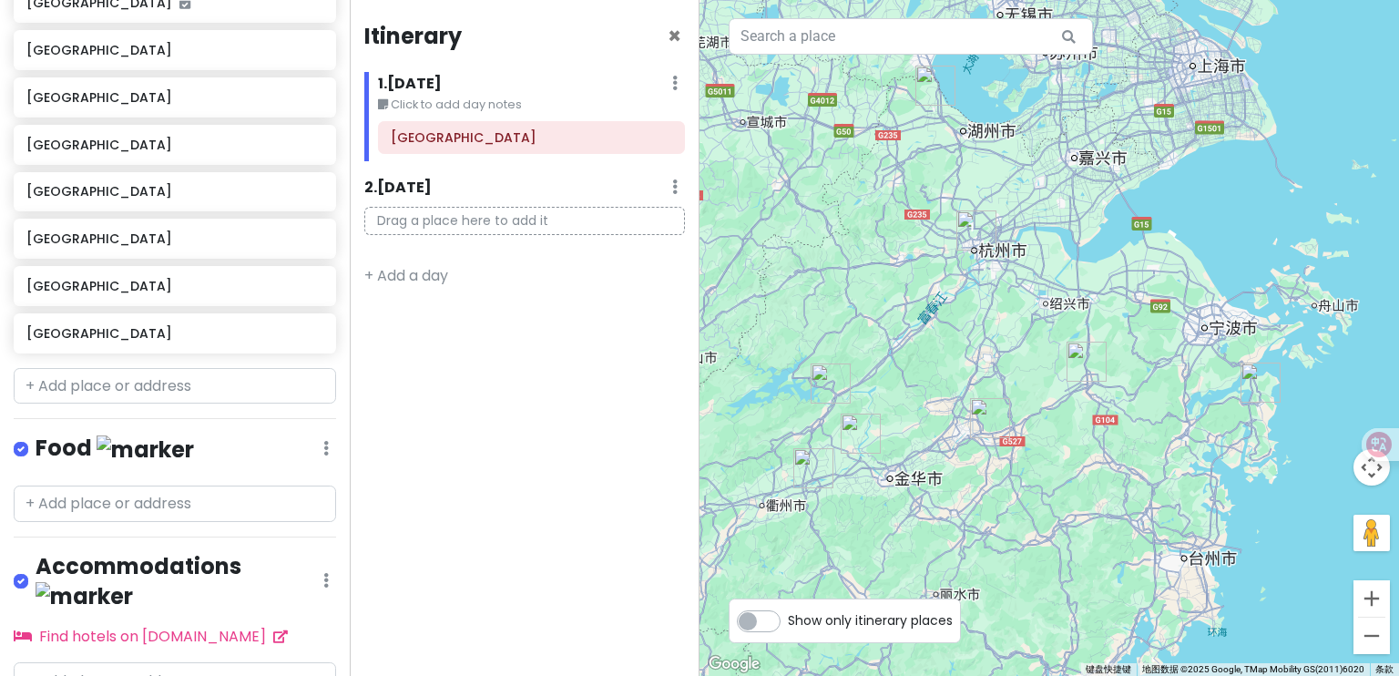
drag, startPoint x: 937, startPoint y: 393, endPoint x: 895, endPoint y: 426, distance: 53.8
click at [963, 385] on div at bounding box center [1050, 338] width 700 height 676
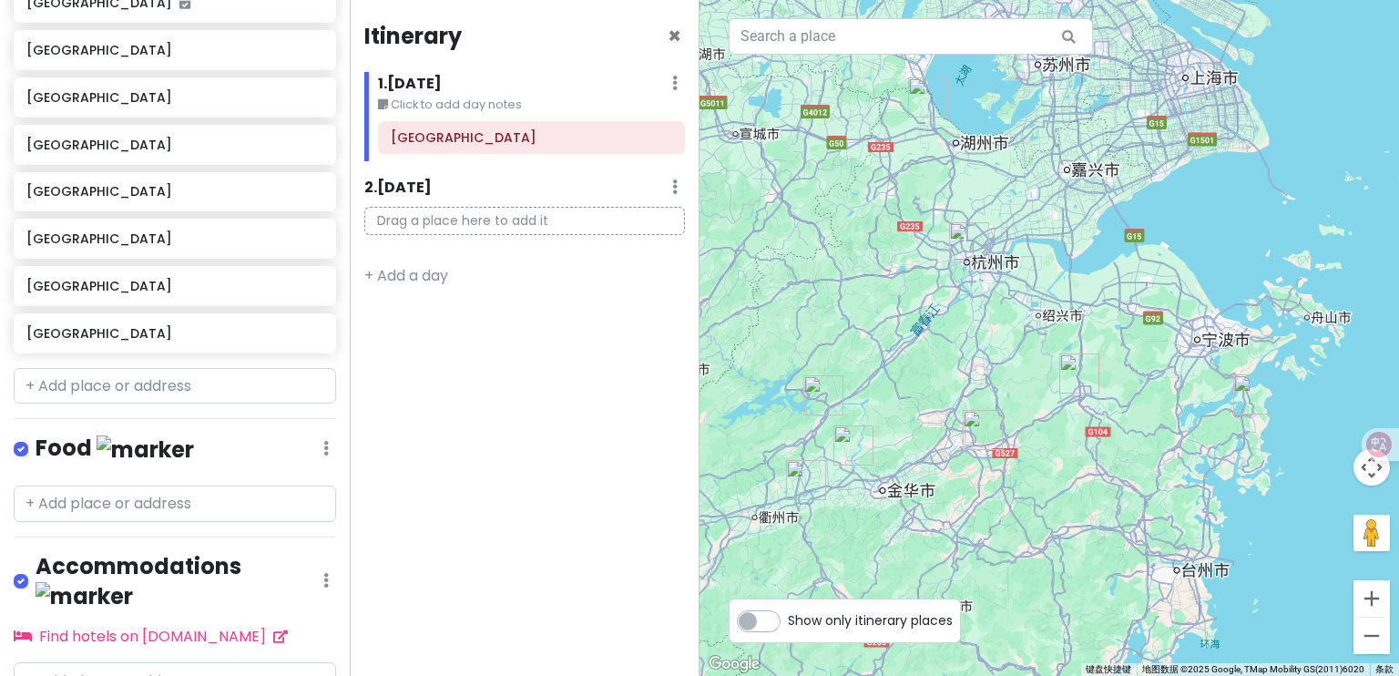
click at [820, 388] on img "建德市" at bounding box center [824, 395] width 40 height 40
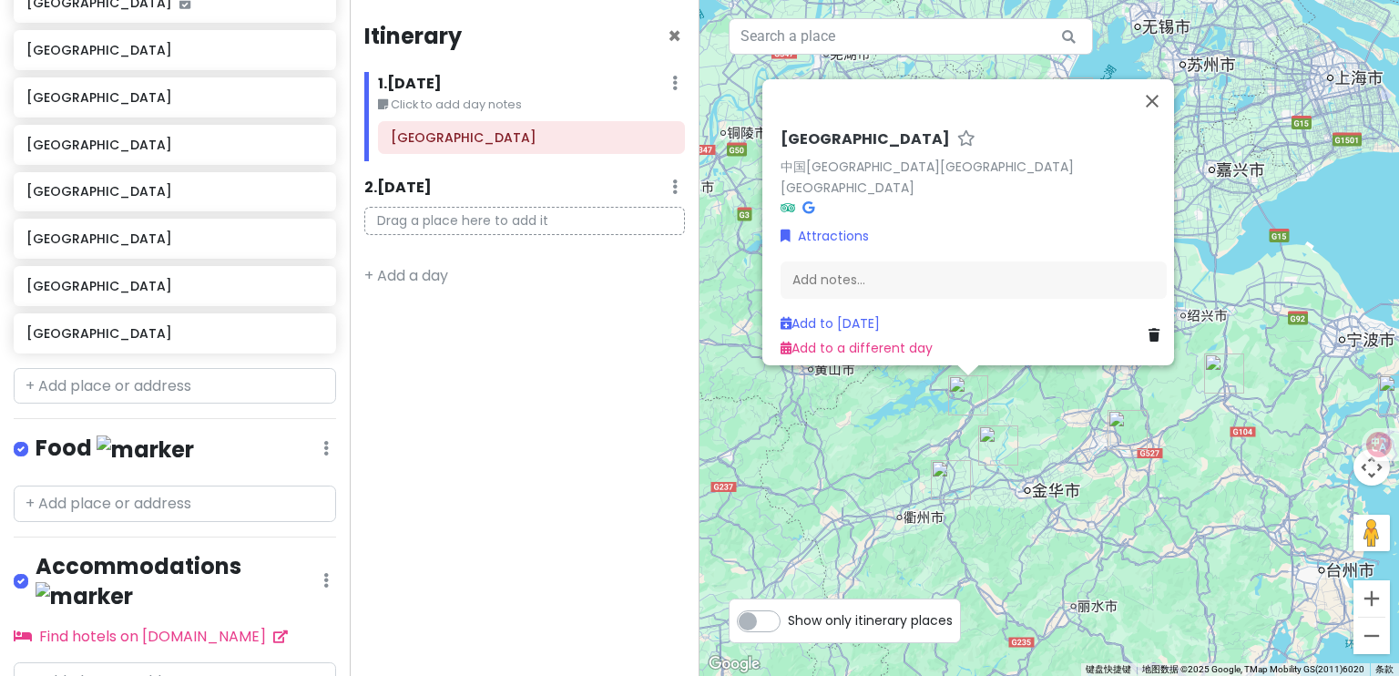
click at [1217, 265] on div "[GEOGRAPHIC_DATA] 中国[GEOGRAPHIC_DATA][GEOGRAPHIC_DATA][GEOGRAPHIC_DATA] Attract…" at bounding box center [1050, 338] width 700 height 676
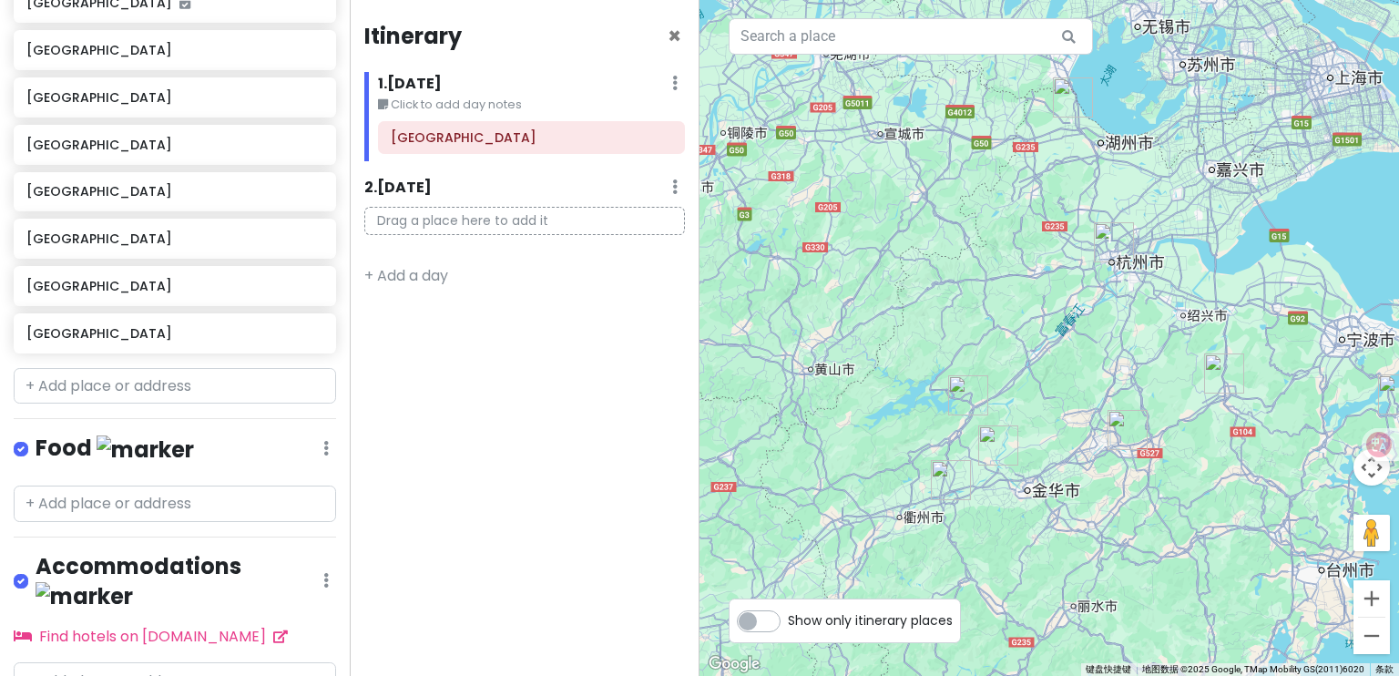
click at [1076, 108] on img "长兴县" at bounding box center [1073, 97] width 40 height 40
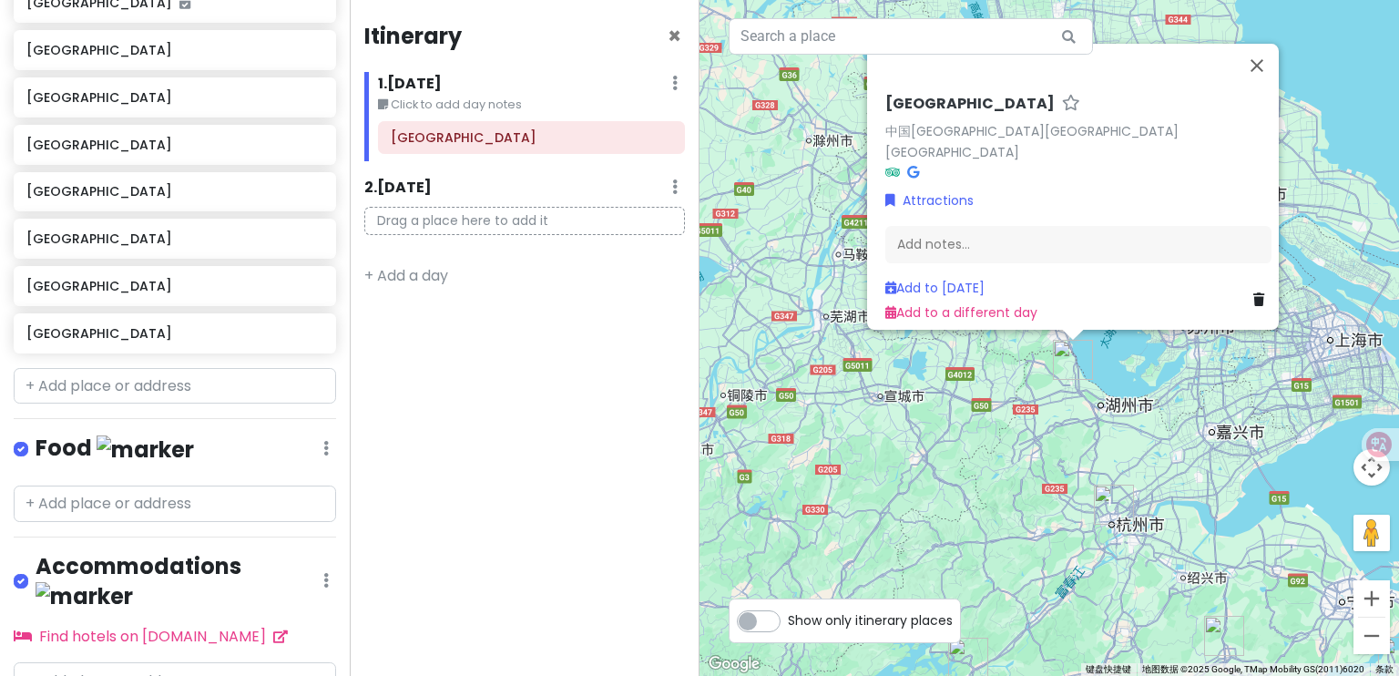
click at [966, 417] on div "[GEOGRAPHIC_DATA] 中国[GEOGRAPHIC_DATA][GEOGRAPHIC_DATA][GEOGRAPHIC_DATA] Attract…" at bounding box center [1050, 338] width 700 height 676
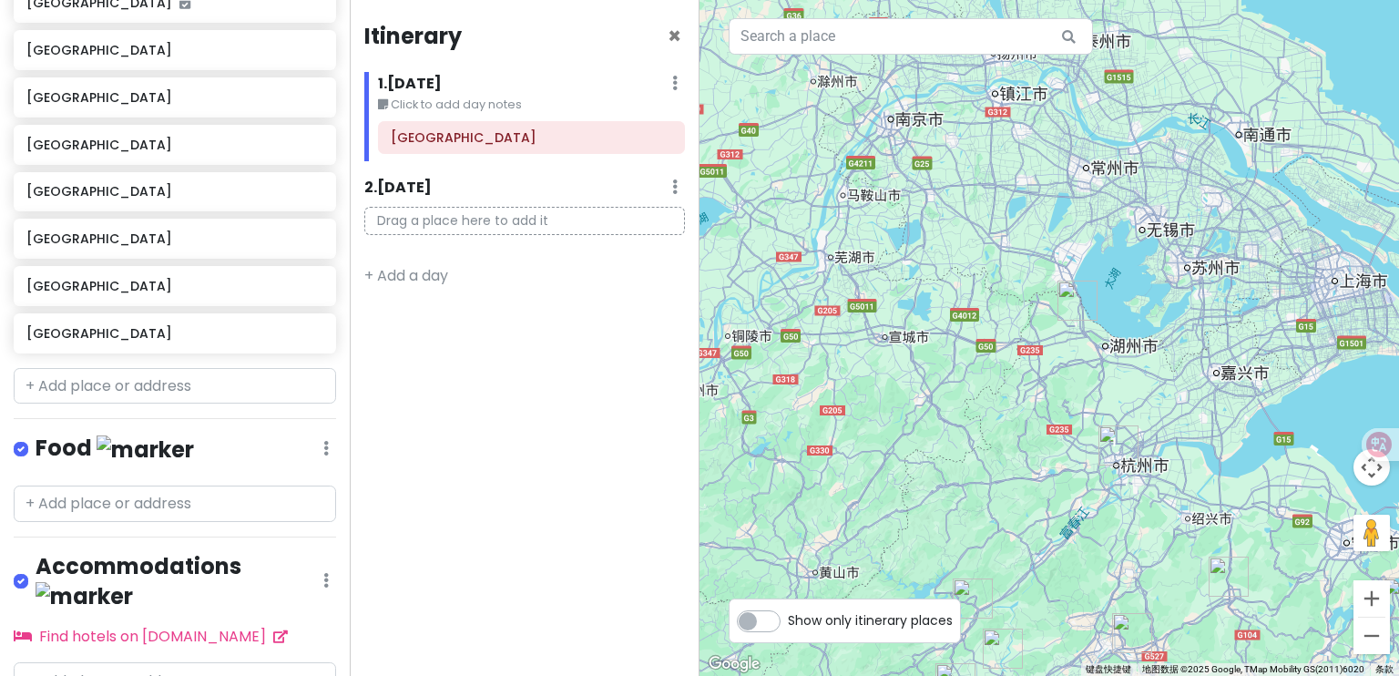
drag, startPoint x: 963, startPoint y: 466, endPoint x: 963, endPoint y: 403, distance: 63.8
click at [963, 403] on div at bounding box center [1050, 338] width 700 height 676
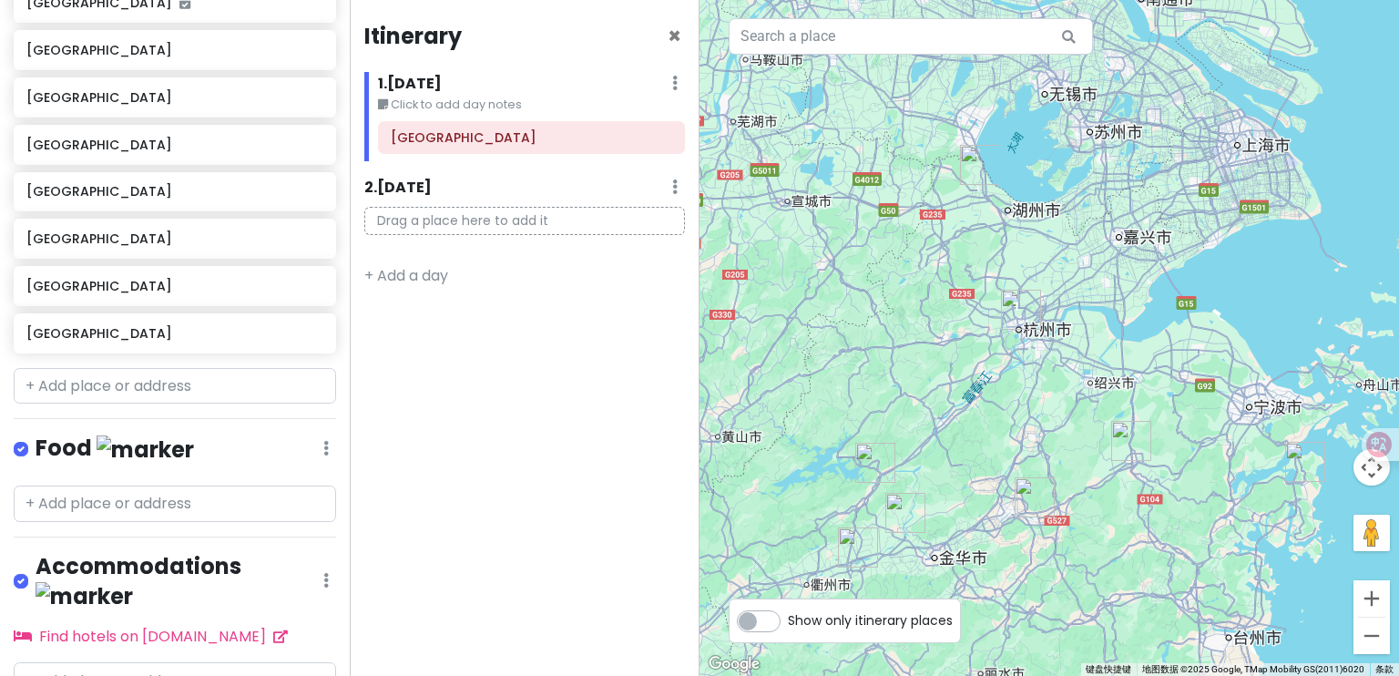
drag, startPoint x: 1041, startPoint y: 493, endPoint x: 1006, endPoint y: 395, distance: 104.6
click at [1006, 395] on div at bounding box center [1050, 338] width 700 height 676
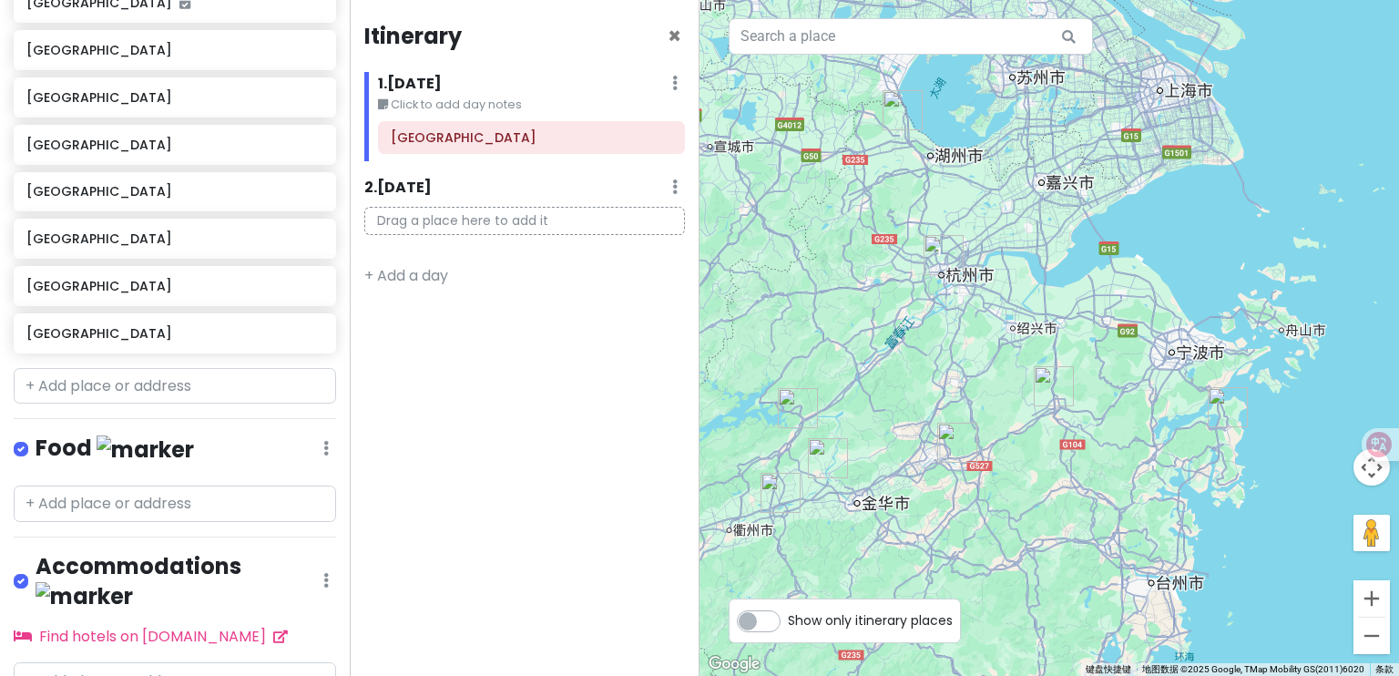
drag, startPoint x: 912, startPoint y: 374, endPoint x: 891, endPoint y: 353, distance: 29.6
click at [884, 359] on div at bounding box center [1050, 338] width 700 height 676
click at [1209, 405] on img "象山县" at bounding box center [1228, 408] width 40 height 40
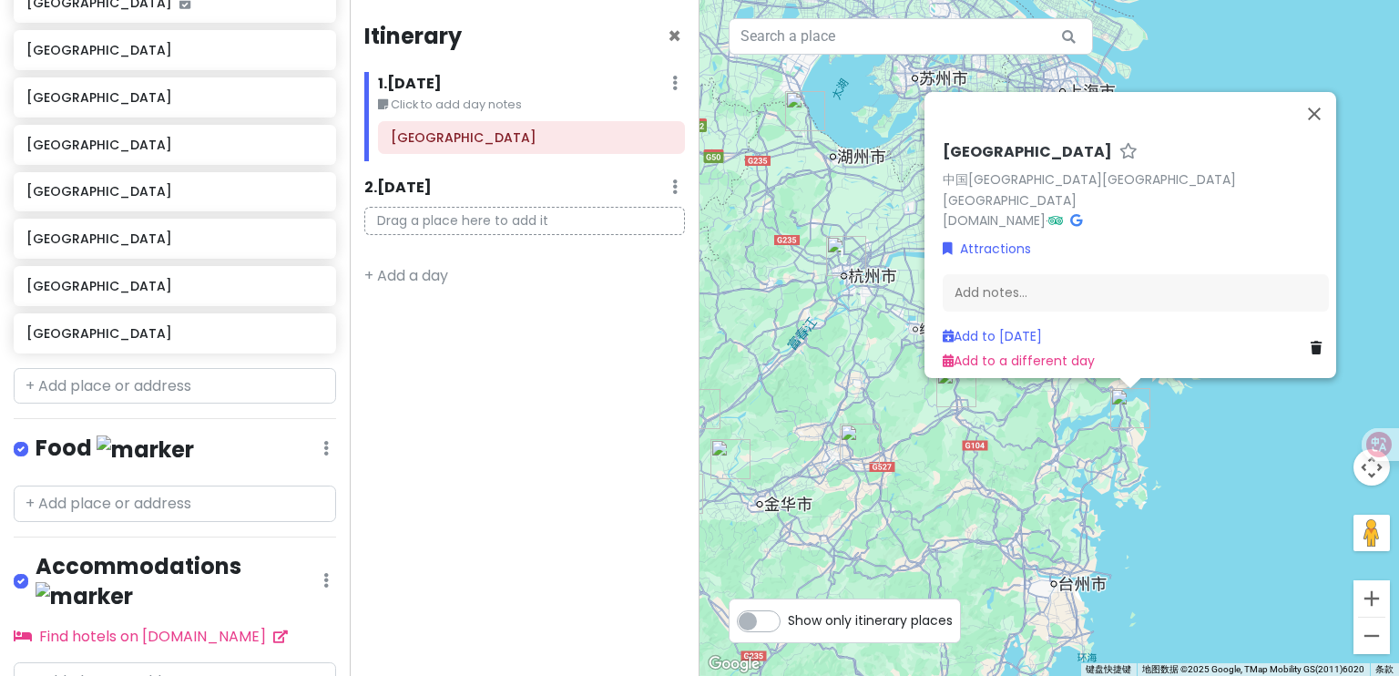
click at [1023, 494] on div "[GEOGRAPHIC_DATA] 中国[GEOGRAPHIC_DATA][GEOGRAPHIC_DATA][GEOGRAPHIC_DATA] [DOMAIN…" at bounding box center [1050, 338] width 700 height 676
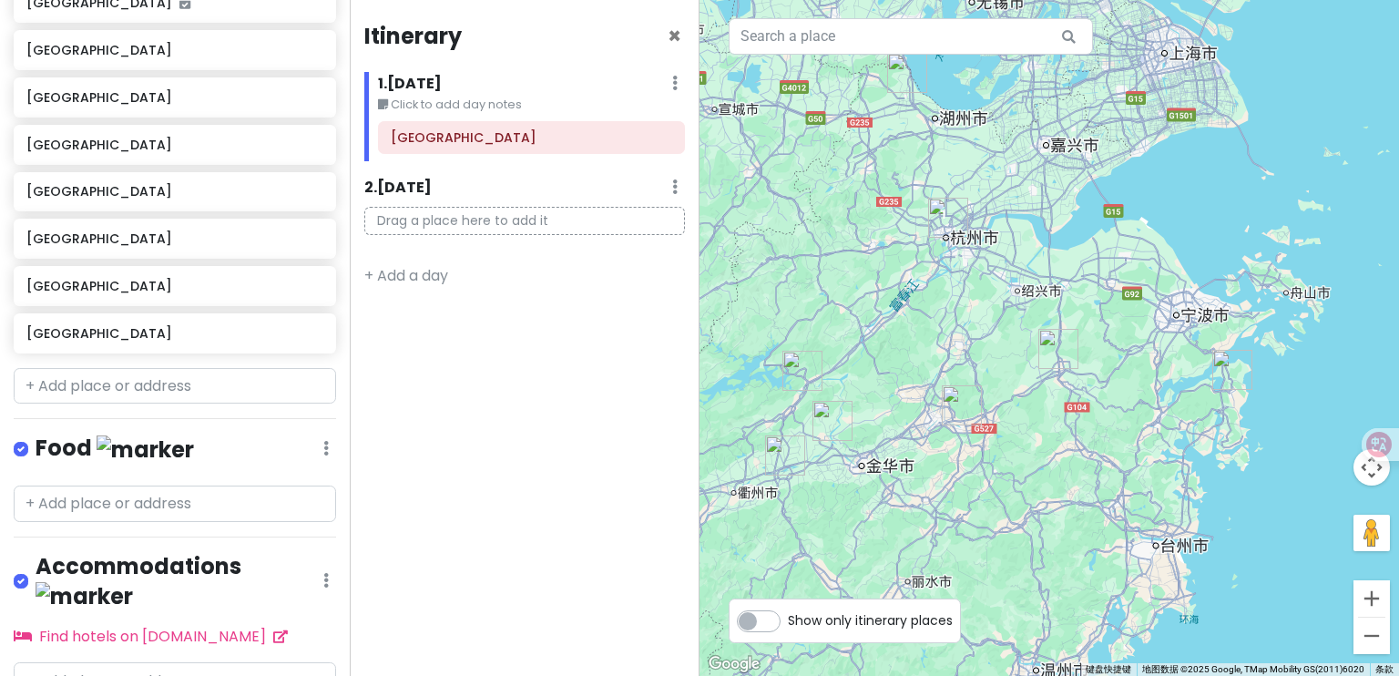
drag, startPoint x: 1016, startPoint y: 494, endPoint x: 1122, endPoint y: 454, distance: 113.0
click at [1122, 454] on div at bounding box center [1050, 338] width 700 height 676
click at [1056, 353] on img "嵊州市" at bounding box center [1059, 349] width 40 height 40
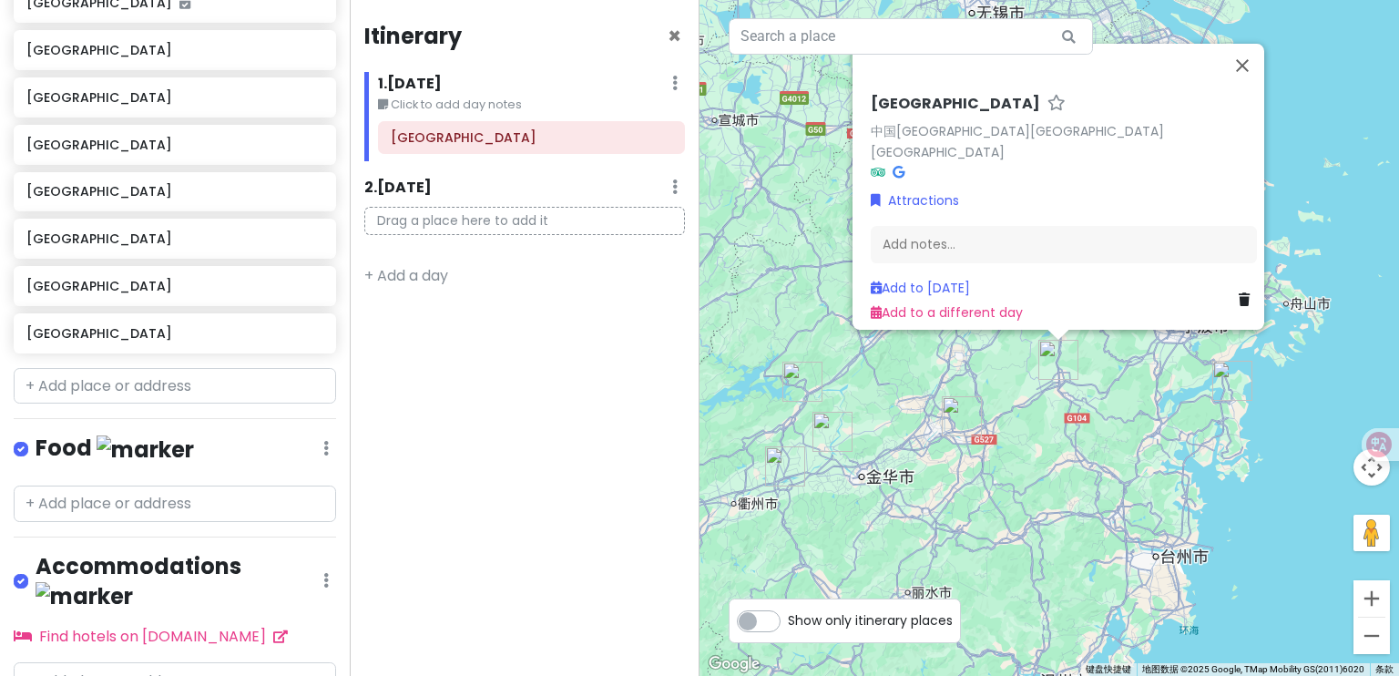
click at [959, 411] on img "东阳市" at bounding box center [962, 416] width 40 height 40
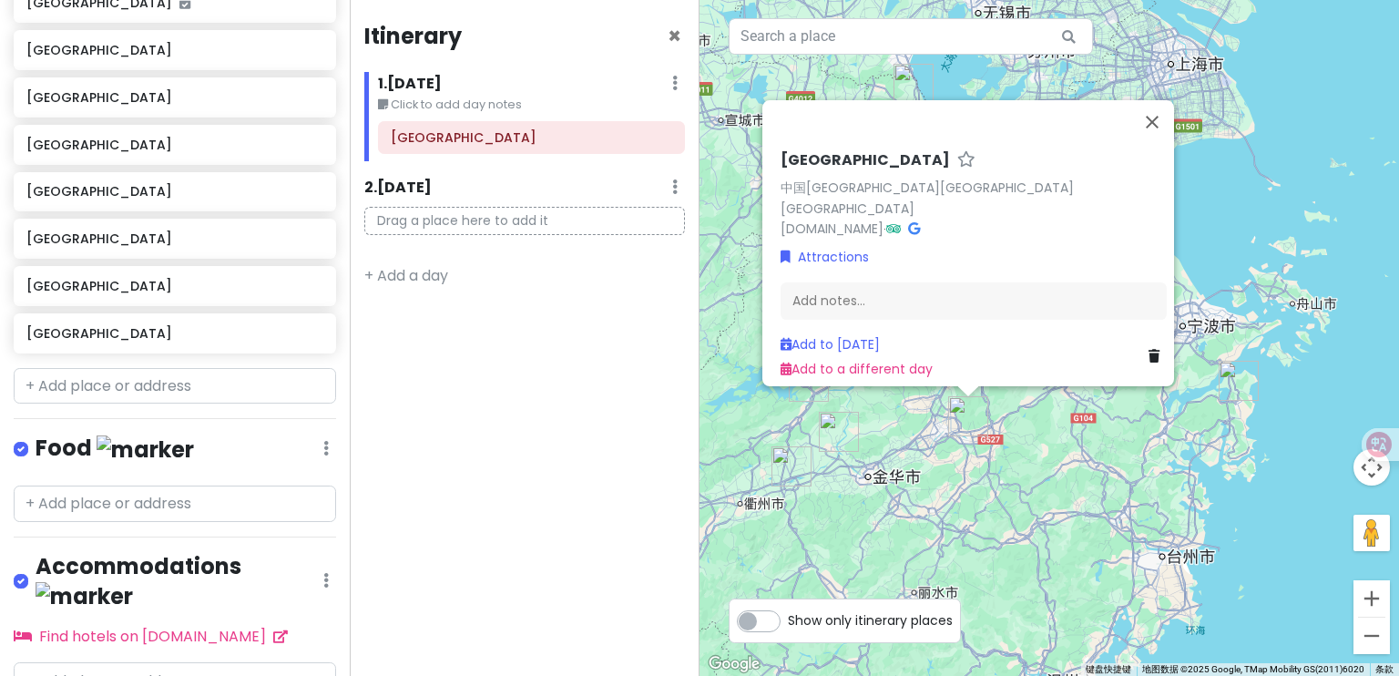
click at [845, 442] on img "兰溪市" at bounding box center [839, 432] width 40 height 40
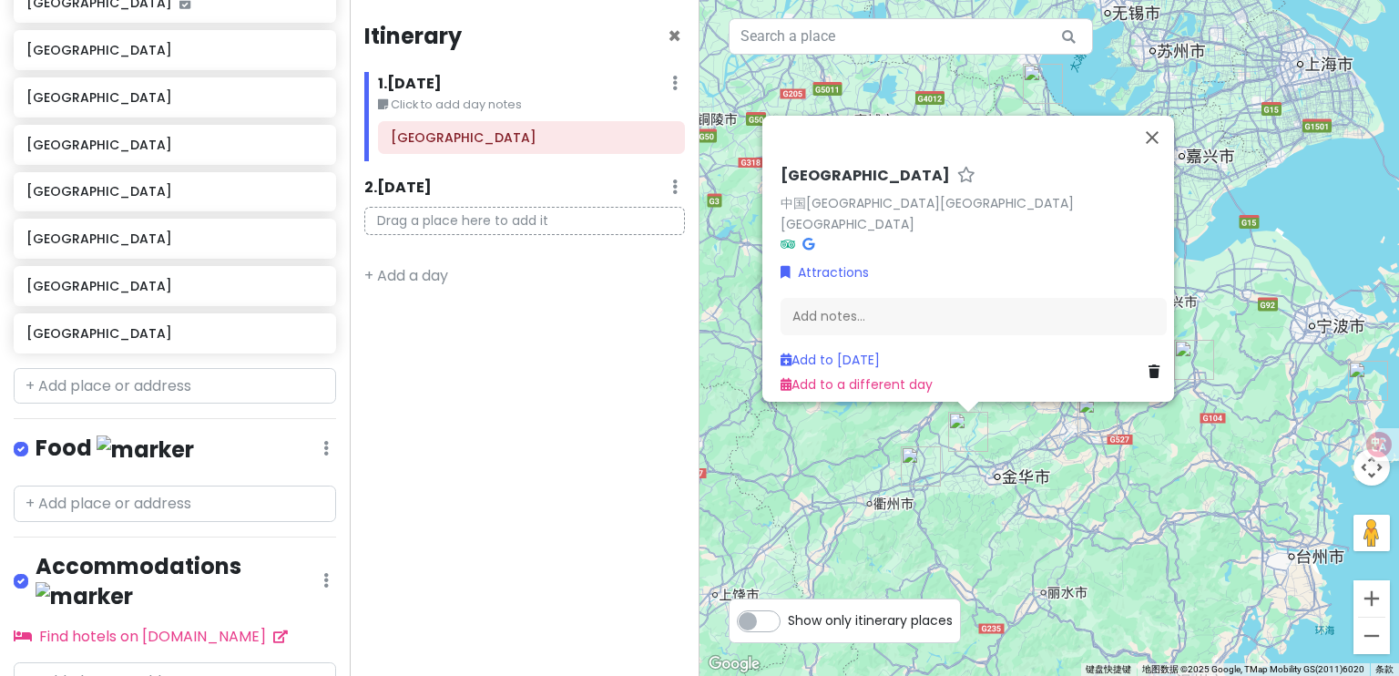
click at [1020, 451] on div "[GEOGRAPHIC_DATA] 中国[GEOGRAPHIC_DATA][GEOGRAPHIC_DATA][GEOGRAPHIC_DATA] Attract…" at bounding box center [1050, 338] width 700 height 676
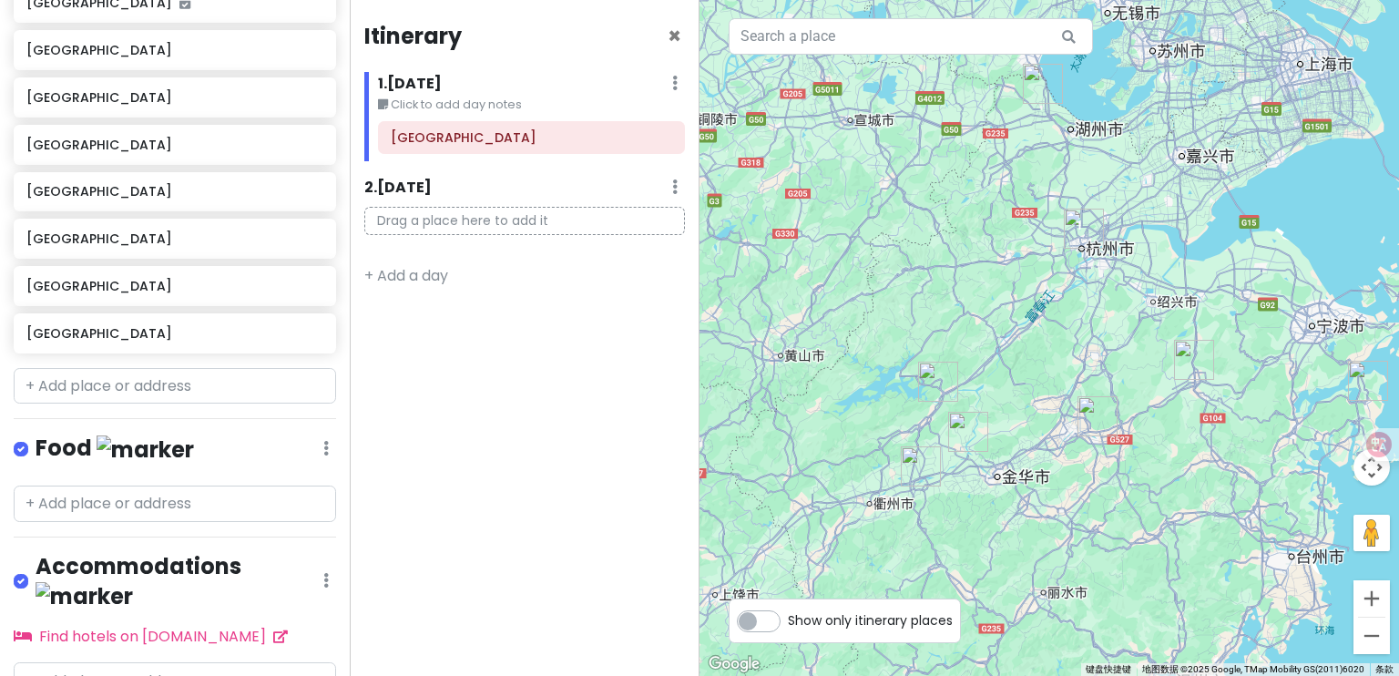
click at [972, 437] on img "兰溪市" at bounding box center [968, 432] width 40 height 40
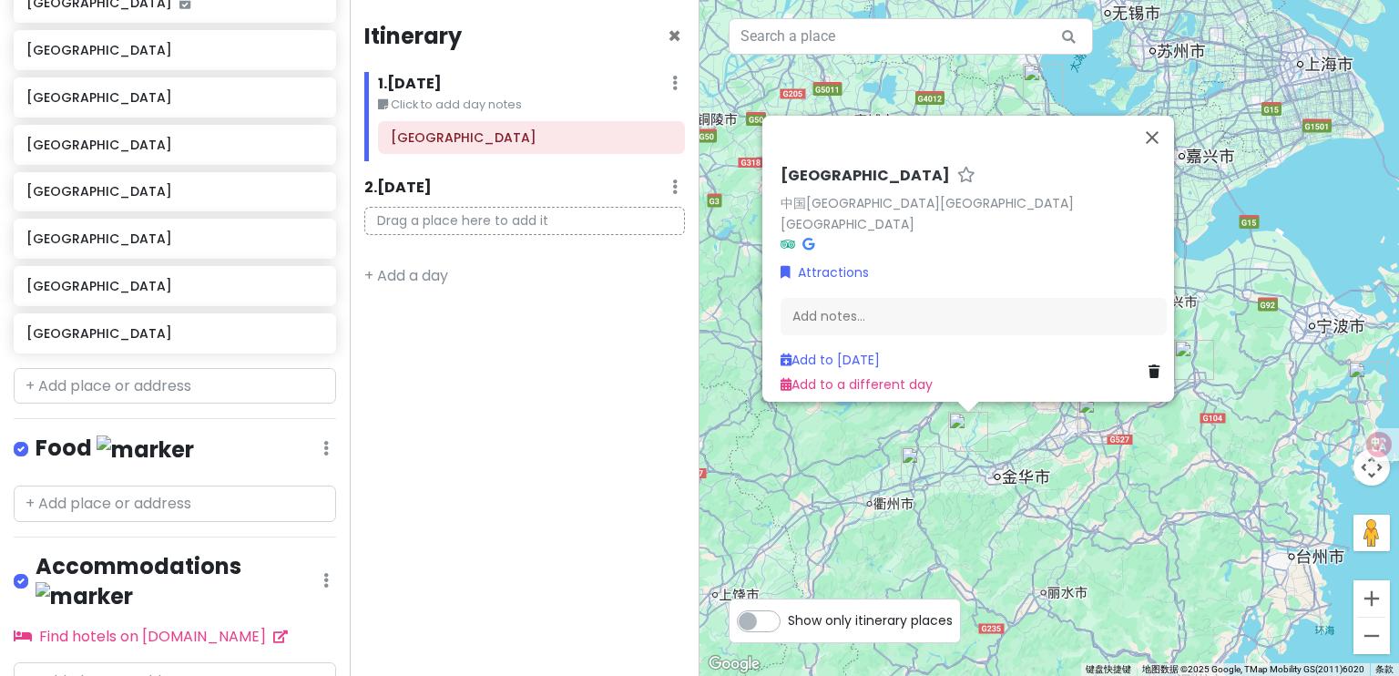
click at [918, 478] on img "龙游县" at bounding box center [921, 466] width 40 height 40
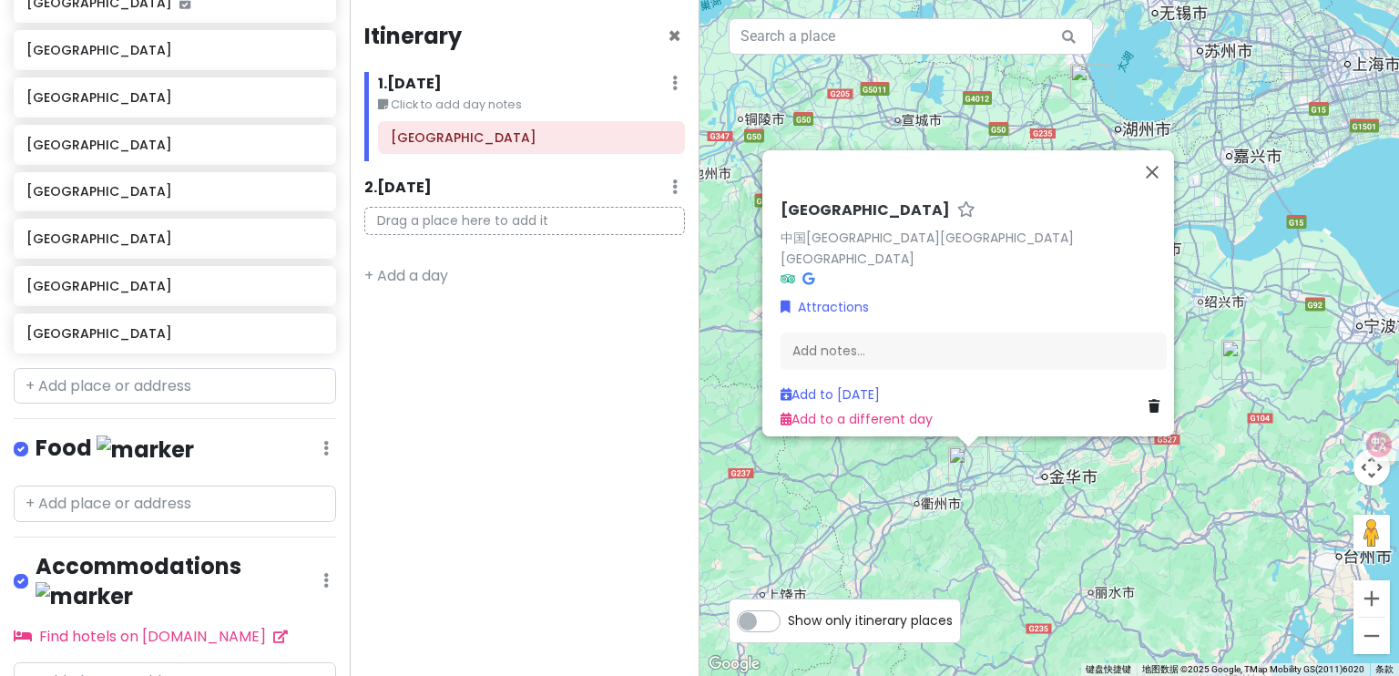
click at [989, 528] on div "[GEOGRAPHIC_DATA] 中国[GEOGRAPHIC_DATA][GEOGRAPHIC_DATA][GEOGRAPHIC_DATA] Attract…" at bounding box center [1050, 338] width 700 height 676
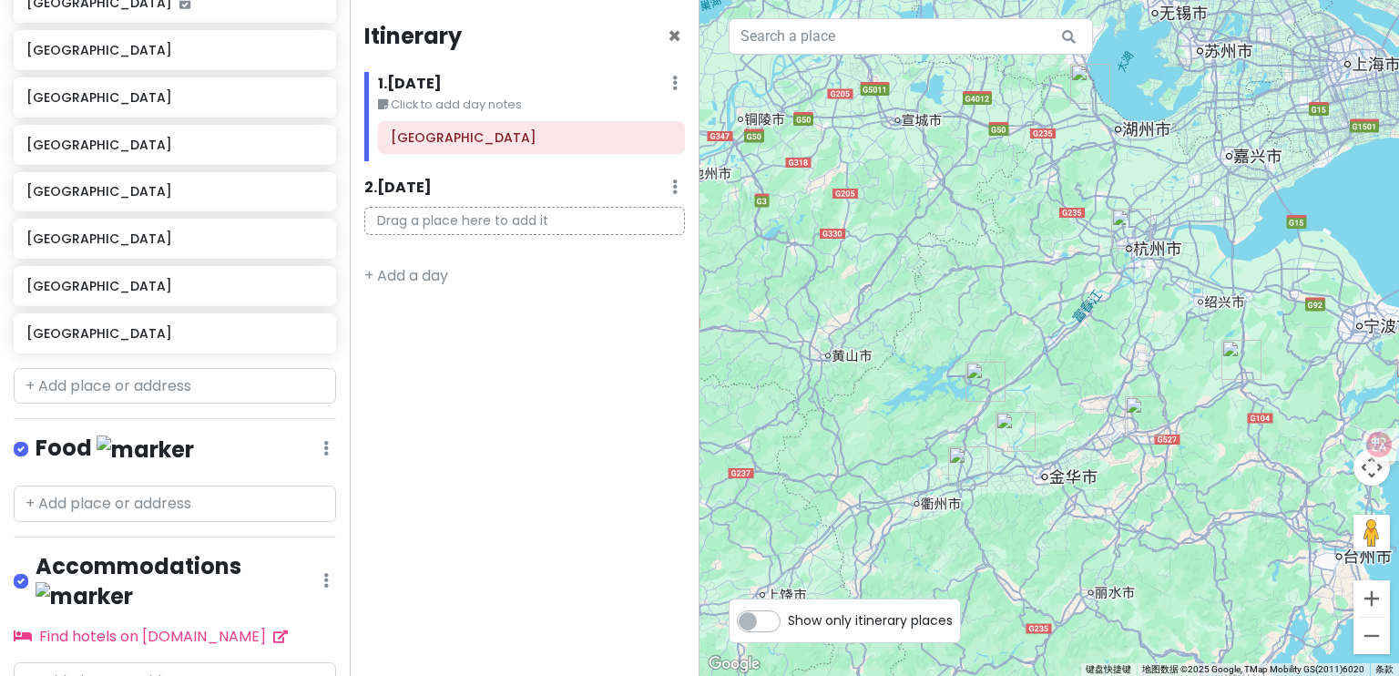
click at [984, 385] on img "建德市" at bounding box center [986, 382] width 40 height 40
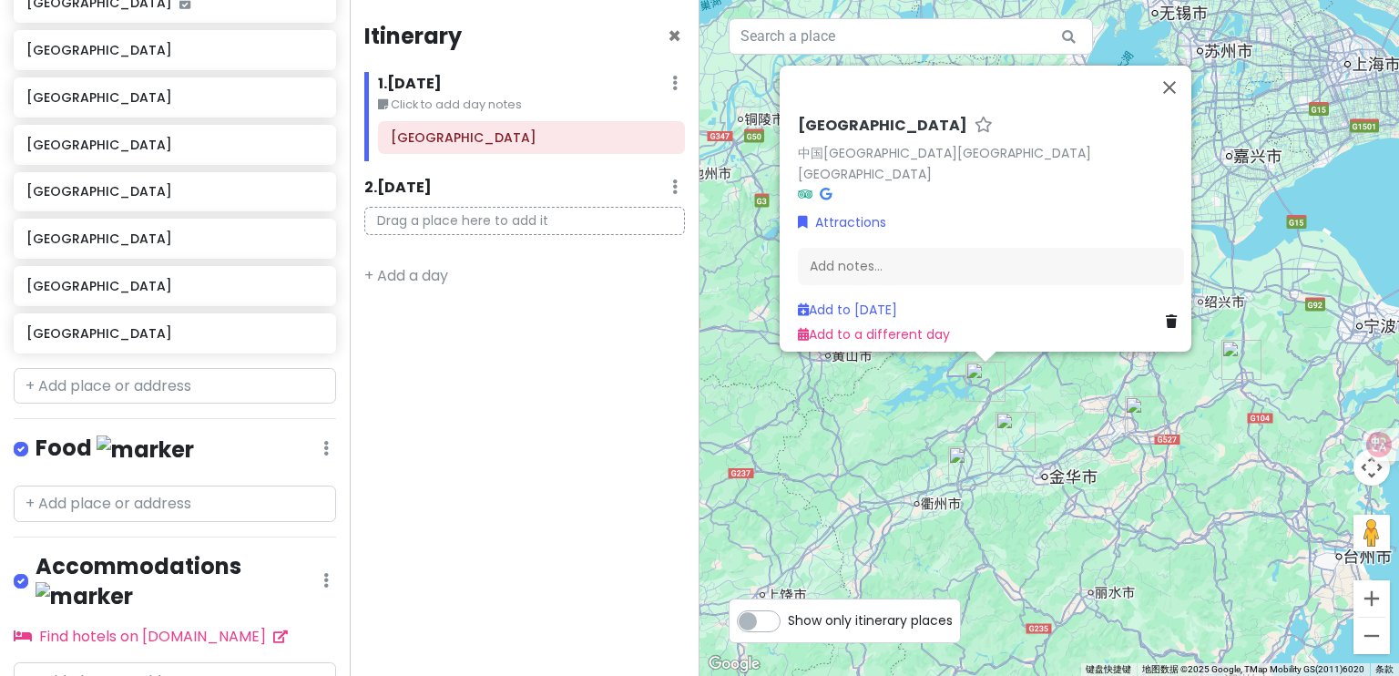
click at [1039, 396] on div "[GEOGRAPHIC_DATA] 中国[GEOGRAPHIC_DATA][GEOGRAPHIC_DATA][GEOGRAPHIC_DATA] Attract…" at bounding box center [1050, 338] width 700 height 676
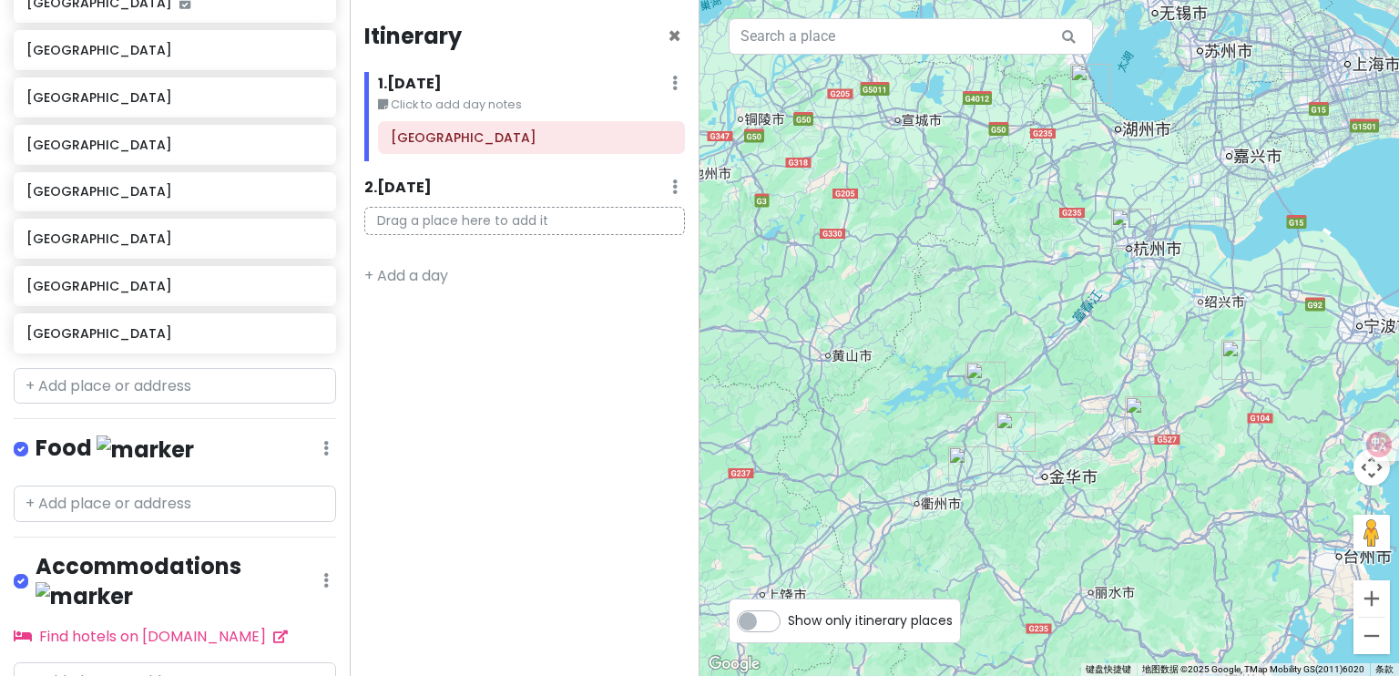
click at [989, 384] on img "建德市" at bounding box center [986, 382] width 40 height 40
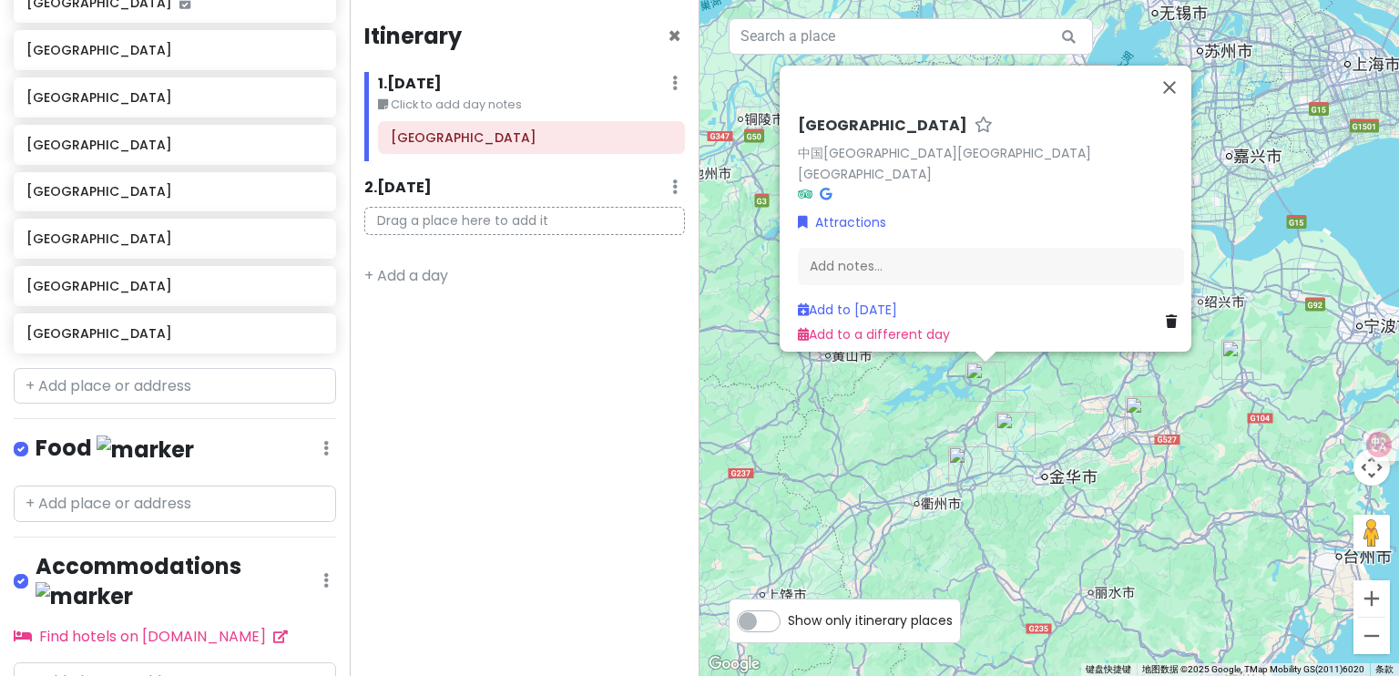
click at [1061, 394] on div "[GEOGRAPHIC_DATA] 中国[GEOGRAPHIC_DATA][GEOGRAPHIC_DATA][GEOGRAPHIC_DATA] Attract…" at bounding box center [1050, 338] width 700 height 676
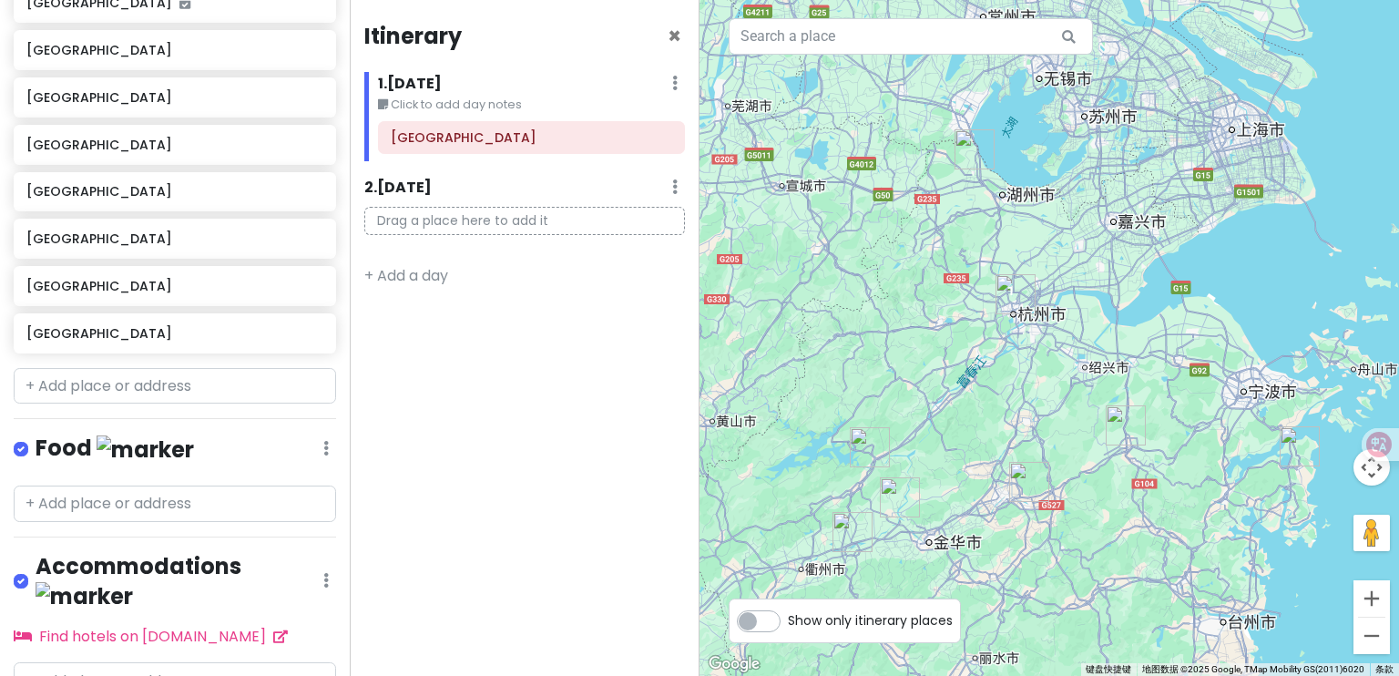
drag, startPoint x: 1062, startPoint y: 359, endPoint x: 948, endPoint y: 360, distance: 113.9
click at [944, 425] on div at bounding box center [1050, 338] width 700 height 676
drag, startPoint x: 961, startPoint y: 164, endPoint x: 965, endPoint y: 186, distance: 22.2
click at [964, 169] on img "长兴县" at bounding box center [974, 149] width 40 height 40
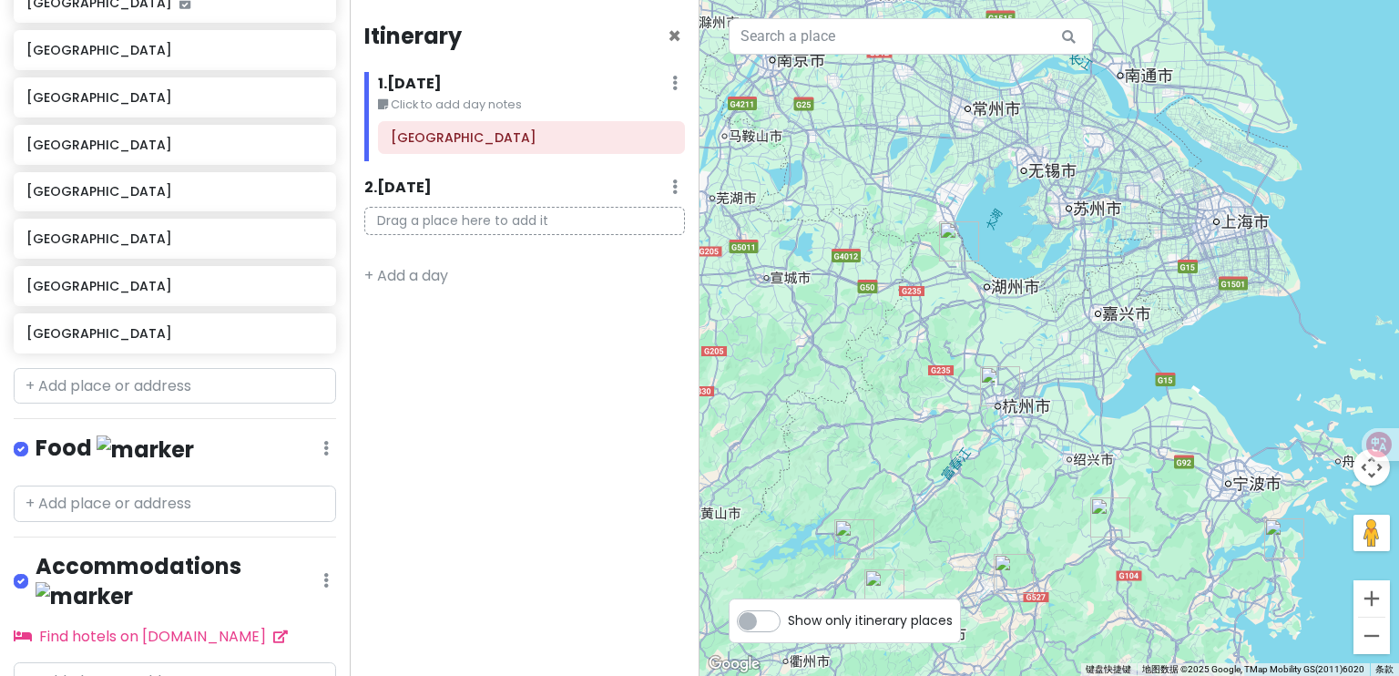
drag, startPoint x: 945, startPoint y: 299, endPoint x: 929, endPoint y: 358, distance: 61.2
click at [929, 358] on div "若要浏览不同元素，请按箭头键。" at bounding box center [1050, 338] width 700 height 676
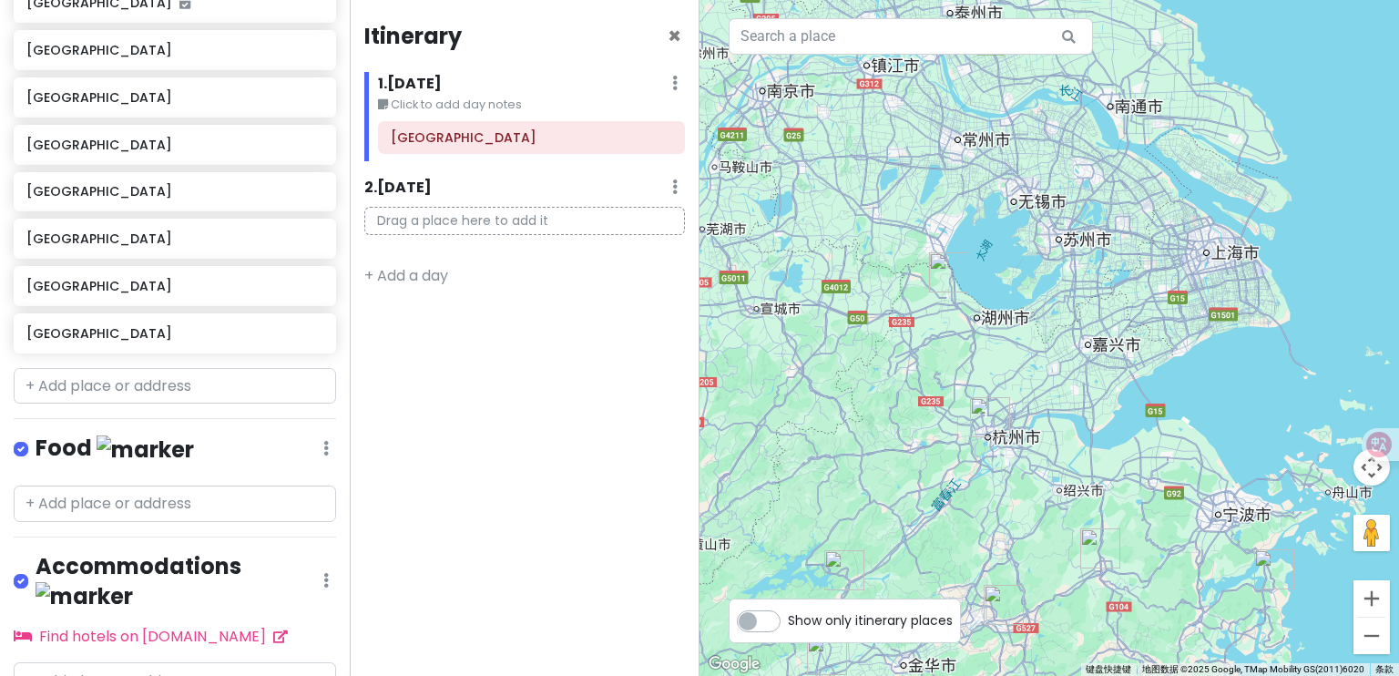
click at [952, 289] on img "长兴县" at bounding box center [949, 272] width 40 height 40
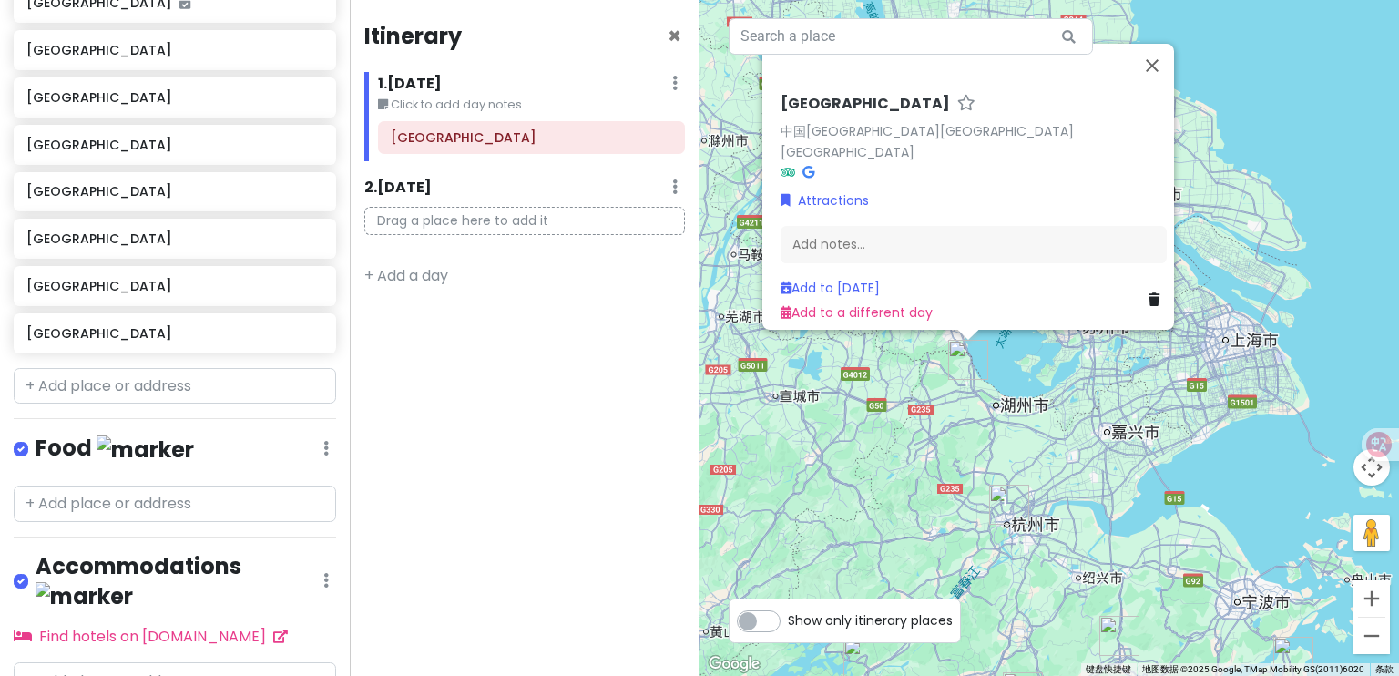
click at [919, 463] on div "[GEOGRAPHIC_DATA] 中国[GEOGRAPHIC_DATA][GEOGRAPHIC_DATA][GEOGRAPHIC_DATA] Attract…" at bounding box center [1050, 338] width 700 height 676
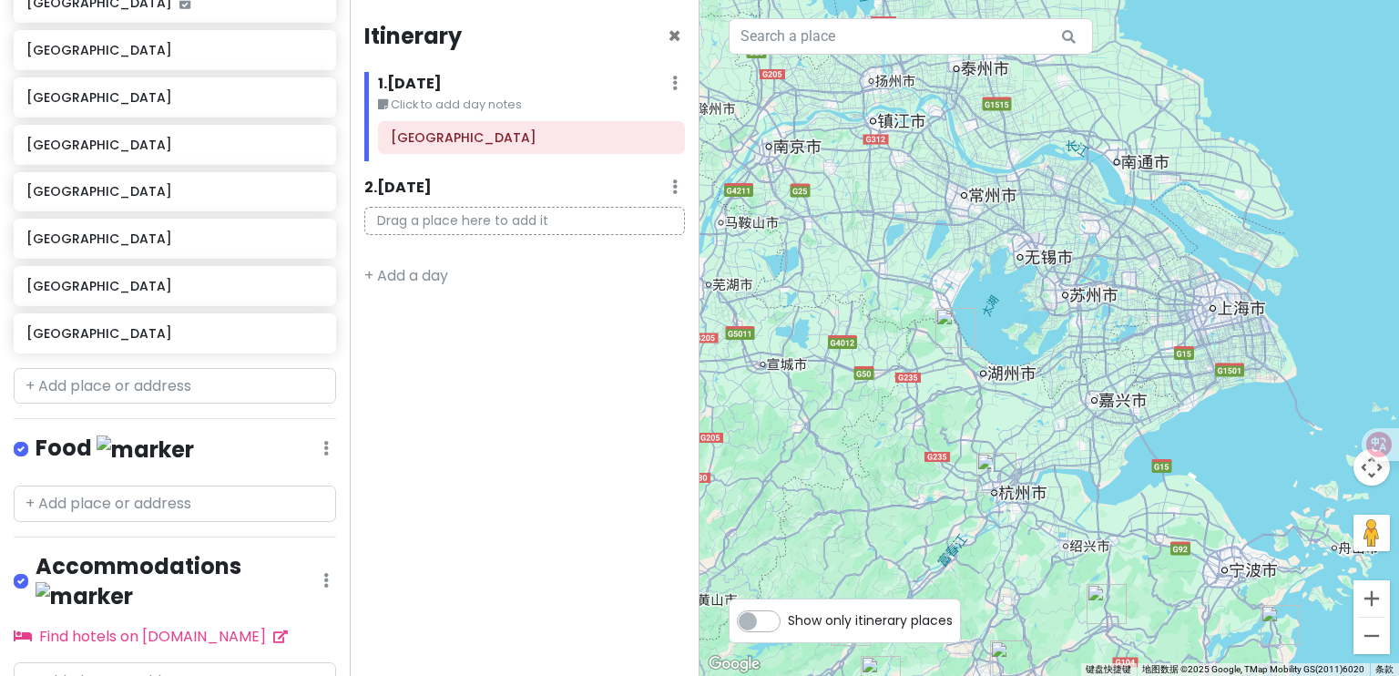
drag, startPoint x: 933, startPoint y: 479, endPoint x: 886, endPoint y: 309, distance: 176.6
click at [886, 298] on div at bounding box center [1050, 338] width 700 height 676
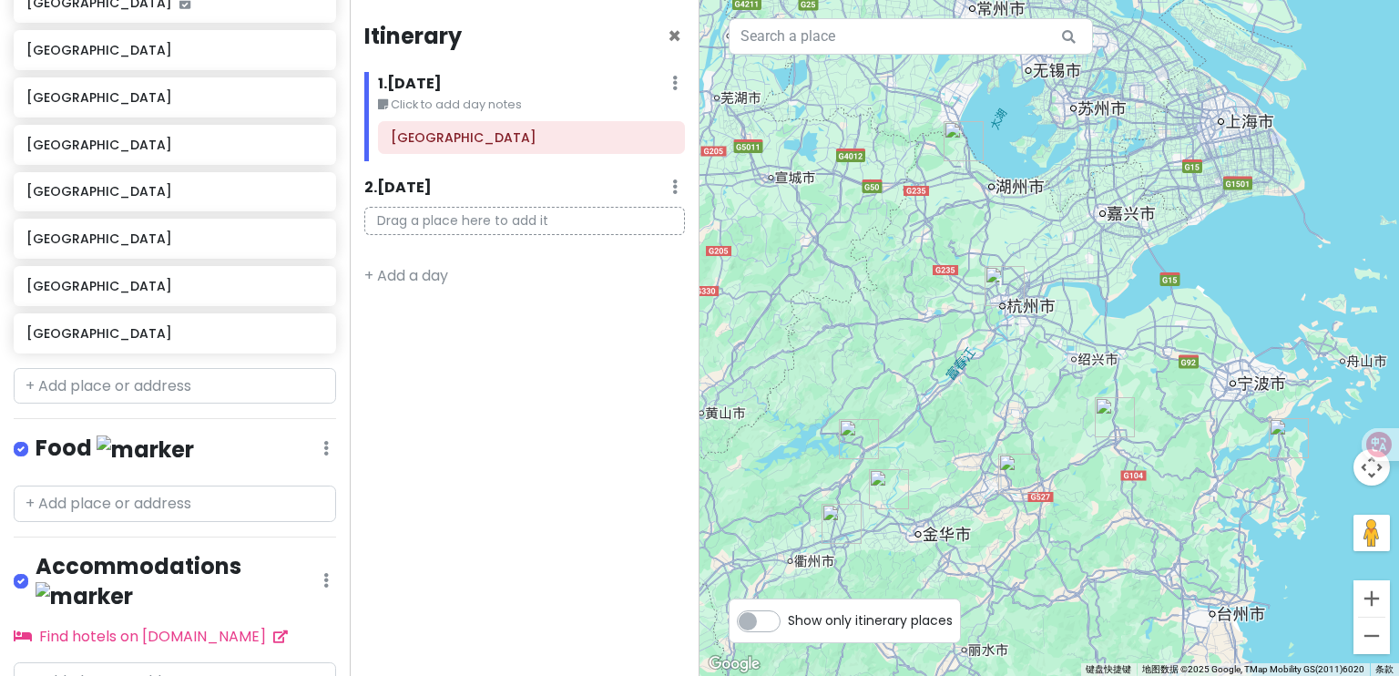
drag, startPoint x: 940, startPoint y: 420, endPoint x: 998, endPoint y: 432, distance: 58.6
click at [998, 432] on div at bounding box center [1050, 338] width 700 height 676
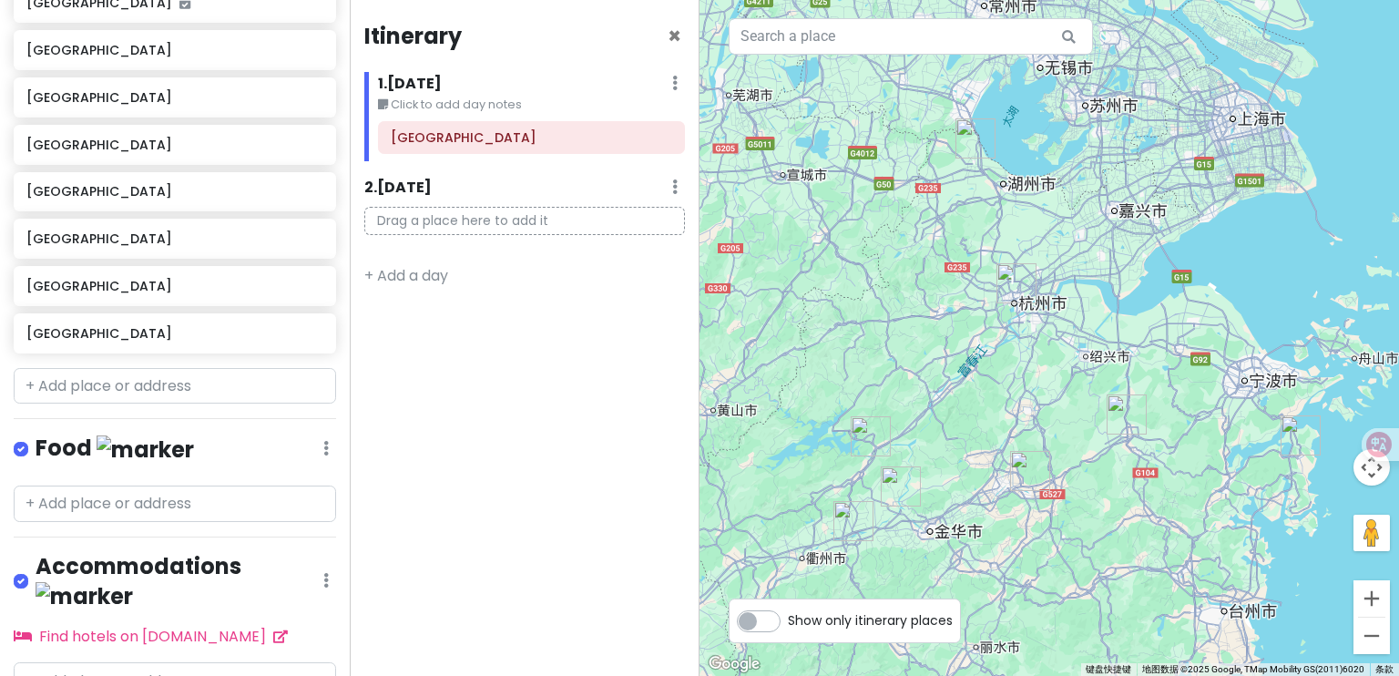
drag, startPoint x: 1050, startPoint y: 429, endPoint x: 1057, endPoint y: 436, distance: 9.7
click at [1057, 436] on div at bounding box center [1050, 338] width 700 height 676
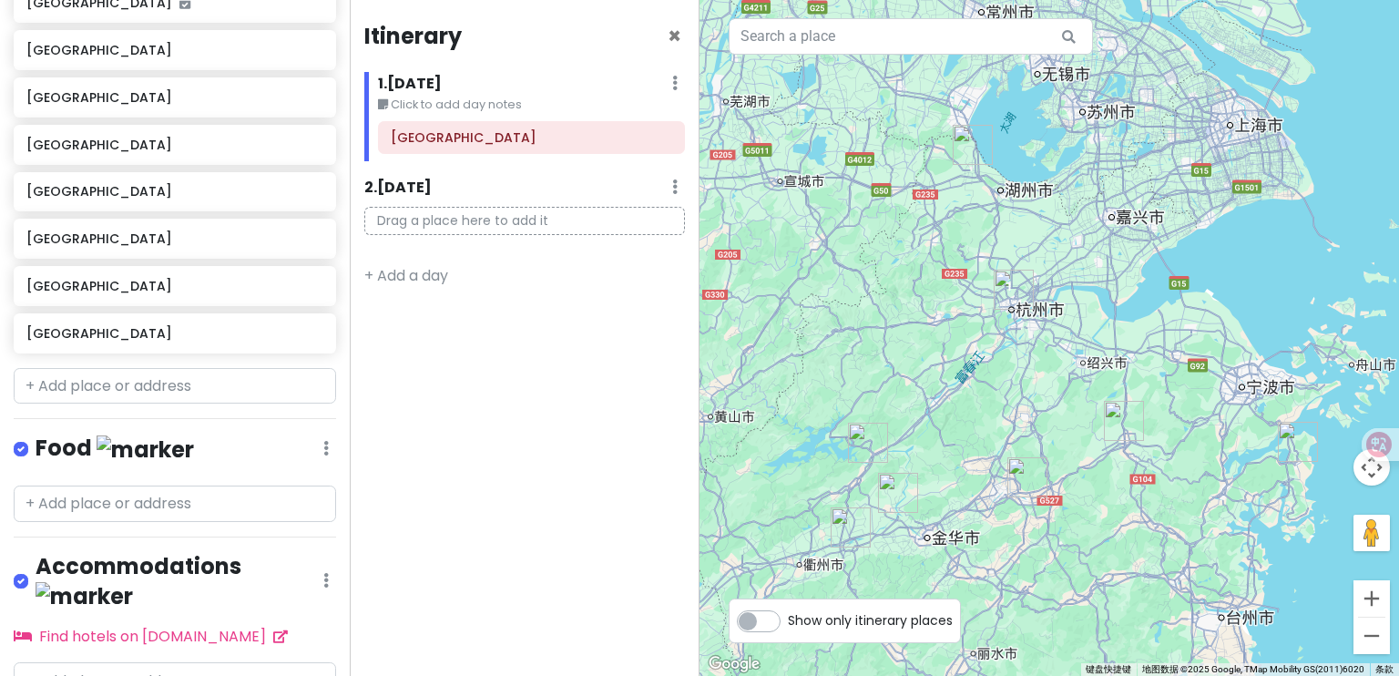
click at [1119, 422] on img "嵊州市" at bounding box center [1124, 421] width 40 height 40
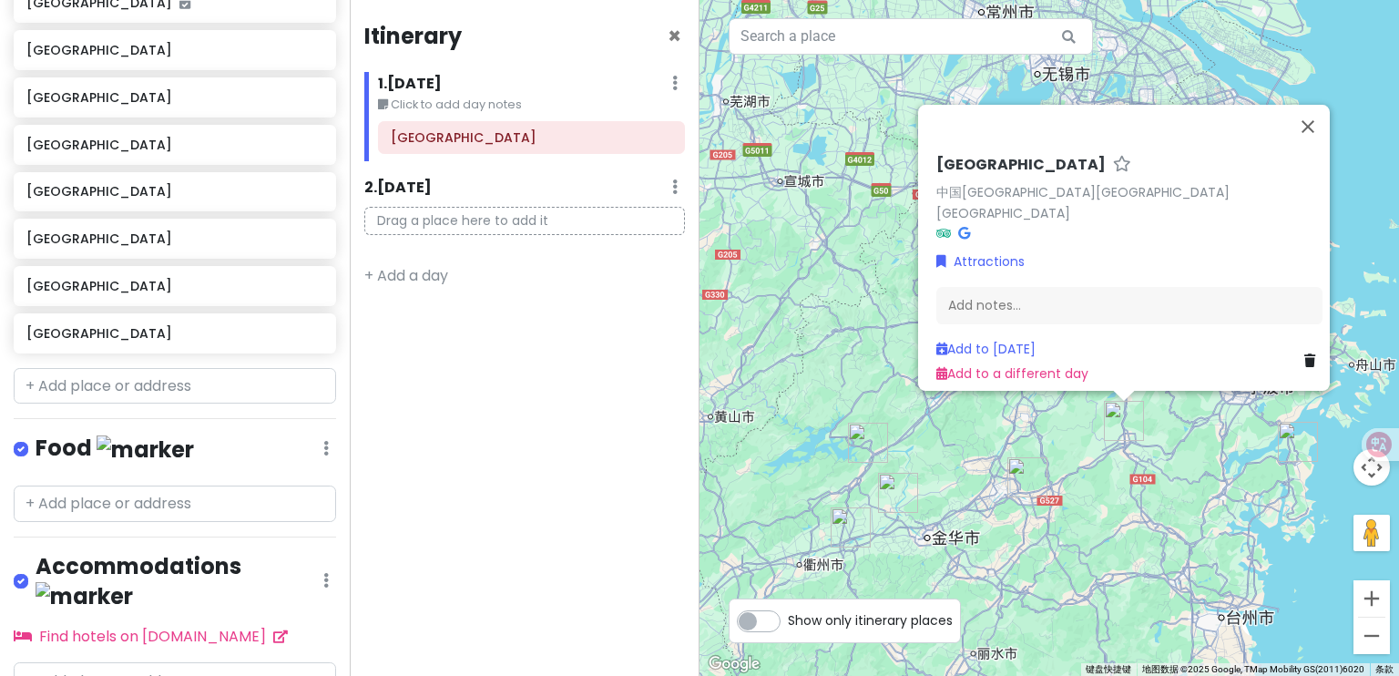
click at [1066, 434] on div "[GEOGRAPHIC_DATA] 中国[GEOGRAPHIC_DATA][GEOGRAPHIC_DATA][GEOGRAPHIC_DATA] Attract…" at bounding box center [1050, 338] width 700 height 676
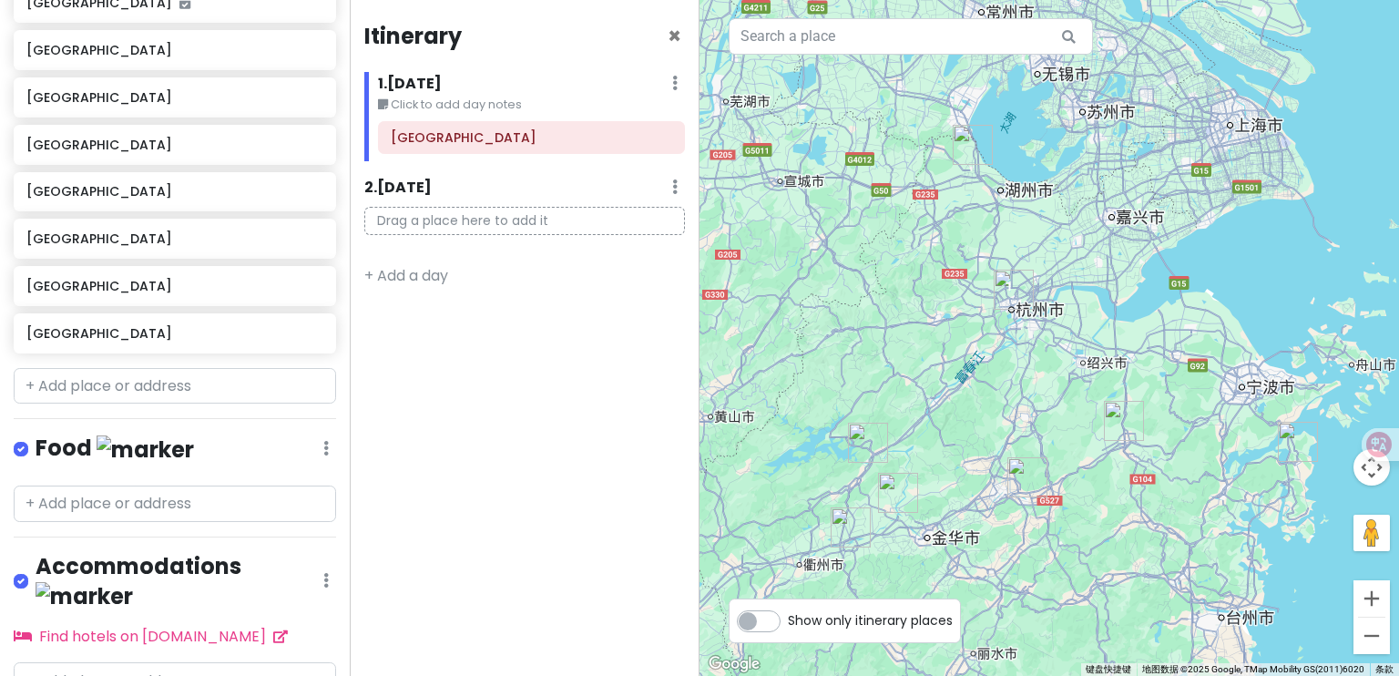
click at [1024, 473] on img "东阳市" at bounding box center [1028, 477] width 40 height 40
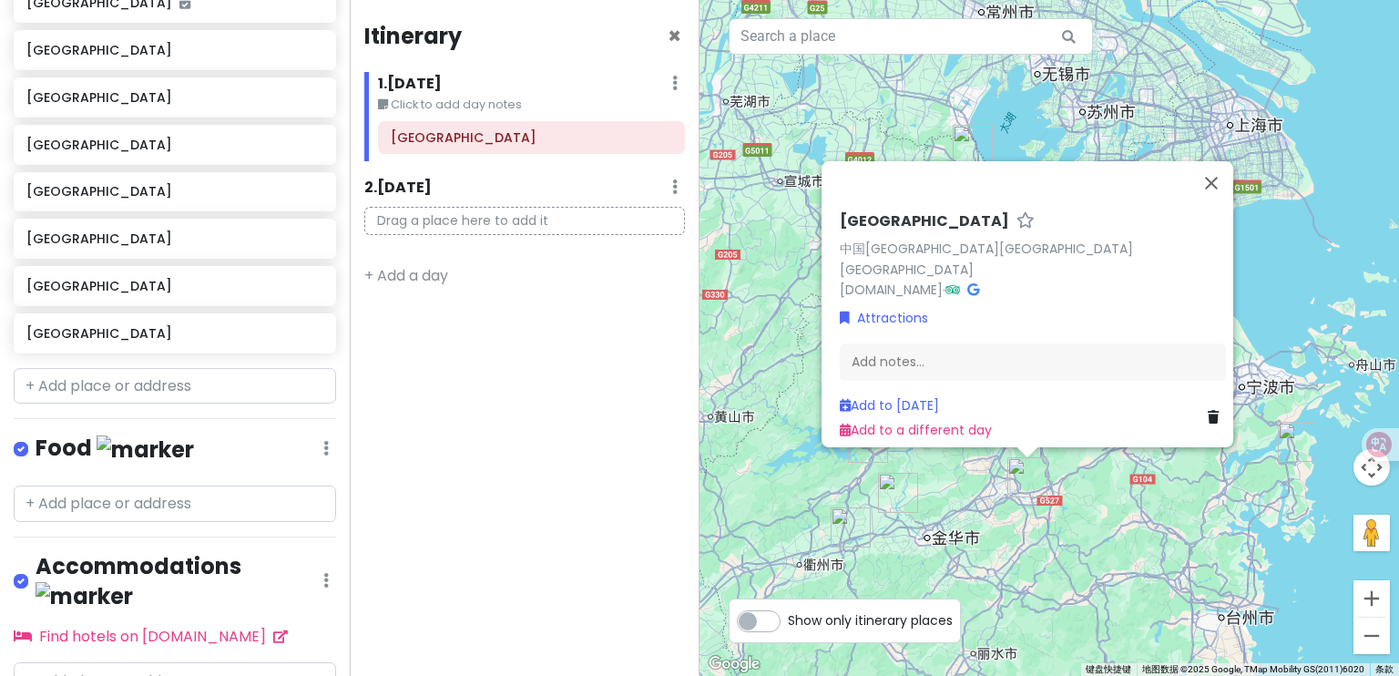
click at [980, 485] on div "[GEOGRAPHIC_DATA] 中国[GEOGRAPHIC_DATA][GEOGRAPHIC_DATA][GEOGRAPHIC_DATA] [DOMAIN…" at bounding box center [1050, 338] width 700 height 676
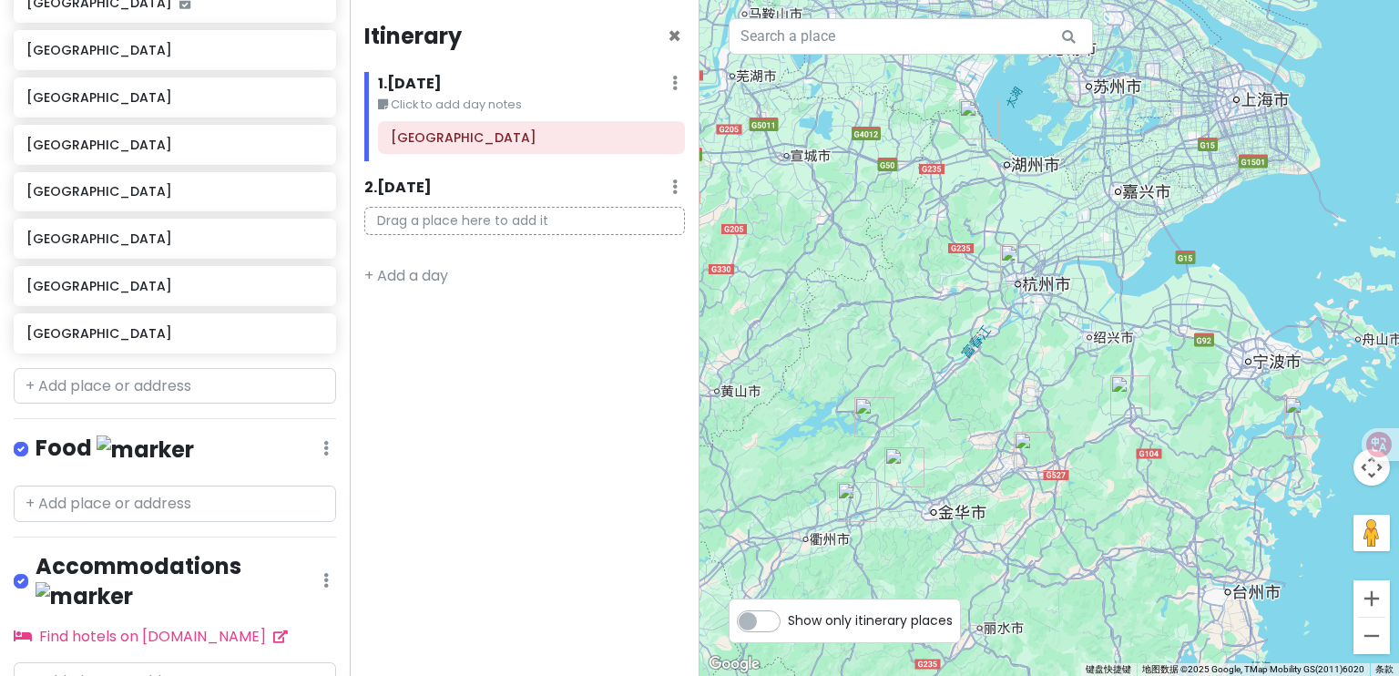
drag, startPoint x: 964, startPoint y: 466, endPoint x: 969, endPoint y: 445, distance: 21.7
click at [969, 445] on div at bounding box center [1050, 338] width 700 height 676
click at [1036, 455] on img "东阳市" at bounding box center [1034, 452] width 40 height 40
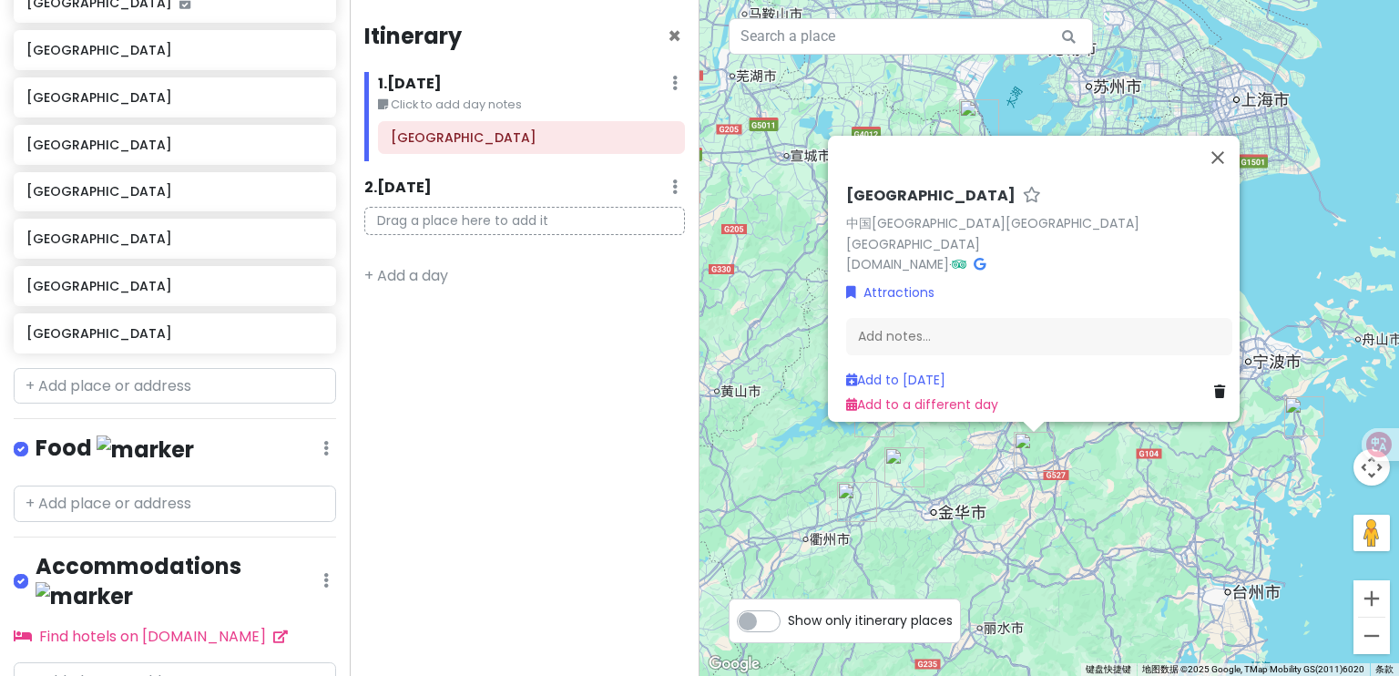
click at [1096, 538] on div "[GEOGRAPHIC_DATA] 中国[GEOGRAPHIC_DATA][GEOGRAPHIC_DATA][GEOGRAPHIC_DATA] [DOMAIN…" at bounding box center [1050, 338] width 700 height 676
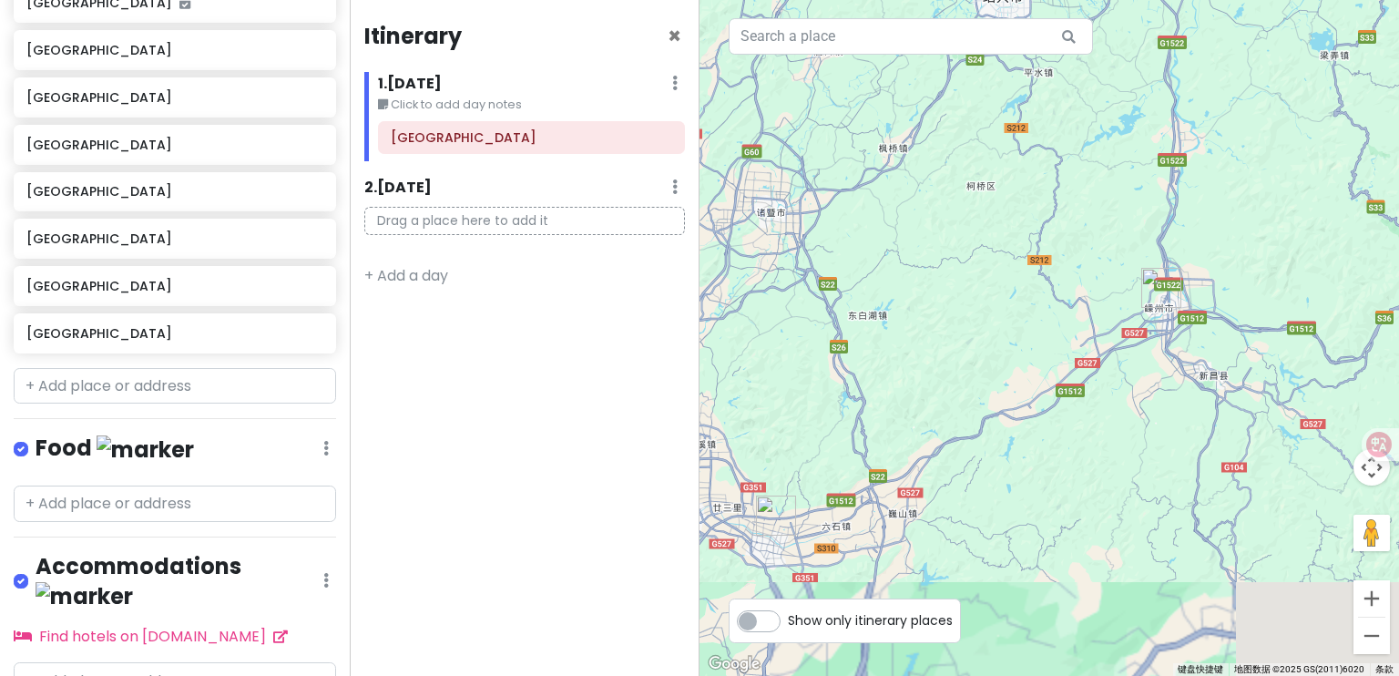
drag, startPoint x: 1163, startPoint y: 399, endPoint x: 1171, endPoint y: 257, distance: 142.3
click at [1171, 268] on img "嵊州市" at bounding box center [1162, 288] width 40 height 40
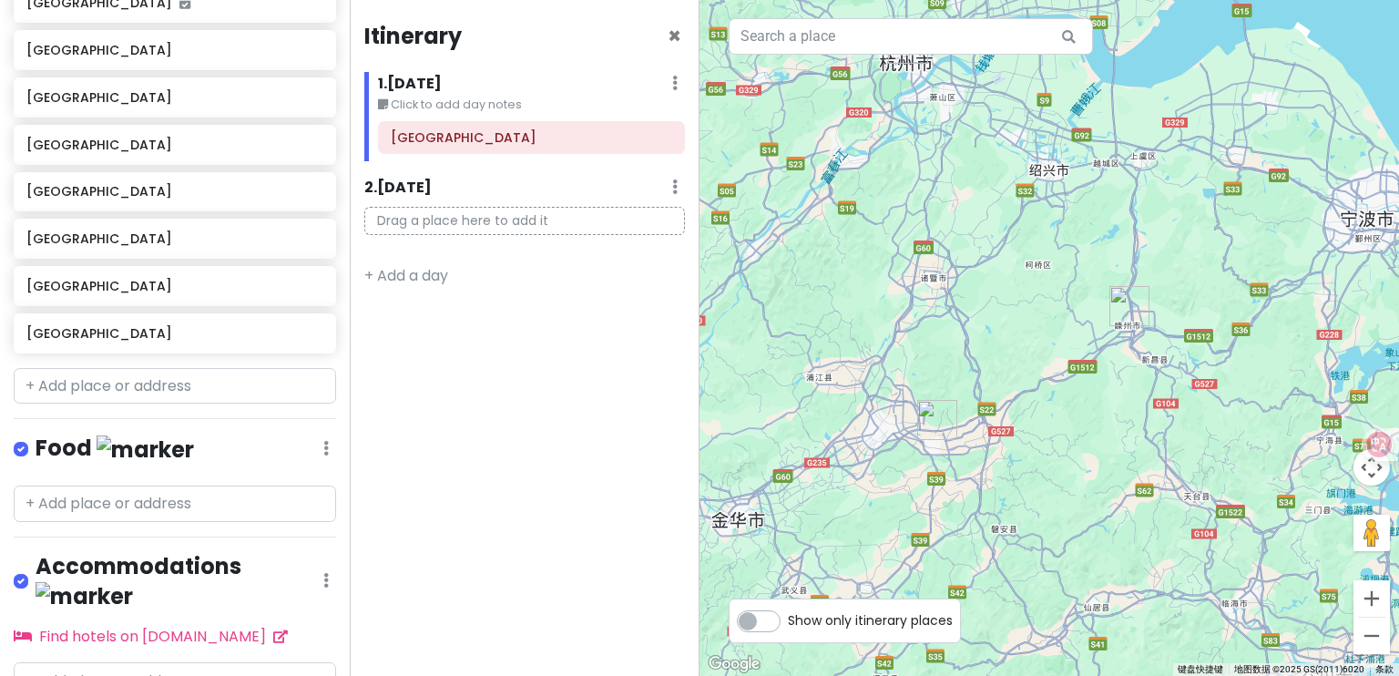
click at [788, 619] on label "Show only itinerary places" at bounding box center [870, 617] width 165 height 22
click at [788, 618] on input "Show only itinerary places" at bounding box center [794, 612] width 12 height 12
click at [788, 620] on label "Show only itinerary places" at bounding box center [870, 617] width 165 height 22
click at [788, 618] on input "Show only itinerary places" at bounding box center [794, 612] width 12 height 12
click at [788, 619] on label "Show only itinerary places" at bounding box center [870, 617] width 165 height 22
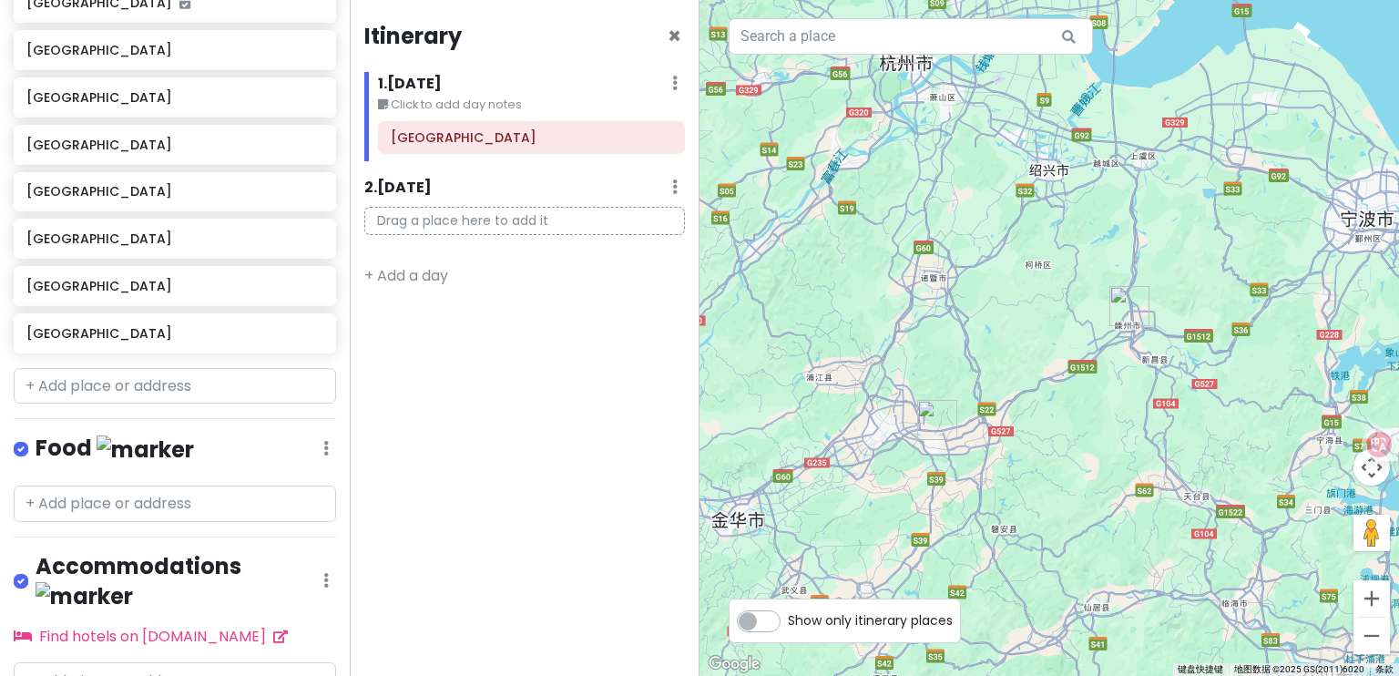
click at [788, 618] on input "Show only itinerary places" at bounding box center [794, 612] width 12 height 12
click at [788, 619] on label "Show only itinerary places" at bounding box center [870, 617] width 165 height 22
click at [788, 618] on input "Show only itinerary places" at bounding box center [794, 612] width 12 height 12
checkbox input "false"
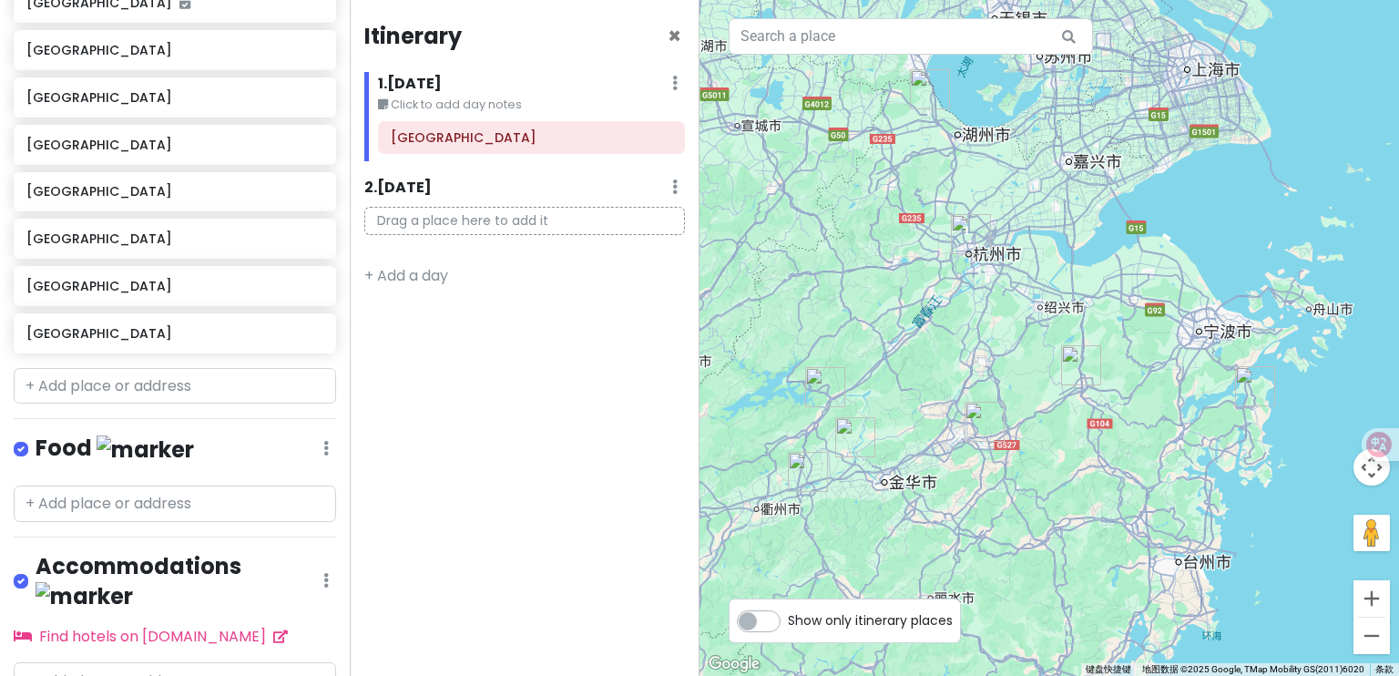
click at [1074, 367] on img "嵊州市" at bounding box center [1081, 365] width 40 height 40
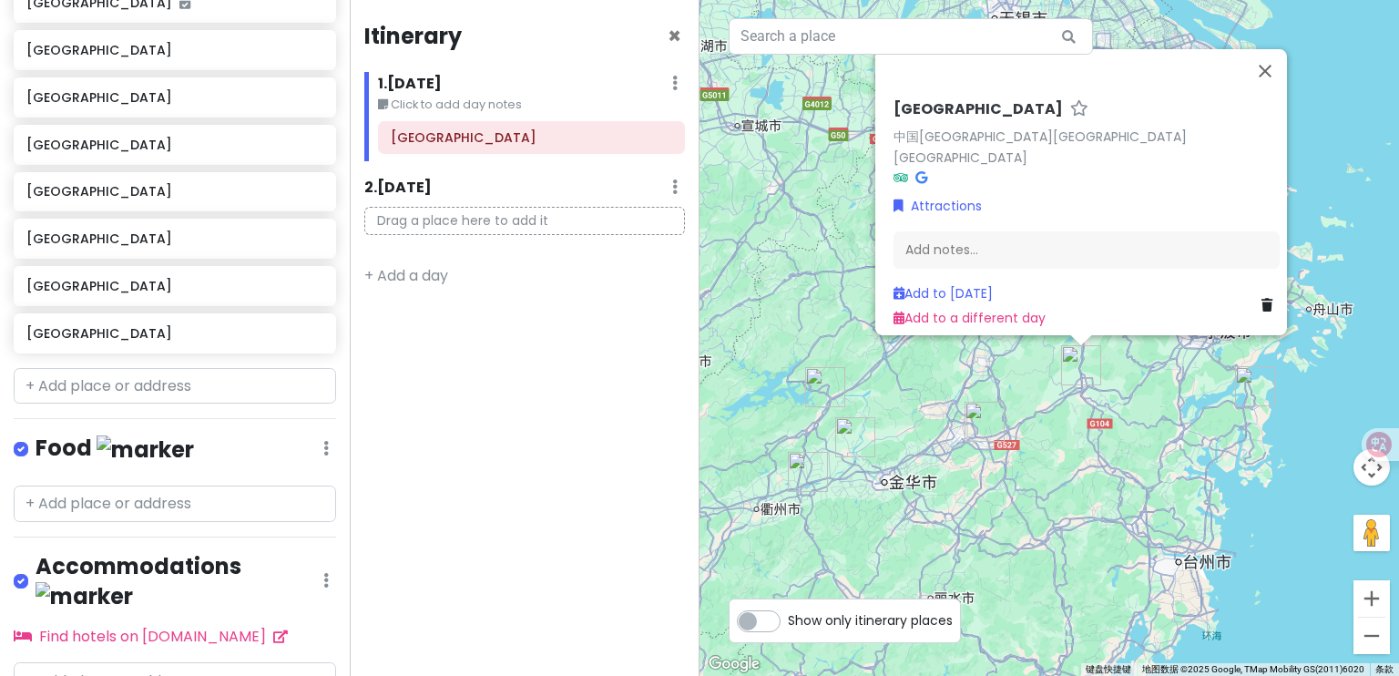
drag, startPoint x: 1159, startPoint y: 468, endPoint x: 1192, endPoint y: 456, distance: 34.9
click at [1159, 468] on div "[GEOGRAPHIC_DATA] 中国[GEOGRAPHIC_DATA][GEOGRAPHIC_DATA][GEOGRAPHIC_DATA] Attract…" at bounding box center [1050, 338] width 700 height 676
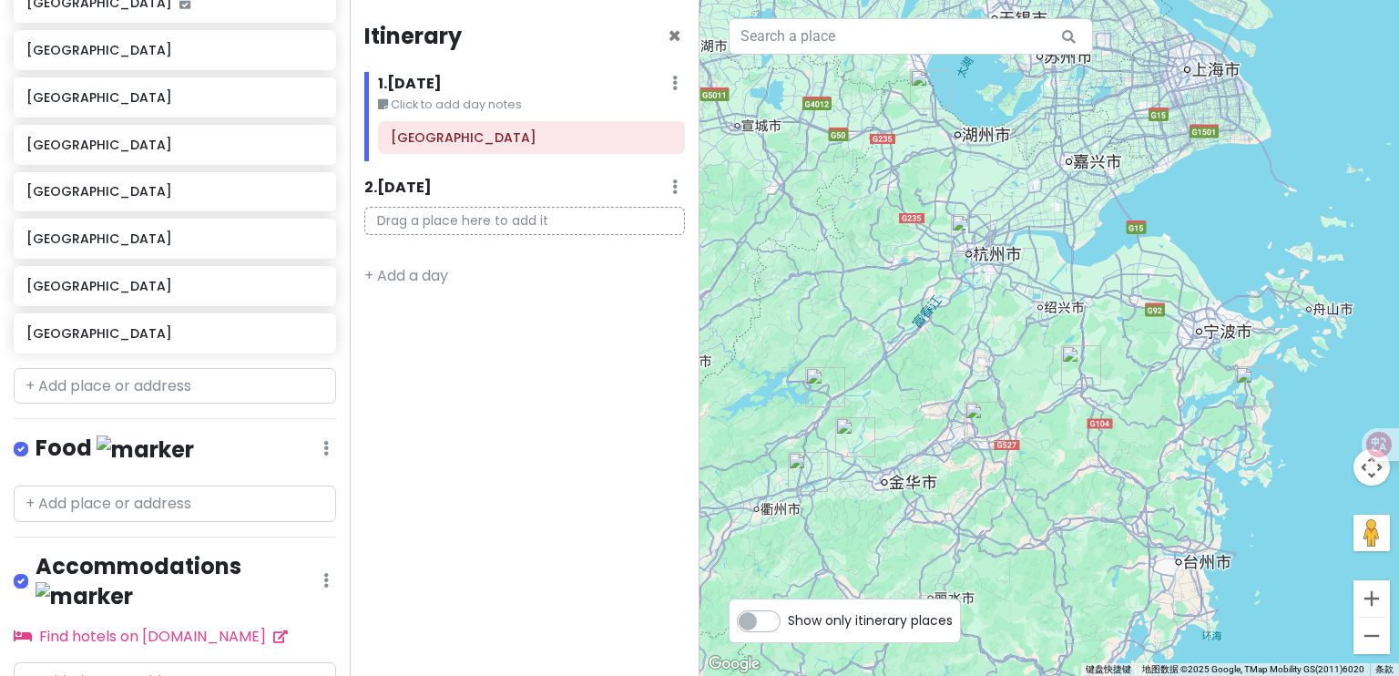
click at [1233, 389] on div at bounding box center [1050, 338] width 700 height 676
click at [988, 425] on img "东阳市" at bounding box center [985, 422] width 40 height 40
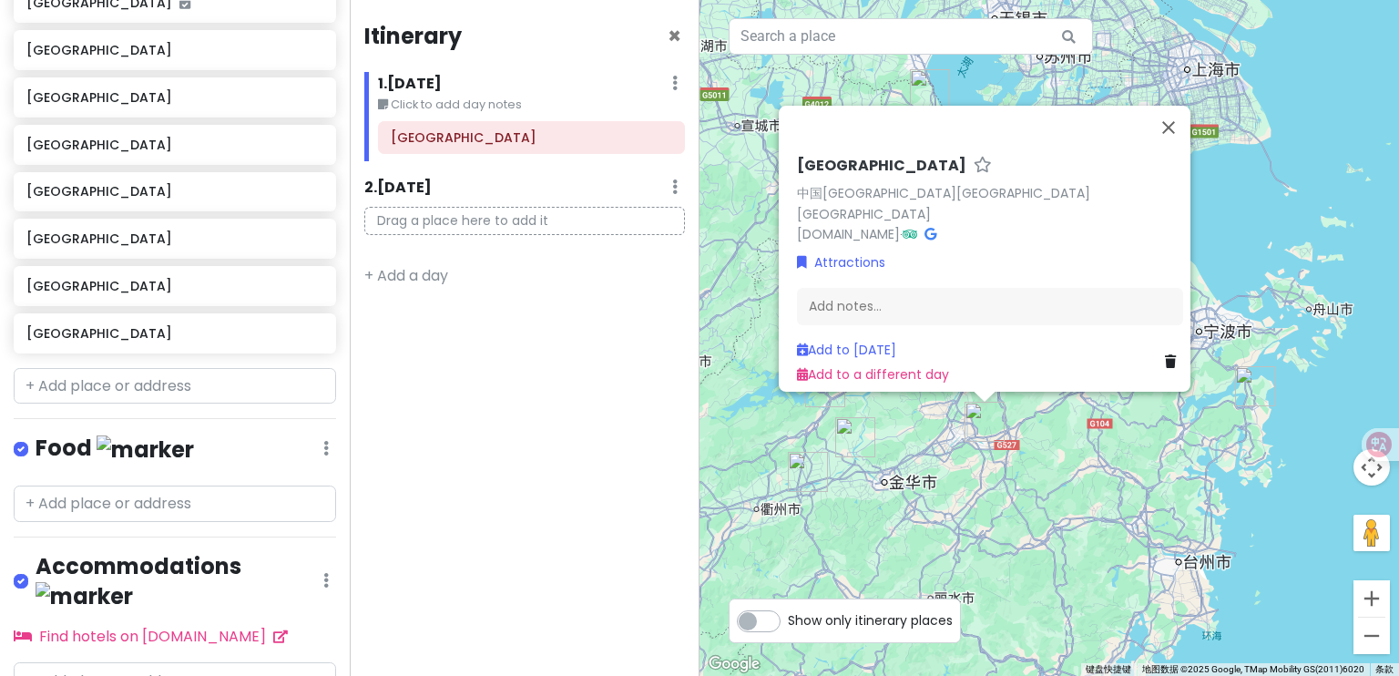
click at [899, 466] on div "[GEOGRAPHIC_DATA] 中国[GEOGRAPHIC_DATA][GEOGRAPHIC_DATA][GEOGRAPHIC_DATA] [DOMAIN…" at bounding box center [1050, 338] width 700 height 676
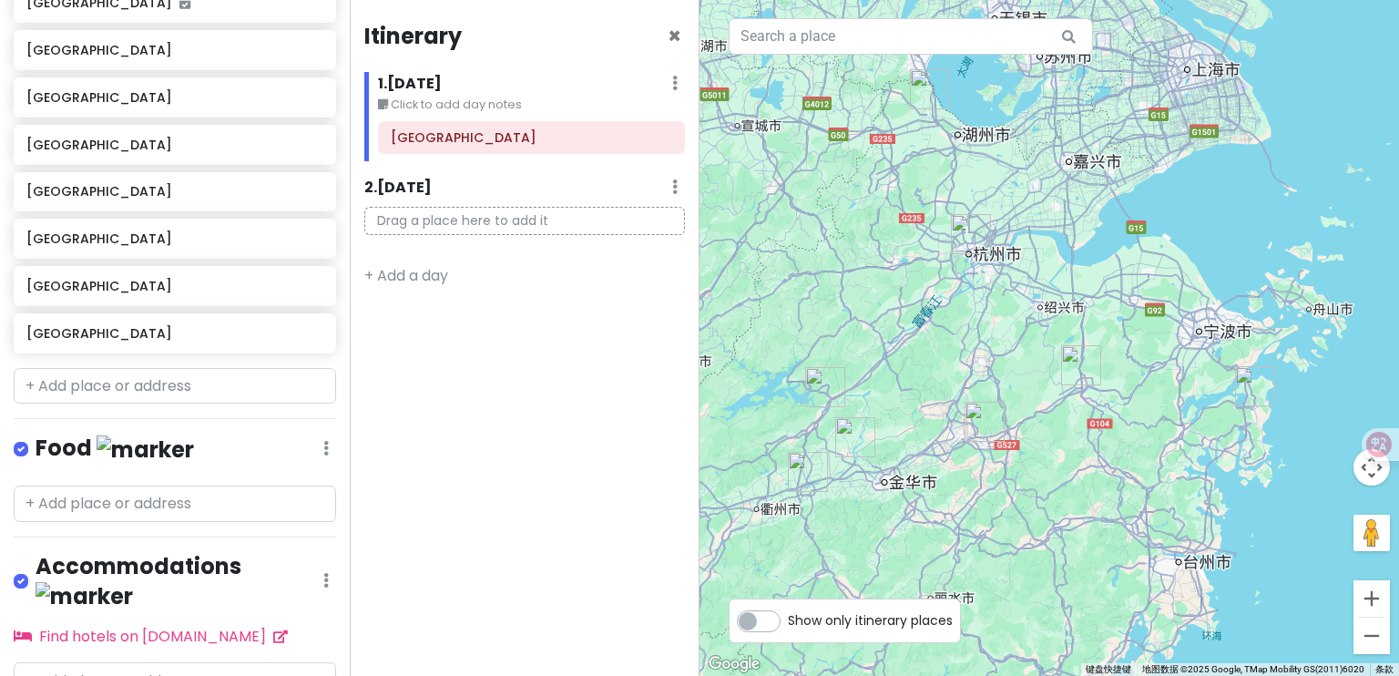
click at [1089, 377] on img "嵊州市" at bounding box center [1081, 365] width 40 height 40
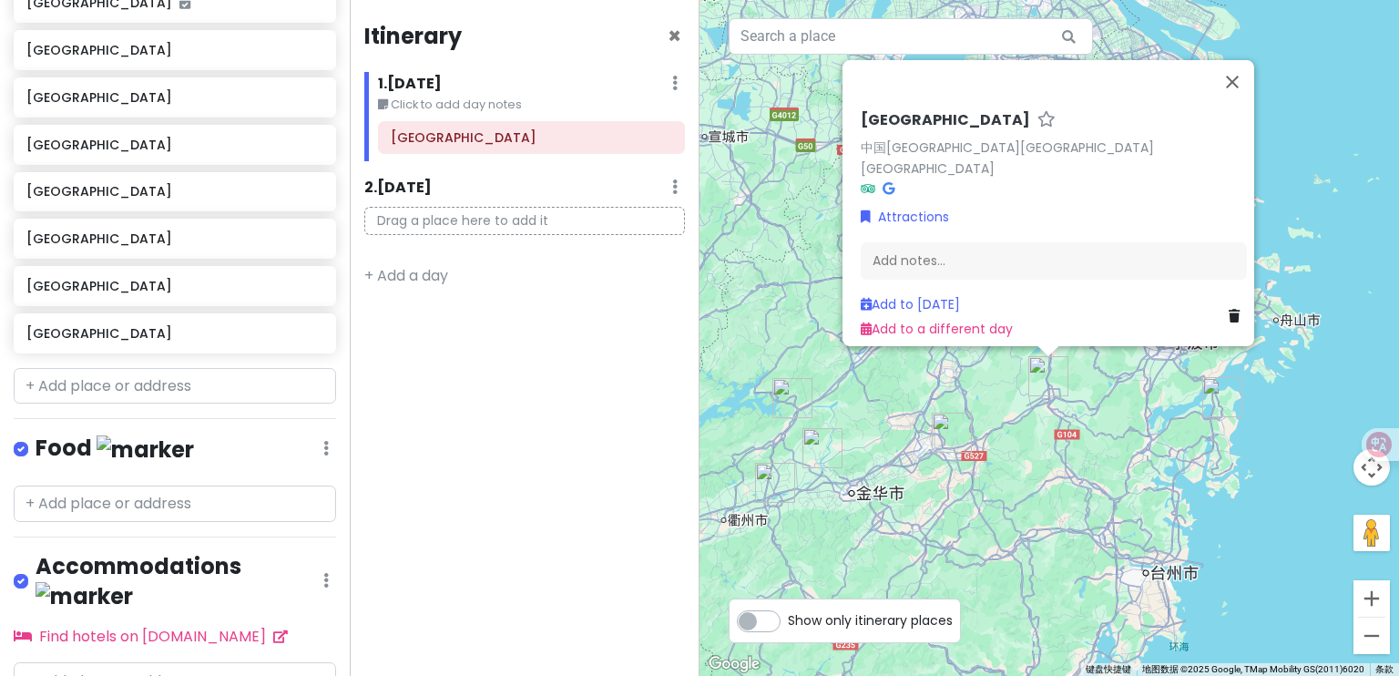
drag, startPoint x: 1046, startPoint y: 416, endPoint x: 966, endPoint y: 435, distance: 82.2
click at [1011, 430] on div "[GEOGRAPHIC_DATA] 中国[GEOGRAPHIC_DATA][GEOGRAPHIC_DATA][GEOGRAPHIC_DATA] Attract…" at bounding box center [1050, 338] width 700 height 676
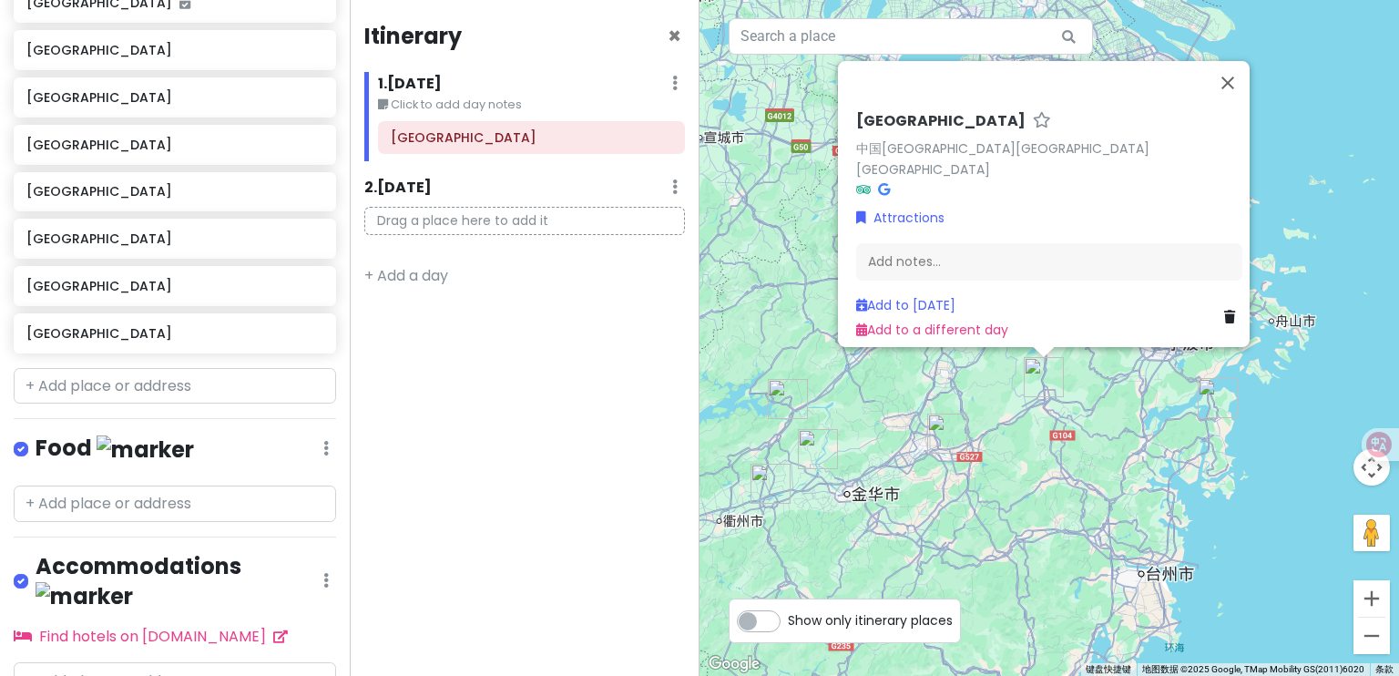
click at [941, 438] on img "东阳市" at bounding box center [947, 434] width 40 height 40
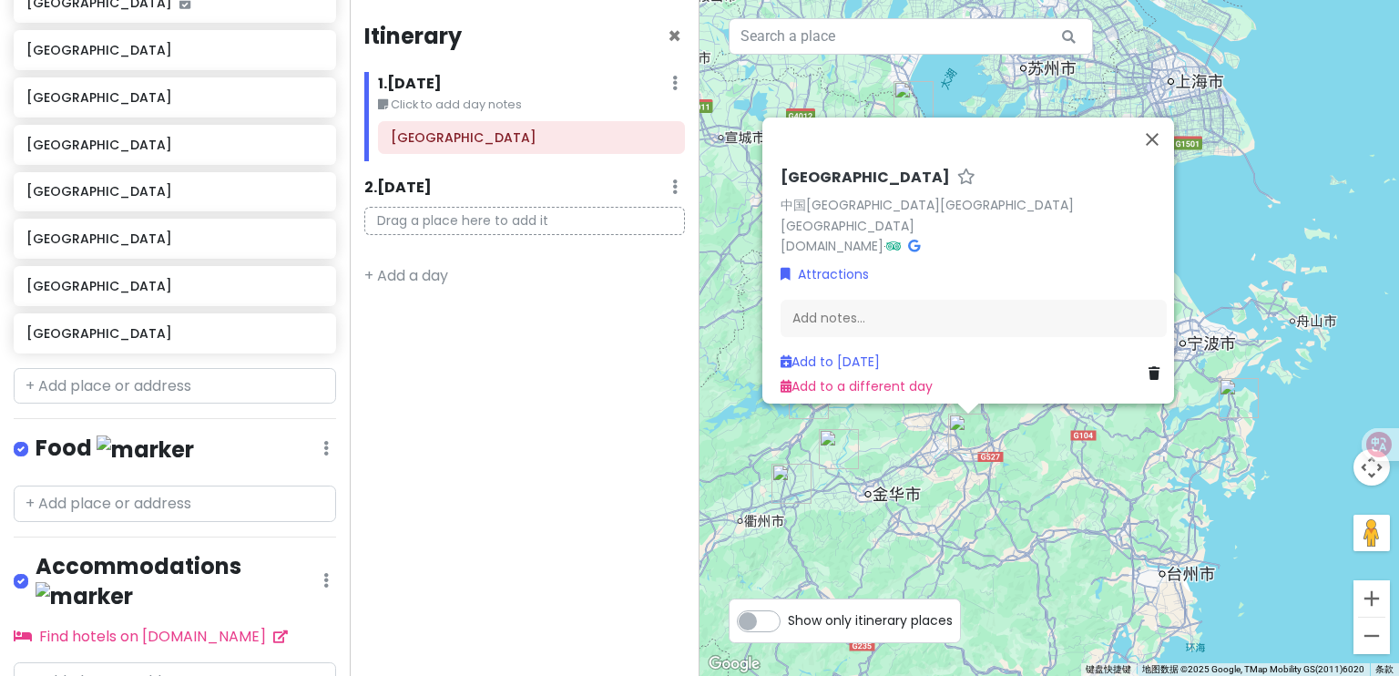
click at [988, 512] on div "[GEOGRAPHIC_DATA] 中国[GEOGRAPHIC_DATA][GEOGRAPHIC_DATA][GEOGRAPHIC_DATA] [DOMAIN…" at bounding box center [1050, 338] width 700 height 676
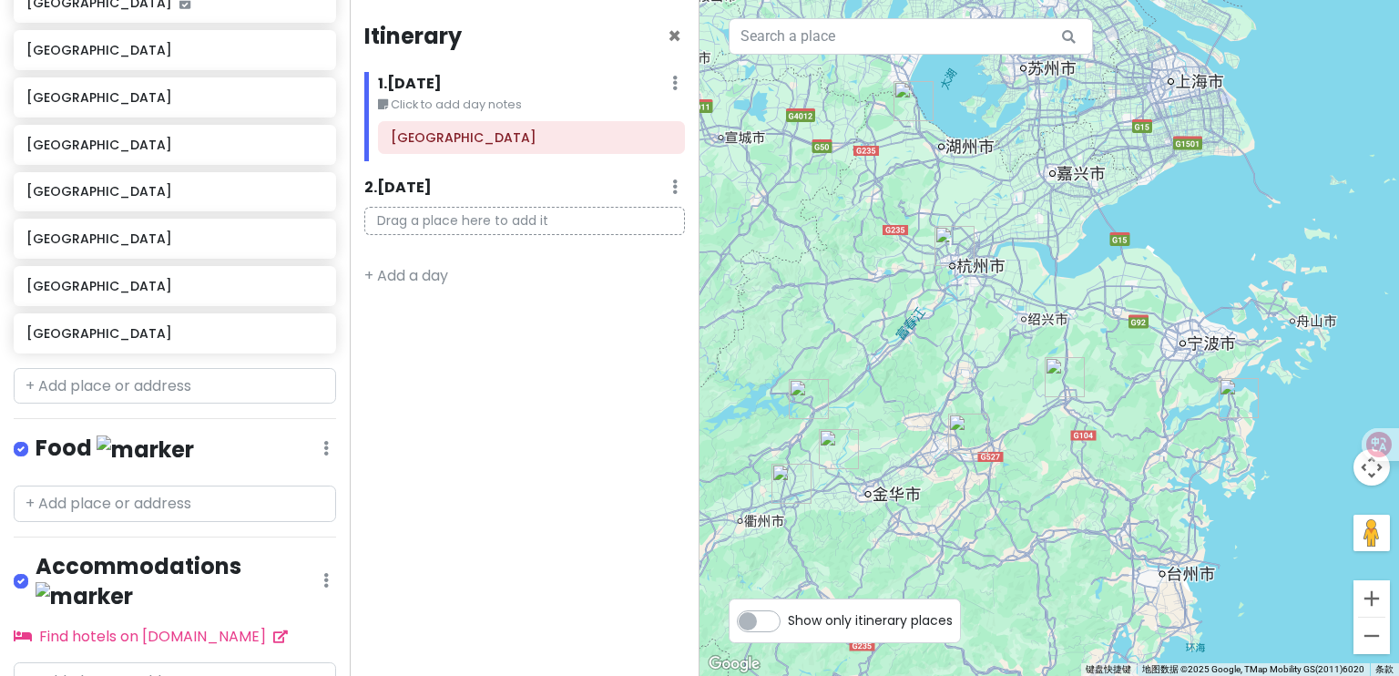
click at [1061, 387] on img "嵊州市" at bounding box center [1065, 377] width 40 height 40
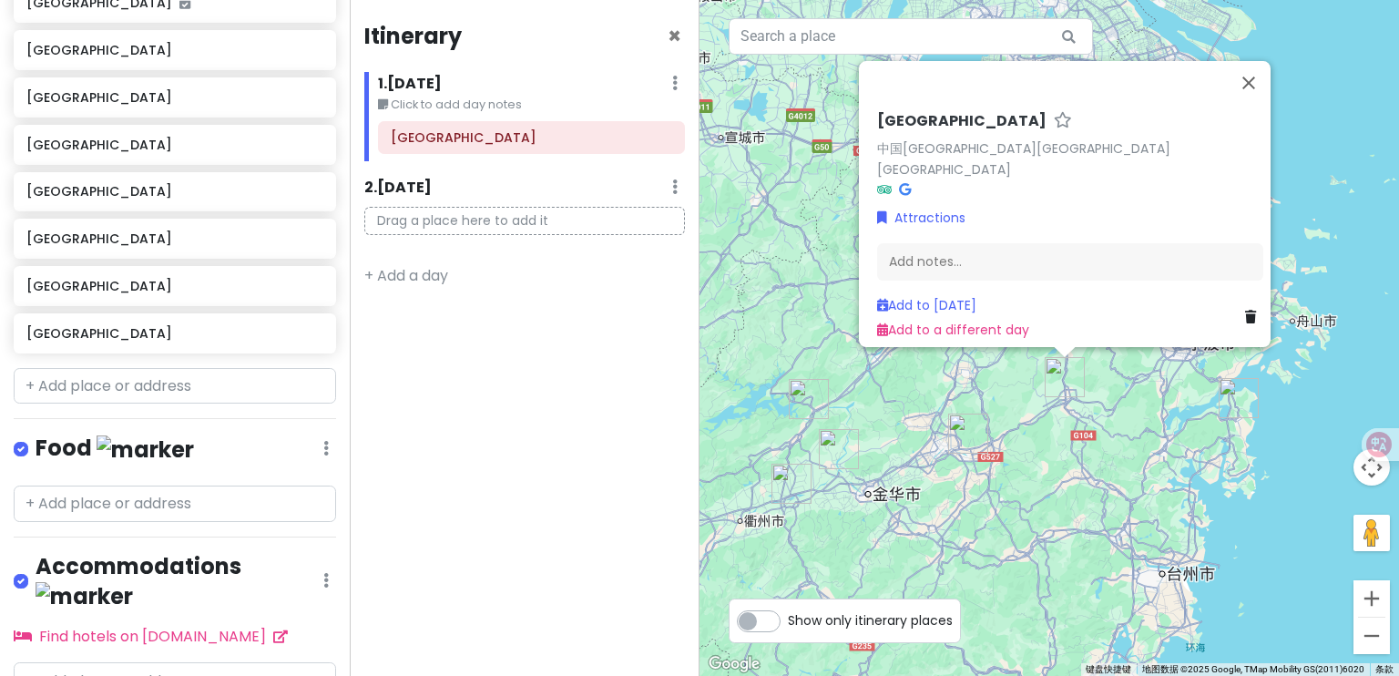
click at [968, 436] on img "东阳市" at bounding box center [968, 434] width 40 height 40
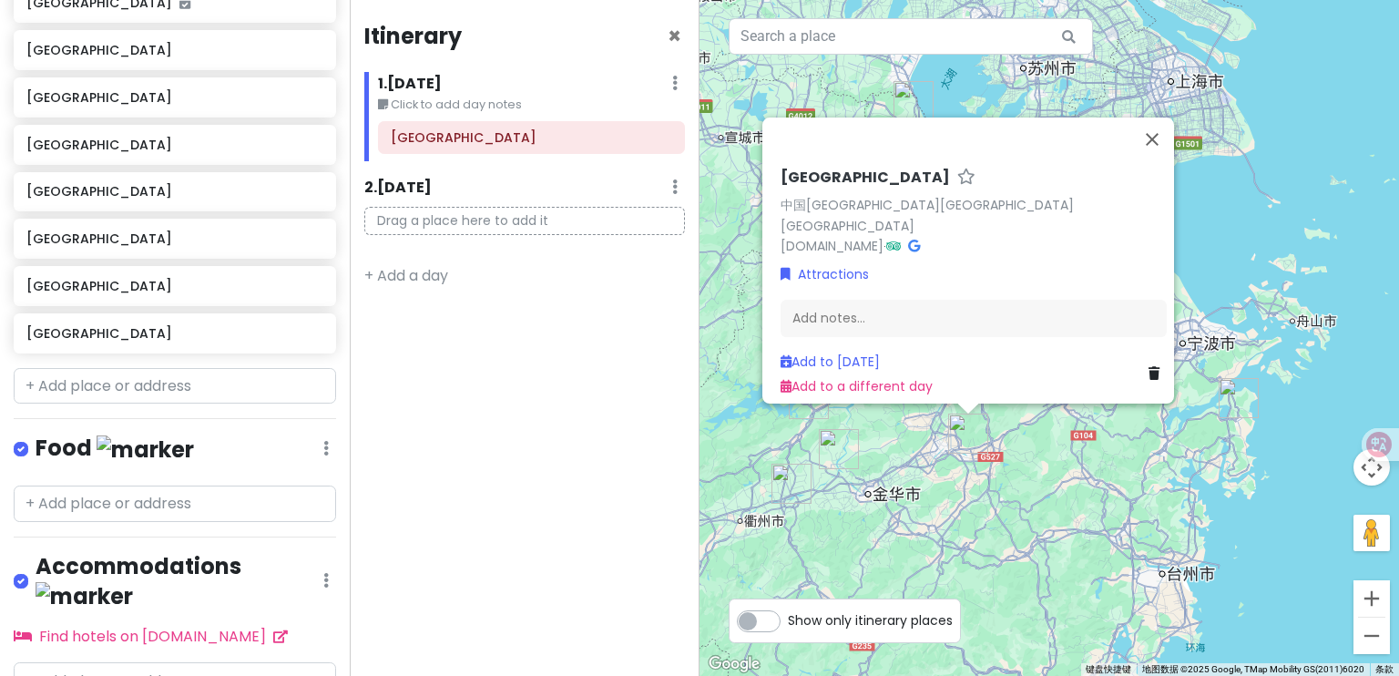
click at [992, 503] on div "[GEOGRAPHIC_DATA] 中国[GEOGRAPHIC_DATA][GEOGRAPHIC_DATA][GEOGRAPHIC_DATA] [DOMAIN…" at bounding box center [1050, 338] width 700 height 676
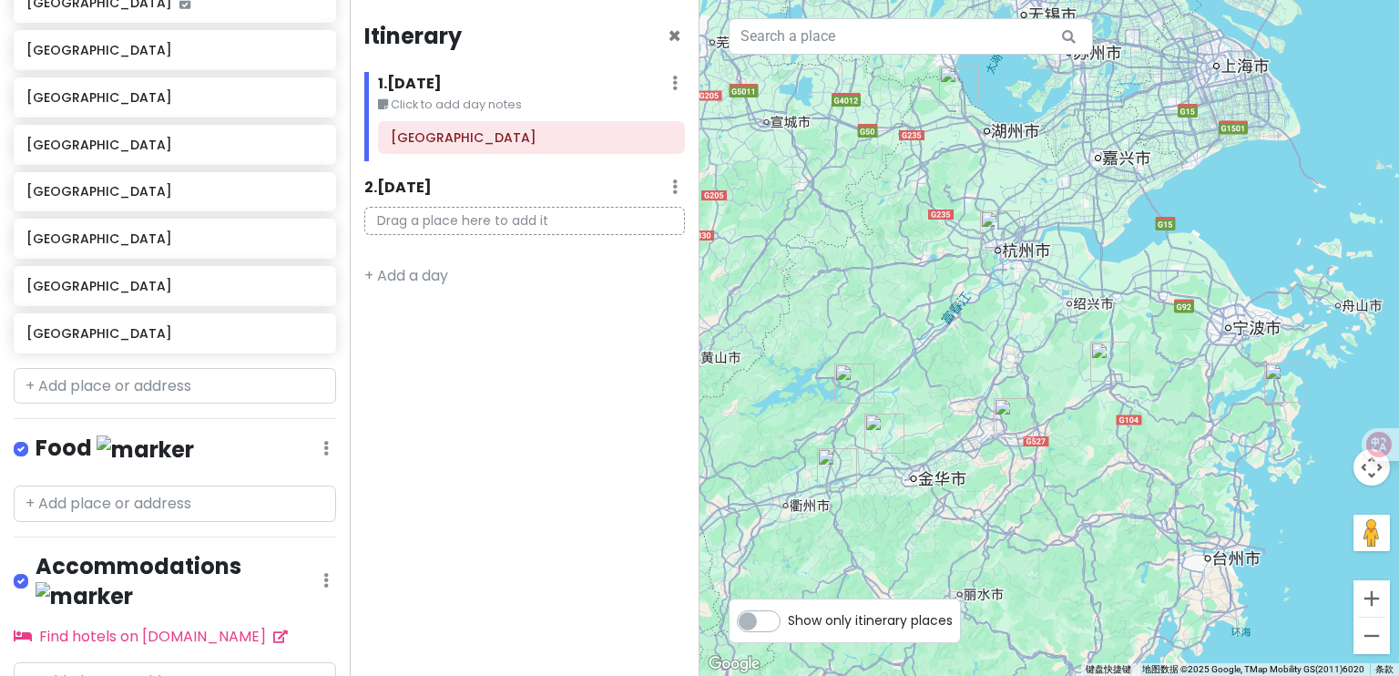
drag, startPoint x: 1015, startPoint y: 482, endPoint x: 1062, endPoint y: 466, distance: 49.8
click at [1062, 466] on div at bounding box center [1050, 338] width 700 height 676
click at [1017, 419] on img "东阳市" at bounding box center [1014, 418] width 40 height 40
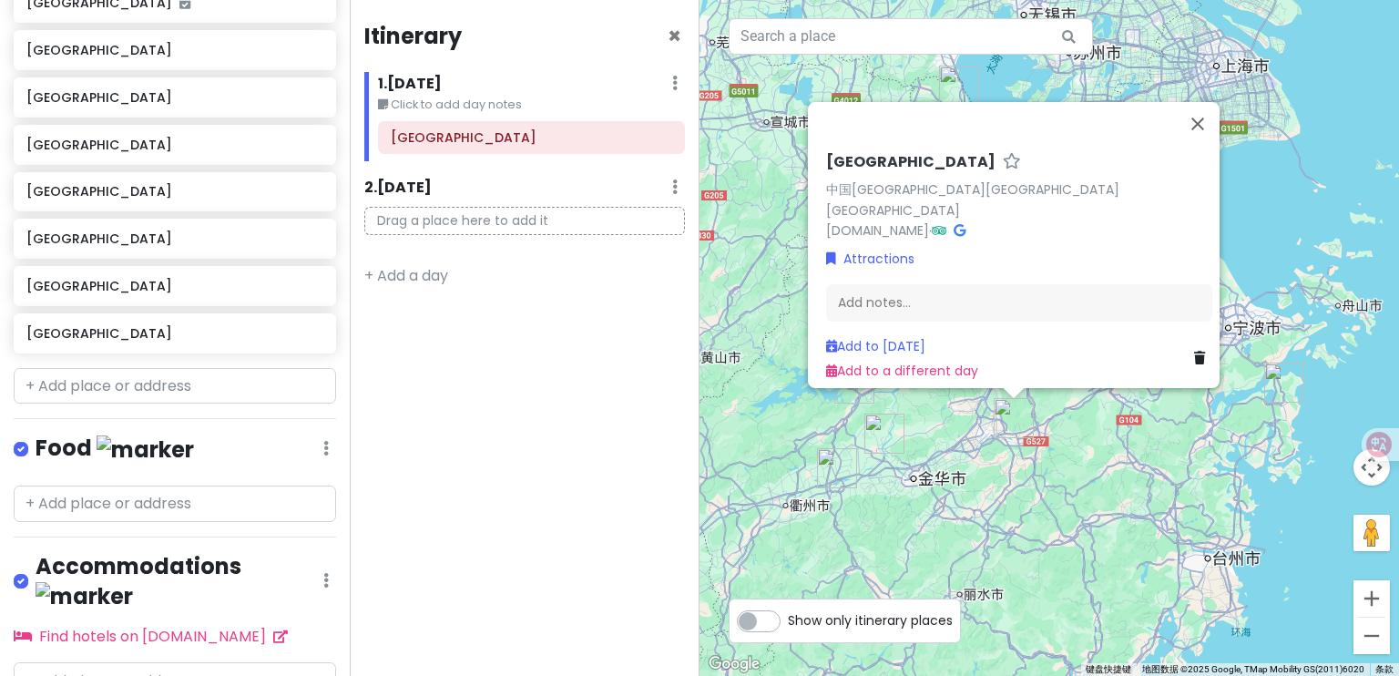
click at [1010, 532] on div "[GEOGRAPHIC_DATA] 中国[GEOGRAPHIC_DATA][GEOGRAPHIC_DATA][GEOGRAPHIC_DATA] [DOMAIN…" at bounding box center [1050, 338] width 700 height 676
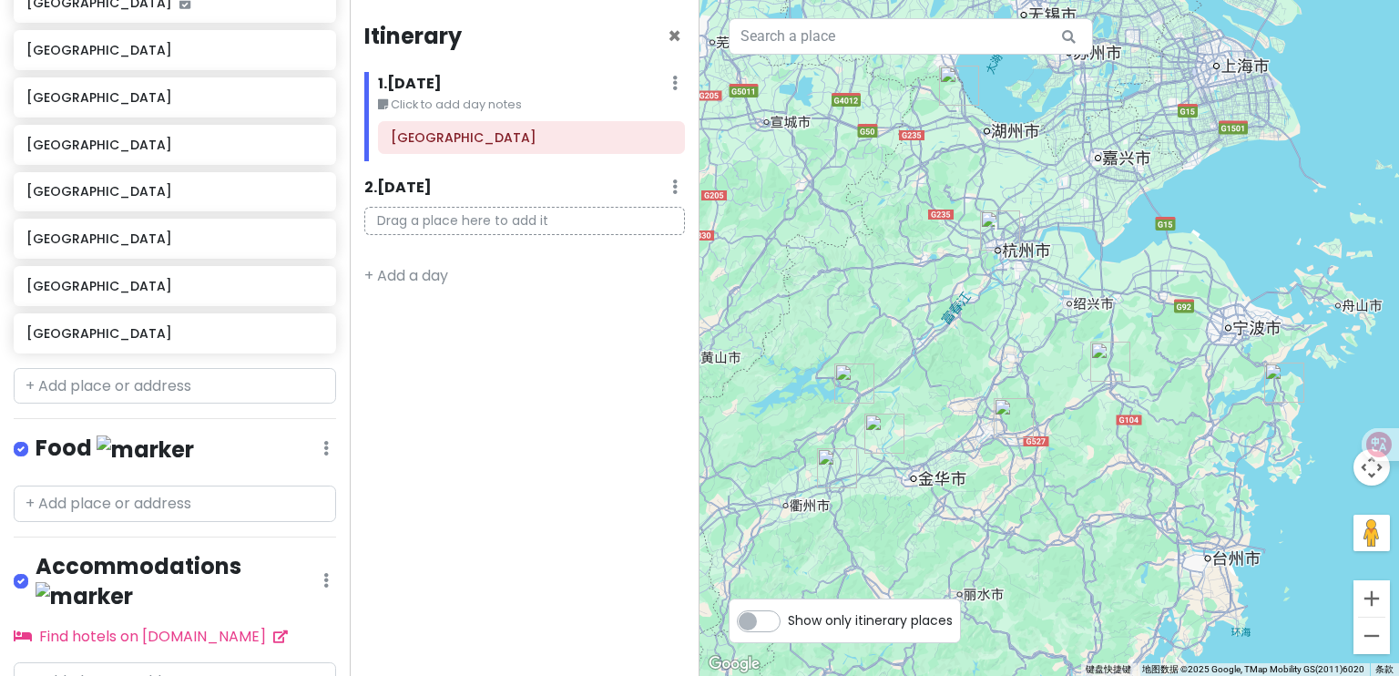
click at [888, 446] on img "兰溪市" at bounding box center [885, 434] width 40 height 40
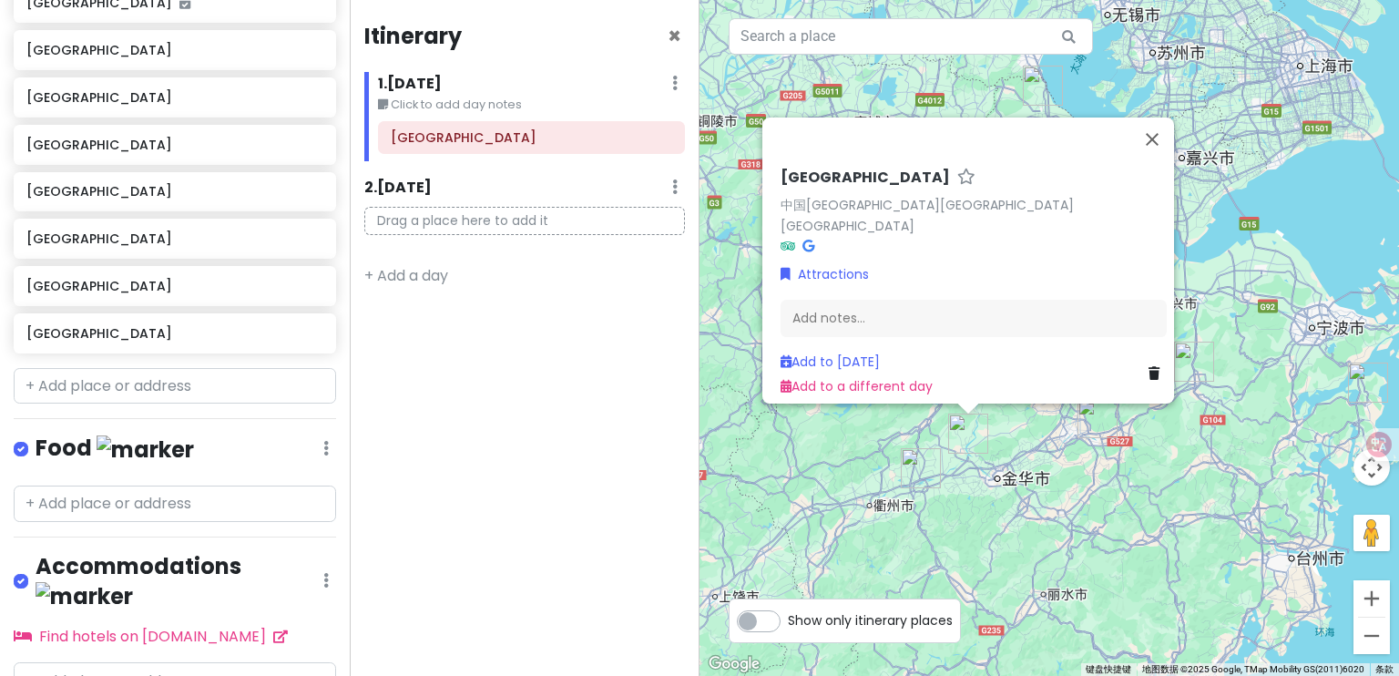
click at [980, 566] on div "[GEOGRAPHIC_DATA] 中国[GEOGRAPHIC_DATA][GEOGRAPHIC_DATA][GEOGRAPHIC_DATA] Attract…" at bounding box center [1050, 338] width 700 height 676
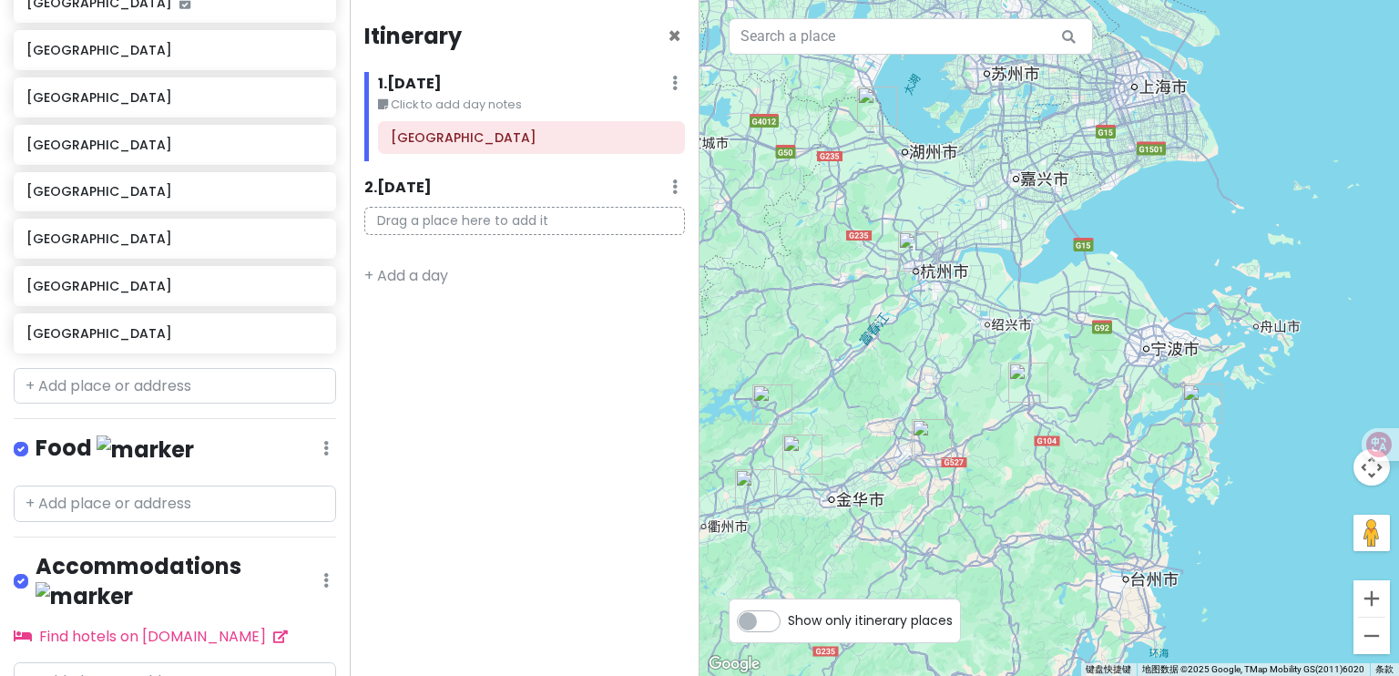
drag, startPoint x: 1122, startPoint y: 520, endPoint x: 1017, endPoint y: 530, distance: 106.2
click at [1017, 530] on div at bounding box center [1050, 338] width 700 height 676
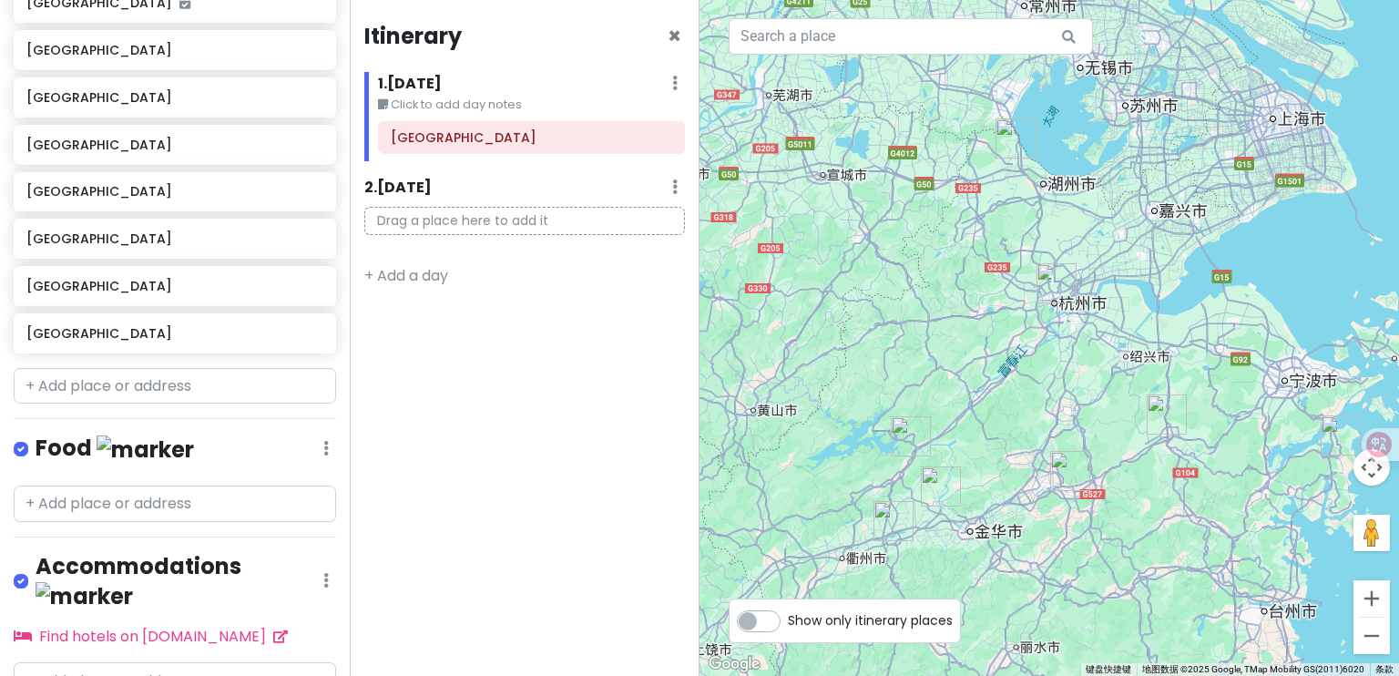
drag, startPoint x: 933, startPoint y: 371, endPoint x: 1050, endPoint y: 405, distance: 122.3
click at [1050, 405] on div at bounding box center [1050, 338] width 700 height 676
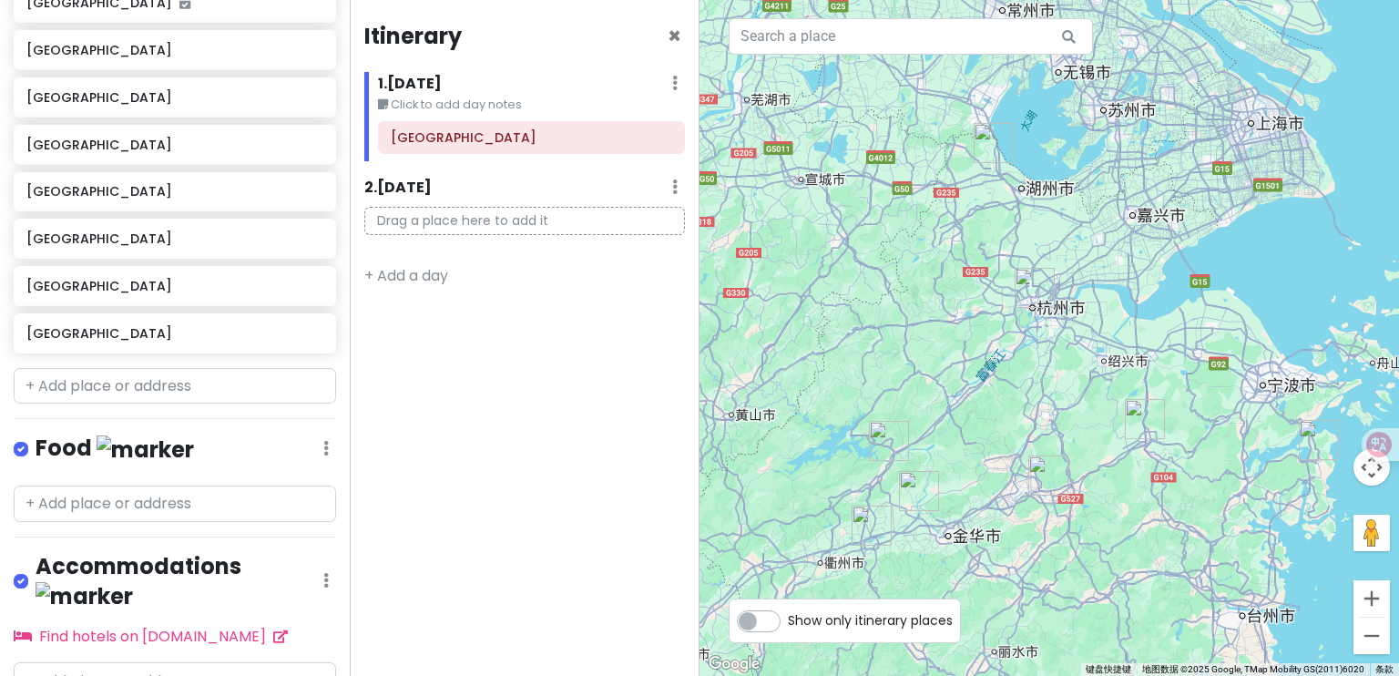
click at [874, 527] on img "龙游县" at bounding box center [872, 526] width 40 height 40
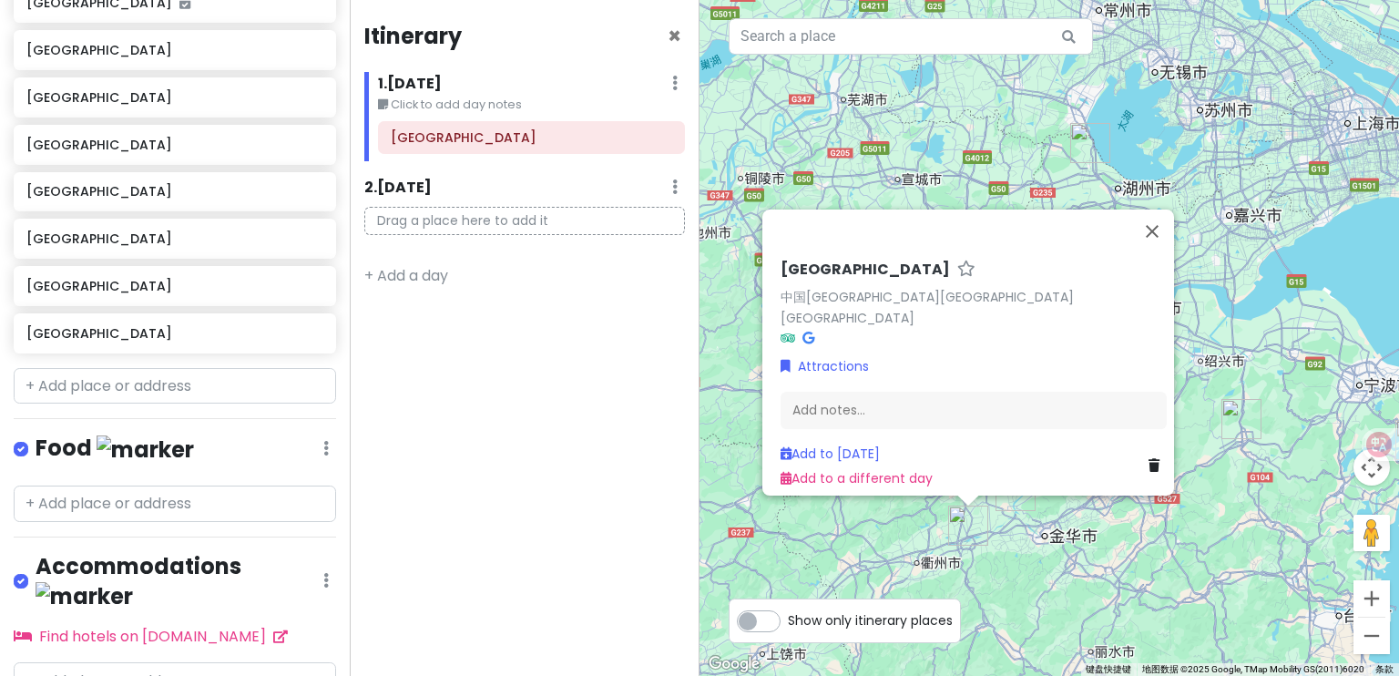
click at [1019, 547] on div "[GEOGRAPHIC_DATA] 中国[GEOGRAPHIC_DATA][GEOGRAPHIC_DATA][GEOGRAPHIC_DATA] Attract…" at bounding box center [1050, 338] width 700 height 676
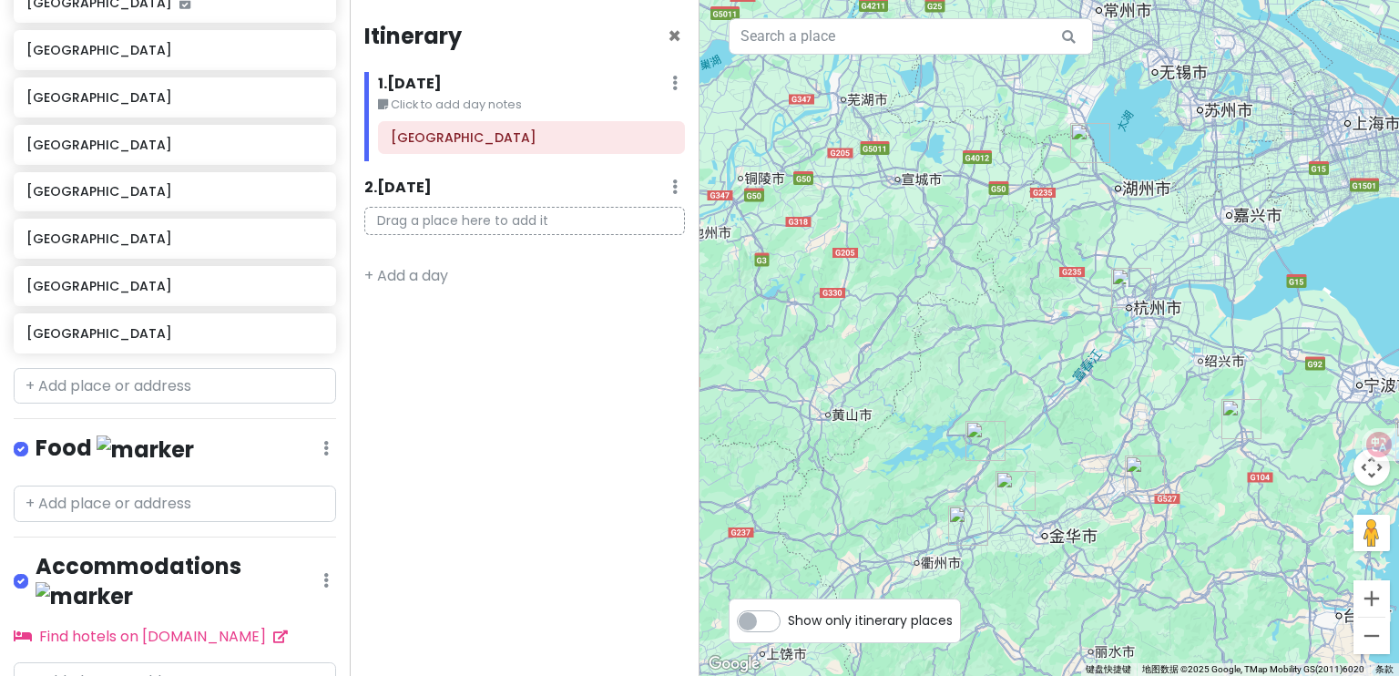
click at [1018, 496] on img "兰溪市" at bounding box center [1016, 491] width 40 height 40
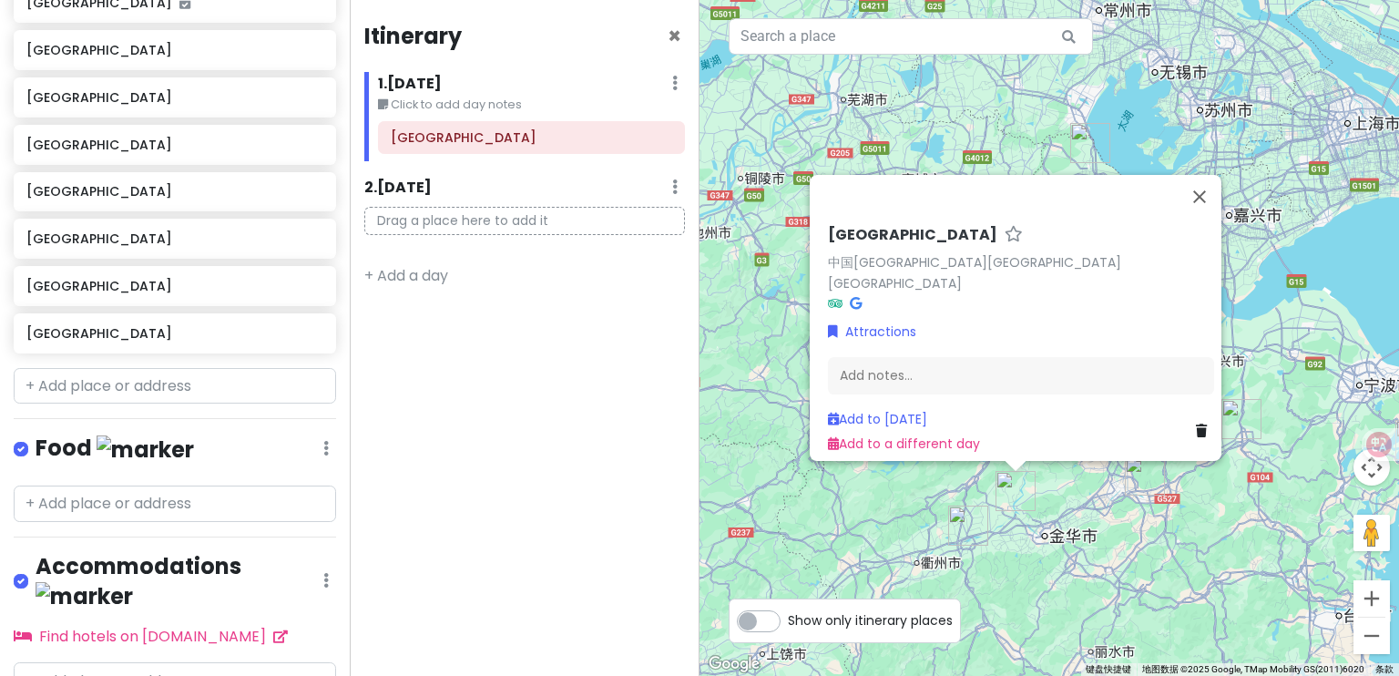
click at [1025, 578] on div "[GEOGRAPHIC_DATA] 中国[GEOGRAPHIC_DATA][GEOGRAPHIC_DATA][GEOGRAPHIC_DATA] Attract…" at bounding box center [1050, 338] width 700 height 676
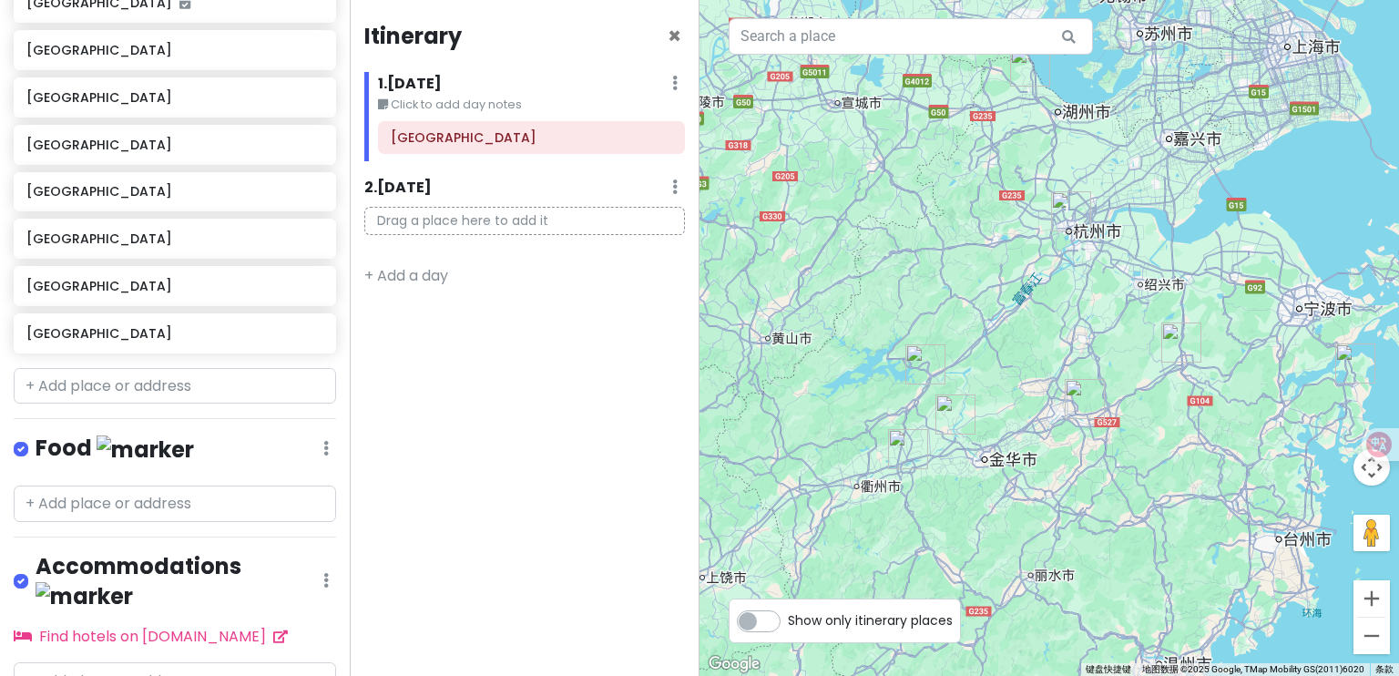
drag, startPoint x: 1161, startPoint y: 595, endPoint x: 1101, endPoint y: 518, distance: 97.3
click at [1101, 518] on div at bounding box center [1050, 338] width 700 height 676
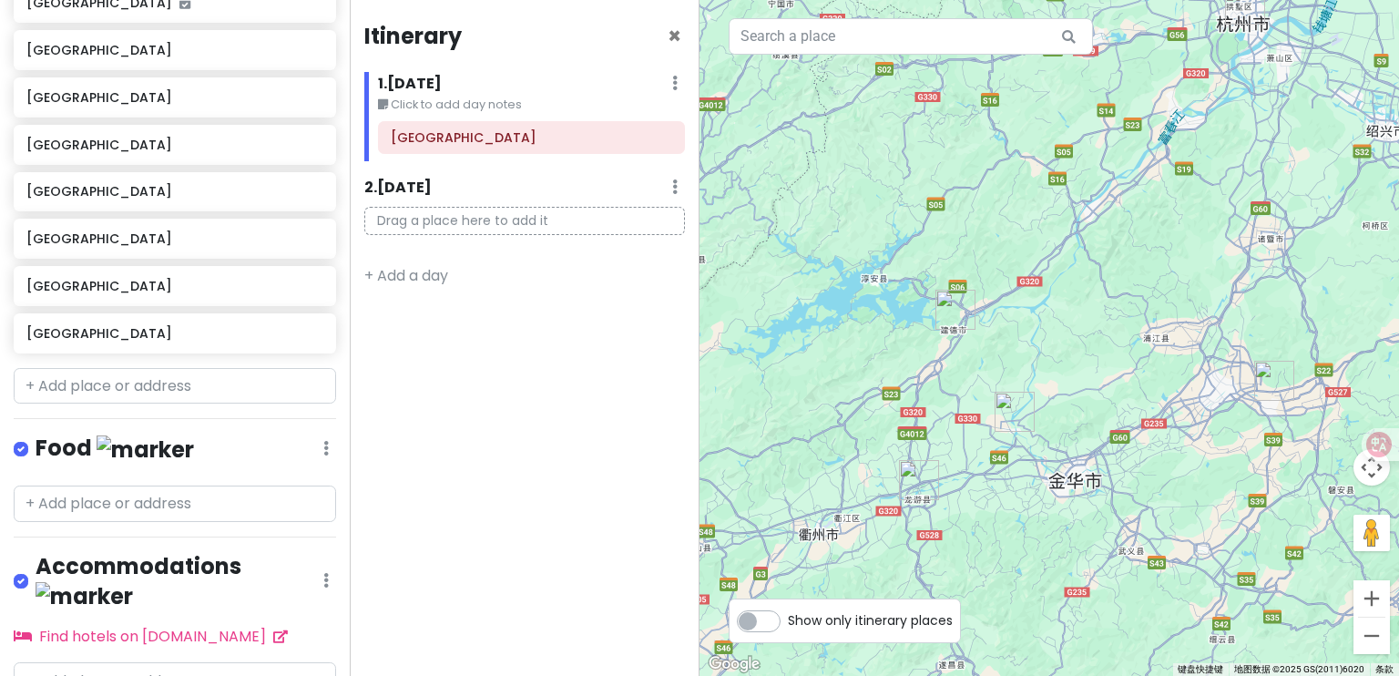
click at [917, 480] on img "龙游县" at bounding box center [919, 480] width 40 height 40
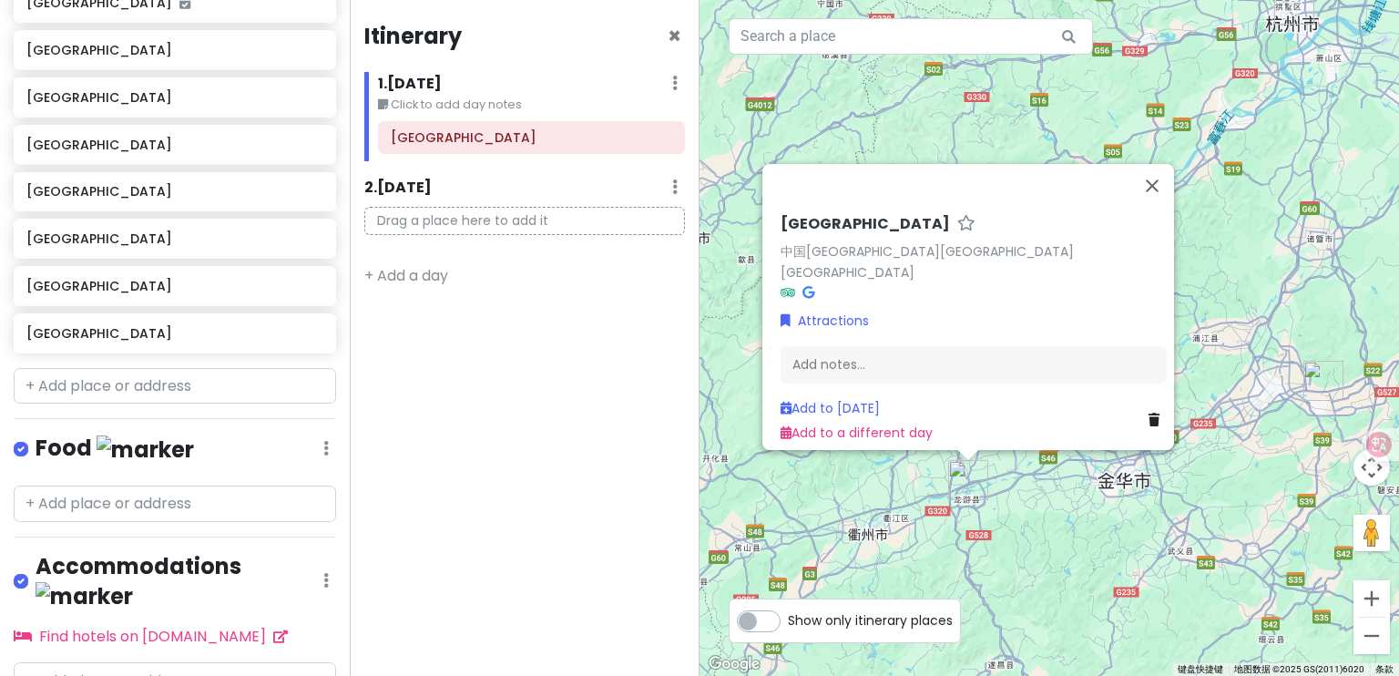
click at [1230, 350] on div "[GEOGRAPHIC_DATA] 中国[GEOGRAPHIC_DATA][GEOGRAPHIC_DATA][GEOGRAPHIC_DATA] Attract…" at bounding box center [1050, 338] width 700 height 676
click at [1251, 261] on div "[GEOGRAPHIC_DATA] 中国[GEOGRAPHIC_DATA][GEOGRAPHIC_DATA][GEOGRAPHIC_DATA] Attract…" at bounding box center [1050, 338] width 700 height 676
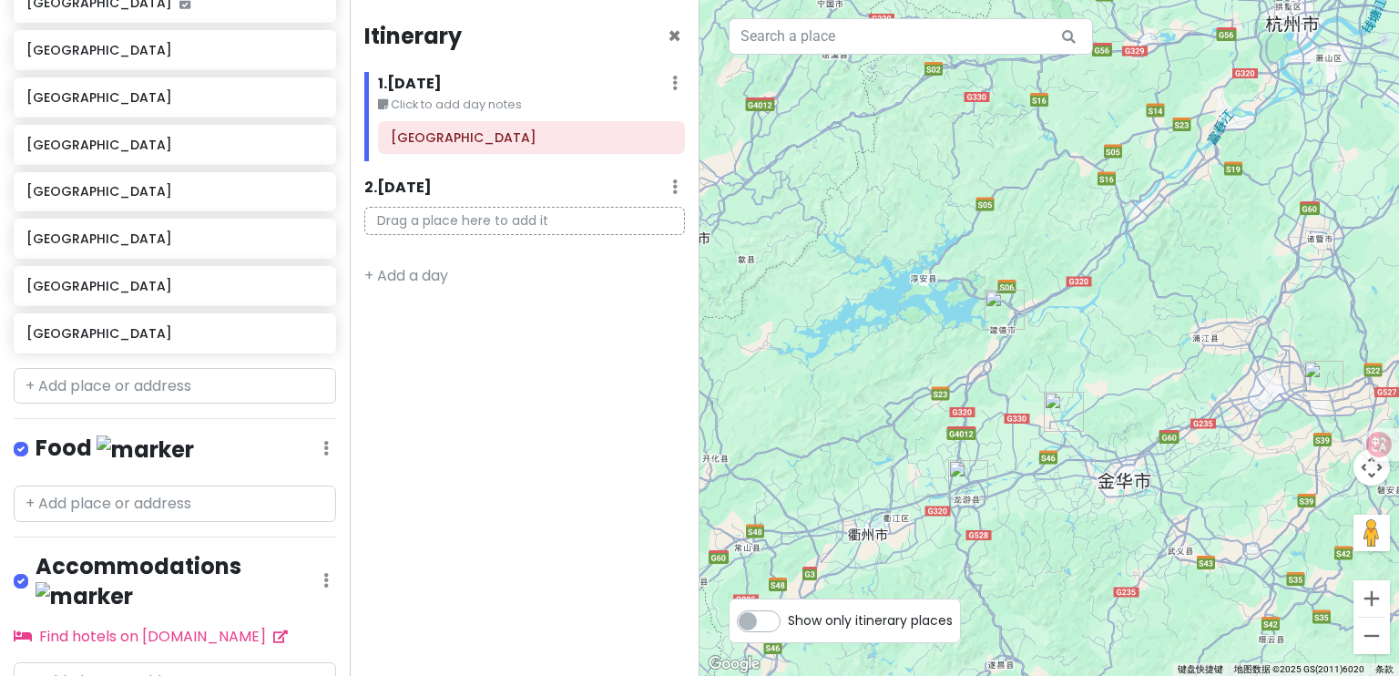
click at [1008, 310] on img "建德市" at bounding box center [1005, 310] width 40 height 40
click at [1177, 359] on div "若要浏览不同元素，请按箭头键。" at bounding box center [1050, 338] width 700 height 676
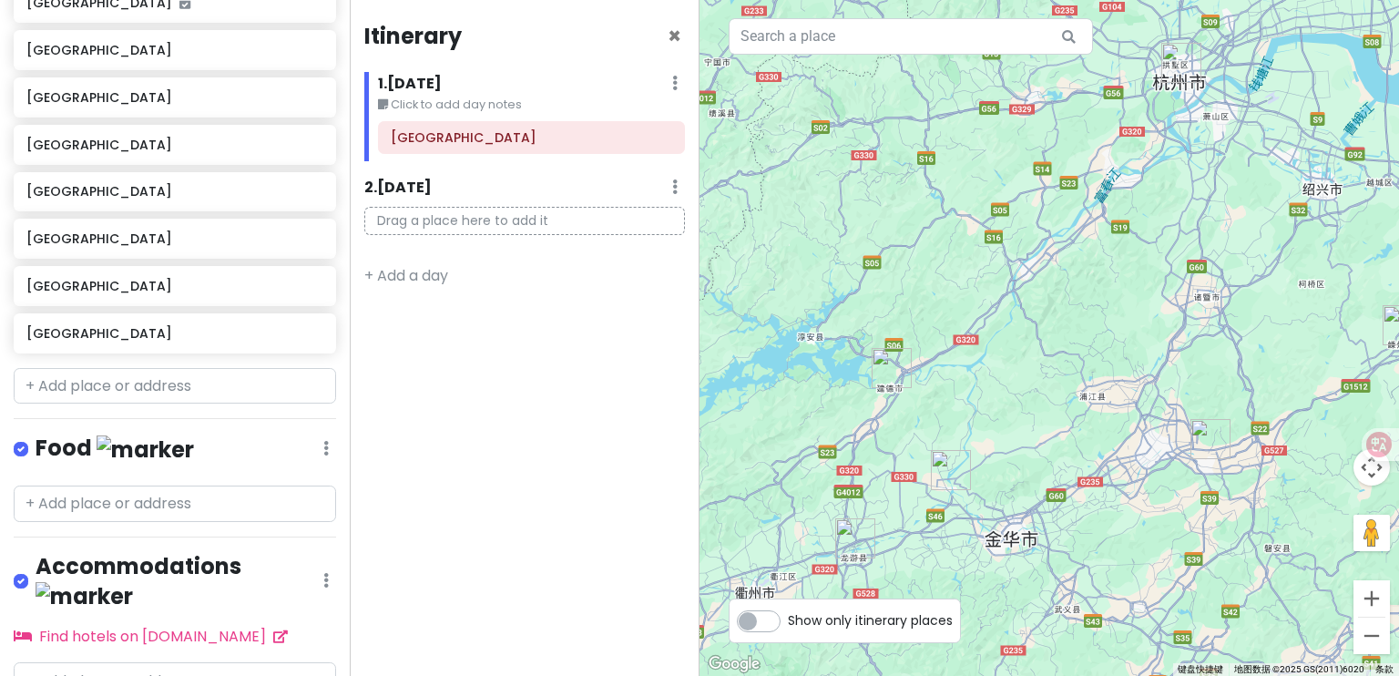
drag, startPoint x: 1139, startPoint y: 314, endPoint x: 1029, endPoint y: 351, distance: 116.1
click at [1029, 351] on div at bounding box center [1050, 338] width 700 height 676
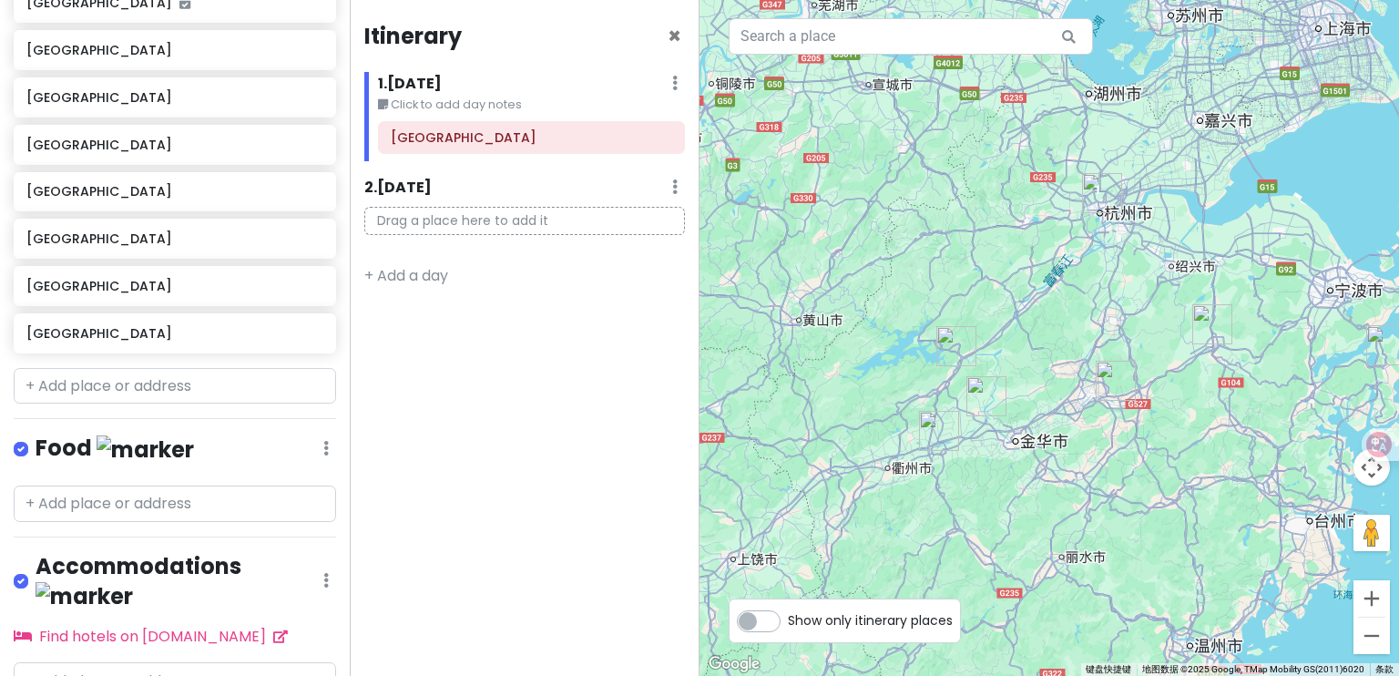
click at [958, 346] on img "建德市" at bounding box center [957, 346] width 40 height 40
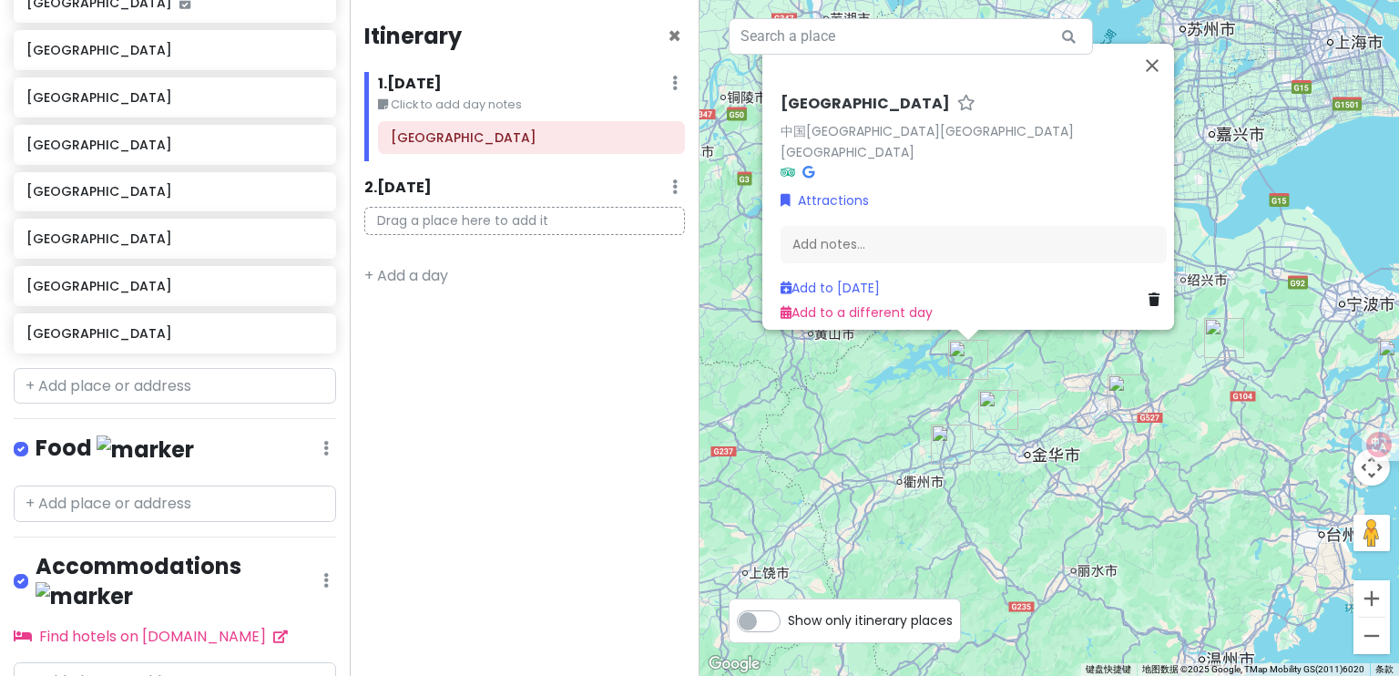
click at [943, 444] on img "龙游县" at bounding box center [951, 445] width 40 height 40
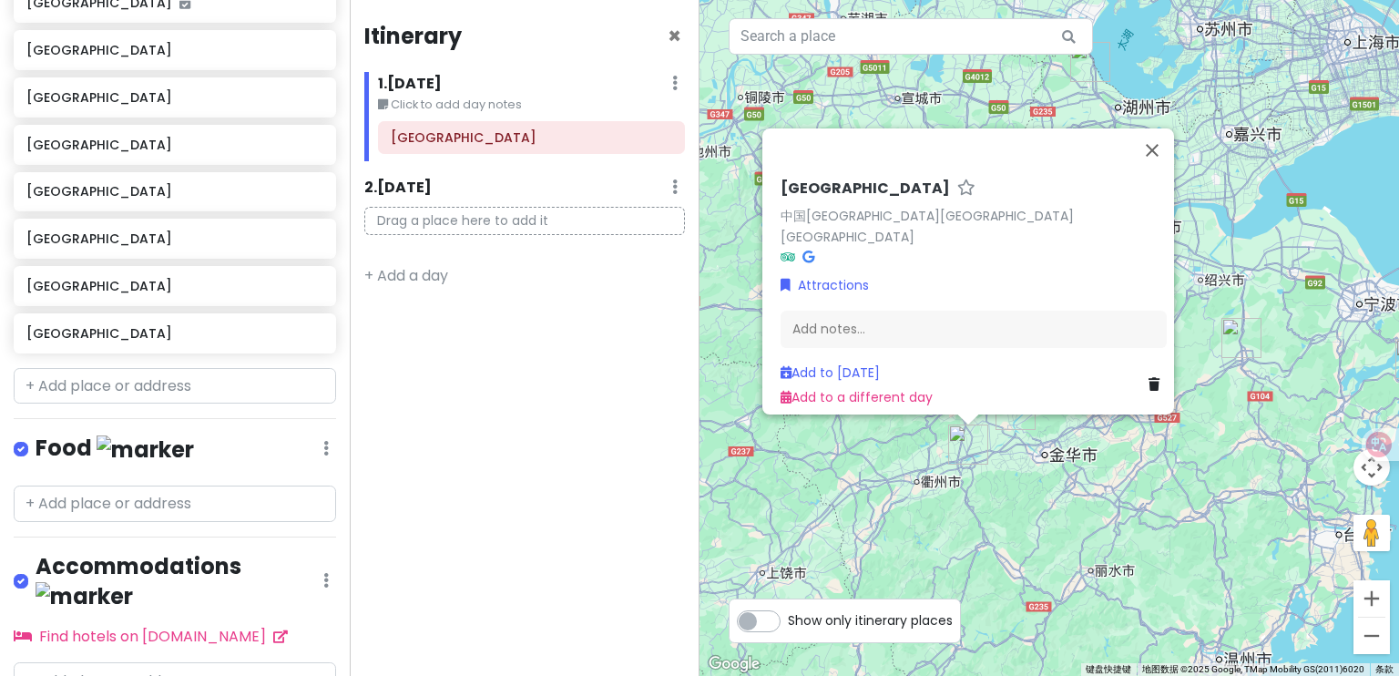
click at [1021, 434] on div "[GEOGRAPHIC_DATA] 中国[GEOGRAPHIC_DATA][GEOGRAPHIC_DATA][GEOGRAPHIC_DATA] Attract…" at bounding box center [1050, 338] width 700 height 676
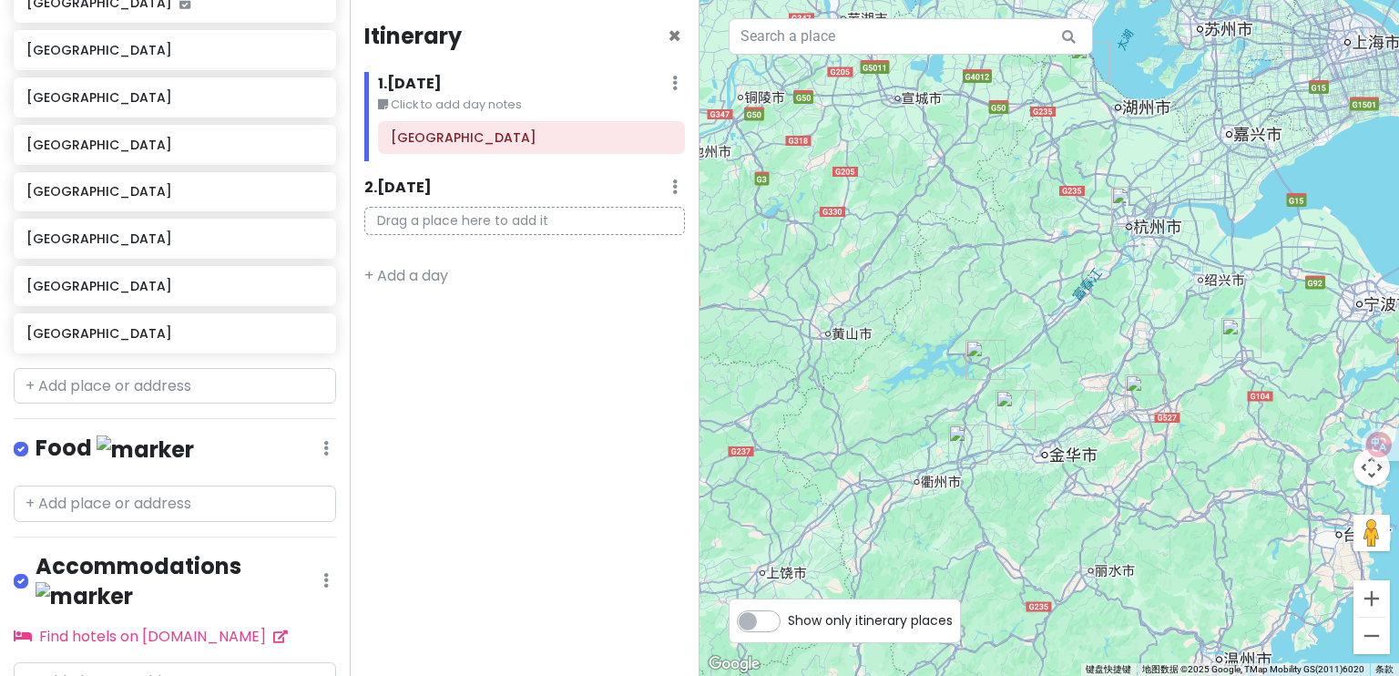
click at [1016, 426] on img "兰溪市" at bounding box center [1016, 410] width 40 height 40
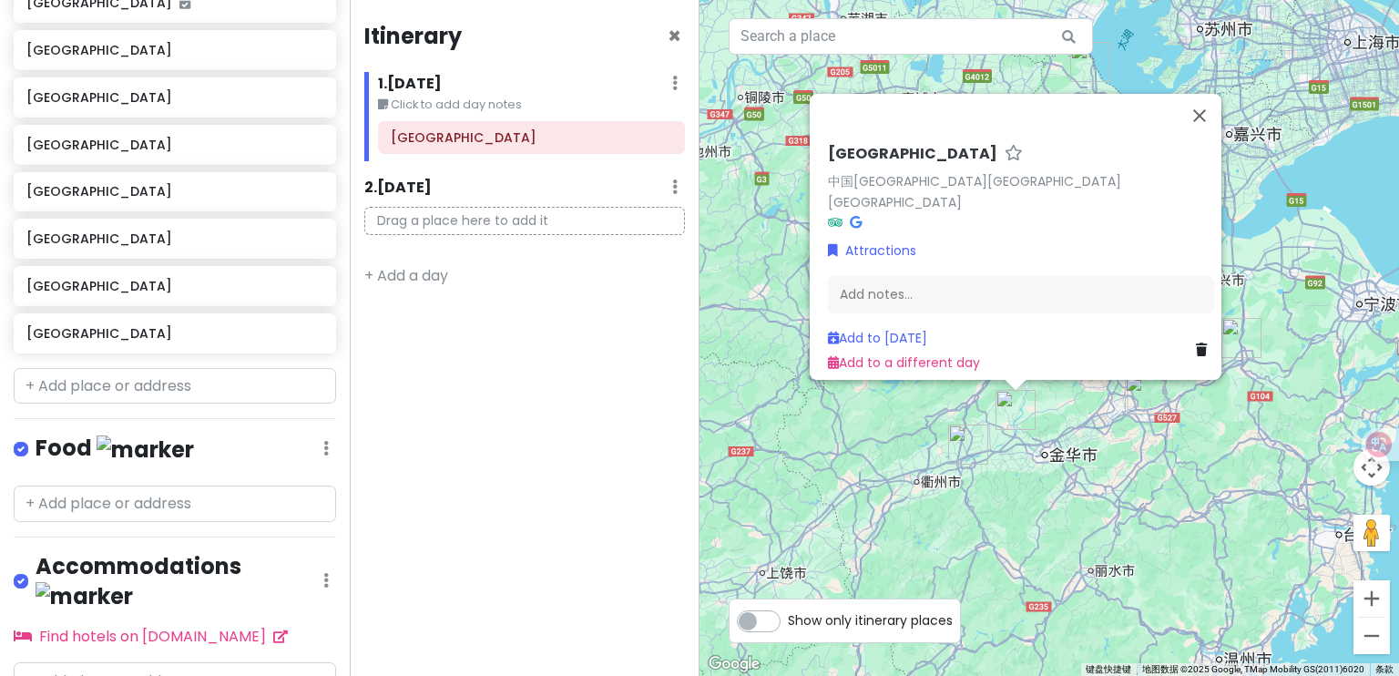
click at [1017, 466] on div "[GEOGRAPHIC_DATA] 中国[GEOGRAPHIC_DATA][GEOGRAPHIC_DATA][GEOGRAPHIC_DATA] Attract…" at bounding box center [1050, 338] width 700 height 676
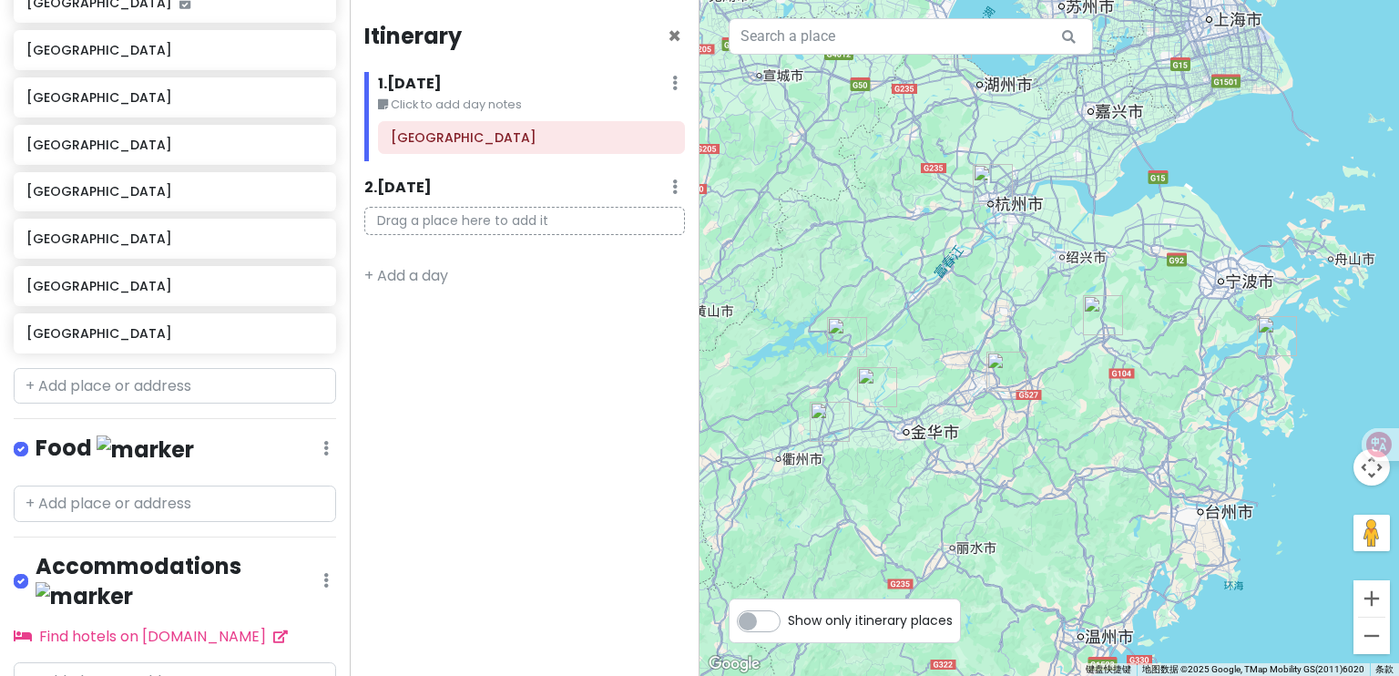
drag, startPoint x: 991, startPoint y: 489, endPoint x: 898, endPoint y: 474, distance: 94.2
click at [898, 474] on div at bounding box center [1050, 338] width 700 height 676
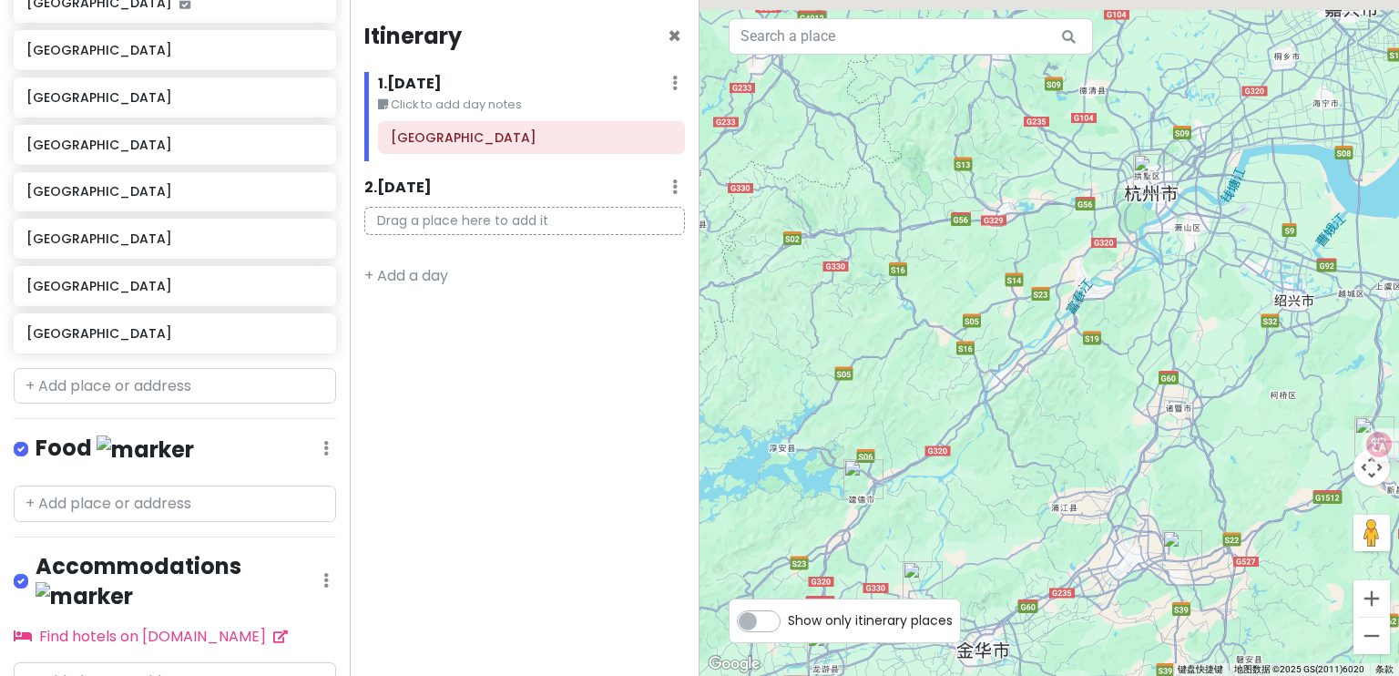
drag, startPoint x: 989, startPoint y: 292, endPoint x: 970, endPoint y: 523, distance: 231.3
click at [970, 523] on div at bounding box center [1050, 338] width 700 height 676
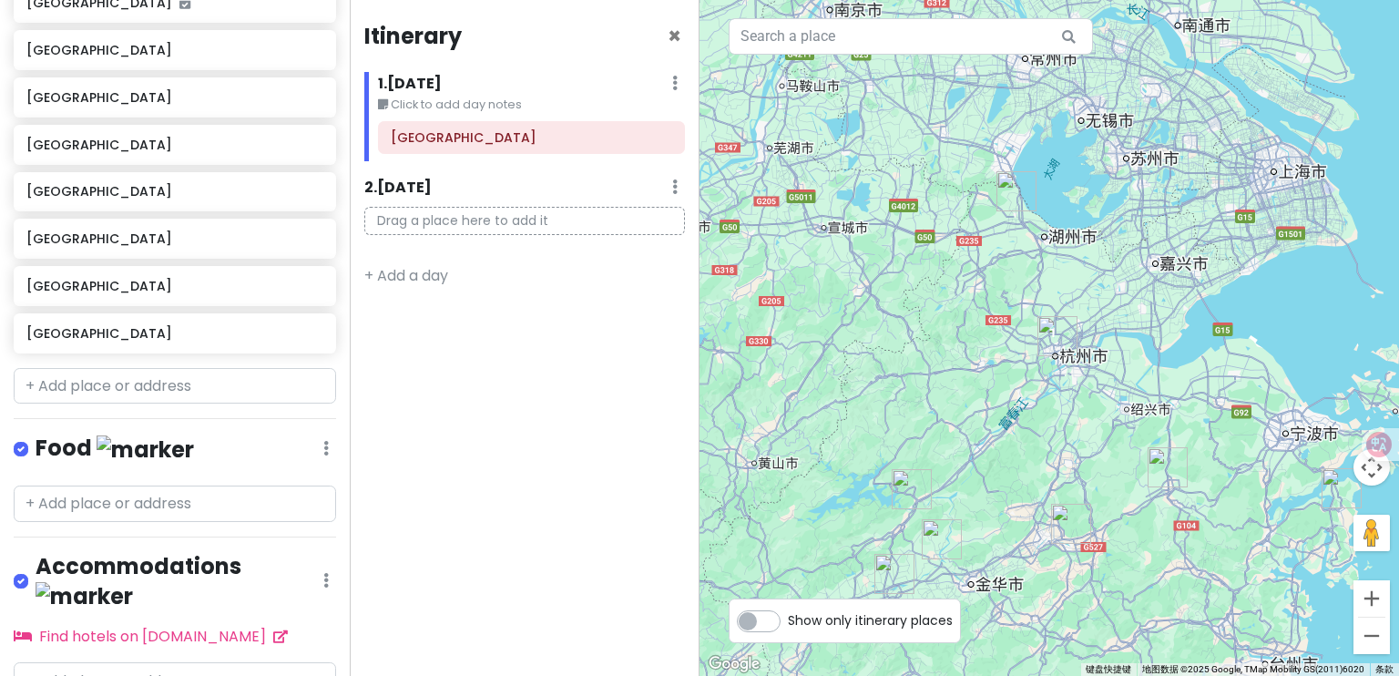
click at [948, 533] on img "兰溪市" at bounding box center [942, 539] width 40 height 40
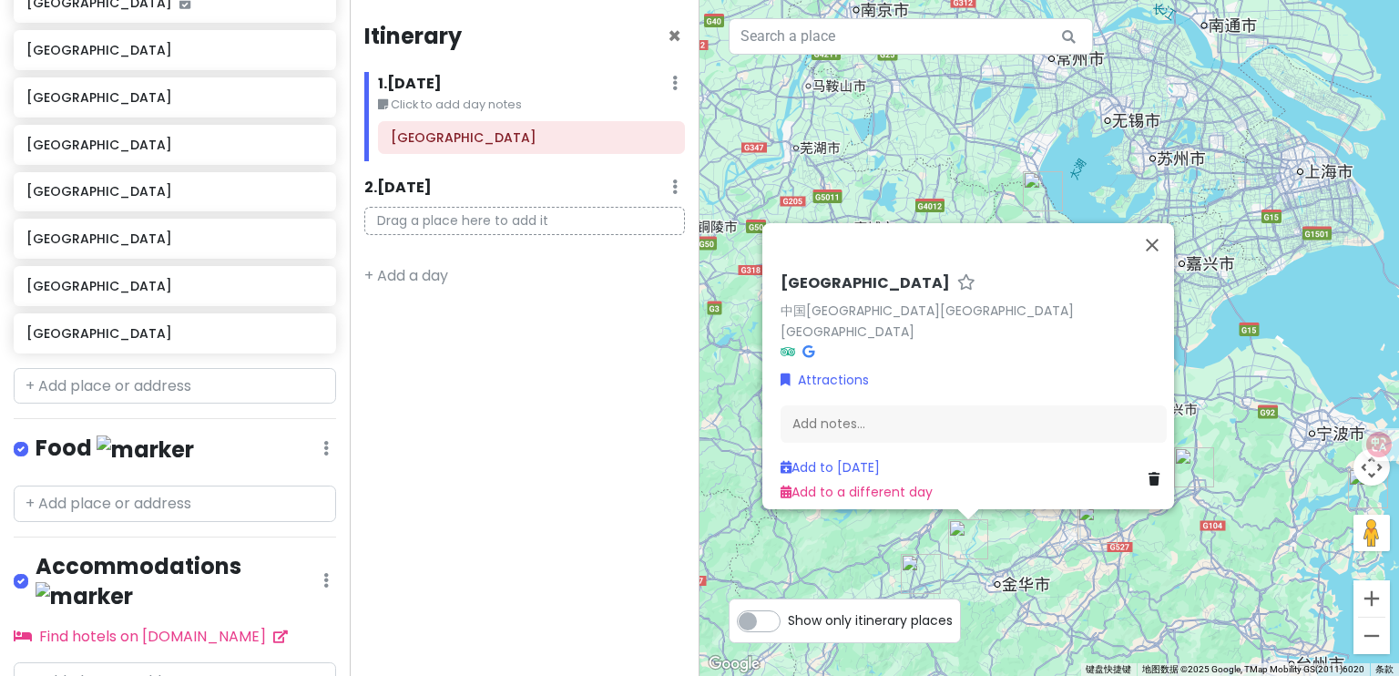
click at [989, 533] on div "[GEOGRAPHIC_DATA] 中国[GEOGRAPHIC_DATA][GEOGRAPHIC_DATA][GEOGRAPHIC_DATA] Attract…" at bounding box center [1050, 338] width 700 height 676
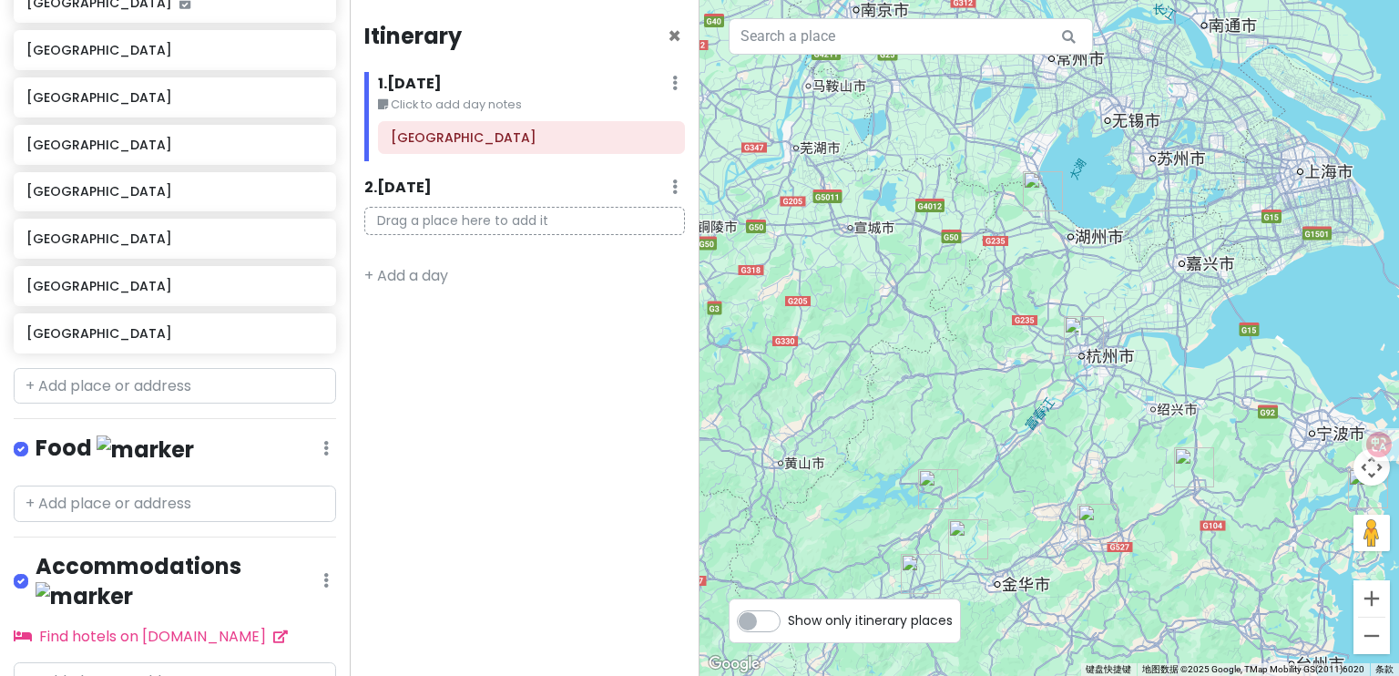
click at [921, 481] on img "建德市" at bounding box center [938, 489] width 40 height 40
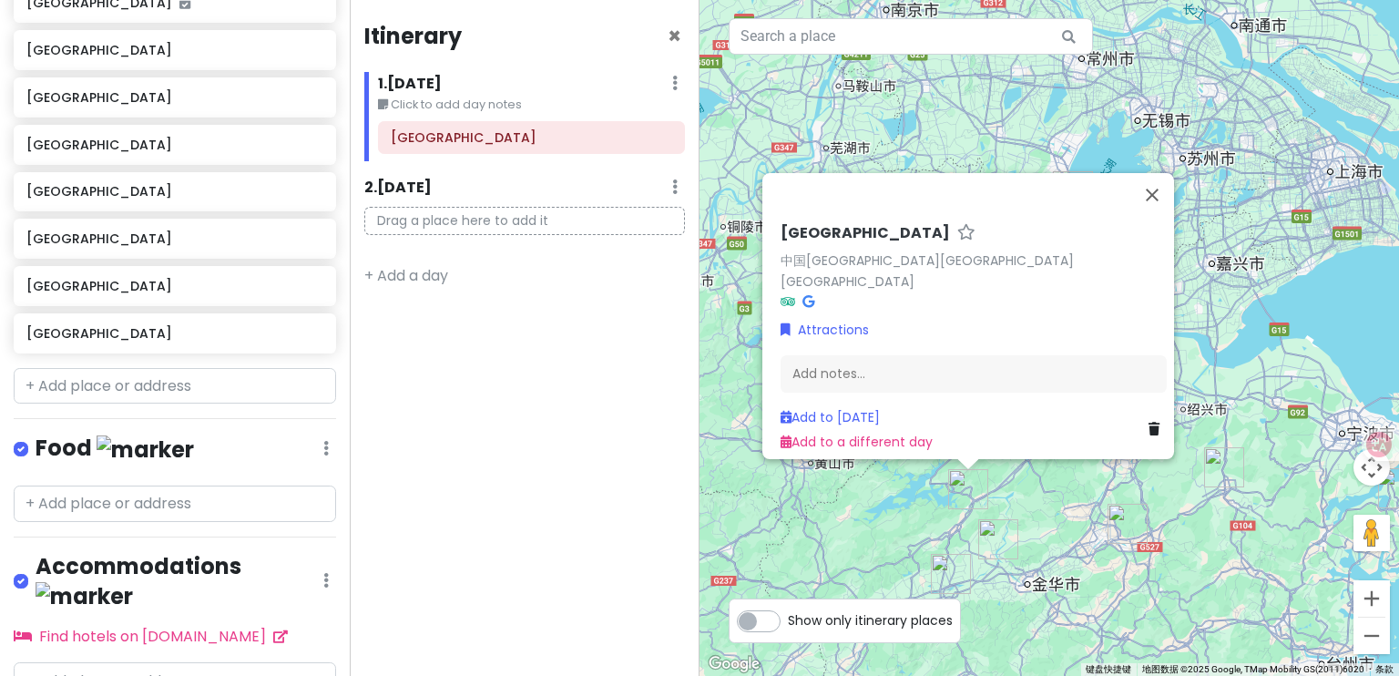
click at [954, 565] on img "龙游县" at bounding box center [951, 574] width 40 height 40
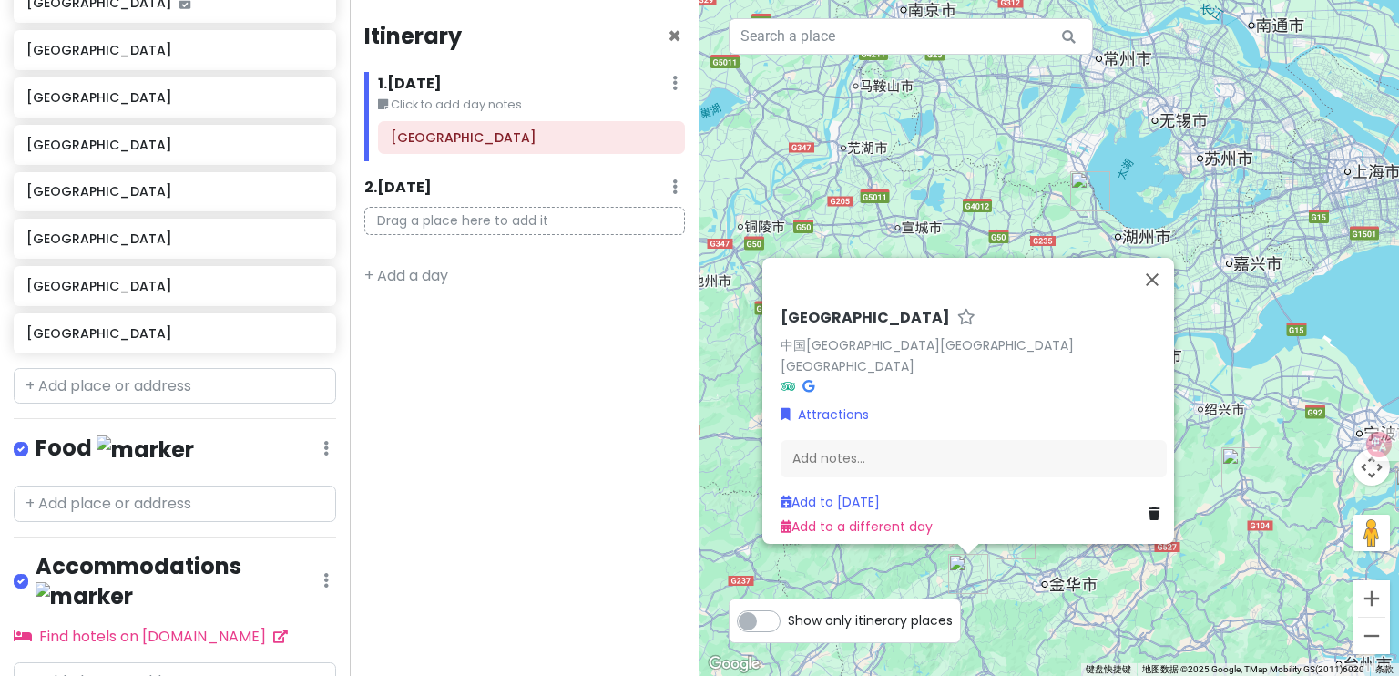
click at [1033, 546] on img "兰溪市" at bounding box center [1016, 539] width 40 height 40
click at [1173, 569] on div "若要浏览不同元素，请按箭头键。 [GEOGRAPHIC_DATA] 中国[GEOGRAPHIC_DATA][GEOGRAPHIC_DATA][GEOGRAPH…" at bounding box center [1050, 338] width 700 height 676
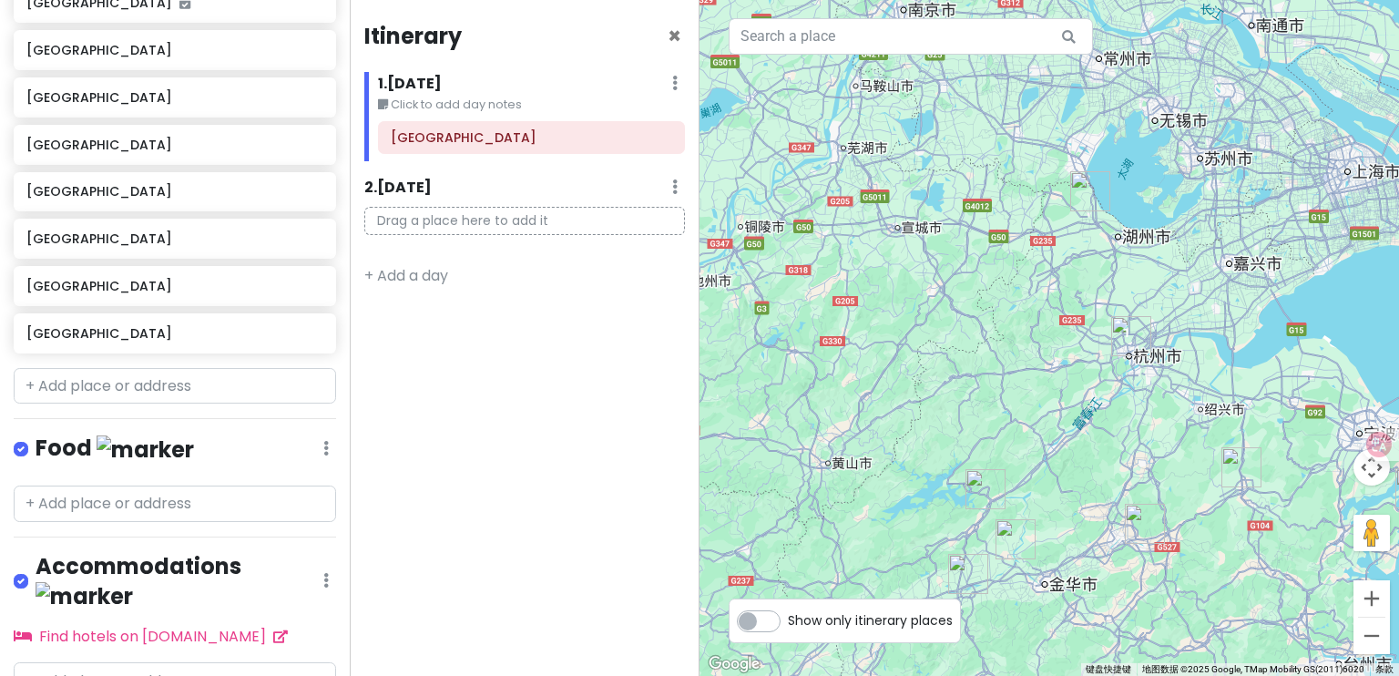
click at [1151, 528] on img "东阳市" at bounding box center [1145, 524] width 40 height 40
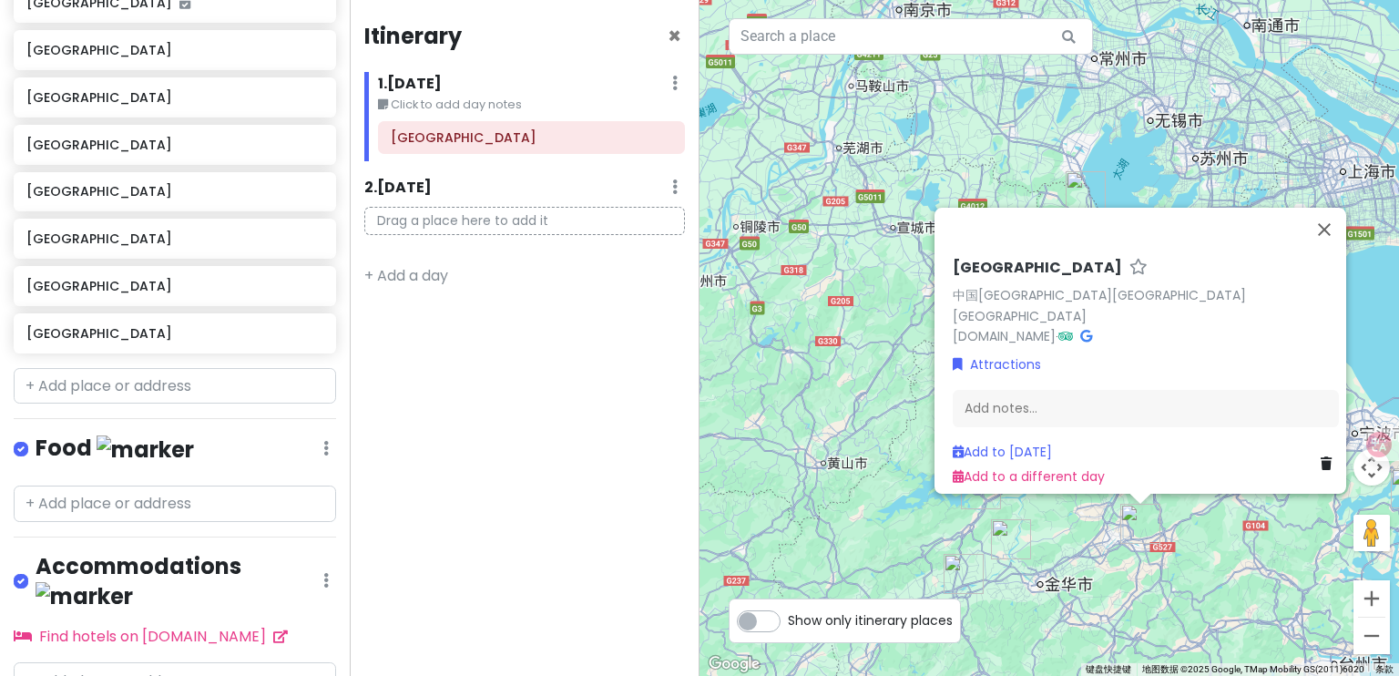
click at [1235, 551] on div "[GEOGRAPHIC_DATA] 中国[GEOGRAPHIC_DATA][GEOGRAPHIC_DATA][GEOGRAPHIC_DATA] [DOMAIN…" at bounding box center [1050, 338] width 700 height 676
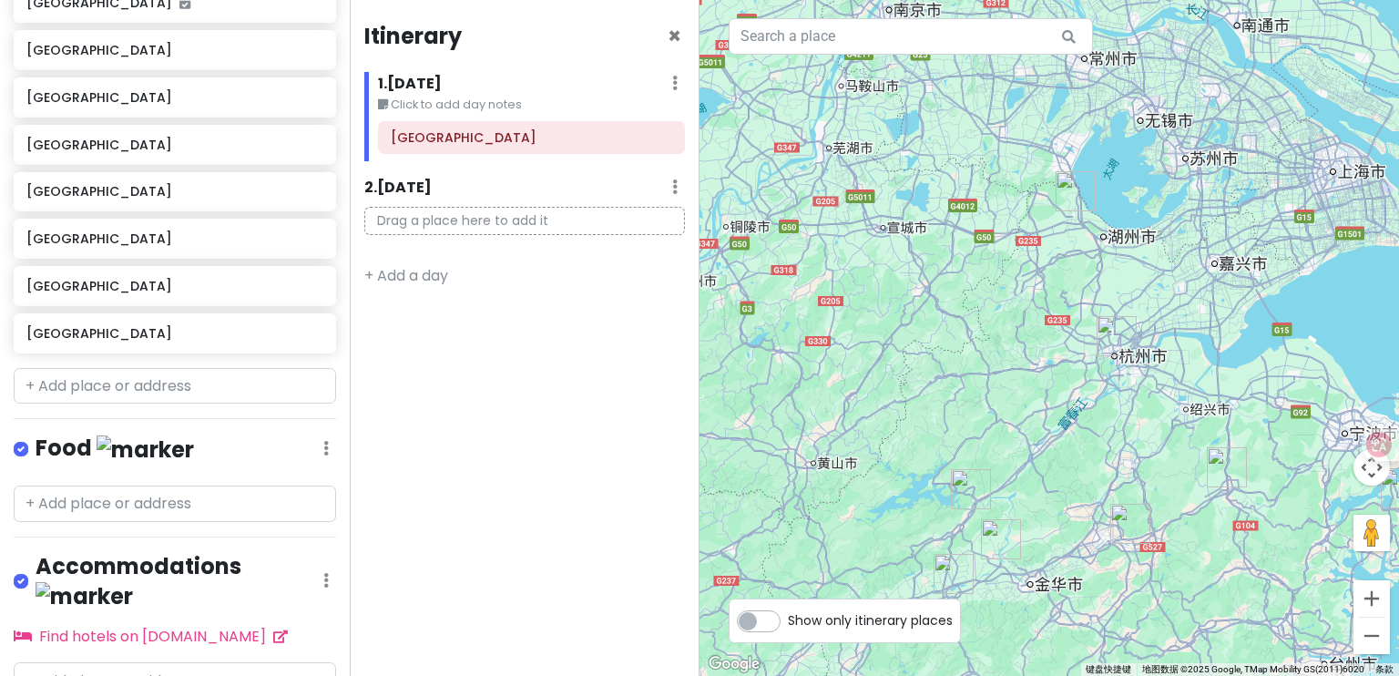
click at [1205, 486] on div at bounding box center [1050, 338] width 700 height 676
click at [1231, 481] on img "嵊州市" at bounding box center [1227, 467] width 40 height 40
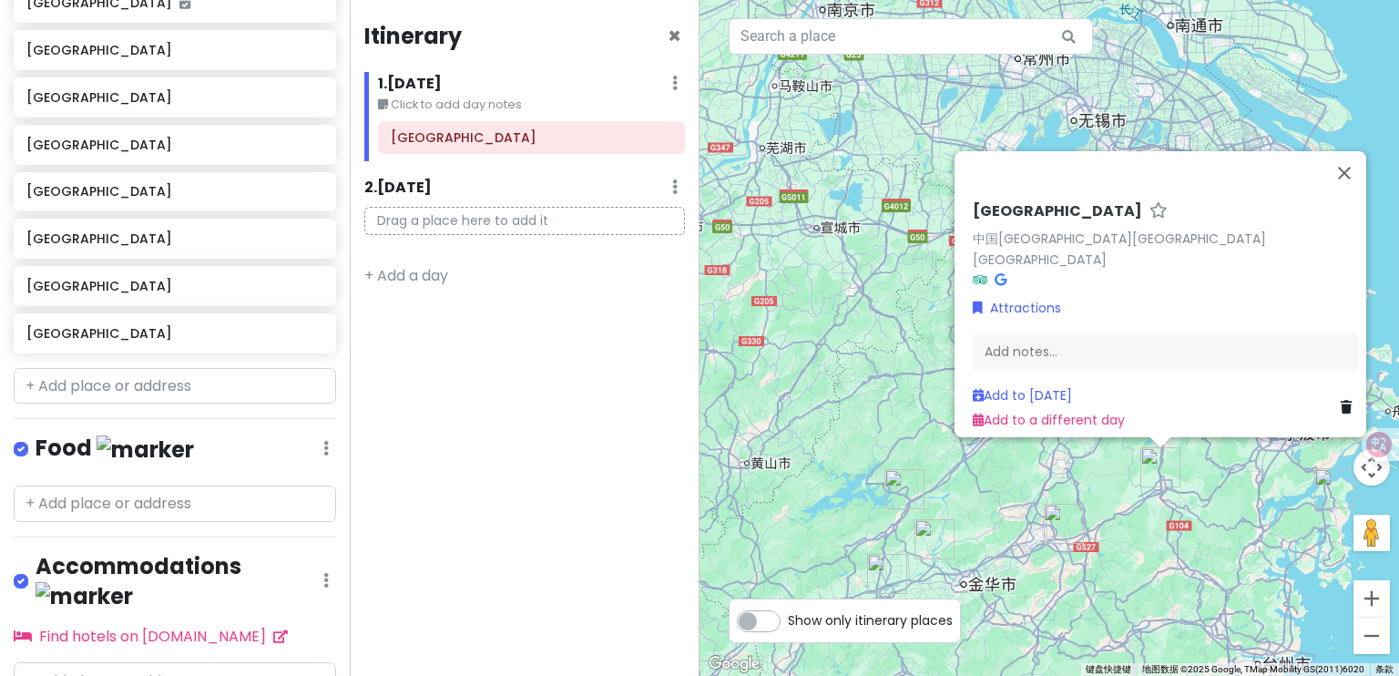
click at [1231, 538] on div "[GEOGRAPHIC_DATA] 中国[GEOGRAPHIC_DATA][GEOGRAPHIC_DATA][GEOGRAPHIC_DATA] Attract…" at bounding box center [1050, 338] width 700 height 676
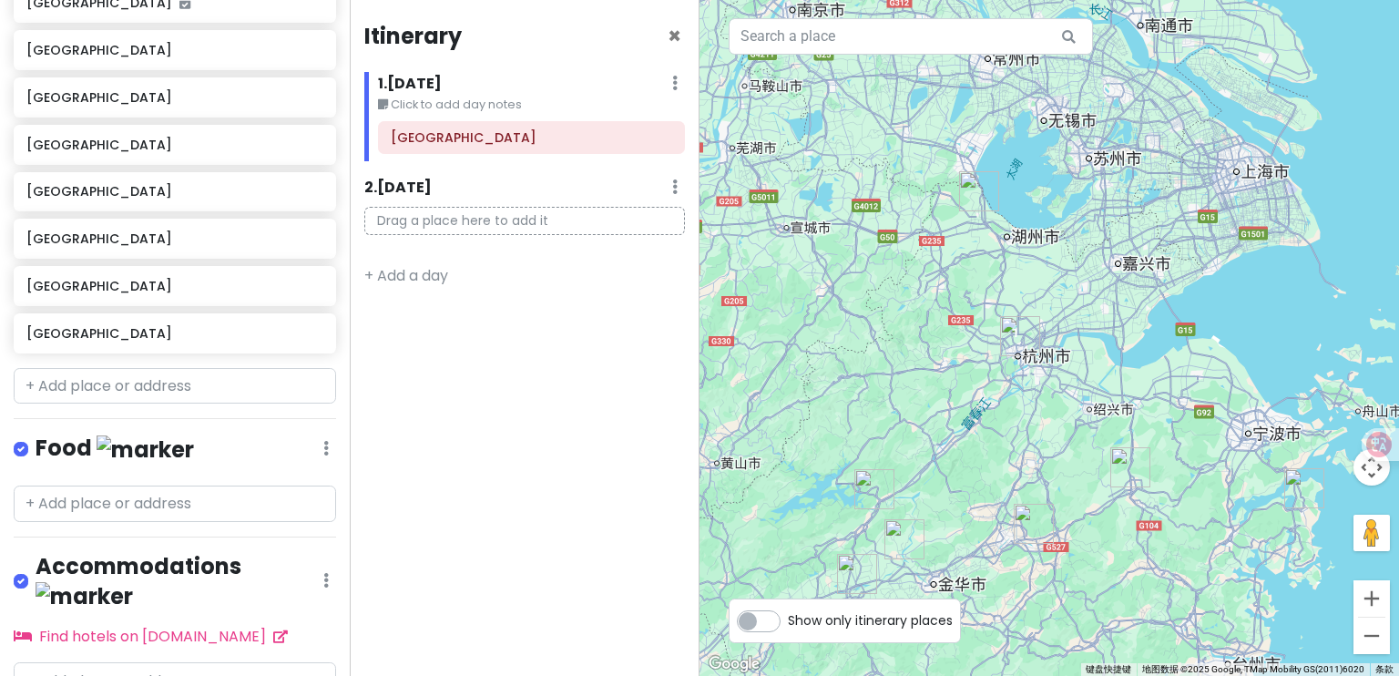
click at [1286, 499] on img "象山县" at bounding box center [1305, 488] width 40 height 40
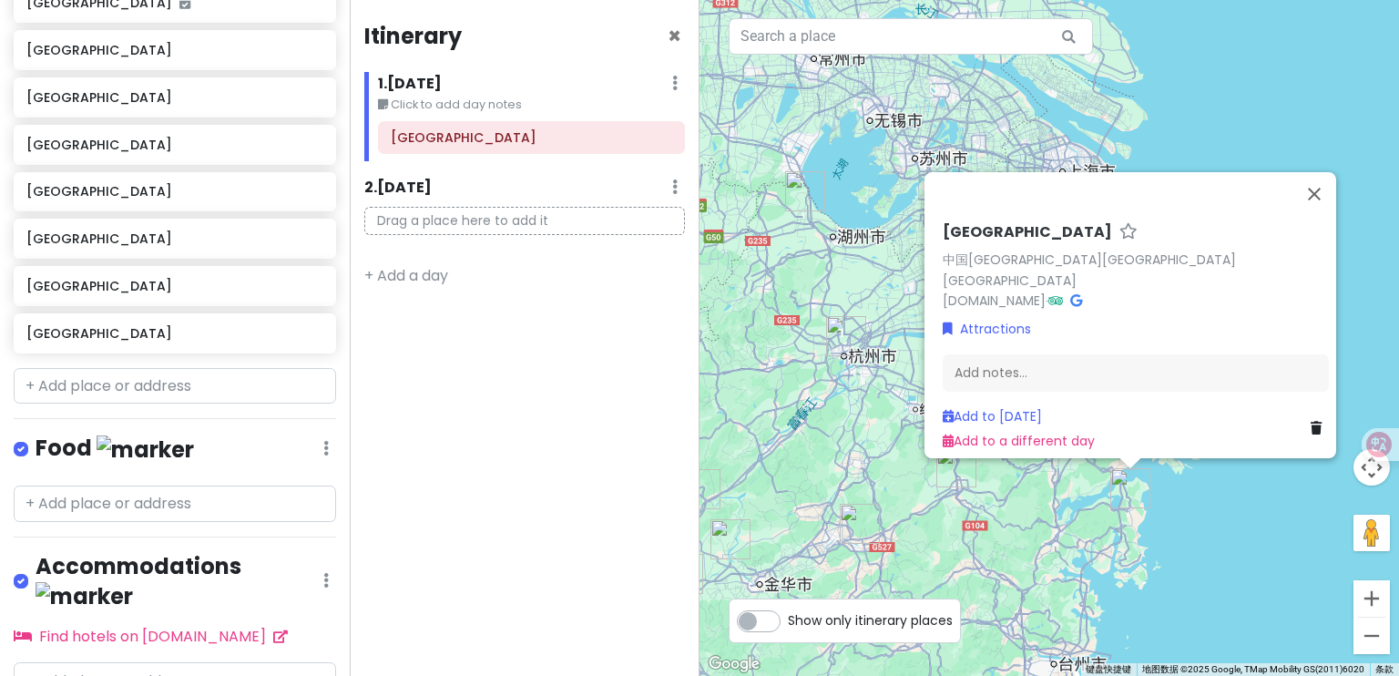
click at [836, 201] on div "[GEOGRAPHIC_DATA] 中国[GEOGRAPHIC_DATA][GEOGRAPHIC_DATA][GEOGRAPHIC_DATA] [DOMAIN…" at bounding box center [1050, 338] width 700 height 676
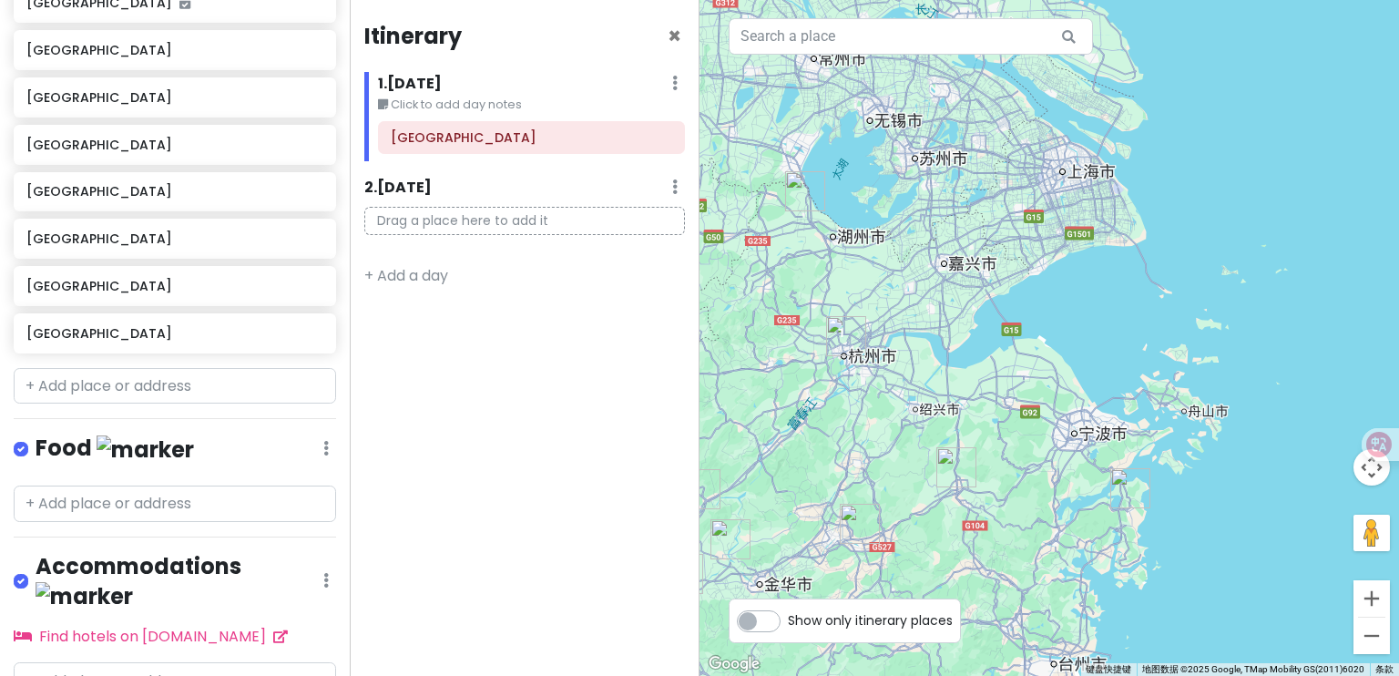
click at [821, 201] on img "长兴县" at bounding box center [805, 191] width 40 height 40
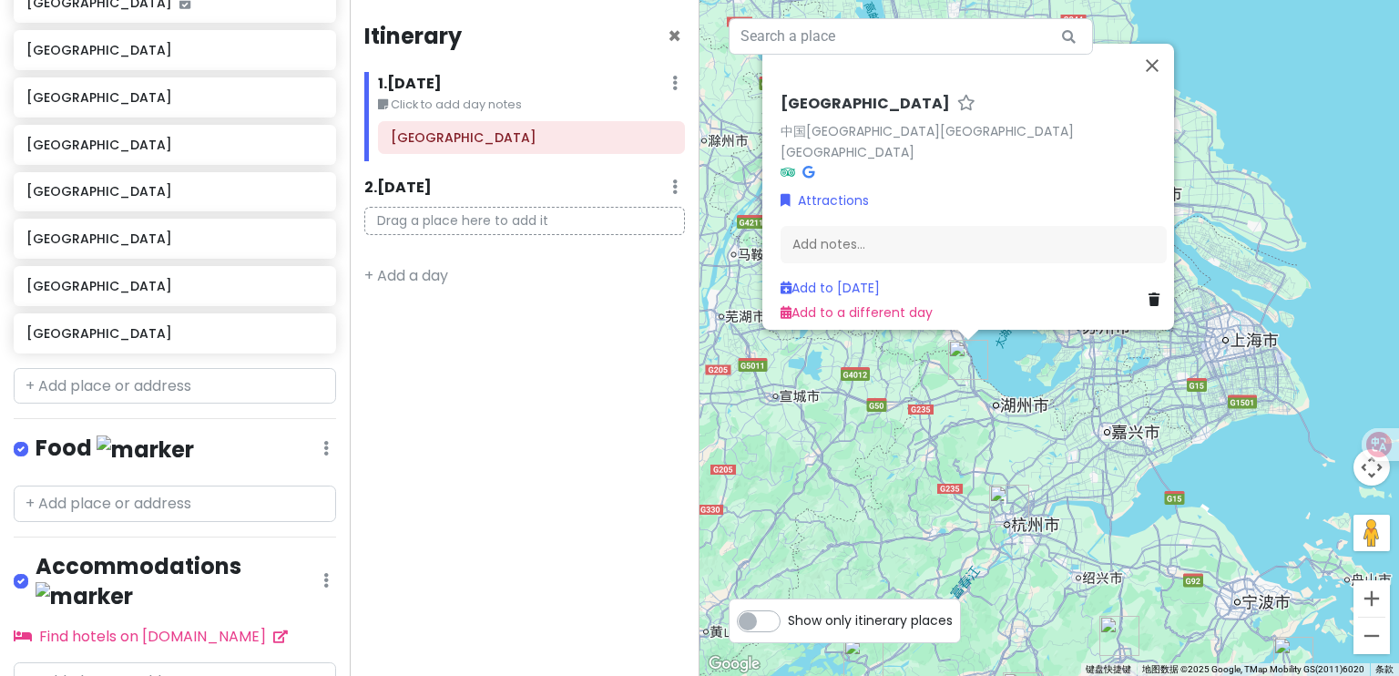
click at [1068, 372] on div "[GEOGRAPHIC_DATA] 中国[GEOGRAPHIC_DATA][GEOGRAPHIC_DATA][GEOGRAPHIC_DATA] Attract…" at bounding box center [1050, 338] width 700 height 676
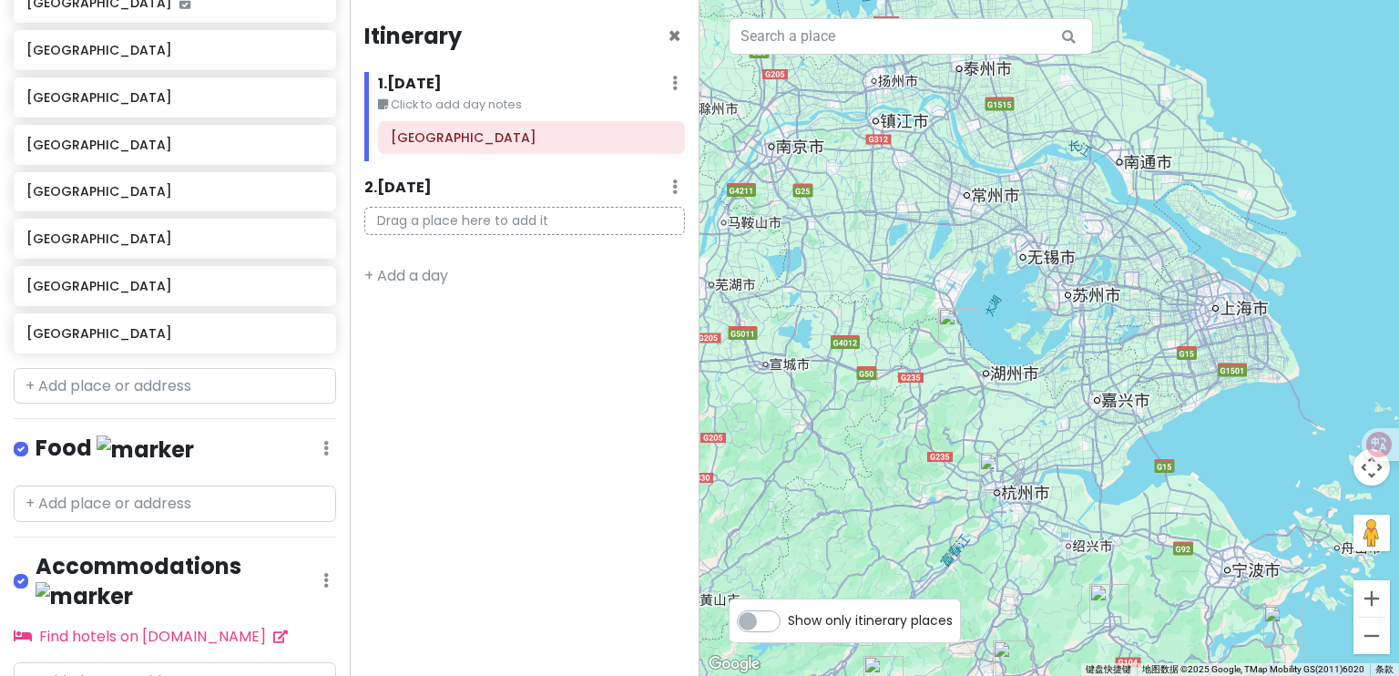
drag, startPoint x: 1122, startPoint y: 482, endPoint x: 1087, endPoint y: 311, distance: 174.9
click at [1087, 311] on div at bounding box center [1050, 338] width 700 height 676
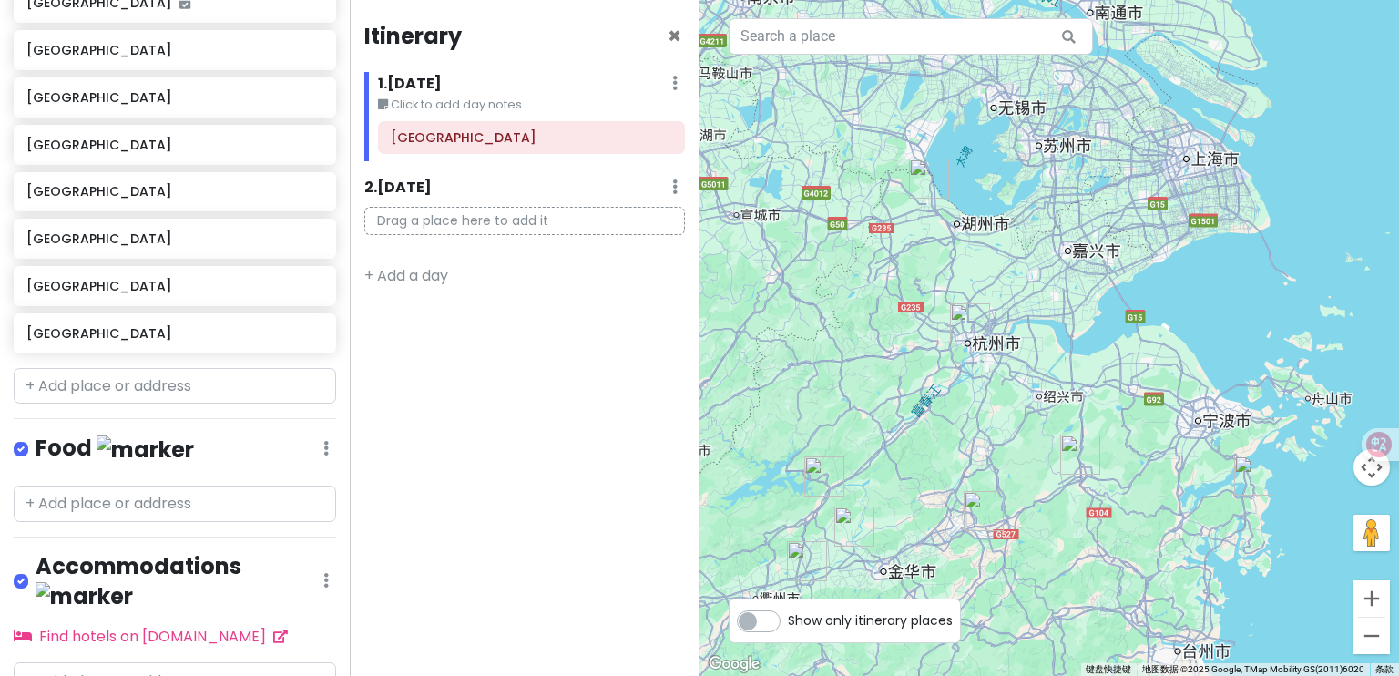
click at [1084, 466] on img "嵊州市" at bounding box center [1081, 455] width 40 height 40
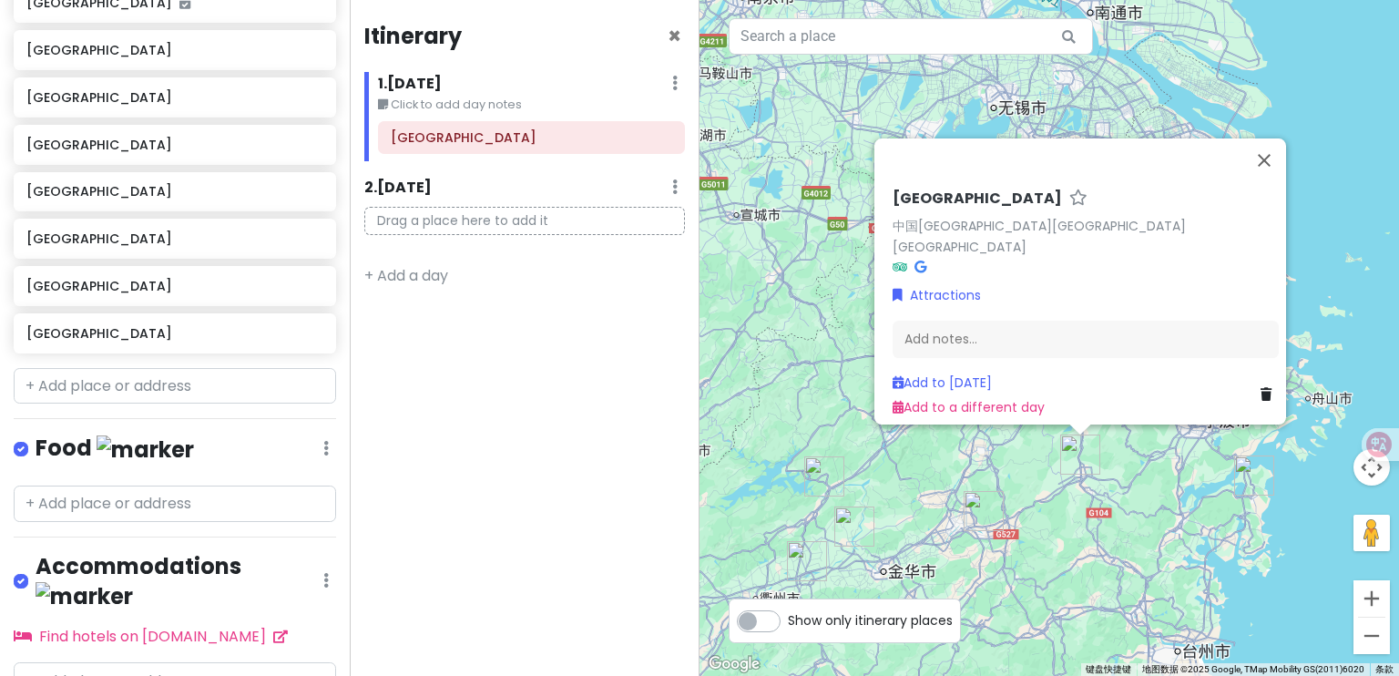
click at [1150, 521] on div "[GEOGRAPHIC_DATA] 中国[GEOGRAPHIC_DATA][GEOGRAPHIC_DATA][GEOGRAPHIC_DATA] Attract…" at bounding box center [1050, 338] width 700 height 676
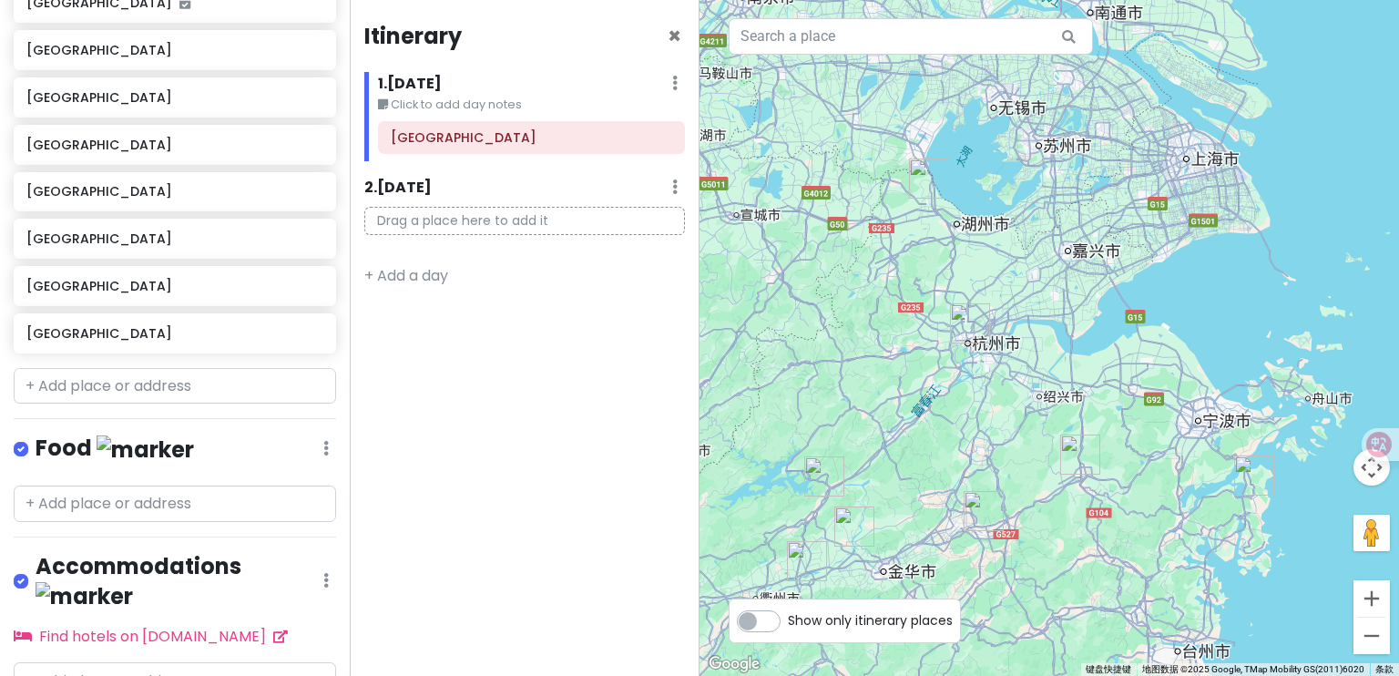
click at [1239, 486] on img "象山县" at bounding box center [1255, 476] width 40 height 40
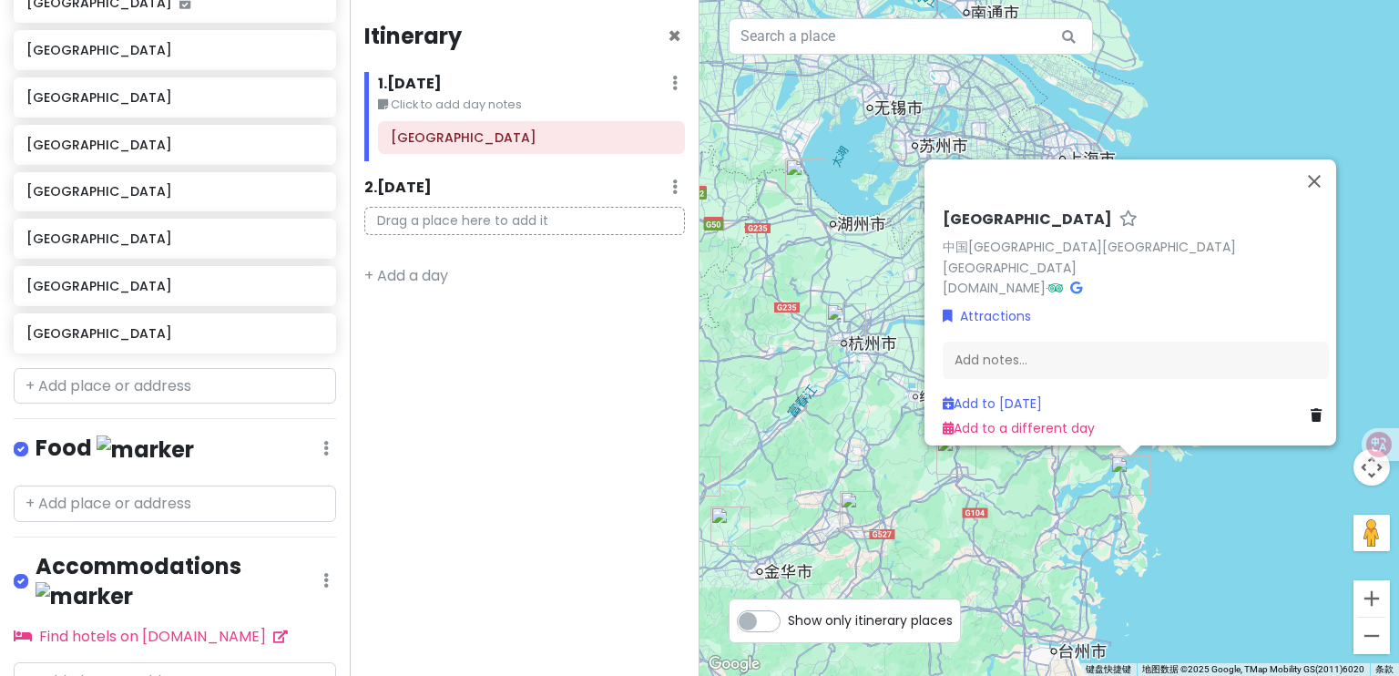
click at [1163, 543] on div "[GEOGRAPHIC_DATA] 中国[GEOGRAPHIC_DATA][GEOGRAPHIC_DATA][GEOGRAPHIC_DATA] [DOMAIN…" at bounding box center [1050, 338] width 700 height 676
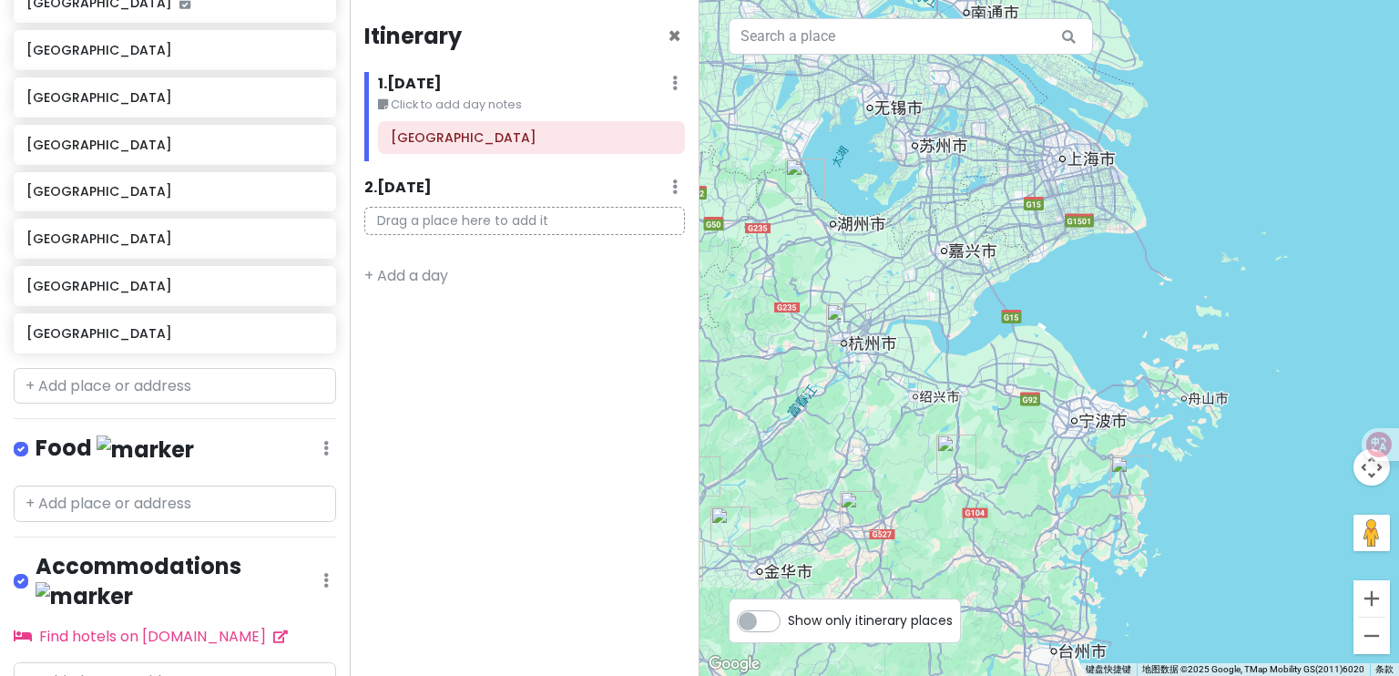
click at [1132, 487] on img "象山县" at bounding box center [1131, 476] width 40 height 40
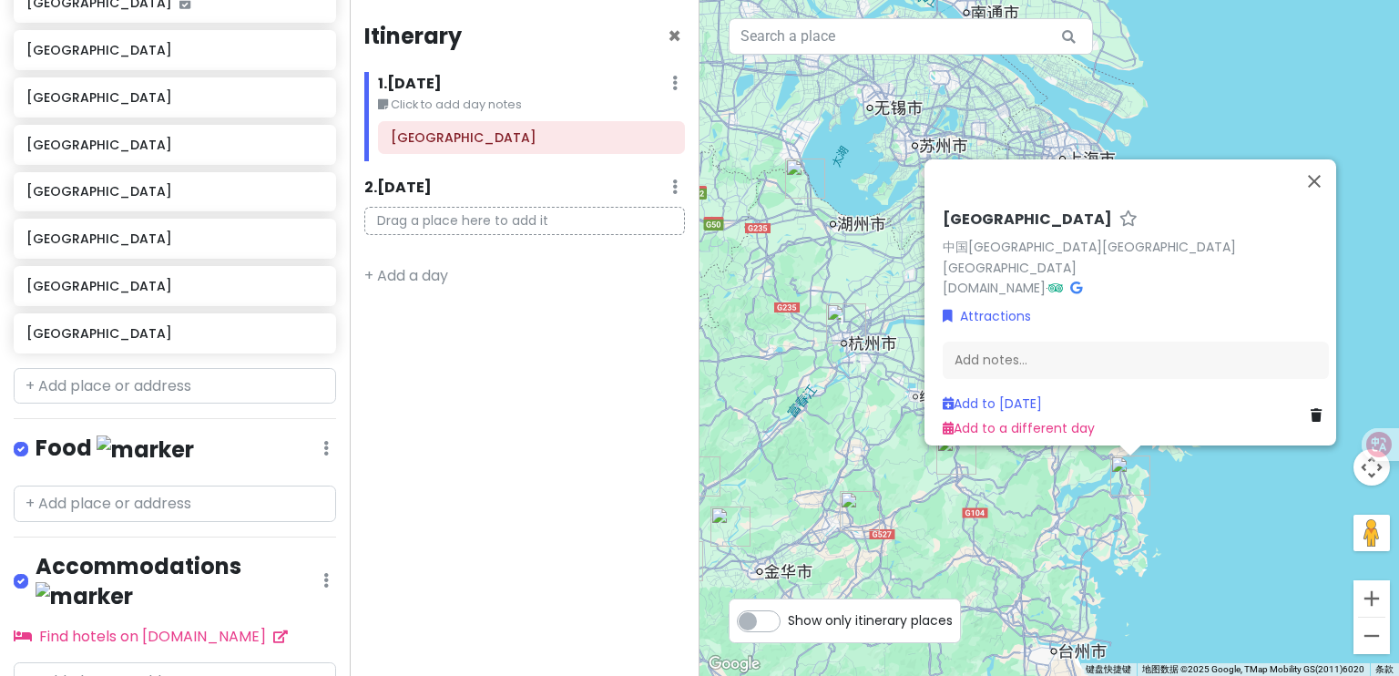
click at [962, 485] on div "[GEOGRAPHIC_DATA] 中国[GEOGRAPHIC_DATA][GEOGRAPHIC_DATA][GEOGRAPHIC_DATA] [DOMAIN…" at bounding box center [1050, 338] width 700 height 676
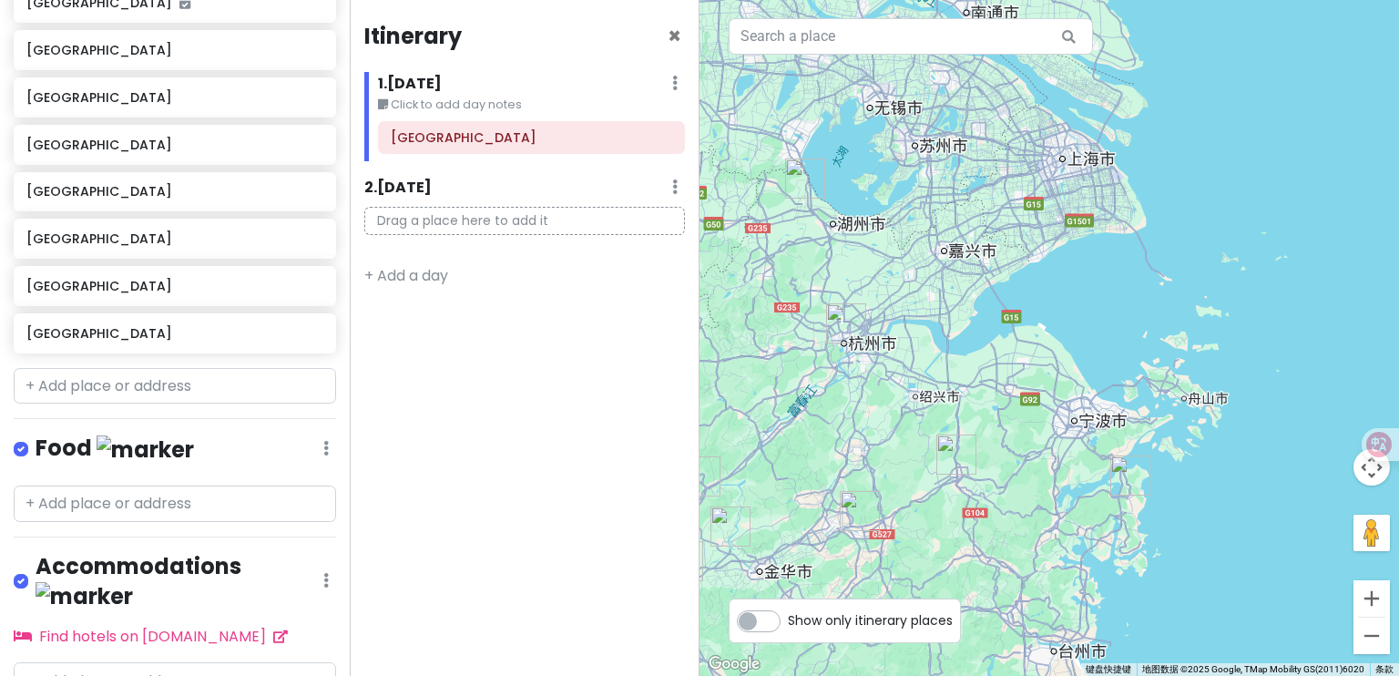
click at [957, 470] on img "嵊州市" at bounding box center [957, 455] width 40 height 40
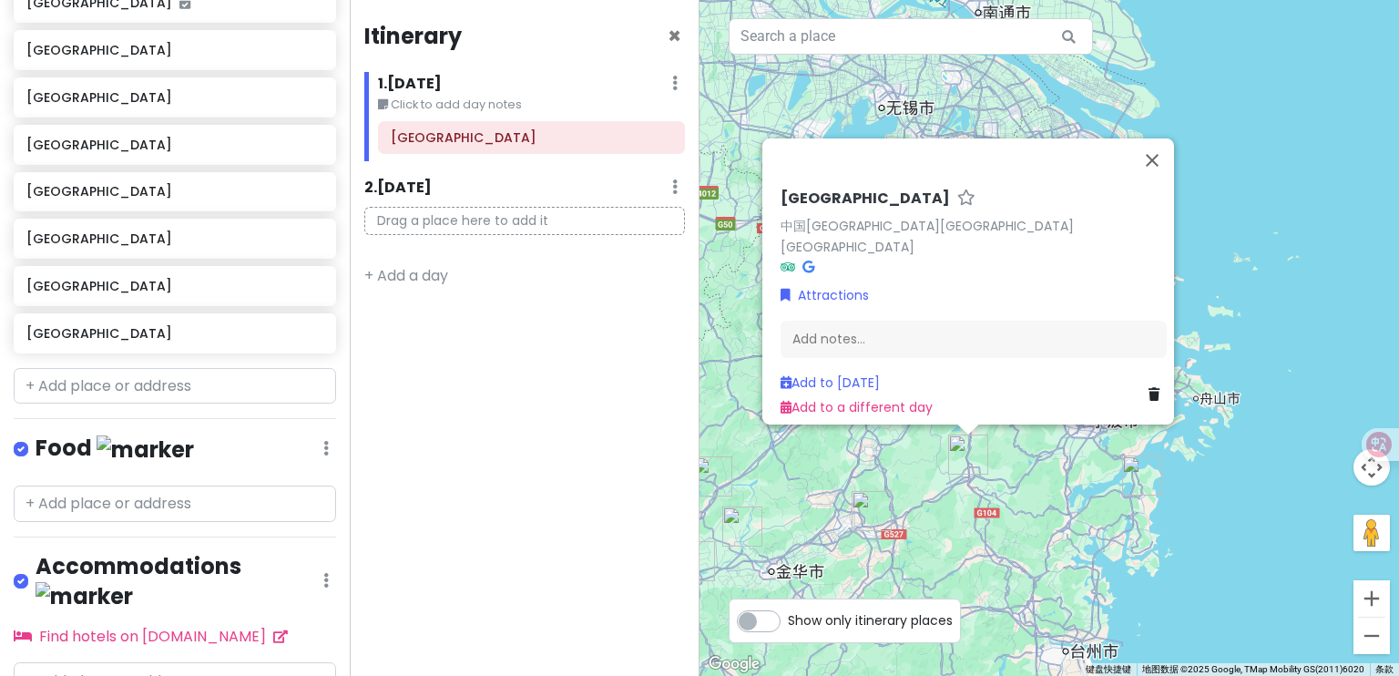
click at [1014, 498] on div "[GEOGRAPHIC_DATA] 中国[GEOGRAPHIC_DATA][GEOGRAPHIC_DATA][GEOGRAPHIC_DATA] Attract…" at bounding box center [1050, 338] width 700 height 676
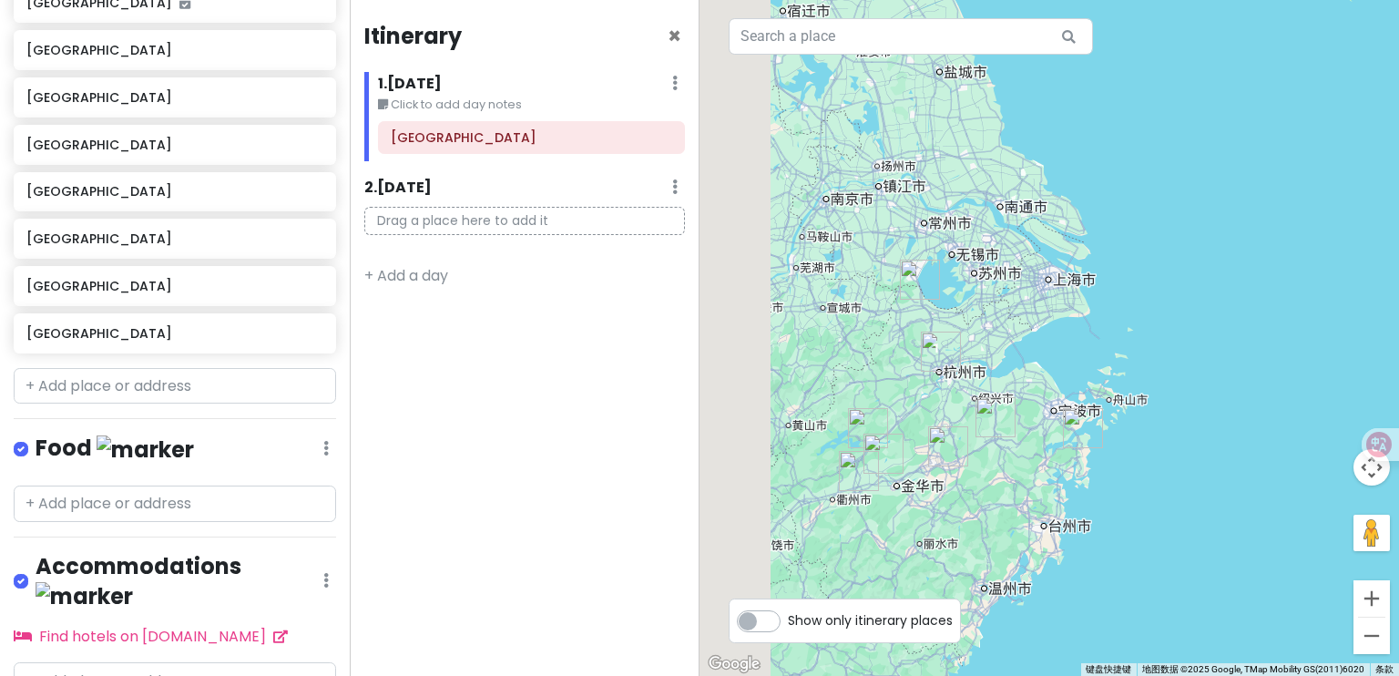
drag, startPoint x: 968, startPoint y: 468, endPoint x: 1046, endPoint y: 454, distance: 79.7
click at [1046, 454] on div at bounding box center [1050, 338] width 700 height 676
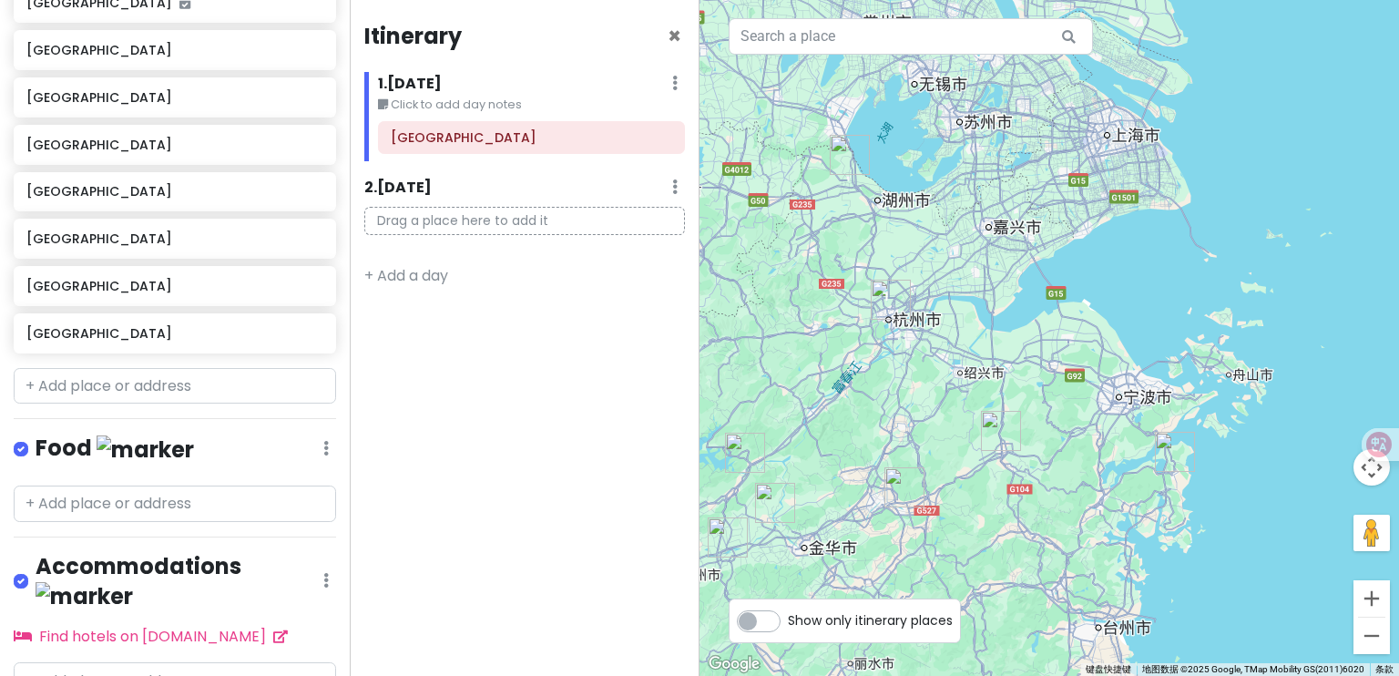
drag, startPoint x: 969, startPoint y: 482, endPoint x: 1017, endPoint y: 493, distance: 48.6
click at [1017, 493] on div at bounding box center [1050, 338] width 700 height 676
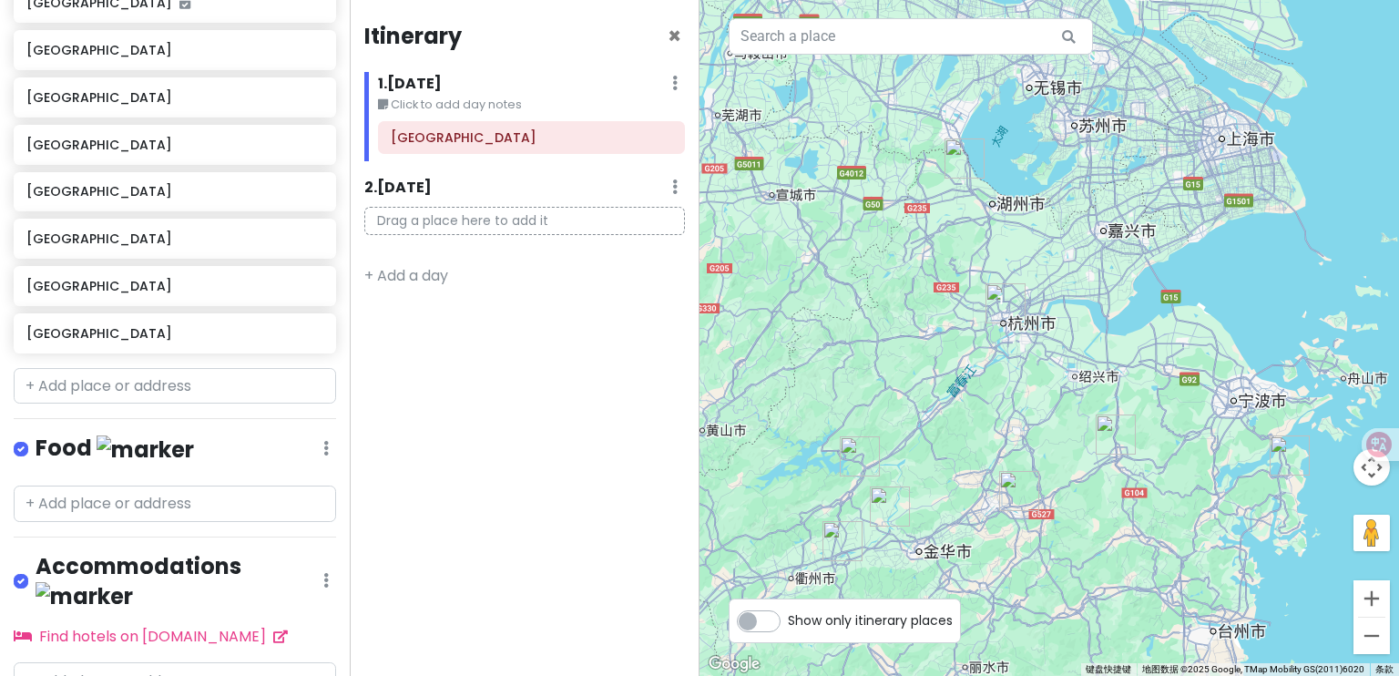
drag, startPoint x: 934, startPoint y: 411, endPoint x: 1034, endPoint y: 415, distance: 100.3
click at [1034, 415] on div at bounding box center [1050, 338] width 700 height 676
click at [1282, 462] on img "象山县" at bounding box center [1292, 456] width 40 height 40
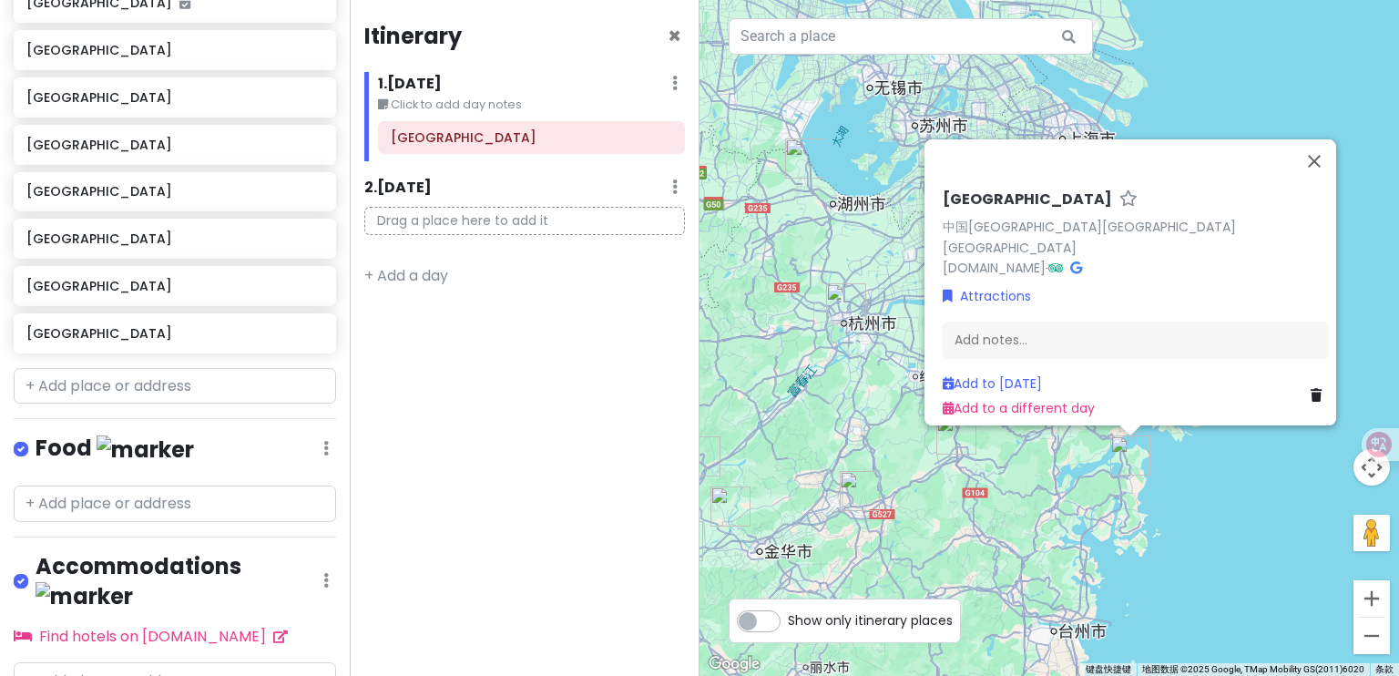
click at [826, 239] on div "[GEOGRAPHIC_DATA] 中国[GEOGRAPHIC_DATA][GEOGRAPHIC_DATA][GEOGRAPHIC_DATA] [DOMAIN…" at bounding box center [1050, 338] width 700 height 676
click at [849, 247] on div "[GEOGRAPHIC_DATA] 中国[GEOGRAPHIC_DATA][GEOGRAPHIC_DATA][GEOGRAPHIC_DATA] [DOMAIN…" at bounding box center [1050, 338] width 700 height 676
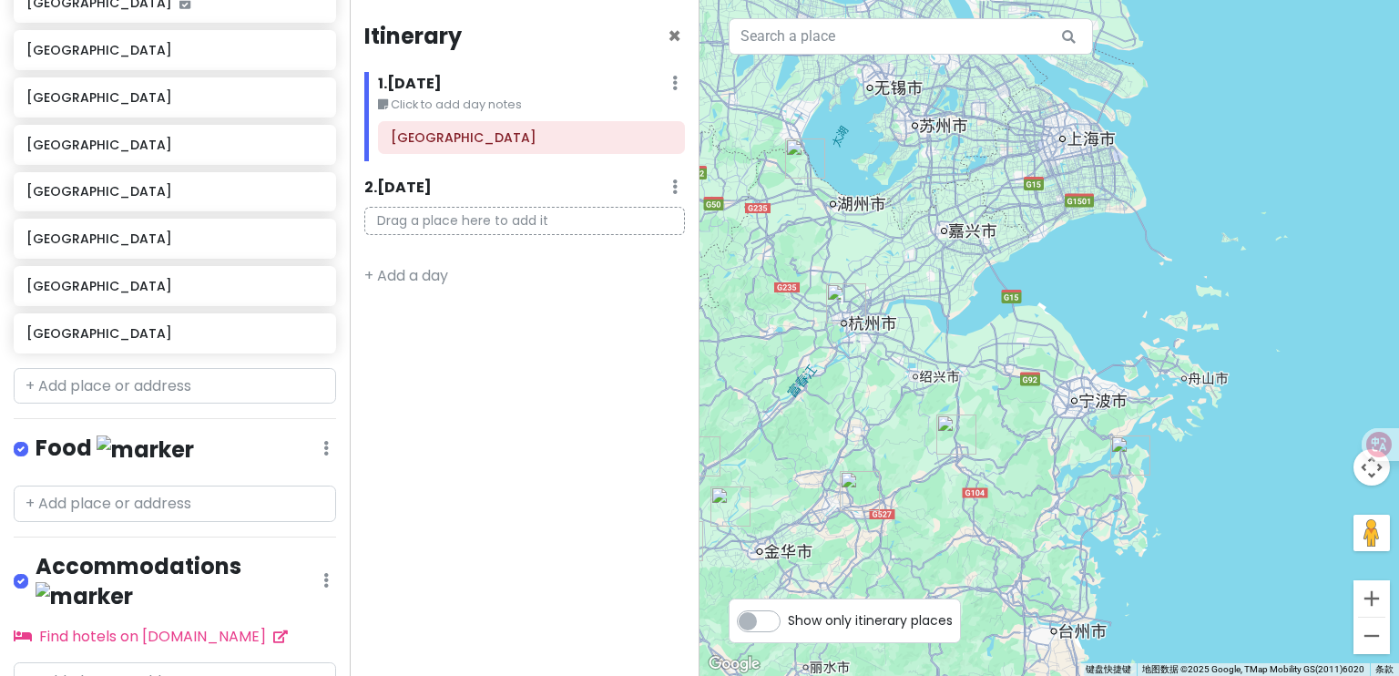
drag, startPoint x: 903, startPoint y: 231, endPoint x: 1030, endPoint y: 233, distance: 126.7
click at [1030, 233] on div at bounding box center [1050, 338] width 700 height 676
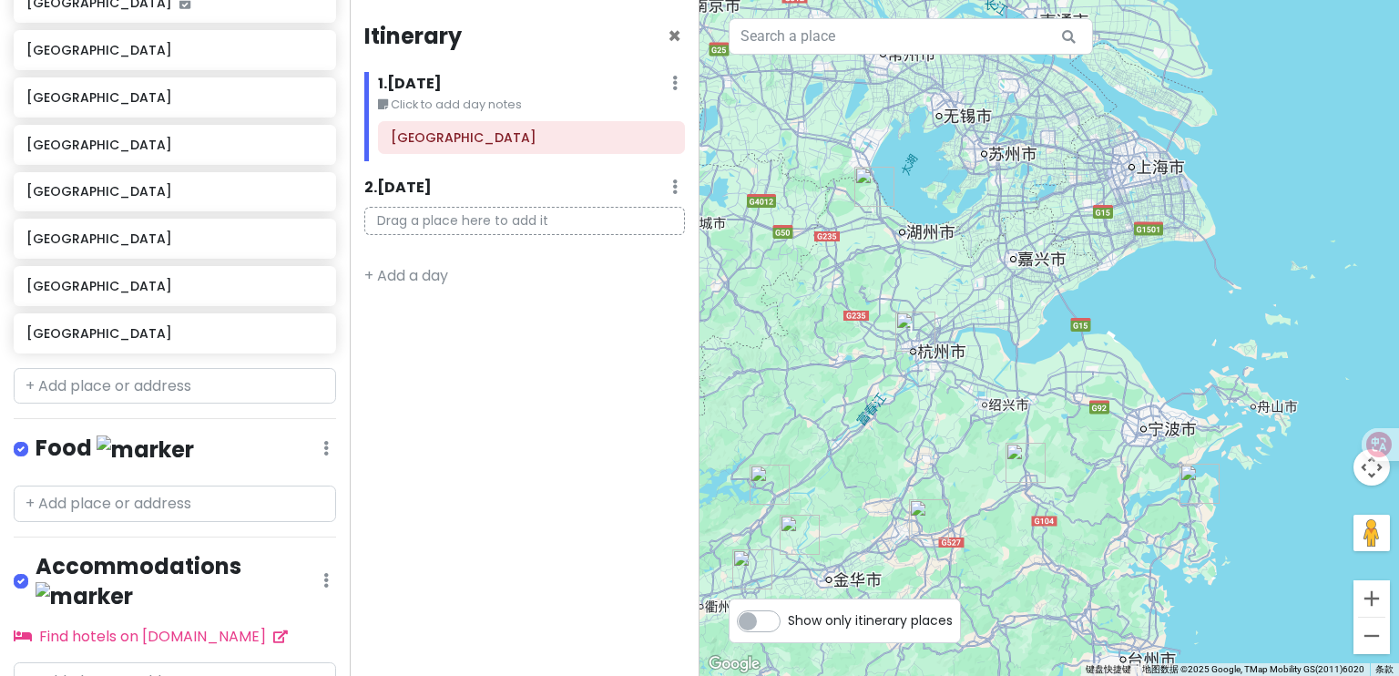
drag, startPoint x: 872, startPoint y: 250, endPoint x: 943, endPoint y: 270, distance: 73.8
click at [943, 270] on div at bounding box center [1050, 338] width 700 height 676
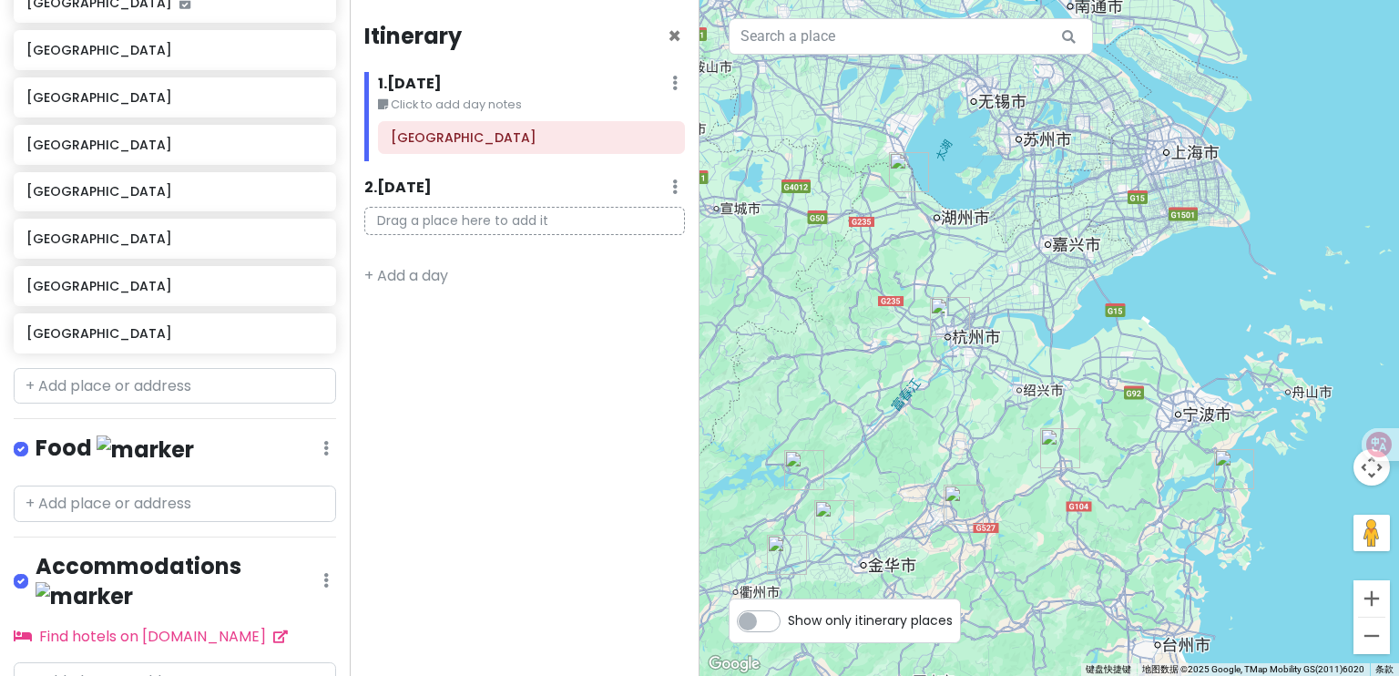
drag, startPoint x: 888, startPoint y: 294, endPoint x: 926, endPoint y: 282, distance: 39.5
click at [926, 282] on div at bounding box center [1050, 338] width 700 height 676
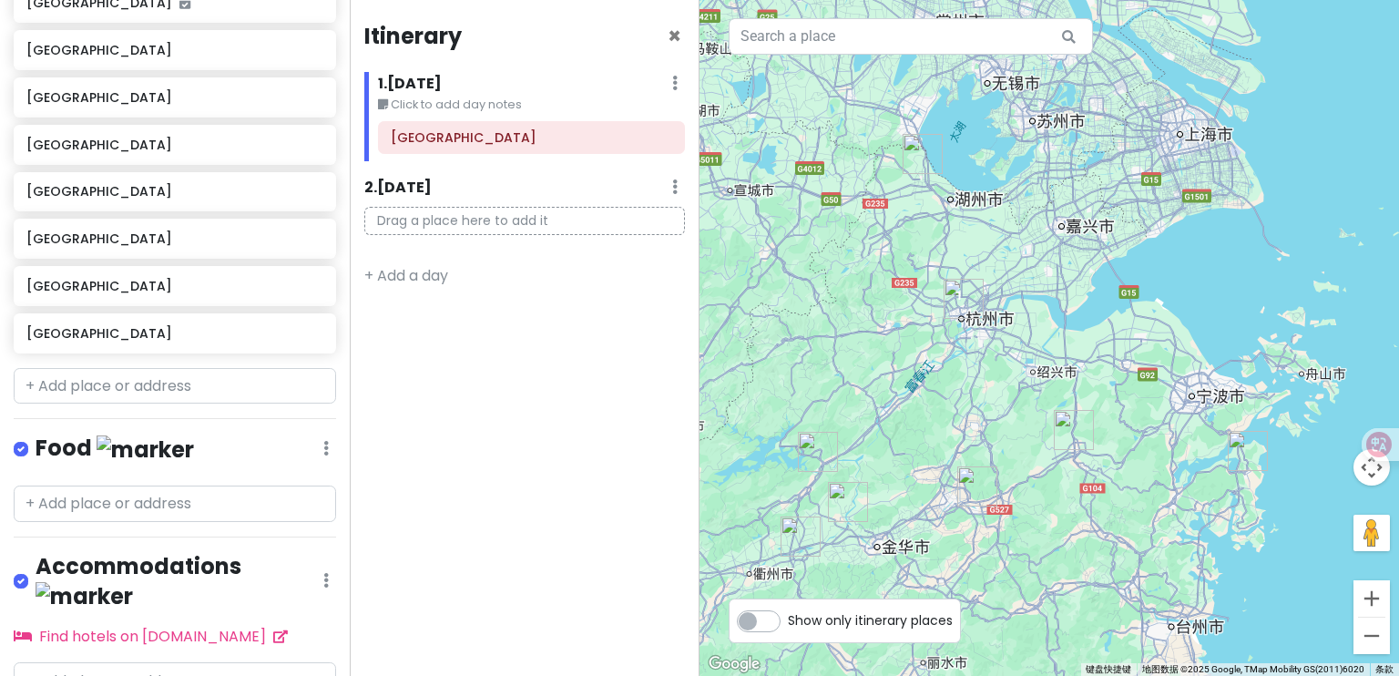
drag, startPoint x: 837, startPoint y: 397, endPoint x: 853, endPoint y: 376, distance: 26.1
click at [853, 376] on div at bounding box center [1050, 338] width 700 height 676
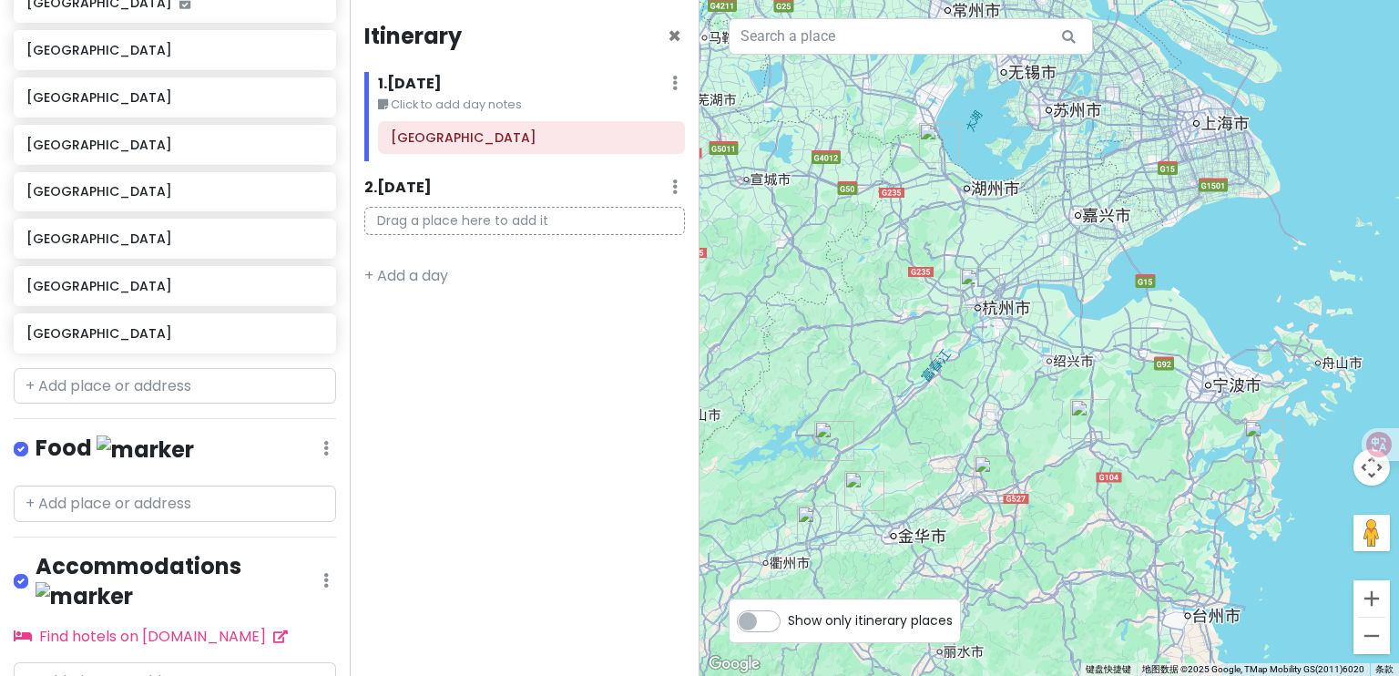
drag, startPoint x: 1116, startPoint y: 379, endPoint x: 1135, endPoint y: 365, distance: 23.5
click at [1135, 365] on div at bounding box center [1050, 338] width 700 height 676
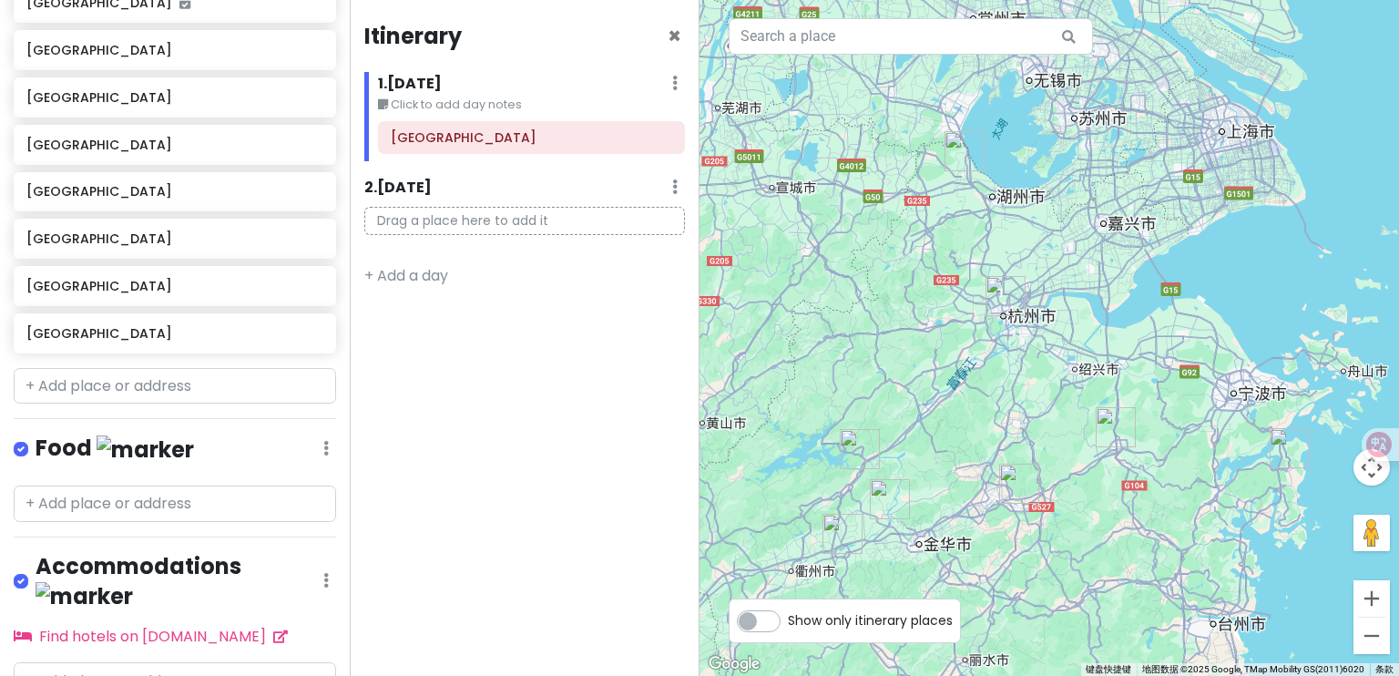
click at [1286, 450] on img "象山县" at bounding box center [1290, 448] width 40 height 40
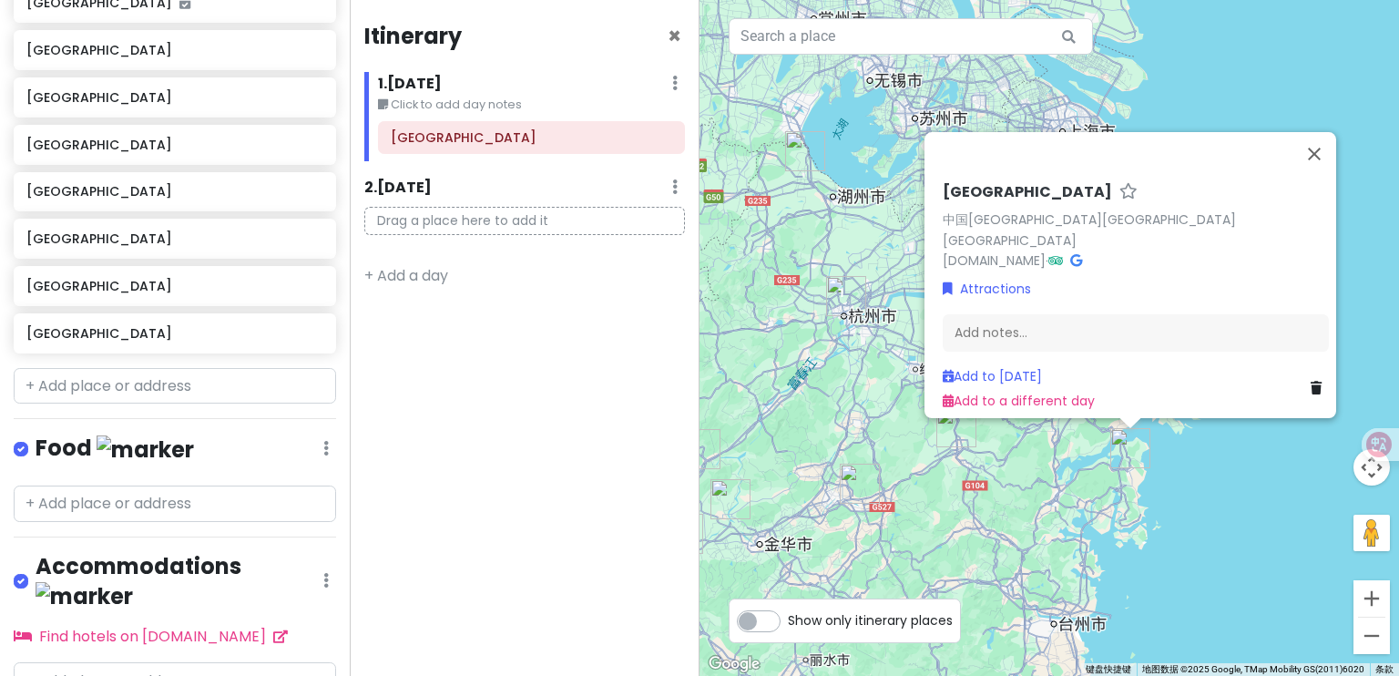
click at [951, 442] on img "嵊州市" at bounding box center [957, 427] width 40 height 40
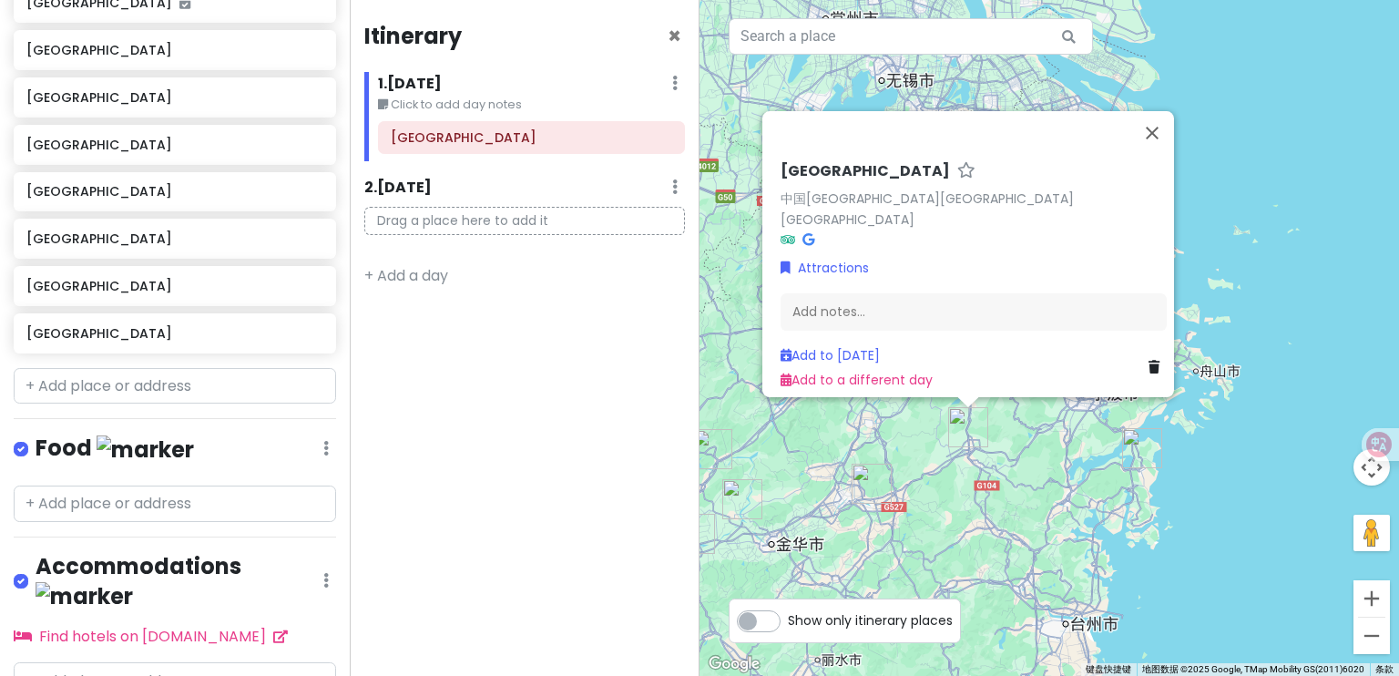
click at [1063, 462] on div "[GEOGRAPHIC_DATA] 中国[GEOGRAPHIC_DATA][GEOGRAPHIC_DATA][GEOGRAPHIC_DATA] Attract…" at bounding box center [1050, 338] width 700 height 676
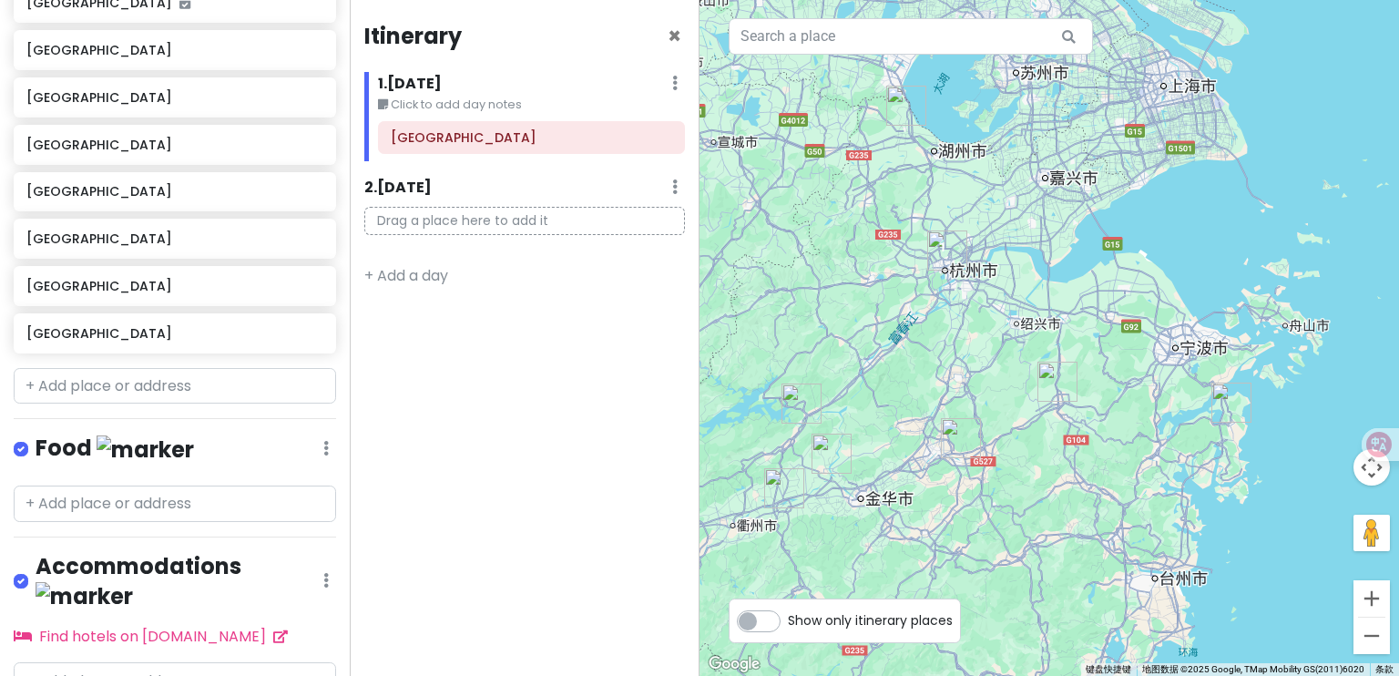
drag, startPoint x: 996, startPoint y: 276, endPoint x: 1089, endPoint y: 231, distance: 103.1
click at [1089, 231] on div at bounding box center [1050, 338] width 700 height 676
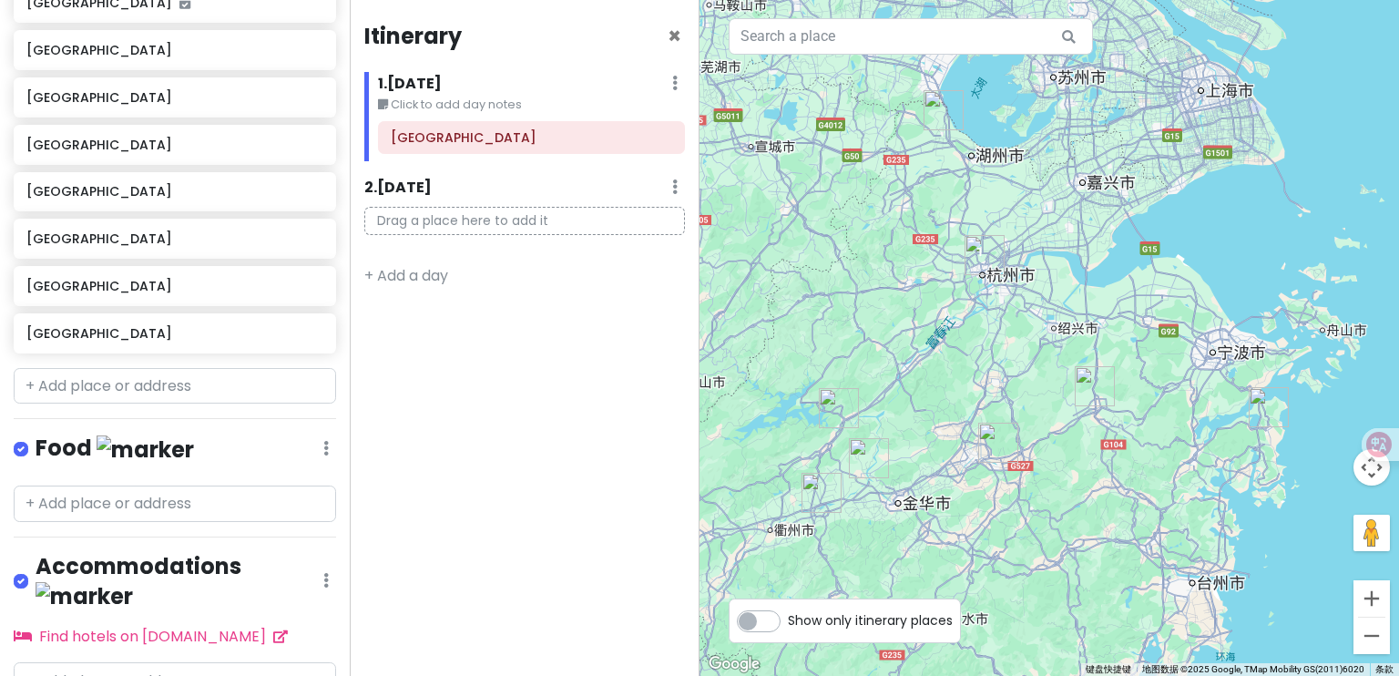
drag, startPoint x: 1136, startPoint y: 221, endPoint x: 1197, endPoint y: 233, distance: 62.2
click at [1197, 234] on div at bounding box center [1050, 338] width 700 height 676
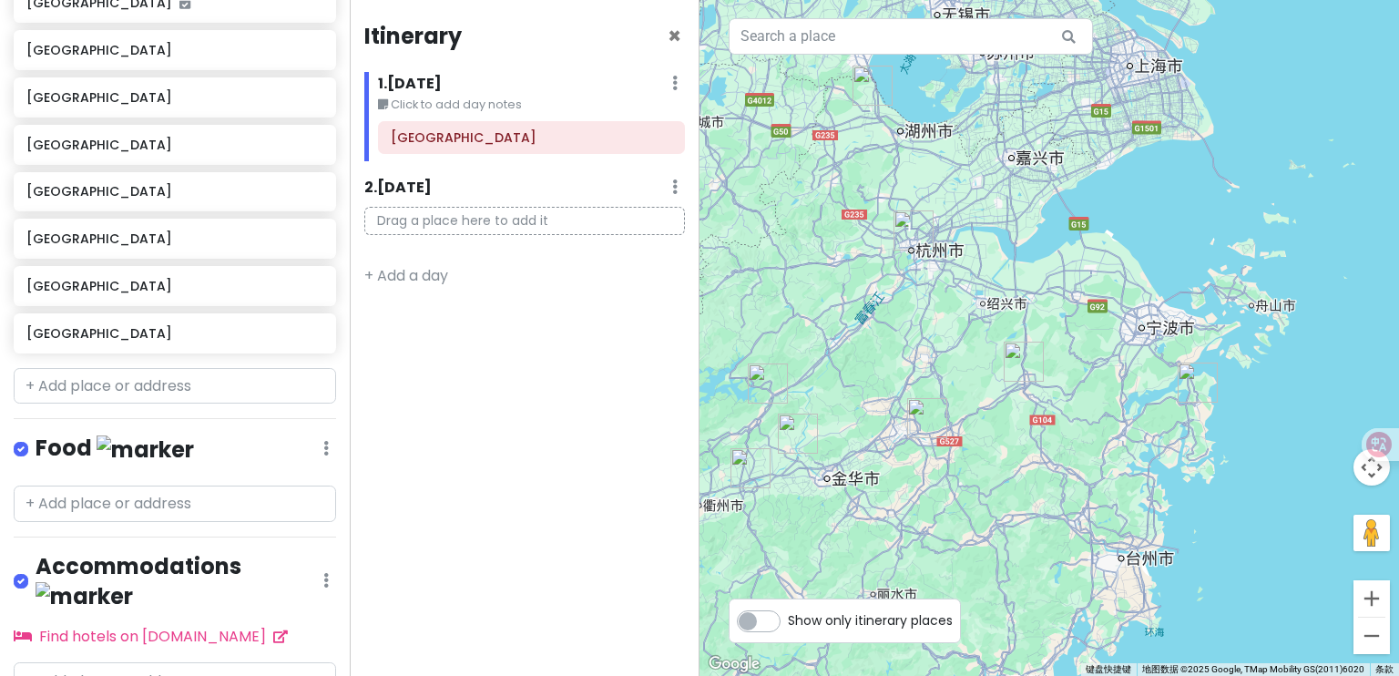
drag, startPoint x: 1196, startPoint y: 353, endPoint x: 1080, endPoint y: 301, distance: 127.7
click at [1080, 302] on div at bounding box center [1050, 338] width 700 height 676
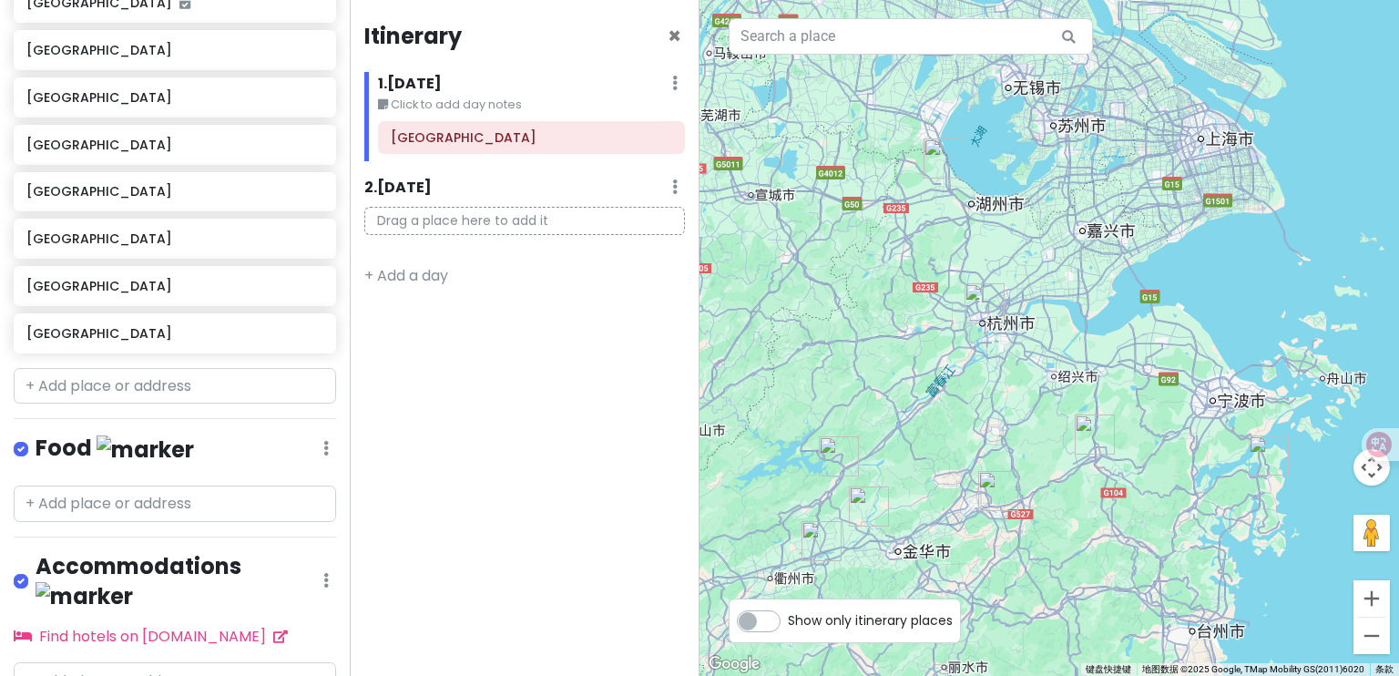
click at [1267, 455] on img "象山县" at bounding box center [1269, 456] width 40 height 40
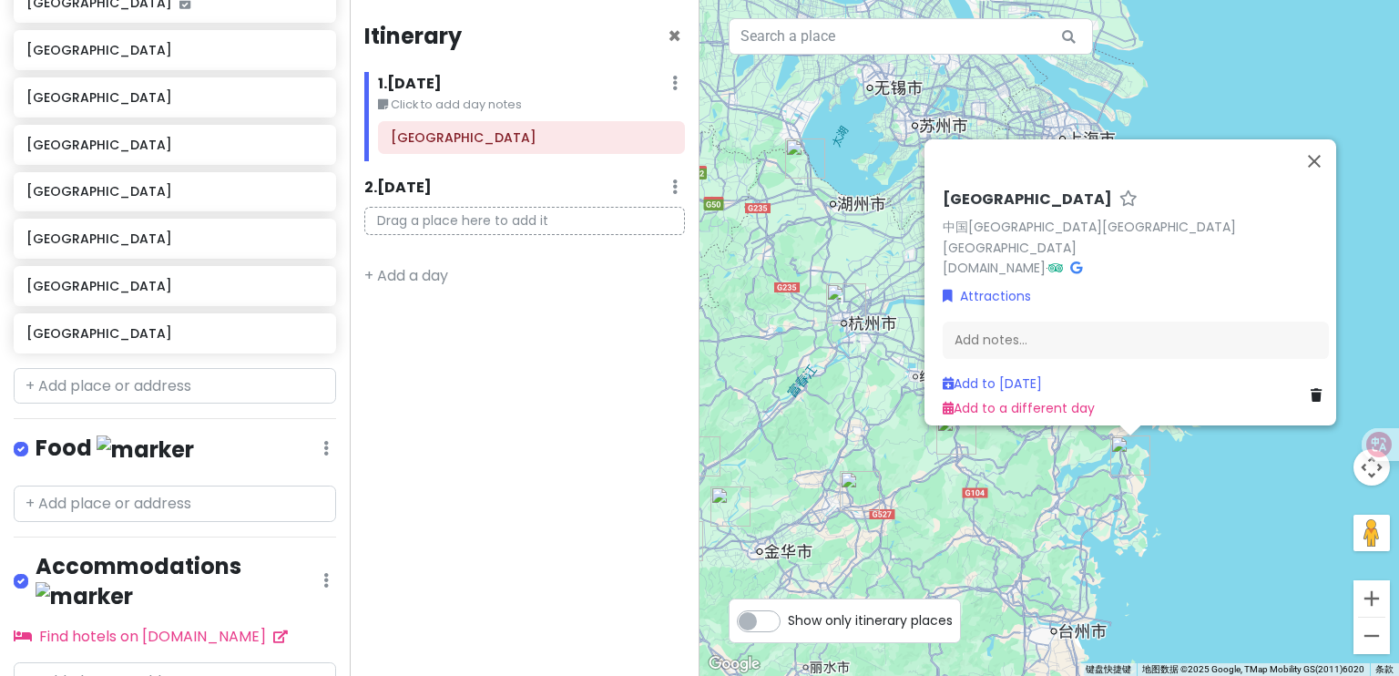
click at [1221, 516] on div "[GEOGRAPHIC_DATA] 中国[GEOGRAPHIC_DATA][GEOGRAPHIC_DATA][GEOGRAPHIC_DATA] [DOMAIN…" at bounding box center [1050, 338] width 700 height 676
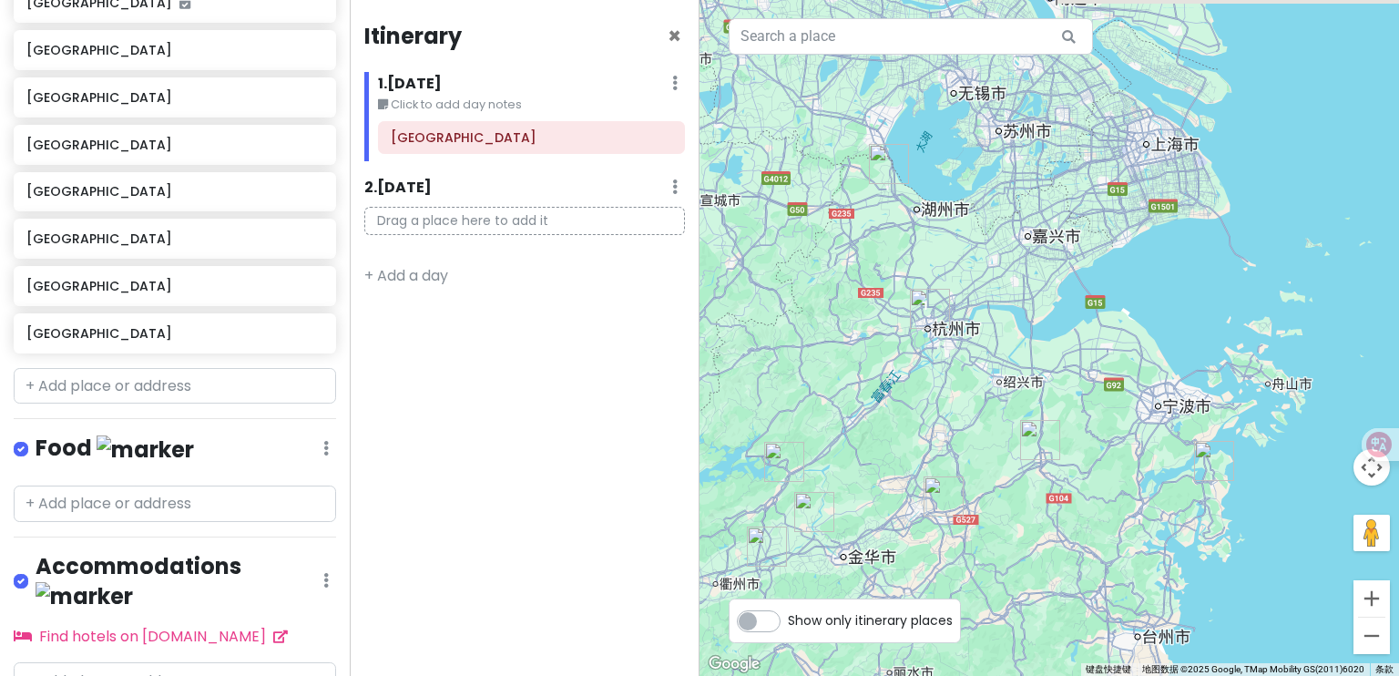
drag, startPoint x: 1026, startPoint y: 424, endPoint x: 1177, endPoint y: 420, distance: 151.3
click at [1177, 420] on div at bounding box center [1050, 338] width 700 height 676
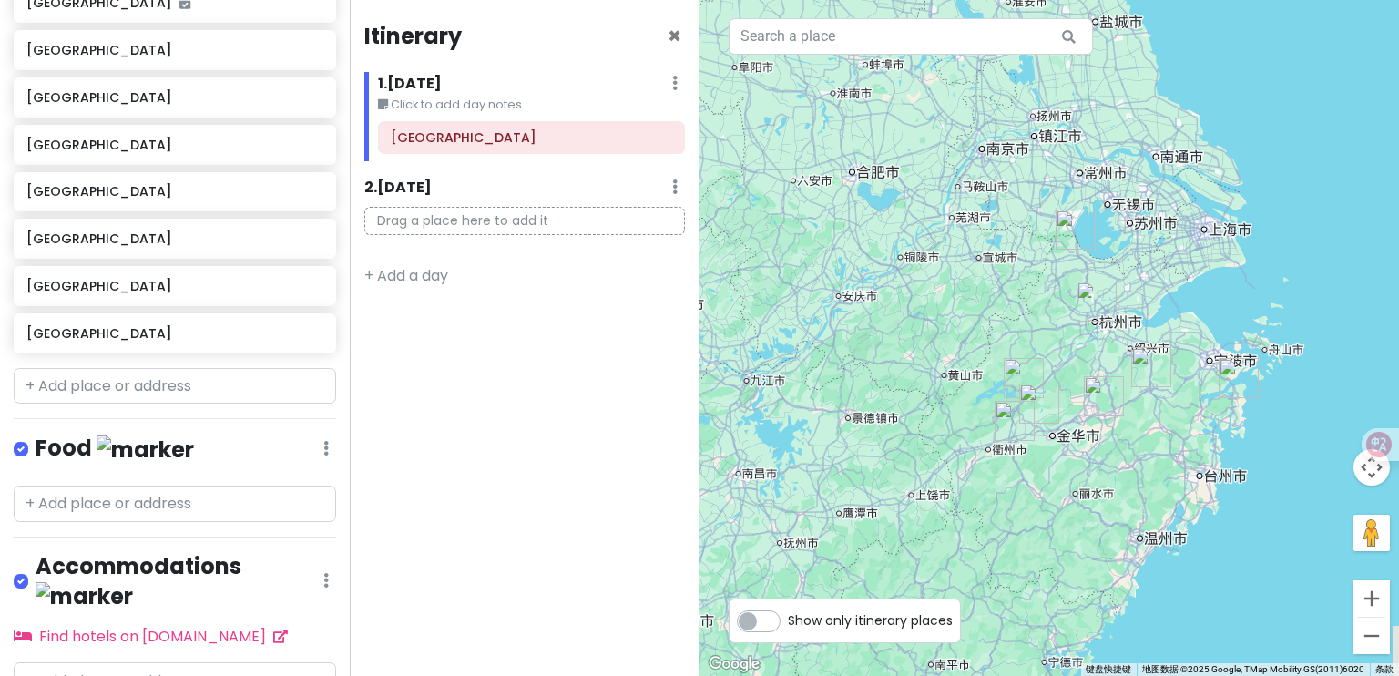
drag, startPoint x: 1205, startPoint y: 423, endPoint x: 1102, endPoint y: 397, distance: 106.1
click at [1102, 397] on img "东阳市" at bounding box center [1104, 396] width 40 height 40
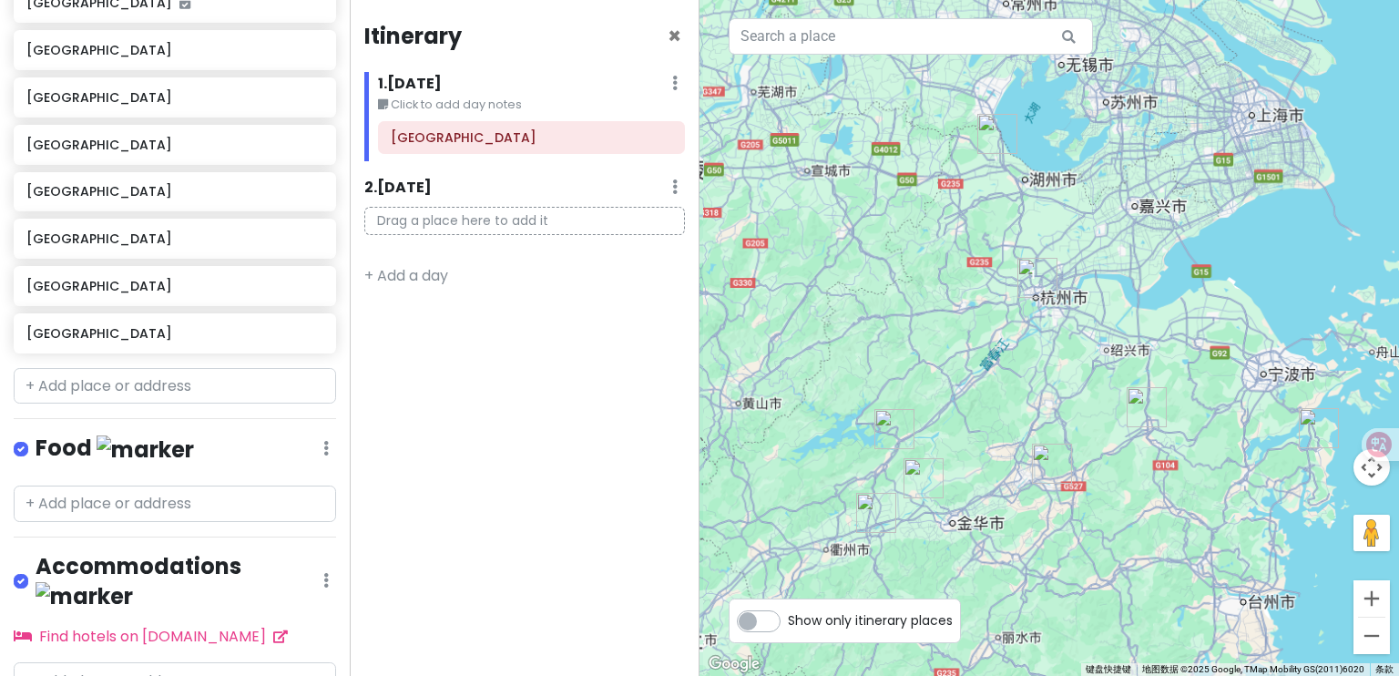
click at [1177, 506] on div "若要浏览不同元素，请按箭头键。" at bounding box center [1050, 338] width 700 height 676
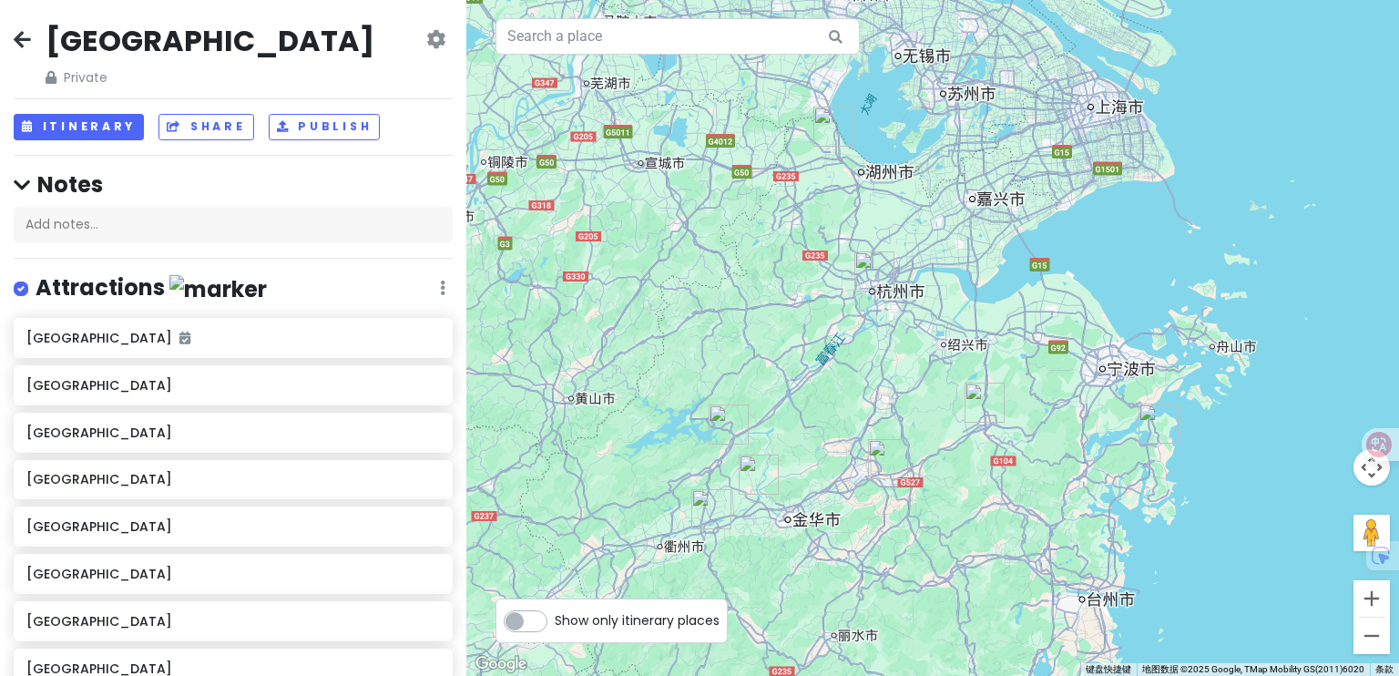
click at [978, 302] on div at bounding box center [932, 338] width 933 height 676
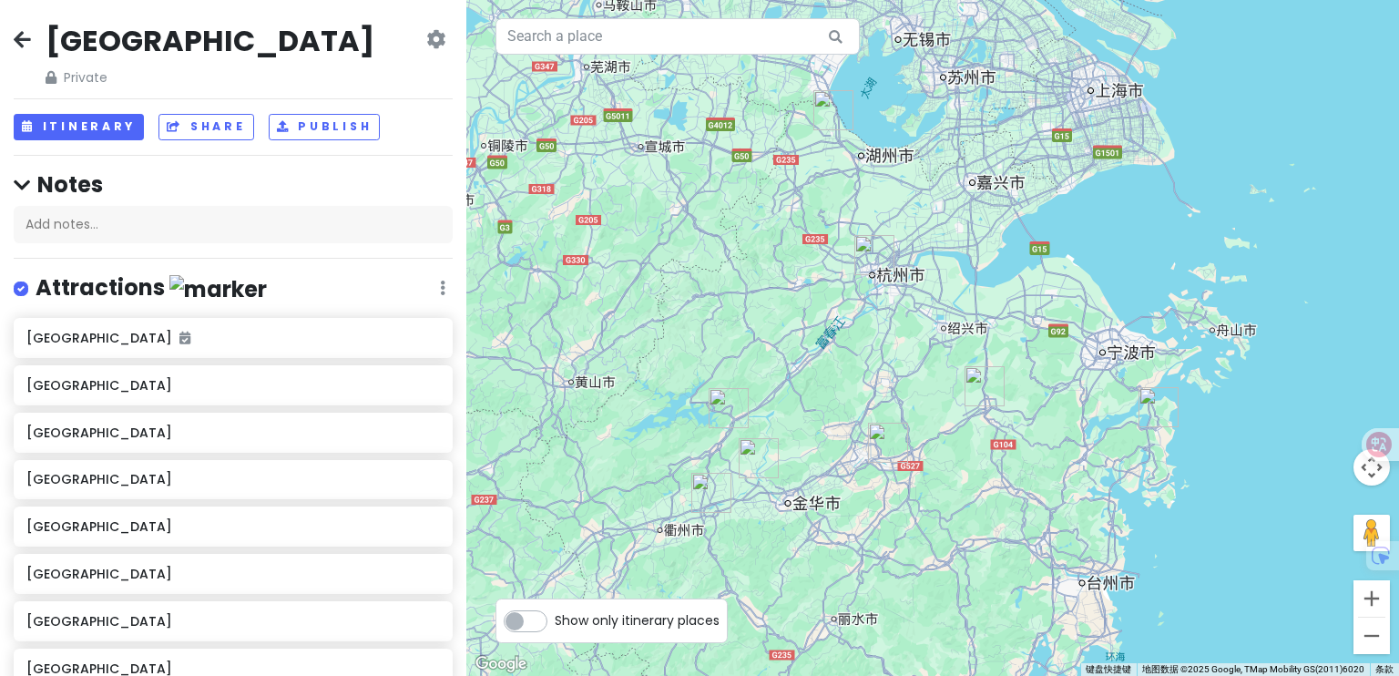
drag, startPoint x: 953, startPoint y: 327, endPoint x: 952, endPoint y: 306, distance: 21.0
click at [953, 306] on div at bounding box center [932, 338] width 933 height 676
click at [870, 266] on img "杭州市" at bounding box center [875, 254] width 40 height 40
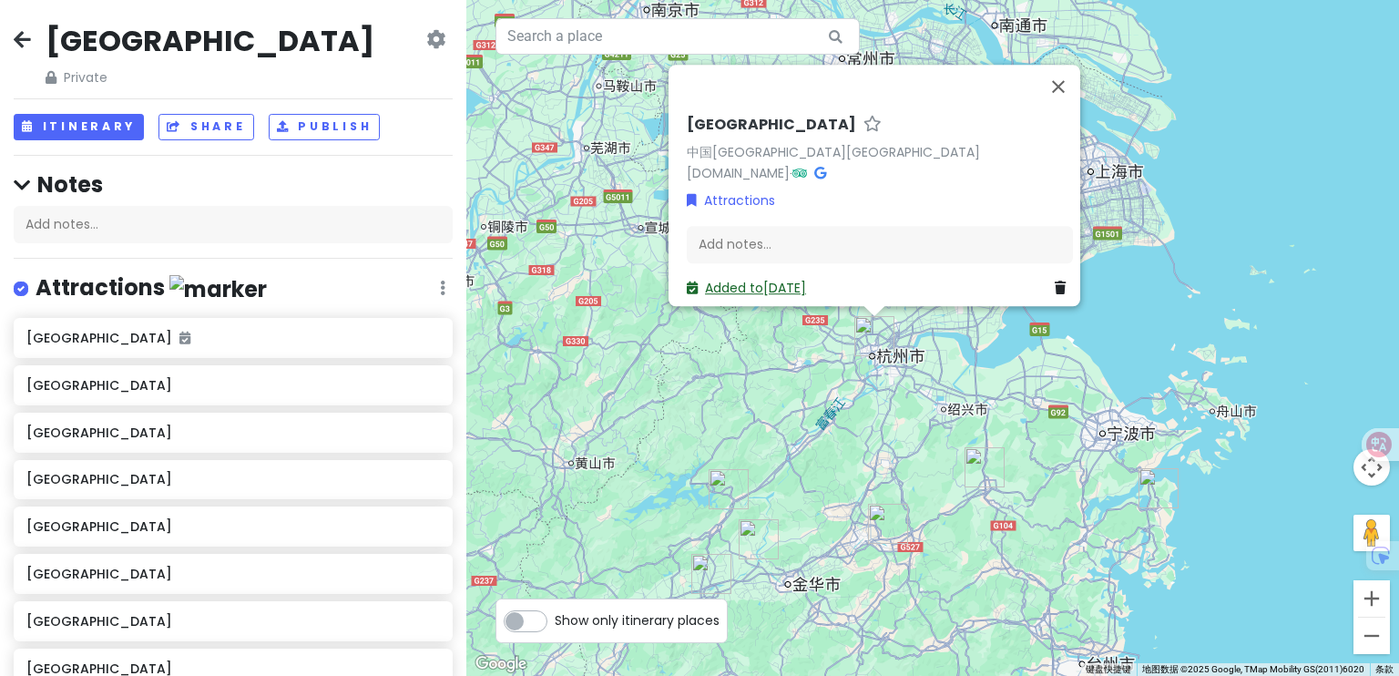
click at [750, 280] on link "Added to [DATE]" at bounding box center [746, 289] width 119 height 18
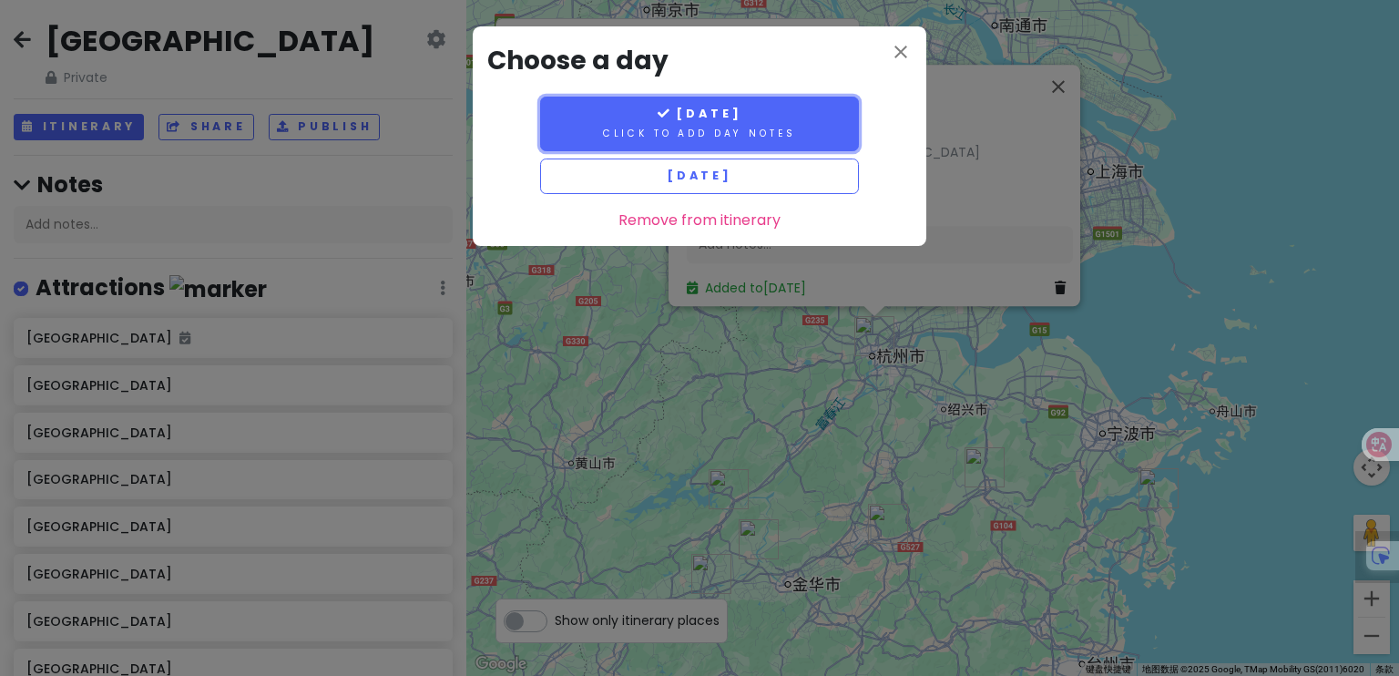
click at [692, 129] on small "Click to add day notes" at bounding box center [699, 134] width 193 height 14
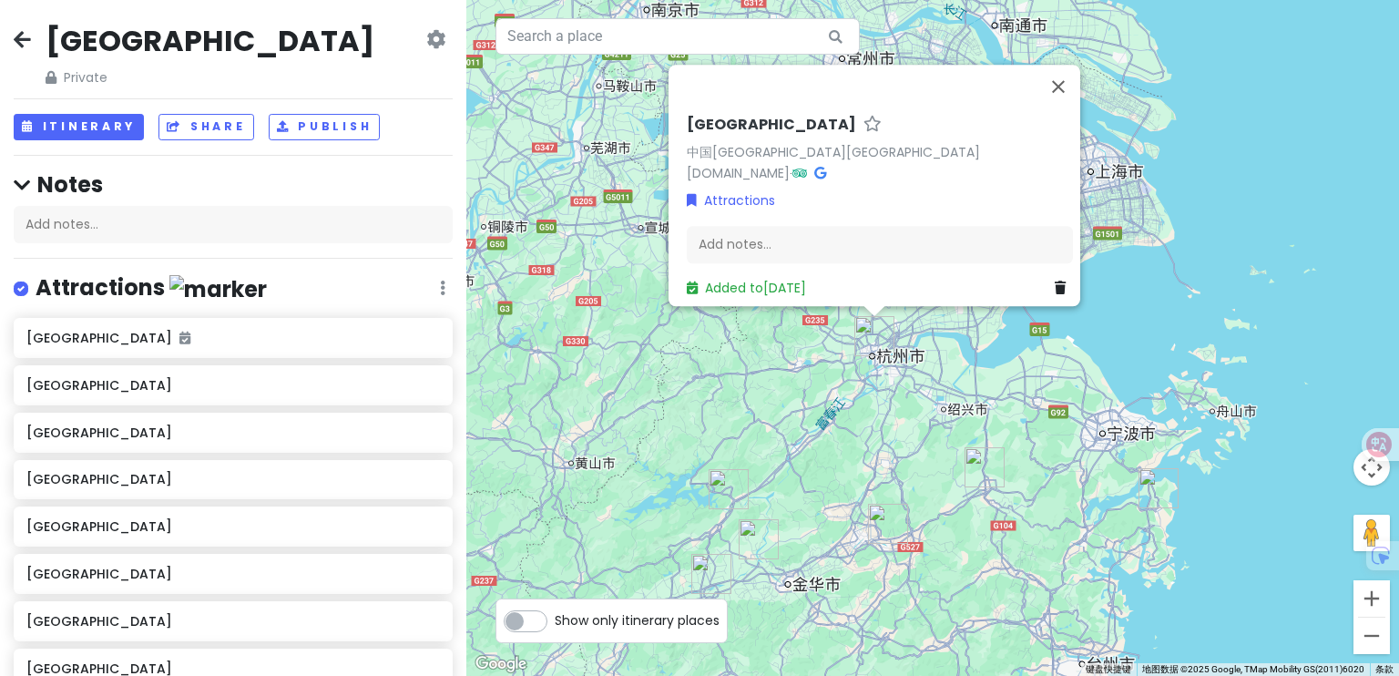
click at [1104, 396] on div "[GEOGRAPHIC_DATA] 中国[GEOGRAPHIC_DATA][GEOGRAPHIC_DATA] [DOMAIN_NAME] · Attracti…" at bounding box center [932, 338] width 933 height 676
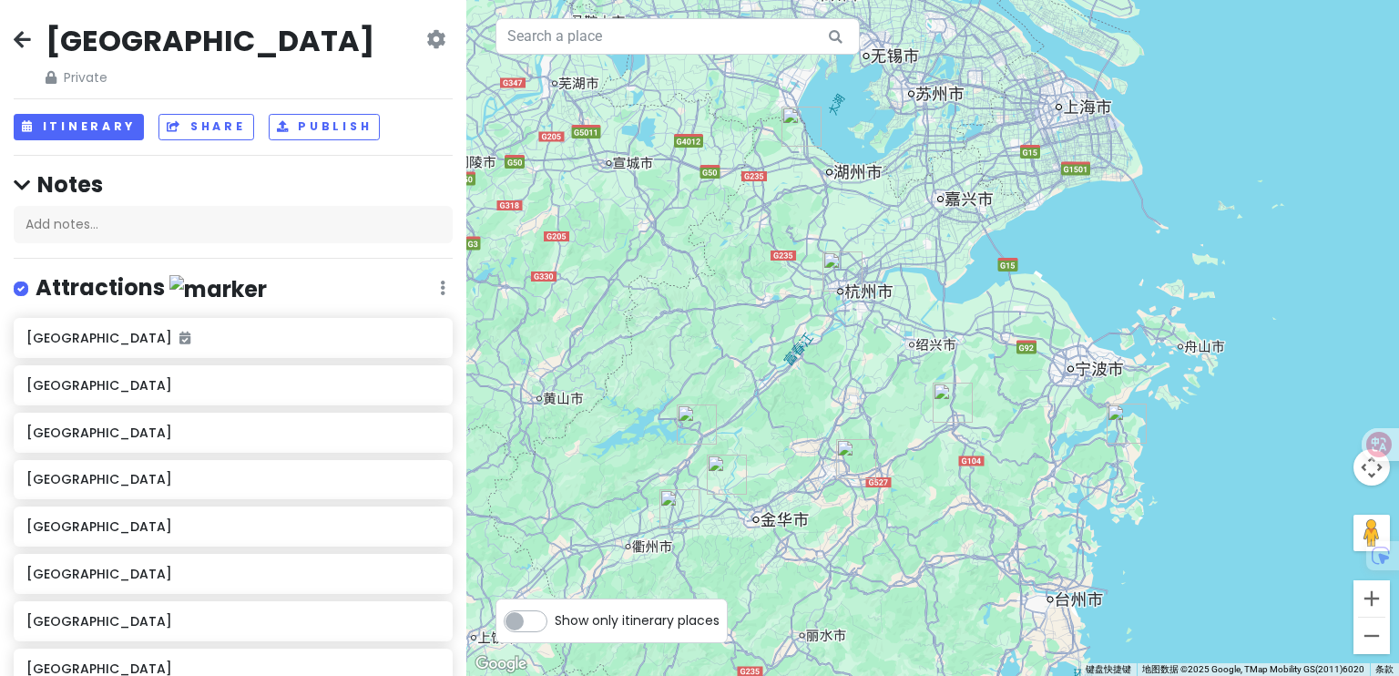
drag, startPoint x: 1022, startPoint y: 396, endPoint x: 989, endPoint y: 332, distance: 72.9
click at [989, 332] on div at bounding box center [932, 338] width 933 height 676
click at [1122, 427] on img "象山县" at bounding box center [1127, 424] width 40 height 40
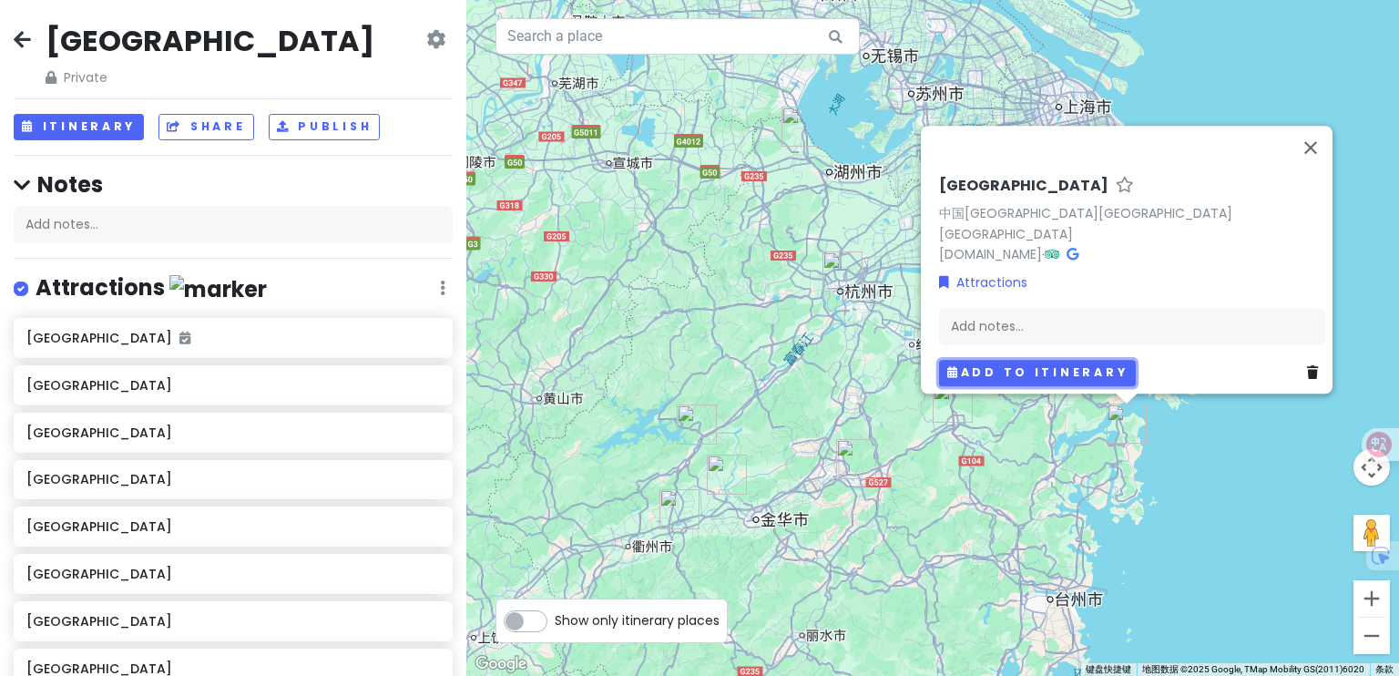
click at [1020, 362] on button "Add to itinerary" at bounding box center [1037, 373] width 197 height 26
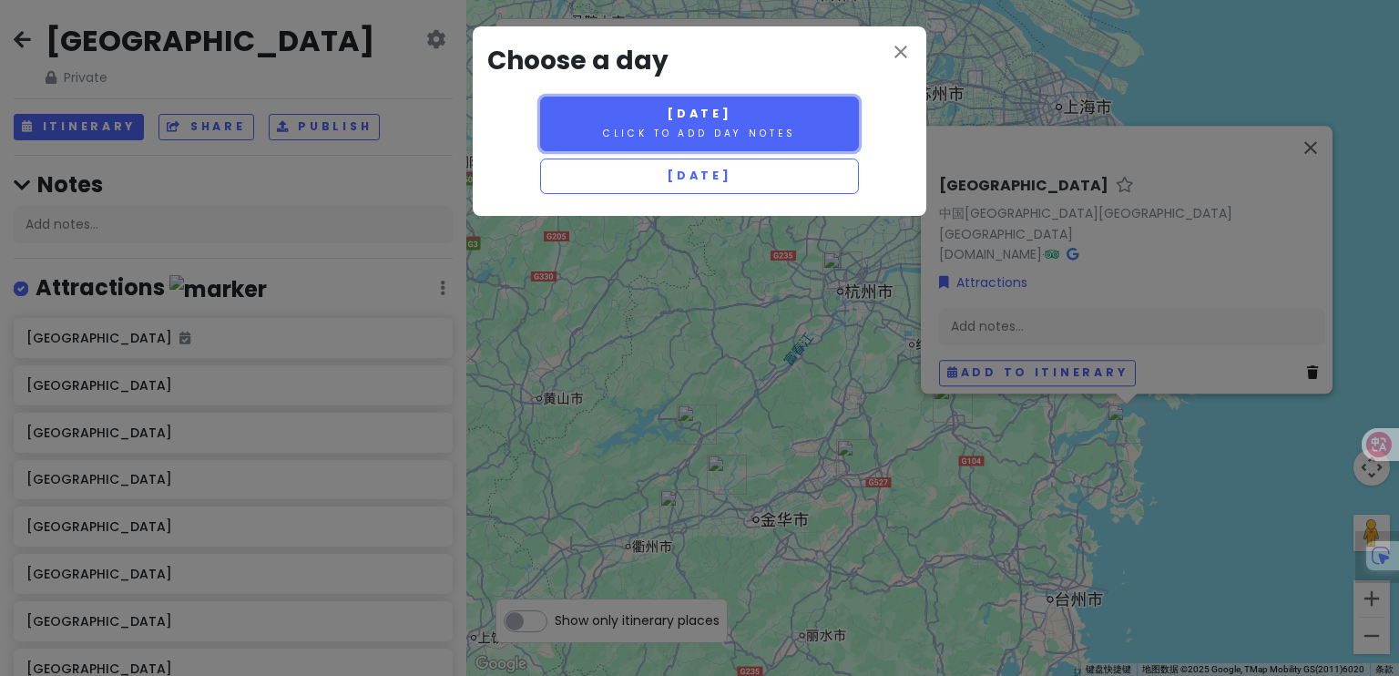
click at [720, 131] on small "Click to add day notes" at bounding box center [699, 134] width 193 height 14
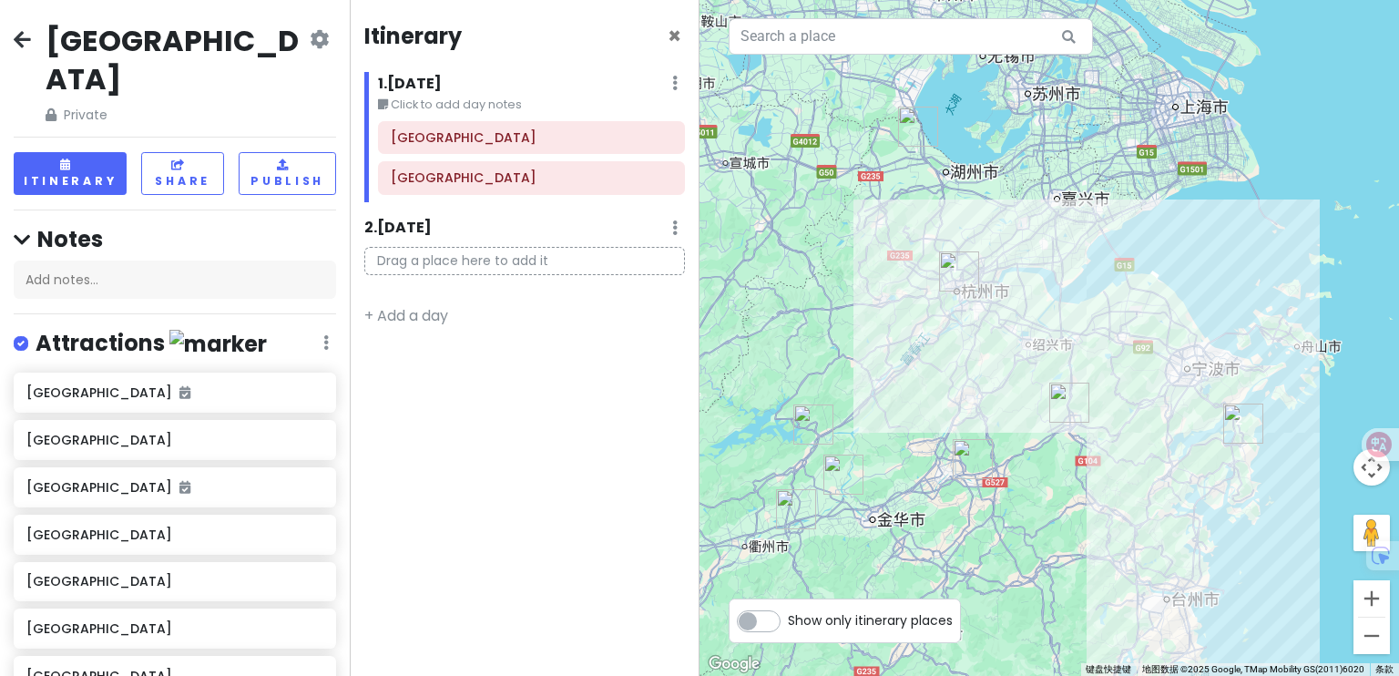
click at [1064, 400] on img "嵊州市" at bounding box center [1070, 403] width 40 height 40
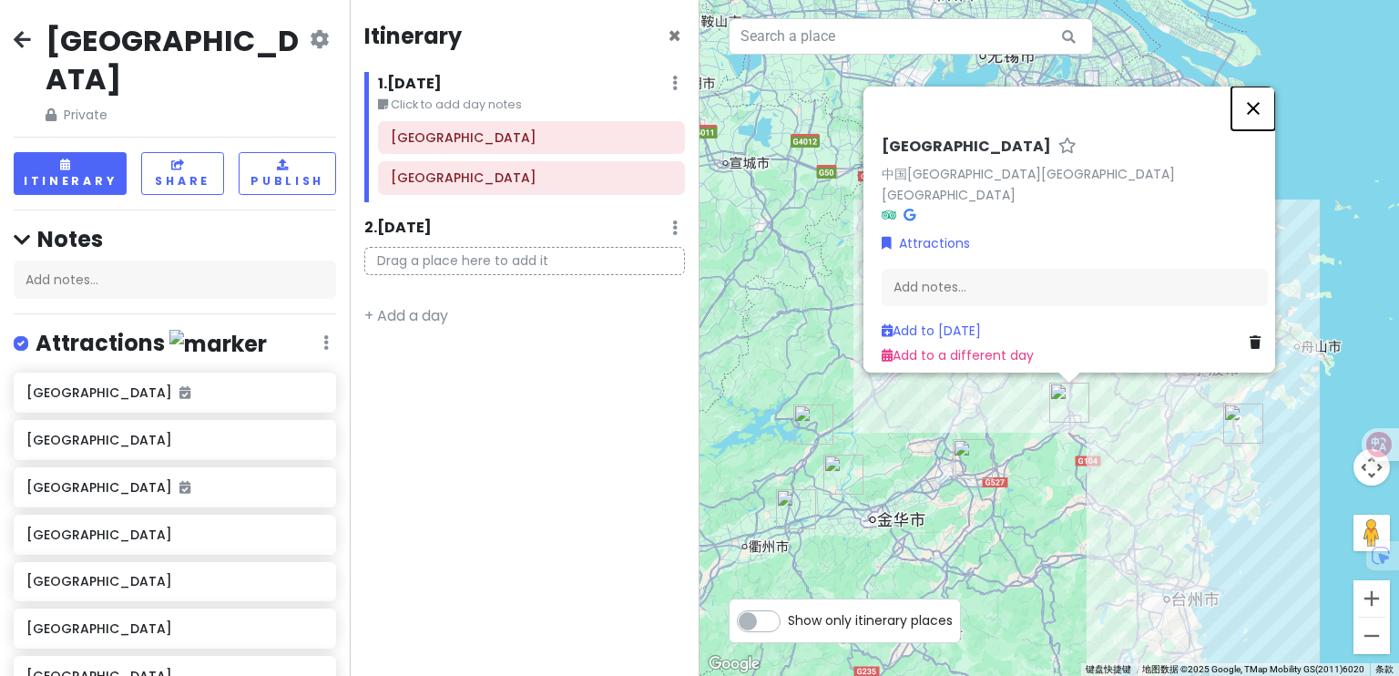
click at [1262, 123] on button "关闭" at bounding box center [1254, 109] width 44 height 44
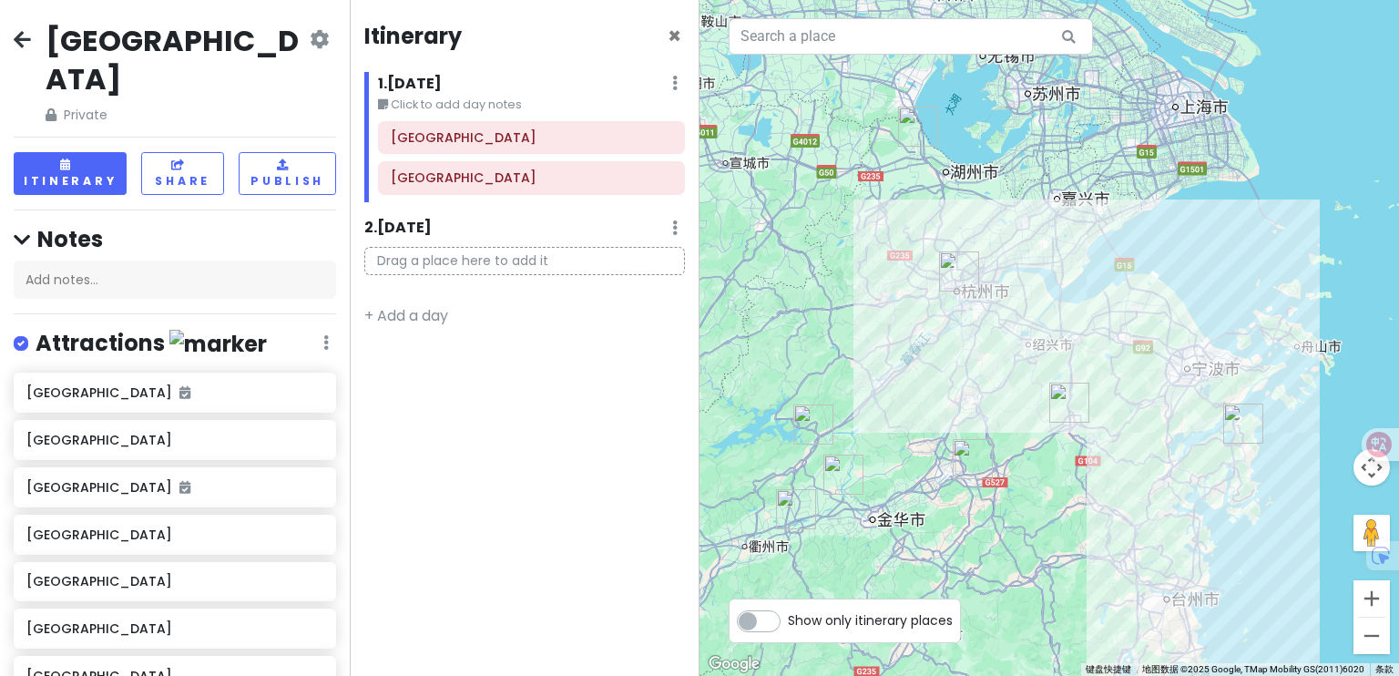
click at [22, 38] on icon at bounding box center [22, 39] width 17 height 15
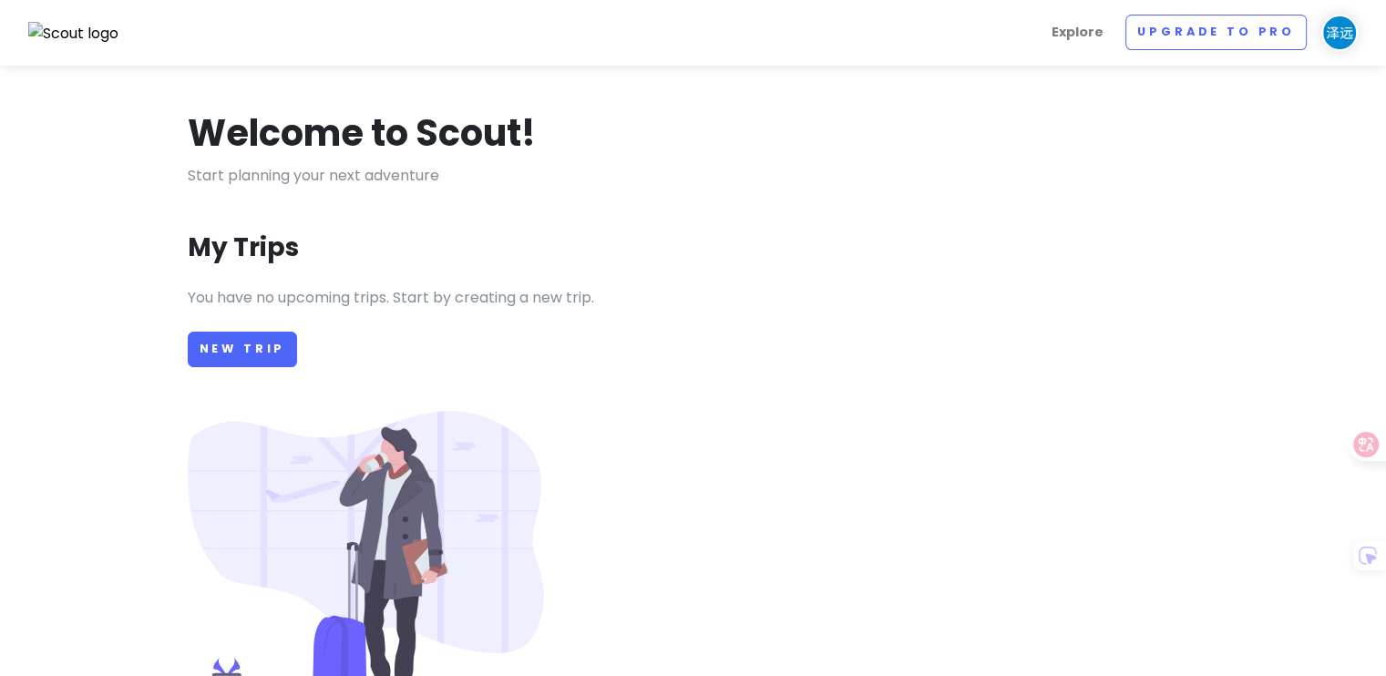
click at [73, 33] on img at bounding box center [73, 34] width 91 height 24
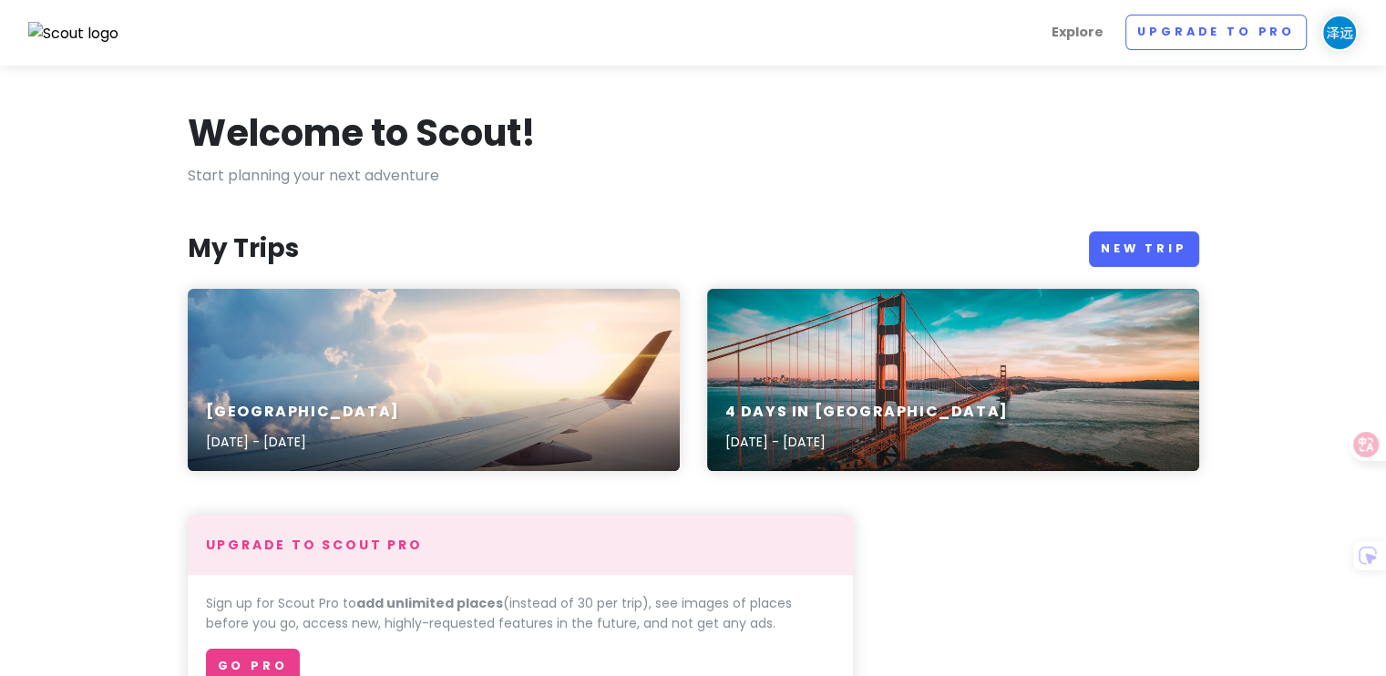
click at [67, 31] on img at bounding box center [73, 34] width 91 height 24
click at [1144, 250] on link "New Trip" at bounding box center [1144, 249] width 110 height 36
click at [1132, 251] on link "New Trip" at bounding box center [1144, 249] width 110 height 36
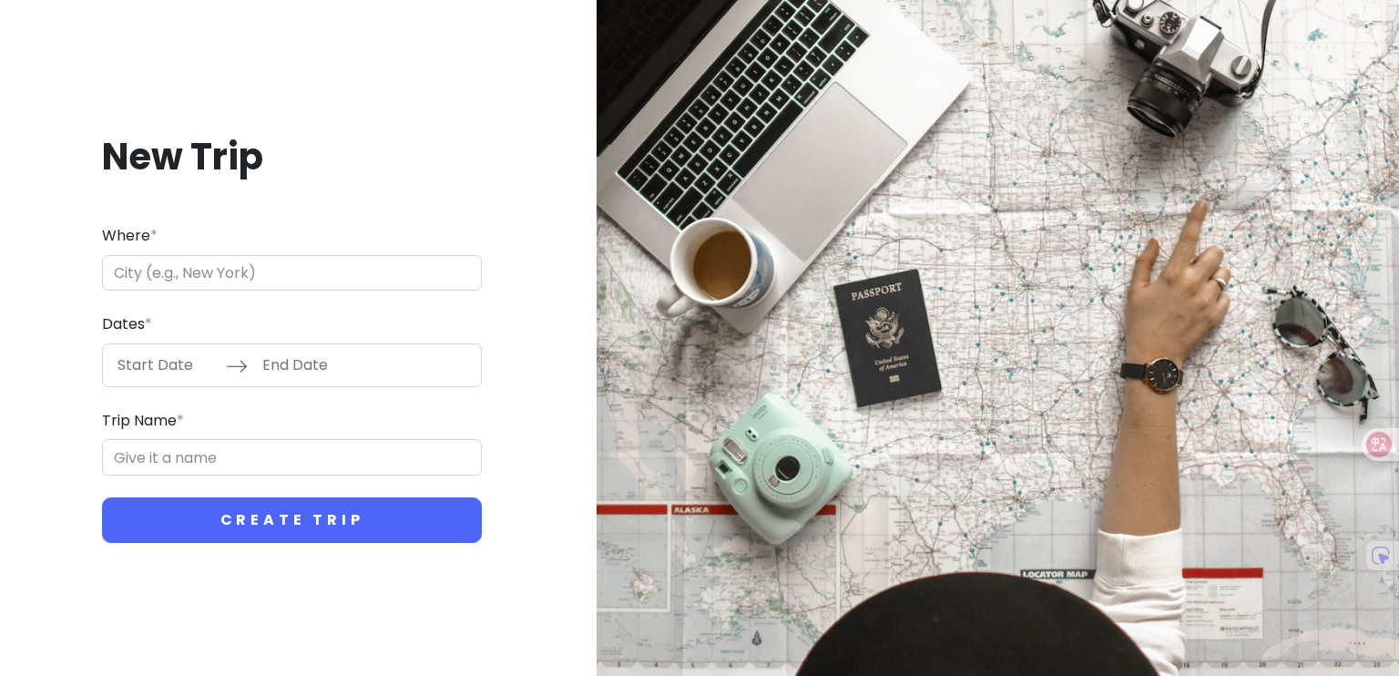
drag, startPoint x: 141, startPoint y: 271, endPoint x: 240, endPoint y: 274, distance: 98.5
click at [241, 269] on input "Where *" at bounding box center [292, 273] width 380 height 36
drag, startPoint x: 139, startPoint y: 360, endPoint x: 312, endPoint y: 379, distance: 173.3
click at [203, 378] on input "Start Date" at bounding box center [167, 365] width 118 height 42
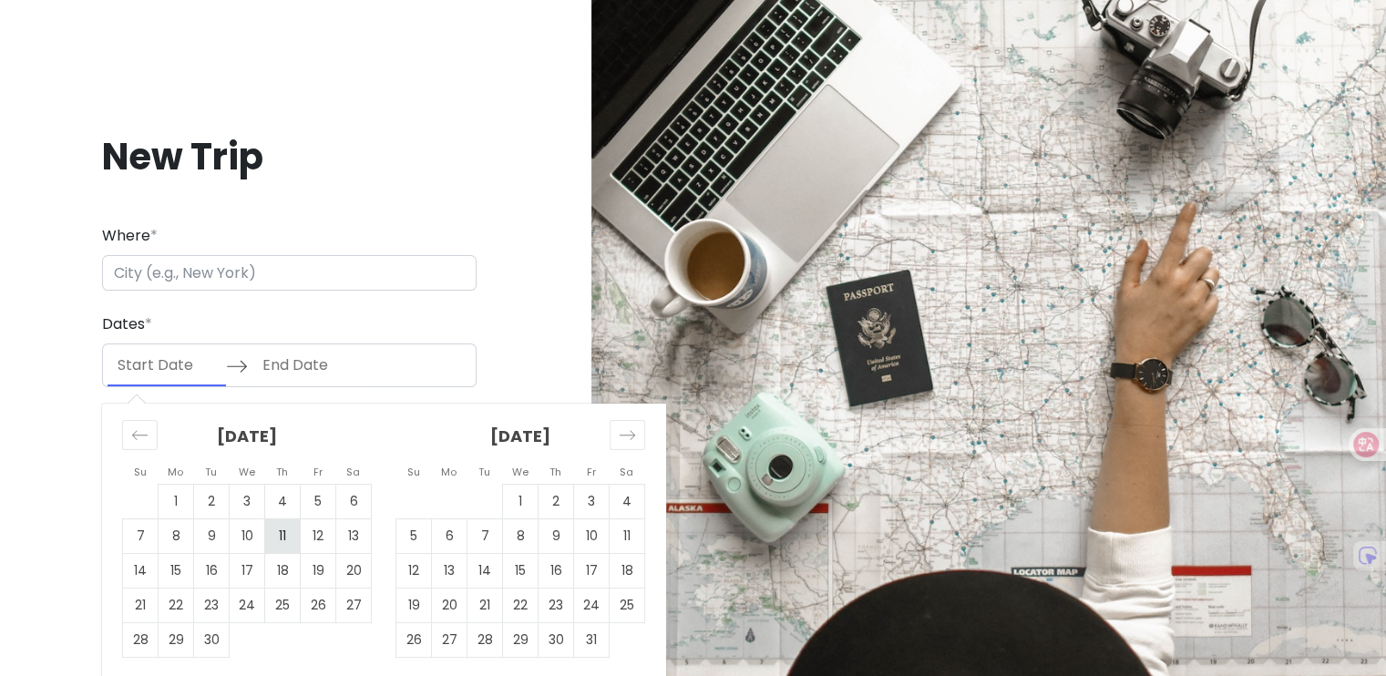
drag, startPoint x: 182, startPoint y: 507, endPoint x: 269, endPoint y: 522, distance: 87.8
click at [182, 507] on td "1" at bounding box center [177, 501] width 36 height 35
type input "[DATE]"
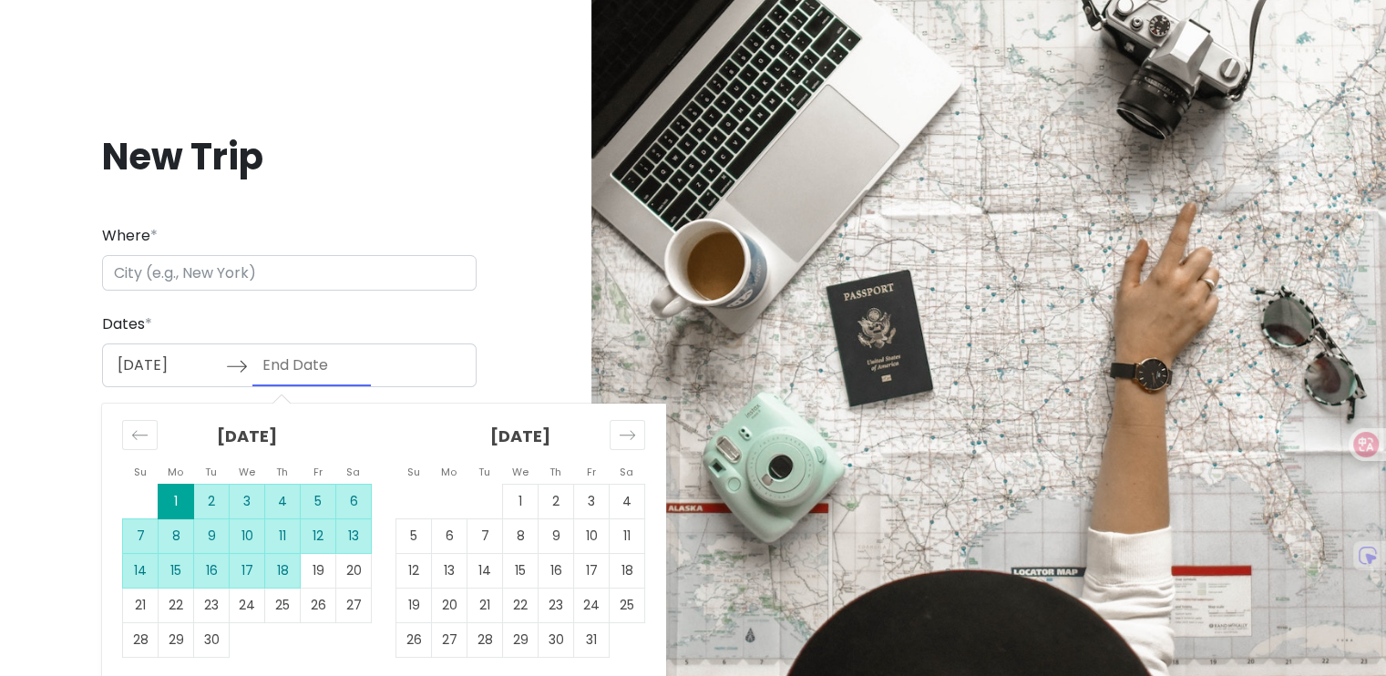
click at [273, 573] on td "18" at bounding box center [283, 570] width 36 height 35
type input "09/18/2025"
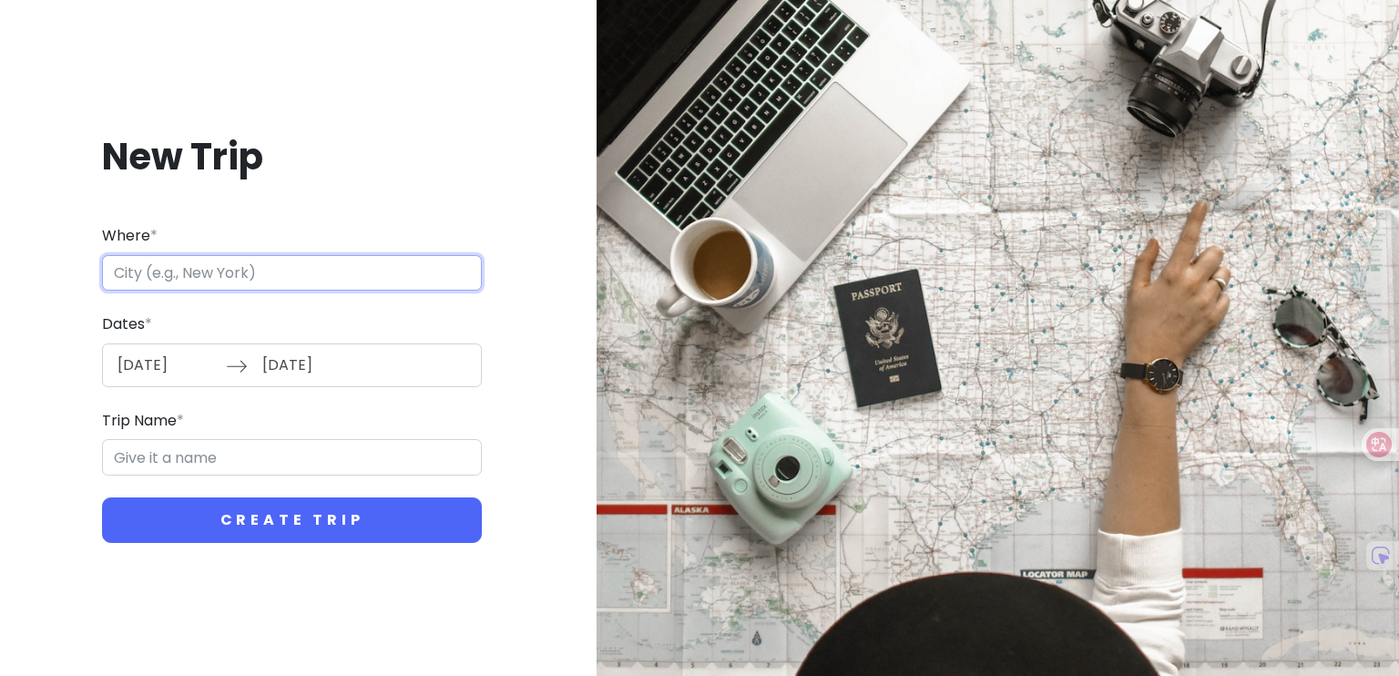
click at [204, 276] on input "Where *" at bounding box center [292, 273] width 380 height 36
type input "[GEOGRAPHIC_DATA]"
click at [237, 447] on input "Trip Name *" at bounding box center [292, 457] width 380 height 36
type input "Z"
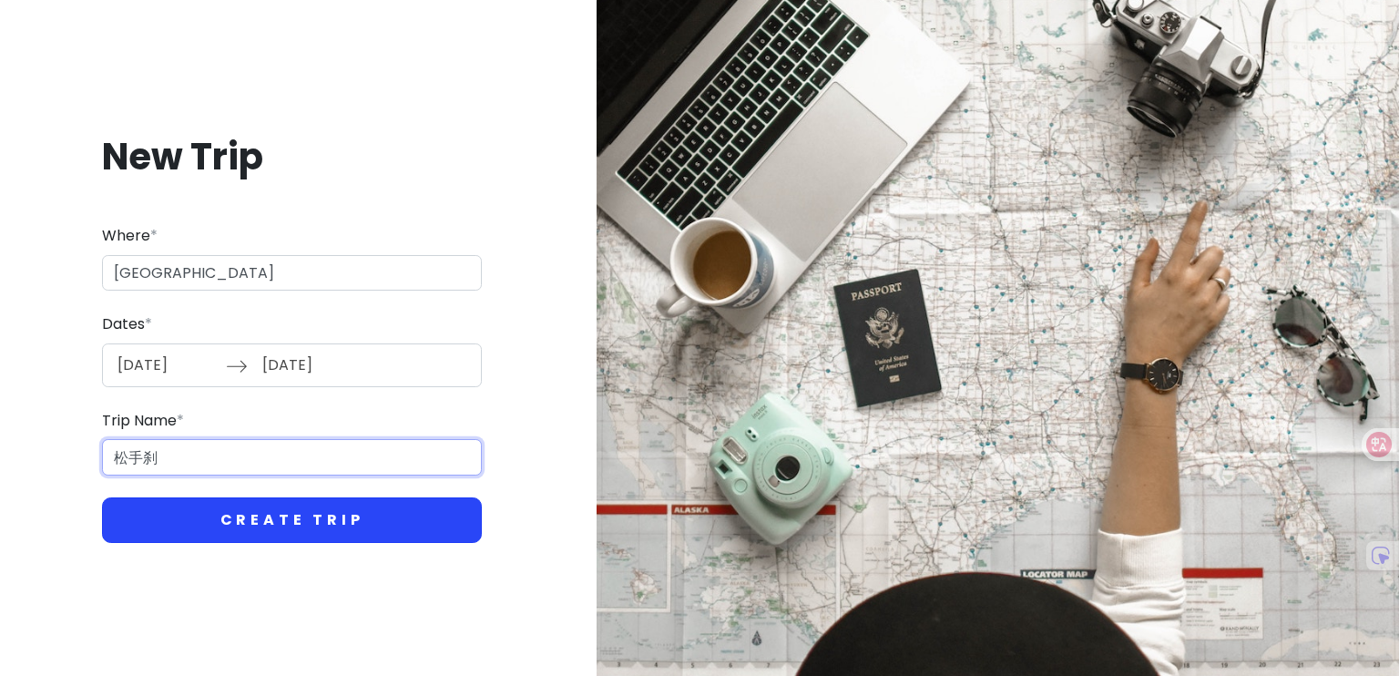
type input "松手刹"
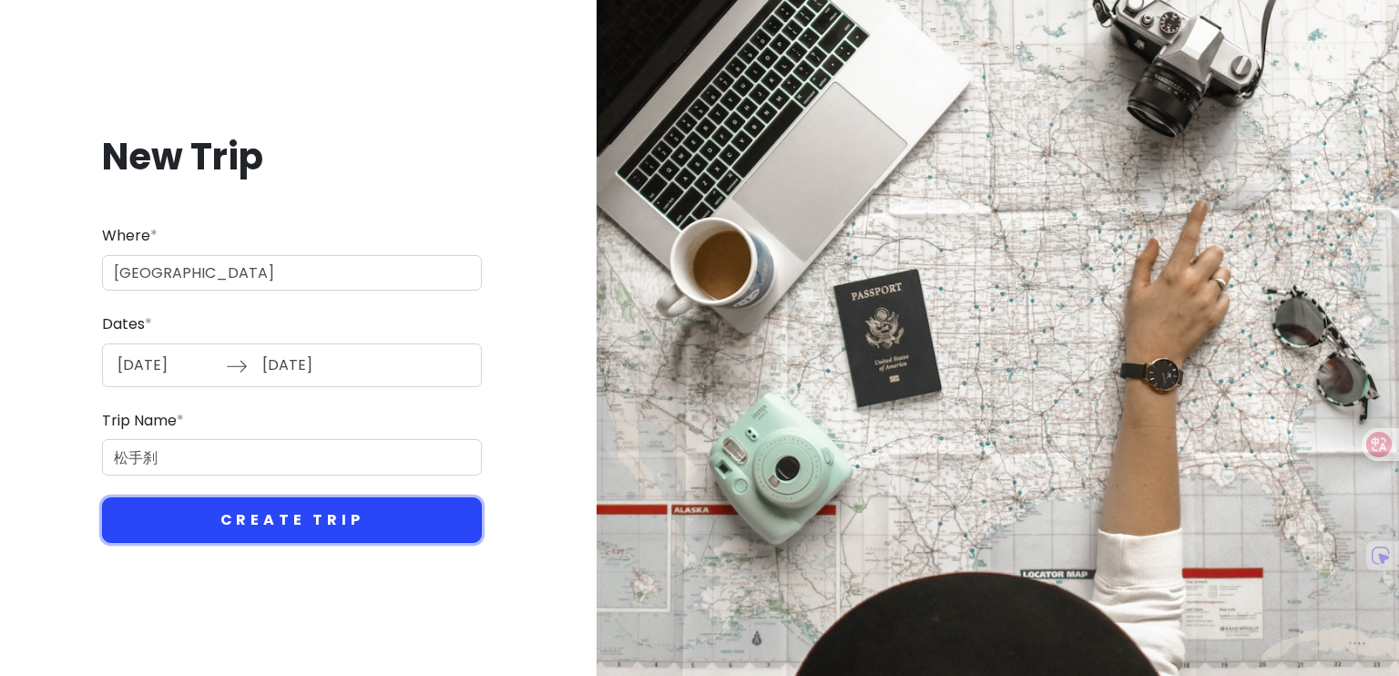
click at [292, 513] on button "Create Trip" at bounding box center [292, 520] width 380 height 46
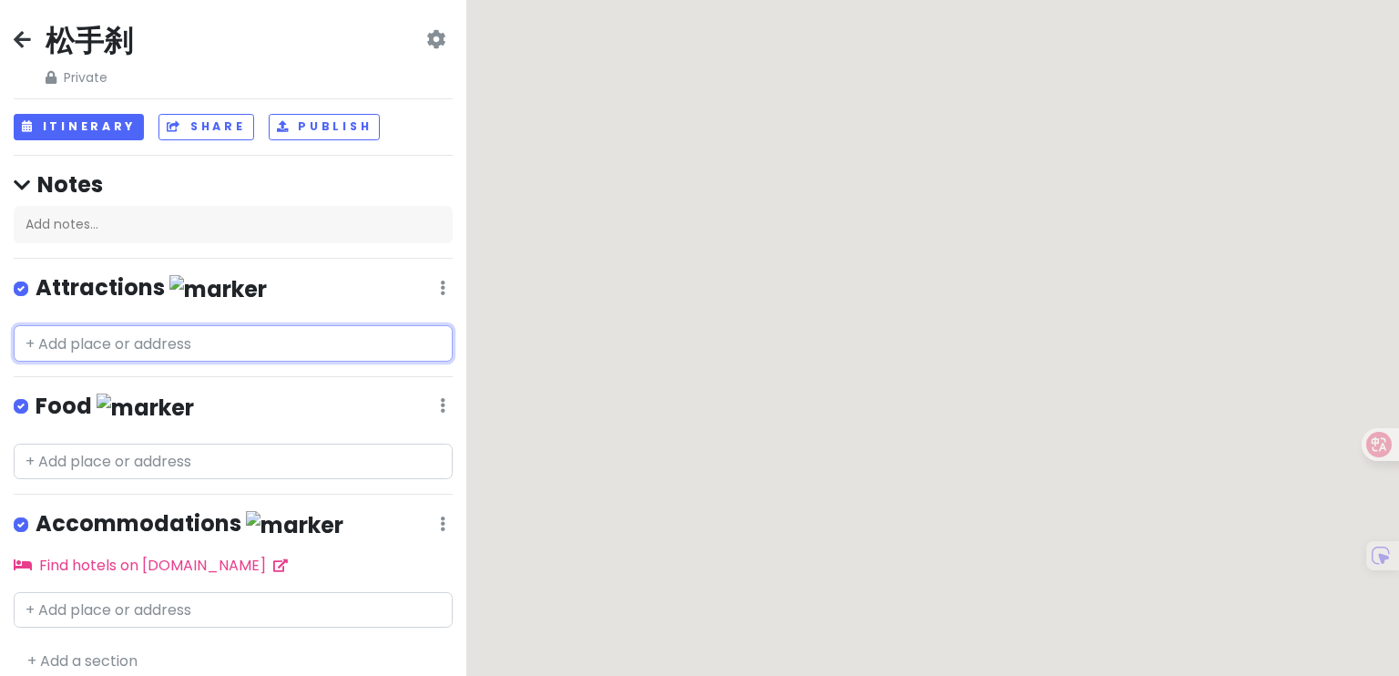
drag, startPoint x: 74, startPoint y: 345, endPoint x: 73, endPoint y: 317, distance: 28.3
click at [73, 322] on div "松手刹 Private Change Dates Make a Copy Delete Trip Go Pro ⚡️ Give Feedback 💡 Supp…" at bounding box center [233, 338] width 466 height 676
type input "z"
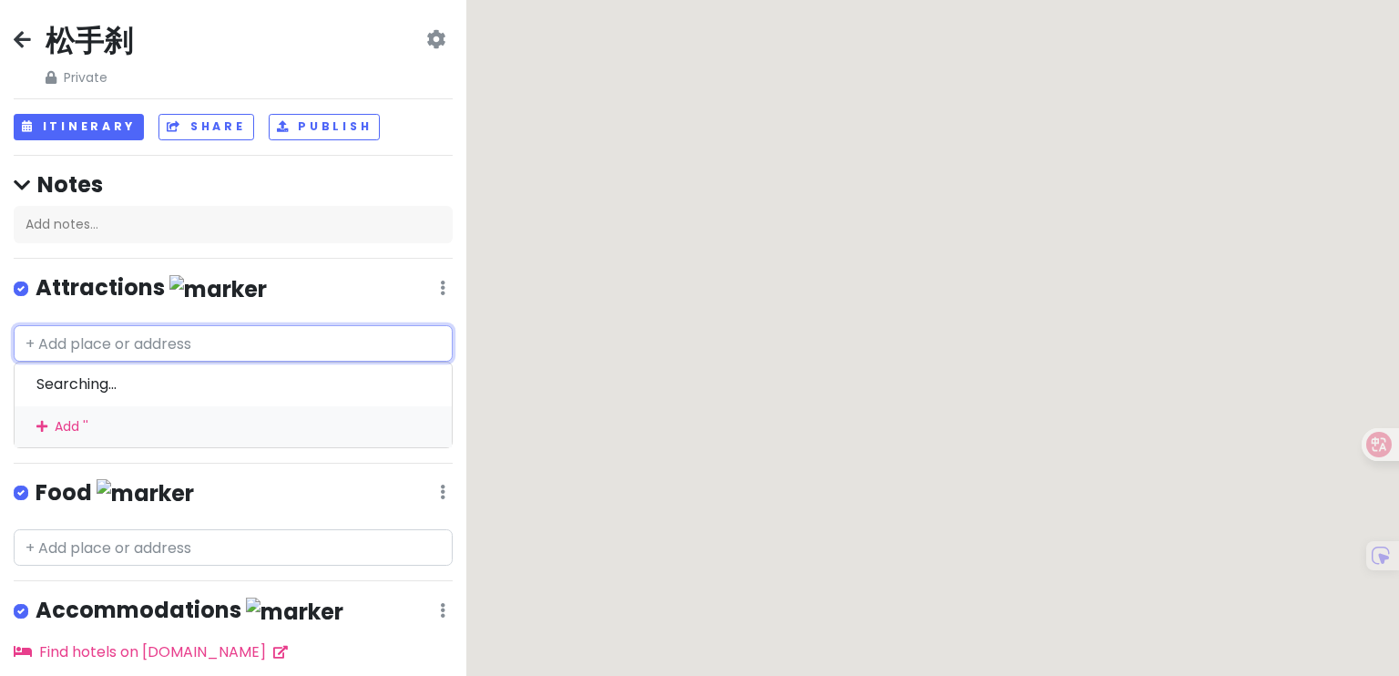
type input "d"
type input "东阳"
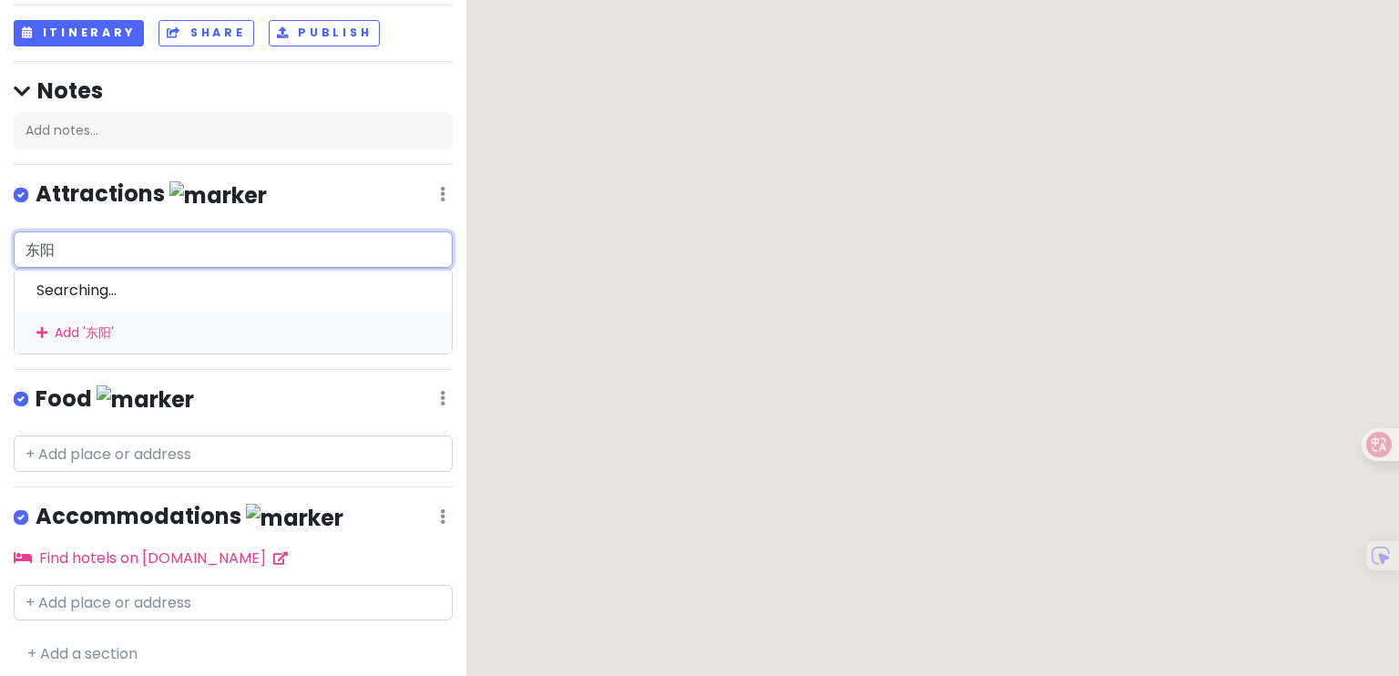
scroll to position [98, 0]
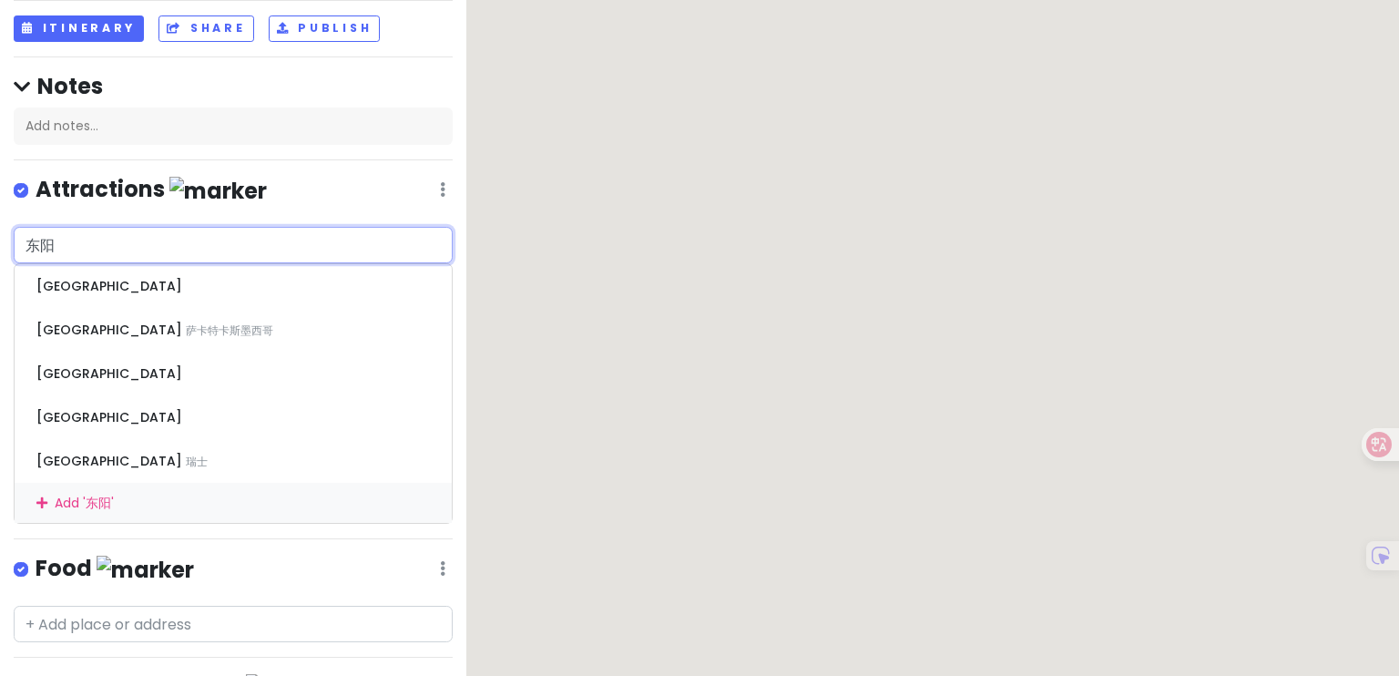
click at [171, 252] on input "东阳" at bounding box center [233, 245] width 439 height 36
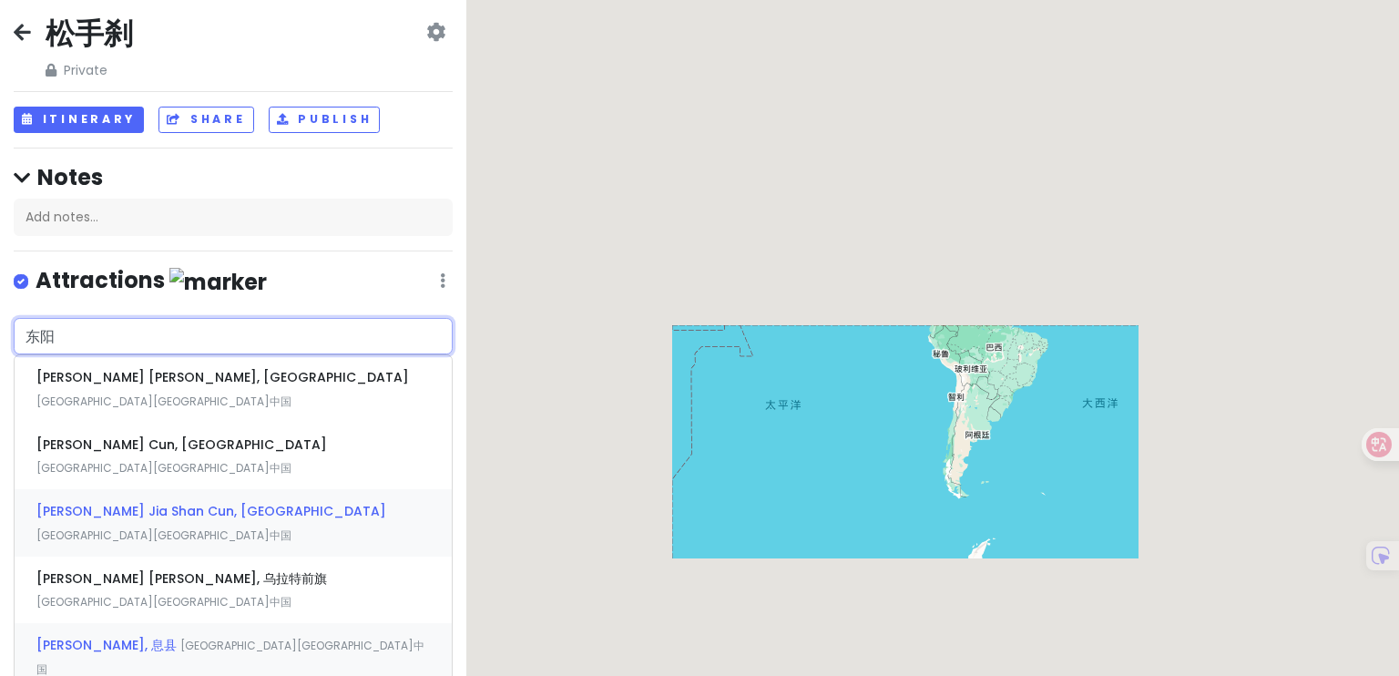
scroll to position [0, 0]
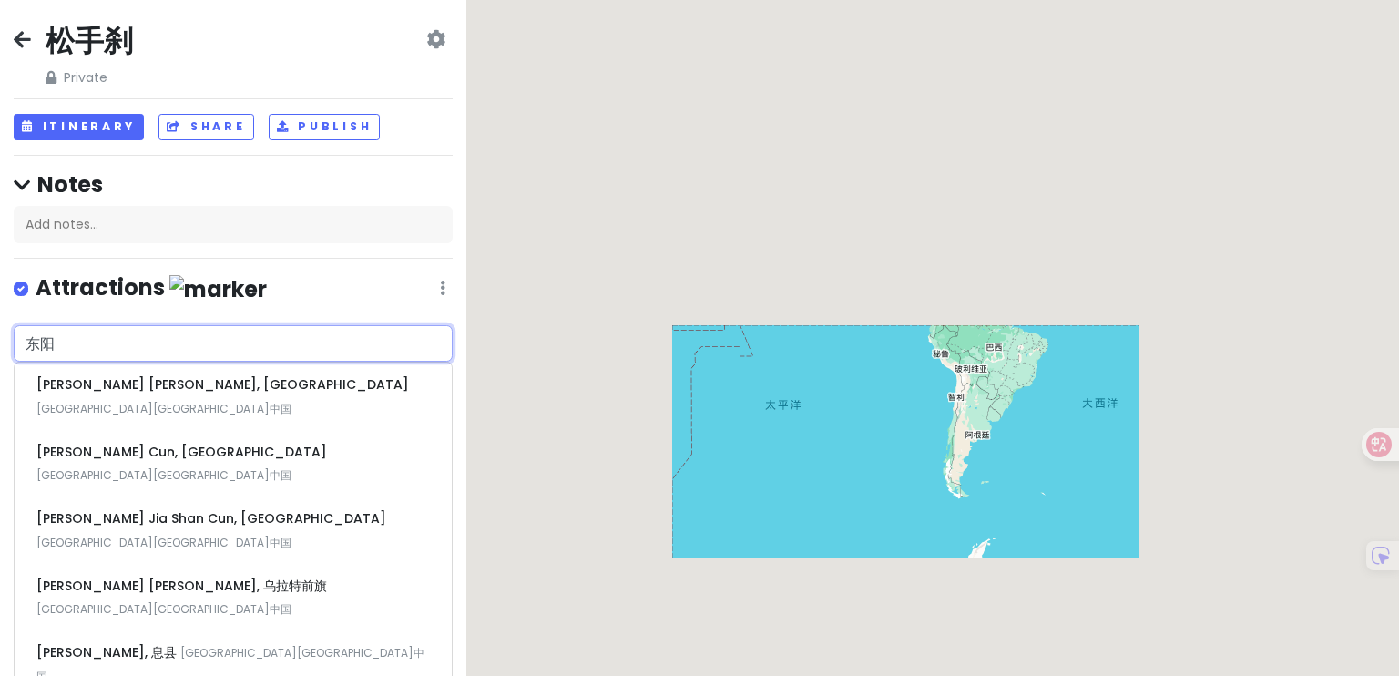
click at [176, 350] on input "东阳" at bounding box center [233, 343] width 439 height 36
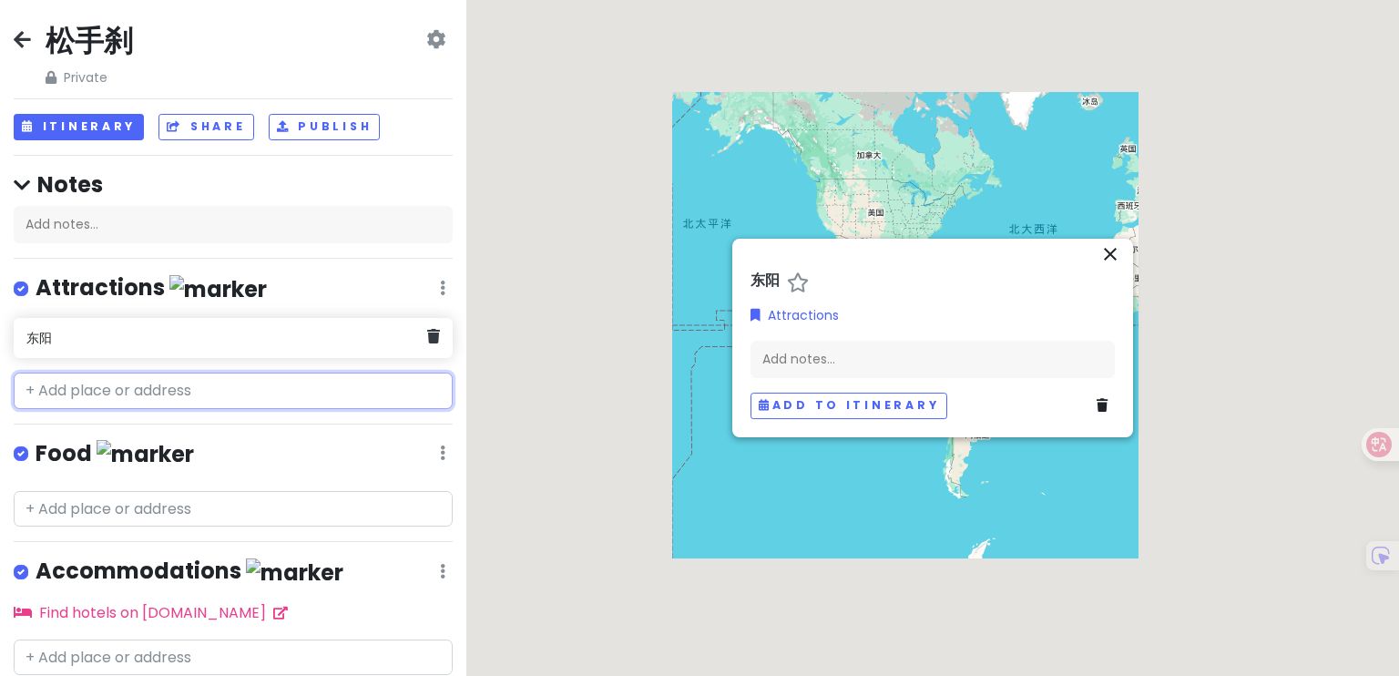
click at [208, 342] on h6 "东阳" at bounding box center [226, 338] width 400 height 16
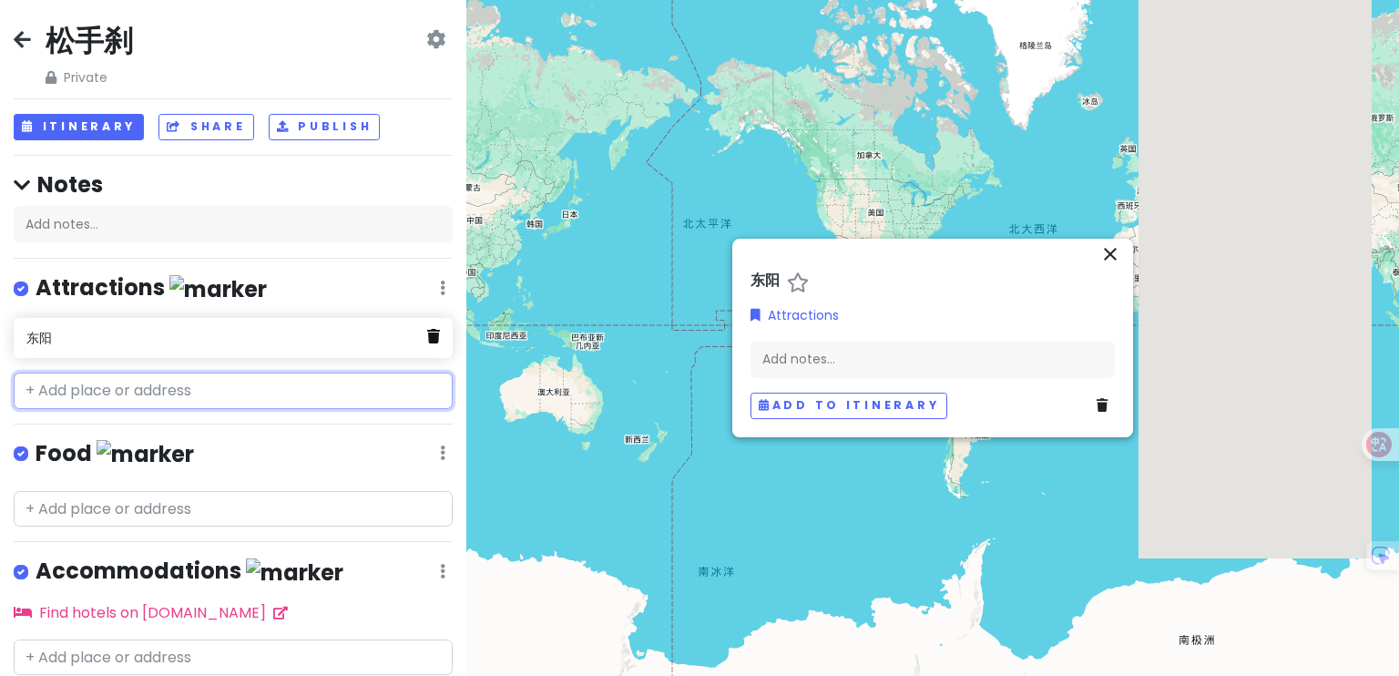
click at [427, 339] on icon at bounding box center [433, 336] width 13 height 15
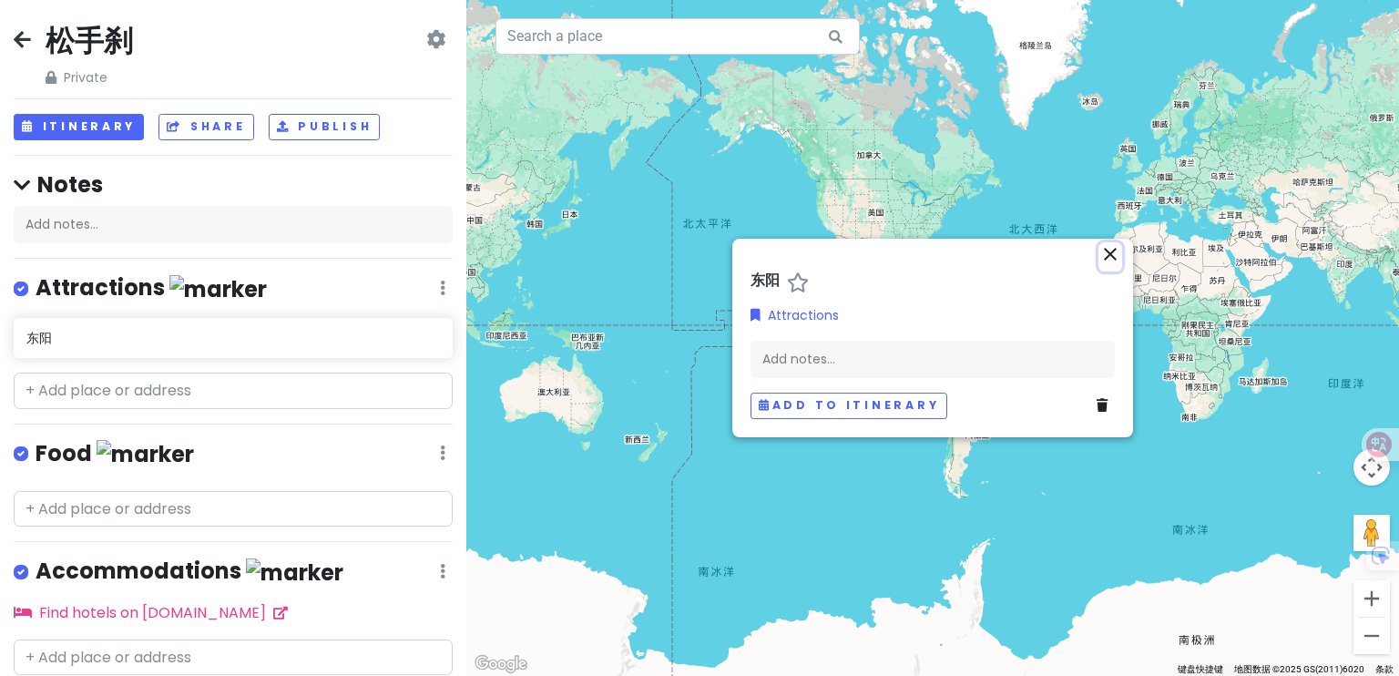
click at [1114, 259] on icon "close" at bounding box center [1111, 254] width 22 height 22
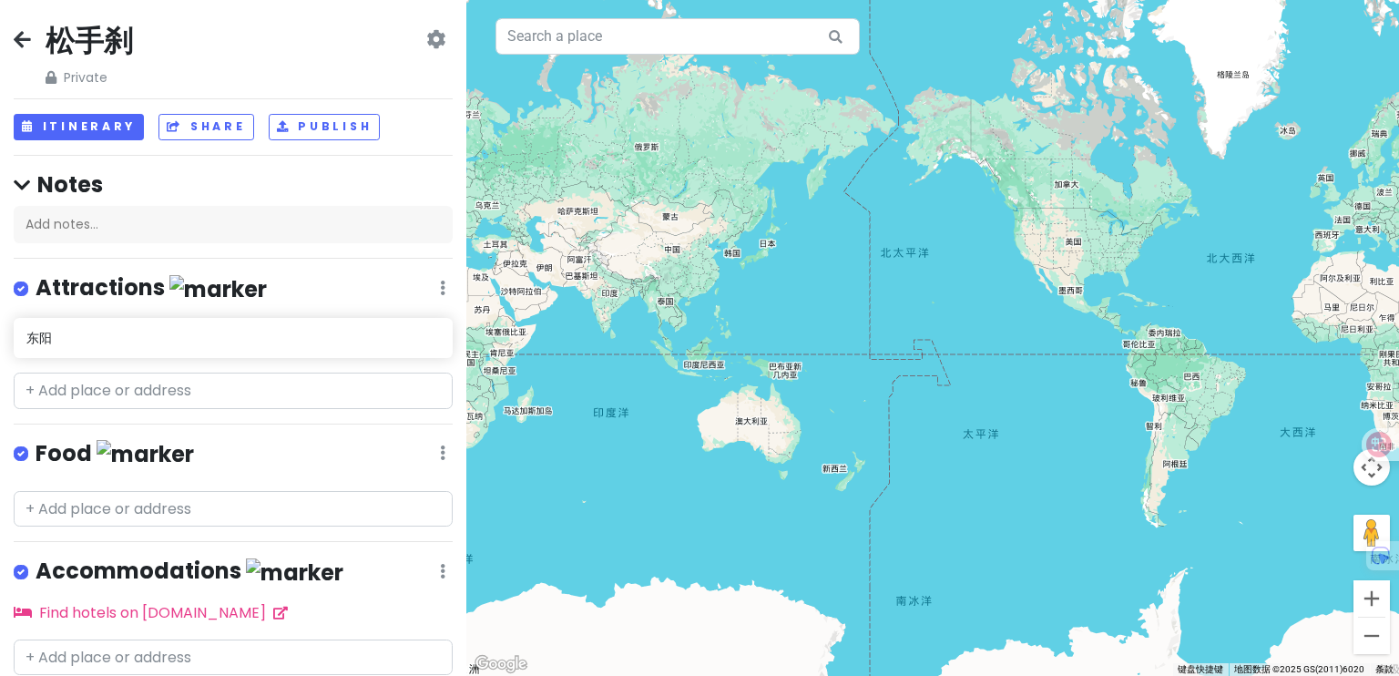
drag, startPoint x: 667, startPoint y: 279, endPoint x: 924, endPoint y: 322, distance: 260.5
click at [924, 322] on div at bounding box center [932, 338] width 933 height 676
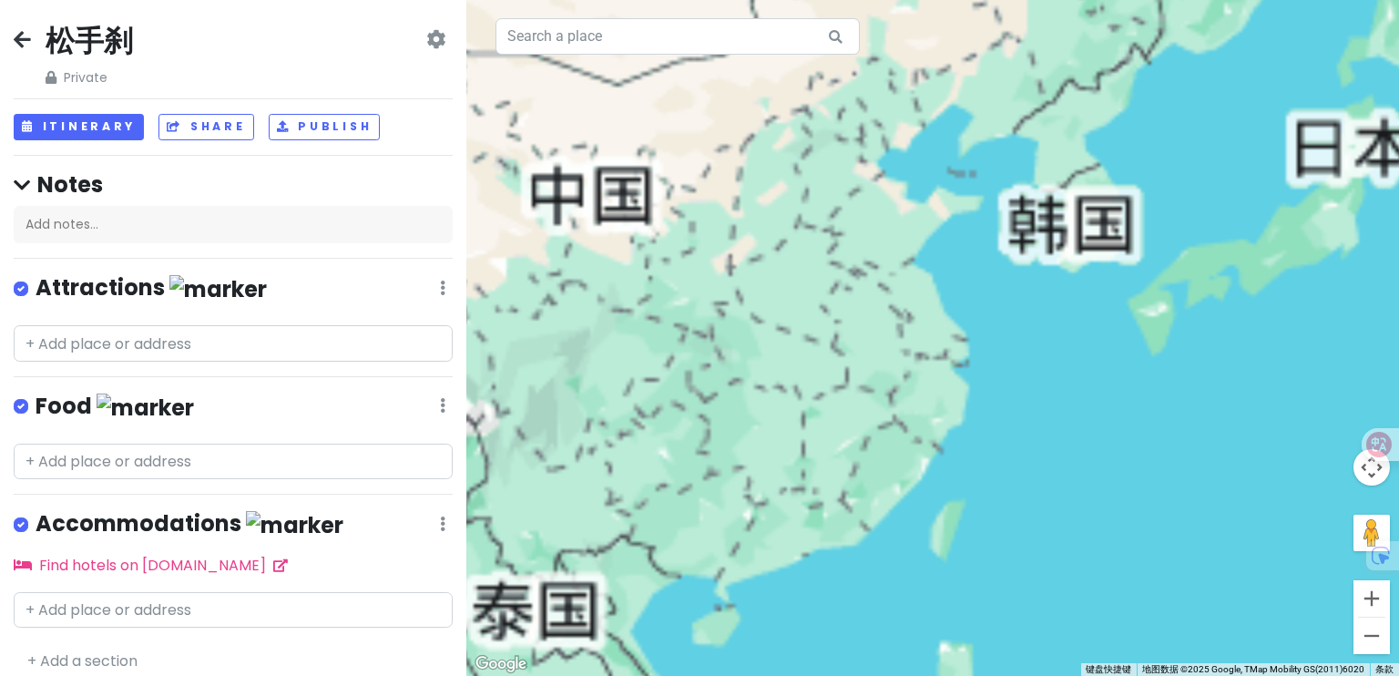
drag, startPoint x: 808, startPoint y: 213, endPoint x: 824, endPoint y: 362, distance: 149.3
click at [824, 362] on div at bounding box center [932, 338] width 933 height 676
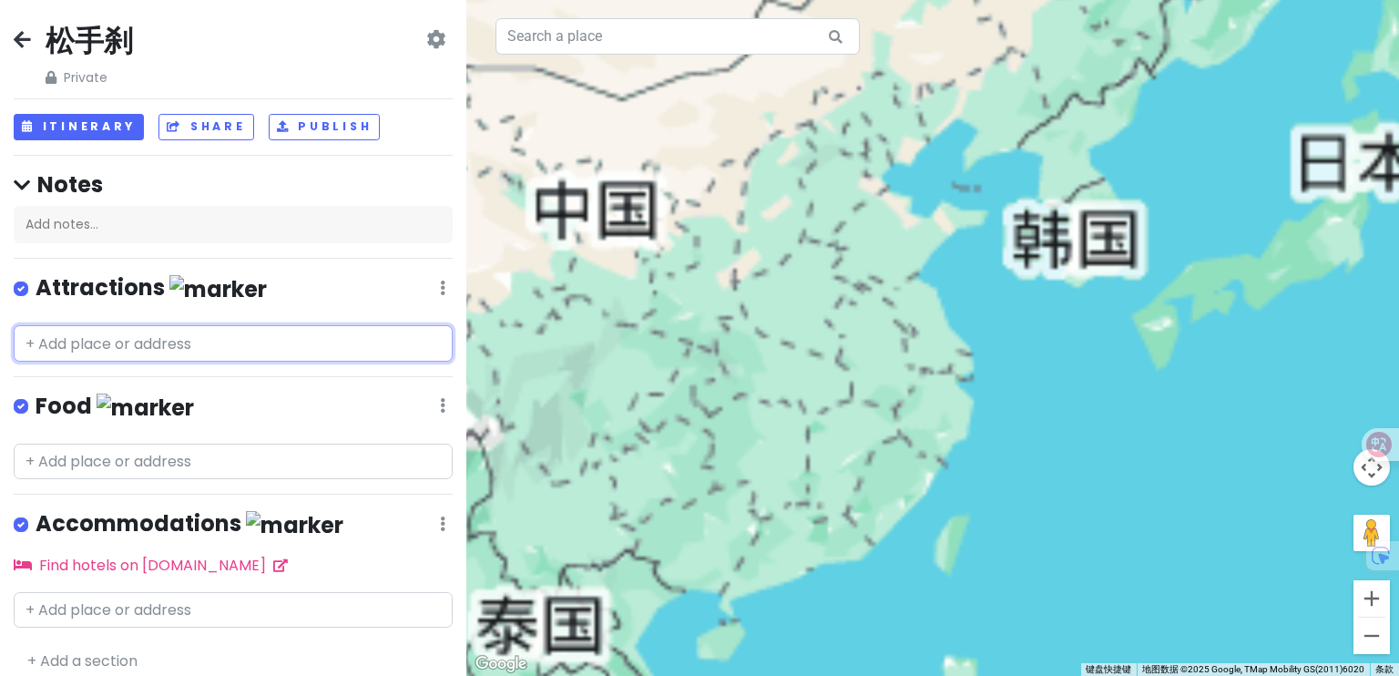
click at [145, 351] on input "text" at bounding box center [233, 343] width 439 height 36
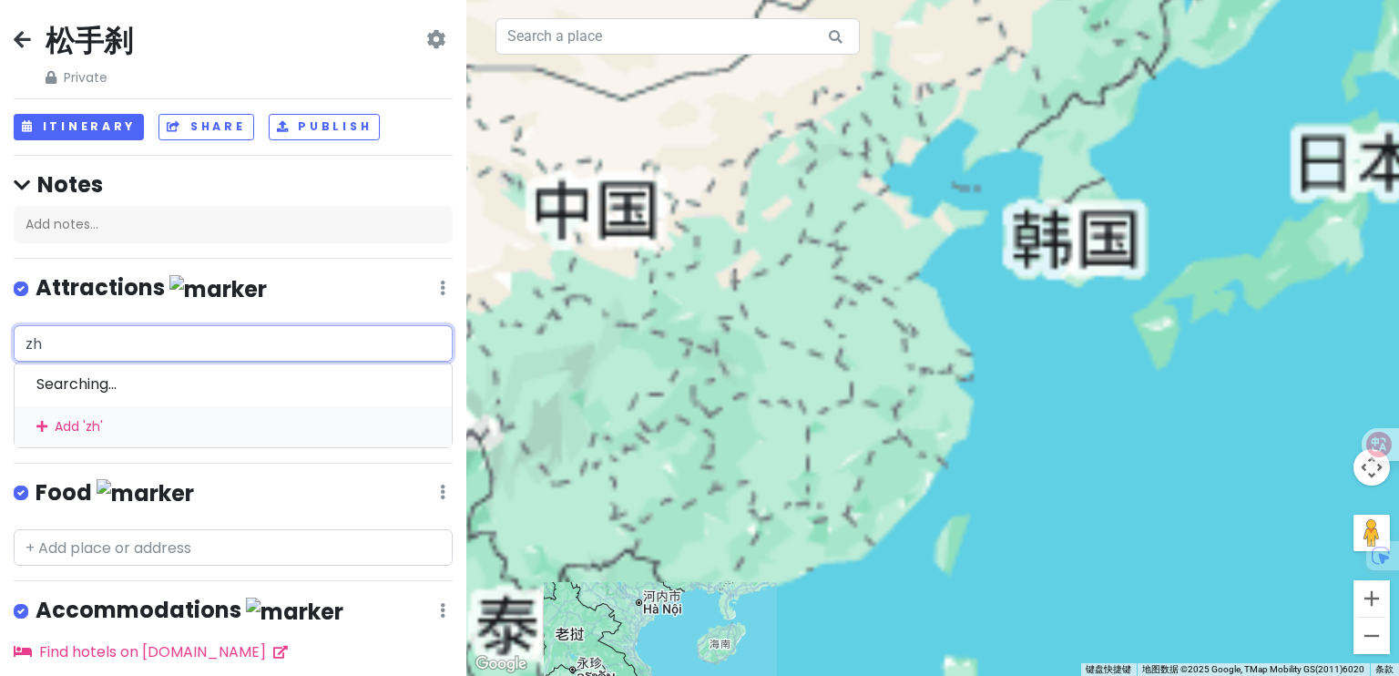
type input "z"
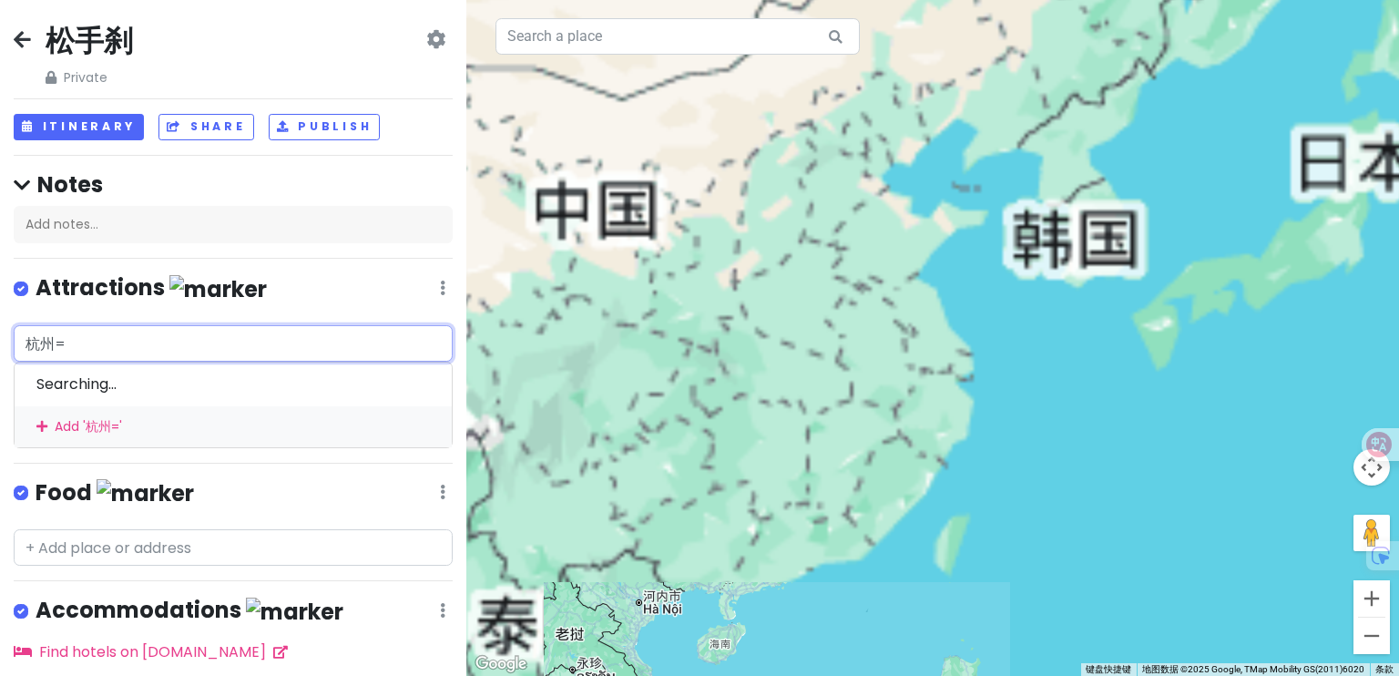
type input "杭州"
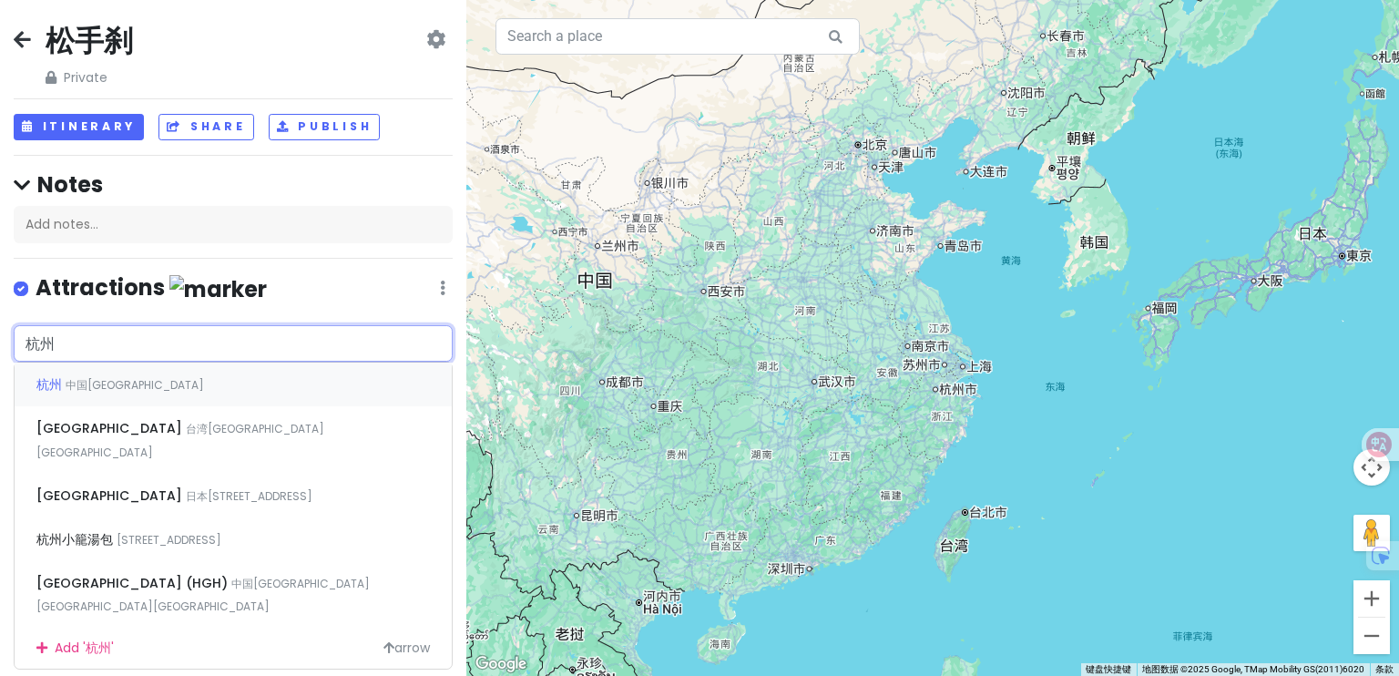
click at [163, 392] on div "杭州 中国浙江省" at bounding box center [233, 385] width 437 height 44
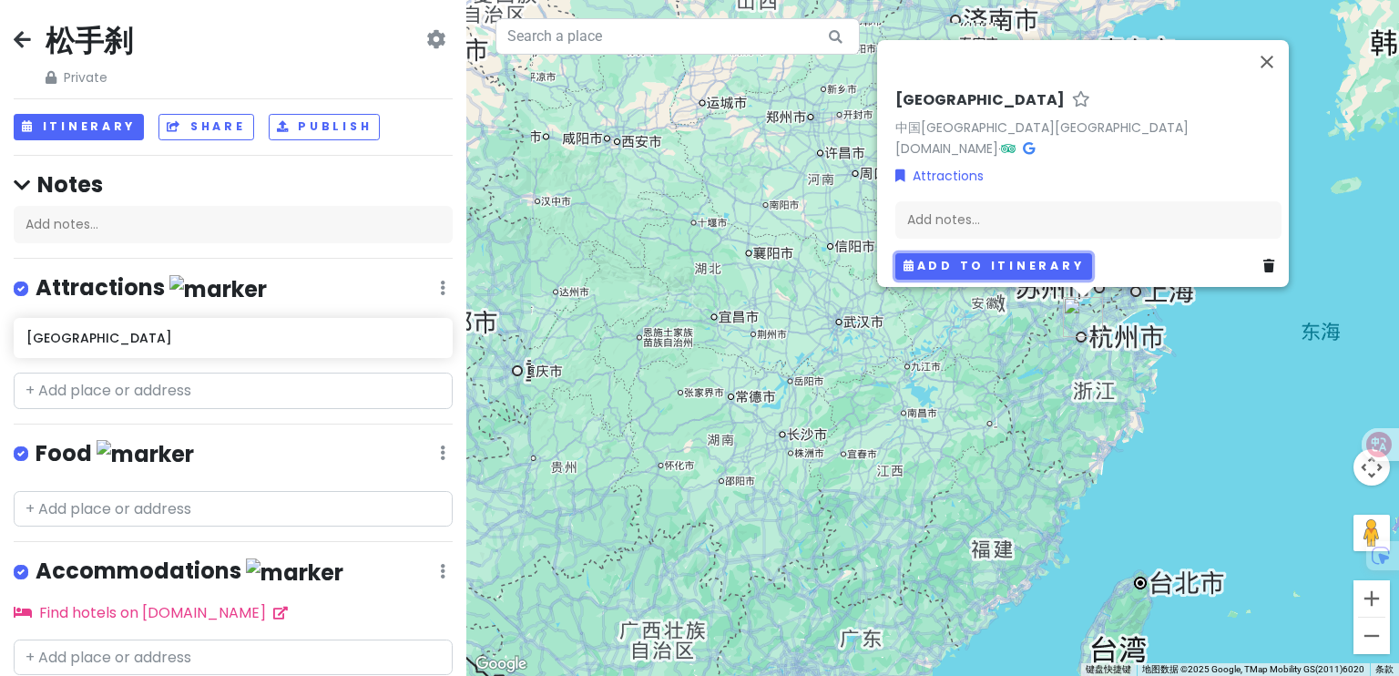
click at [958, 258] on button "Add to itinerary" at bounding box center [994, 266] width 197 height 26
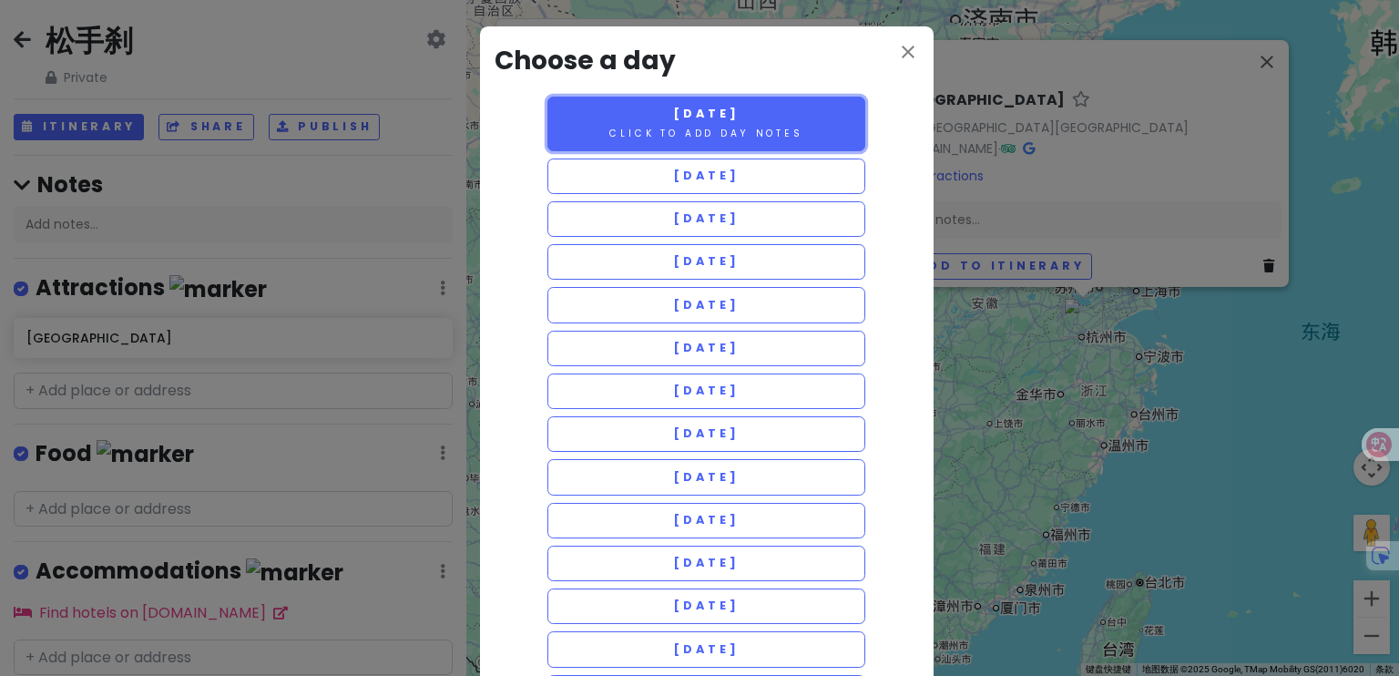
click at [754, 123] on button "[DATE] Click to add day notes" at bounding box center [707, 124] width 319 height 55
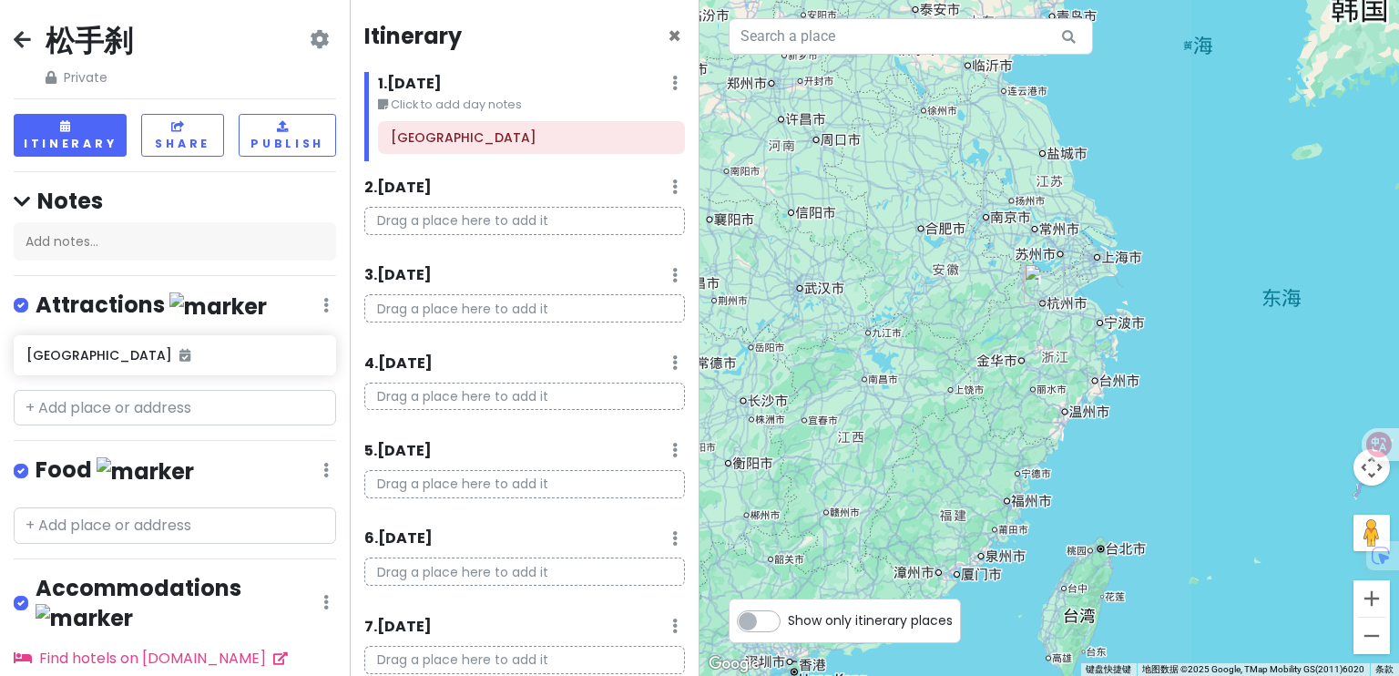
drag, startPoint x: 1163, startPoint y: 377, endPoint x: 1003, endPoint y: 343, distance: 163.0
click at [1003, 343] on div at bounding box center [1050, 338] width 700 height 676
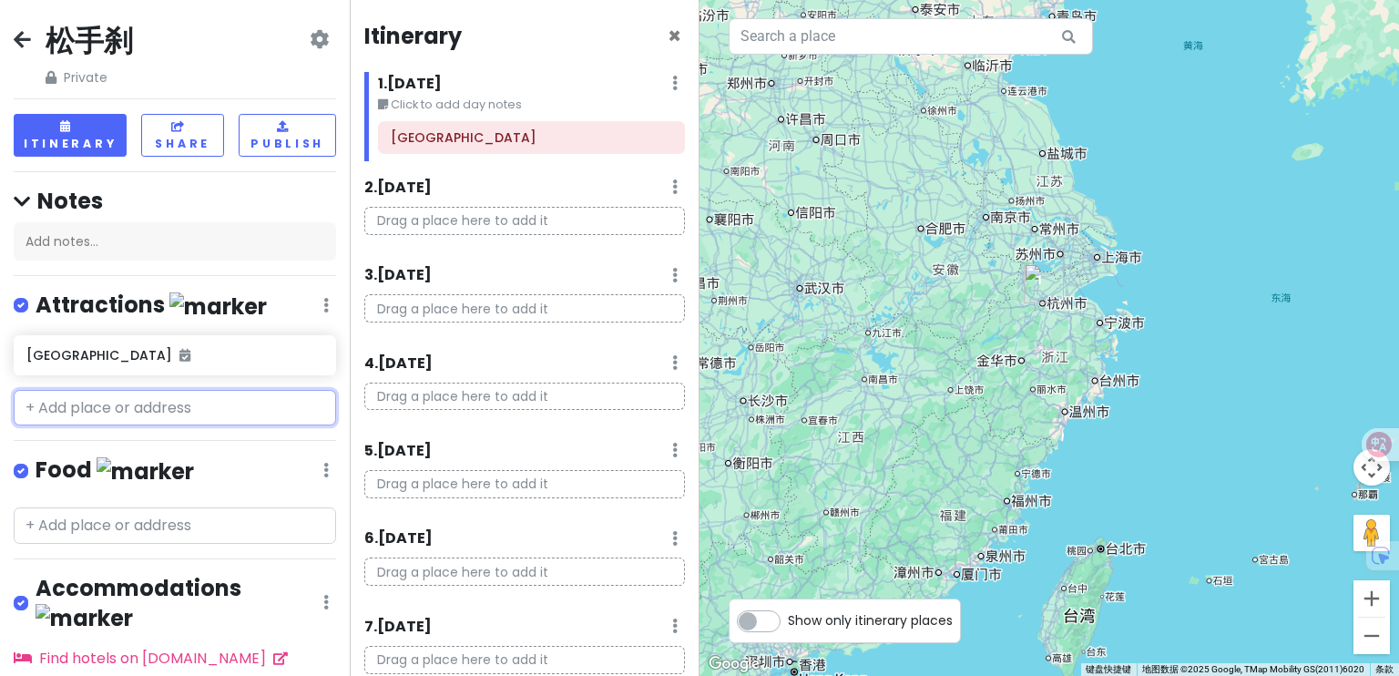
click at [100, 407] on input "text" at bounding box center [175, 408] width 323 height 36
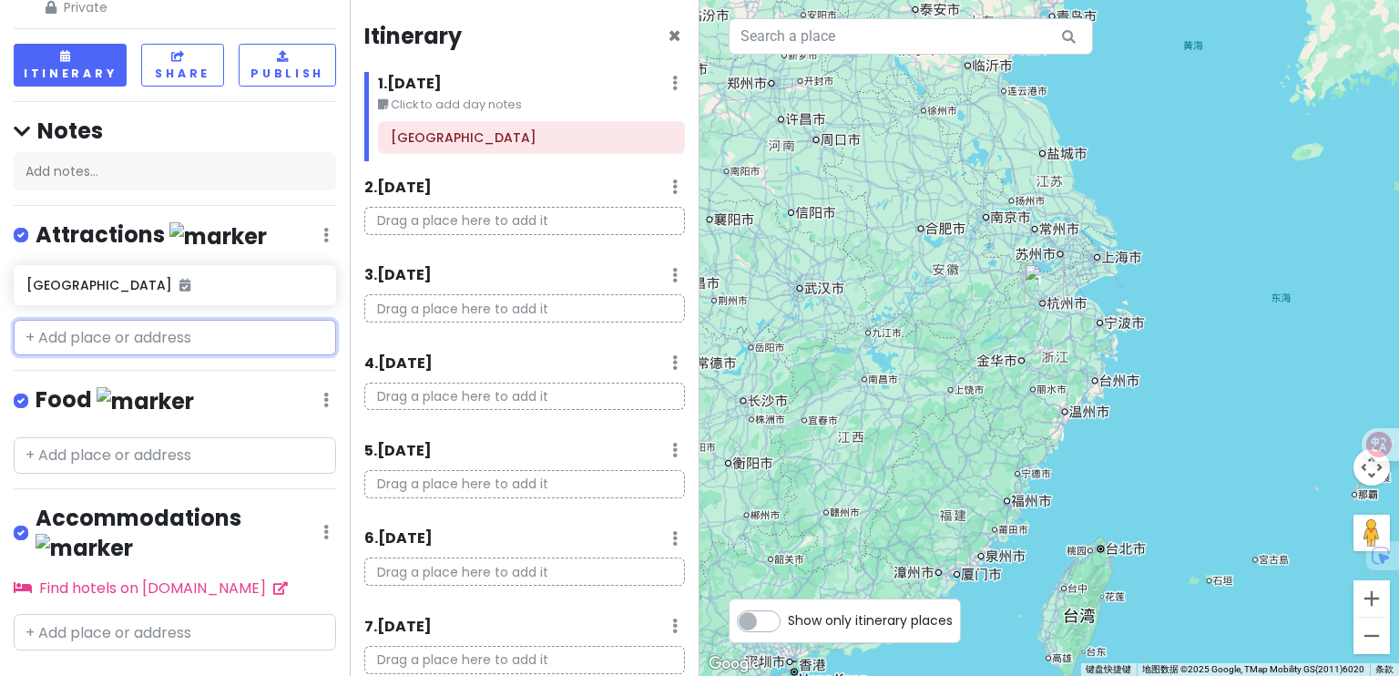
scroll to position [77, 0]
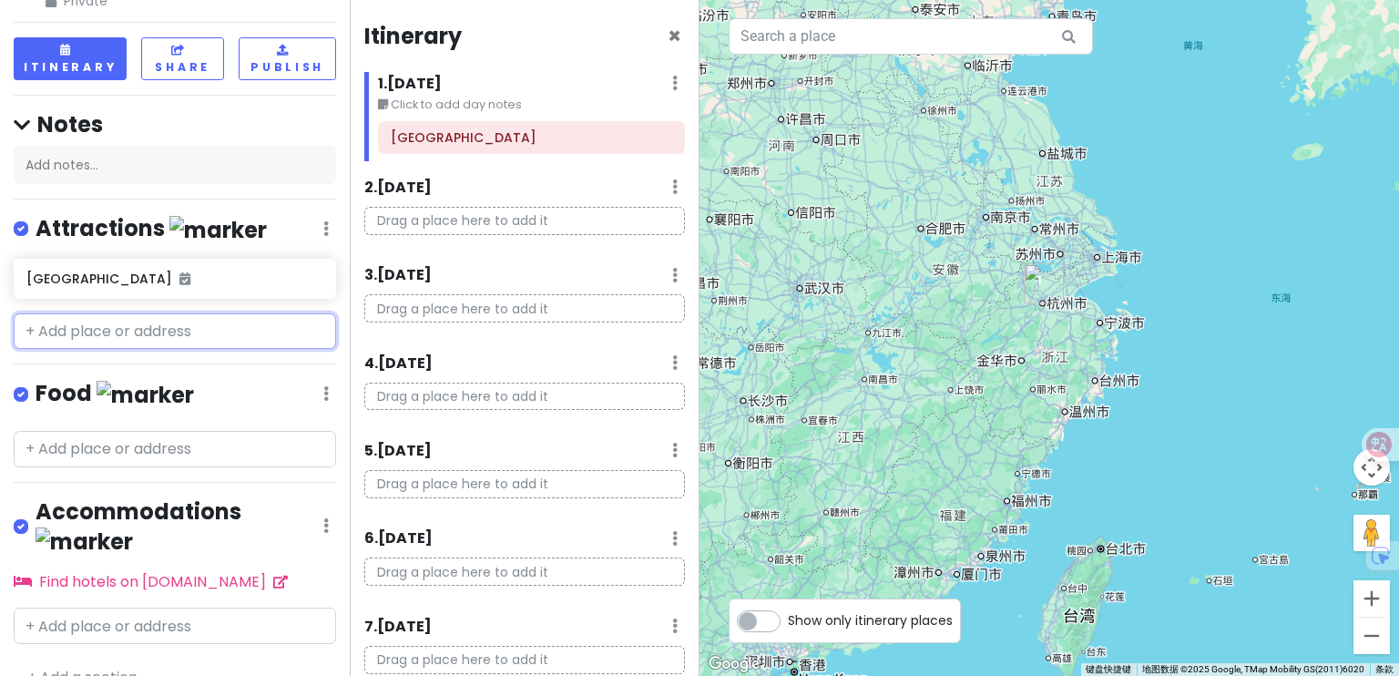
click at [179, 336] on input "text" at bounding box center [175, 331] width 323 height 36
